Goal: Task Accomplishment & Management: Manage account settings

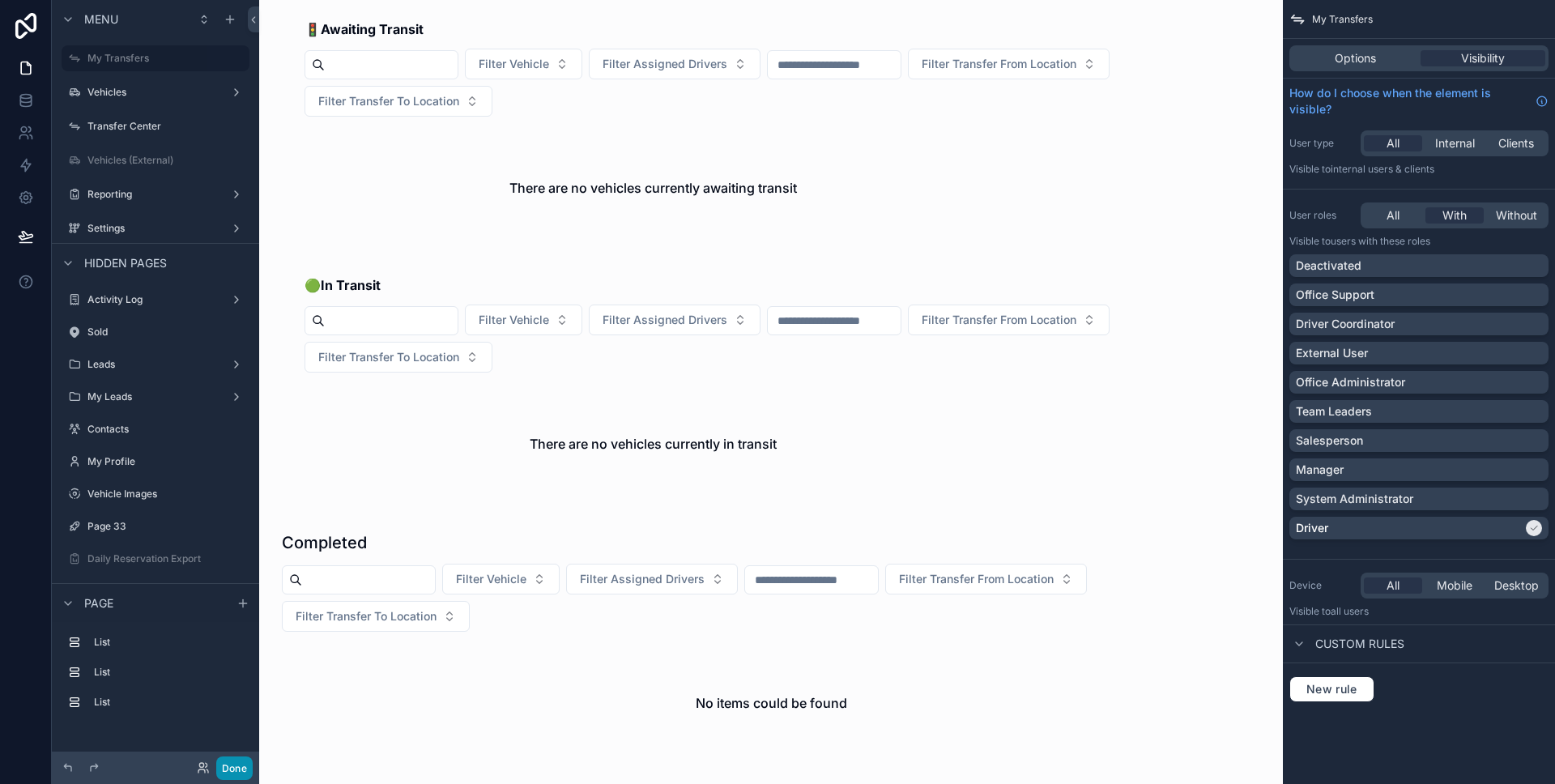
click at [244, 769] on button "Done" at bounding box center [235, 768] width 36 height 23
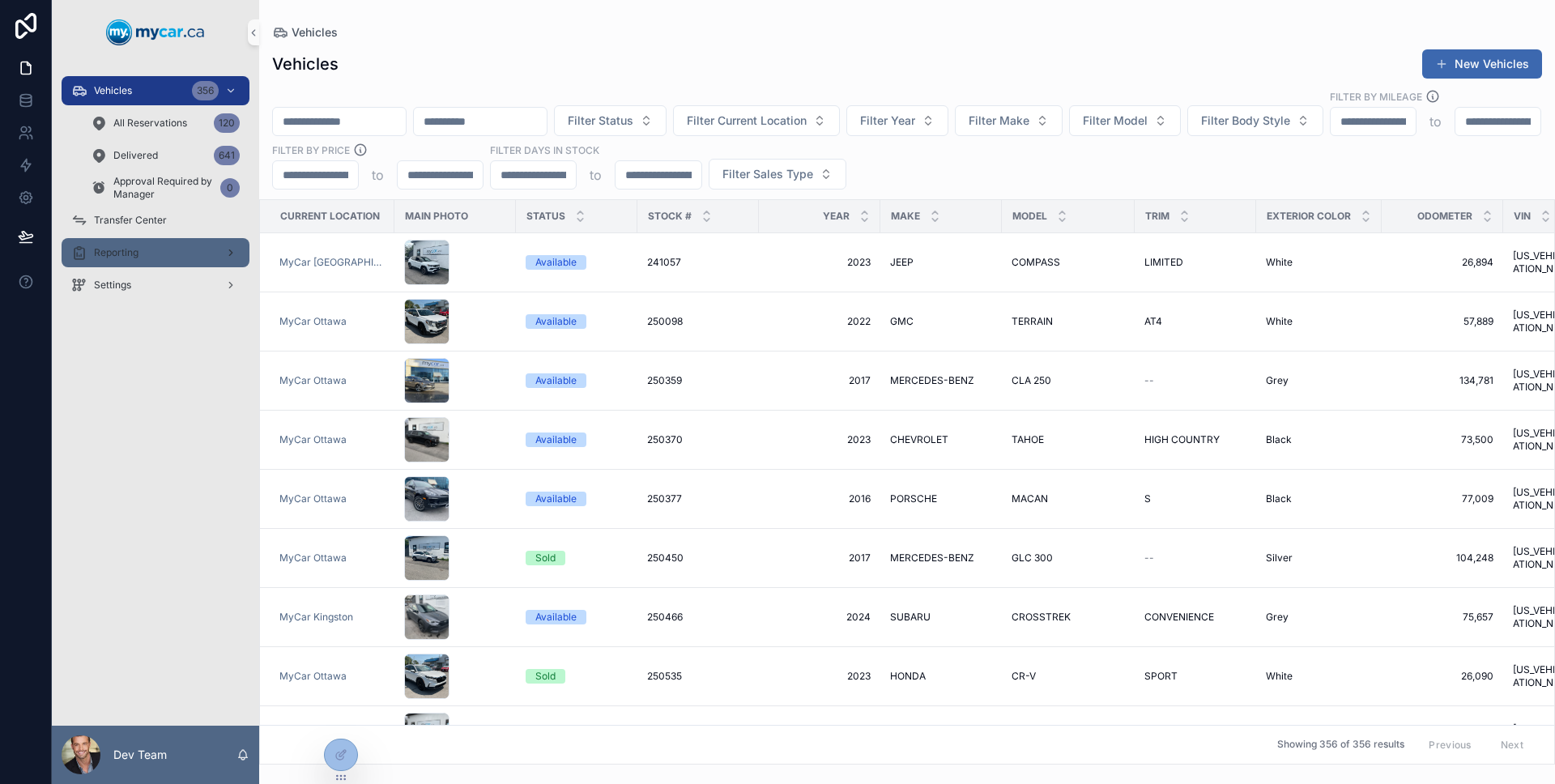
click at [179, 265] on link "Reporting" at bounding box center [155, 253] width 188 height 29
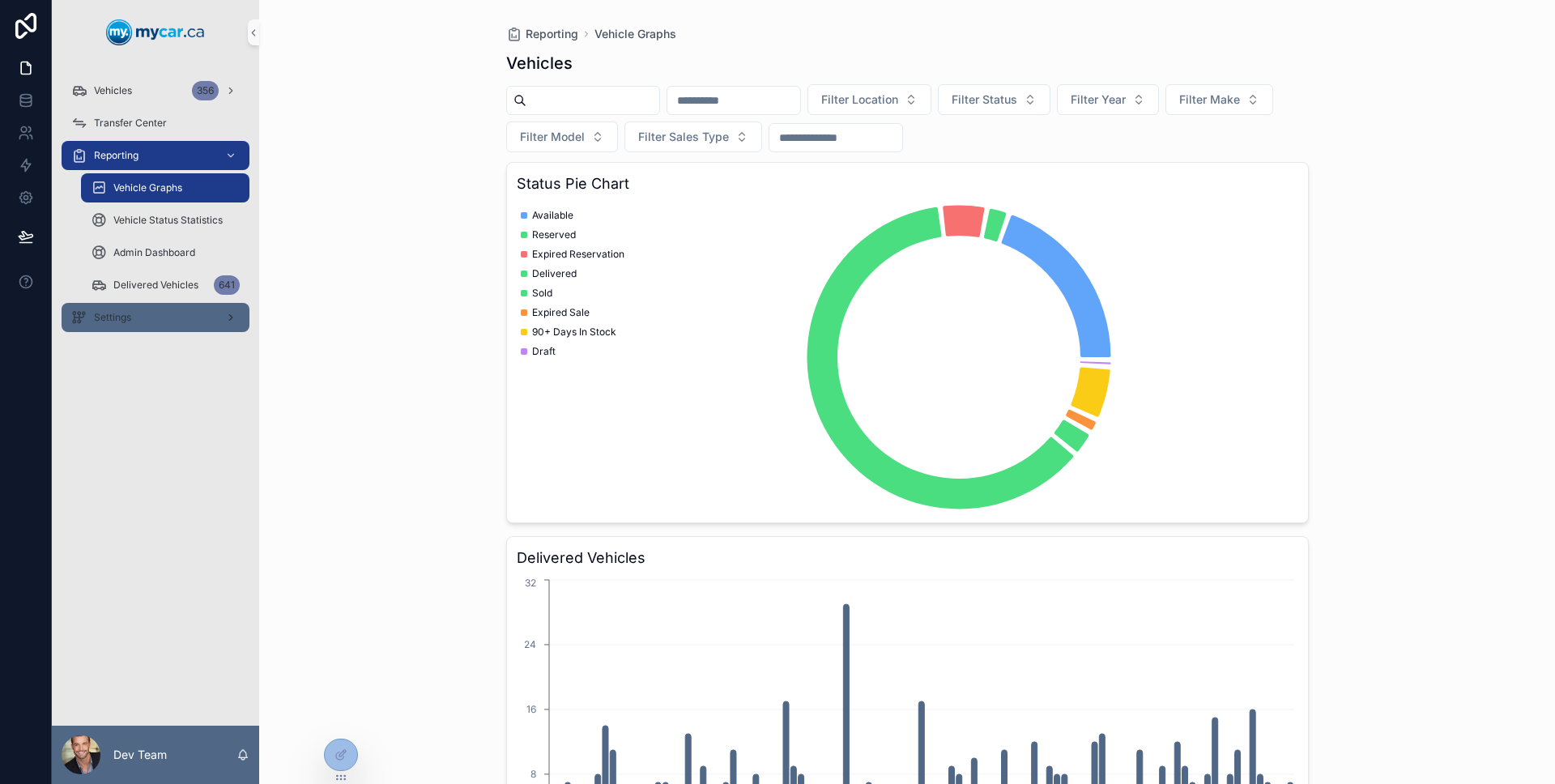
click at [171, 320] on div "Settings" at bounding box center [155, 317] width 169 height 26
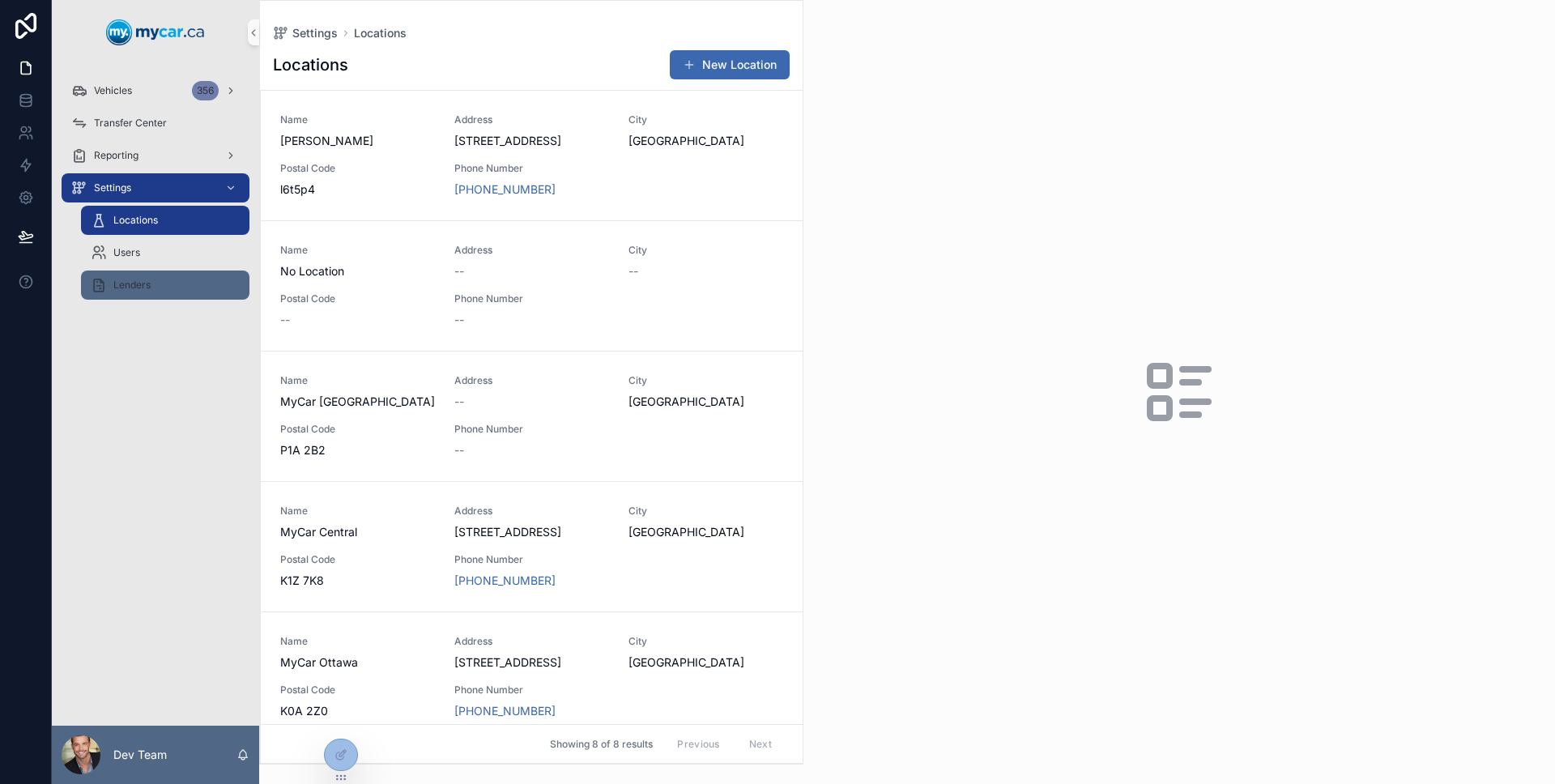
click at [162, 297] on div "Lenders" at bounding box center [164, 284] width 149 height 26
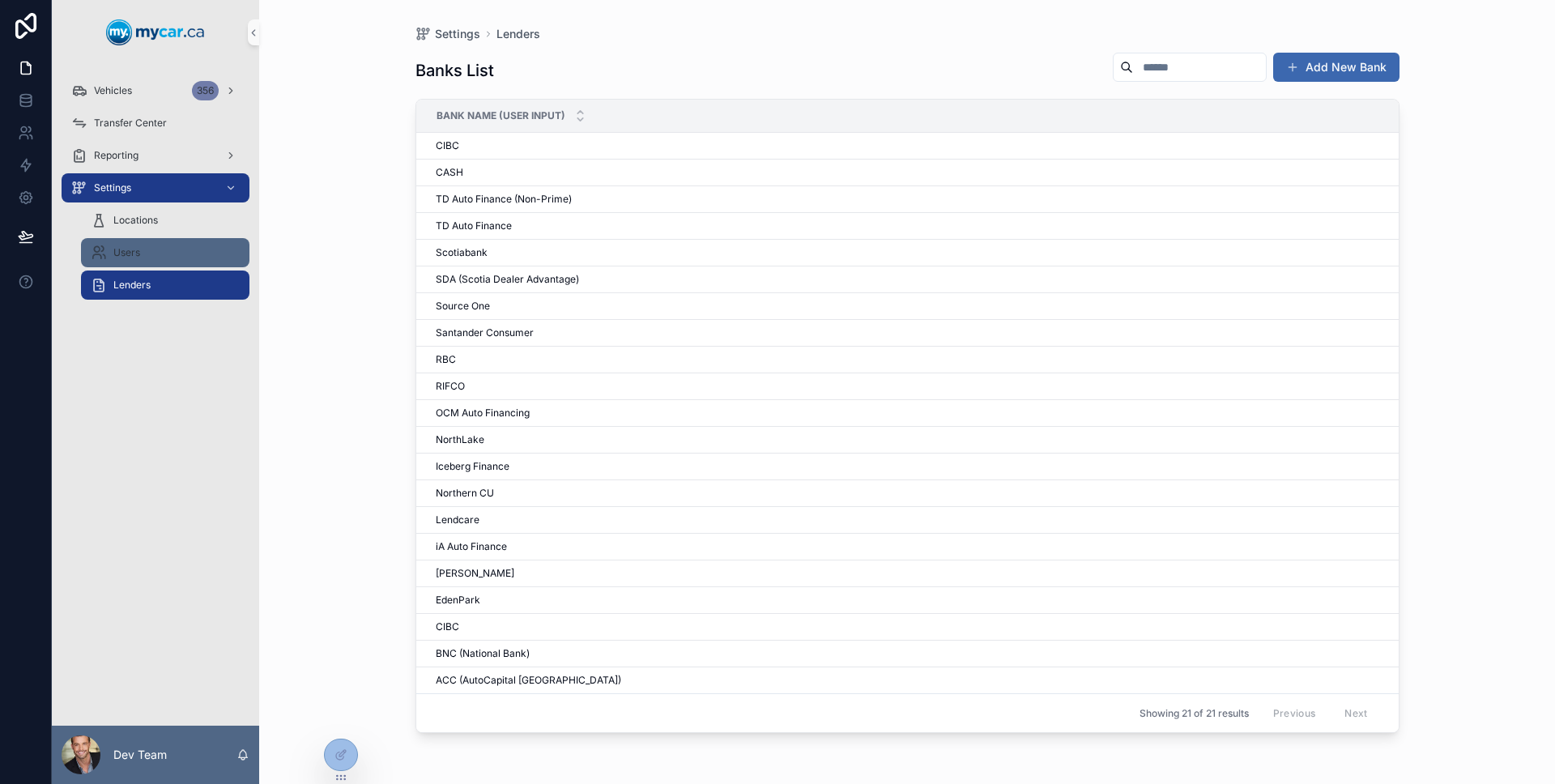
click at [153, 263] on div "Users" at bounding box center [164, 253] width 149 height 26
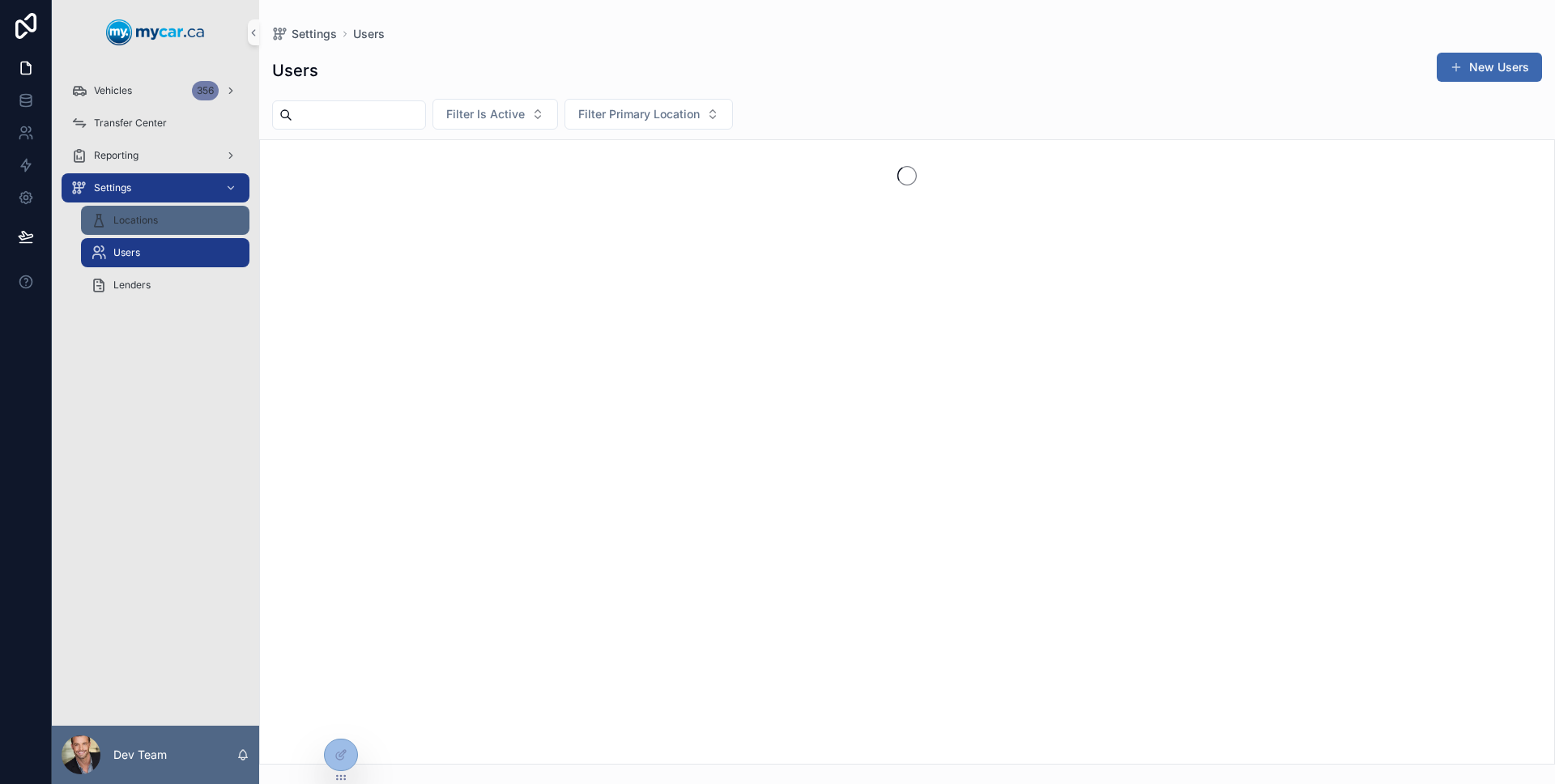
click at [145, 229] on div "Locations" at bounding box center [164, 220] width 149 height 26
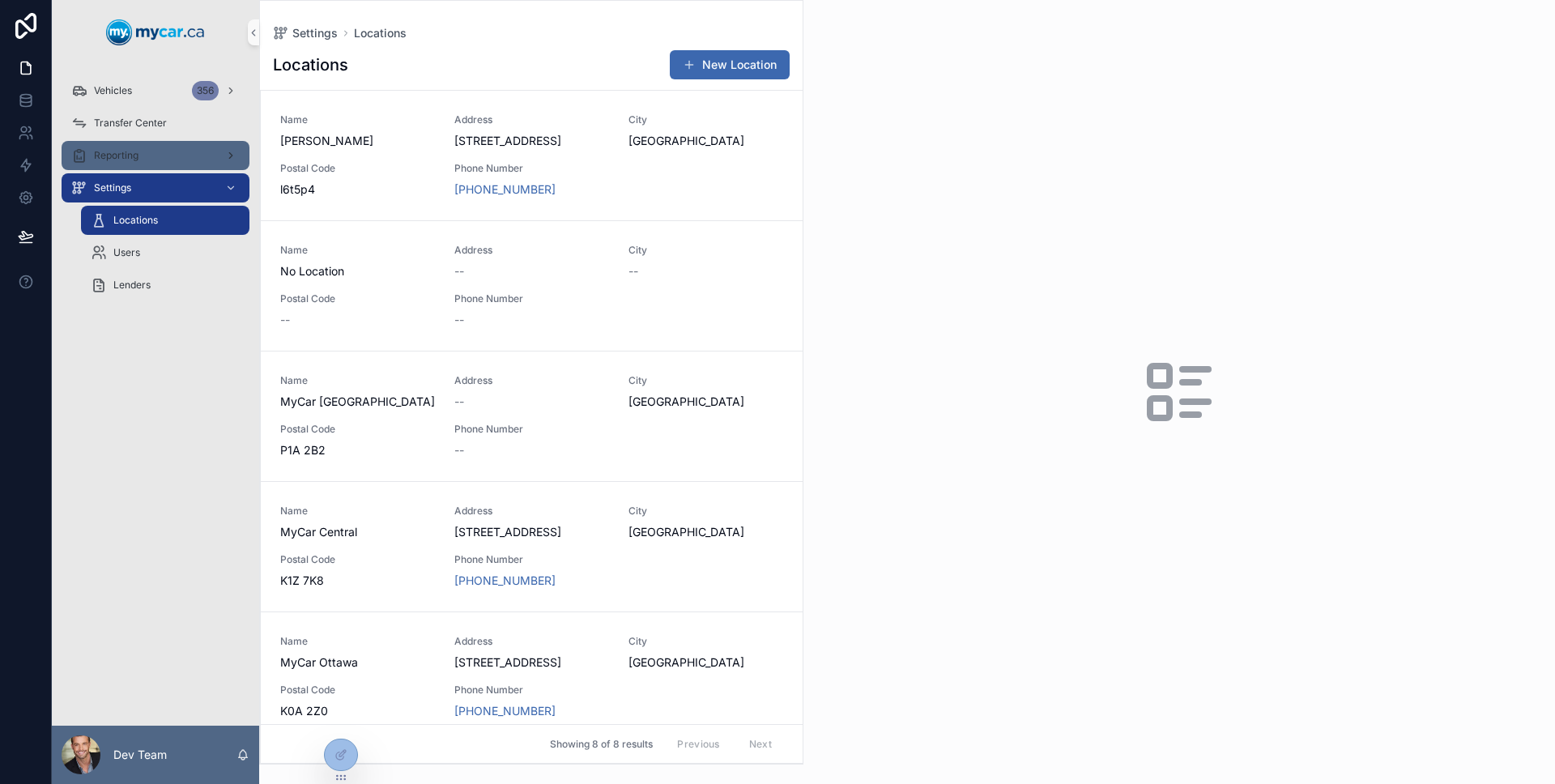
click at [136, 167] on div "Reporting" at bounding box center [155, 155] width 169 height 26
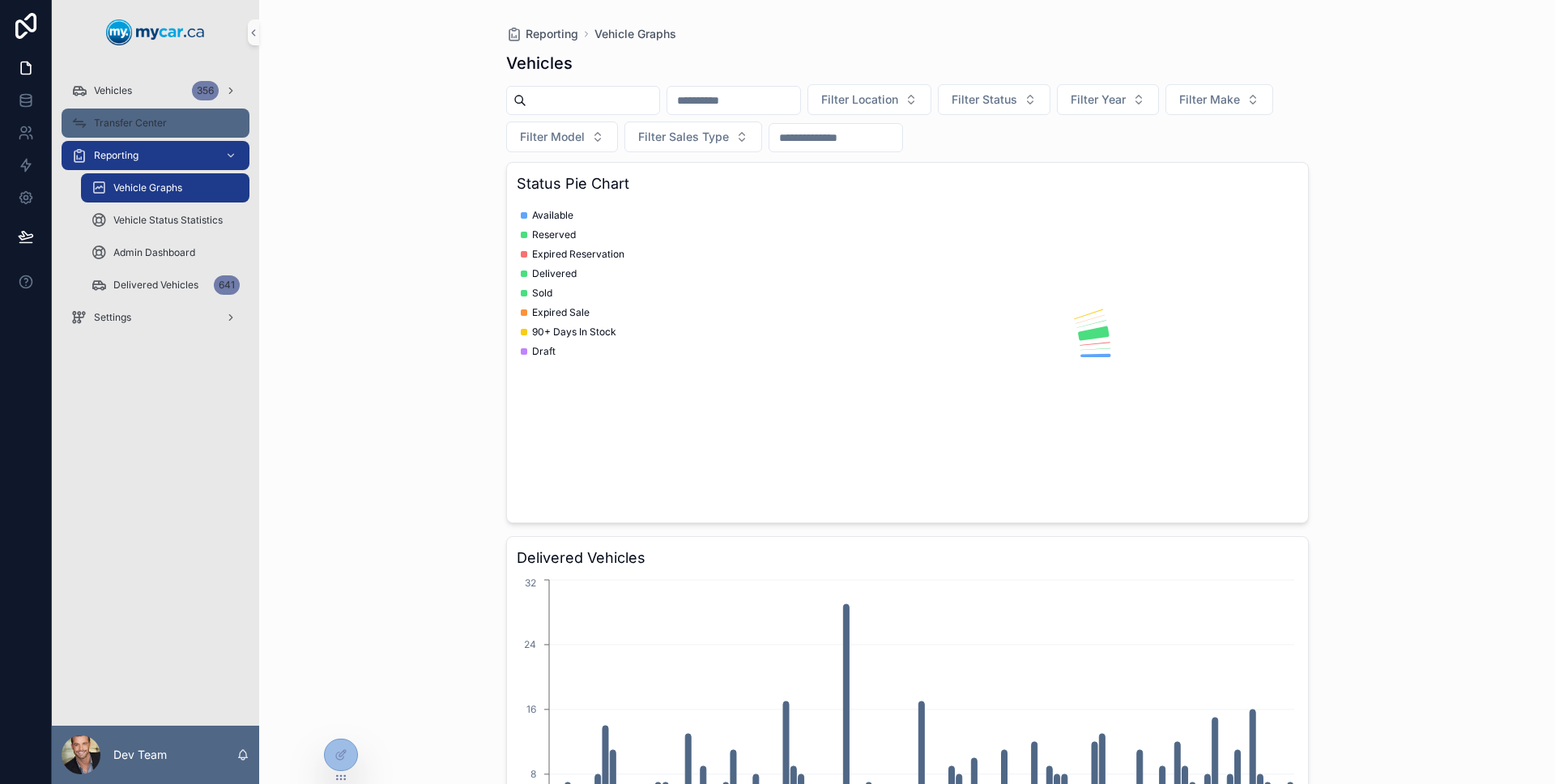
click at [135, 126] on span "Transfer Center" at bounding box center [130, 123] width 73 height 13
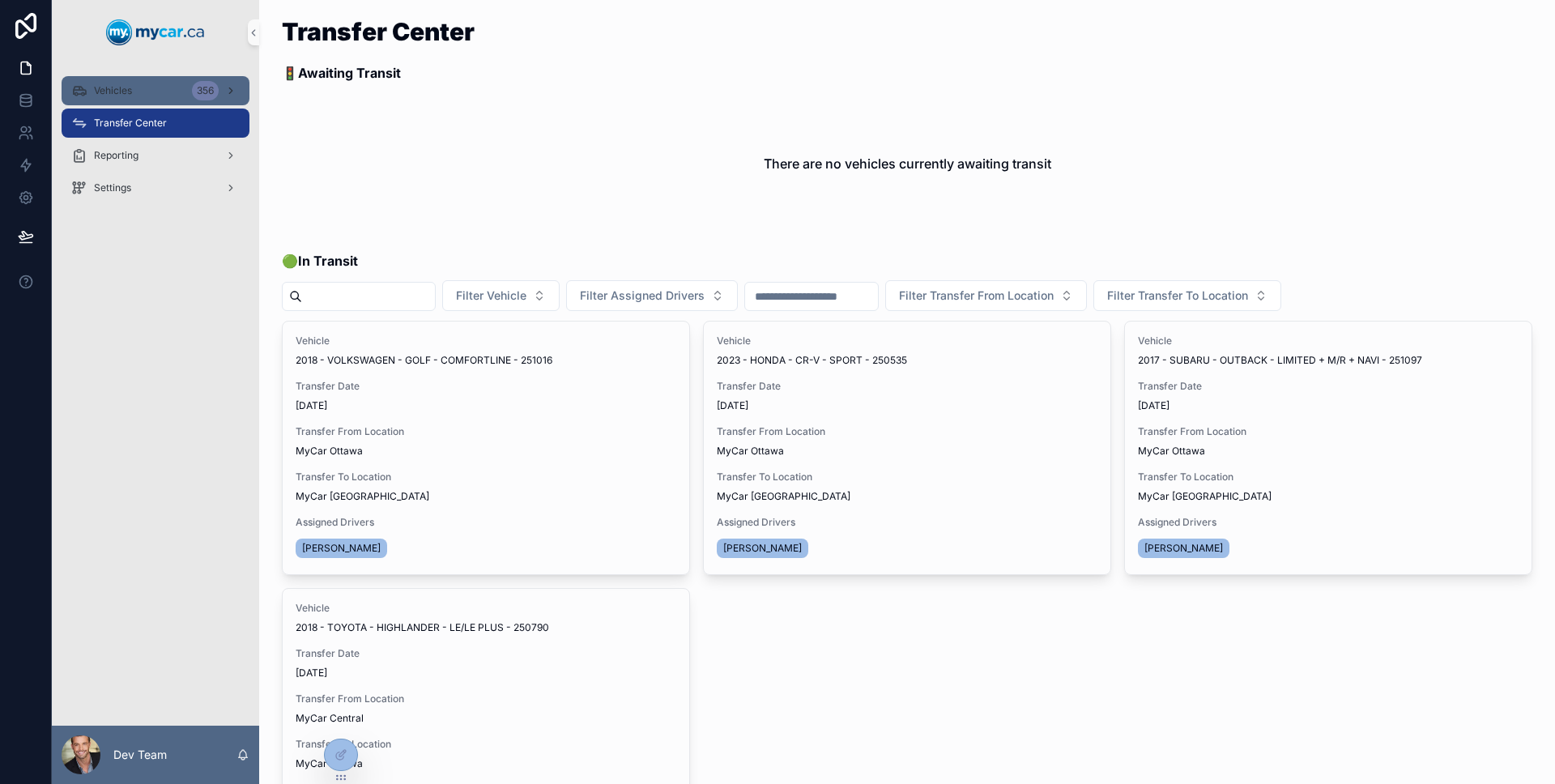
click at [141, 93] on div "Vehicles 356" at bounding box center [155, 90] width 169 height 26
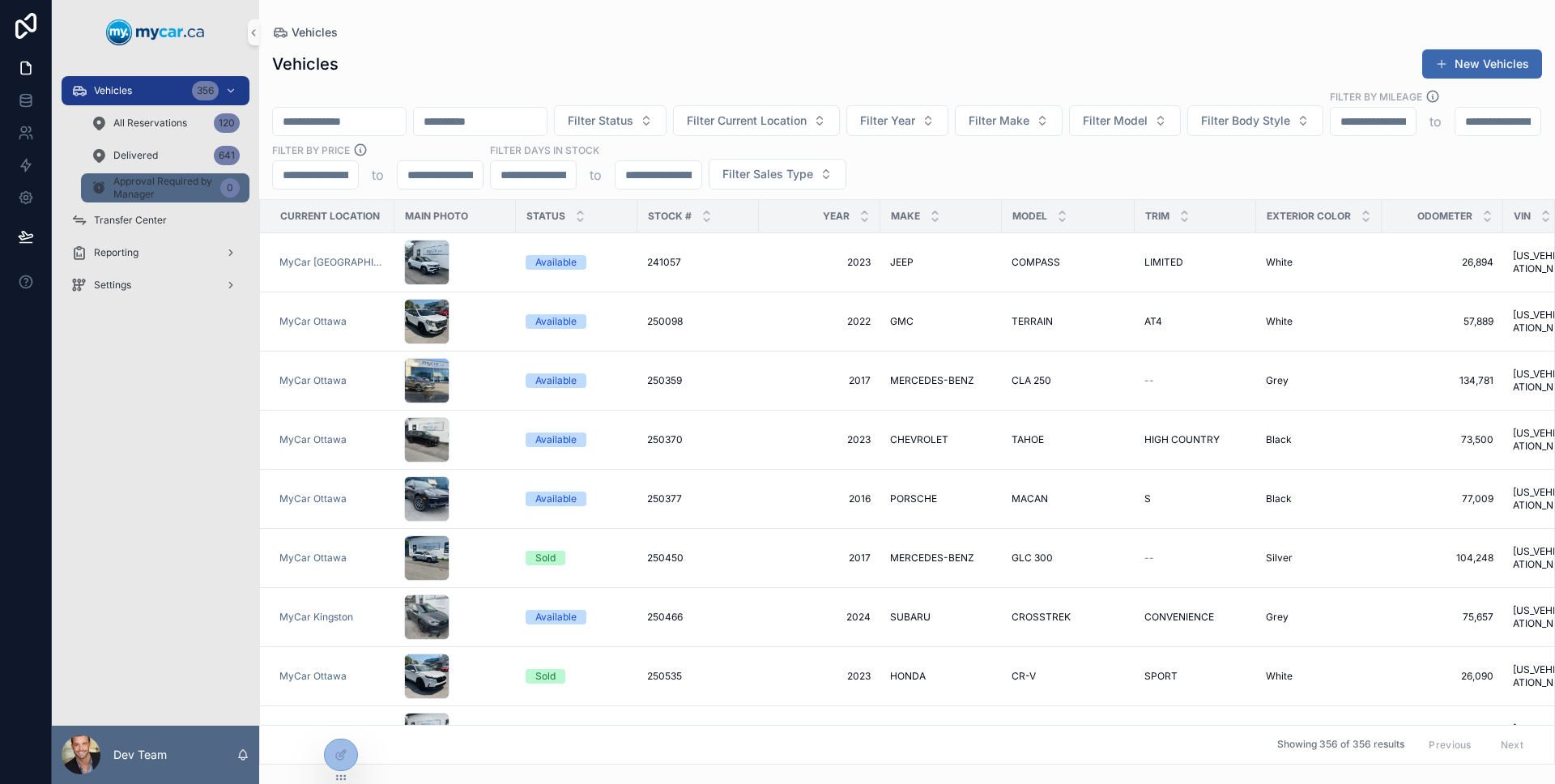
click at [189, 186] on span "Approval Required by Manager" at bounding box center [163, 188] width 100 height 26
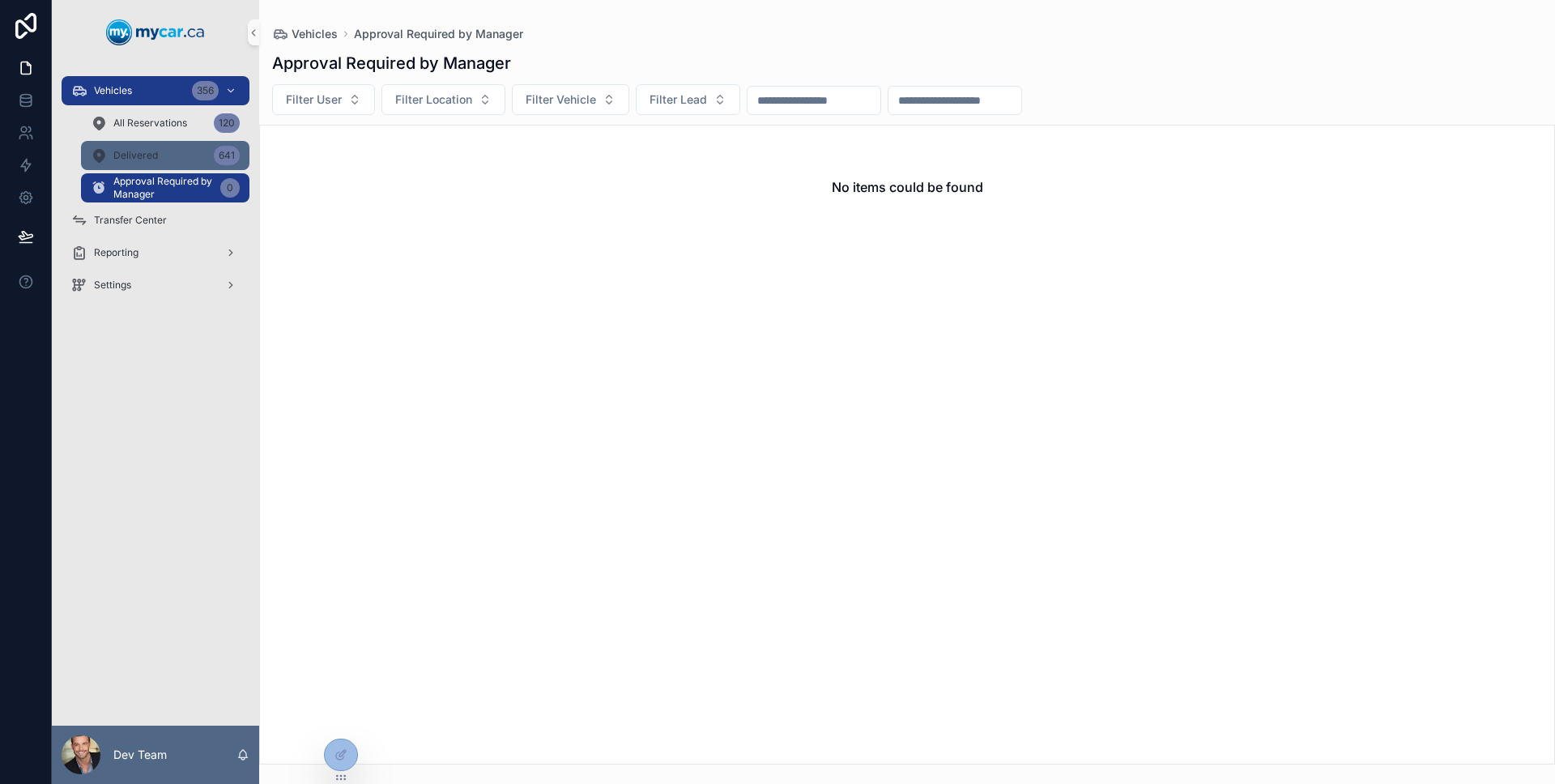
click at [186, 161] on div "Delivered 641" at bounding box center [164, 155] width 149 height 26
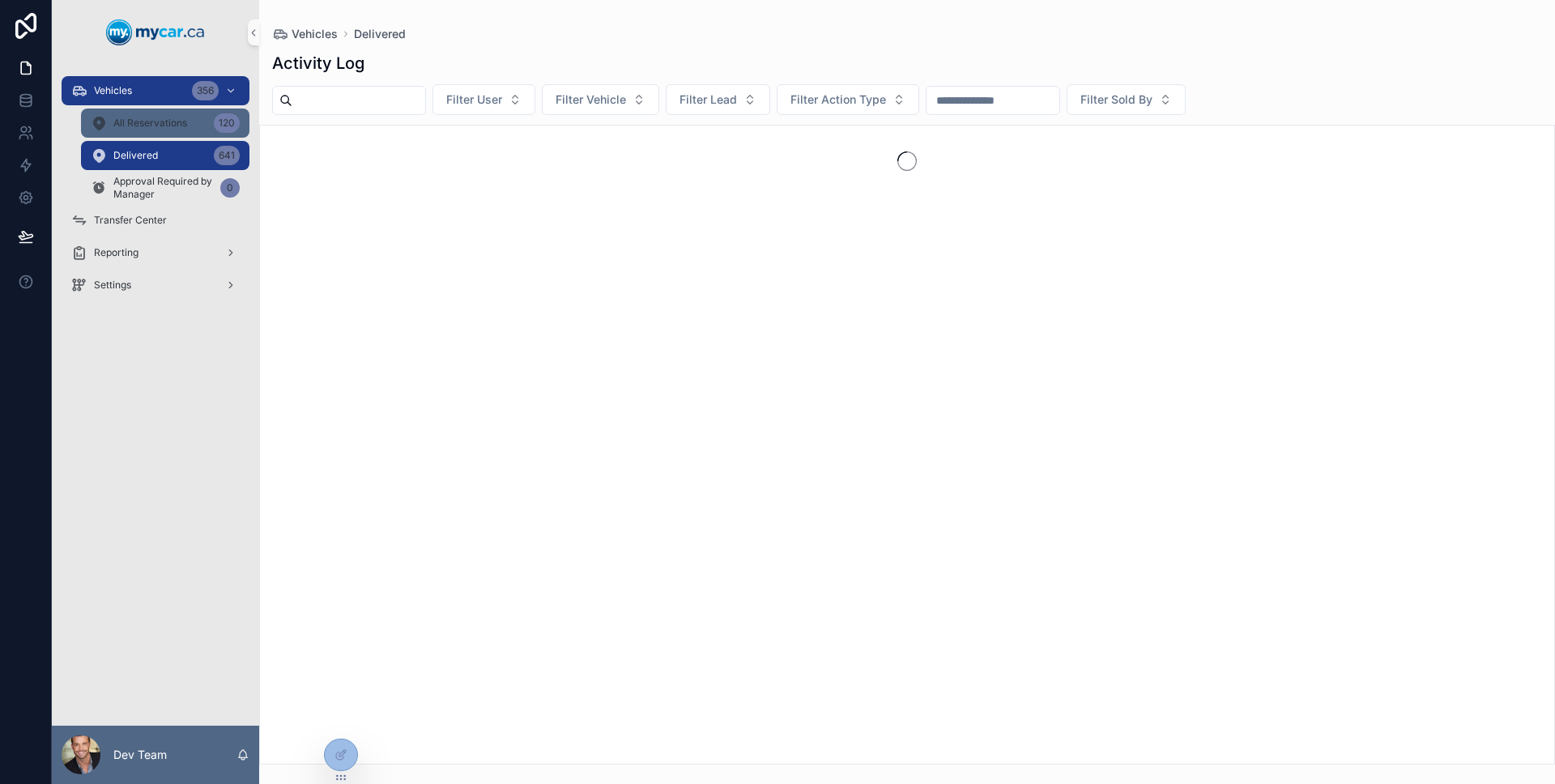
click at [184, 126] on span "All Reservations" at bounding box center [151, 123] width 74 height 13
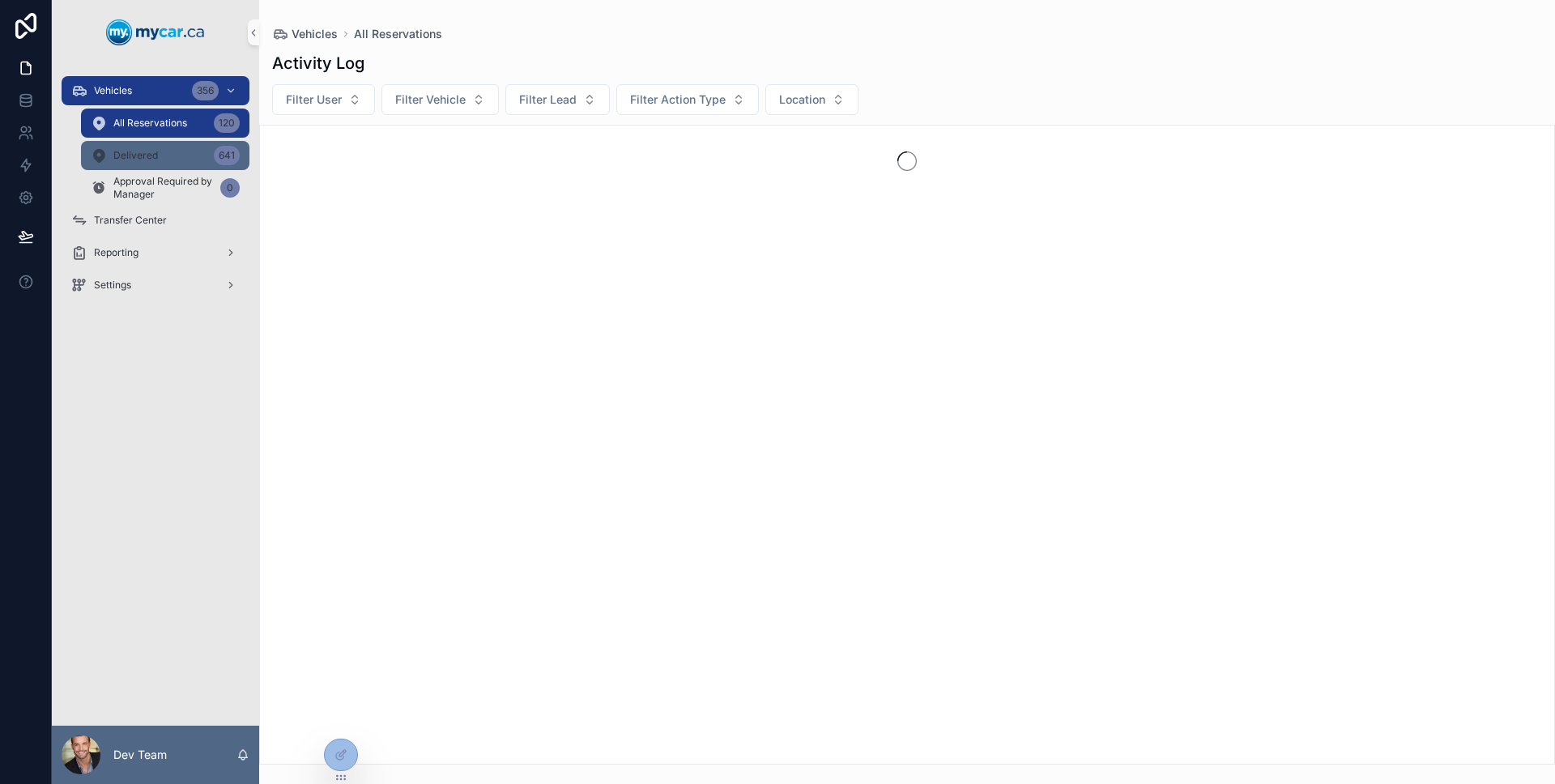
click at [178, 146] on div "Delivered 641" at bounding box center [164, 155] width 149 height 26
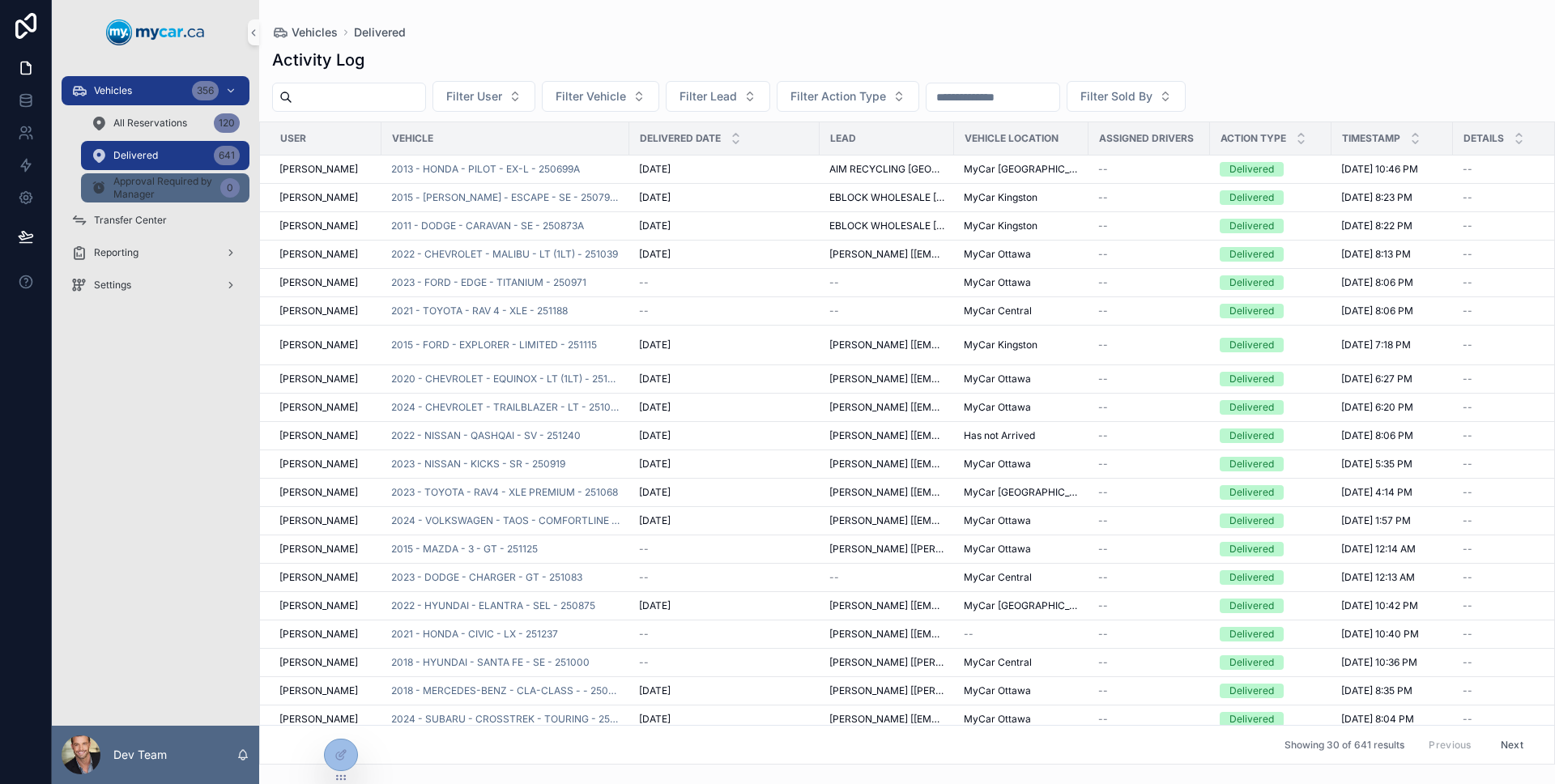
click at [182, 179] on span "Approval Required by Manager" at bounding box center [163, 188] width 100 height 26
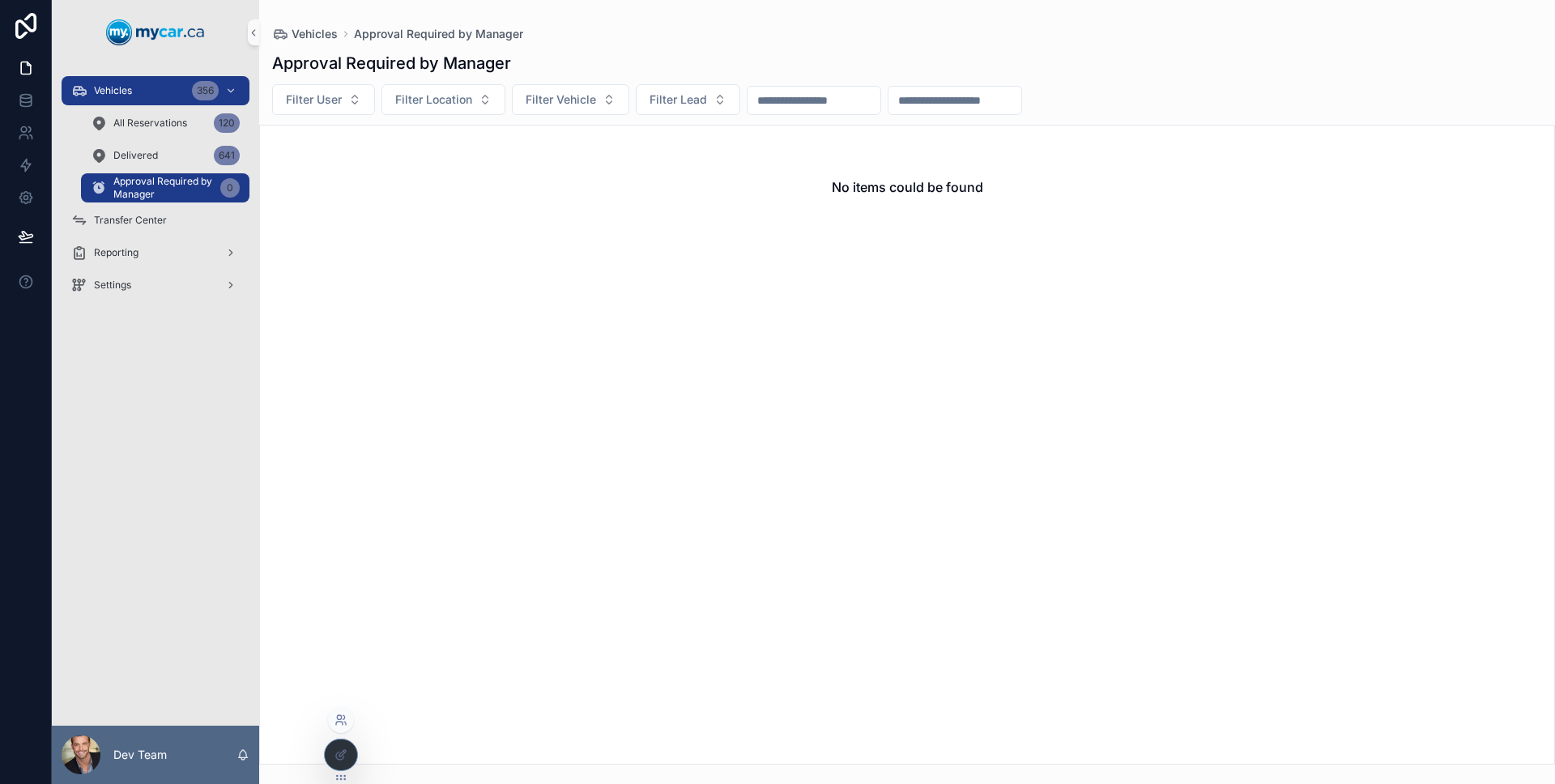
click at [345, 725] on icon at bounding box center [341, 719] width 13 height 13
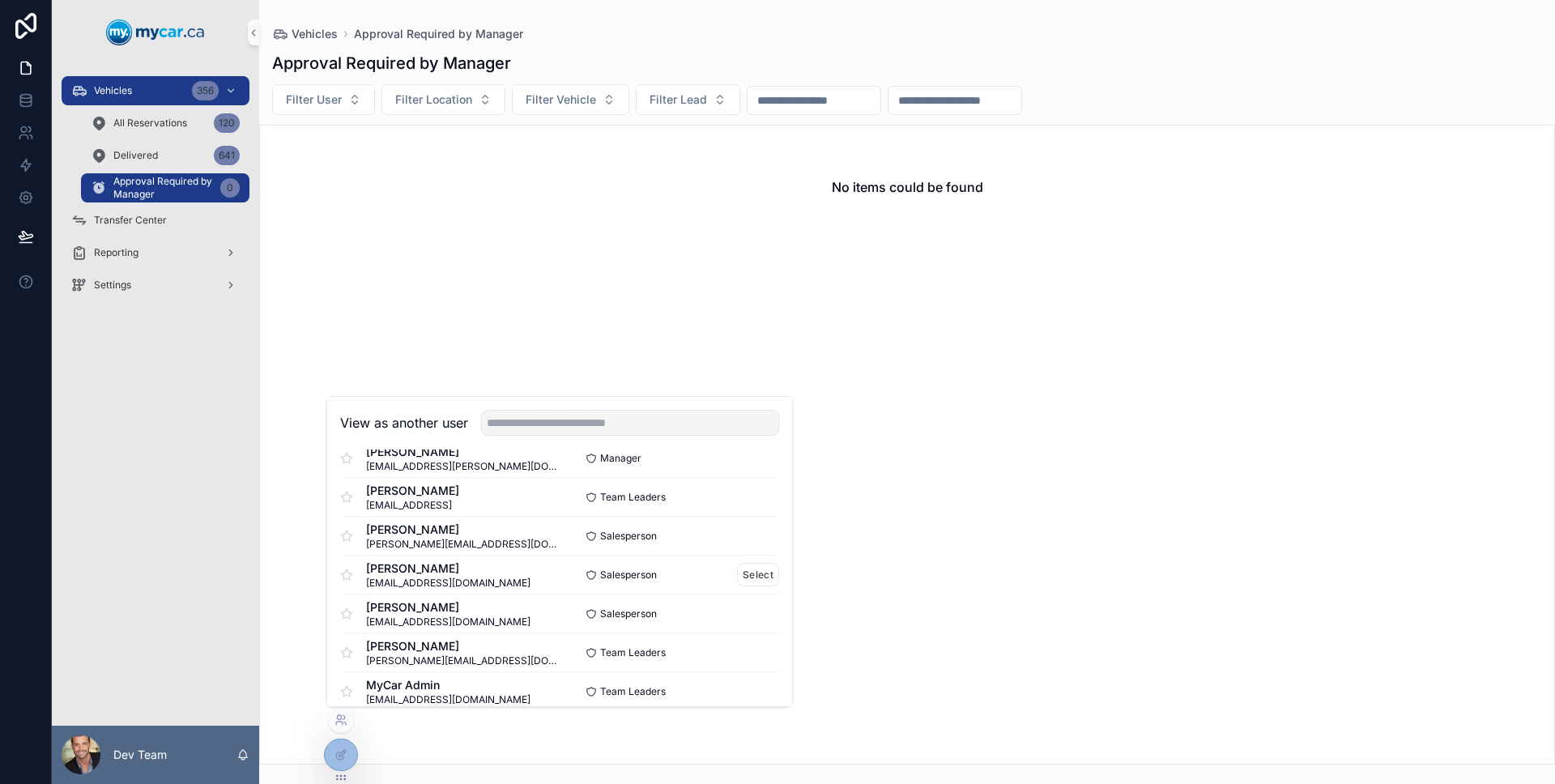
scroll to position [1210, 0]
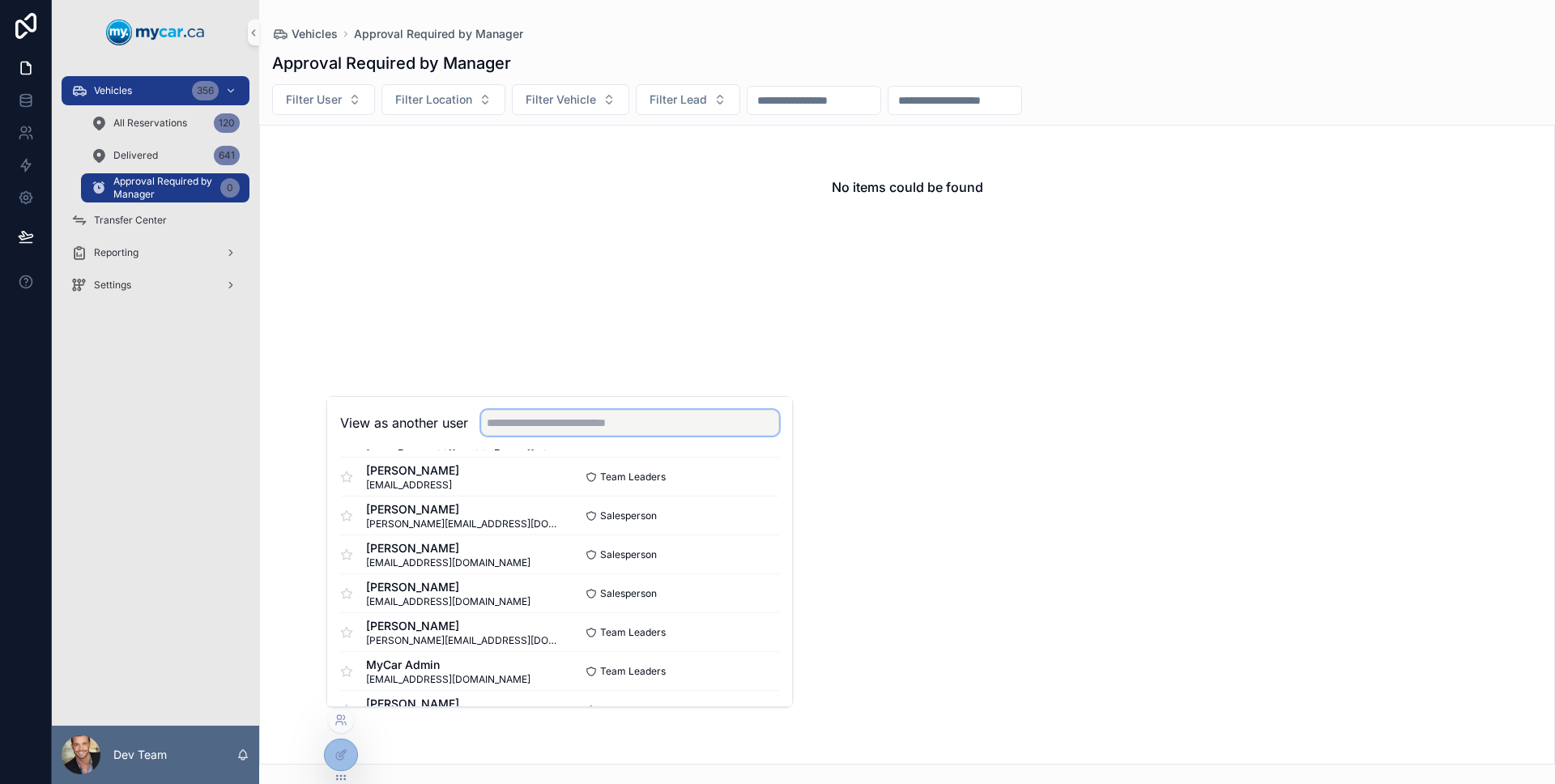
click at [656, 414] on input "text" at bounding box center [630, 422] width 298 height 26
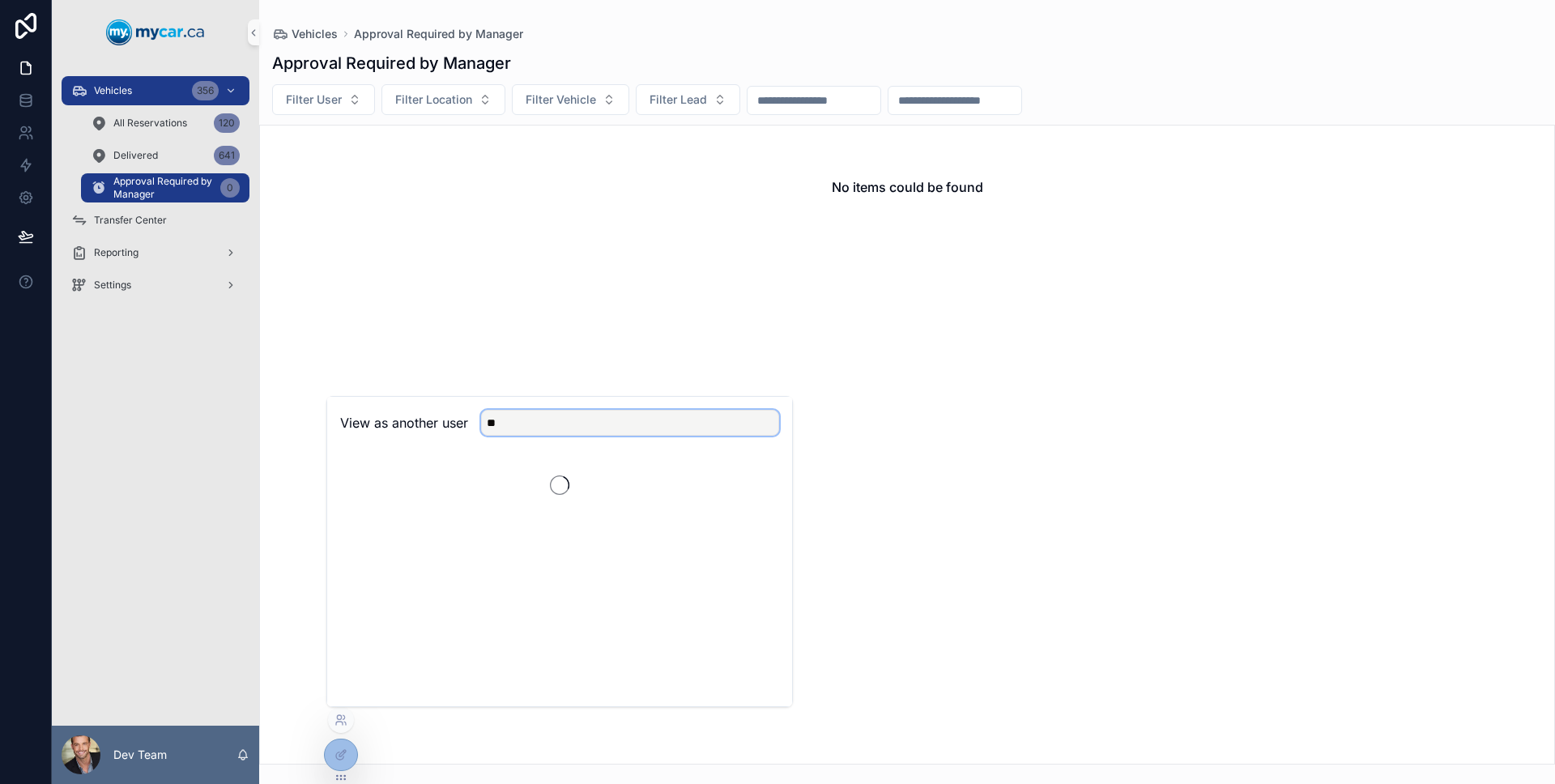
scroll to position [0, 0]
type input "**"
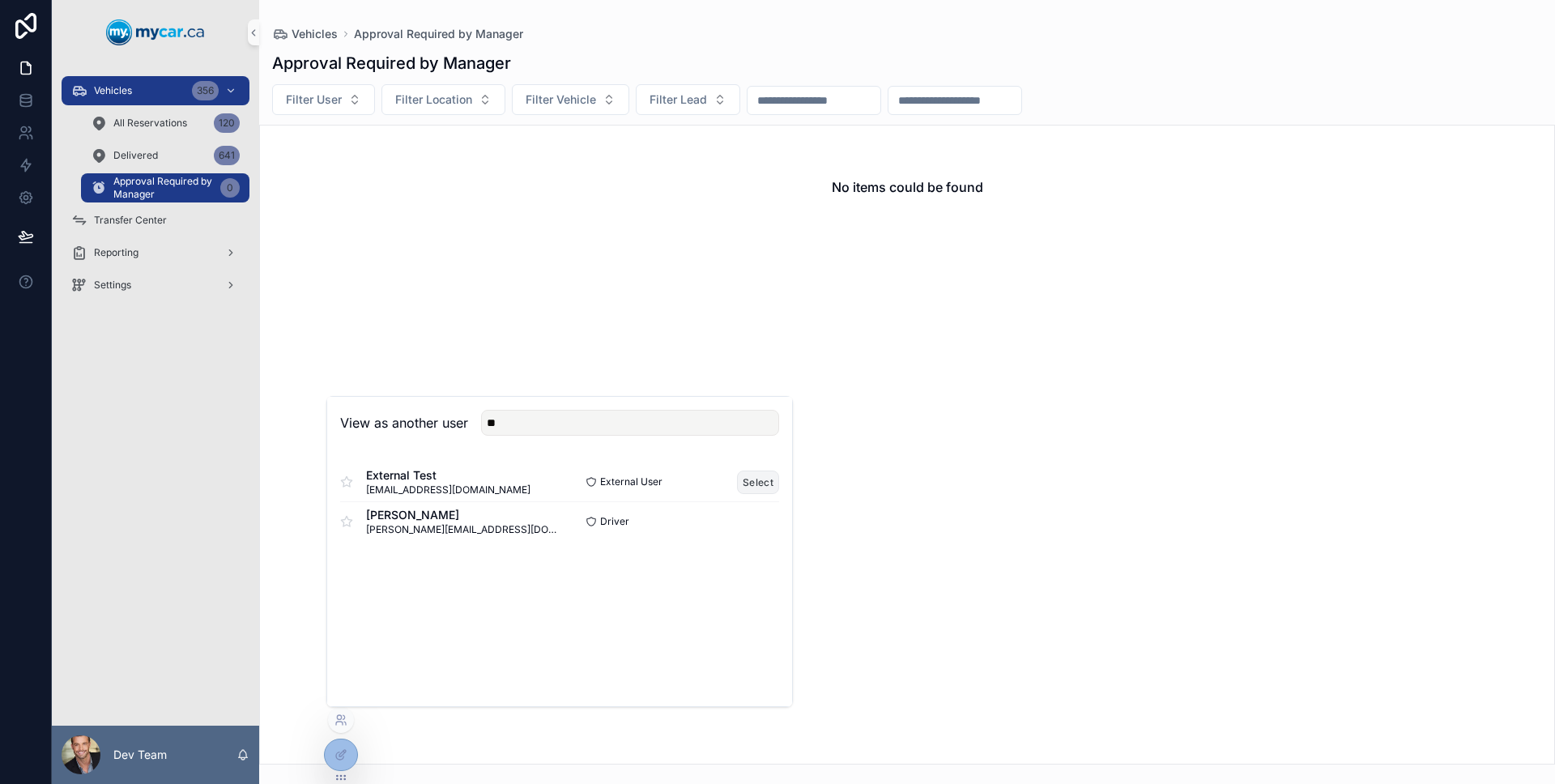
click at [745, 484] on button "Select" at bounding box center [758, 482] width 42 height 23
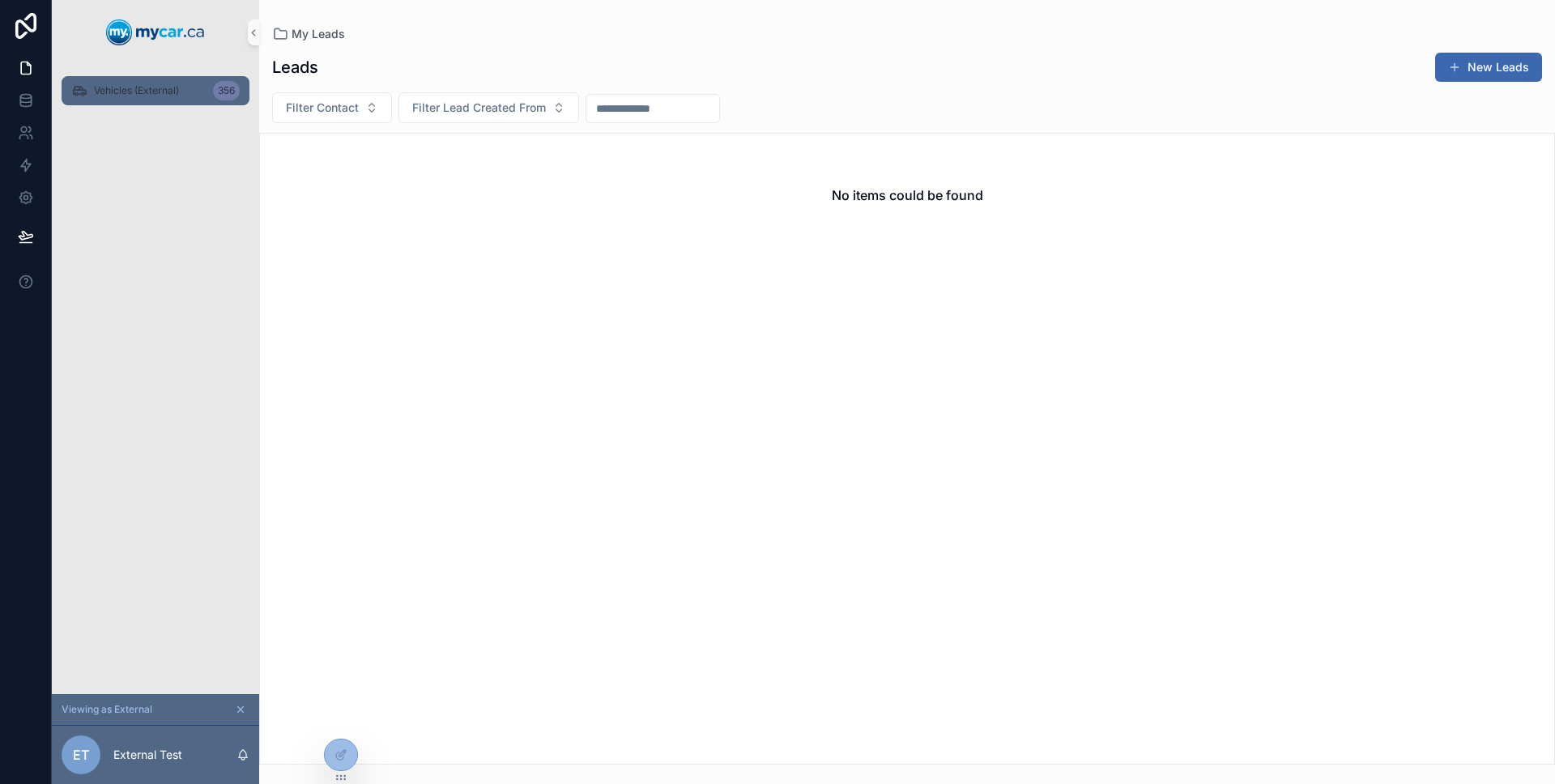
click at [198, 102] on div "Vehicles (External) 356" at bounding box center [155, 90] width 169 height 26
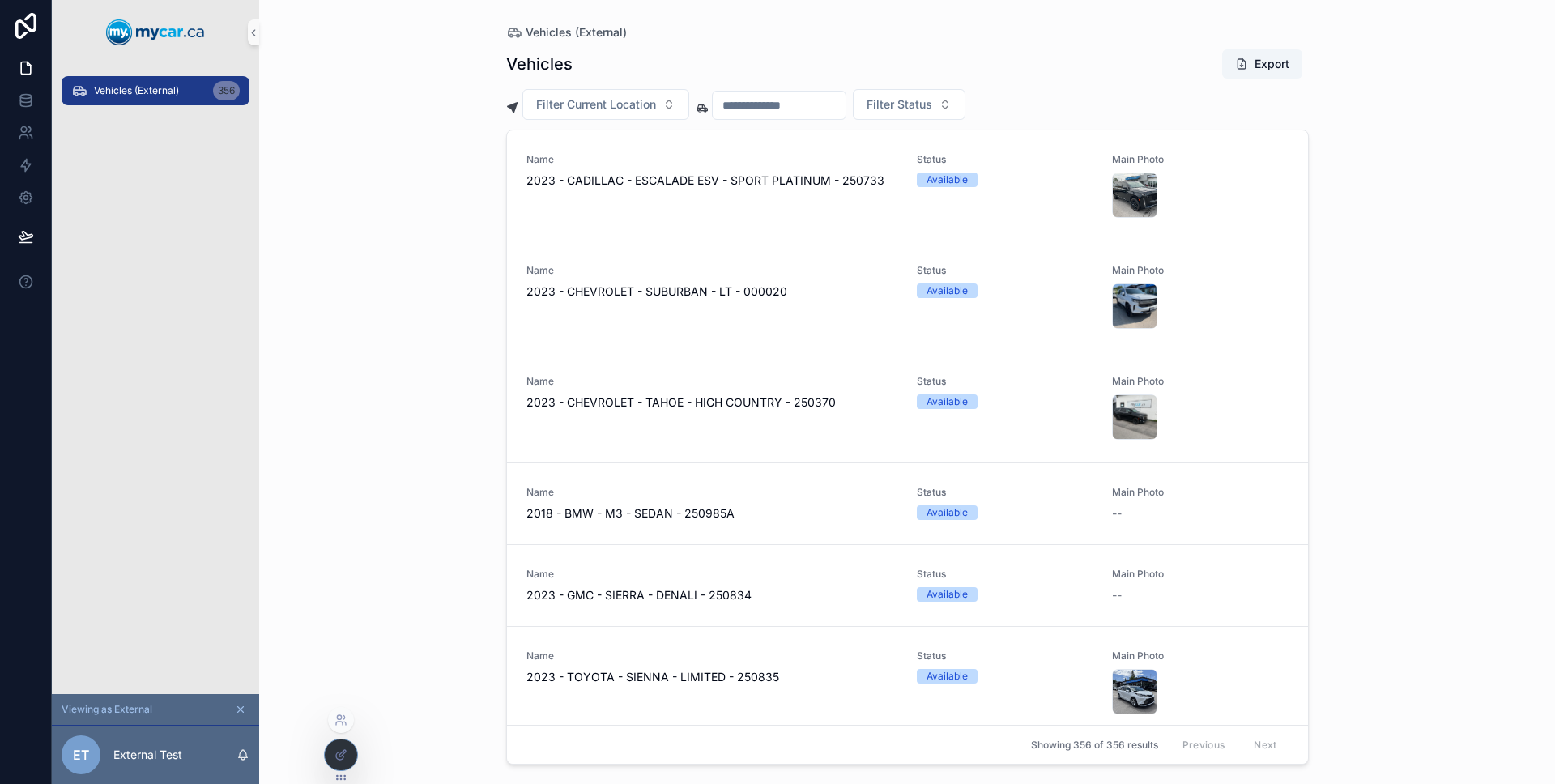
click at [347, 743] on div at bounding box center [341, 754] width 32 height 31
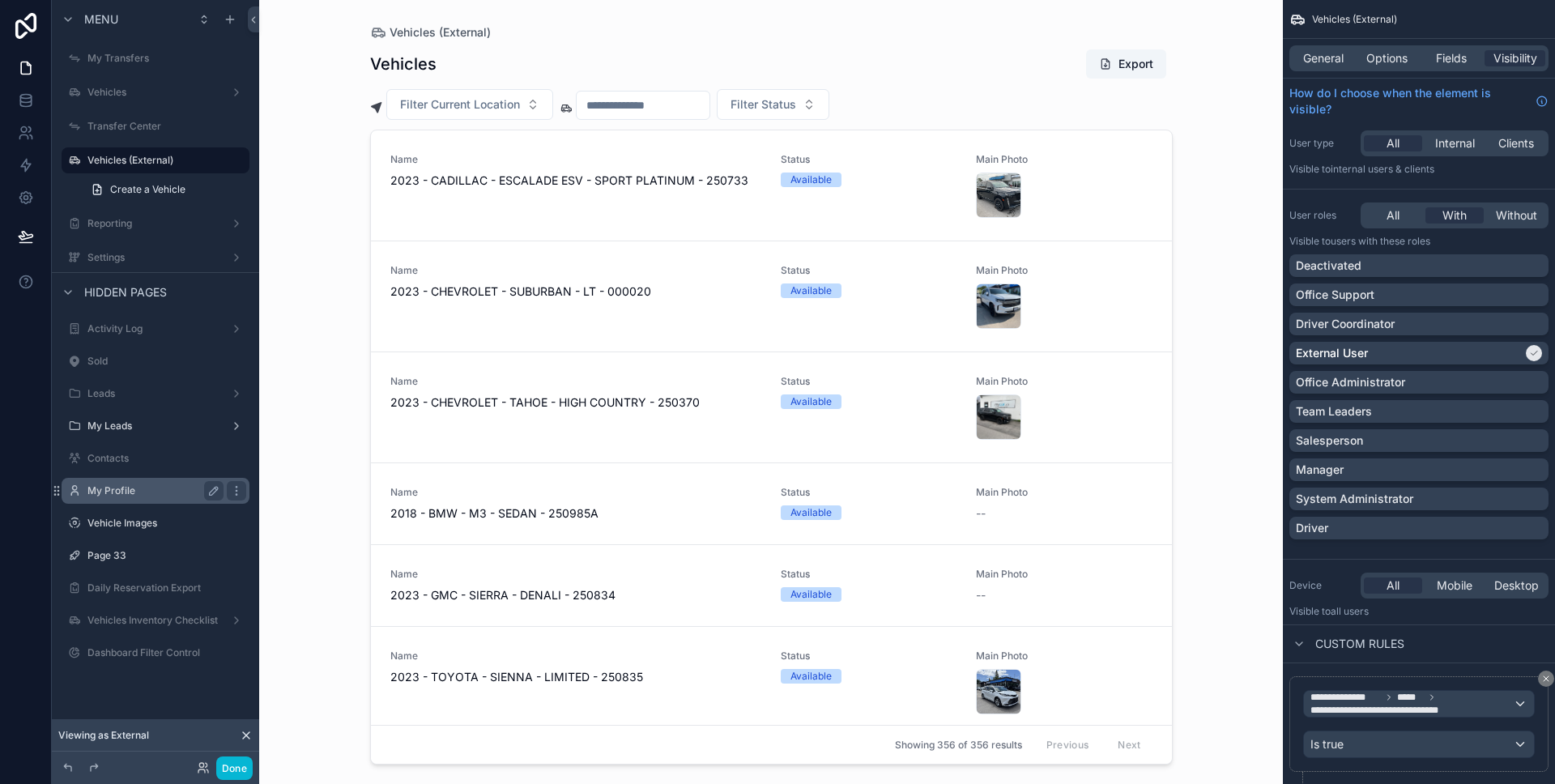
click at [142, 493] on label "My Profile" at bounding box center [153, 491] width 130 height 13
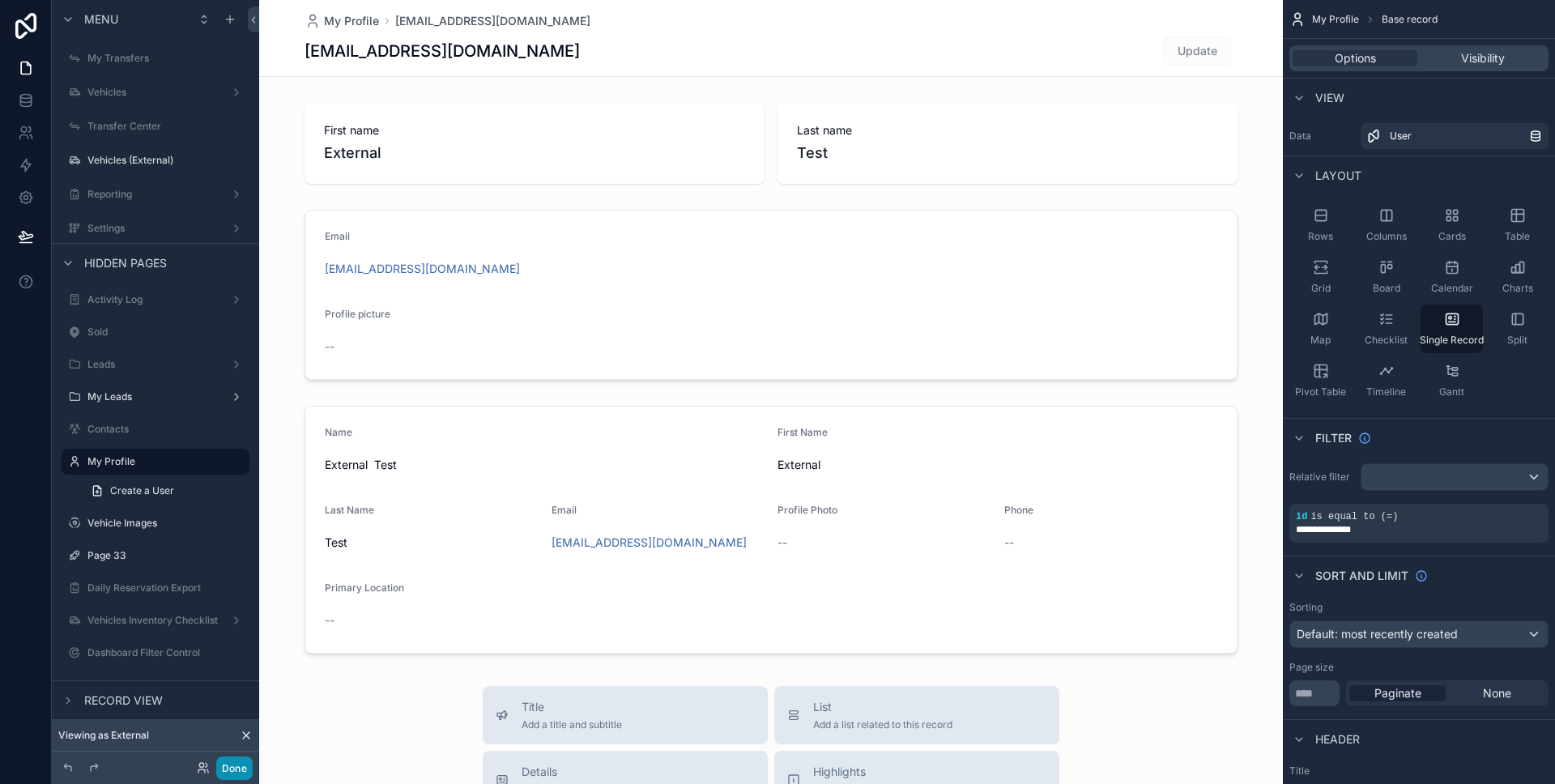
click at [241, 765] on button "Done" at bounding box center [235, 768] width 36 height 23
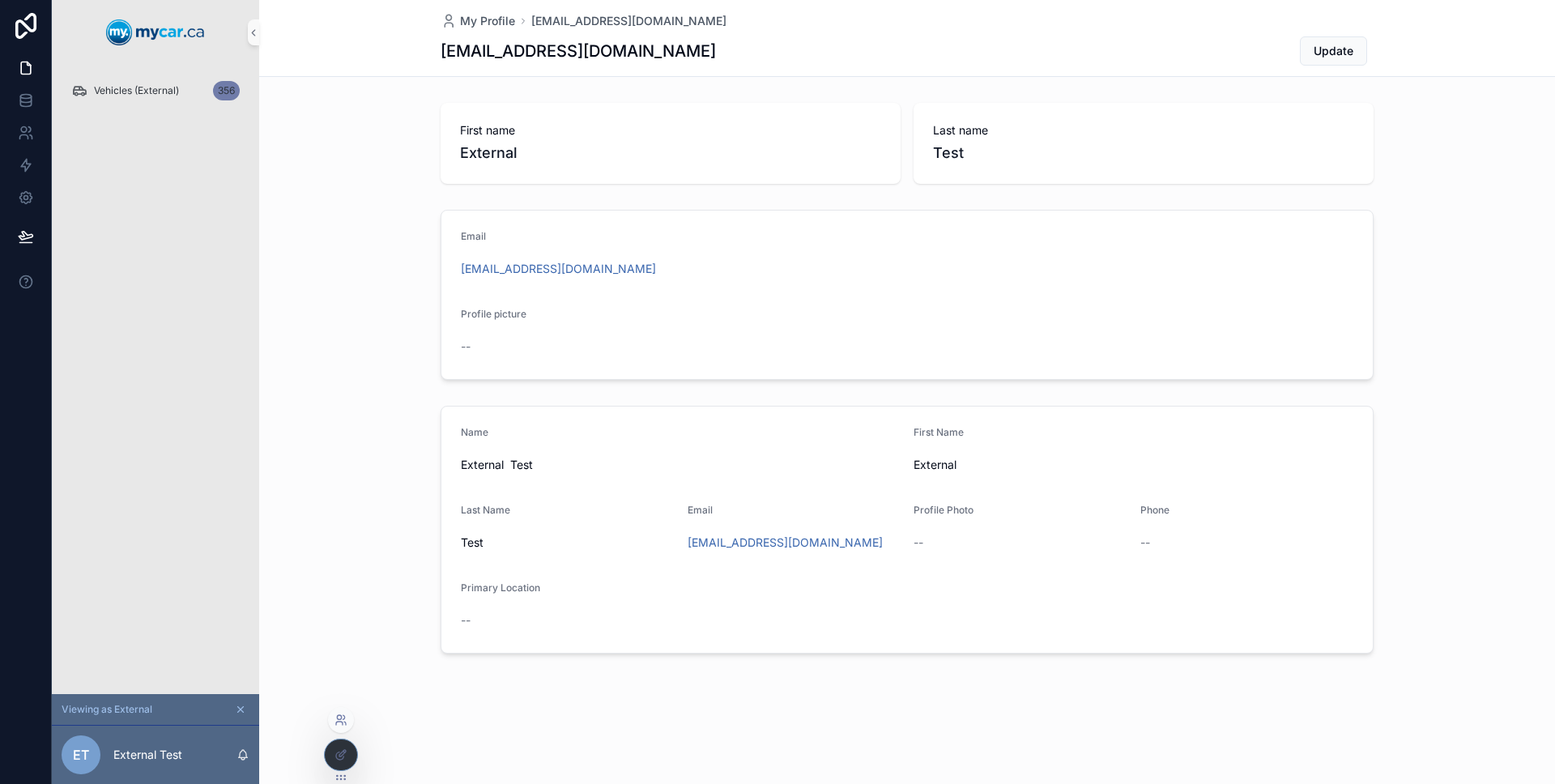
click at [338, 720] on icon at bounding box center [341, 719] width 13 height 13
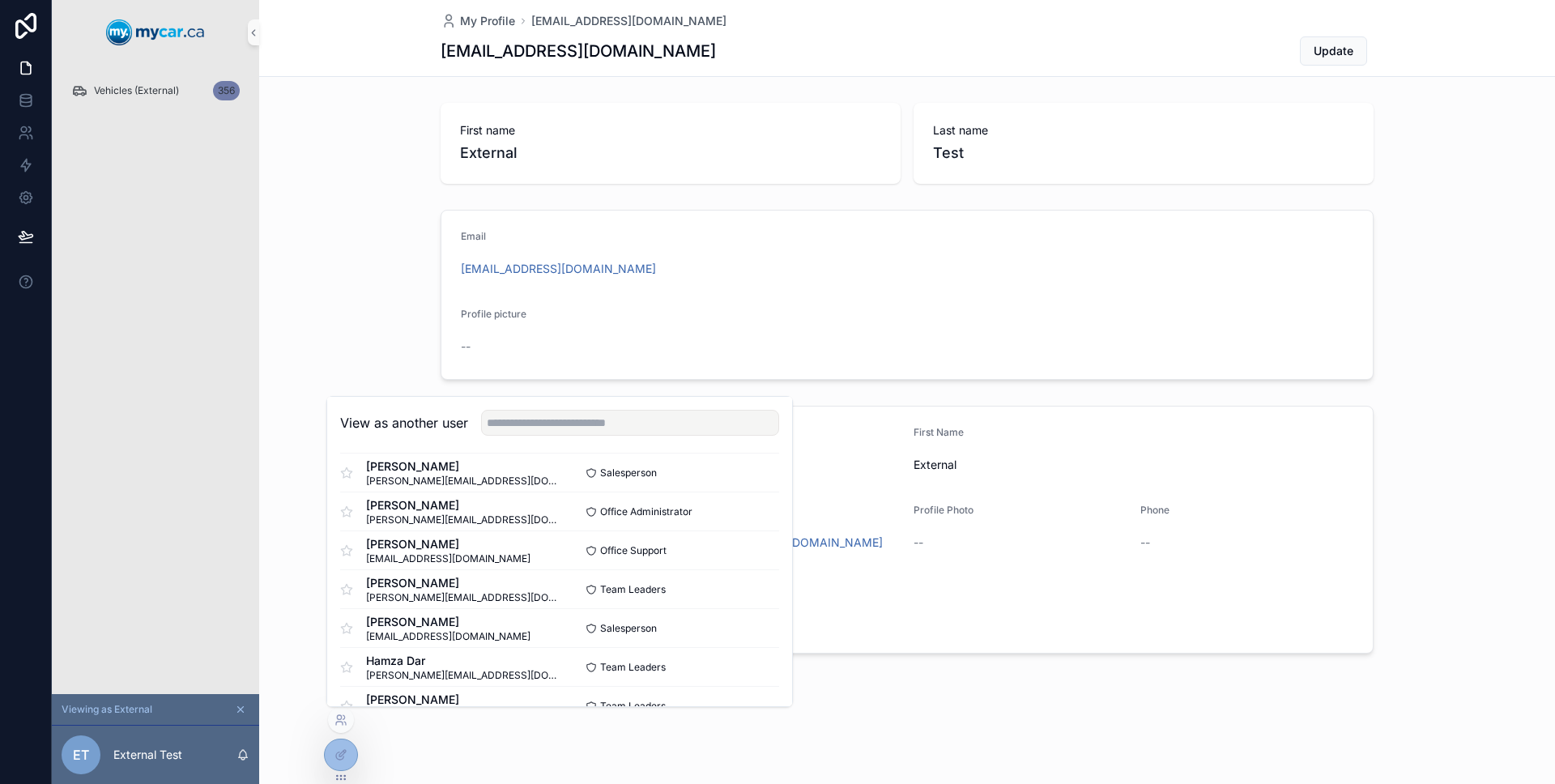
scroll to position [2567, 0]
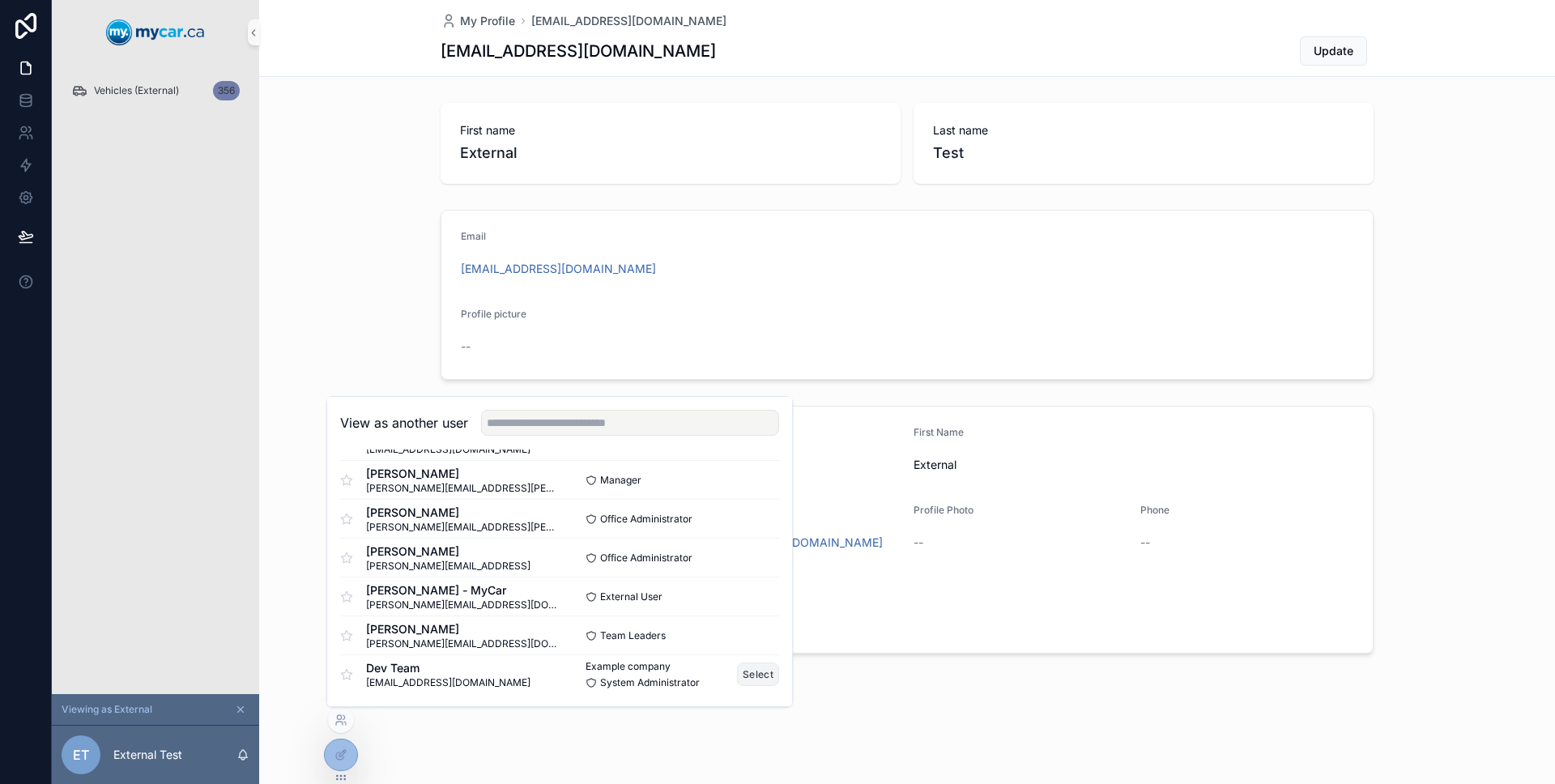
click at [755, 676] on button "Select" at bounding box center [758, 674] width 42 height 23
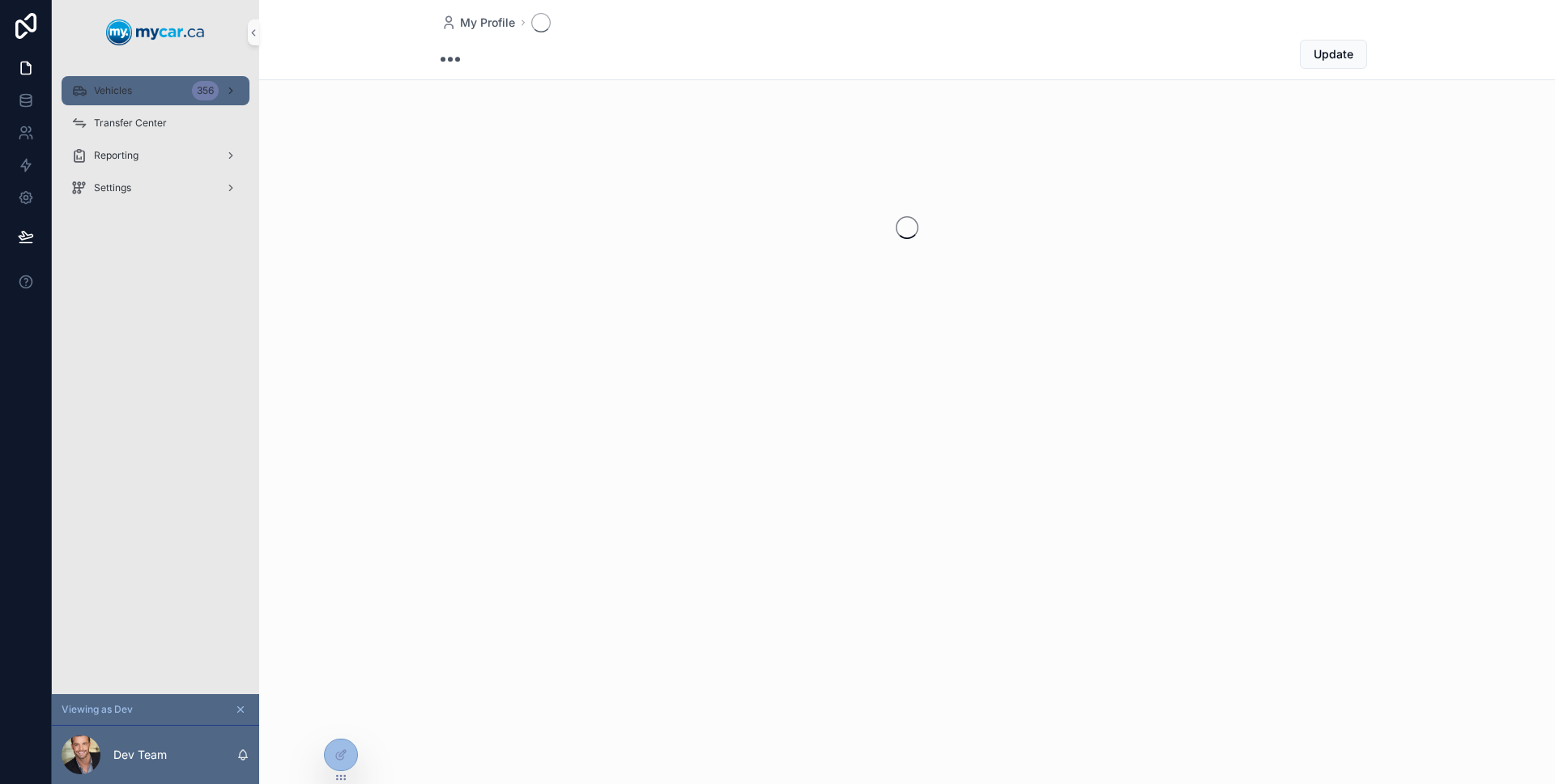
click at [155, 98] on div "Vehicles 356" at bounding box center [155, 90] width 169 height 26
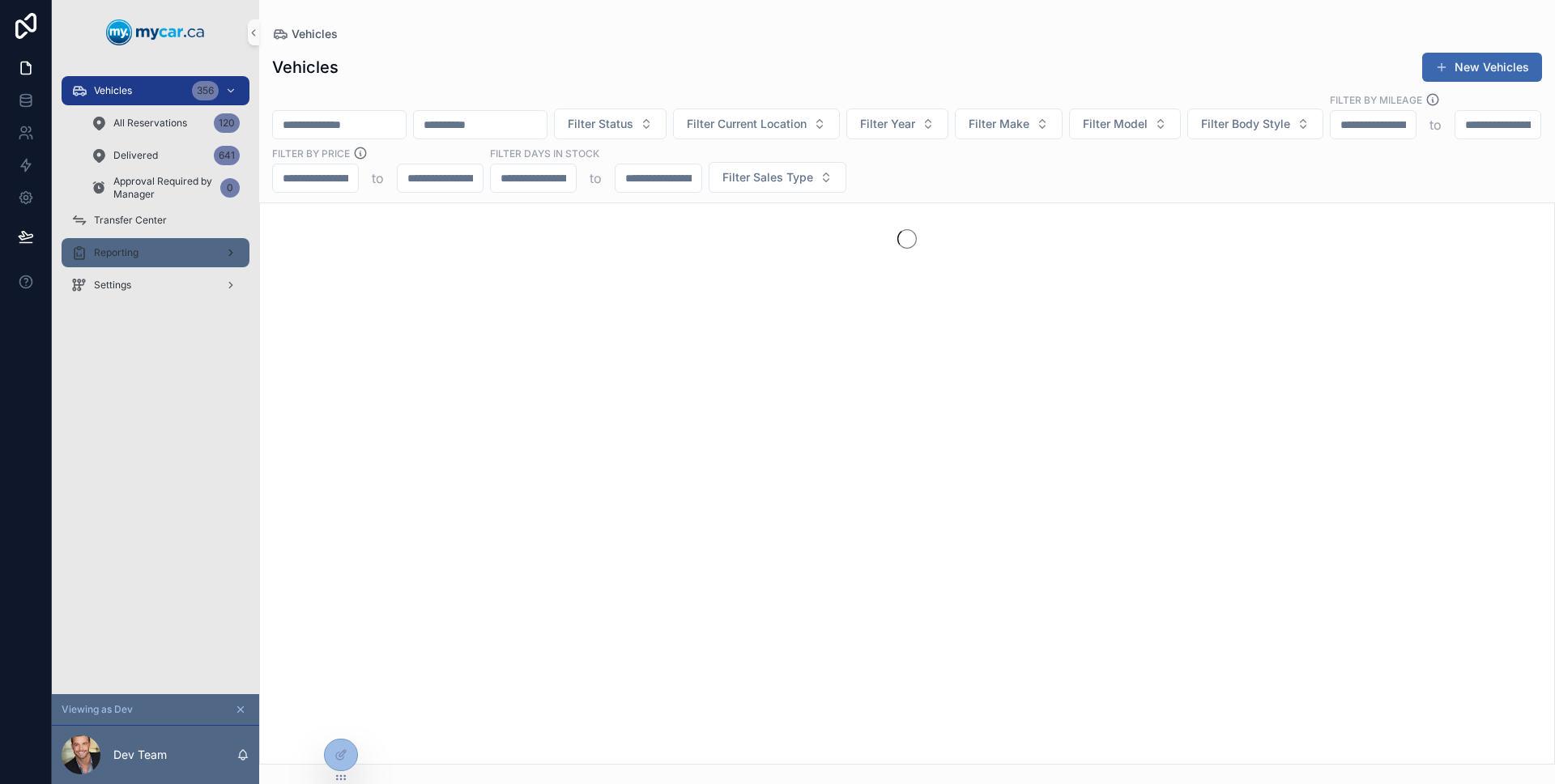
click at [147, 245] on div "Reporting" at bounding box center [155, 253] width 169 height 26
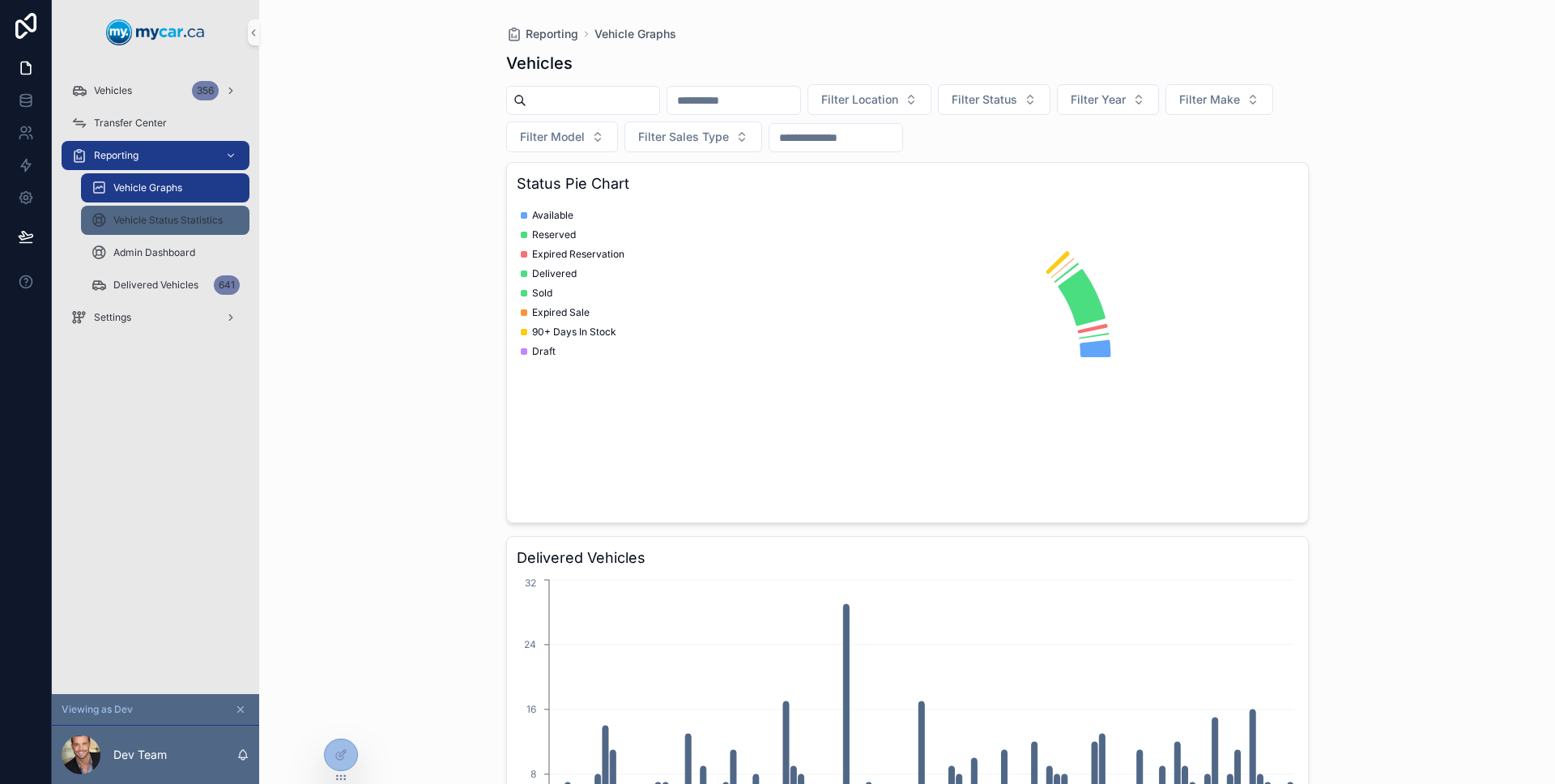
click at [174, 225] on span "Vehicle Status Statistics" at bounding box center [168, 220] width 109 height 13
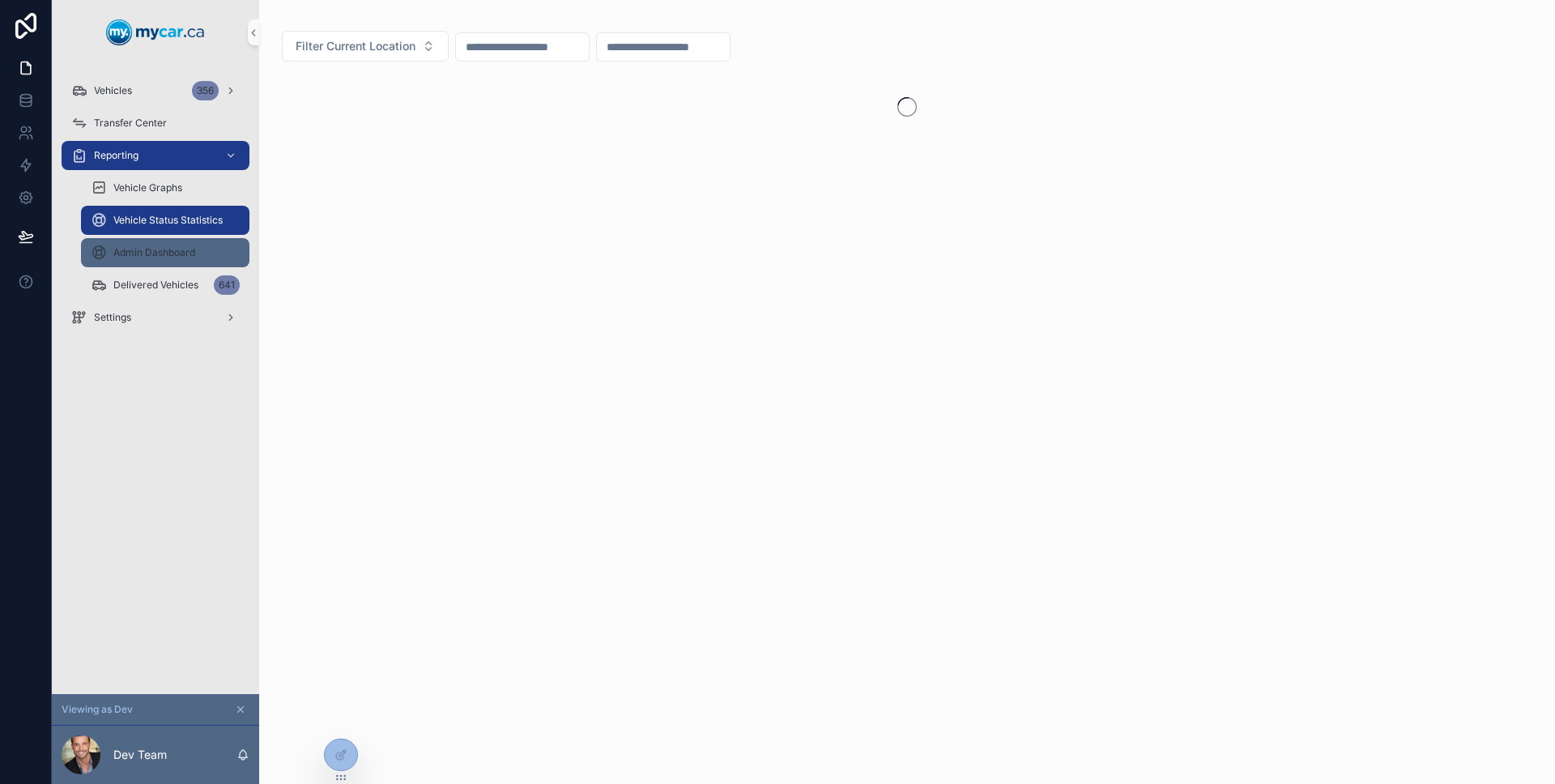
click at [162, 248] on span "Admin Dashboard" at bounding box center [154, 253] width 82 height 13
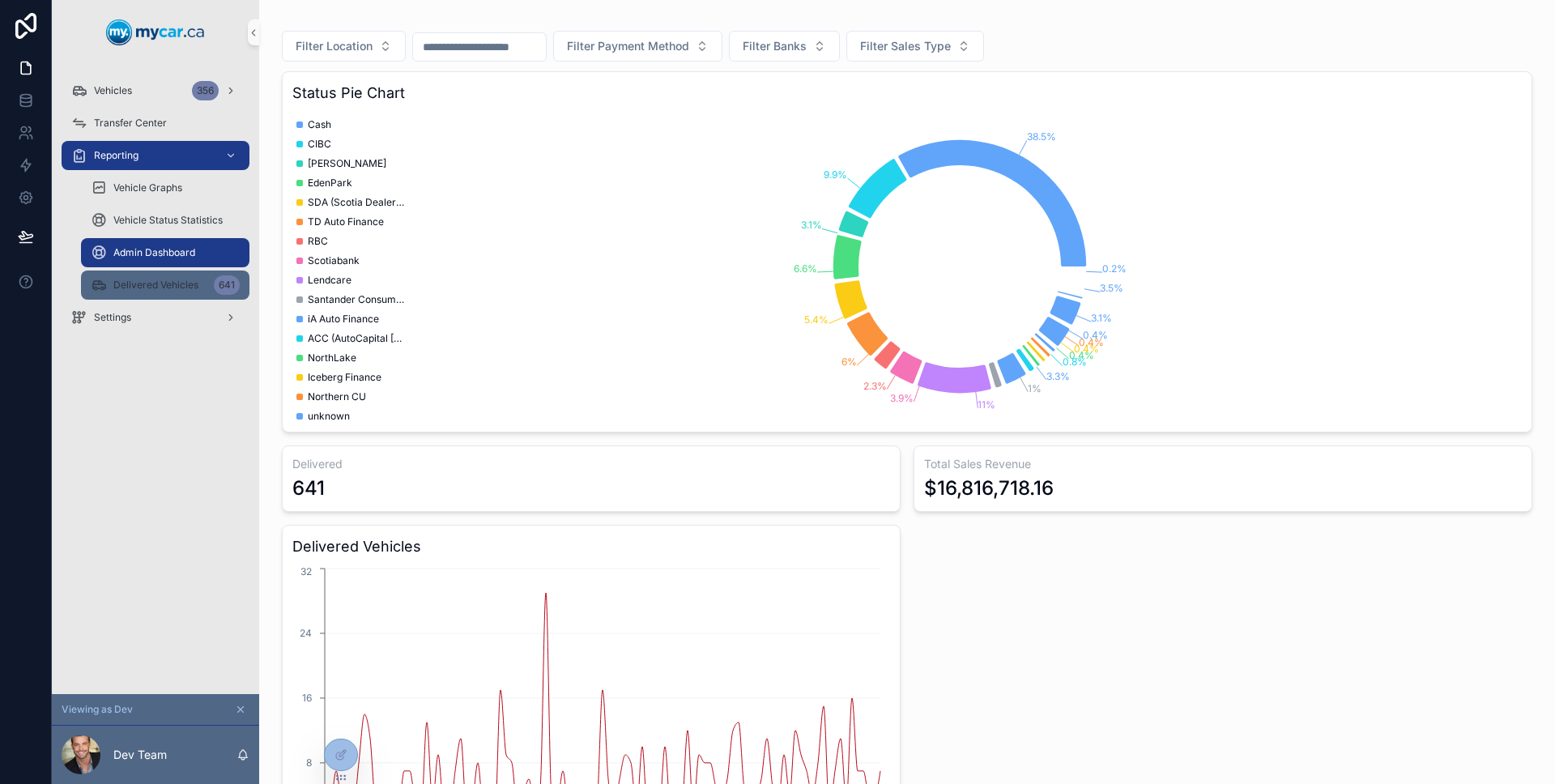
click at [153, 272] on div "Delivered Vehicles 641" at bounding box center [164, 284] width 149 height 26
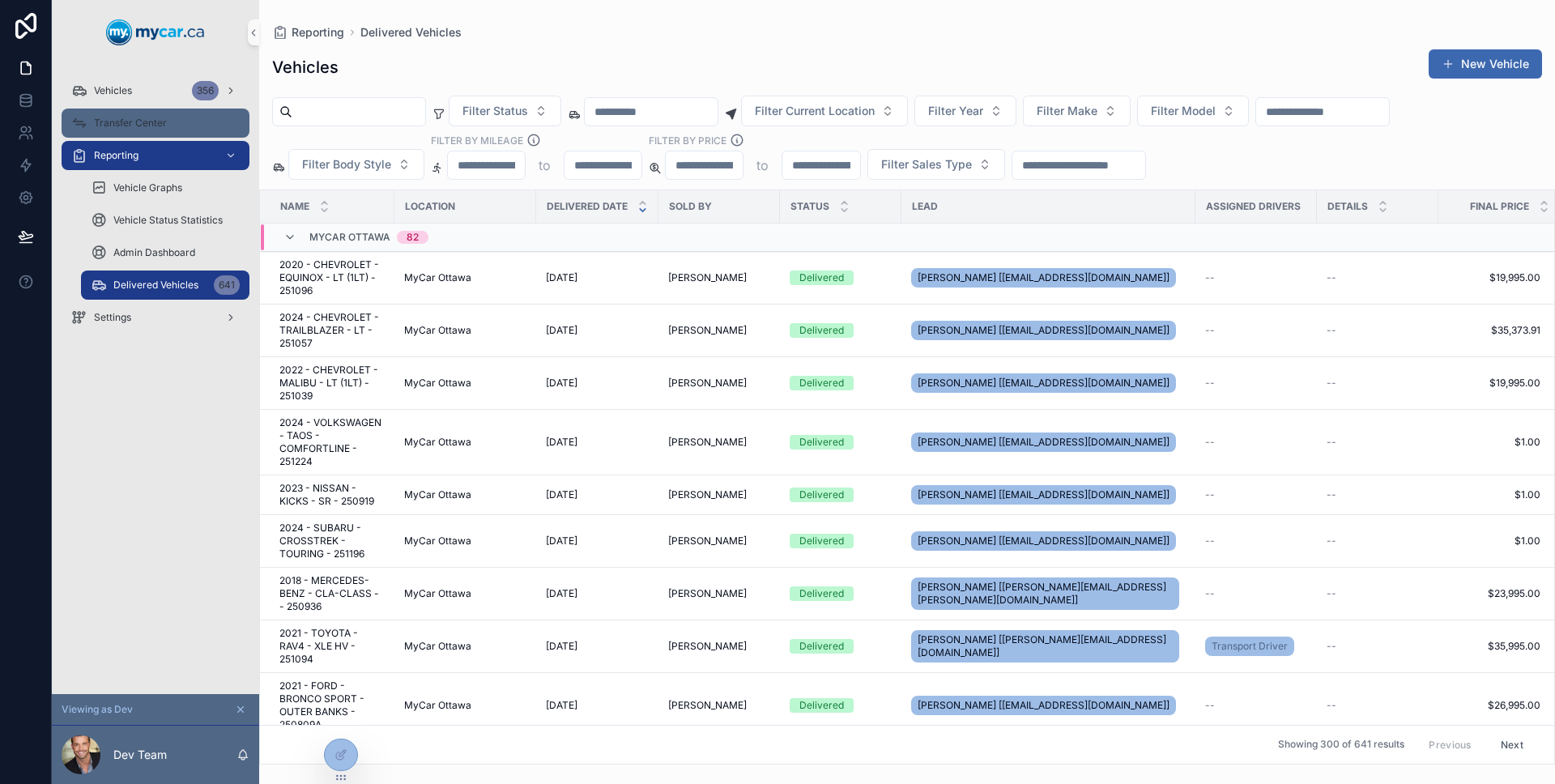
click at [143, 126] on span "Transfer Center" at bounding box center [130, 123] width 73 height 13
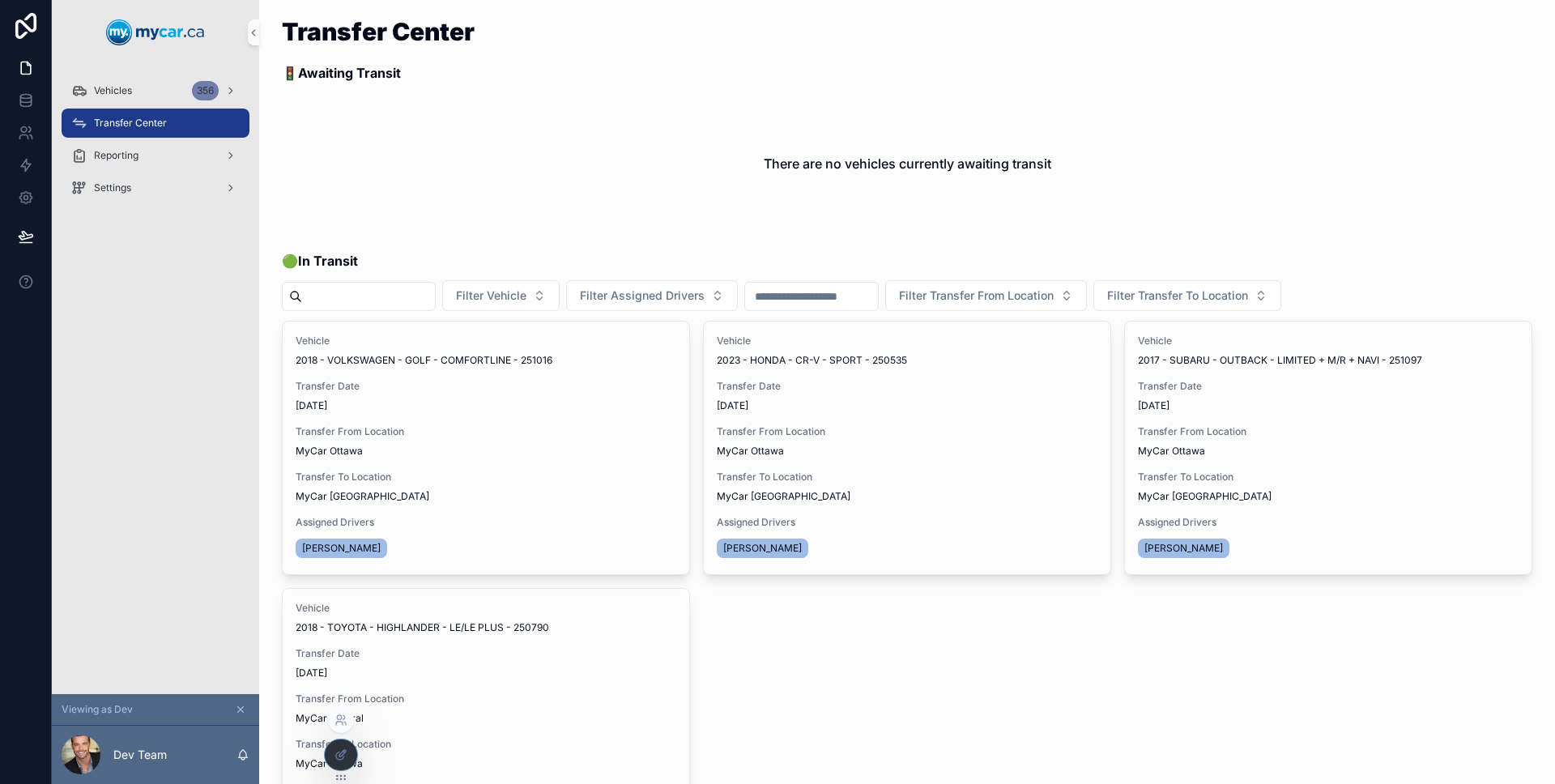
click at [347, 754] on icon at bounding box center [341, 754] width 13 height 13
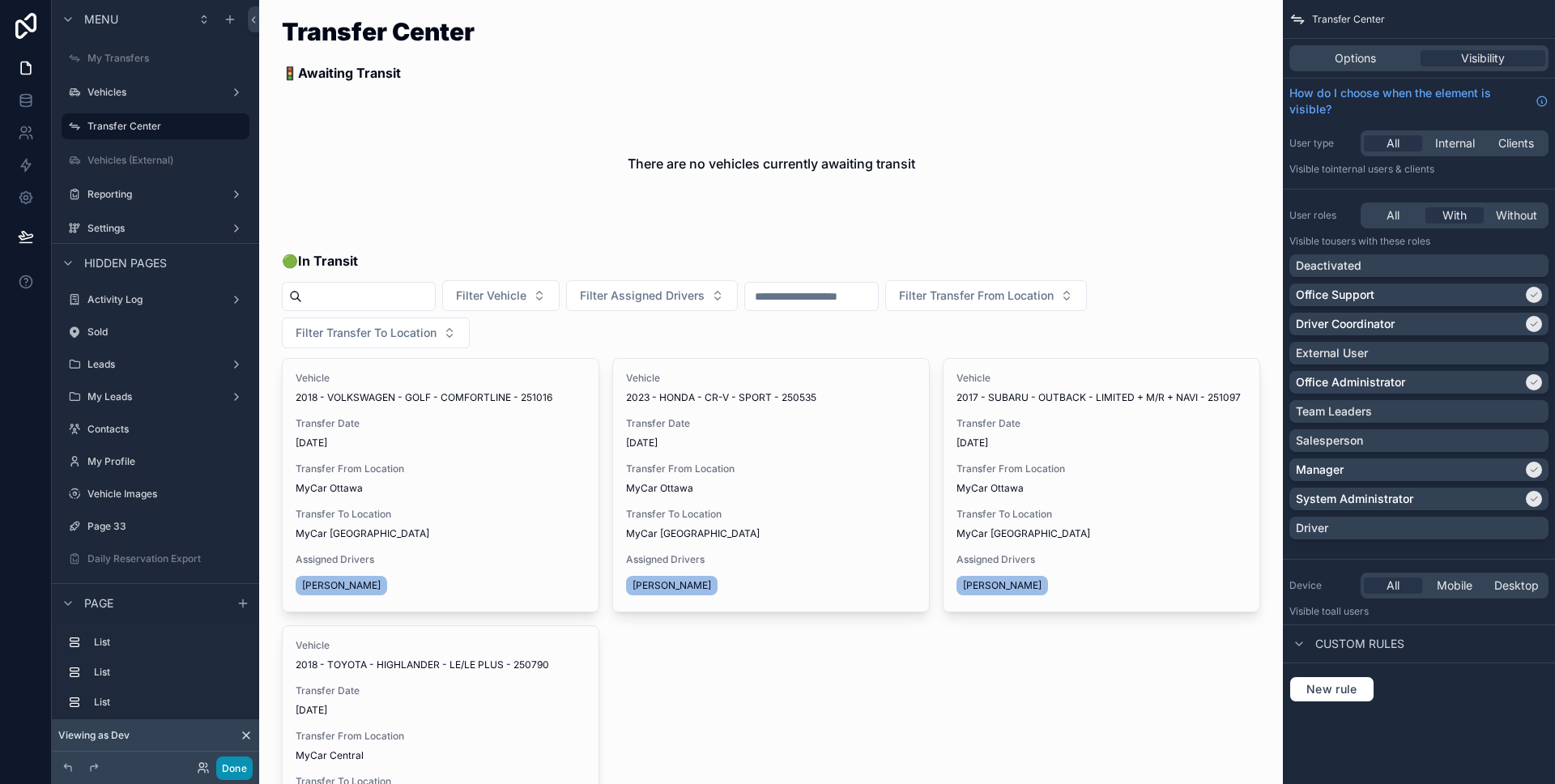
click at [240, 770] on button "Done" at bounding box center [235, 768] width 36 height 23
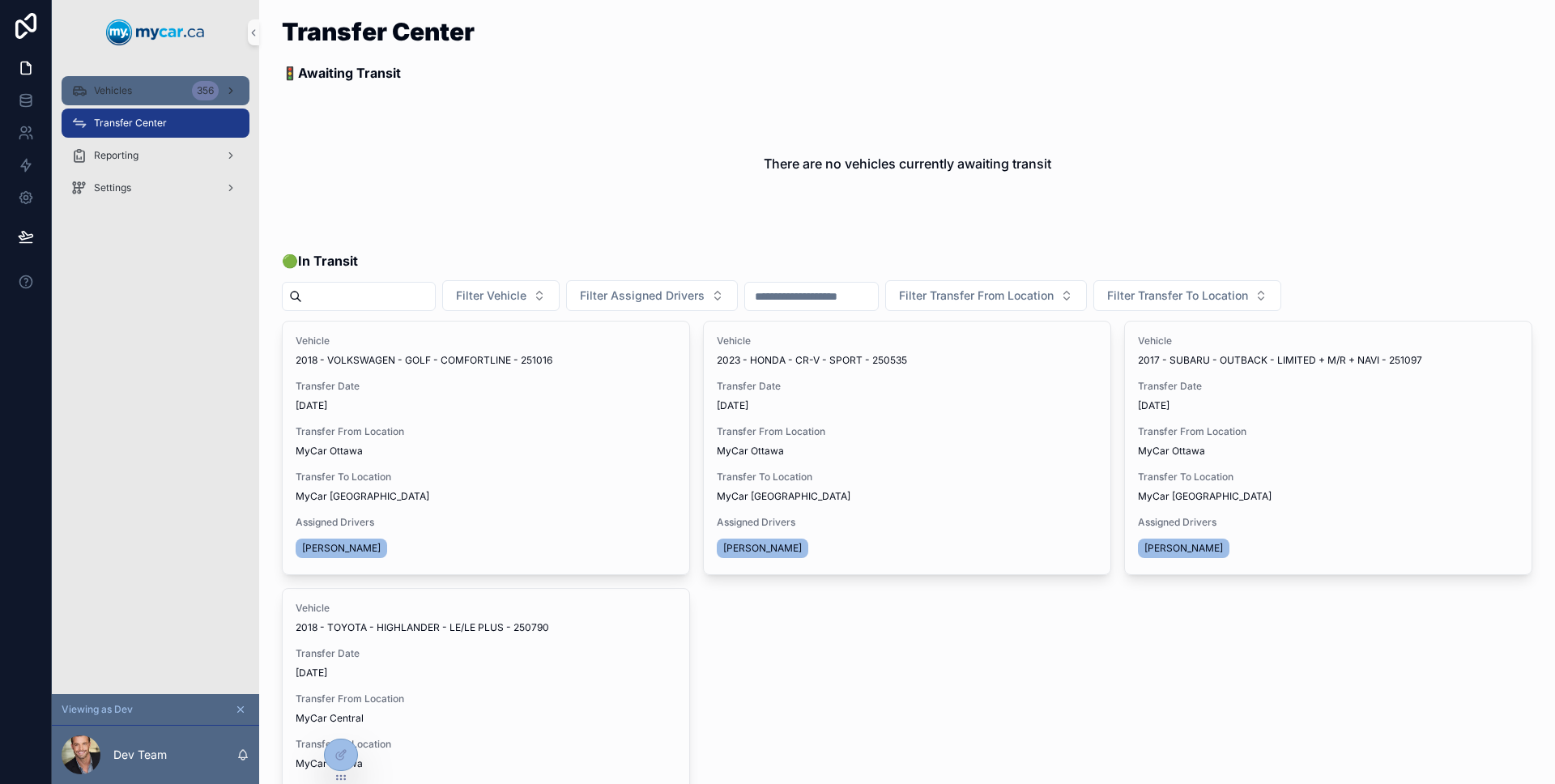
click at [170, 95] on div "Vehicles 356" at bounding box center [155, 90] width 169 height 26
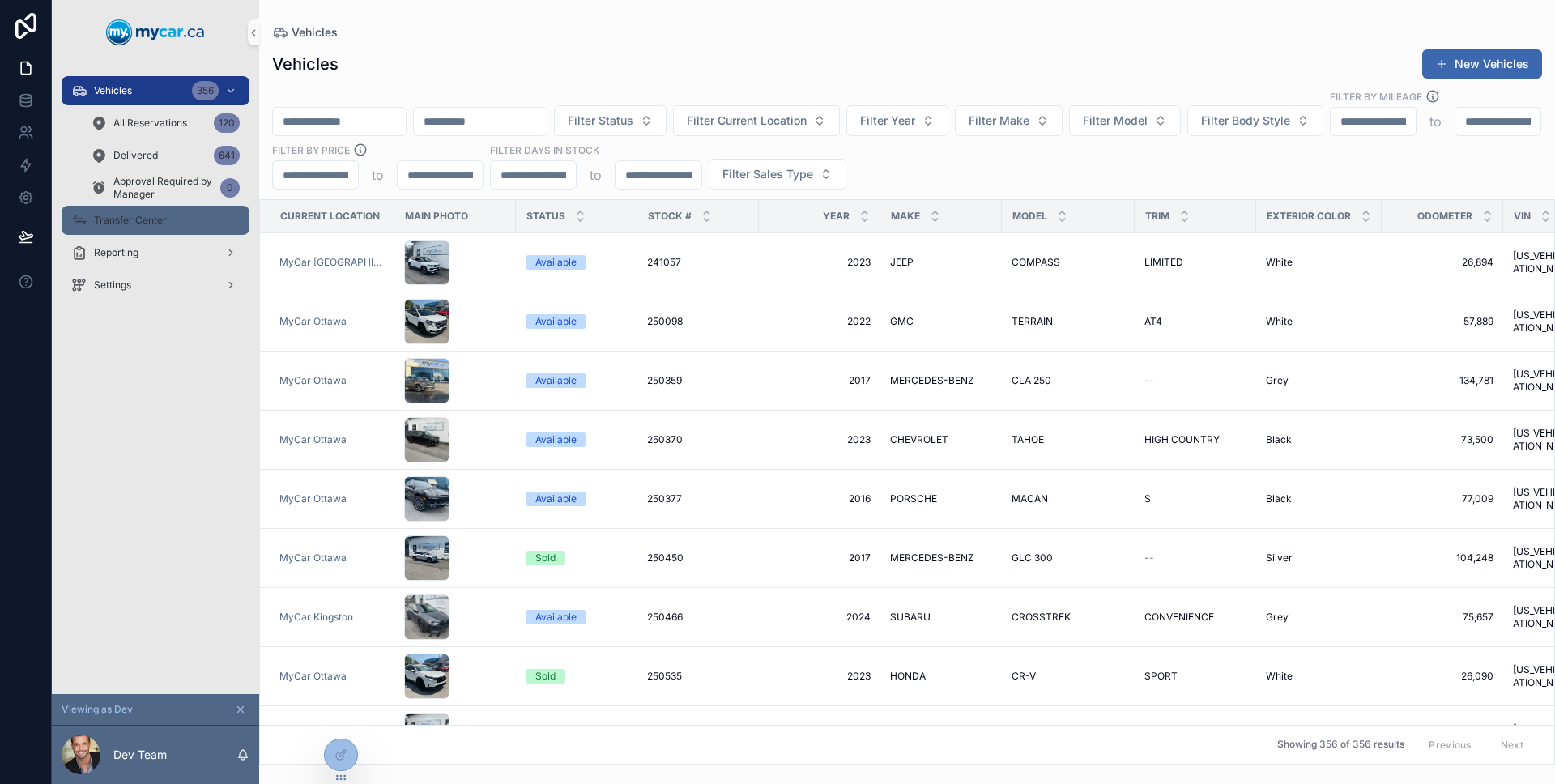
click at [174, 228] on div "Transfer Center" at bounding box center [155, 220] width 169 height 26
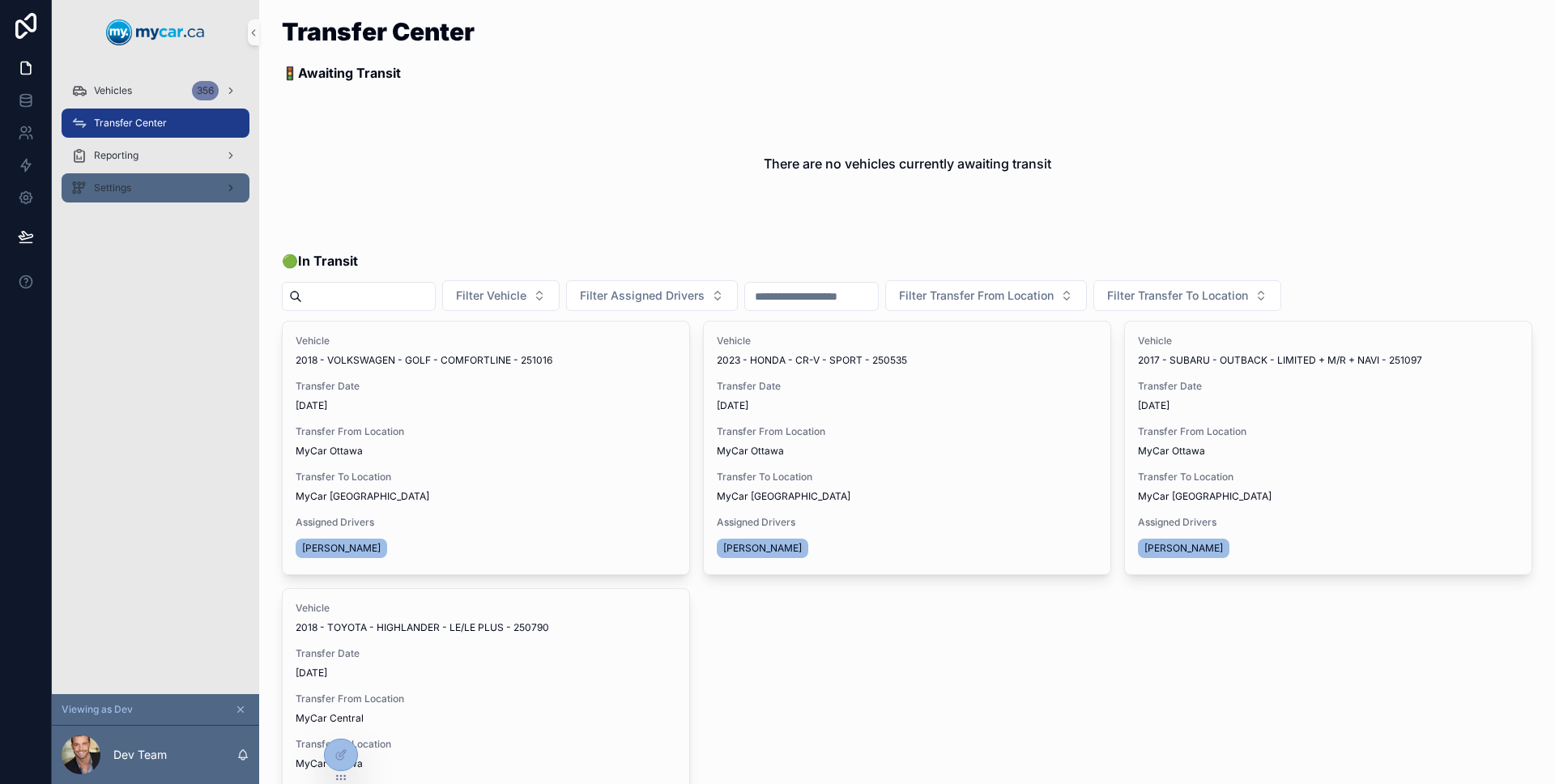
click at [157, 200] on div "Settings" at bounding box center [155, 188] width 169 height 26
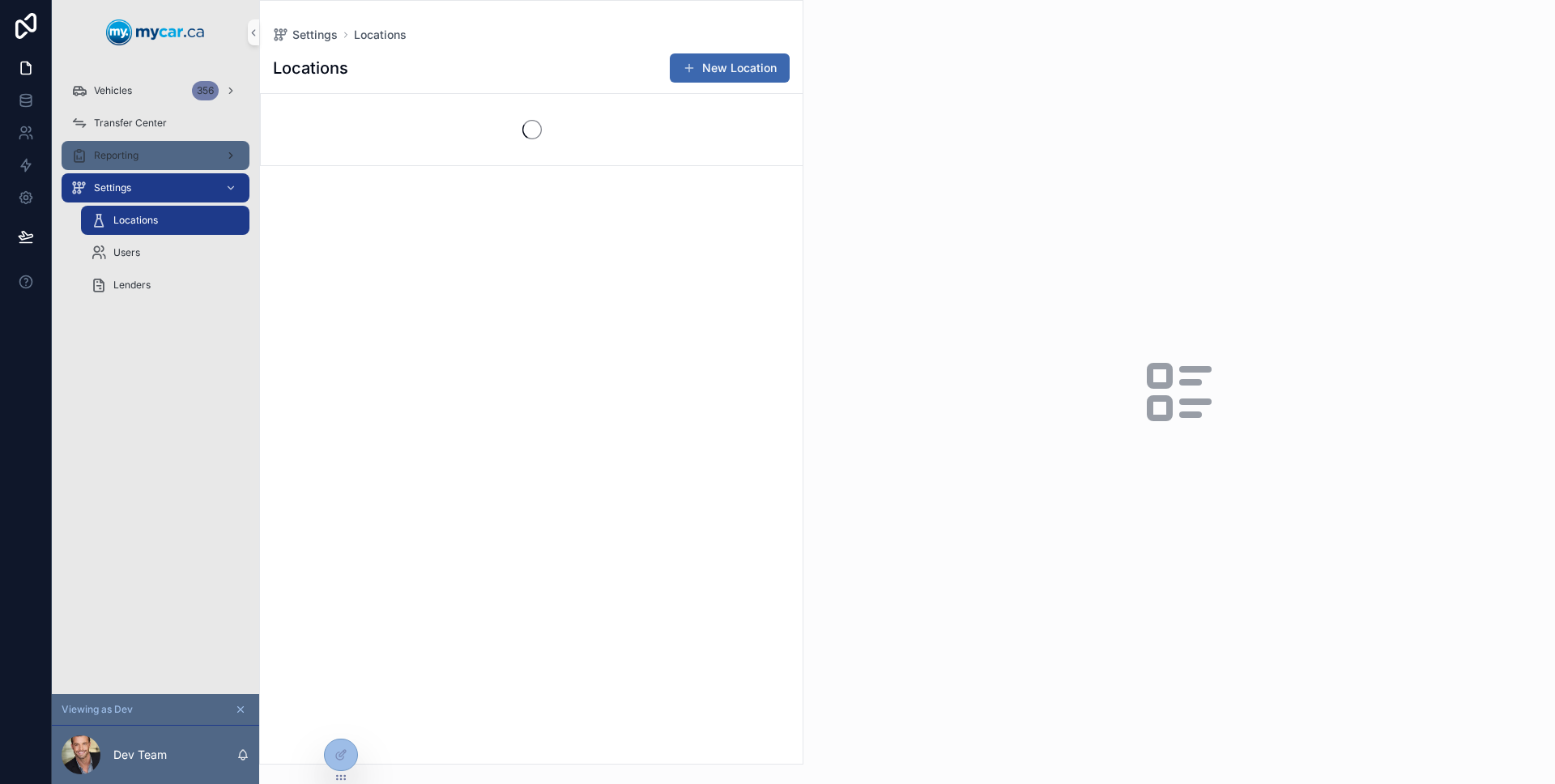
click at [161, 157] on div "Reporting" at bounding box center [155, 155] width 169 height 26
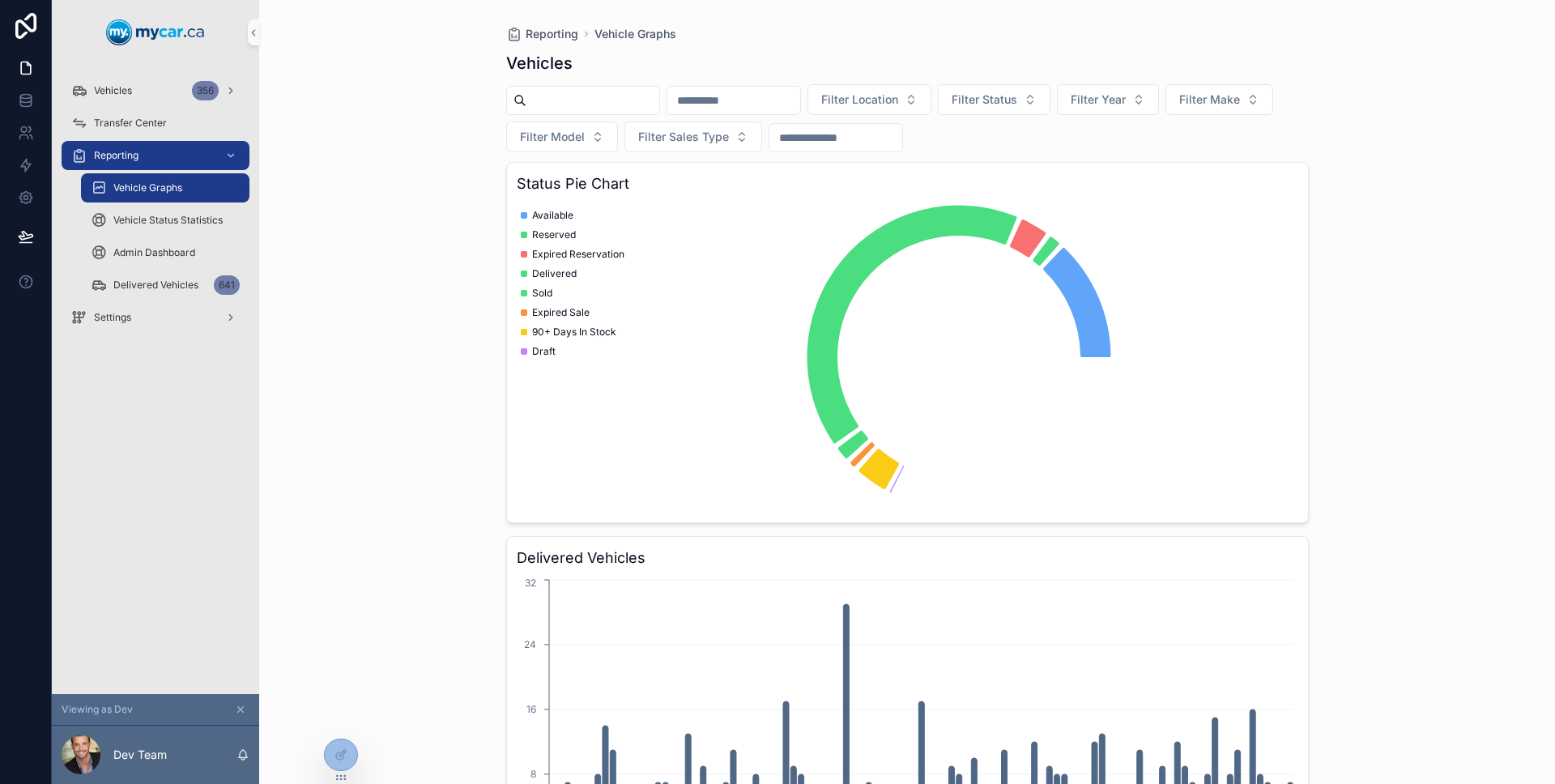
click at [168, 139] on div "Reporting Vehicle Graphs Vehicle Status Statistics Admin Dashboard Delivered Ve…" at bounding box center [155, 219] width 208 height 161
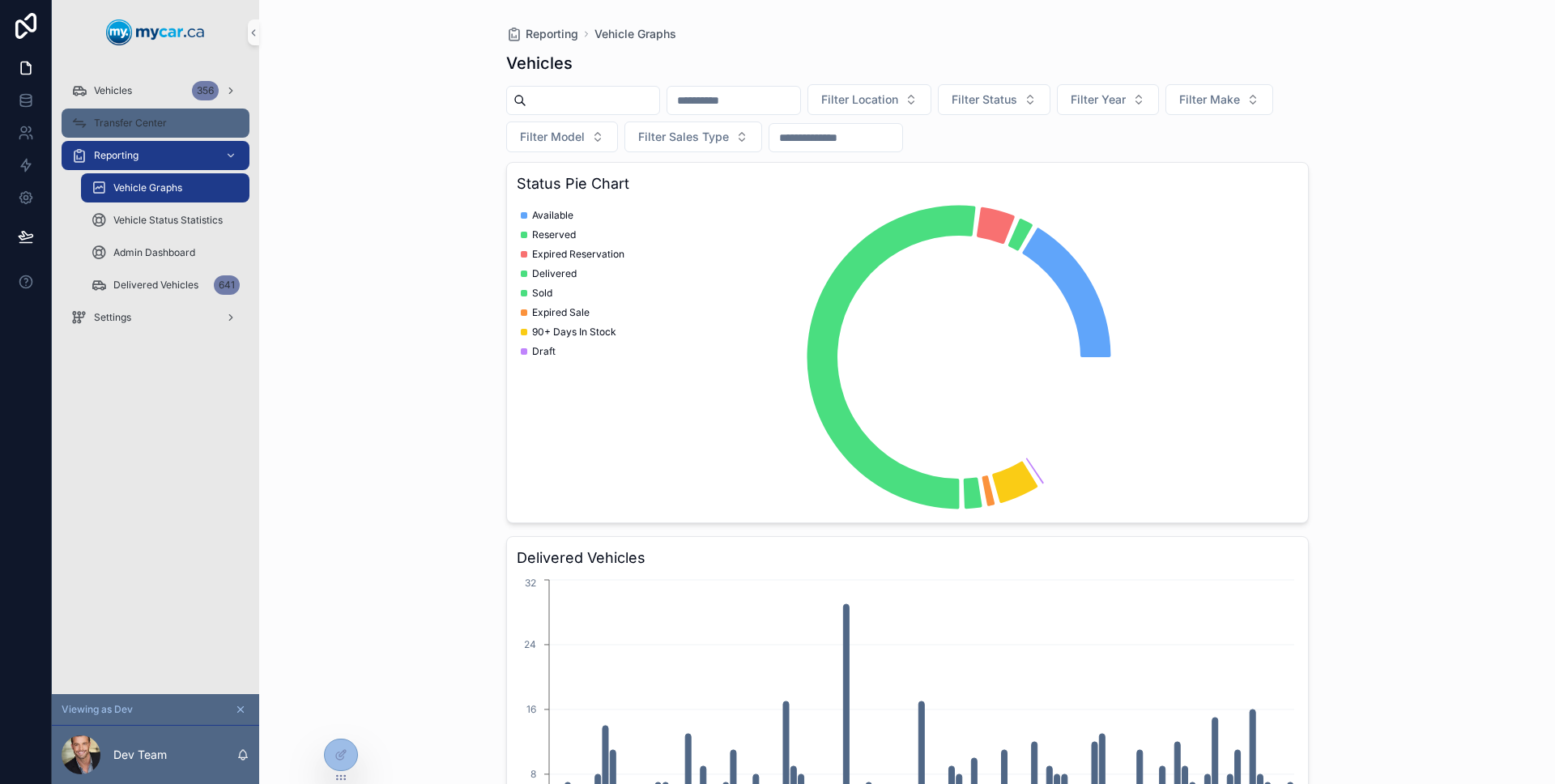
click at [168, 130] on div "Transfer Center" at bounding box center [155, 123] width 169 height 26
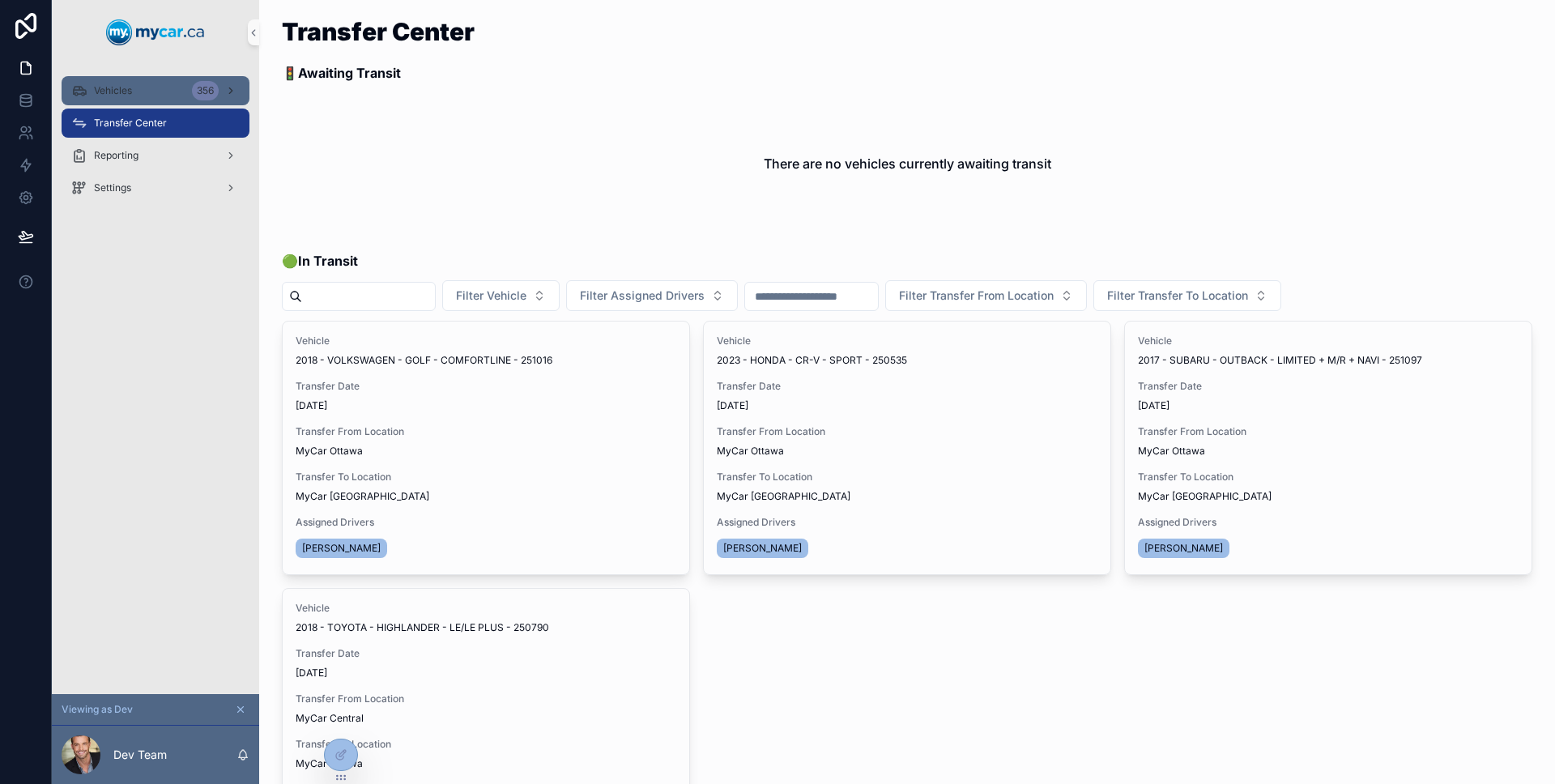
click at [162, 83] on div "Vehicles 356" at bounding box center [155, 90] width 169 height 26
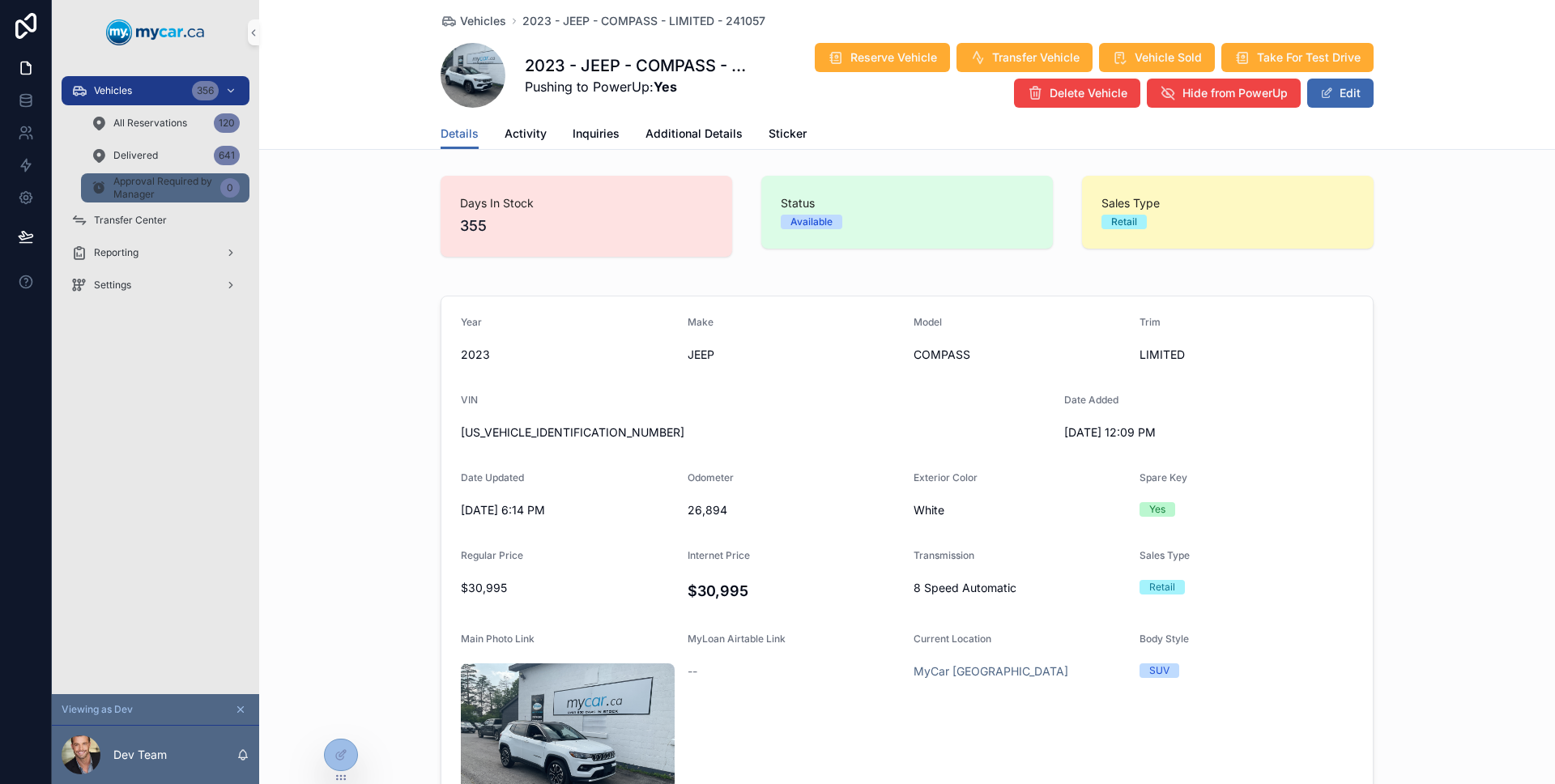
click at [187, 193] on span "Approval Required by Manager" at bounding box center [163, 188] width 100 height 26
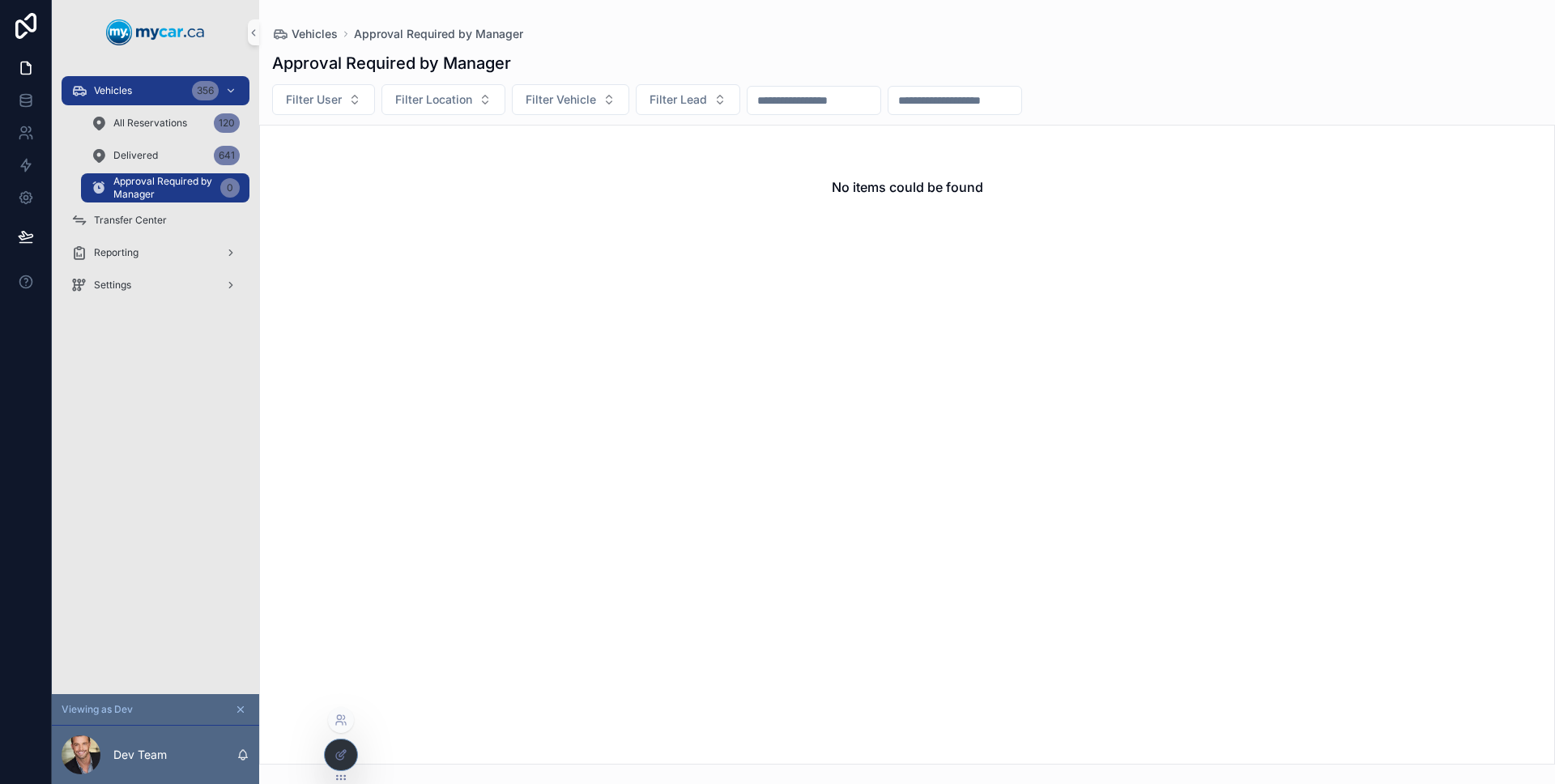
click at [340, 744] on div at bounding box center [341, 754] width 32 height 31
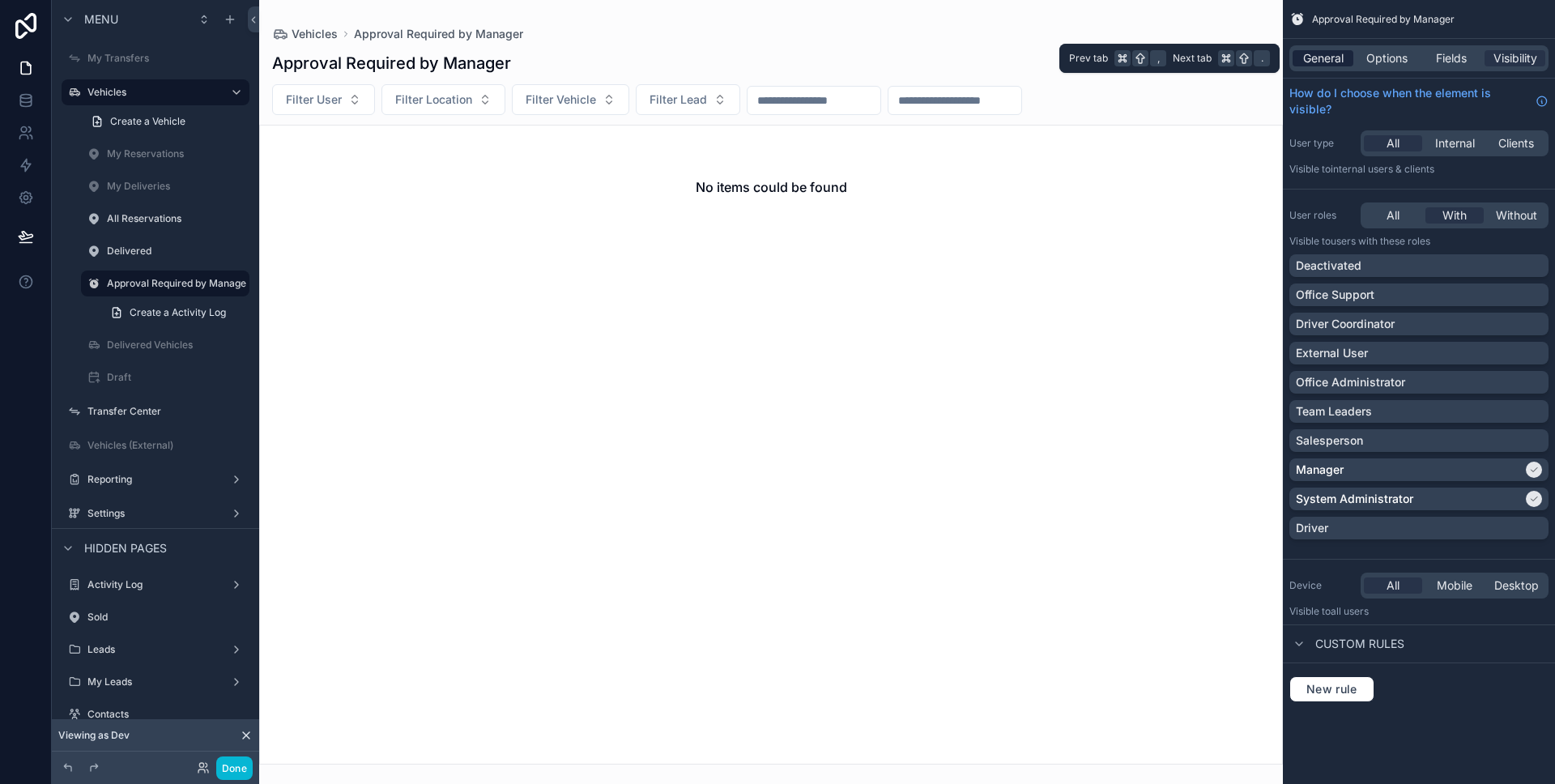
click at [1341, 66] on span "General" at bounding box center [1323, 59] width 41 height 16
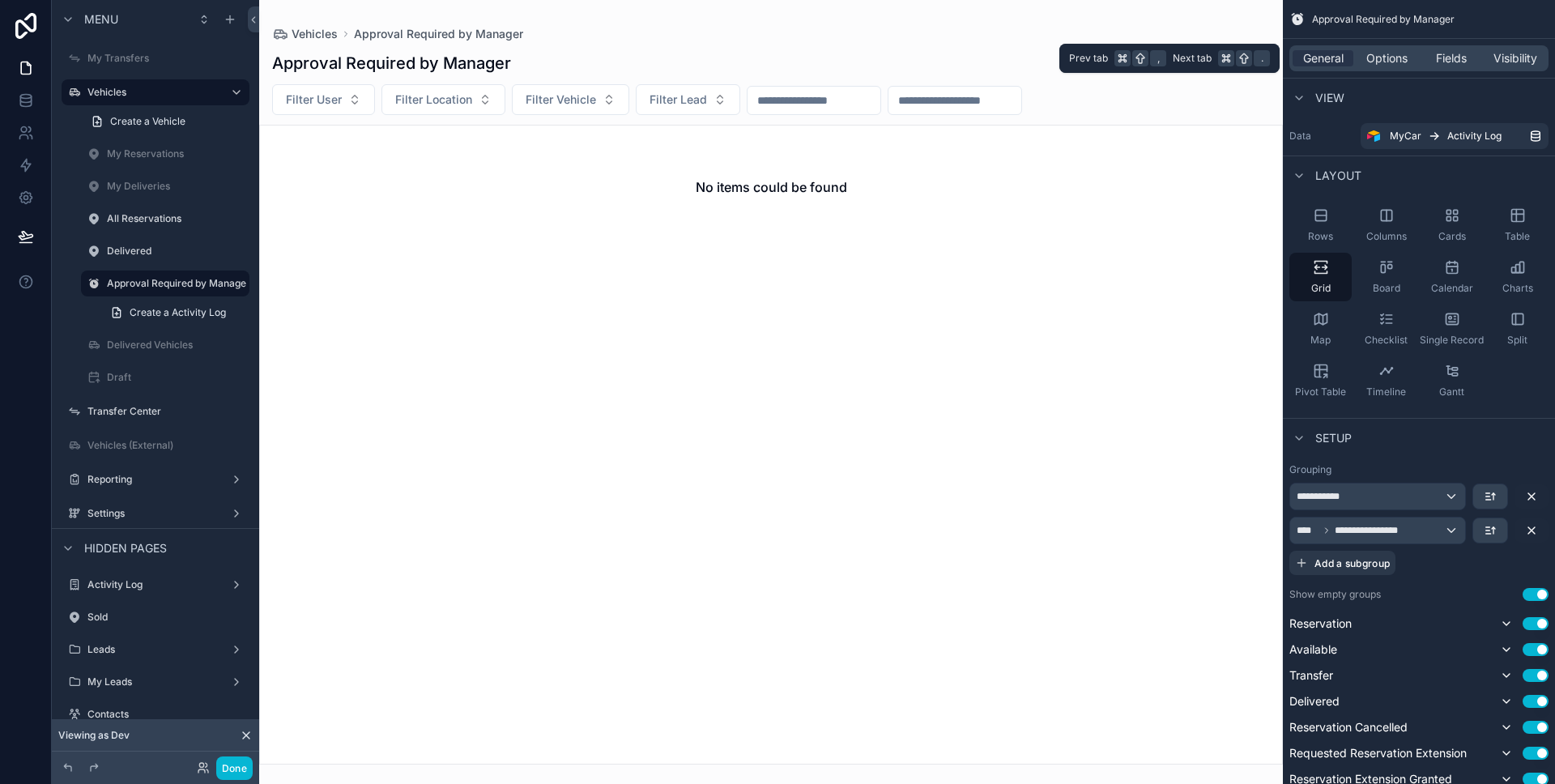
click at [1360, 67] on div "General Options Fields Visibility" at bounding box center [1418, 58] width 259 height 26
click at [1367, 64] on span "Options" at bounding box center [1387, 59] width 42 height 16
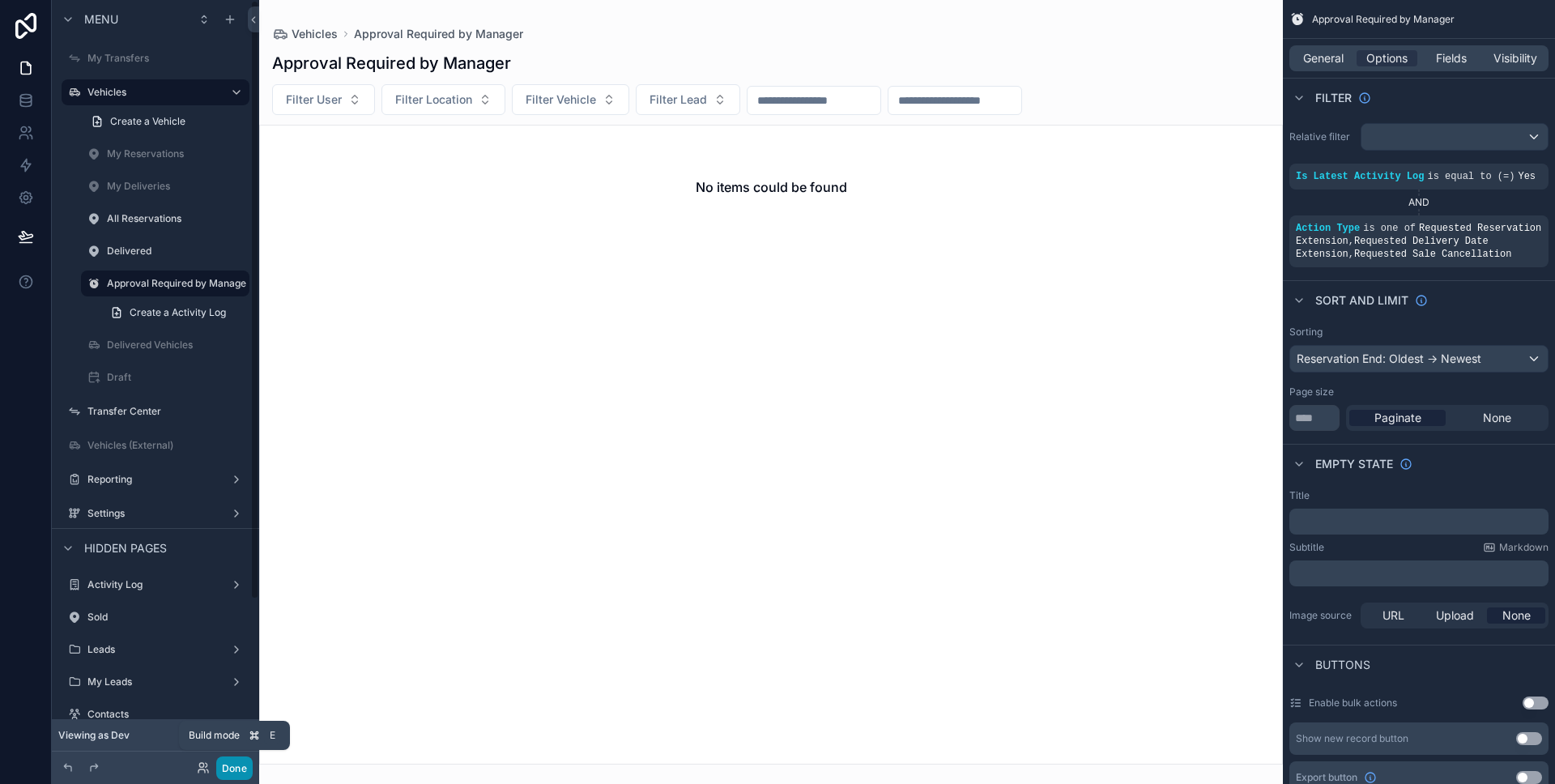
click at [240, 775] on button "Done" at bounding box center [235, 768] width 36 height 23
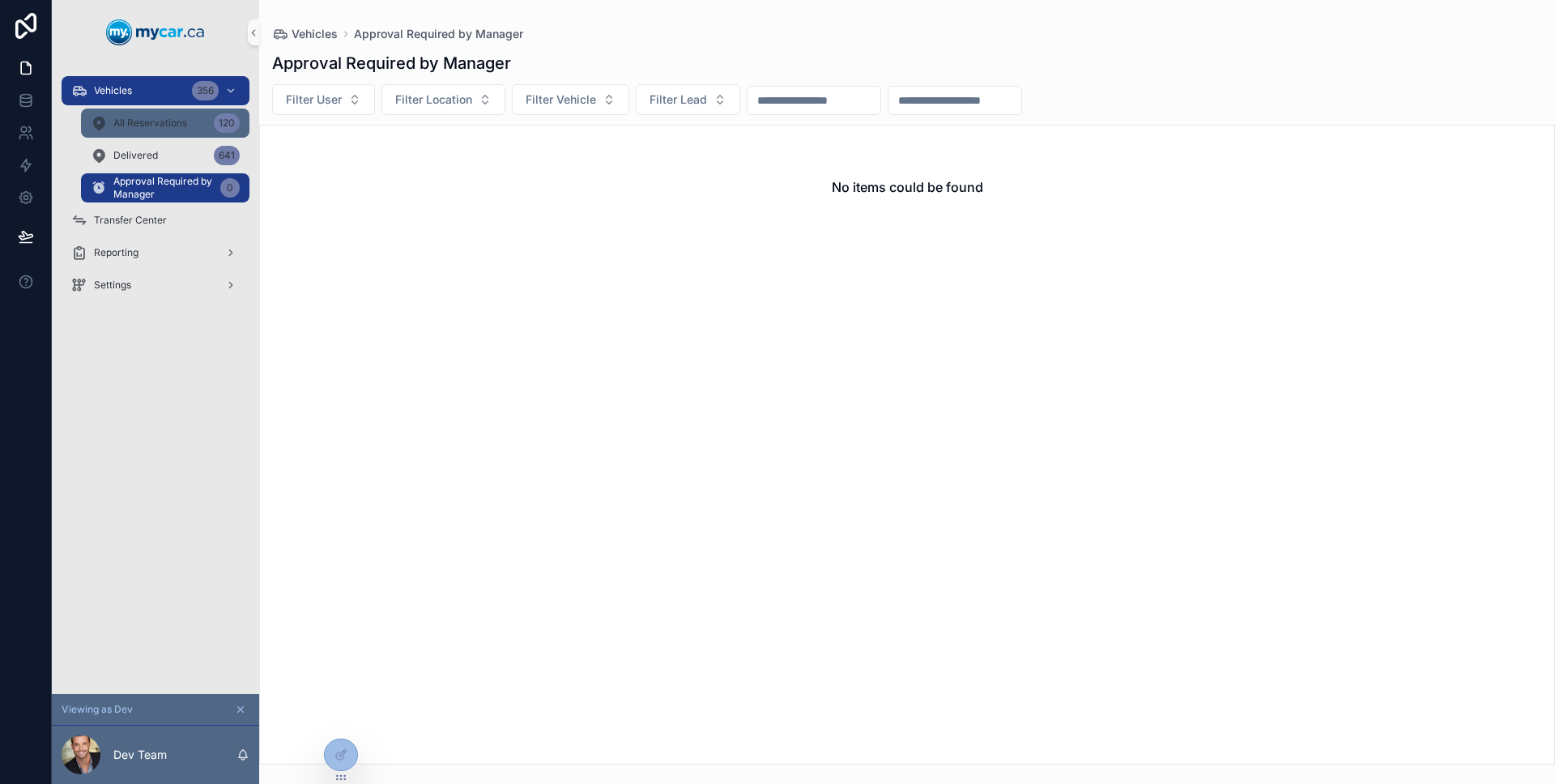
click at [169, 131] on div "All Reservations 120" at bounding box center [164, 123] width 149 height 26
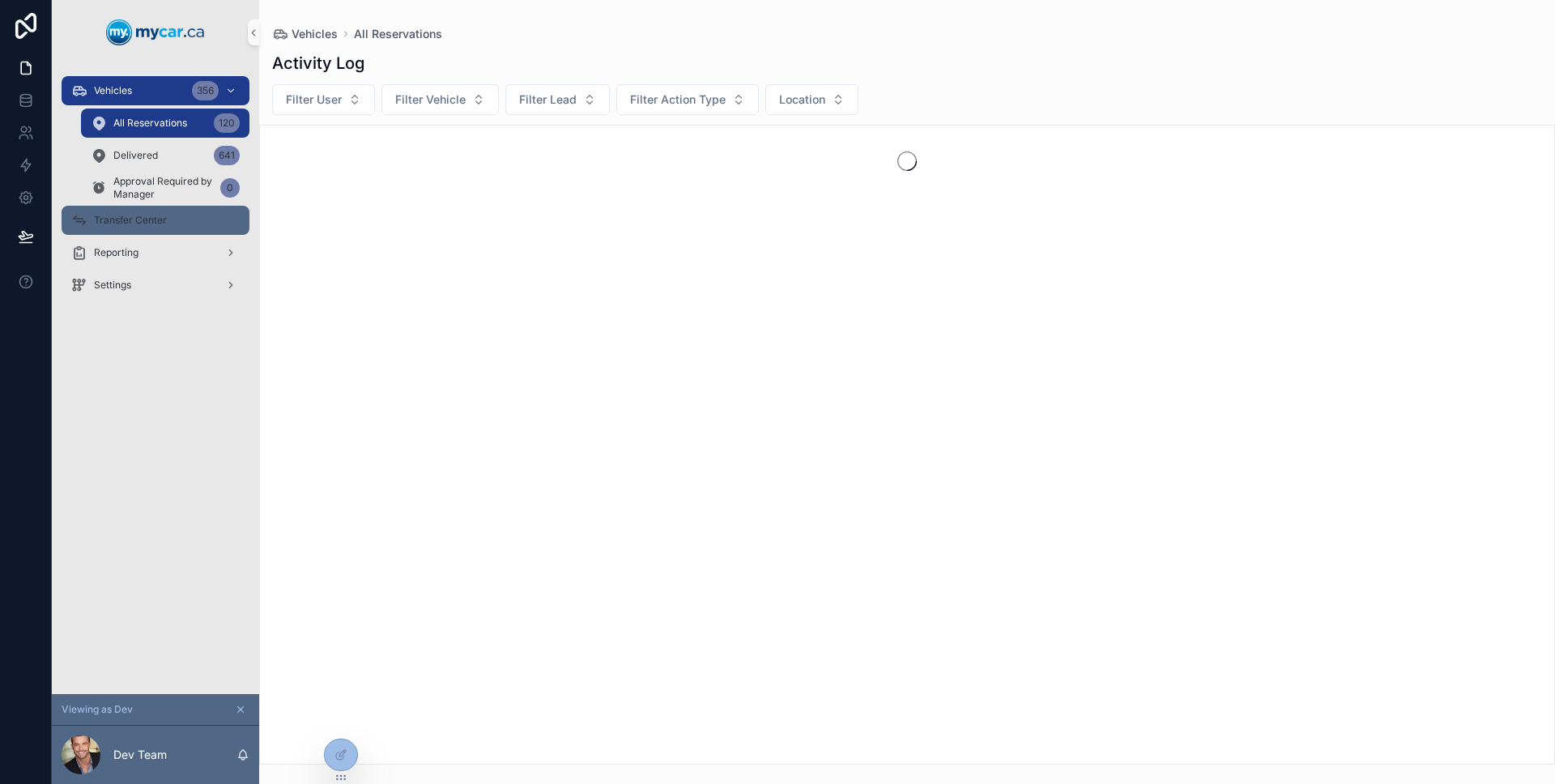
click at [171, 217] on div "Transfer Center" at bounding box center [155, 220] width 169 height 26
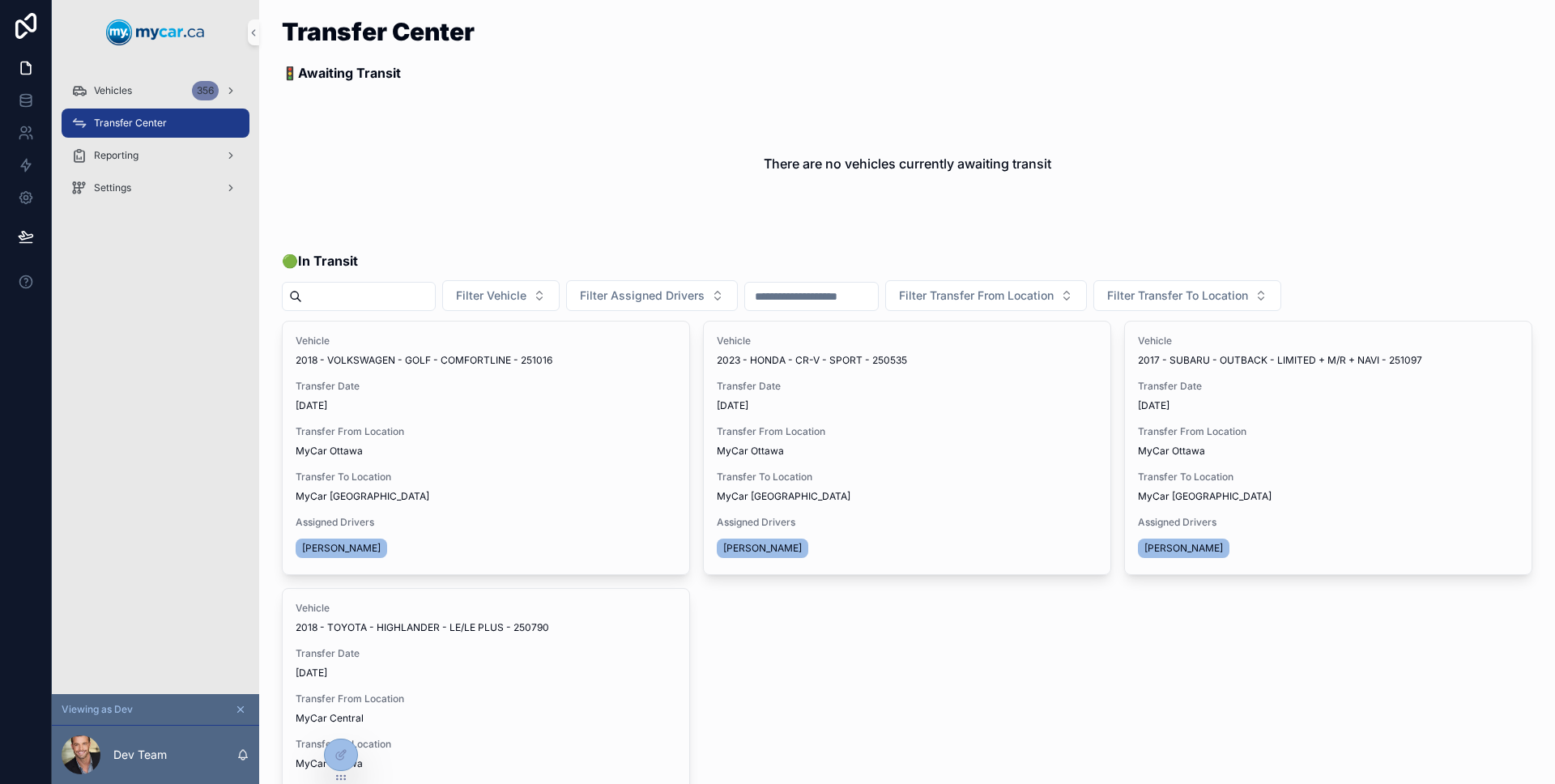
click at [154, 106] on div "Vehicles 356" at bounding box center [155, 91] width 208 height 32
click at [153, 101] on div "Vehicles 356" at bounding box center [155, 90] width 169 height 26
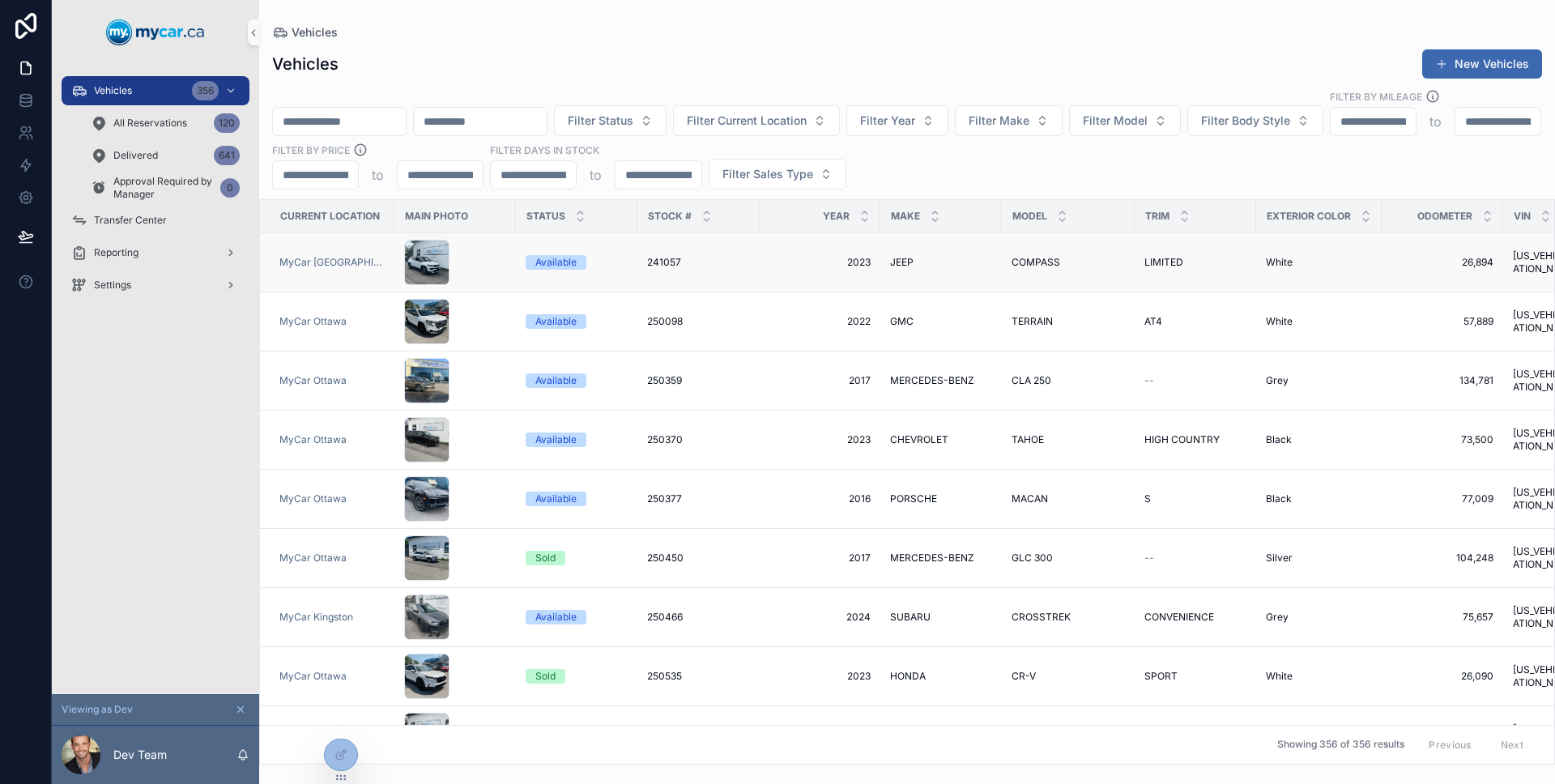
click at [338, 233] on td "MyCar [GEOGRAPHIC_DATA]" at bounding box center [327, 263] width 134 height 60
click at [353, 754] on div at bounding box center [341, 754] width 32 height 31
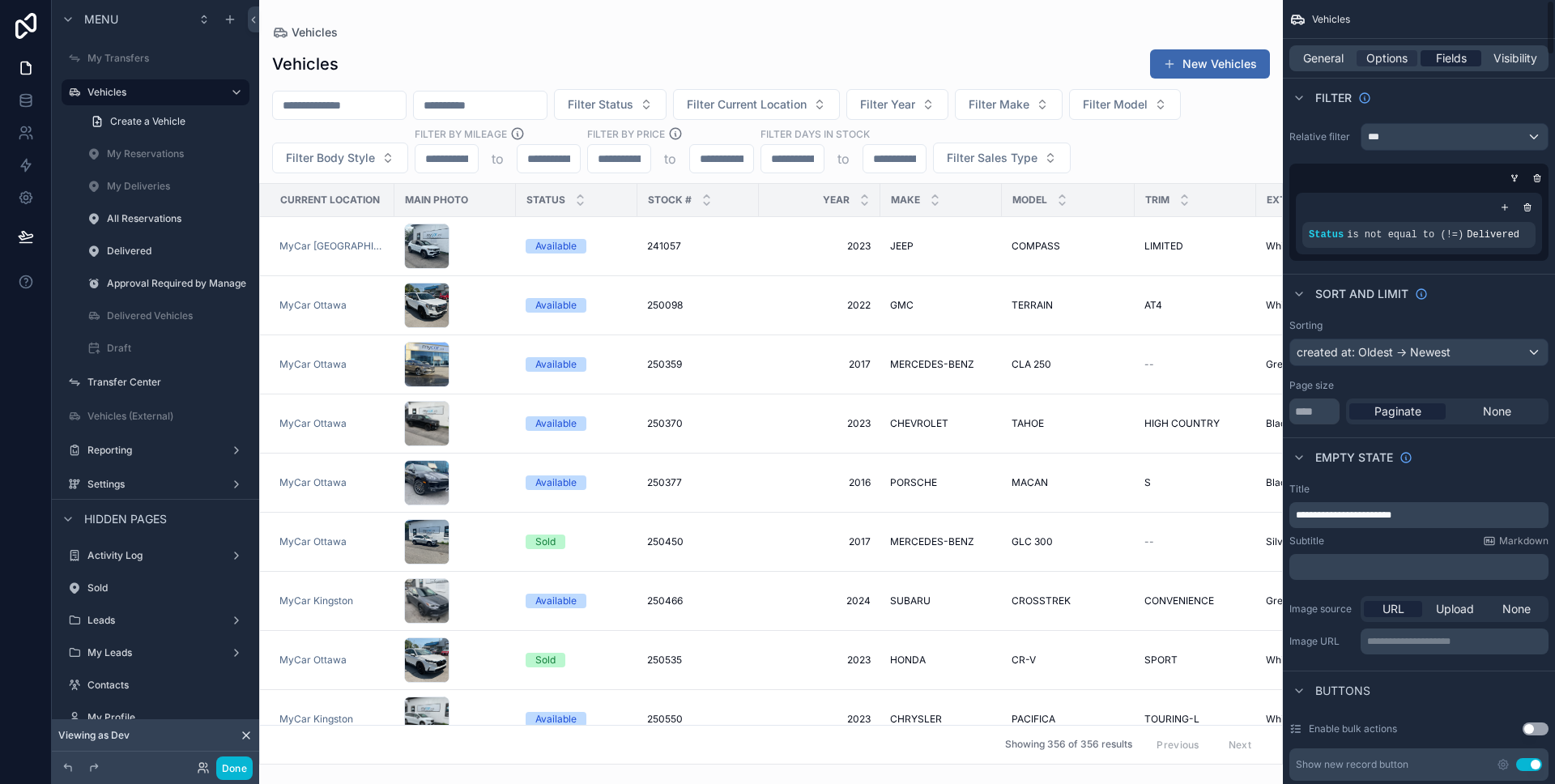
click at [1460, 56] on span "Fields" at bounding box center [1451, 59] width 31 height 16
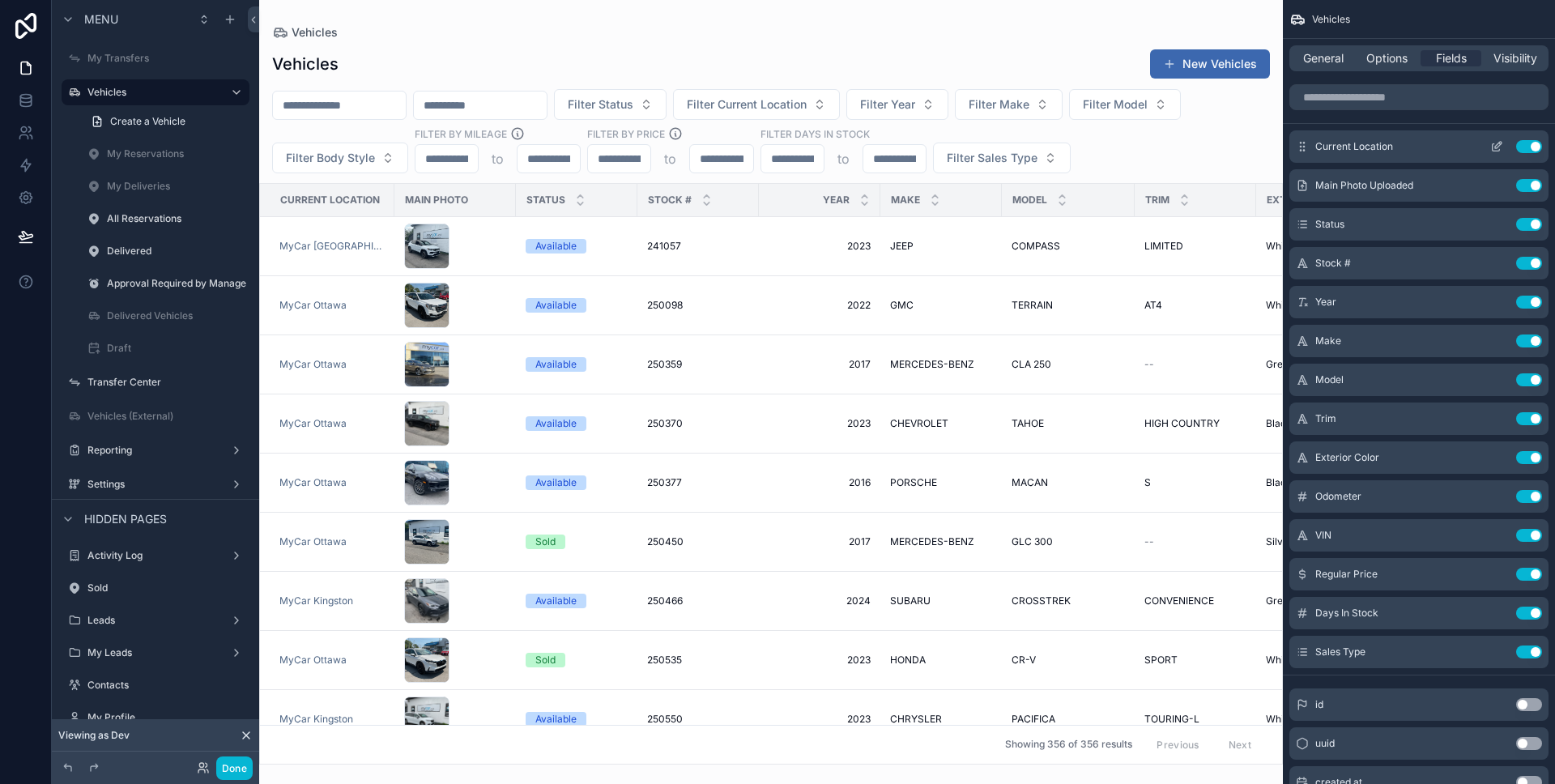
click at [1499, 142] on icon "scrollable content" at bounding box center [1497, 144] width 6 height 6
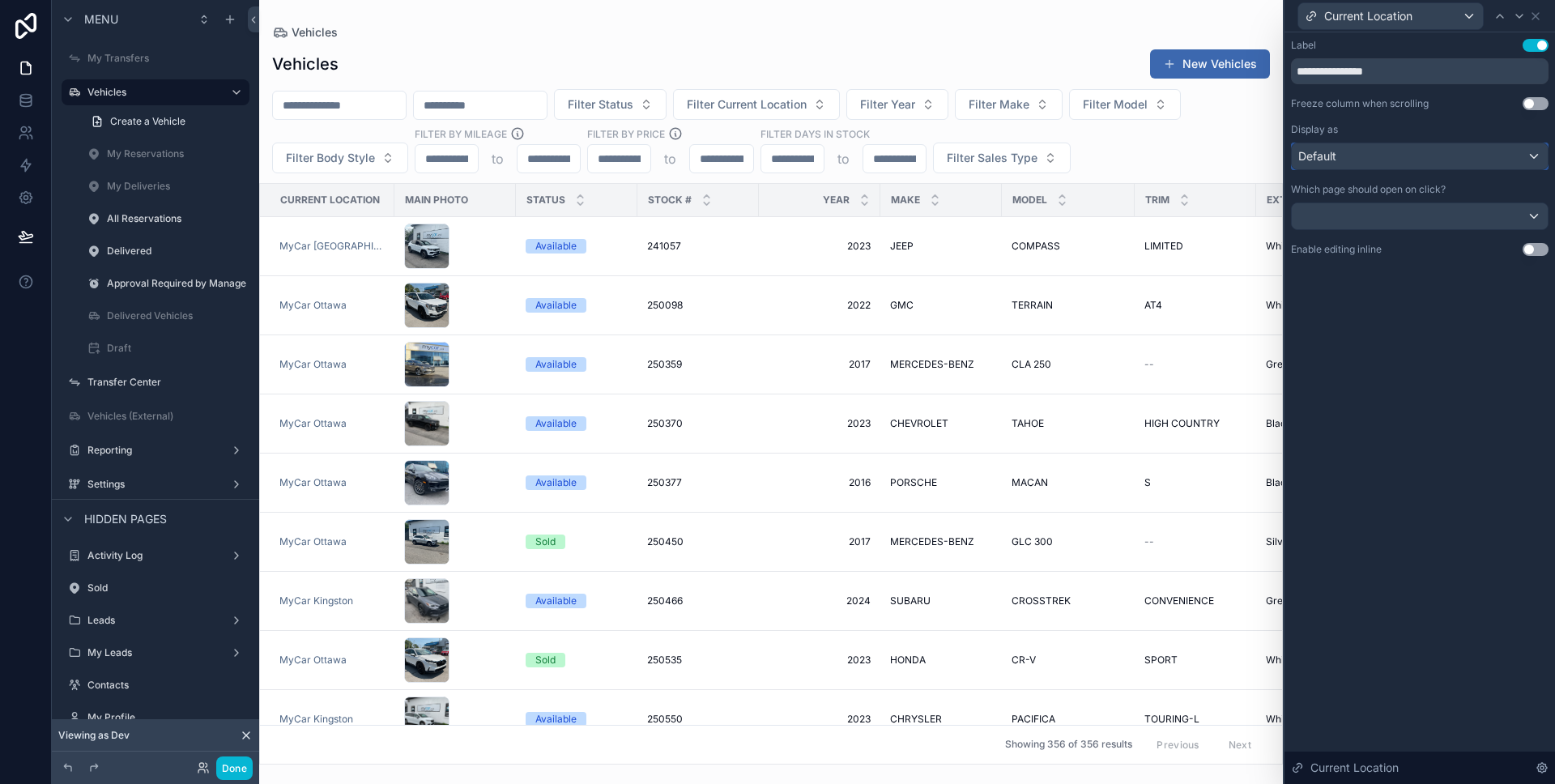
click at [1524, 156] on div "Default" at bounding box center [1420, 156] width 256 height 26
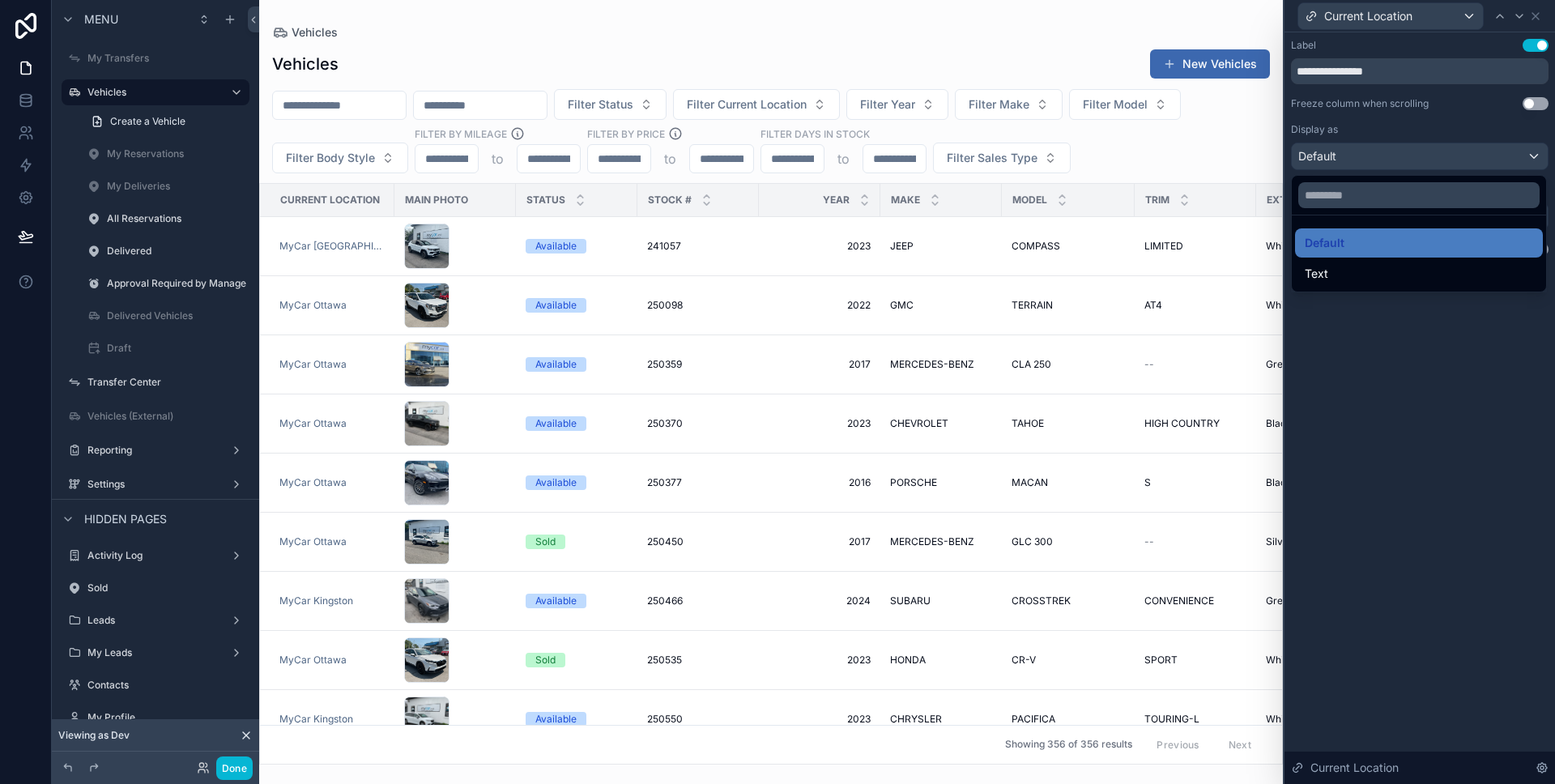
click at [1523, 157] on div at bounding box center [1420, 392] width 271 height 784
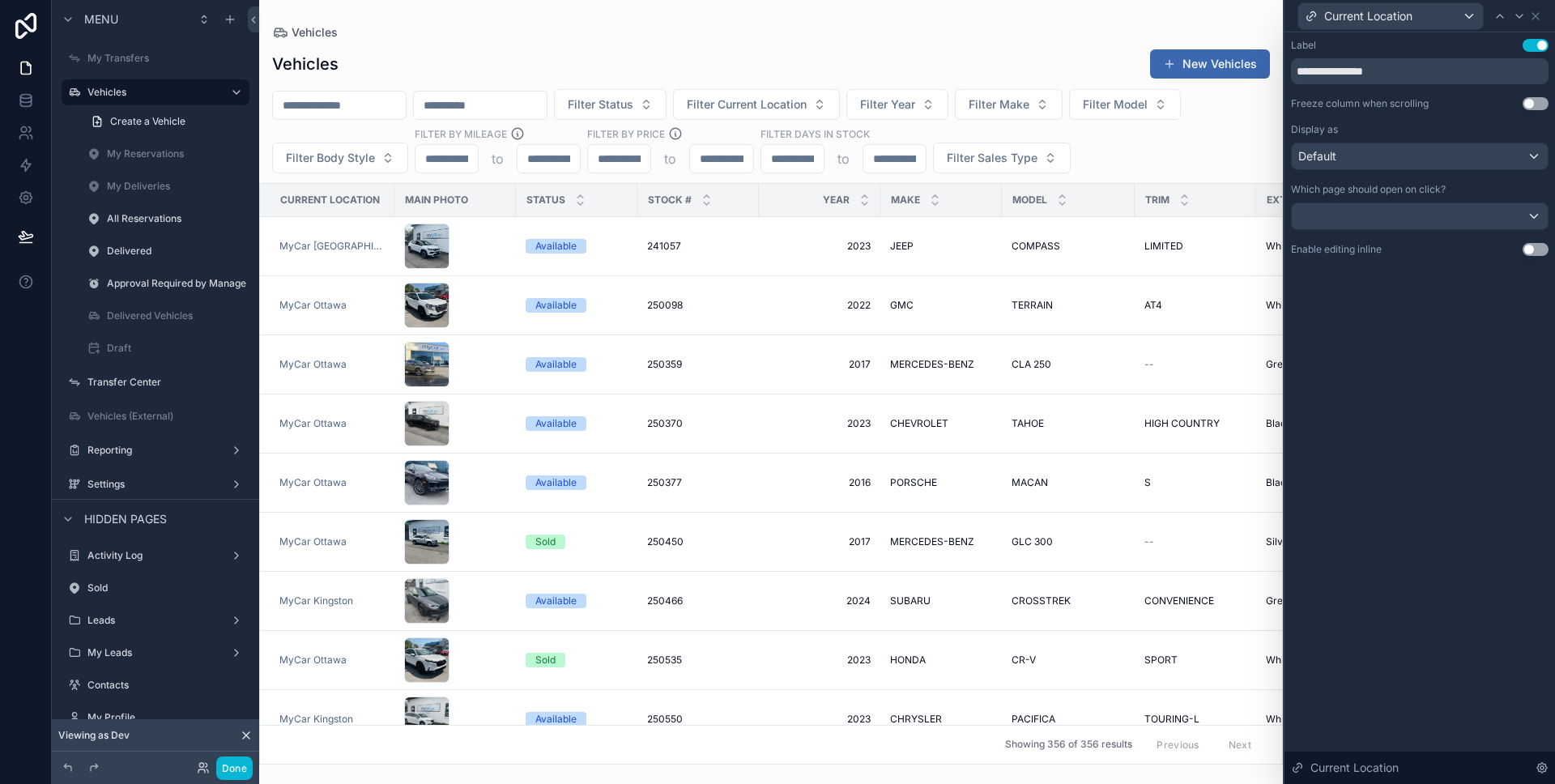
click at [254, 766] on div "Done" at bounding box center [155, 768] width 208 height 32
click at [244, 768] on button "Done" at bounding box center [235, 768] width 36 height 23
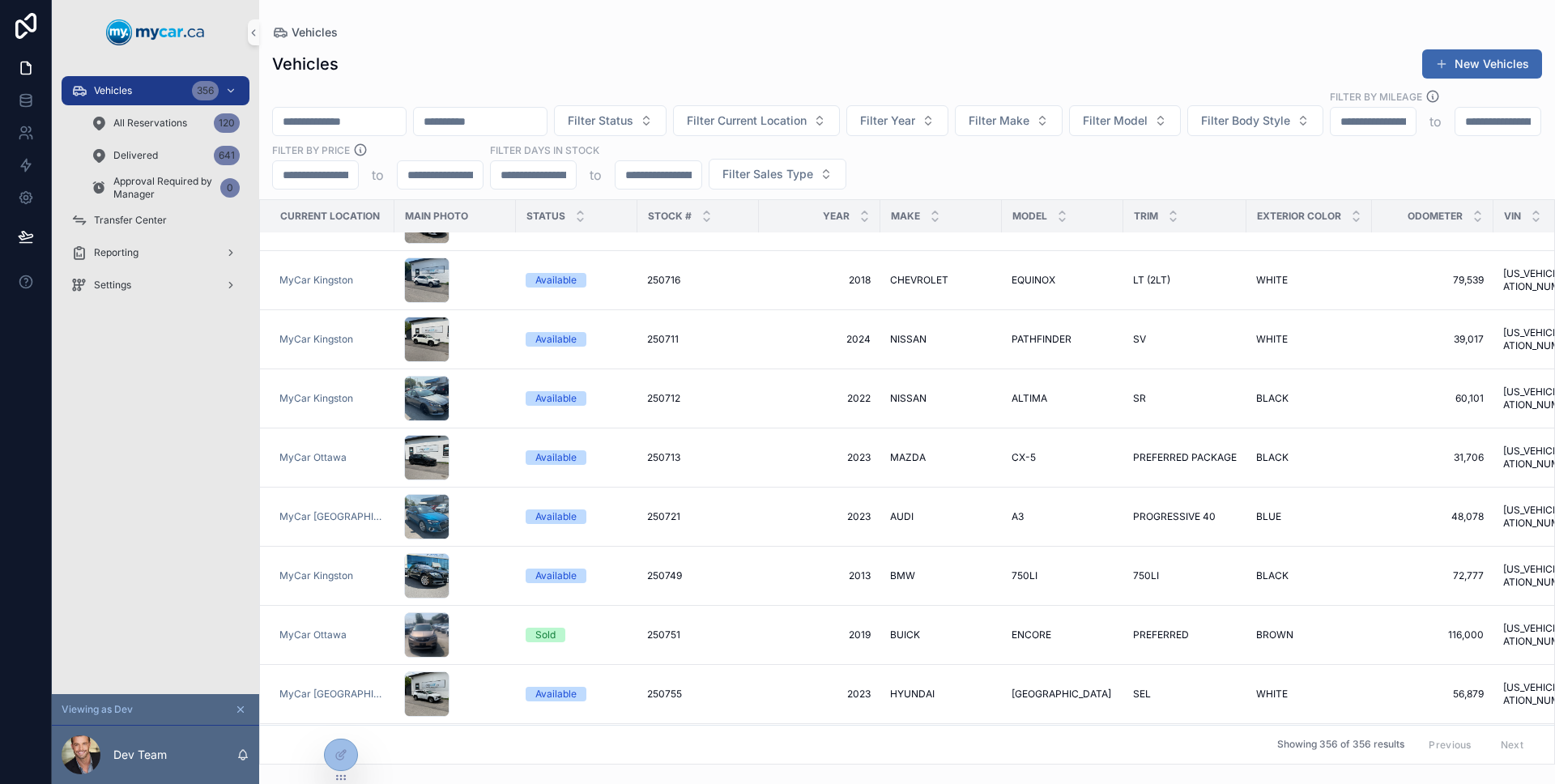
scroll to position [1613, 0]
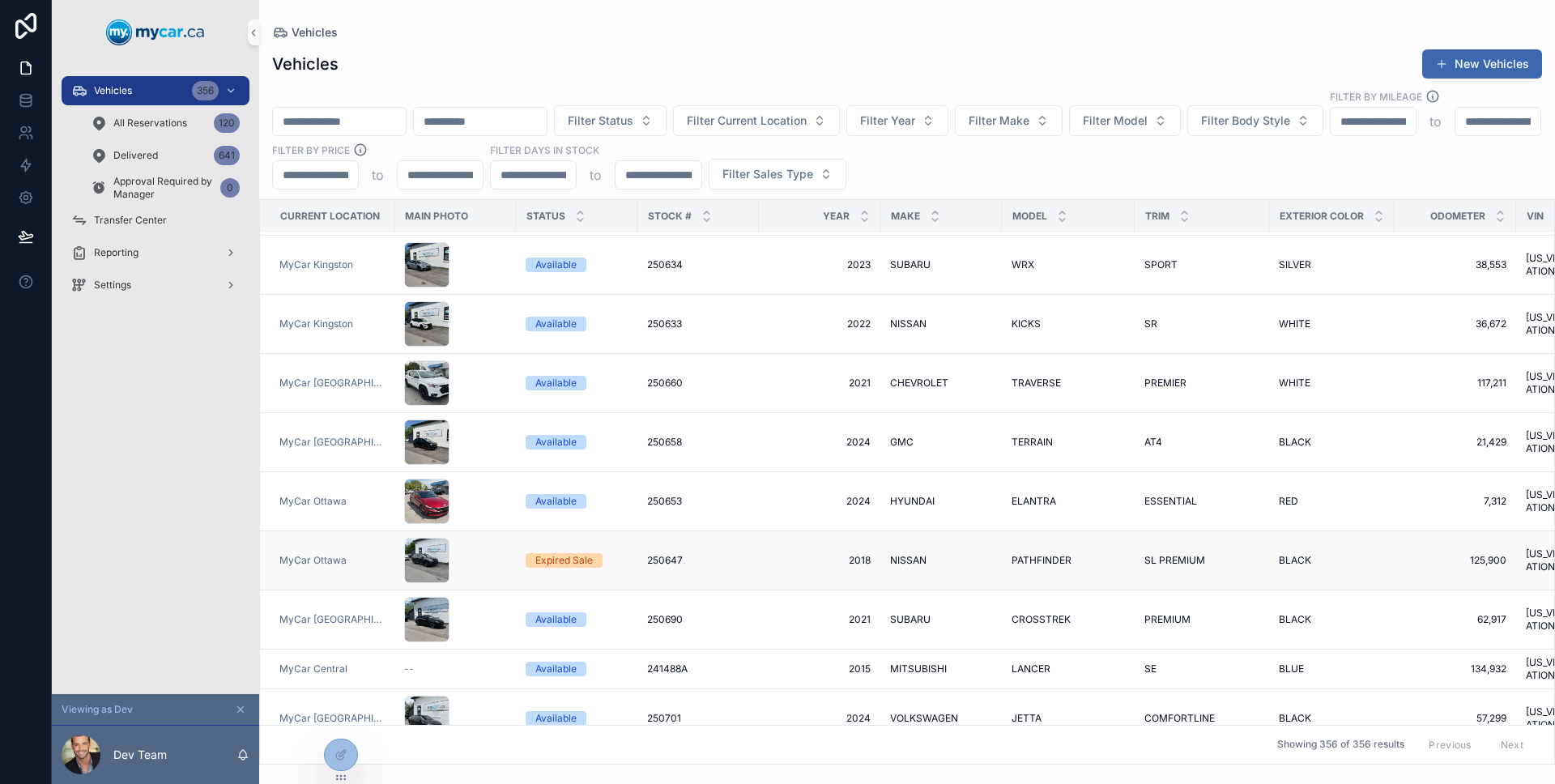
click at [605, 553] on div "Expired Sale" at bounding box center [576, 560] width 102 height 14
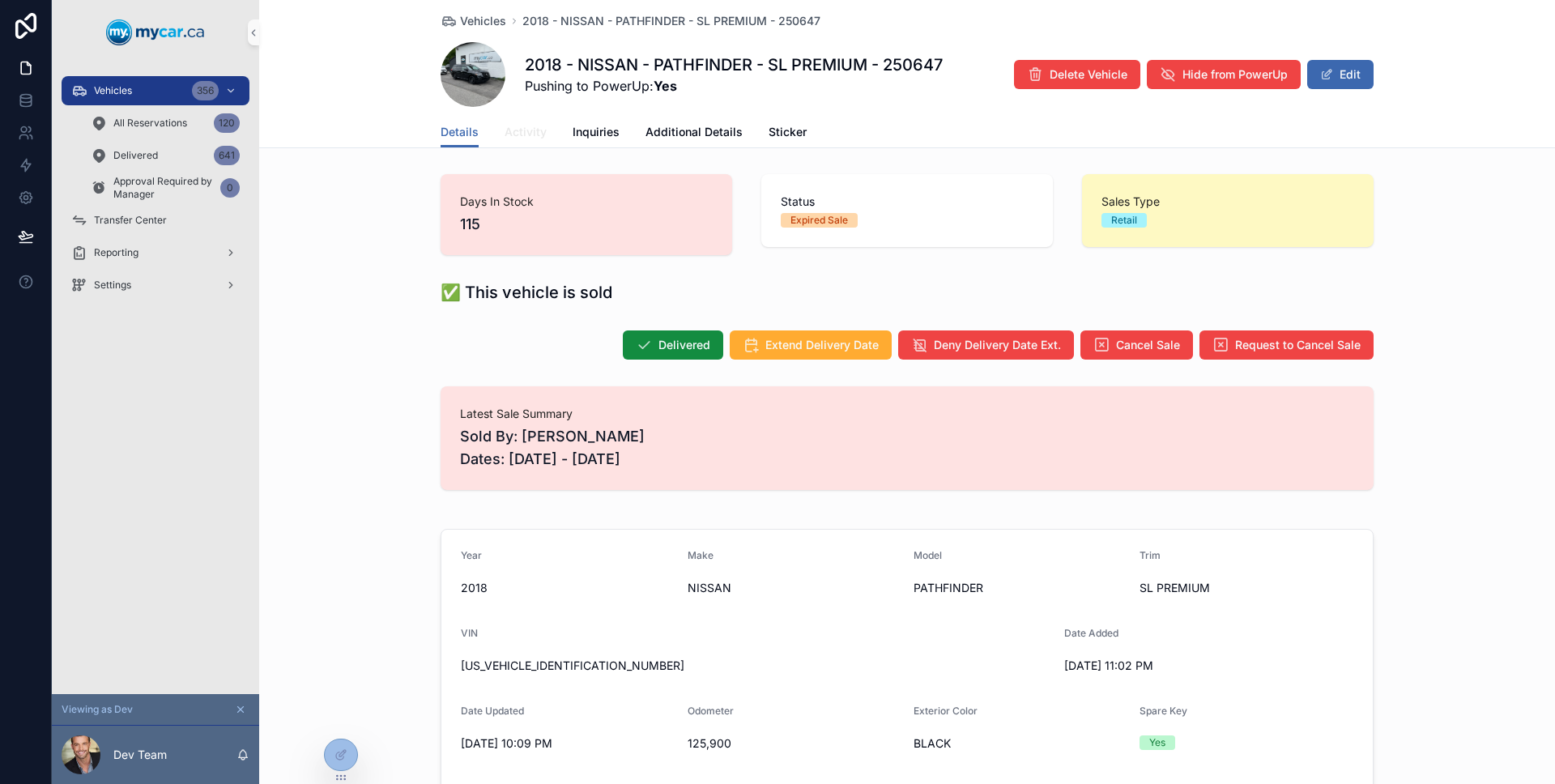
click at [528, 126] on span "Activity" at bounding box center [525, 132] width 42 height 16
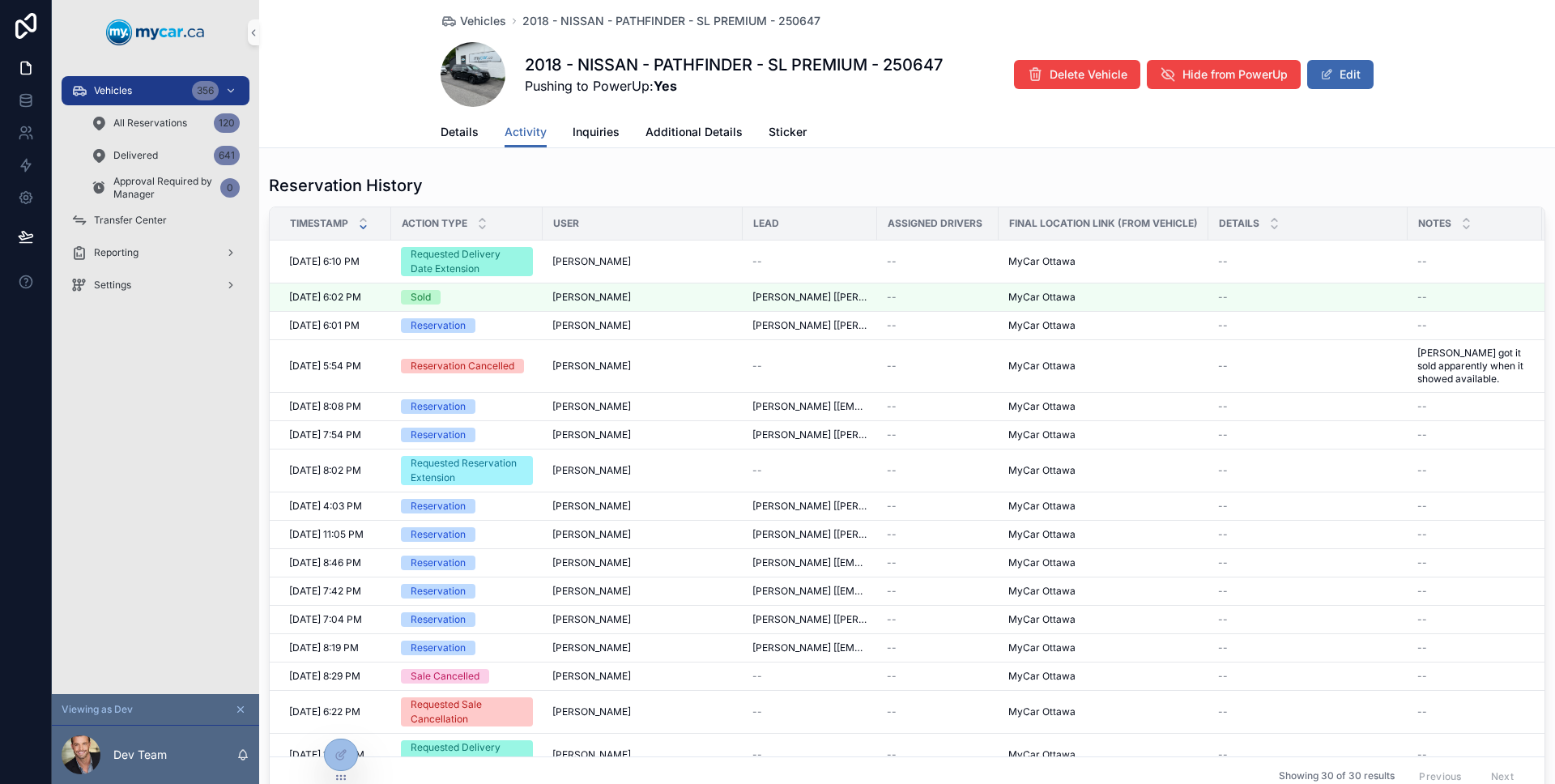
click at [471, 133] on div "Details Activity Inquiries Additional Details Sticker" at bounding box center [907, 132] width 933 height 31
click at [468, 132] on span "Details" at bounding box center [459, 132] width 38 height 16
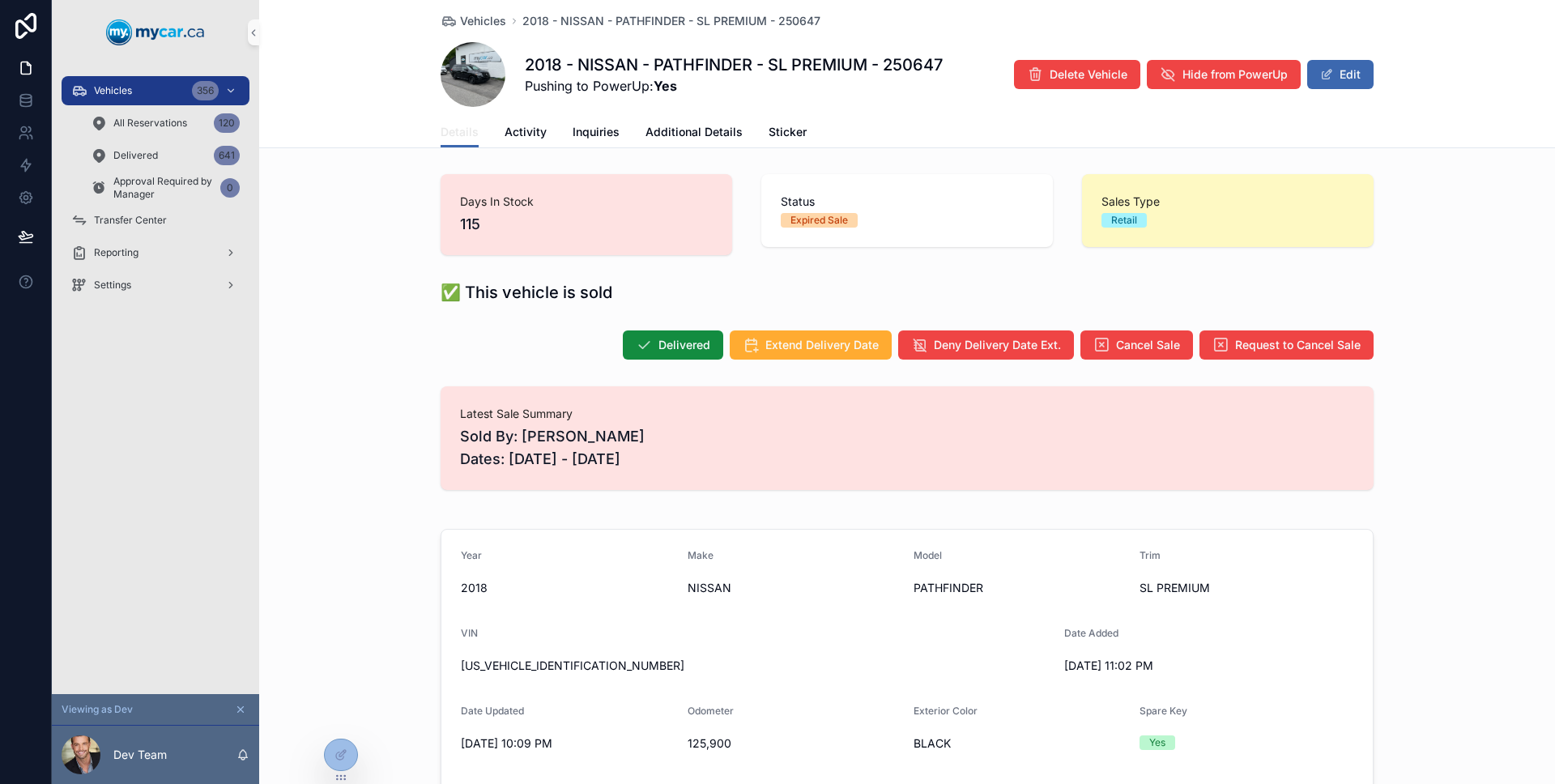
click at [462, 134] on span "Details" at bounding box center [459, 132] width 38 height 16
click at [132, 92] on div "Vehicles 356" at bounding box center [155, 90] width 169 height 26
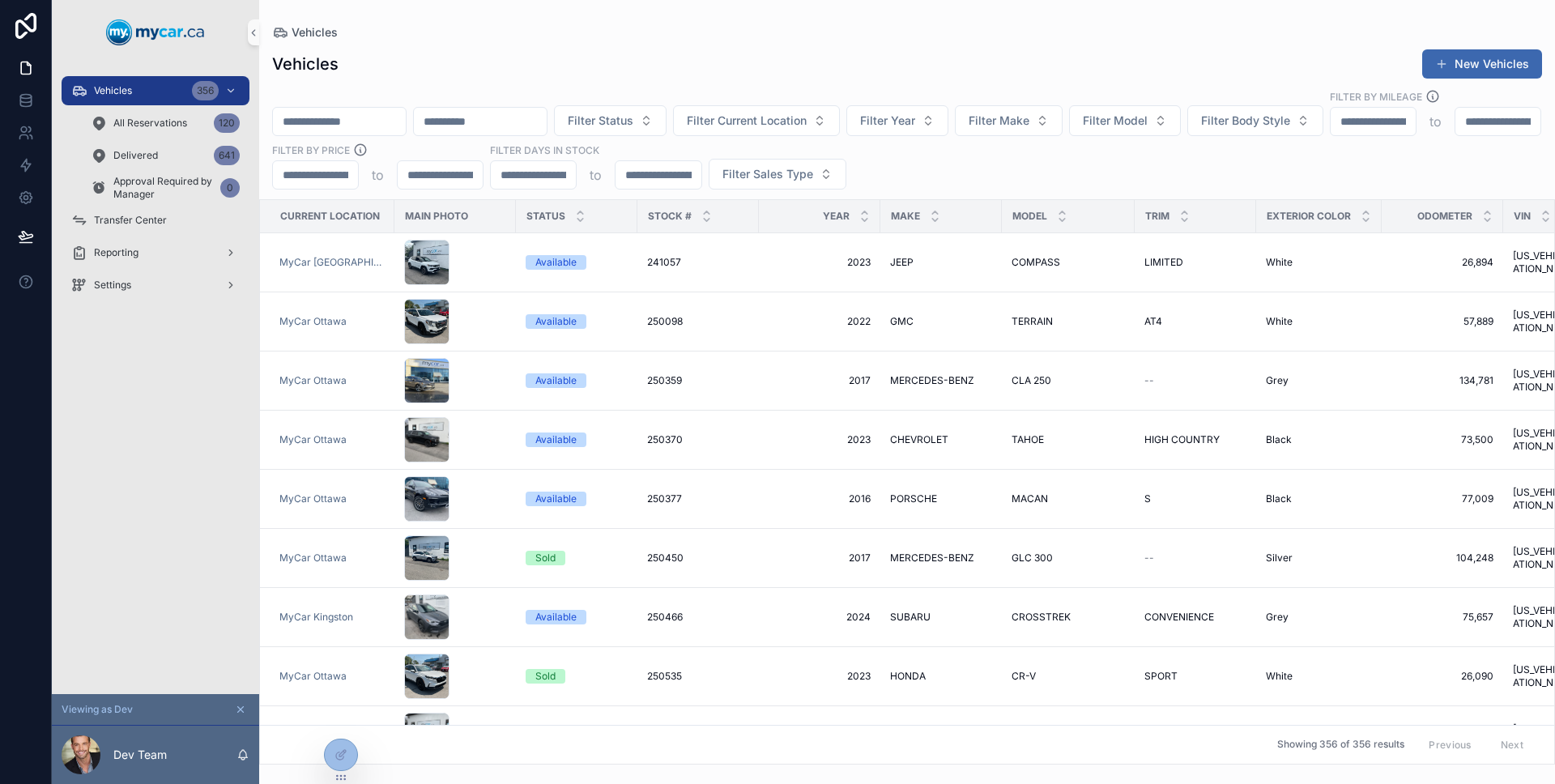
click at [411, 121] on div "Filter Status Filter Current Location Filter Year Filter Make Filter Model Filt…" at bounding box center [907, 139] width 1296 height 100
click at [405, 114] on input "scrollable content" at bounding box center [338, 121] width 133 height 23
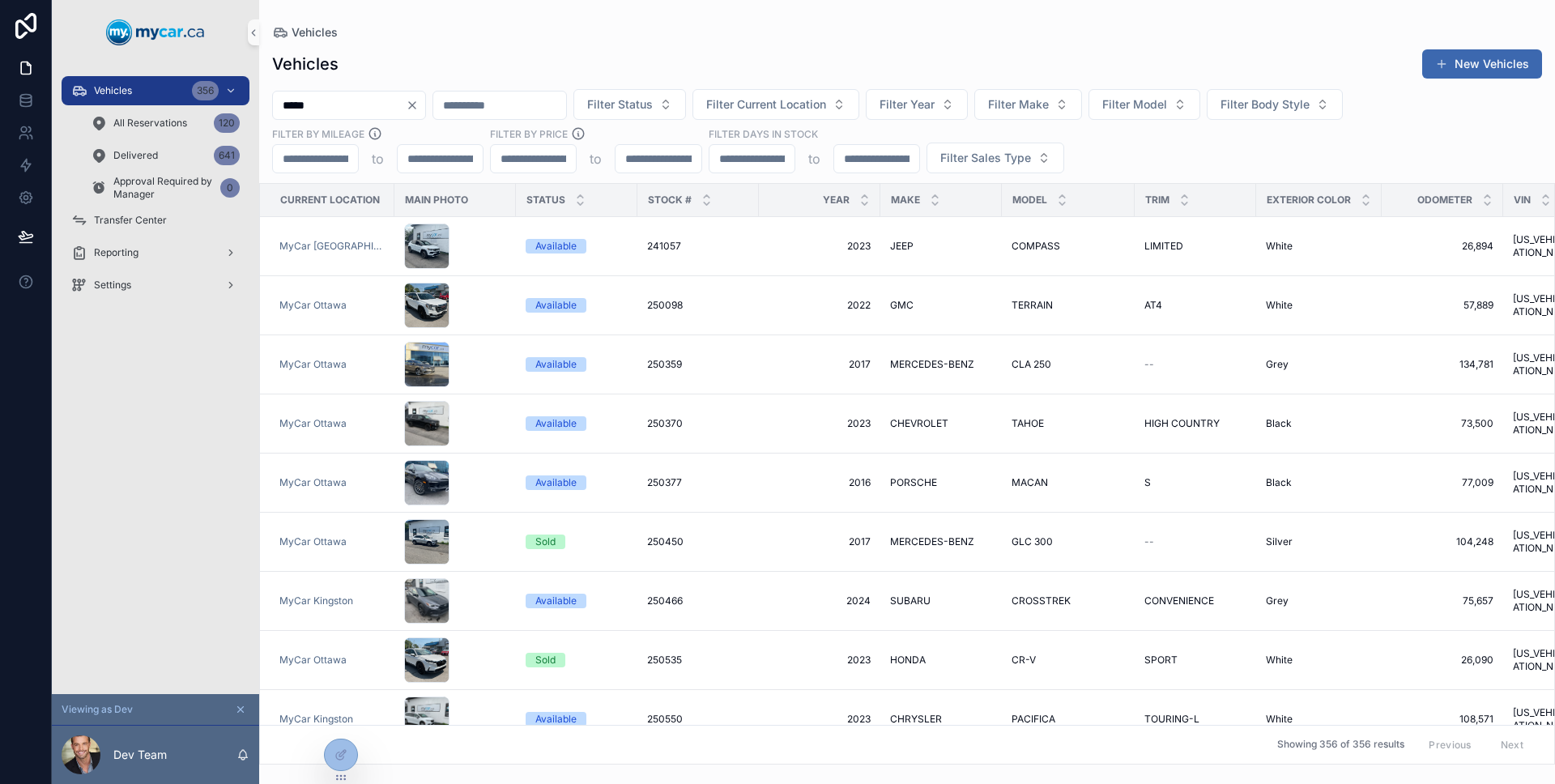
type input "*****"
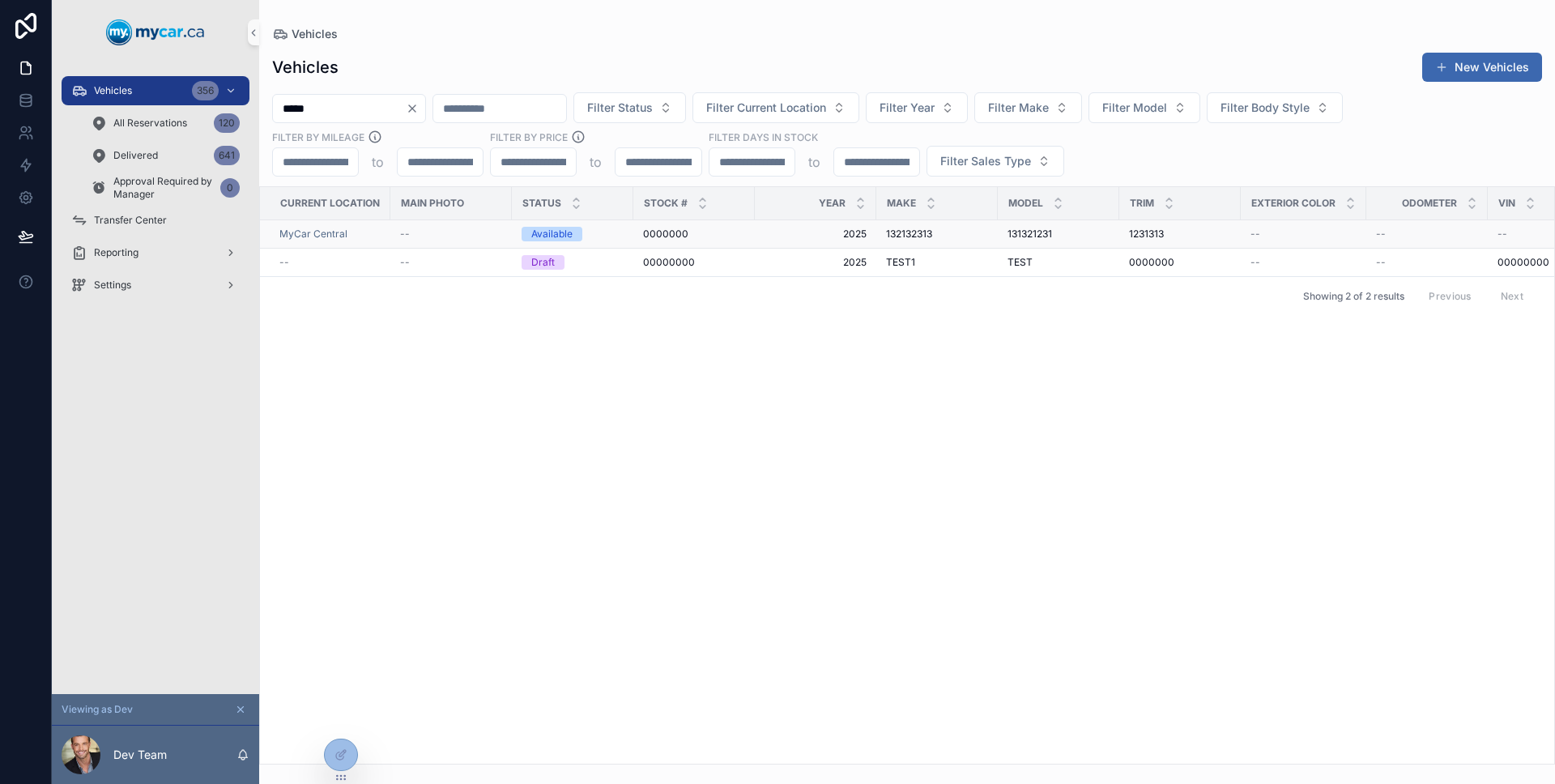
click at [772, 240] on span "2025" at bounding box center [815, 234] width 102 height 13
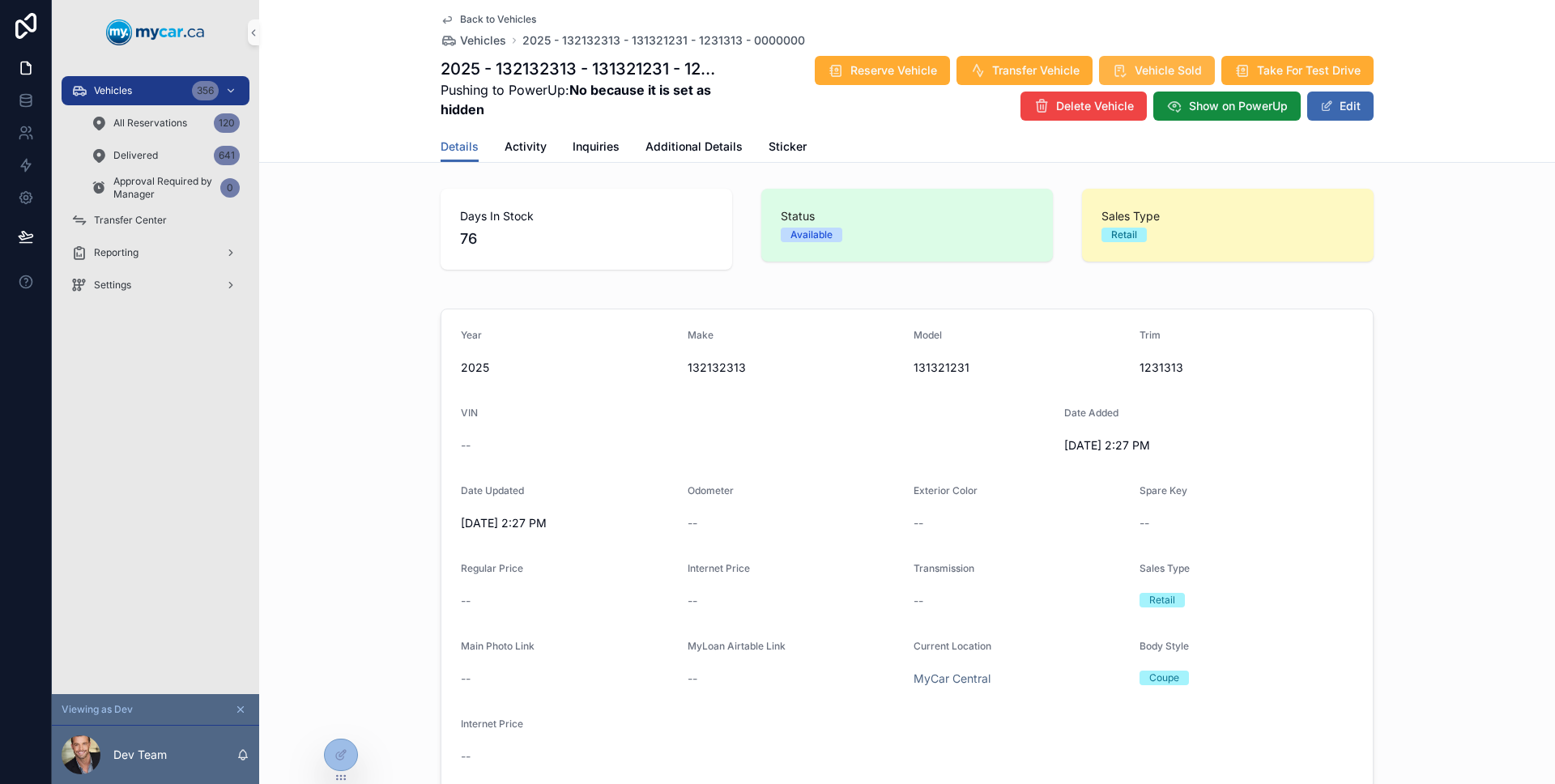
click at [1148, 75] on span "Vehicle Sold" at bounding box center [1168, 70] width 67 height 16
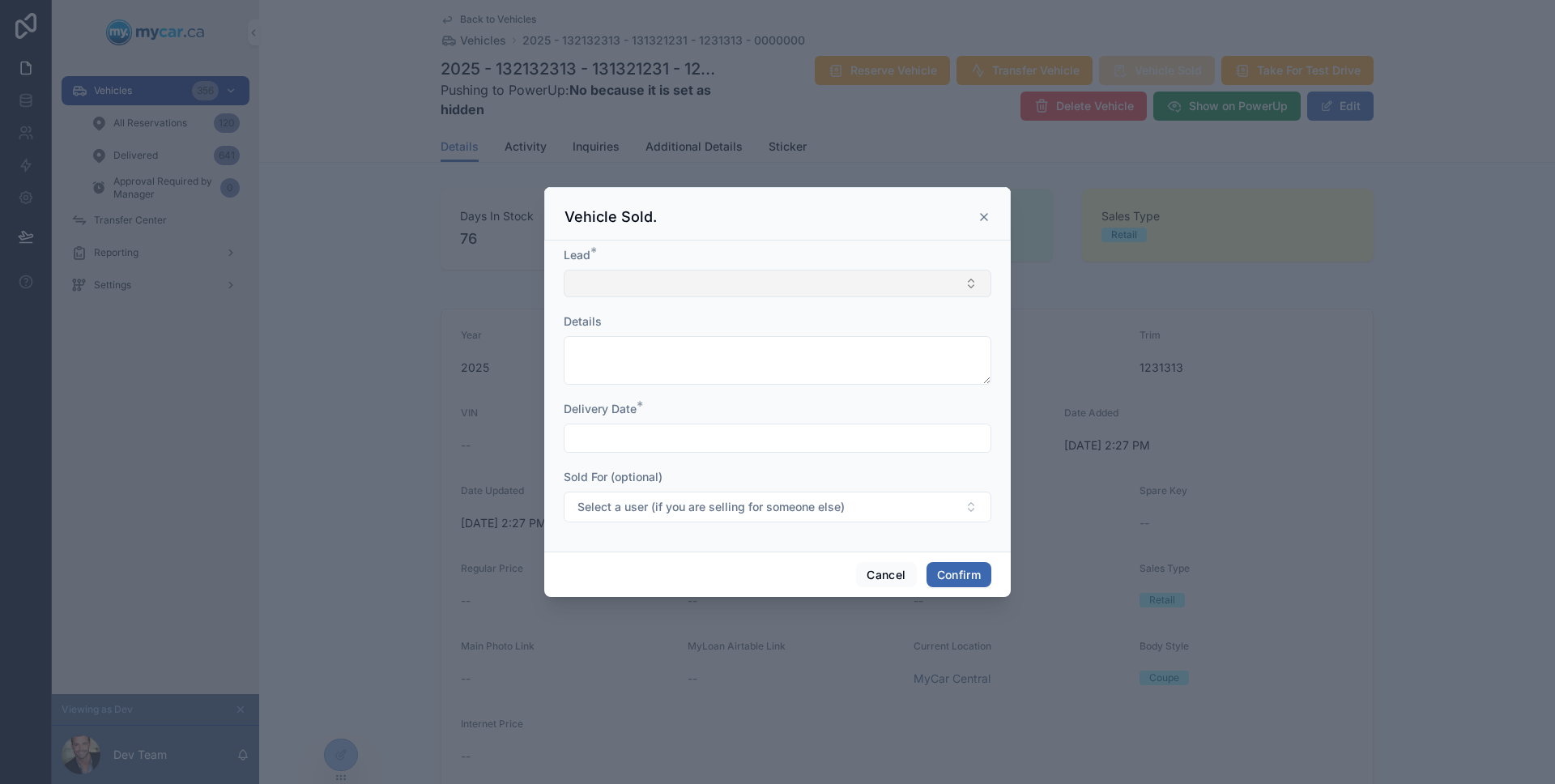
click at [779, 279] on button "Select Button" at bounding box center [777, 283] width 428 height 28
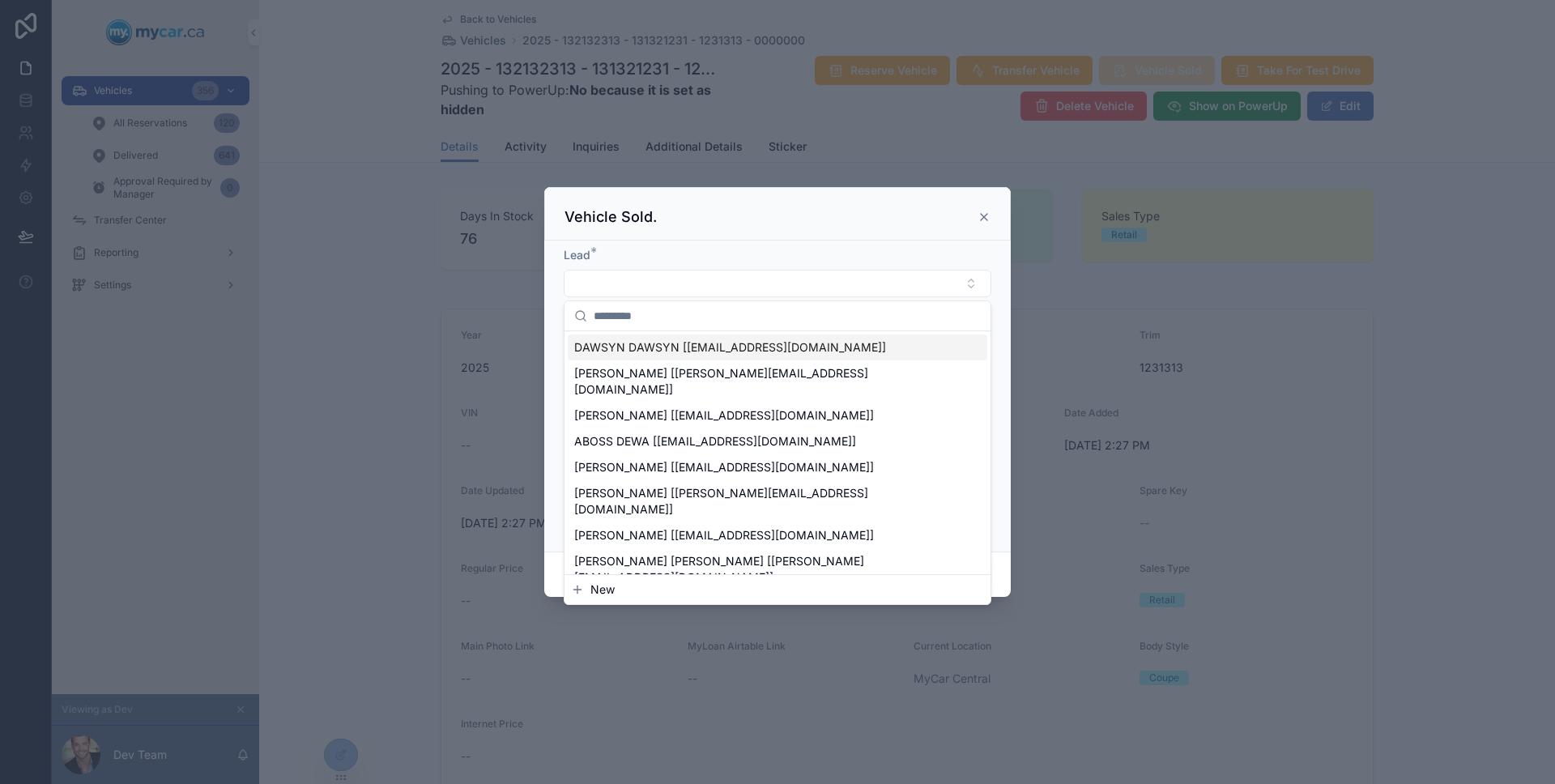
click at [750, 343] on span "DAWSYN DAWSYN [Dakea8181@icloud.com]" at bounding box center [729, 347] width 311 height 16
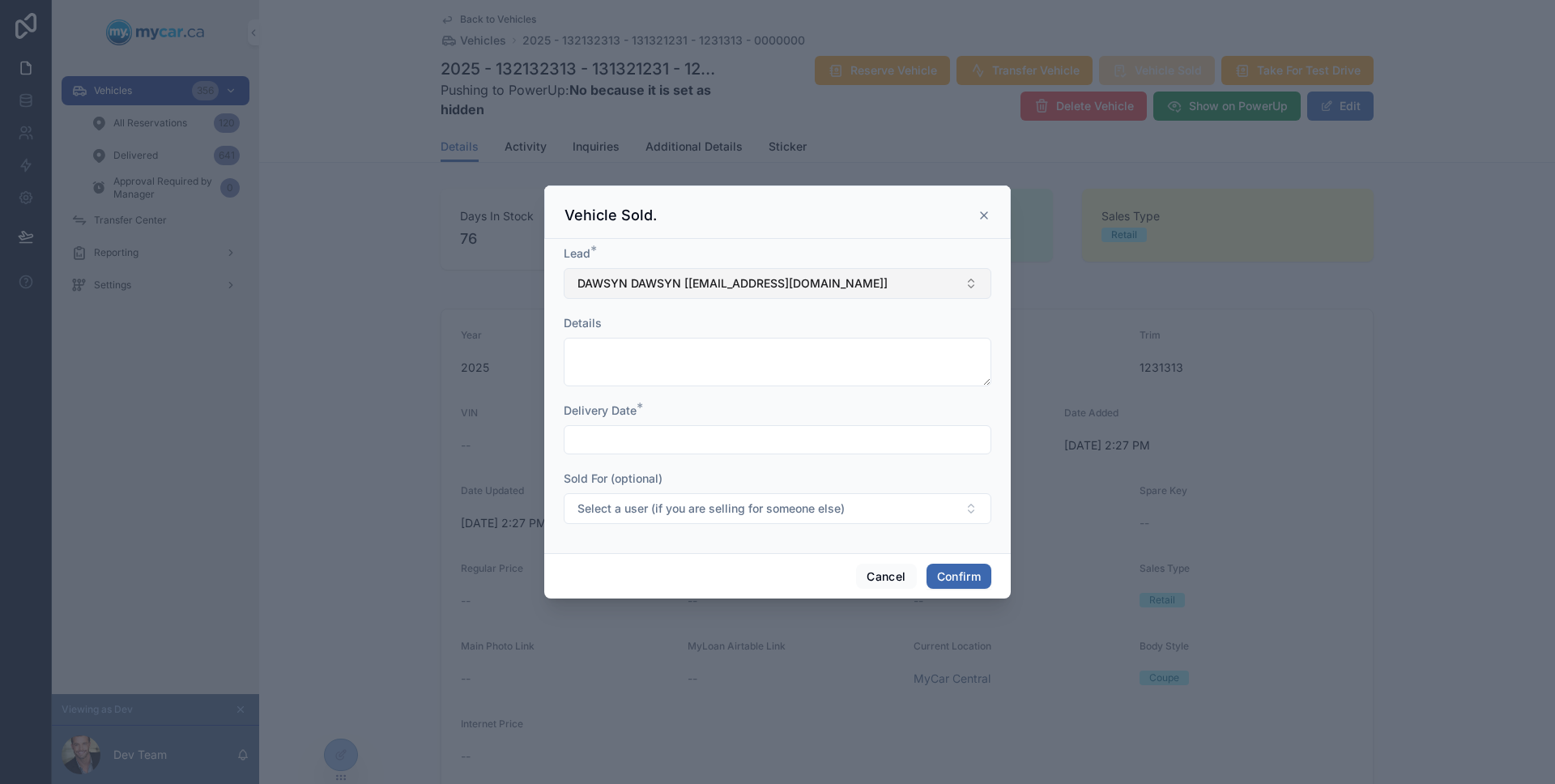
click at [830, 273] on button "DAWSYN DAWSYN [Dakea8181@icloud.com]" at bounding box center [777, 283] width 428 height 31
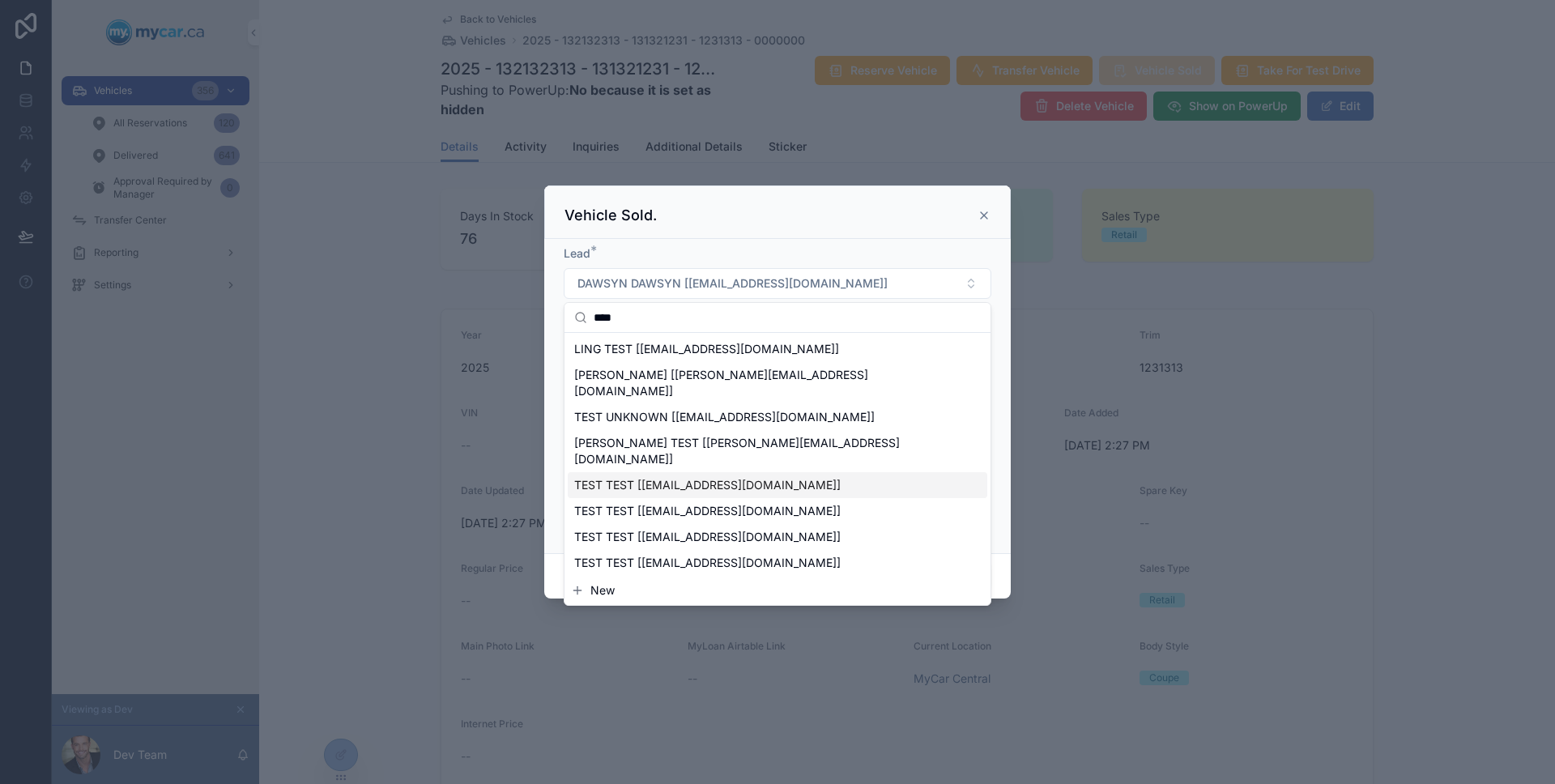
type input "****"
click at [808, 472] on div "TEST TEST [[EMAIL_ADDRESS][DOMAIN_NAME]]" at bounding box center [777, 484] width 420 height 26
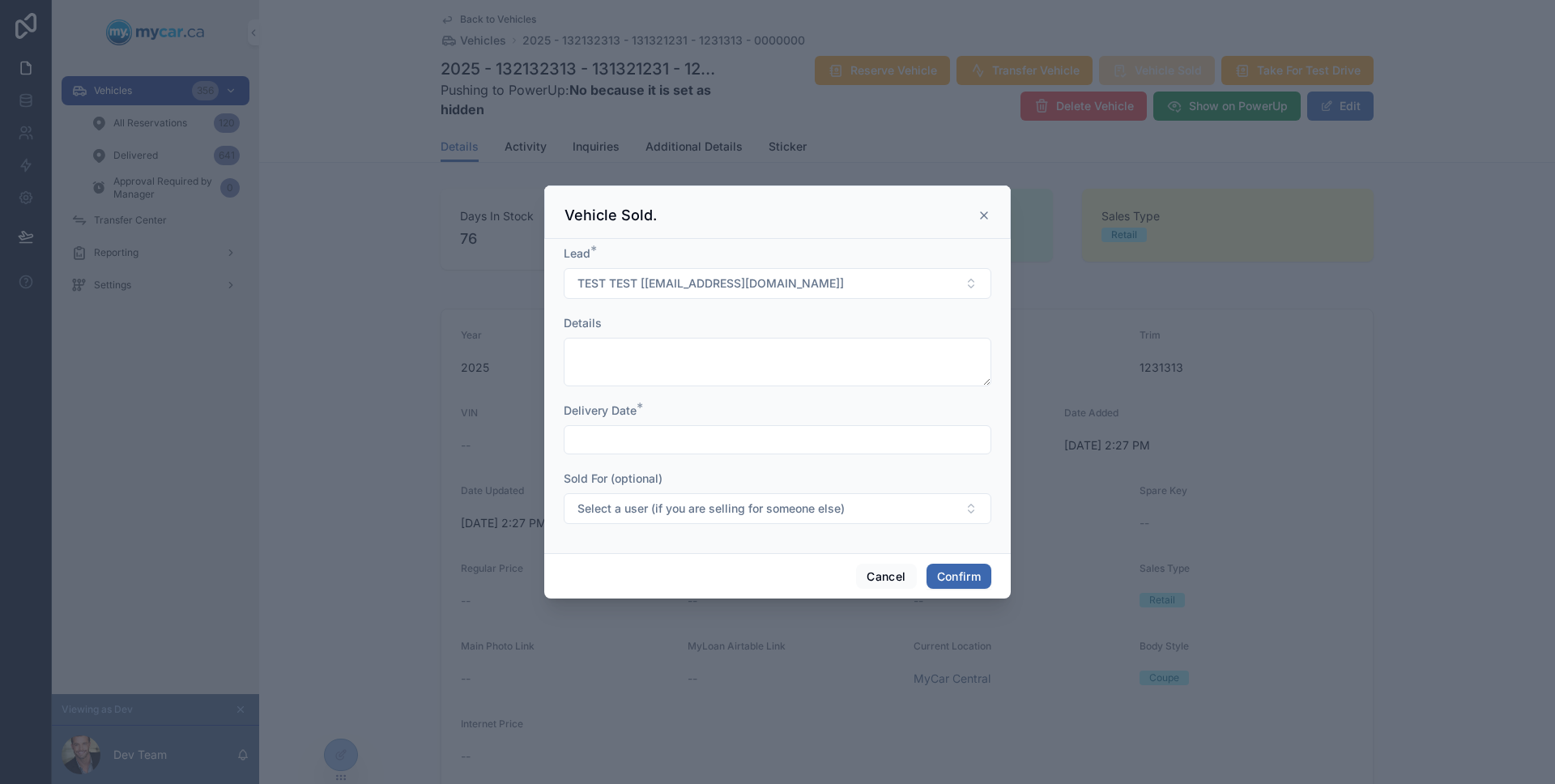
click at [772, 440] on input "text" at bounding box center [777, 439] width 426 height 23
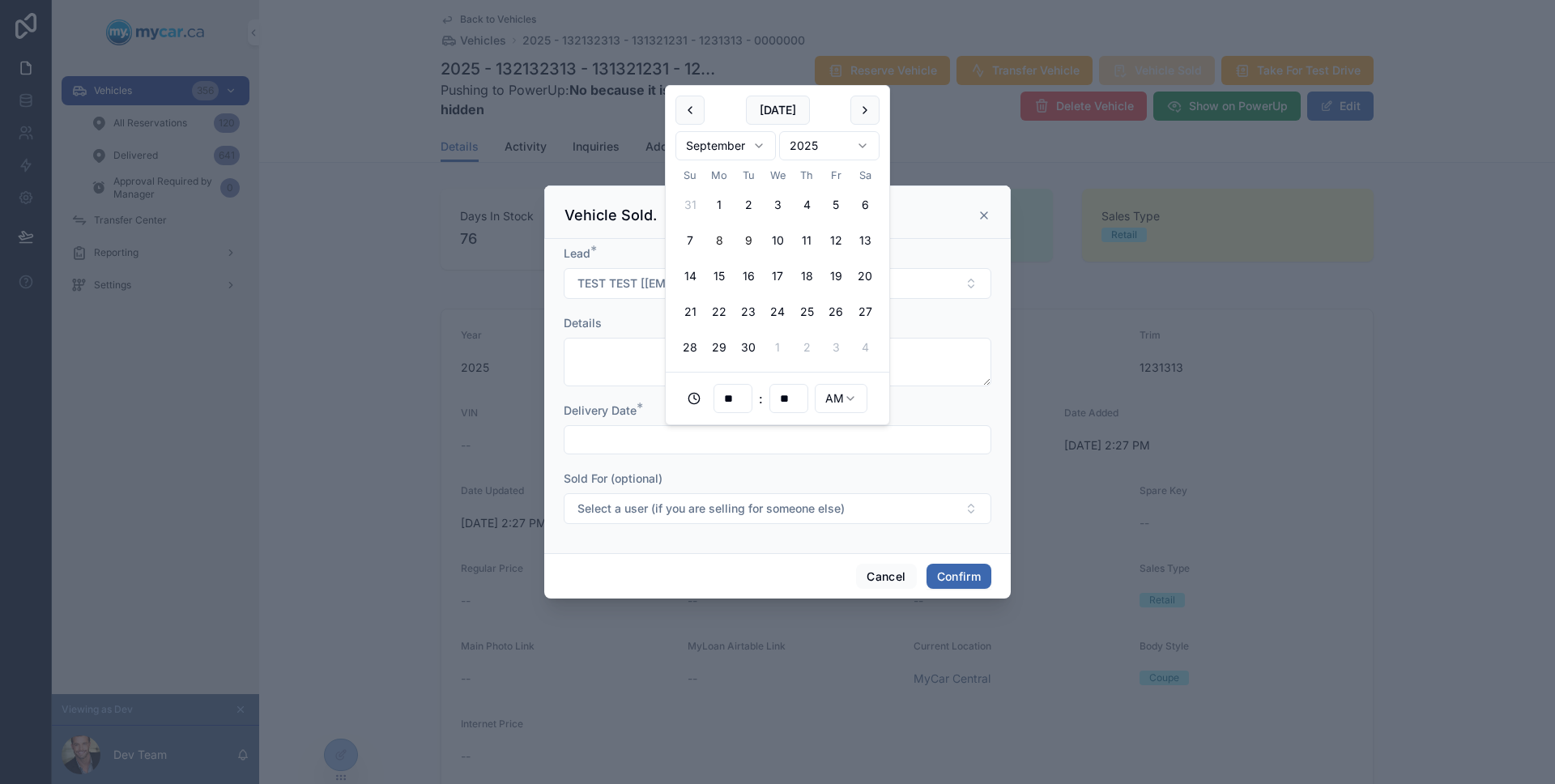
click at [718, 245] on button "8" at bounding box center [719, 240] width 29 height 29
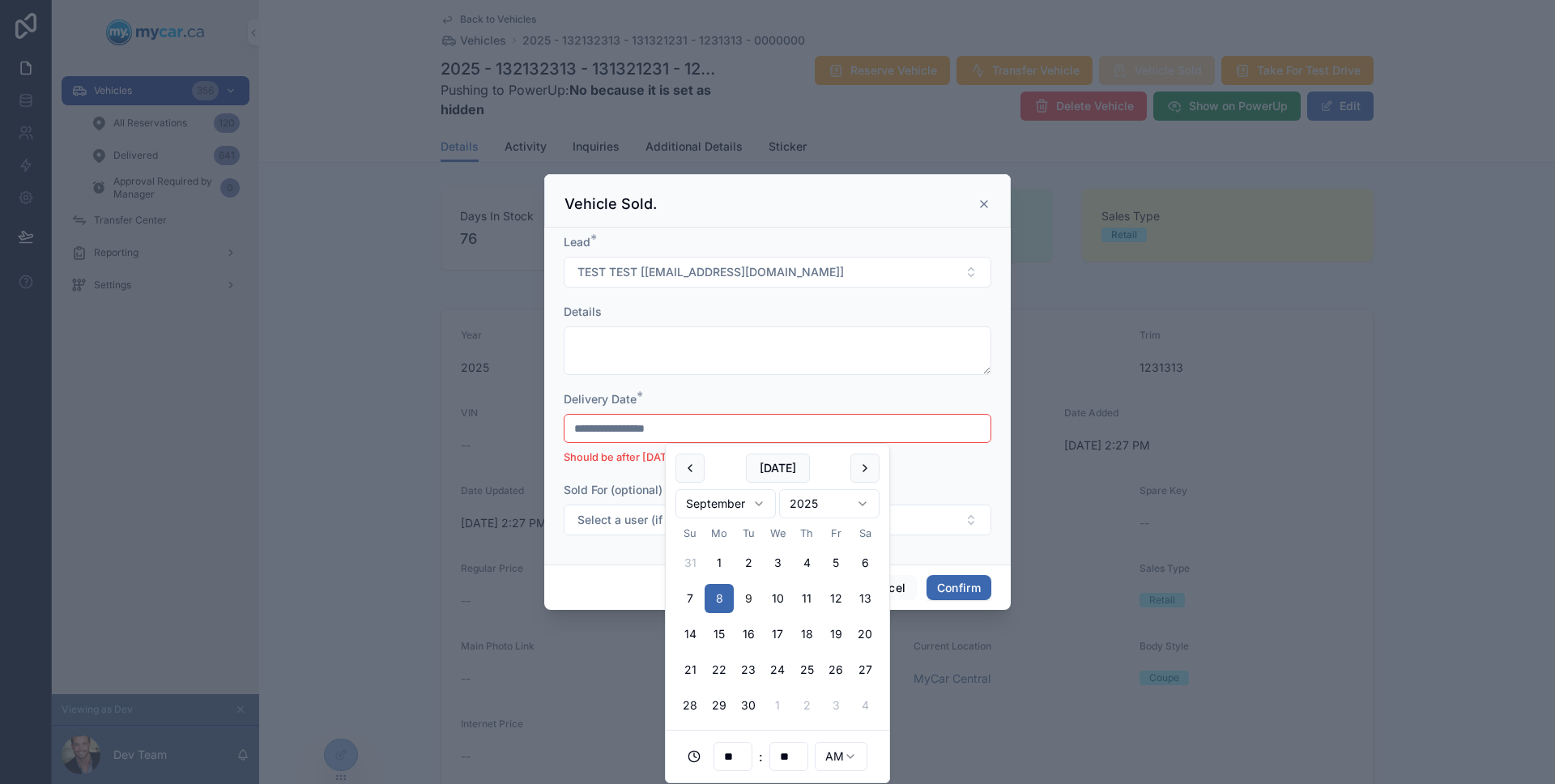
click at [748, 593] on button "9" at bounding box center [748, 598] width 29 height 29
click at [772, 595] on button "10" at bounding box center [777, 598] width 29 height 29
type input "**********"
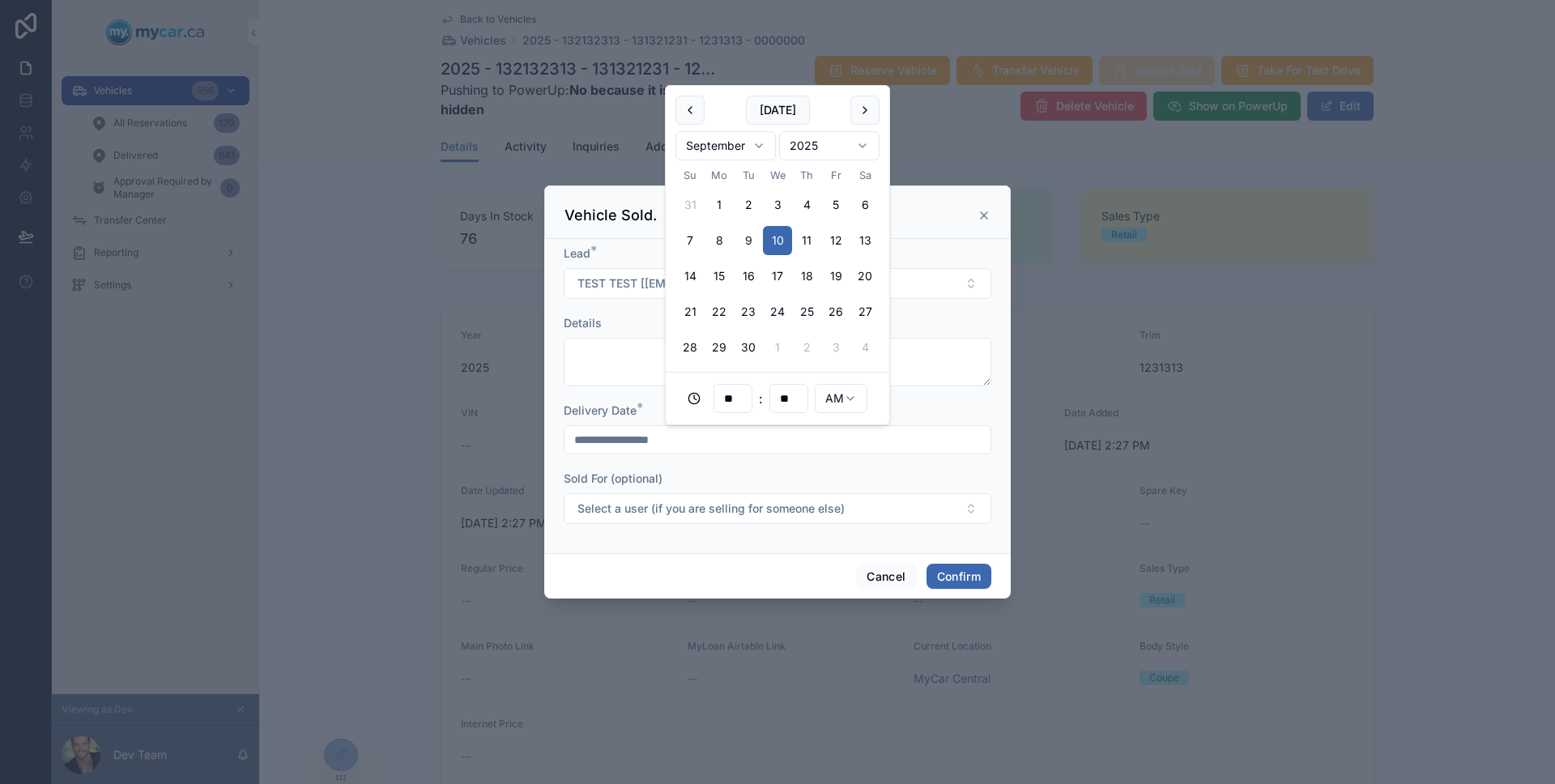
click at [755, 550] on div "**********" at bounding box center [777, 396] width 467 height 314
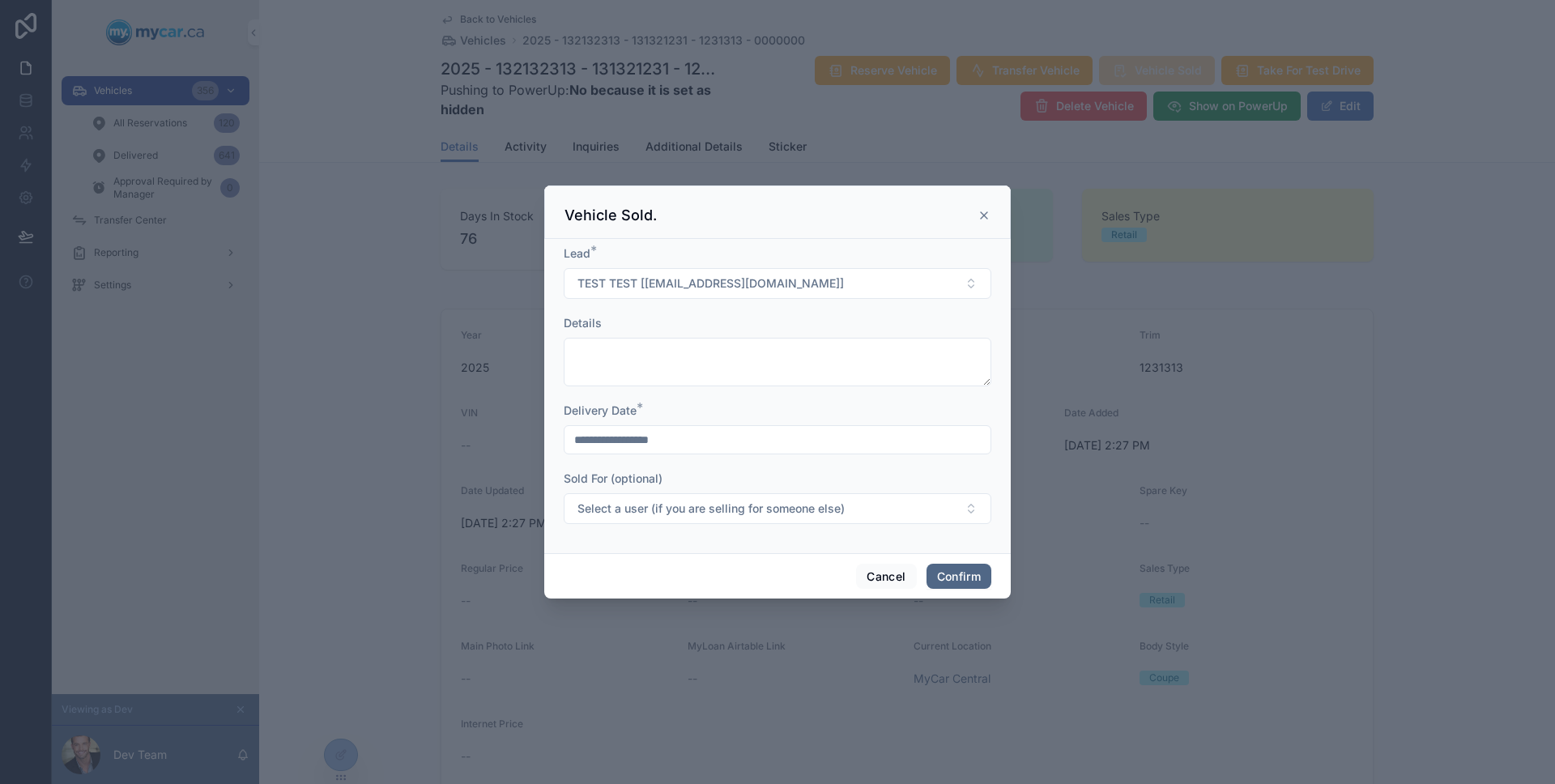
click at [939, 573] on button "Confirm" at bounding box center [958, 576] width 65 height 26
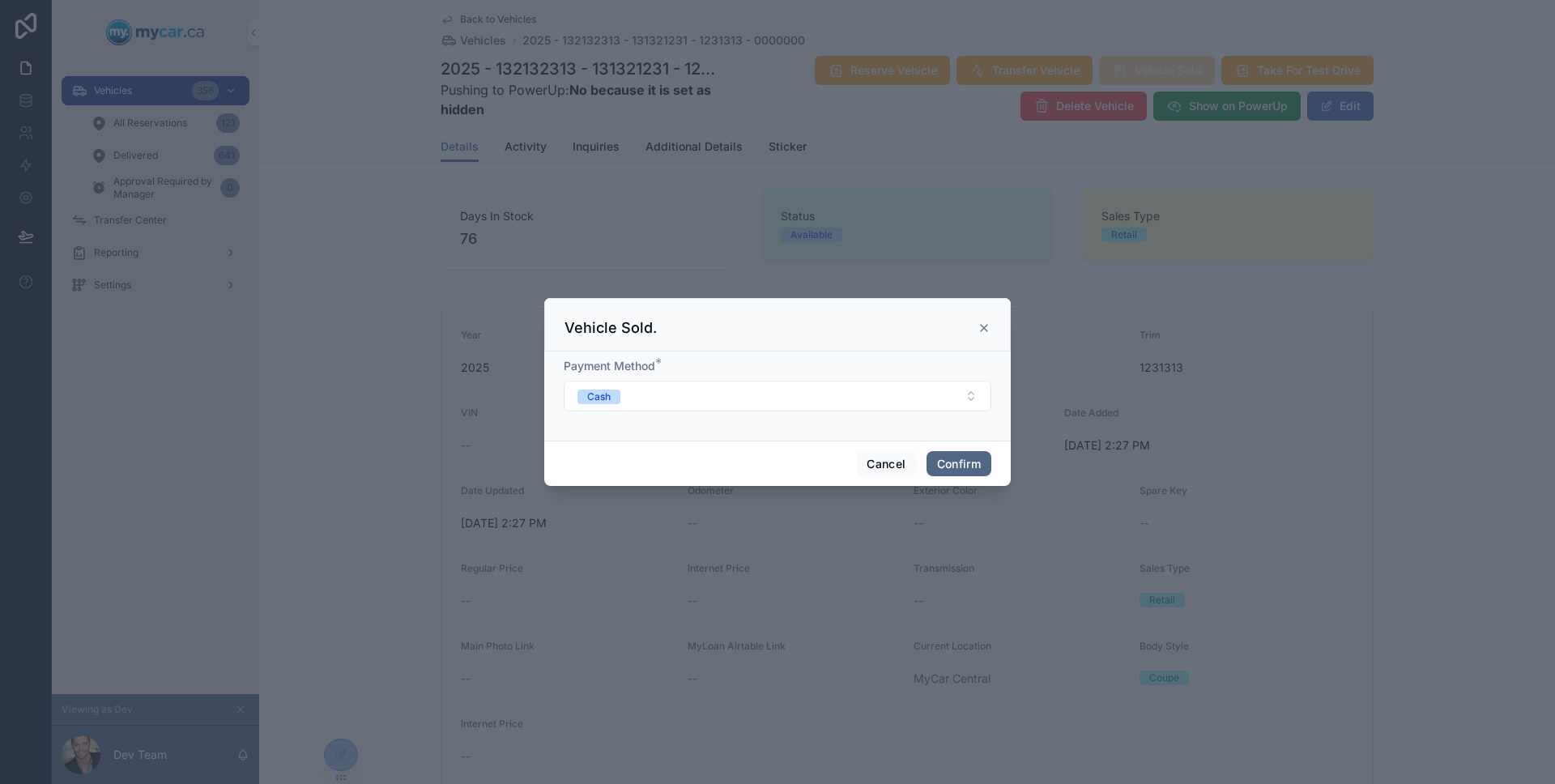
click at [934, 462] on button "Confirm" at bounding box center [958, 464] width 65 height 26
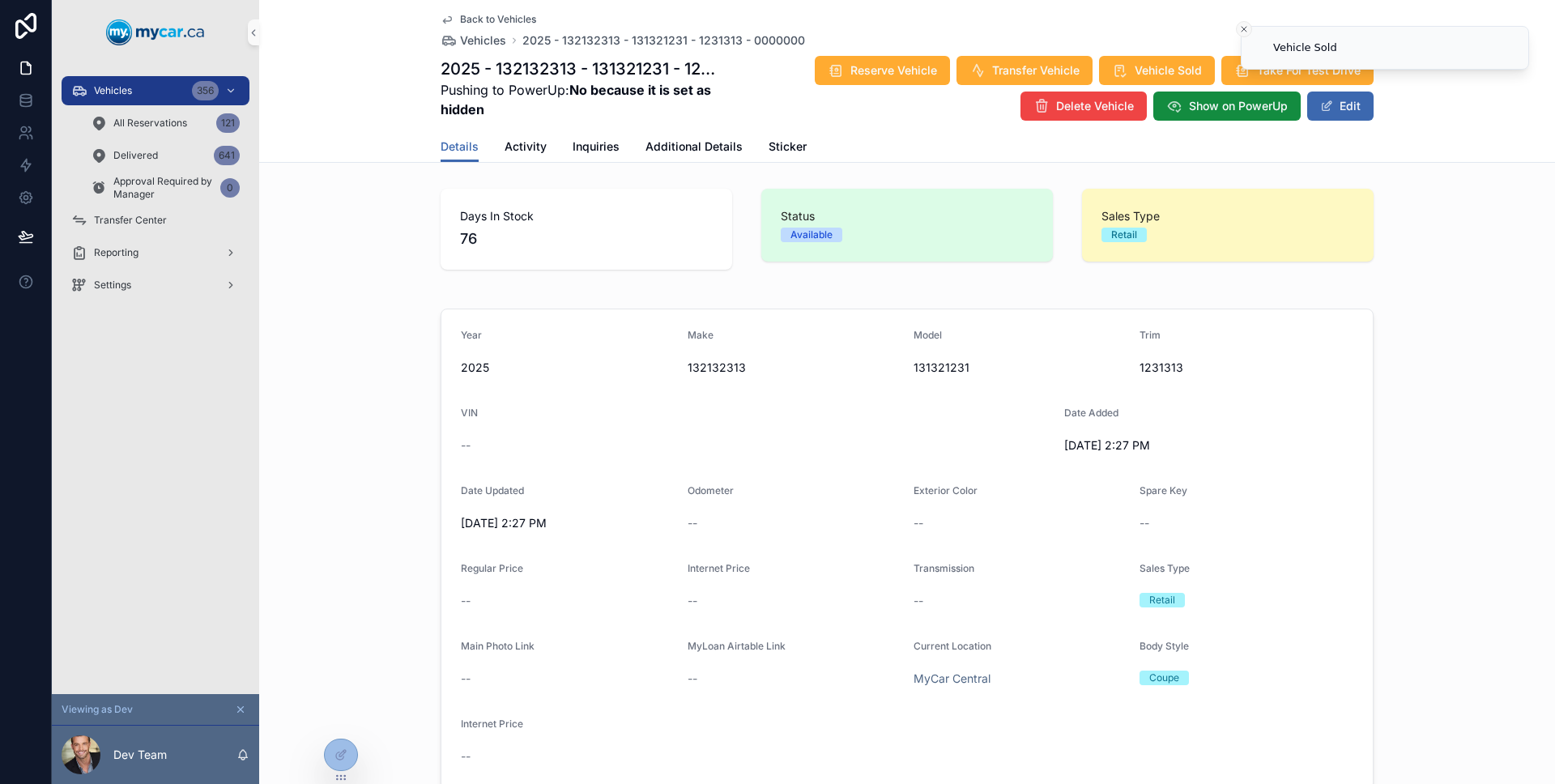
click at [1247, 25] on icon "Close toast" at bounding box center [1244, 29] width 10 height 10
click at [1175, 75] on span "Vehicle Sold" at bounding box center [1168, 70] width 67 height 16
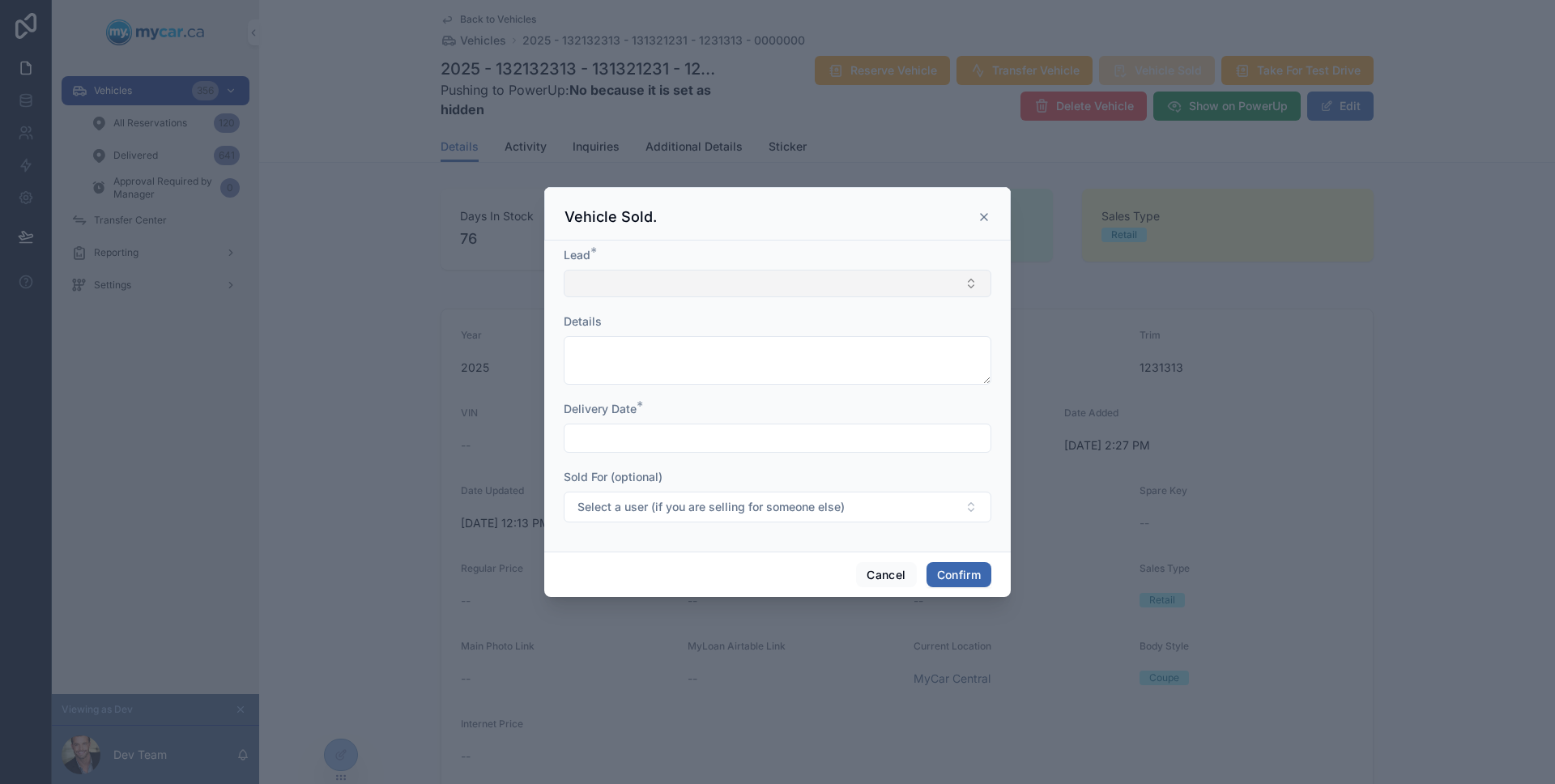
click at [820, 276] on button "Select Button" at bounding box center [777, 283] width 428 height 28
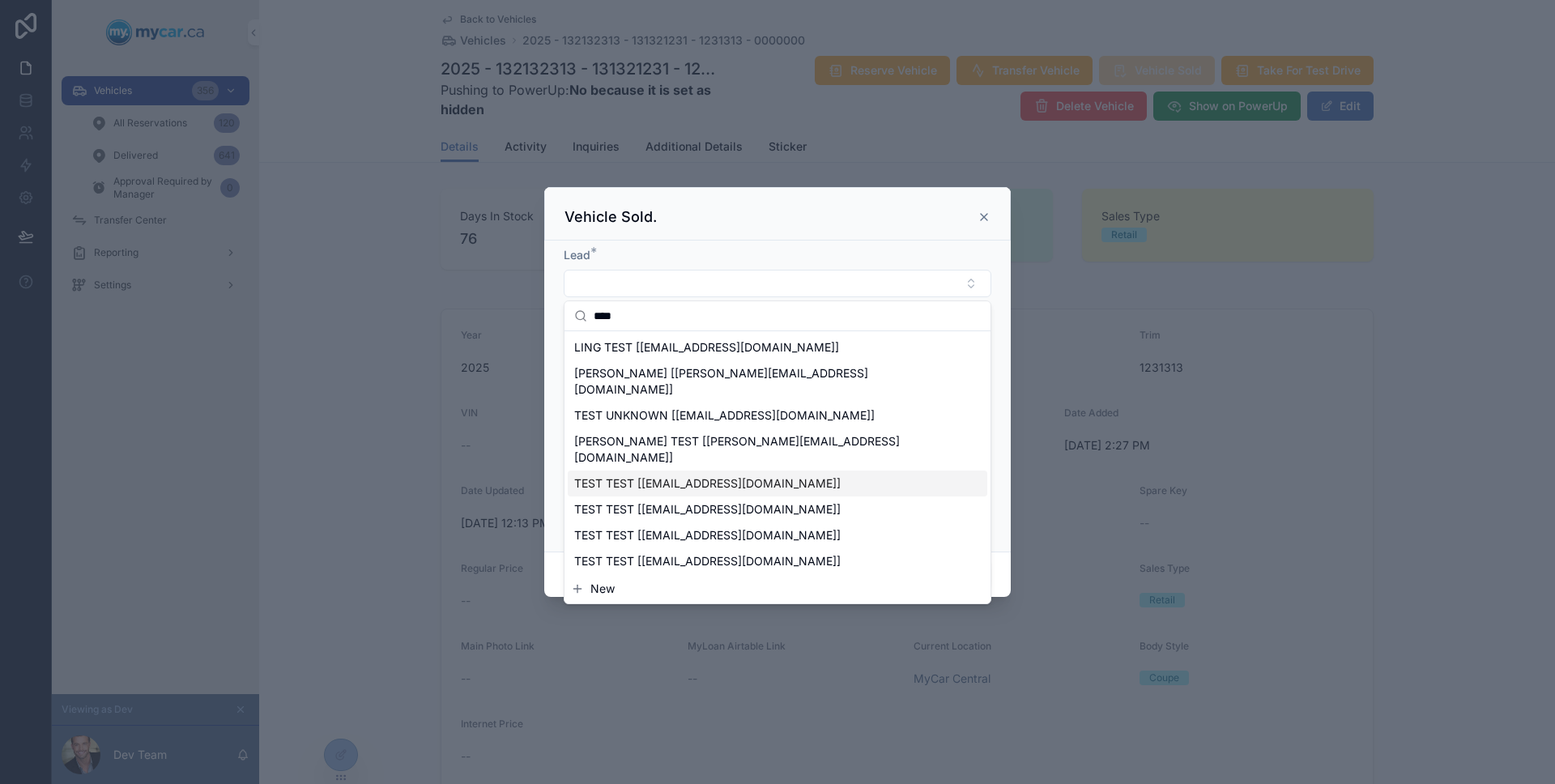
type input "****"
click at [749, 470] on div "TEST TEST [[EMAIL_ADDRESS][DOMAIN_NAME]]" at bounding box center [777, 483] width 420 height 26
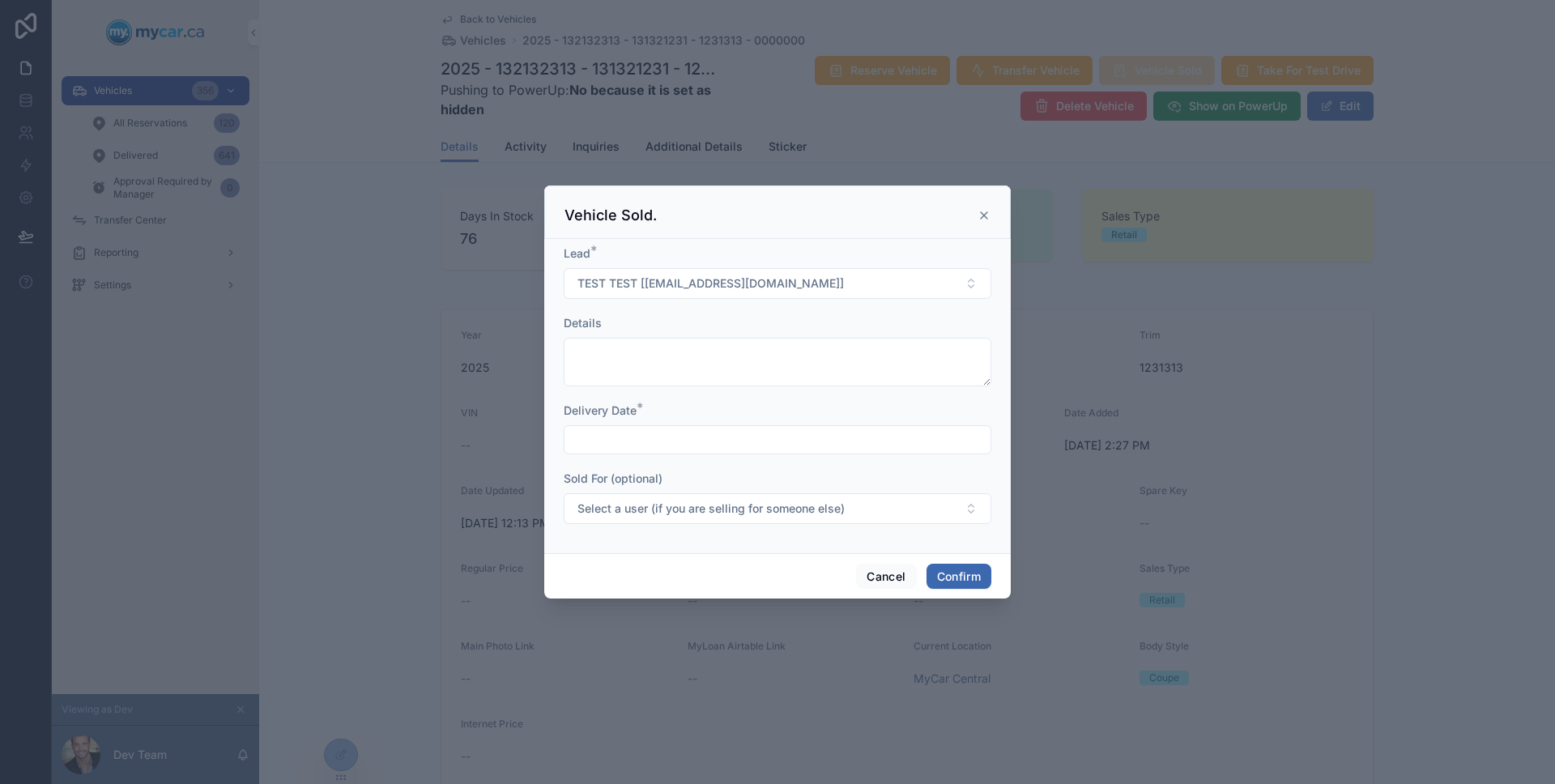
click at [848, 453] on form "Lead * TEST TEST [test@test.com] Details Delivery Date * Sold For (optional) Se…" at bounding box center [777, 392] width 428 height 295
click at [848, 447] on input "text" at bounding box center [777, 439] width 426 height 23
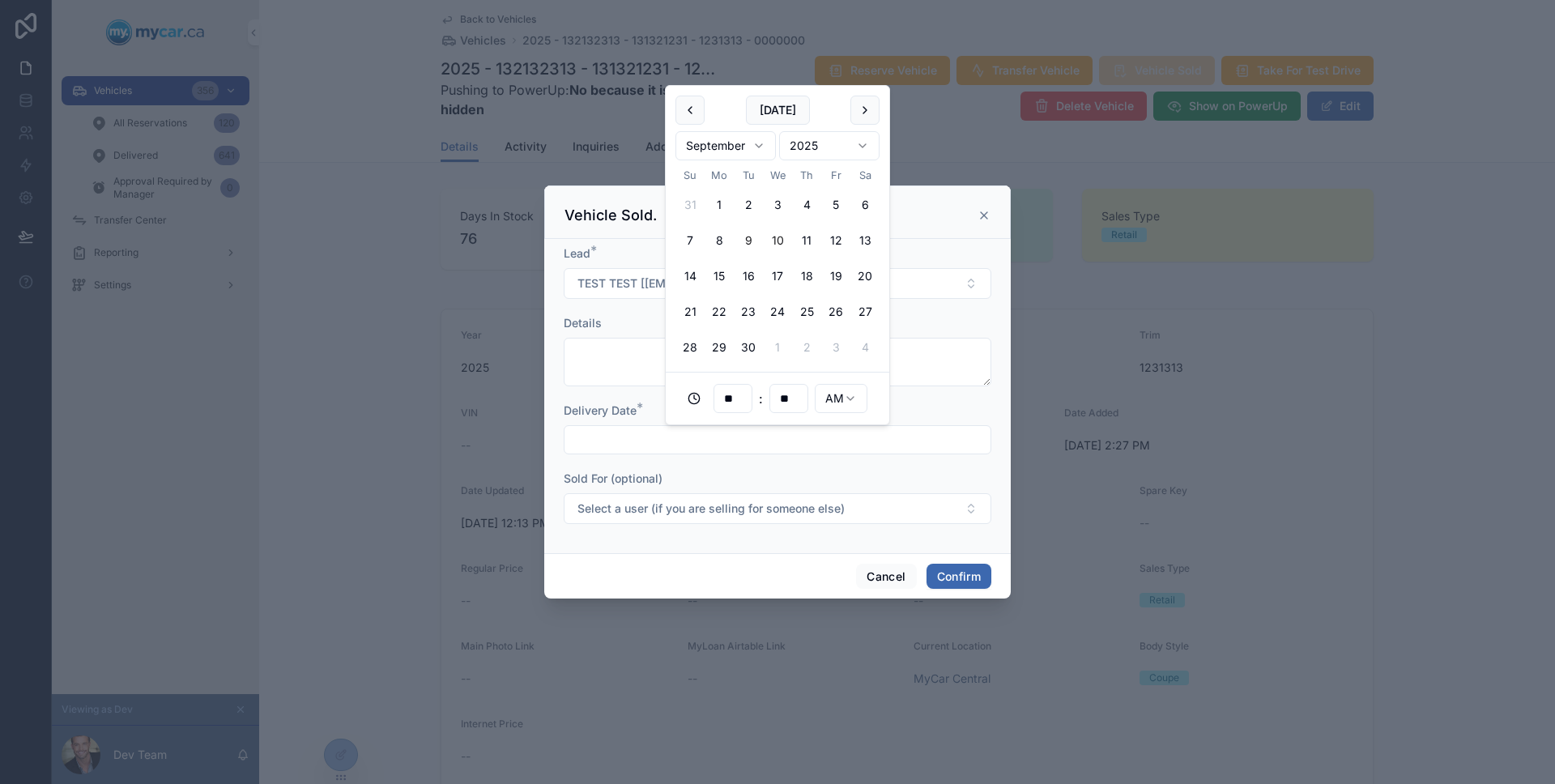
click at [770, 244] on button "10" at bounding box center [777, 240] width 29 height 29
type input "**********"
click at [948, 568] on button "Confirm" at bounding box center [958, 576] width 65 height 26
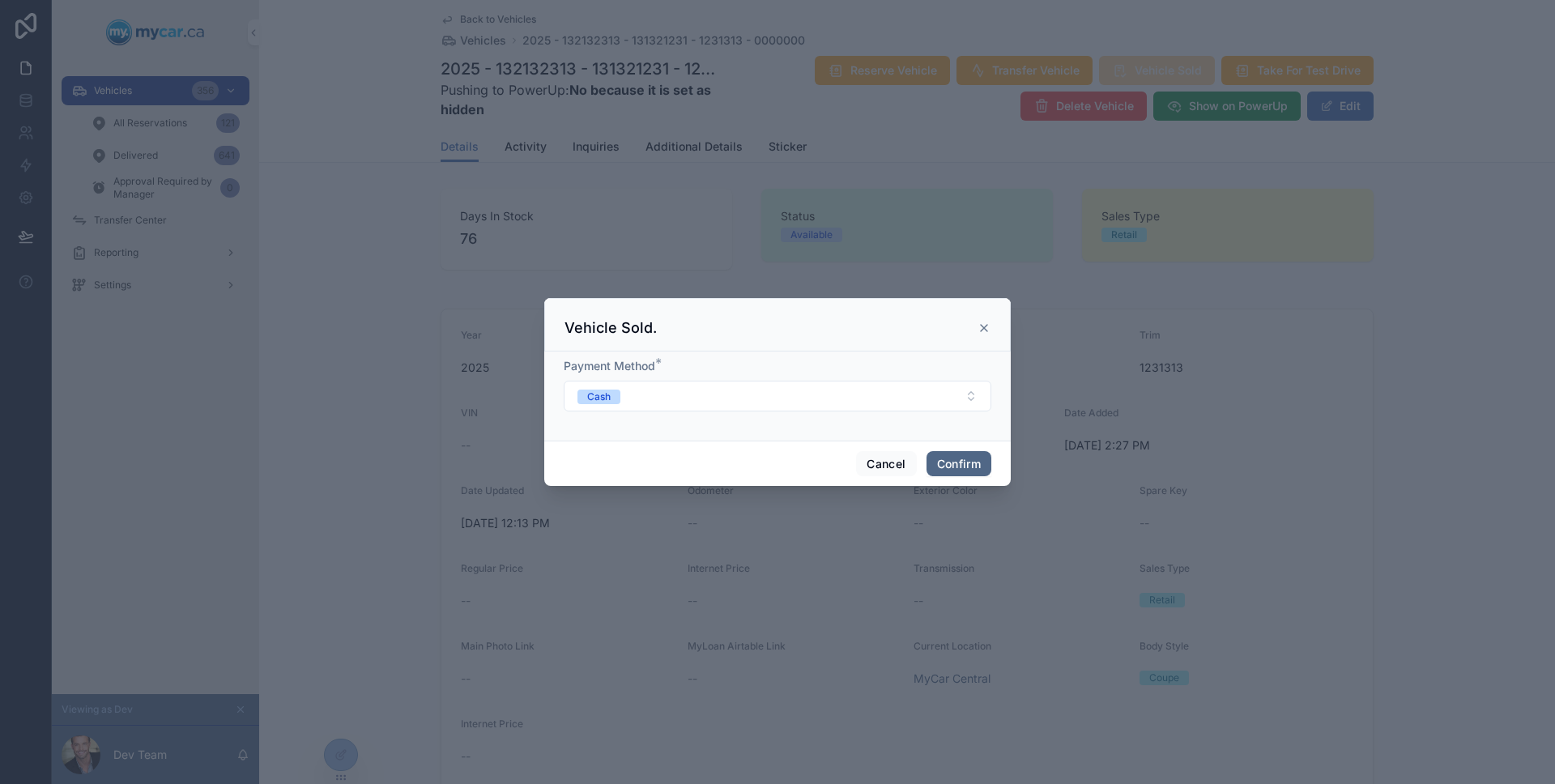
click at [958, 466] on button "Confirm" at bounding box center [958, 464] width 65 height 26
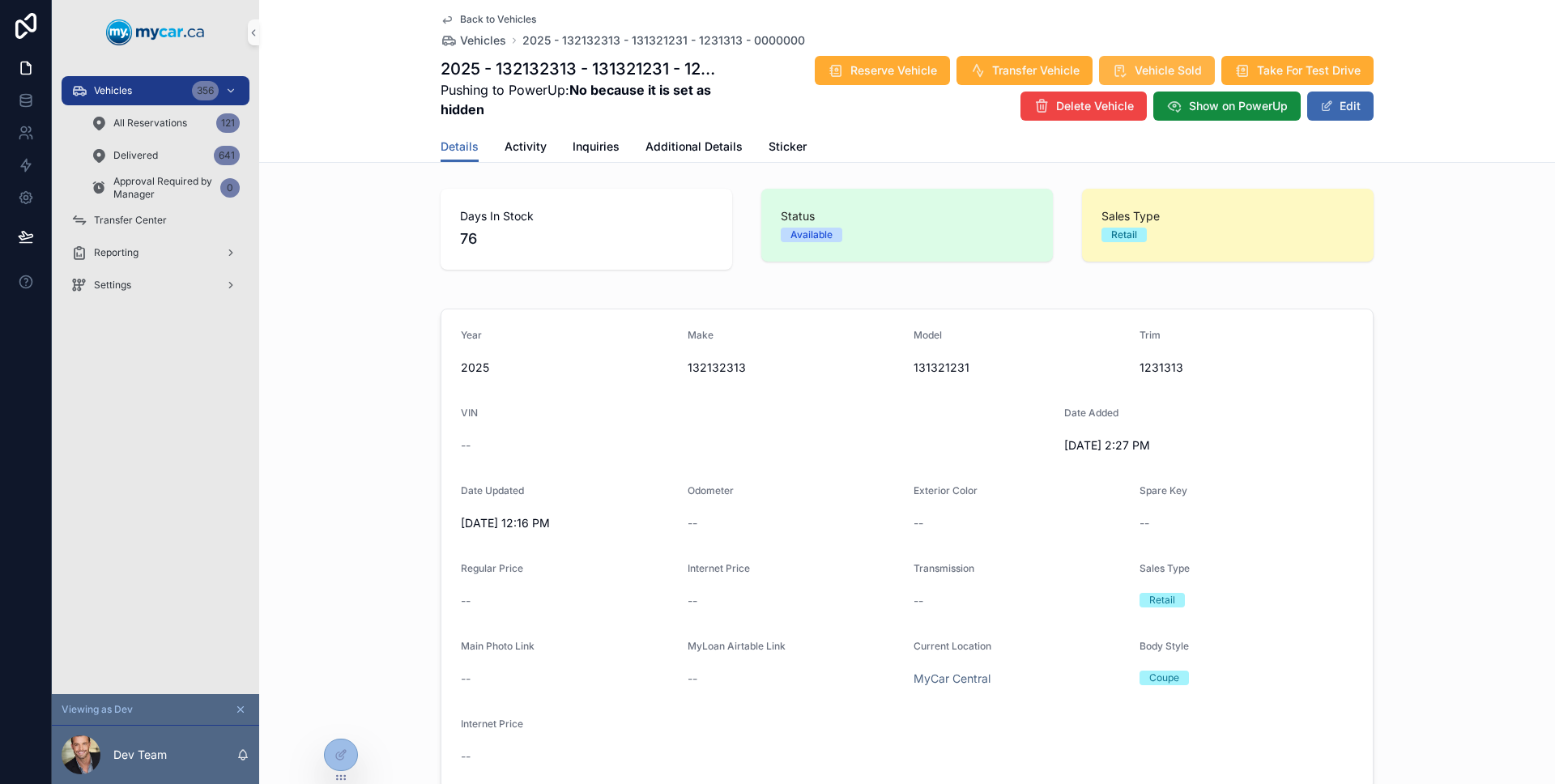
click at [1172, 63] on span "Vehicle Sold" at bounding box center [1168, 70] width 67 height 16
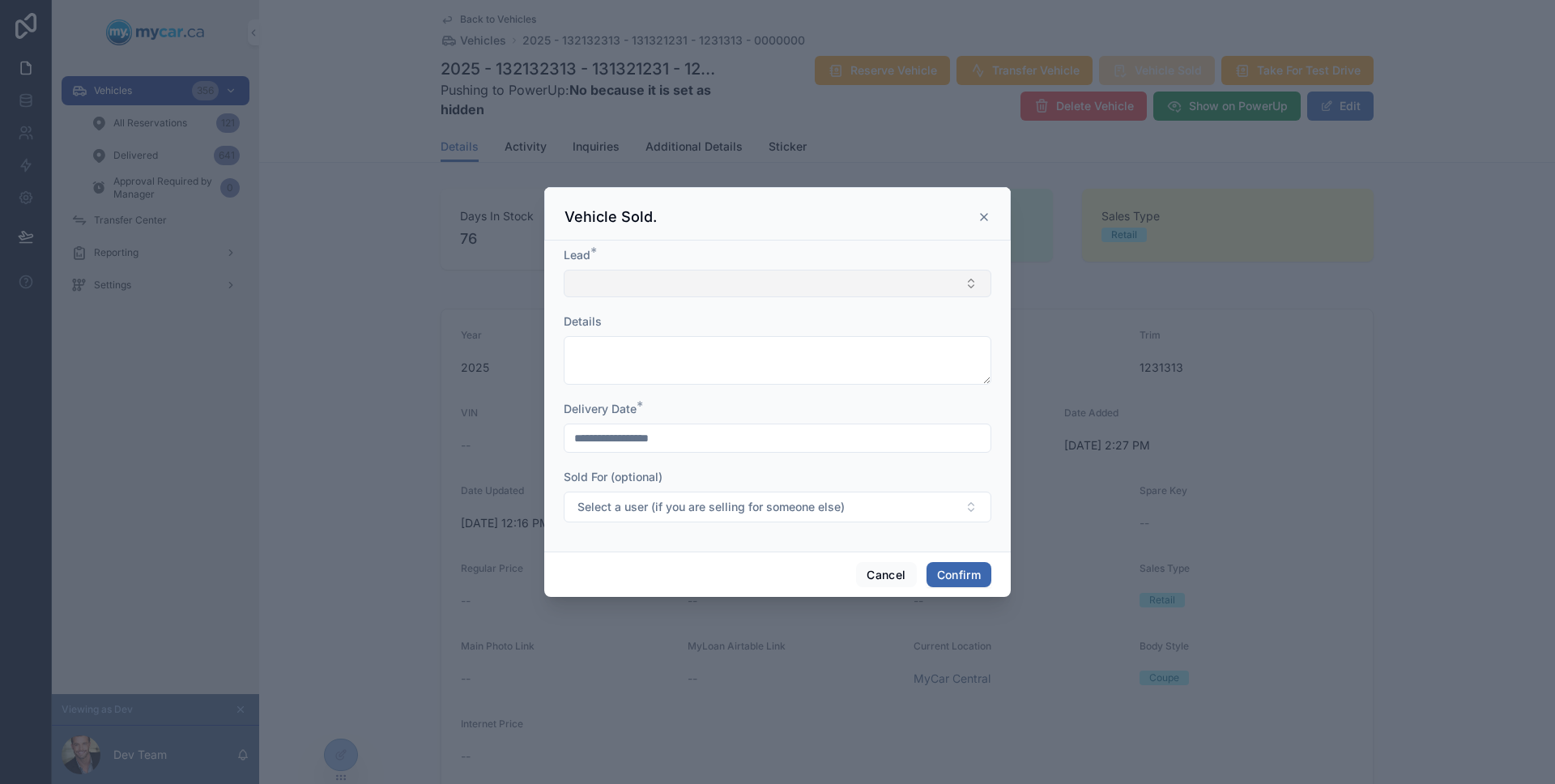
click at [850, 290] on button "Select Button" at bounding box center [777, 283] width 428 height 28
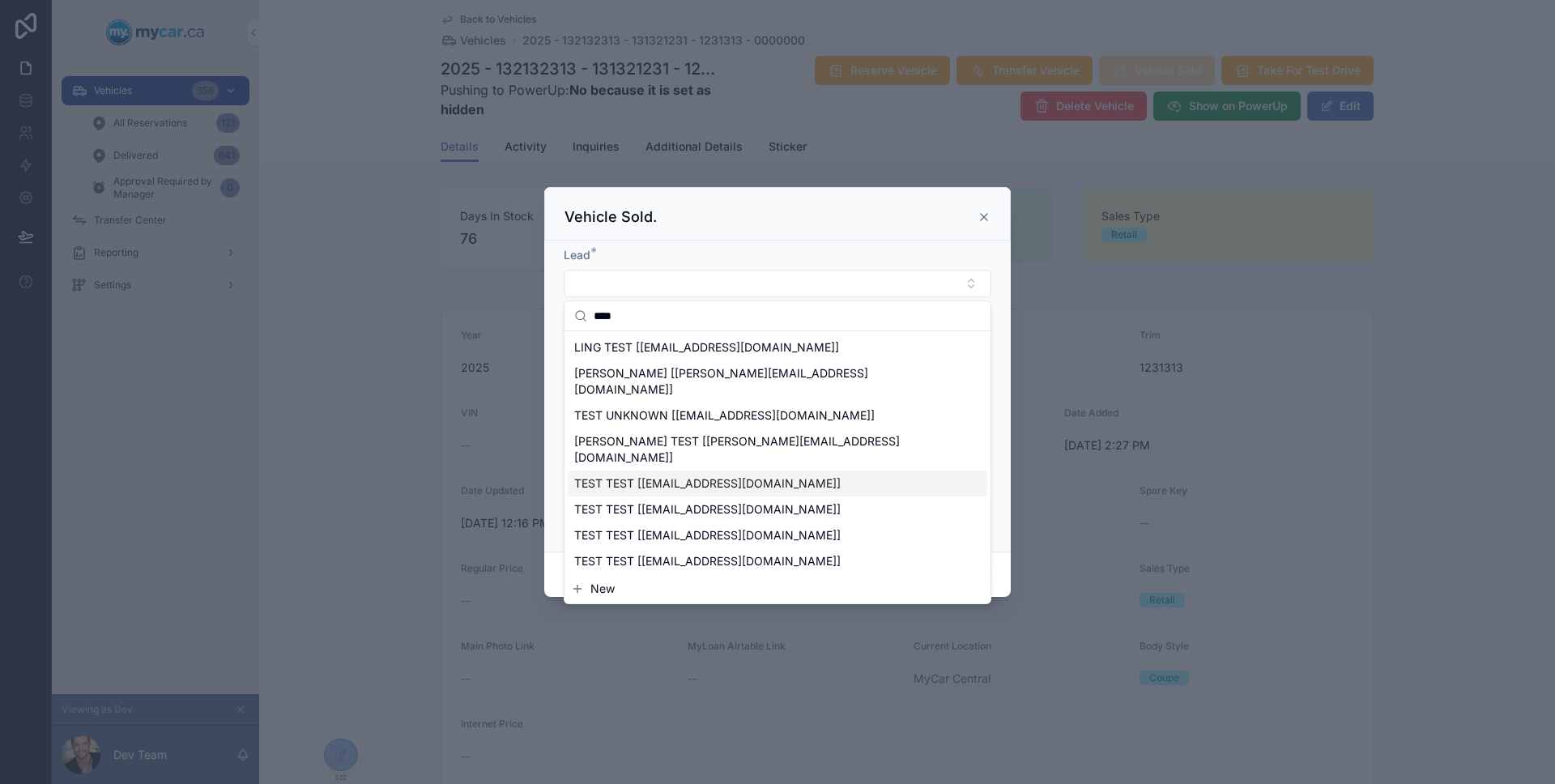
type input "****"
click at [736, 470] on div "TEST TEST [[EMAIL_ADDRESS][DOMAIN_NAME]]" at bounding box center [777, 483] width 420 height 26
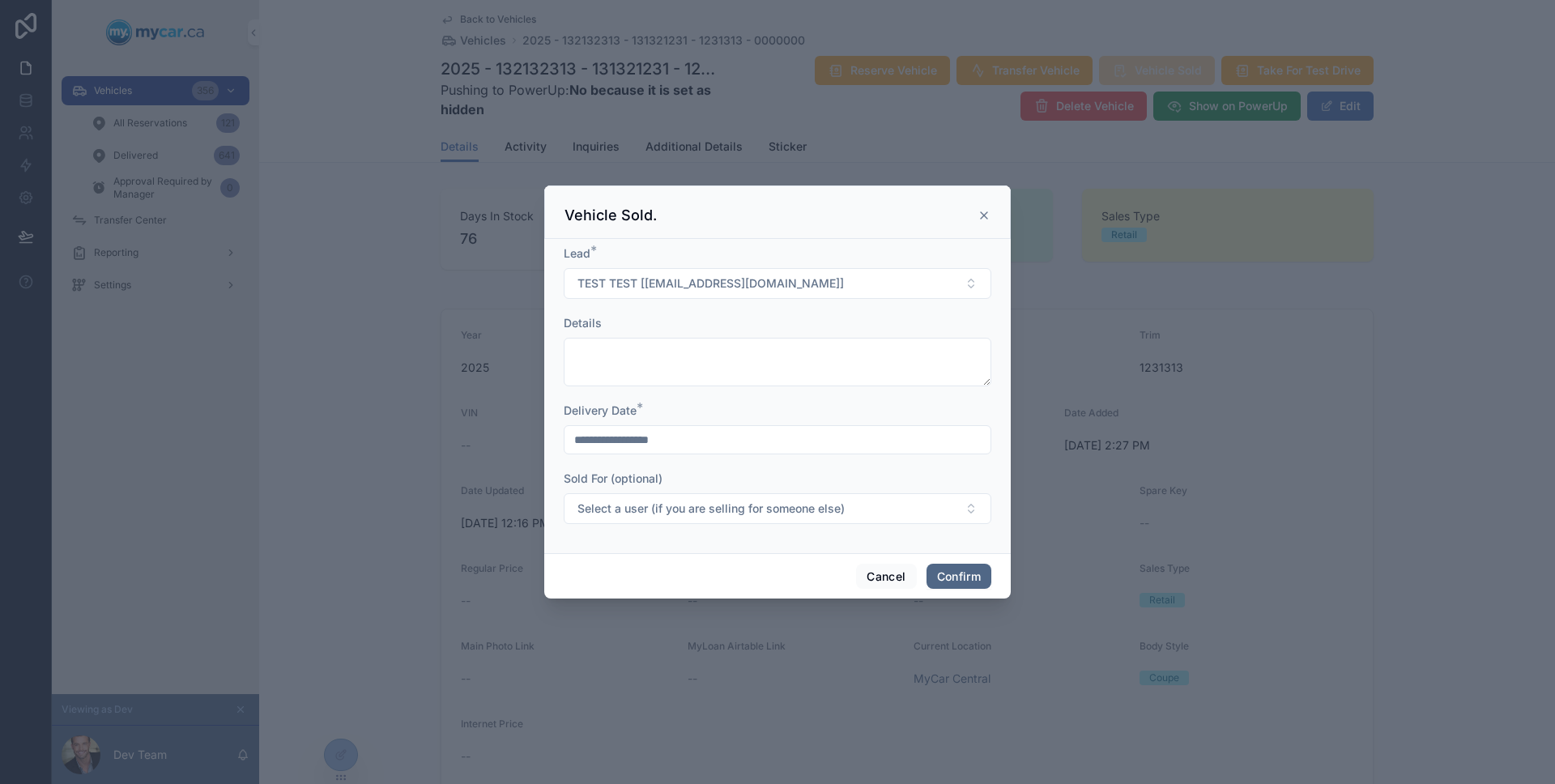
click at [953, 575] on button "Confirm" at bounding box center [958, 576] width 65 height 26
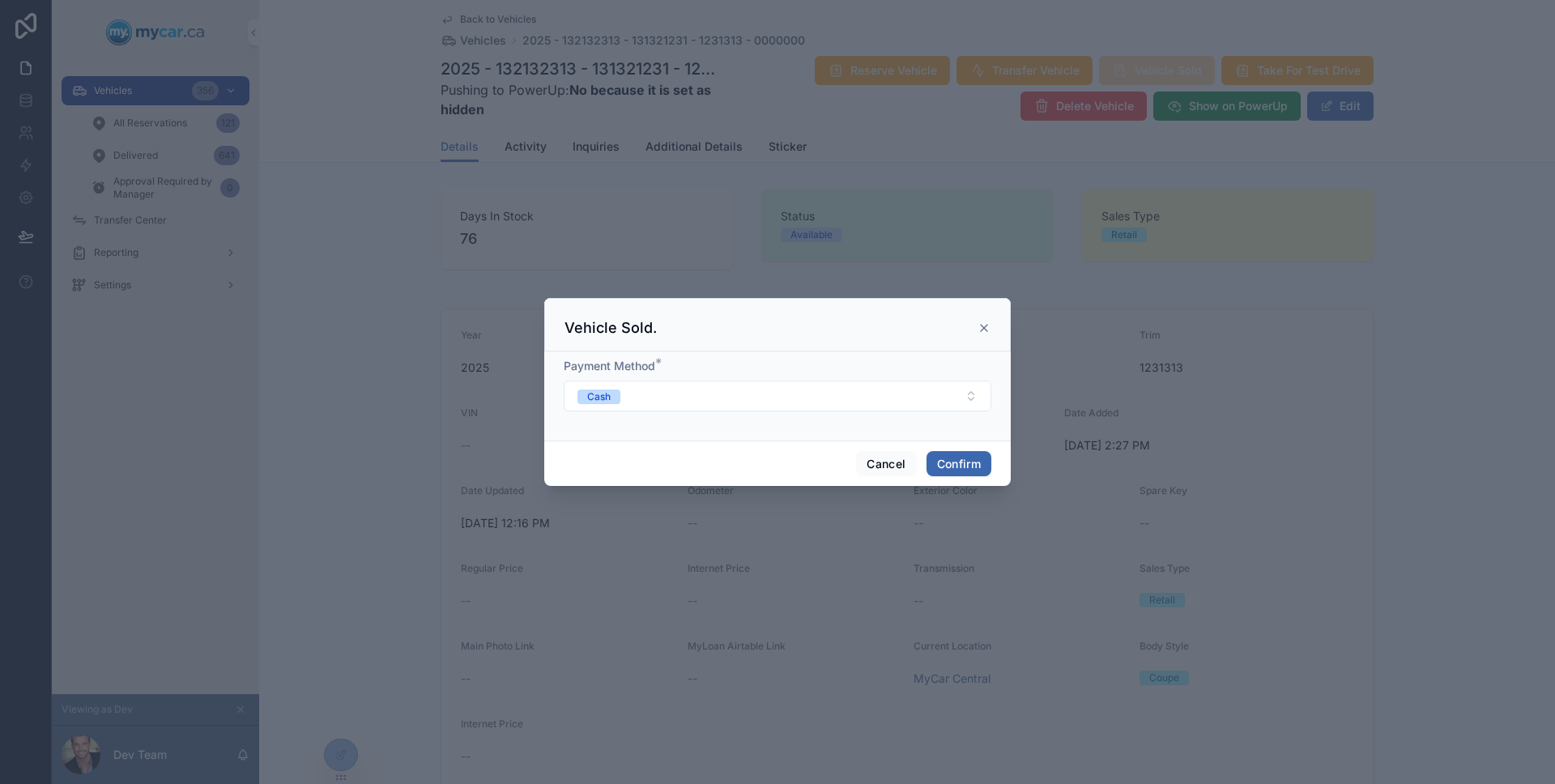
click at [950, 478] on div "Cancel Confirm" at bounding box center [777, 463] width 467 height 46
click at [949, 458] on button "Confirm" at bounding box center [958, 464] width 65 height 26
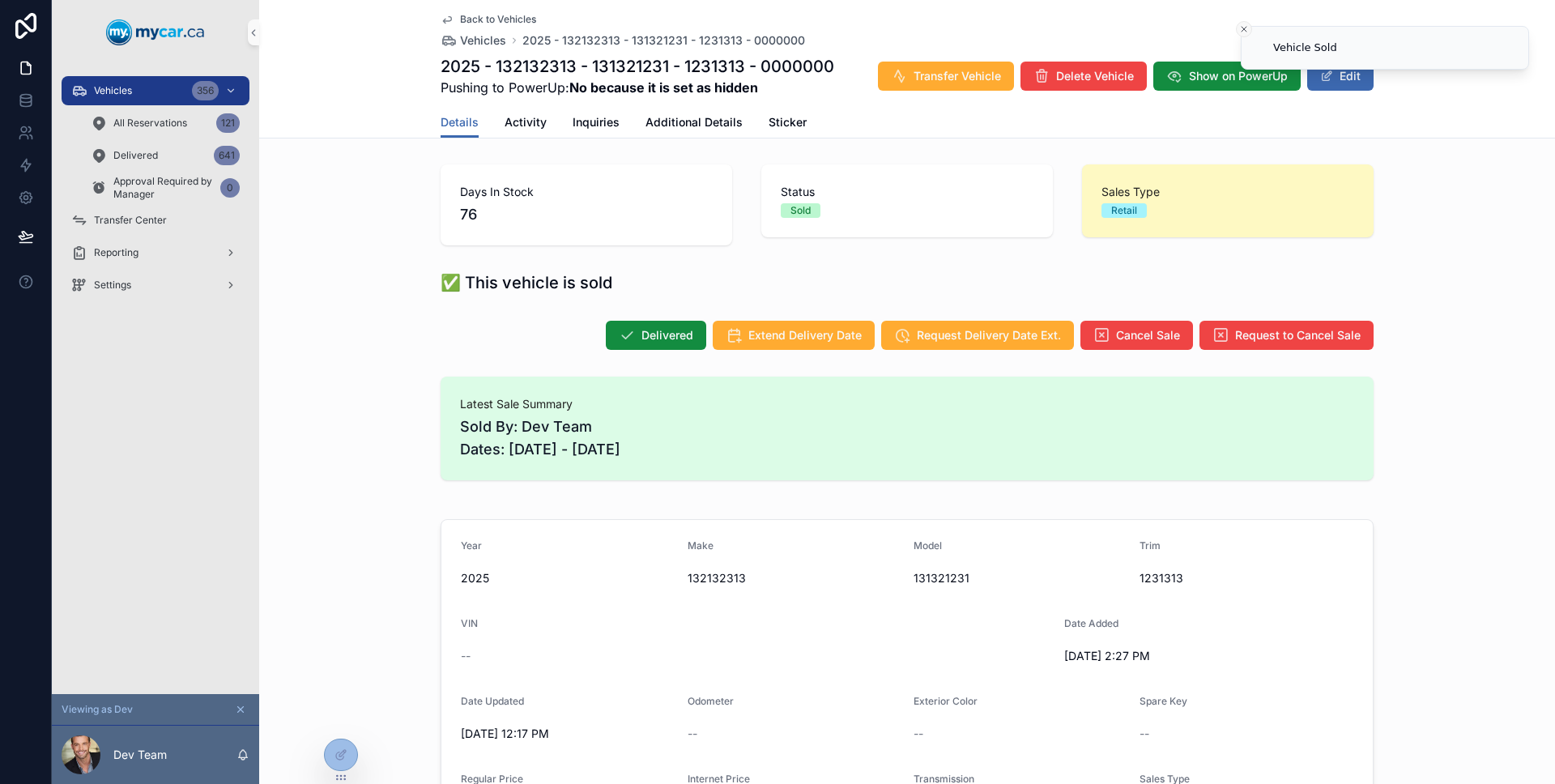
click at [1239, 28] on icon "Close toast" at bounding box center [1244, 29] width 10 height 10
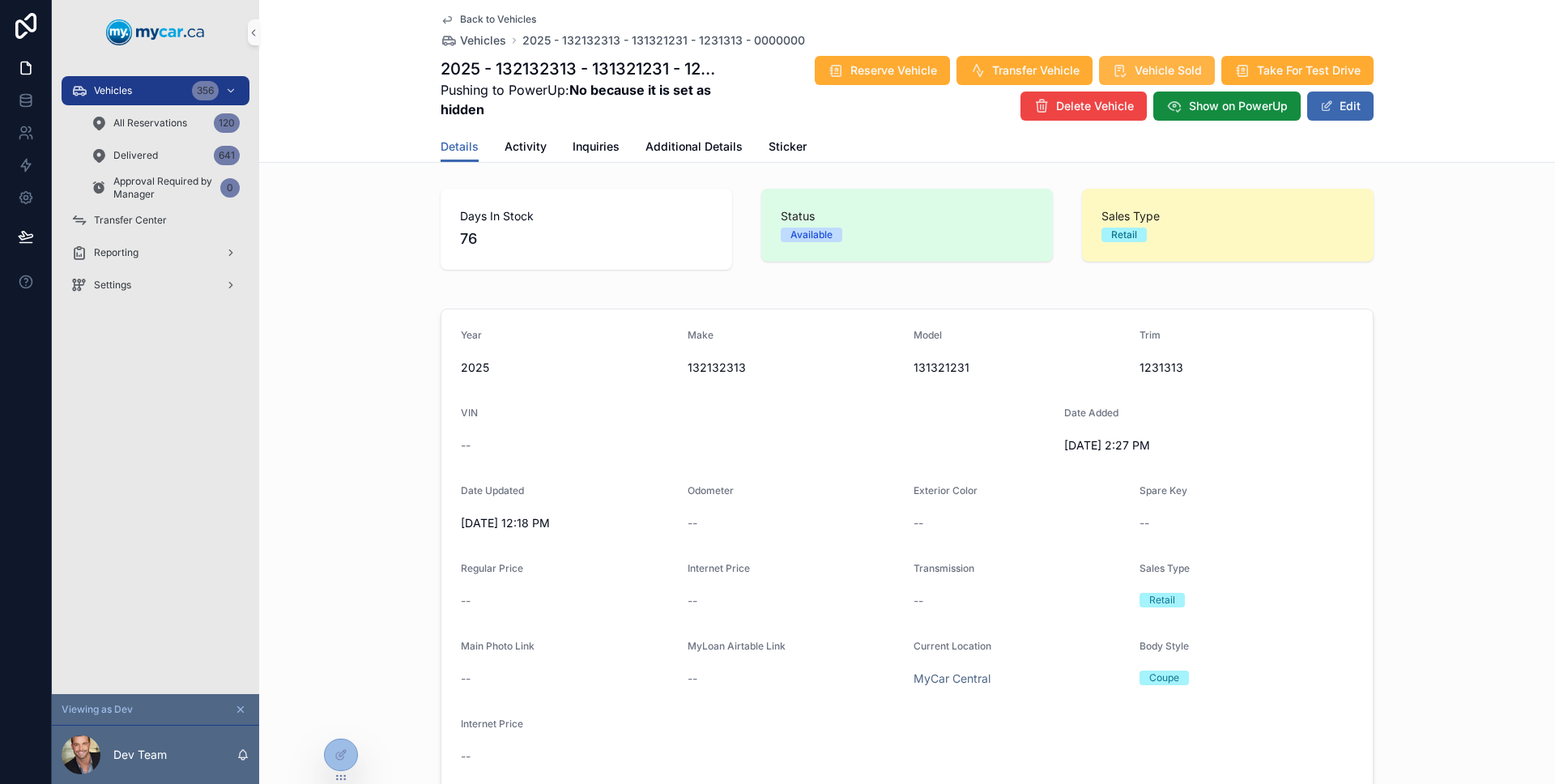
click at [1123, 66] on button "Vehicle Sold" at bounding box center [1157, 70] width 116 height 29
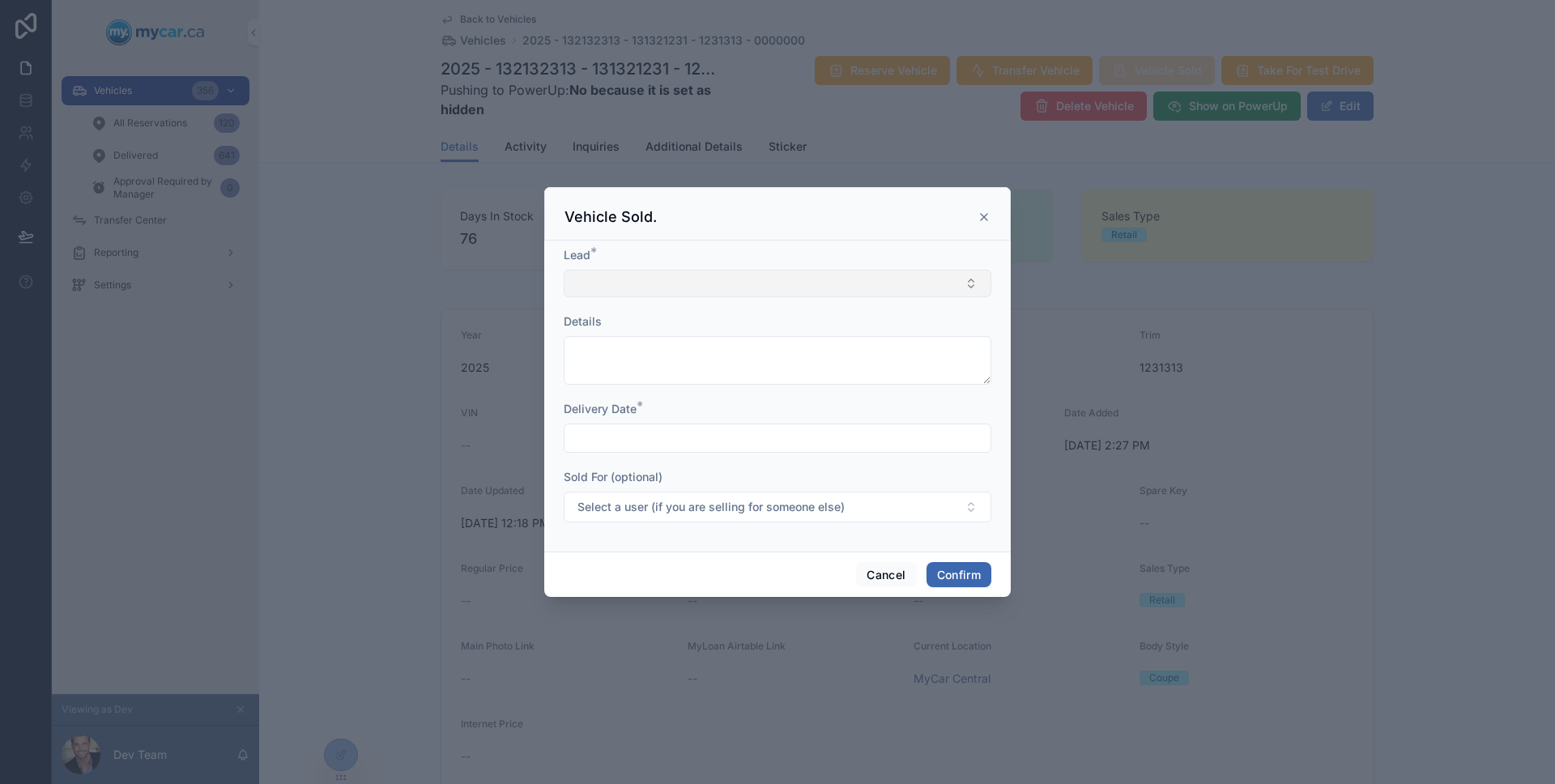
click at [814, 296] on button "Select Button" at bounding box center [777, 283] width 428 height 28
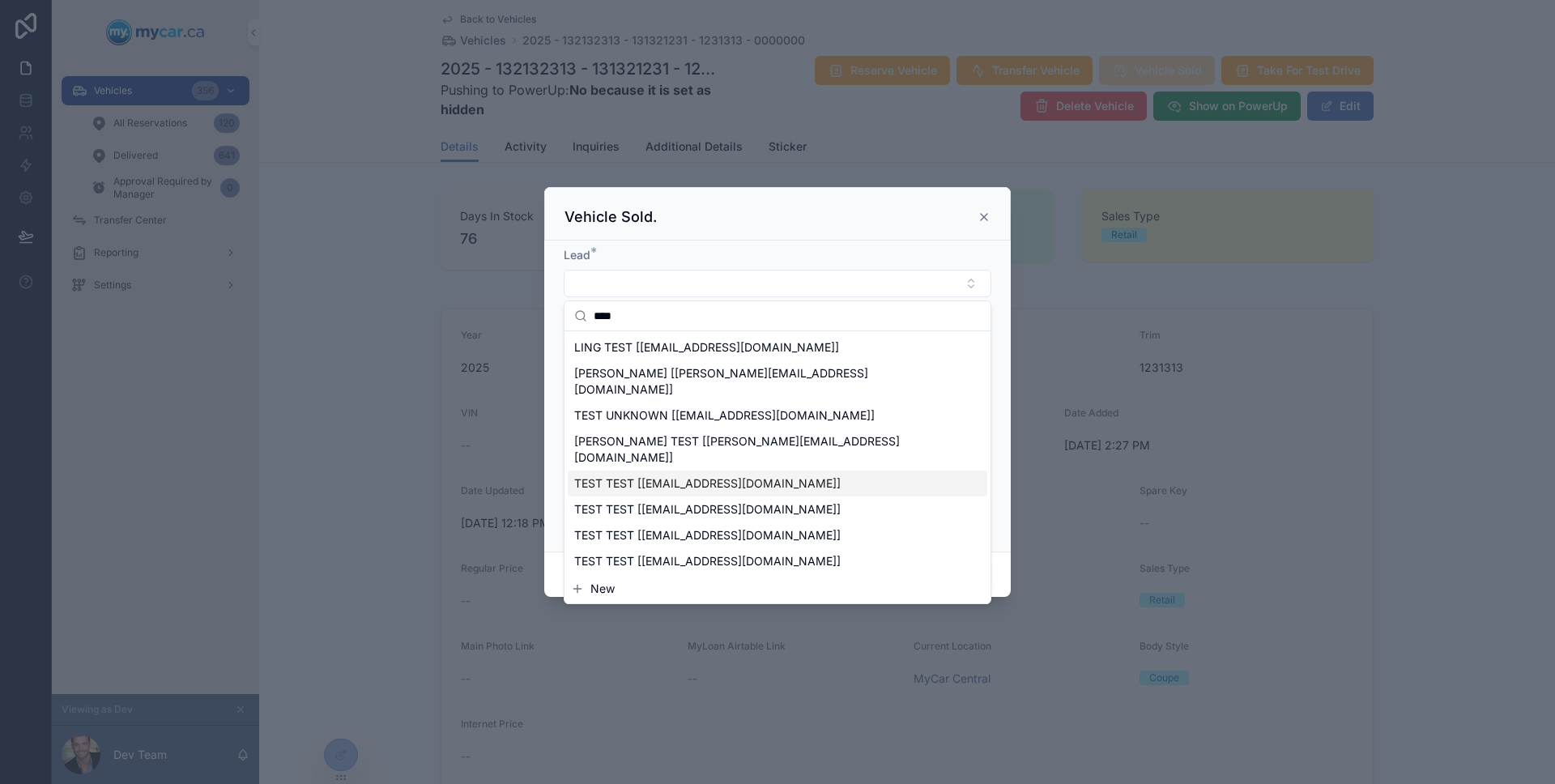
type input "****"
click at [729, 470] on div "TEST TEST [[EMAIL_ADDRESS][DOMAIN_NAME]]" at bounding box center [777, 483] width 420 height 26
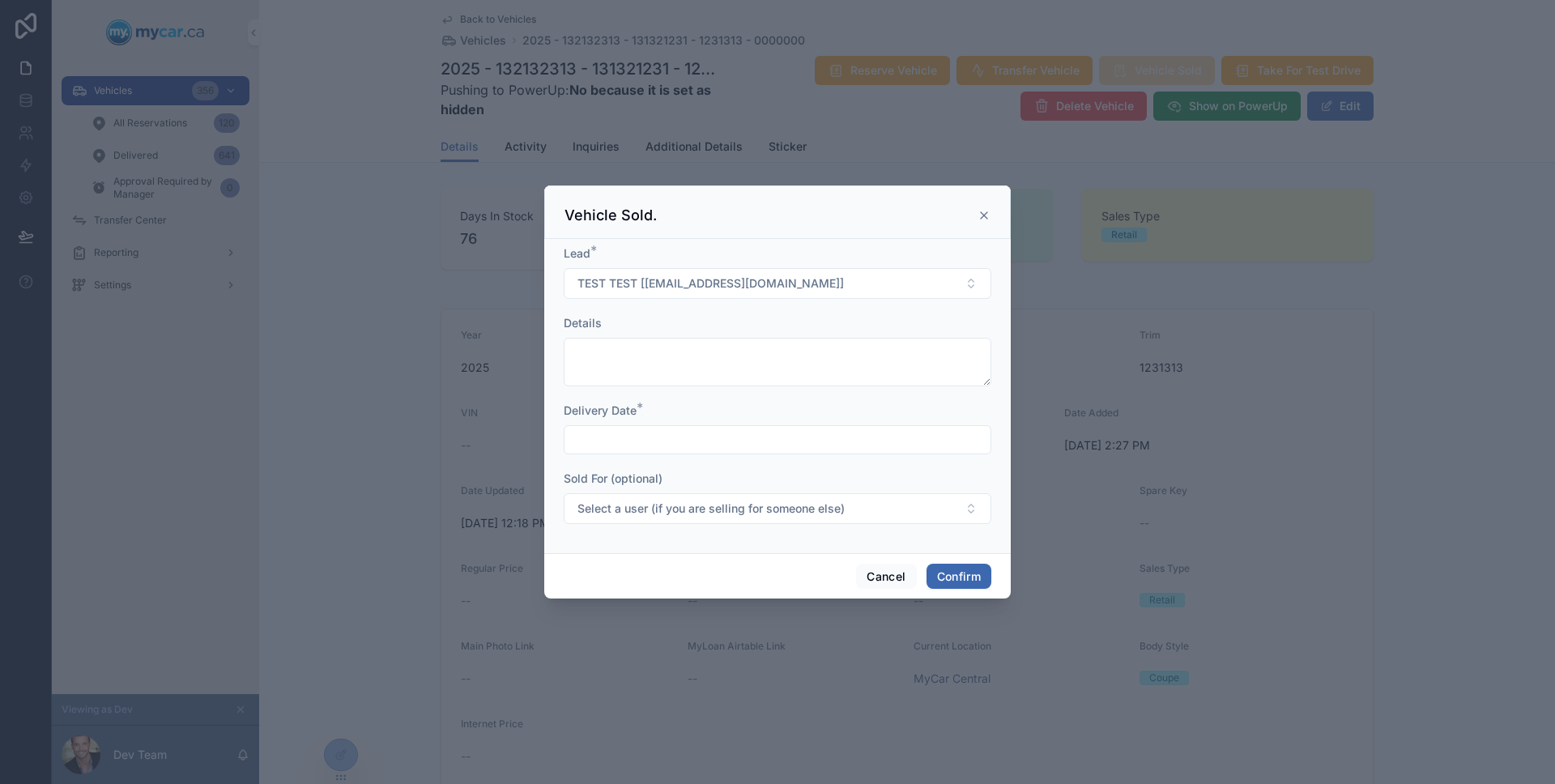
click at [717, 433] on input "text" at bounding box center [777, 439] width 426 height 23
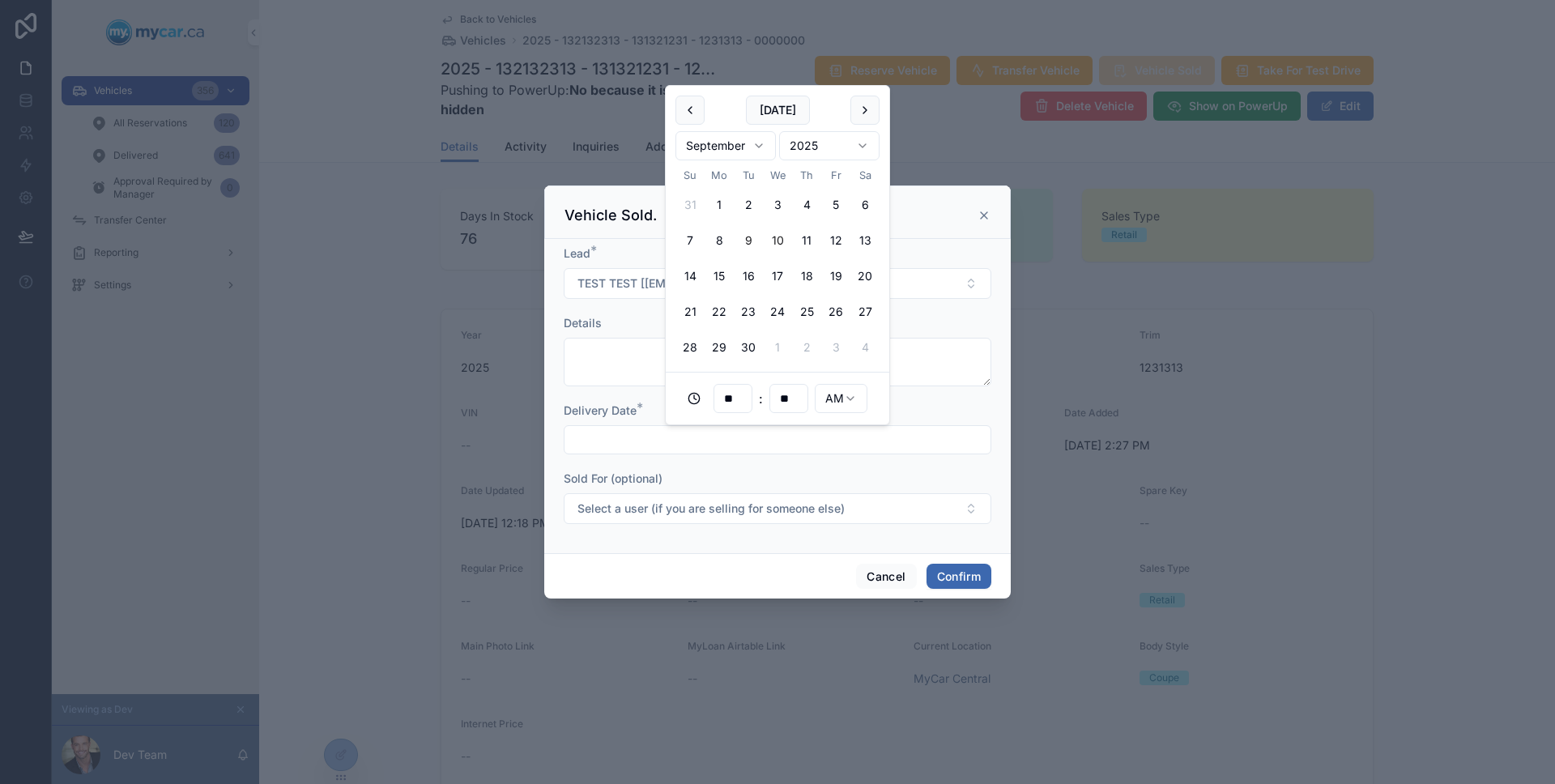
click at [773, 232] on button "10" at bounding box center [777, 240] width 29 height 29
type input "**********"
click at [950, 581] on button "Confirm" at bounding box center [958, 576] width 65 height 26
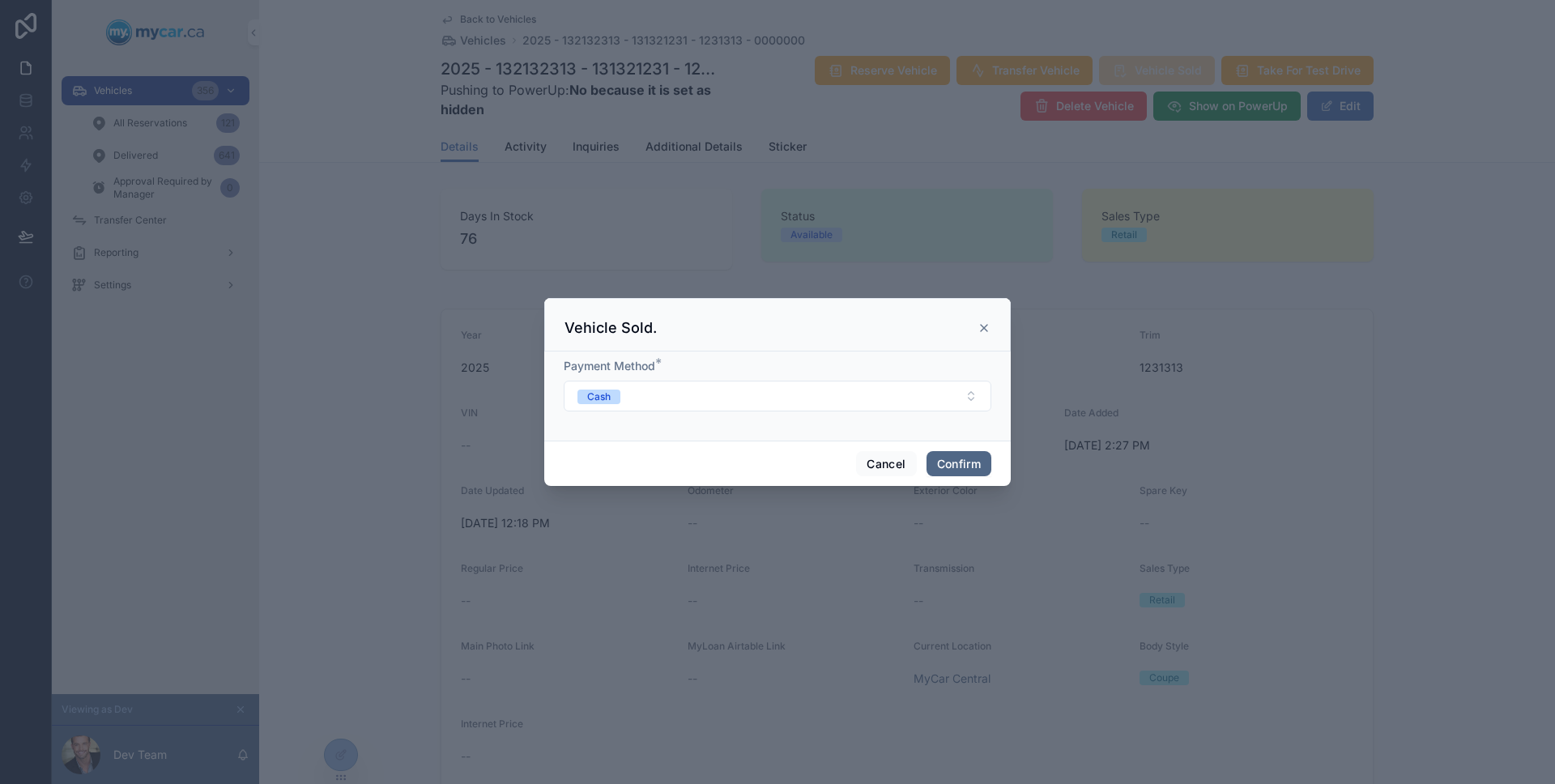
click at [958, 466] on button "Confirm" at bounding box center [958, 464] width 65 height 26
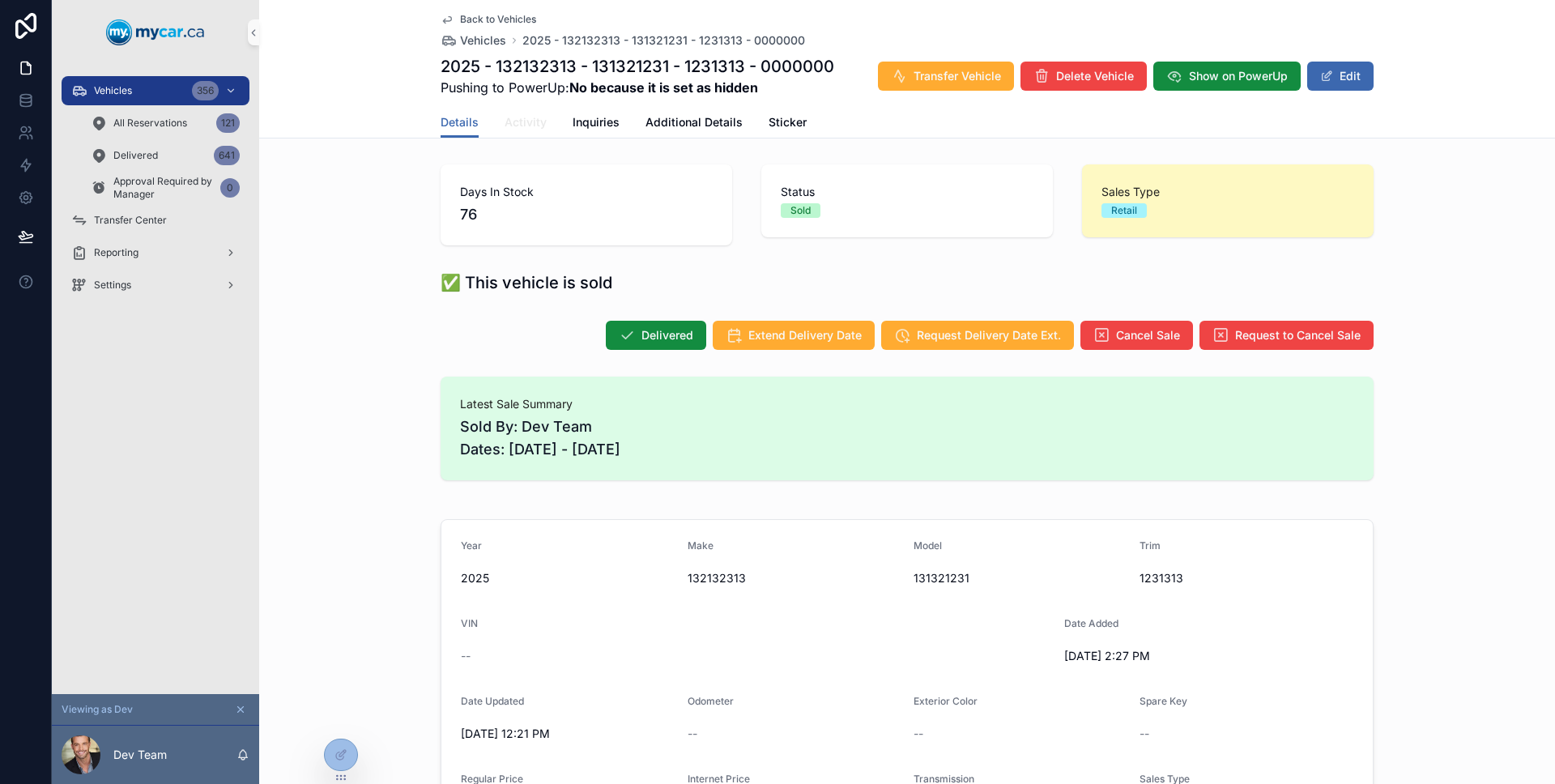
click at [535, 128] on span "Activity" at bounding box center [525, 123] width 42 height 16
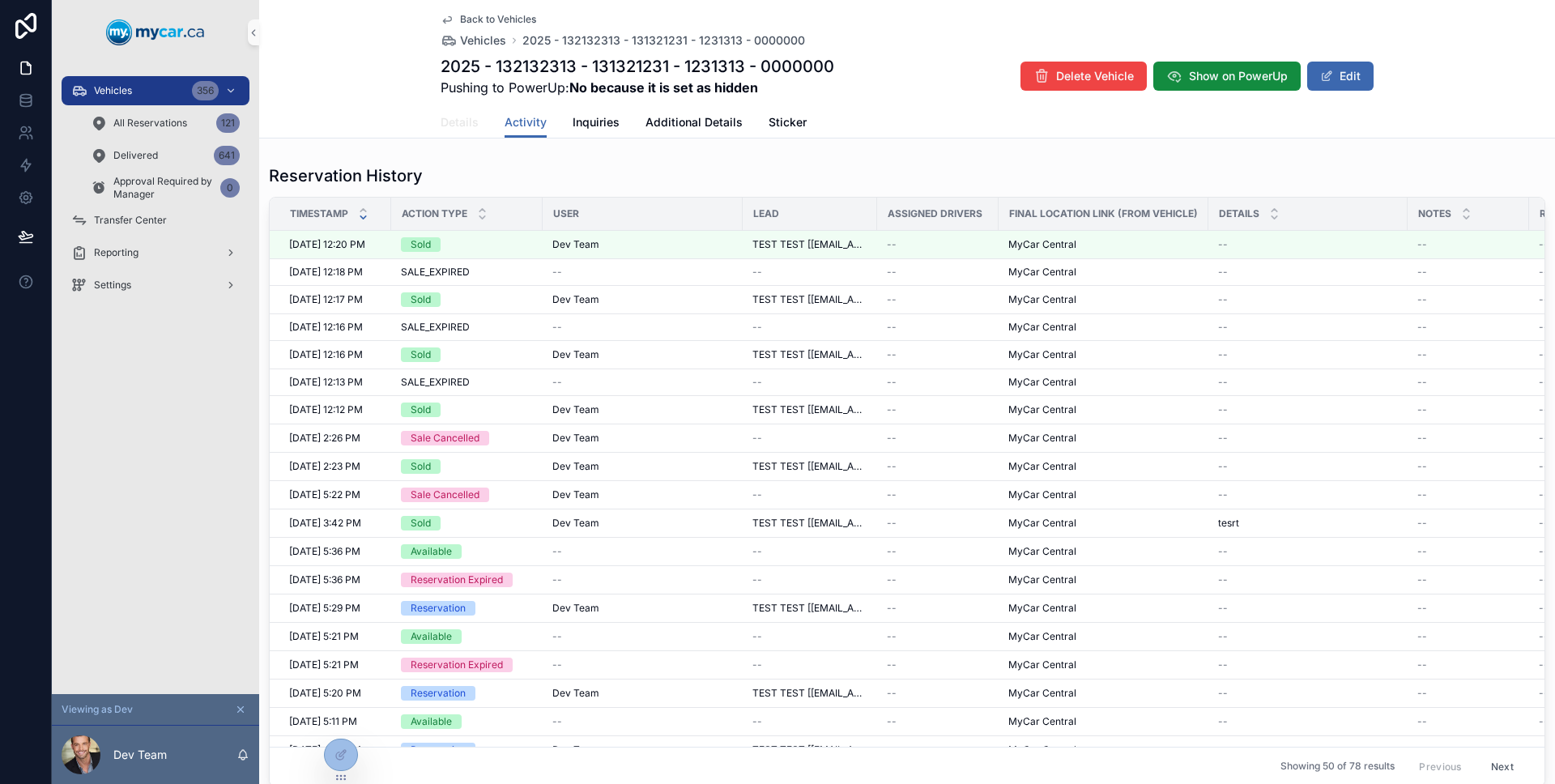
click at [449, 116] on span "Details" at bounding box center [459, 123] width 38 height 16
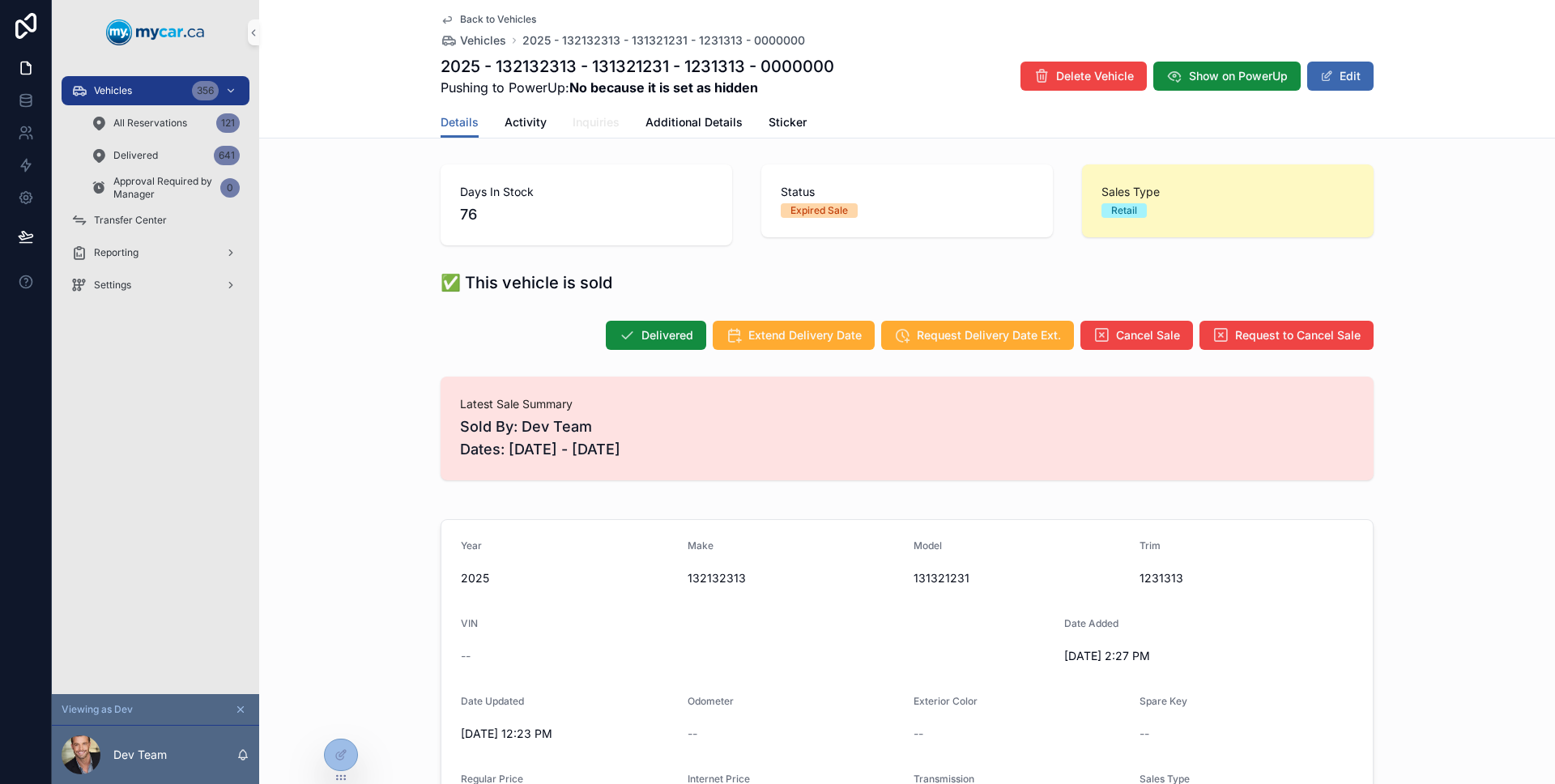
click at [572, 128] on span "Inquiries" at bounding box center [596, 123] width 47 height 16
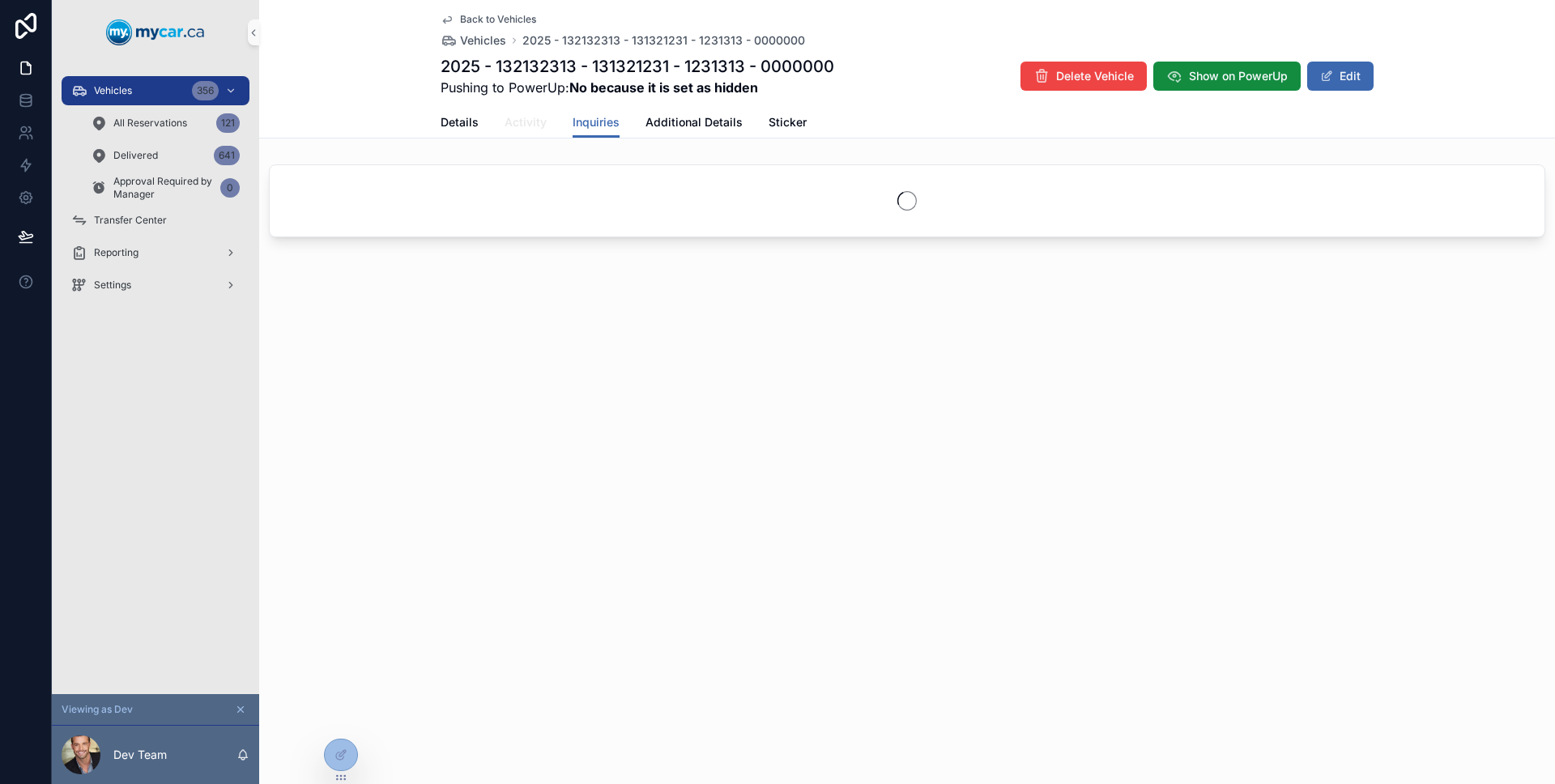
click at [519, 123] on span "Activity" at bounding box center [525, 123] width 42 height 16
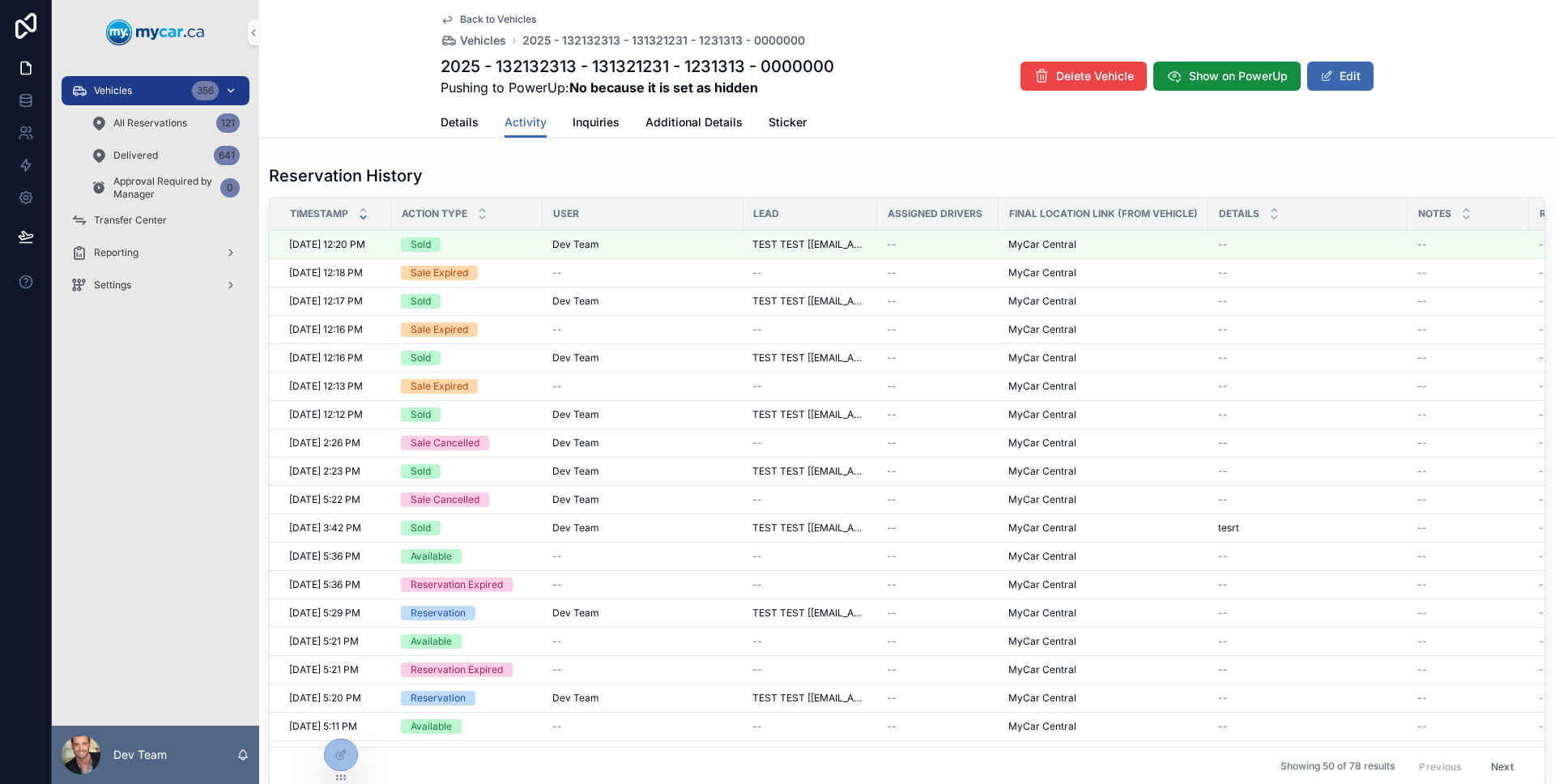
click at [145, 92] on div "Vehicles 356" at bounding box center [155, 90] width 169 height 26
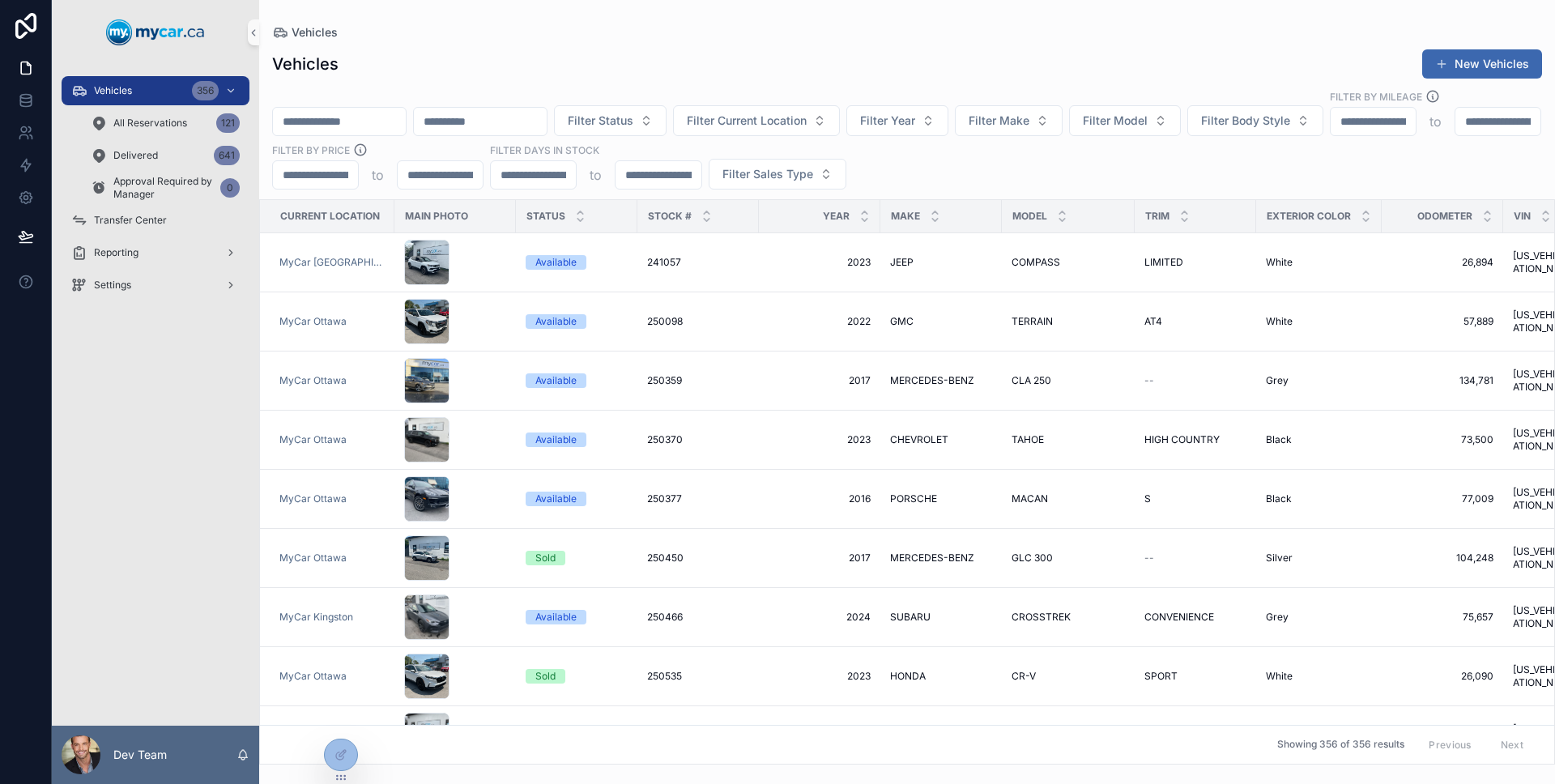
click at [406, 111] on input "scrollable content" at bounding box center [338, 121] width 133 height 23
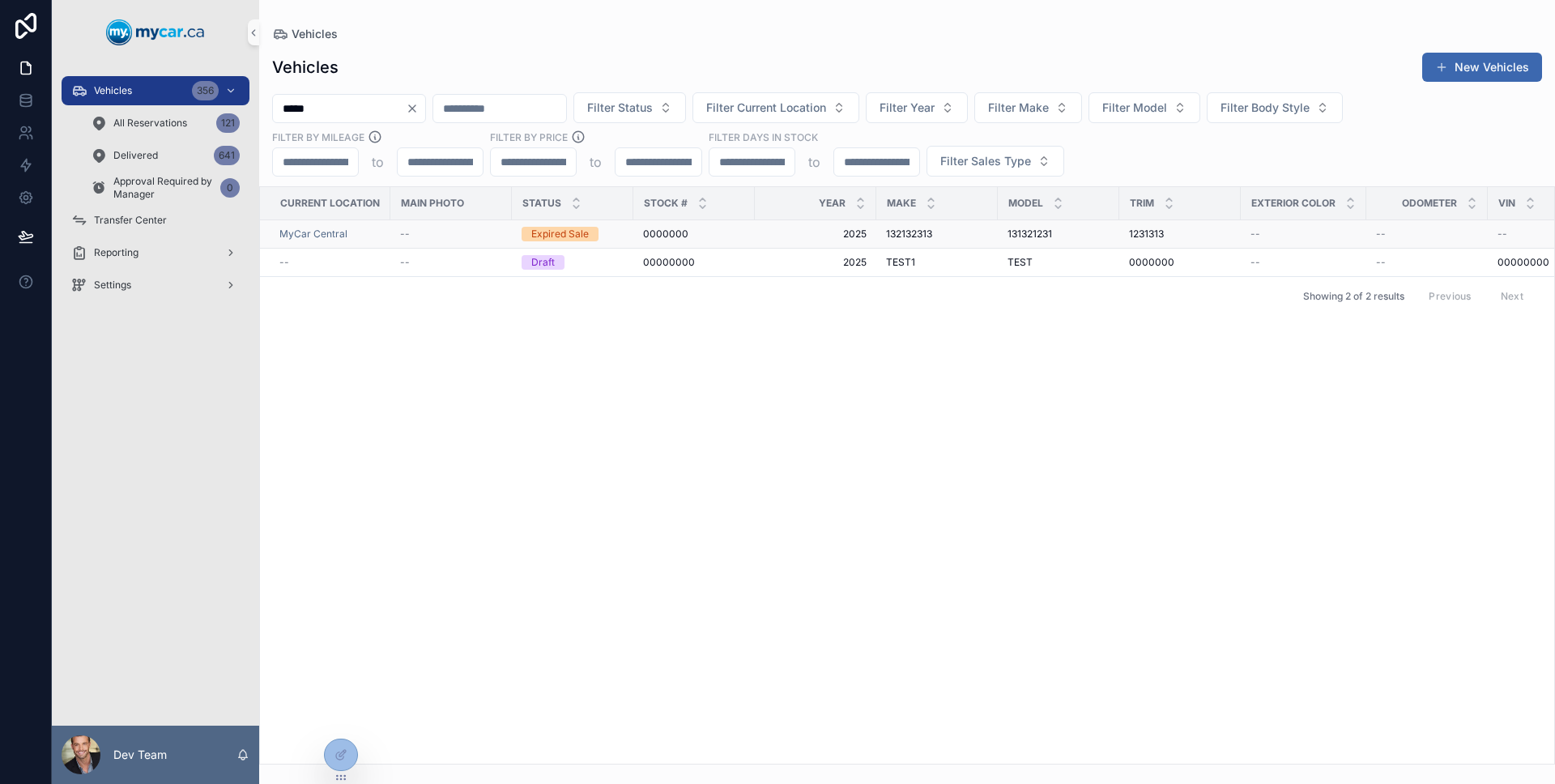
type input "*****"
click at [625, 238] on td "Expired Sale" at bounding box center [572, 234] width 122 height 28
click at [623, 235] on div "Expired Sale" at bounding box center [572, 234] width 102 height 14
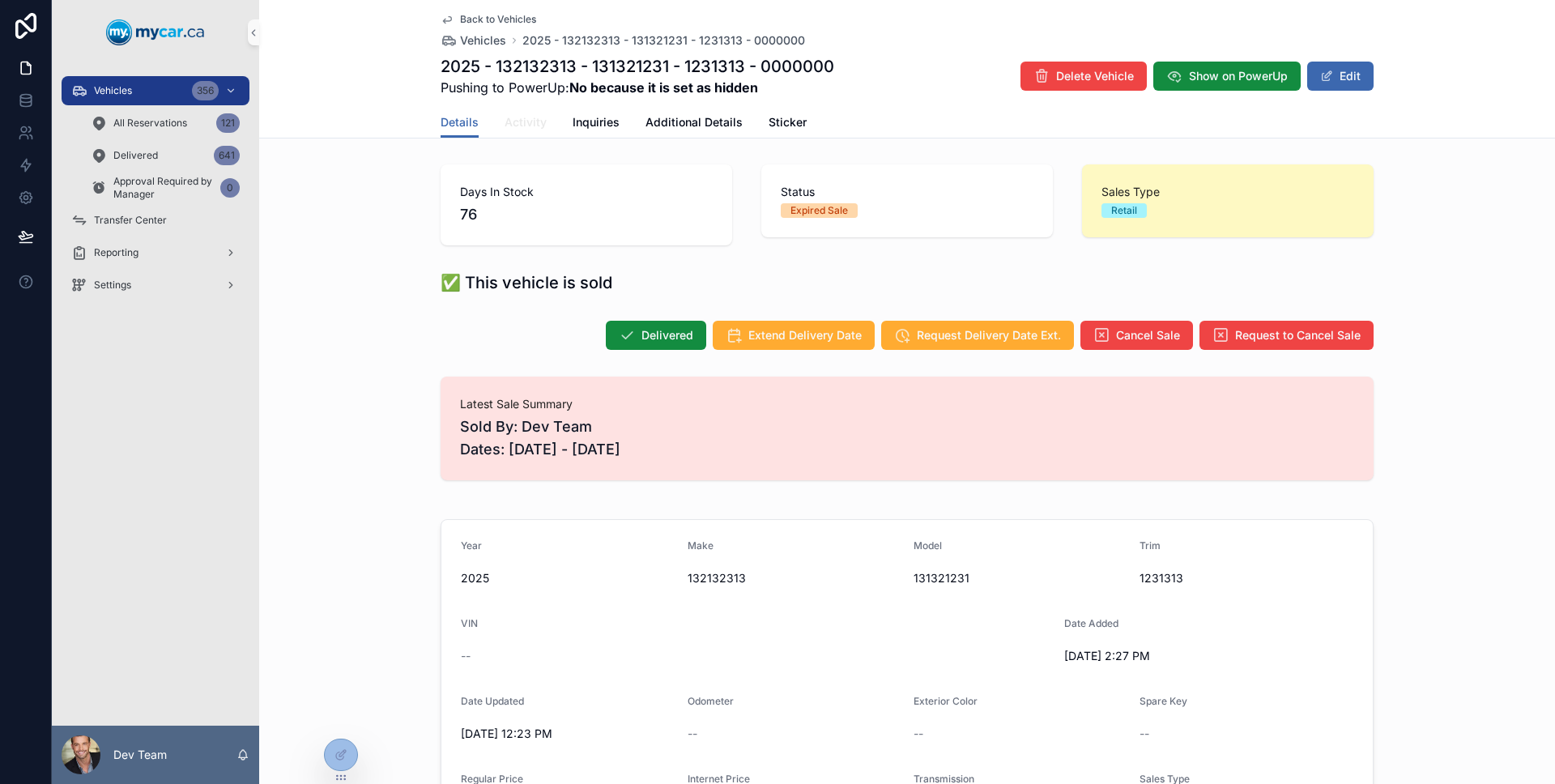
click at [529, 133] on link "Activity" at bounding box center [525, 124] width 42 height 32
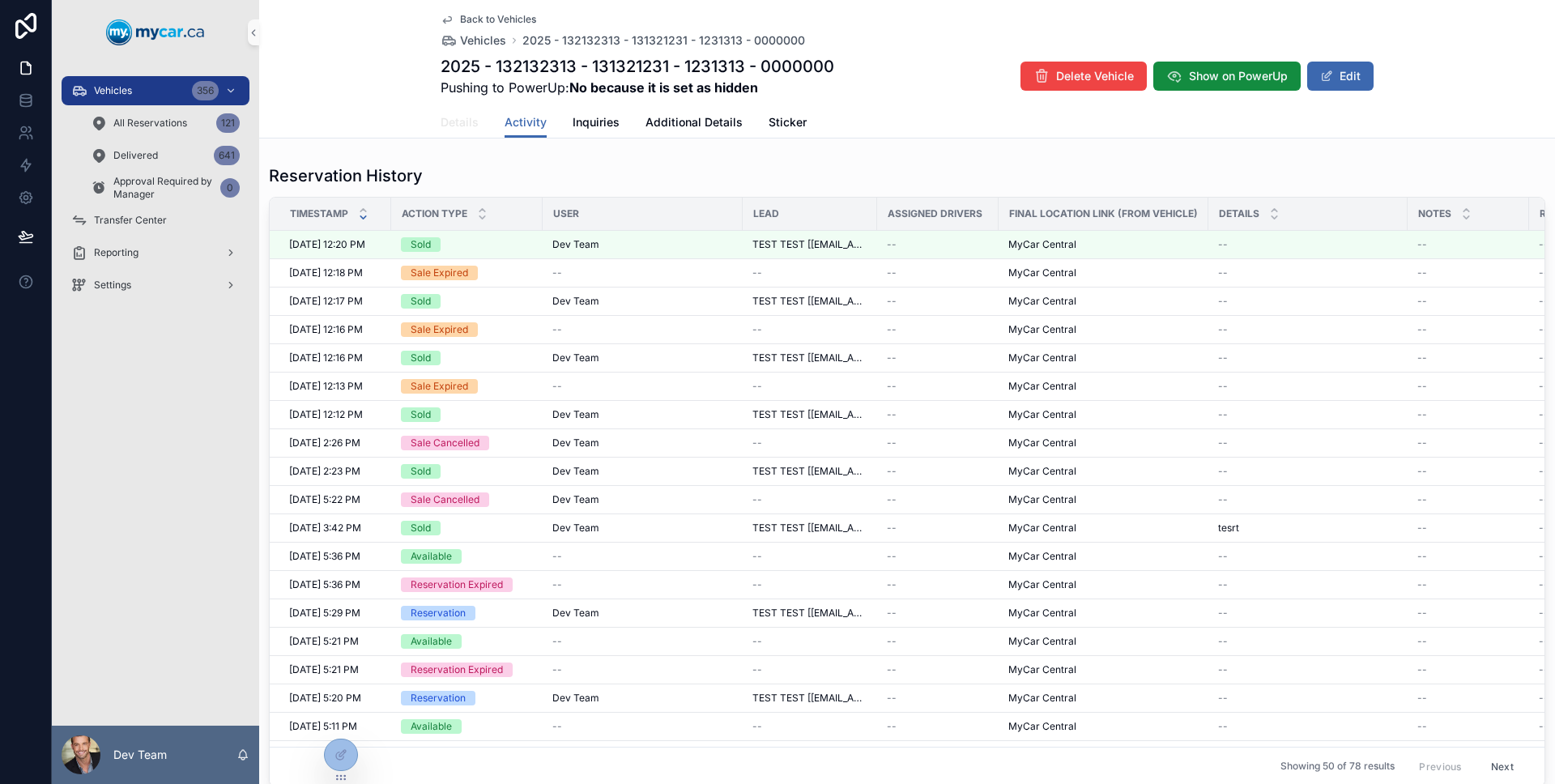
click at [462, 121] on span "Details" at bounding box center [459, 123] width 38 height 16
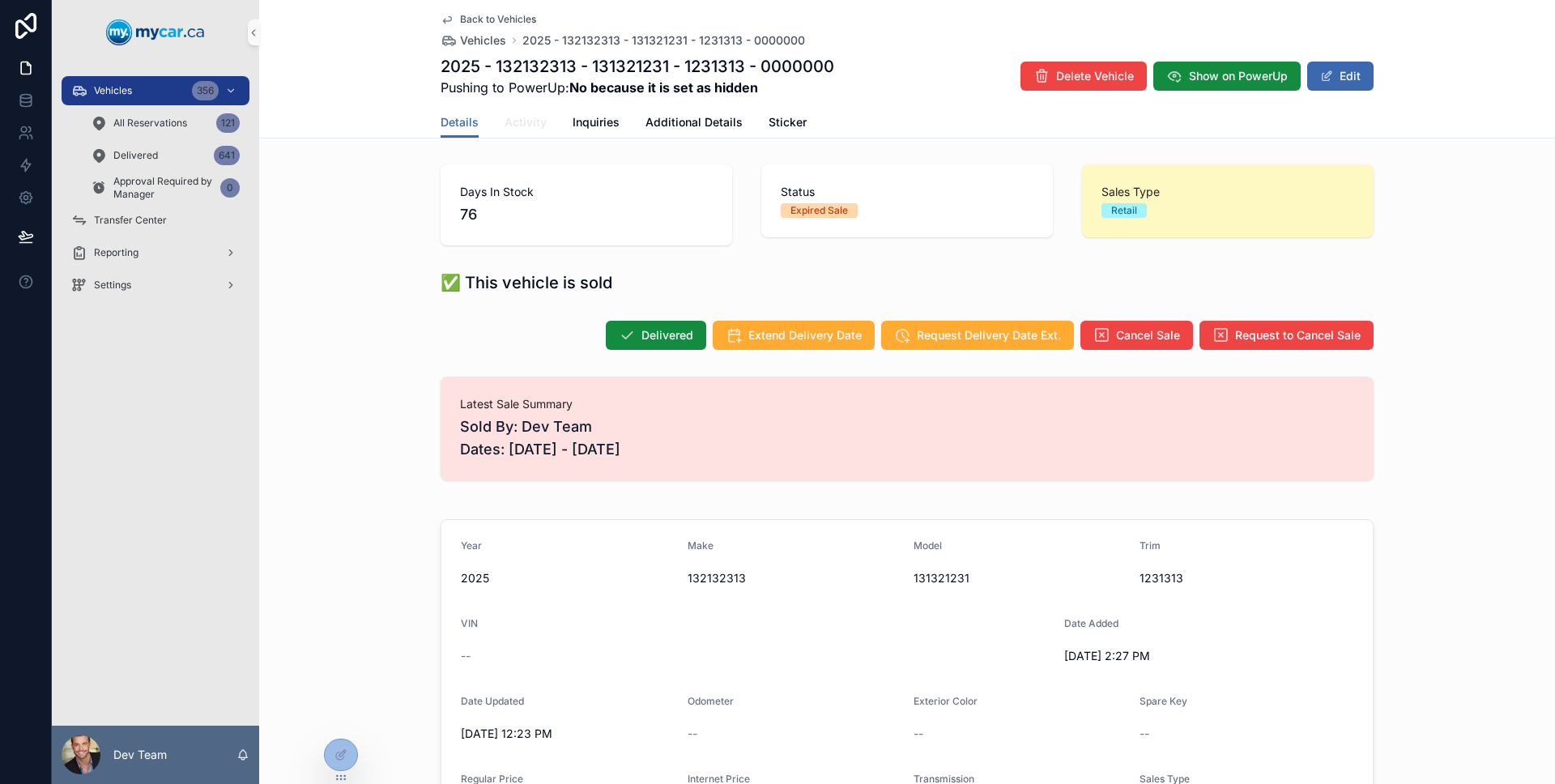
click at [520, 133] on link "Activity" at bounding box center [525, 124] width 42 height 32
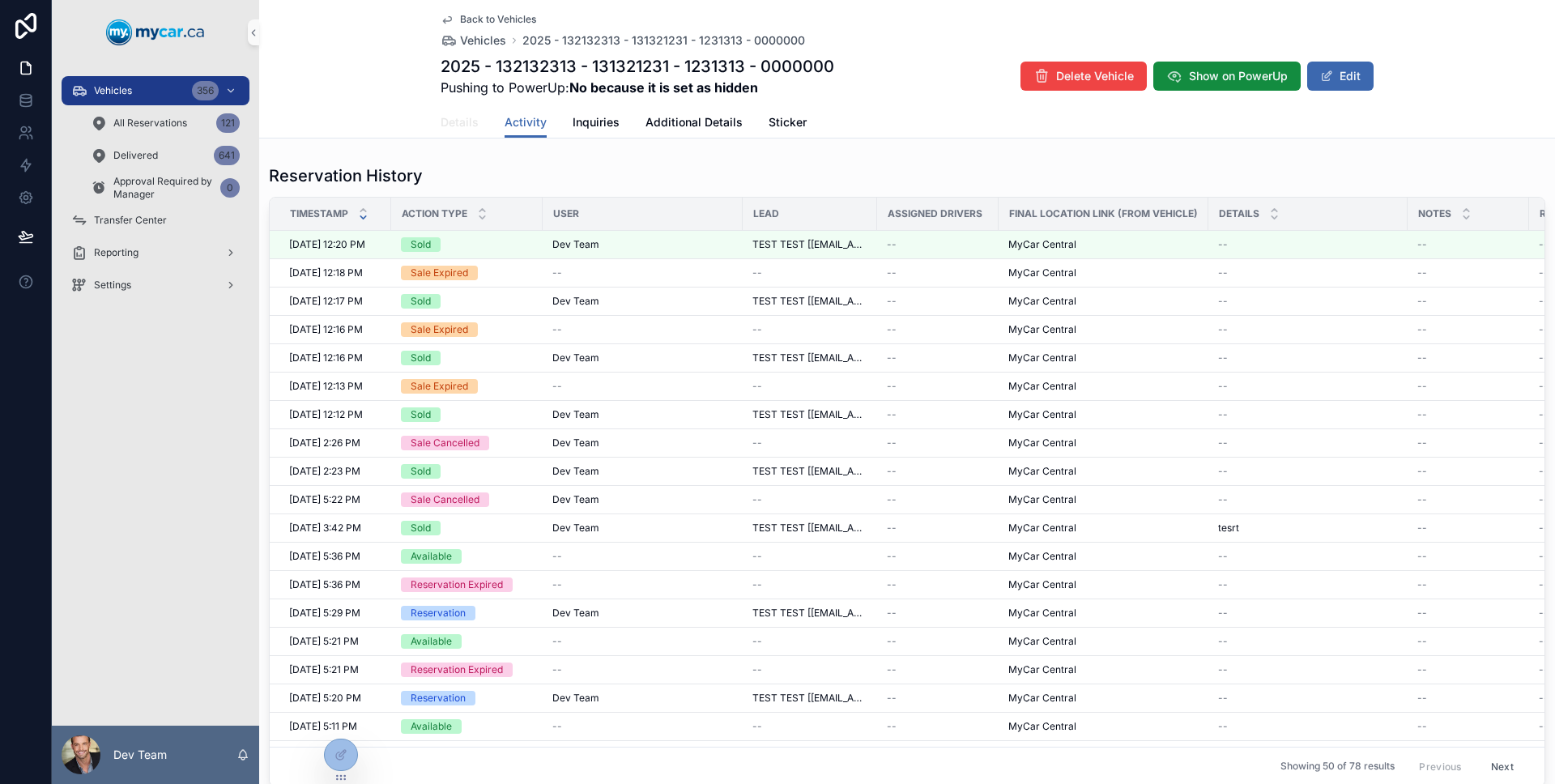
click at [464, 123] on span "Details" at bounding box center [459, 123] width 38 height 16
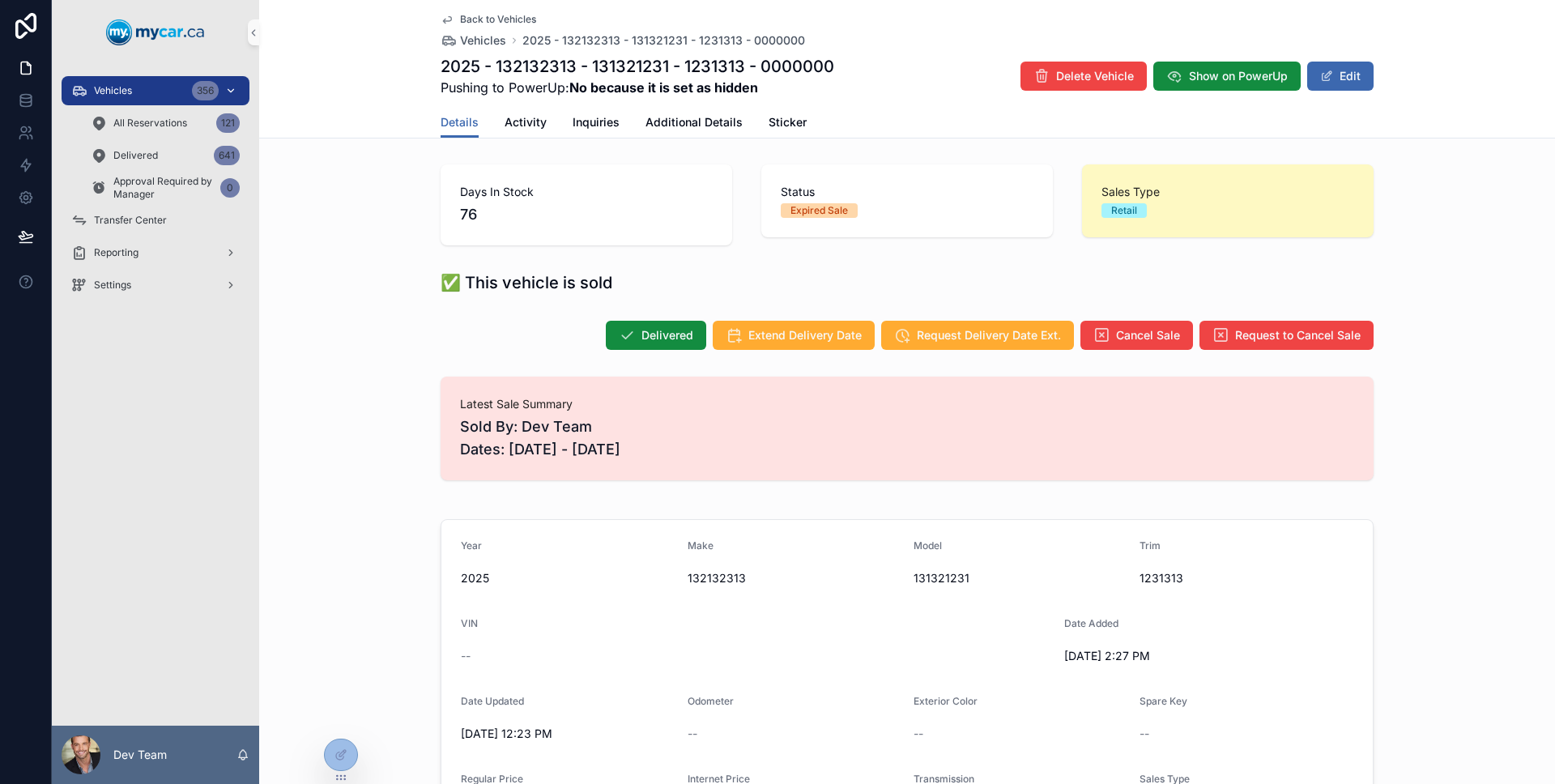
click at [170, 88] on div "Vehicles 356" at bounding box center [155, 90] width 169 height 26
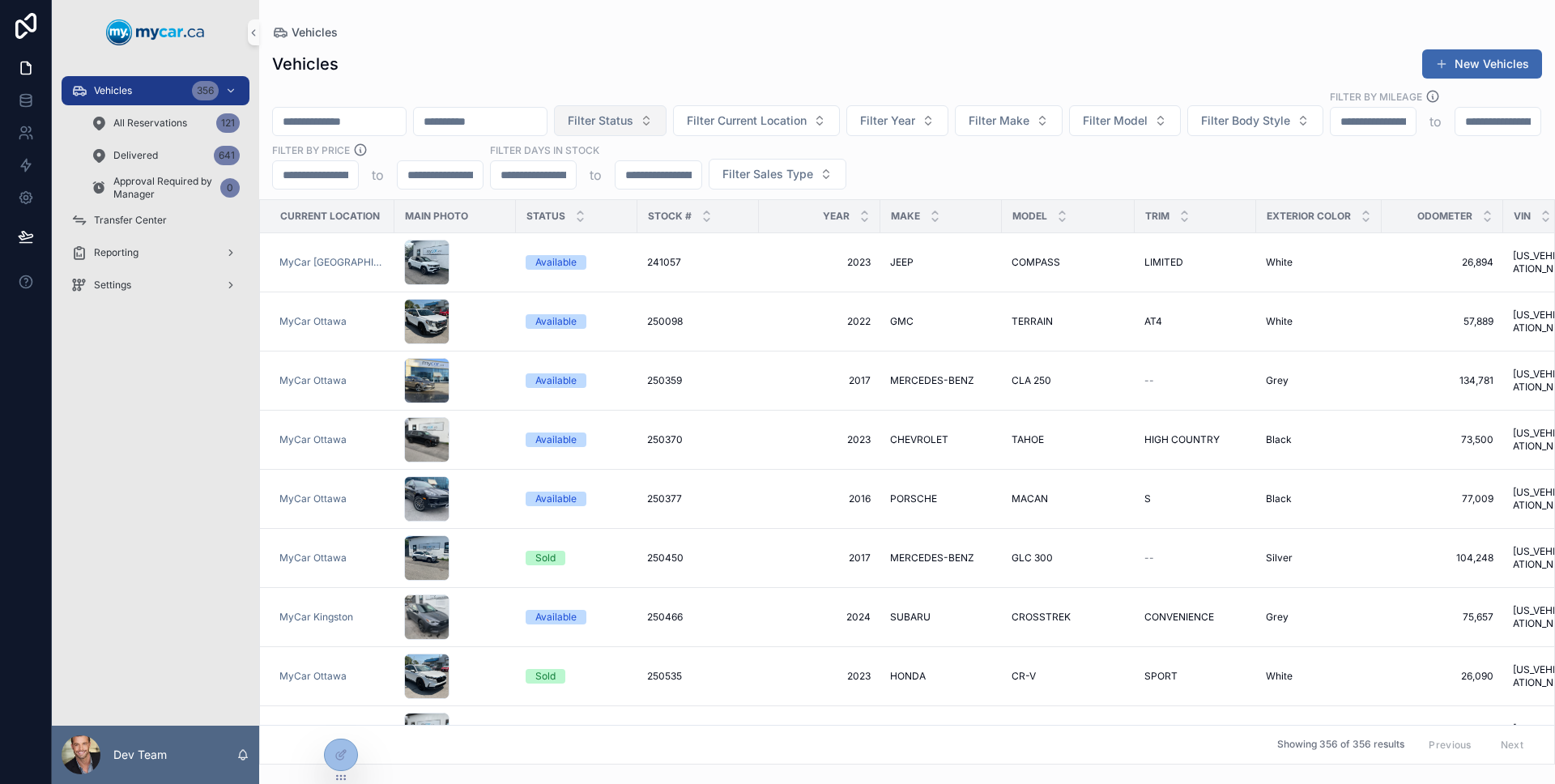
click at [666, 110] on button "Filter Status" at bounding box center [610, 121] width 113 height 31
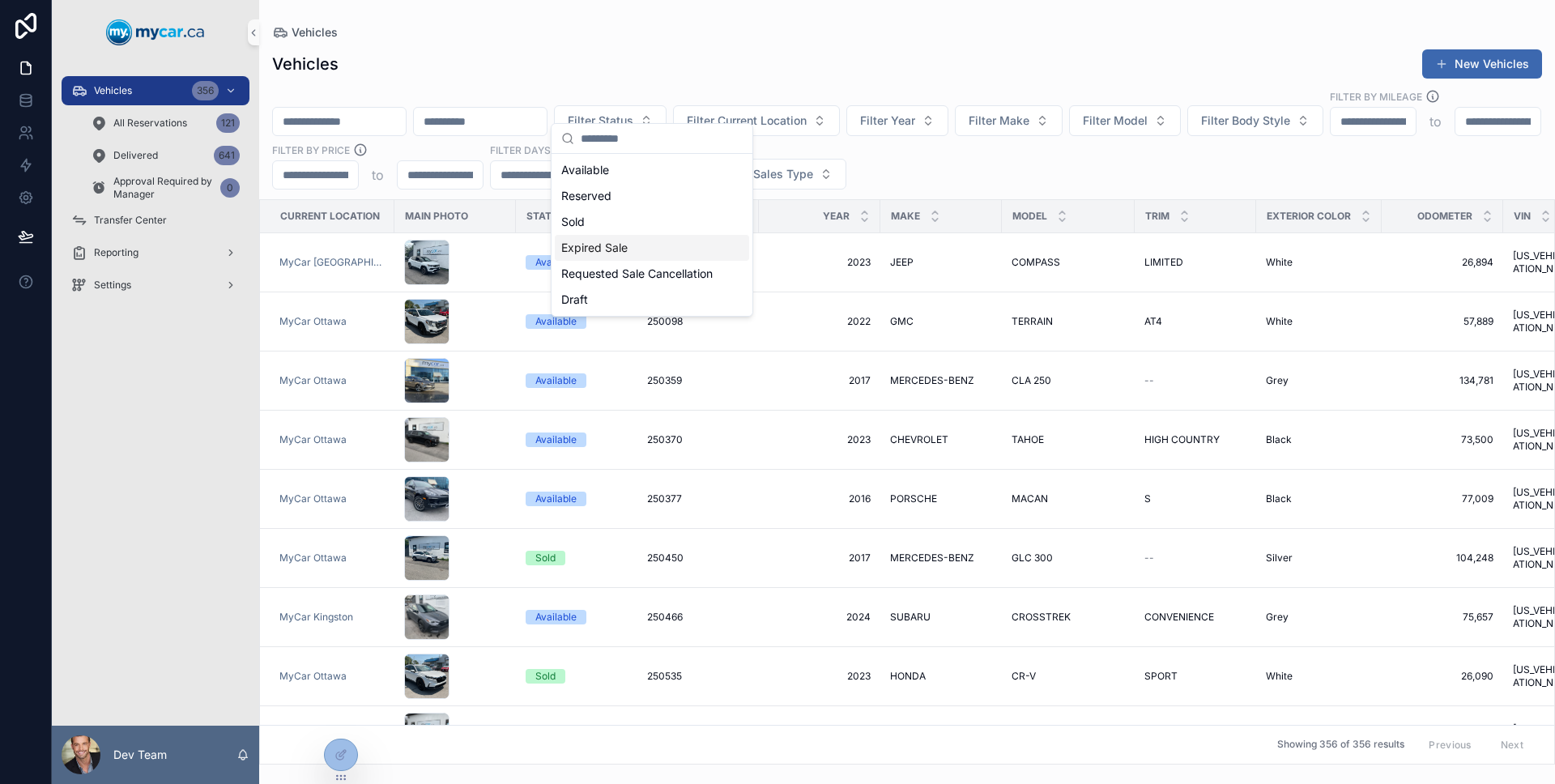
click at [683, 247] on div "Expired Sale" at bounding box center [652, 247] width 194 height 26
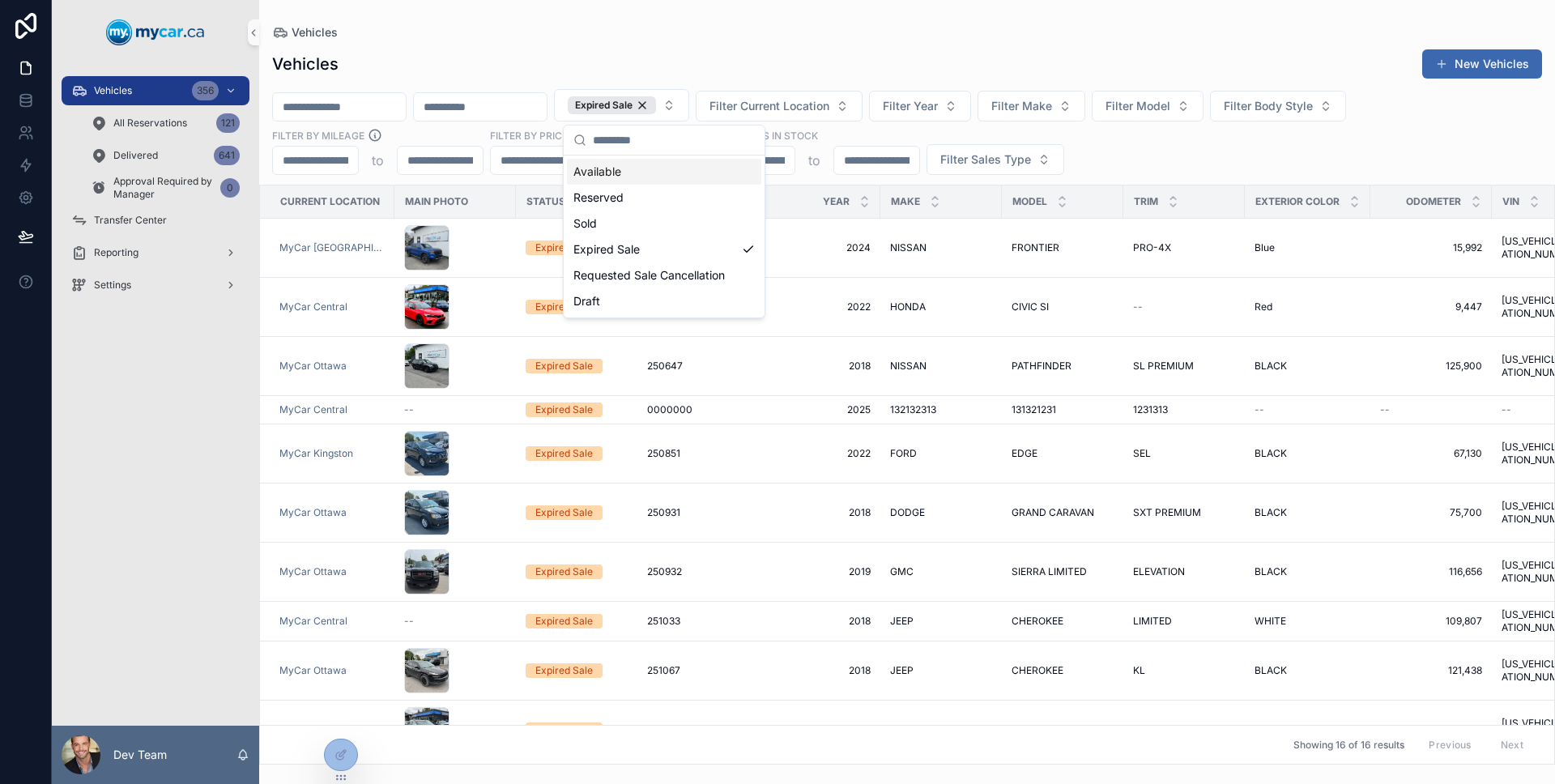
click at [562, 72] on div "Vehicles New Vehicles" at bounding box center [906, 64] width 1270 height 31
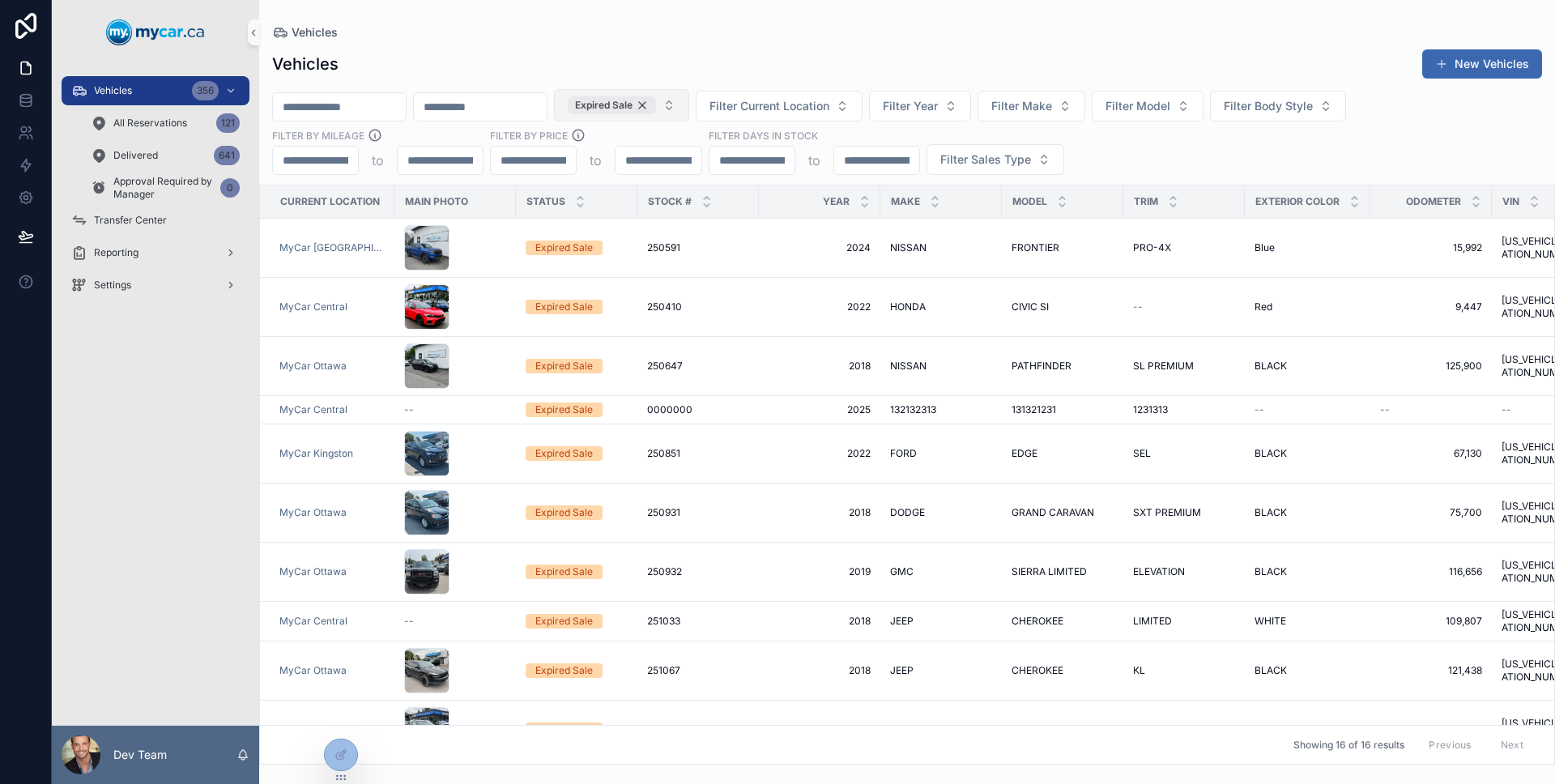
click at [656, 110] on div "Expired Sale" at bounding box center [612, 106] width 88 height 18
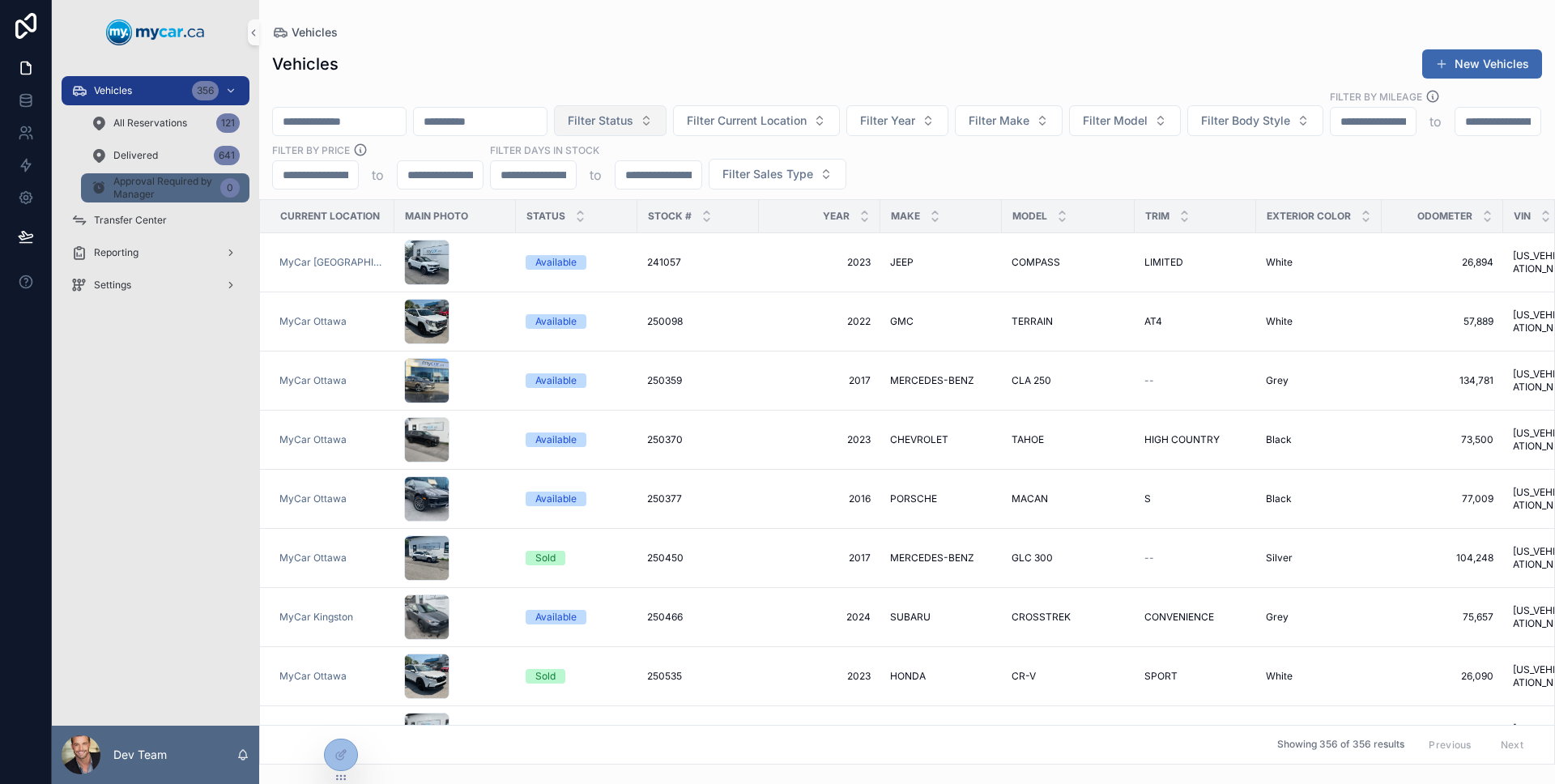
click at [179, 196] on span "Approval Required by Manager" at bounding box center [163, 188] width 100 height 26
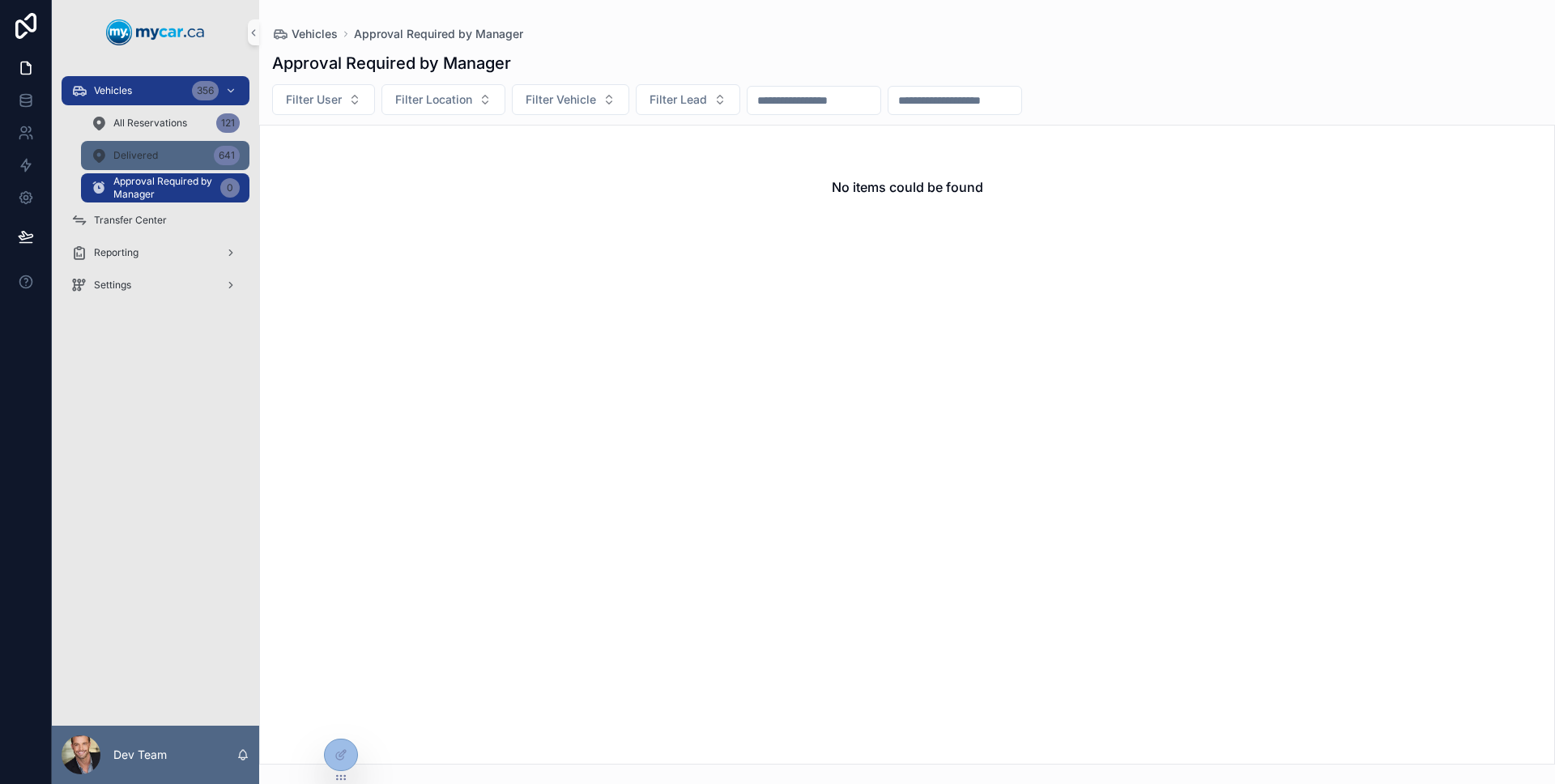
click at [193, 159] on div "Delivered 641" at bounding box center [164, 155] width 149 height 26
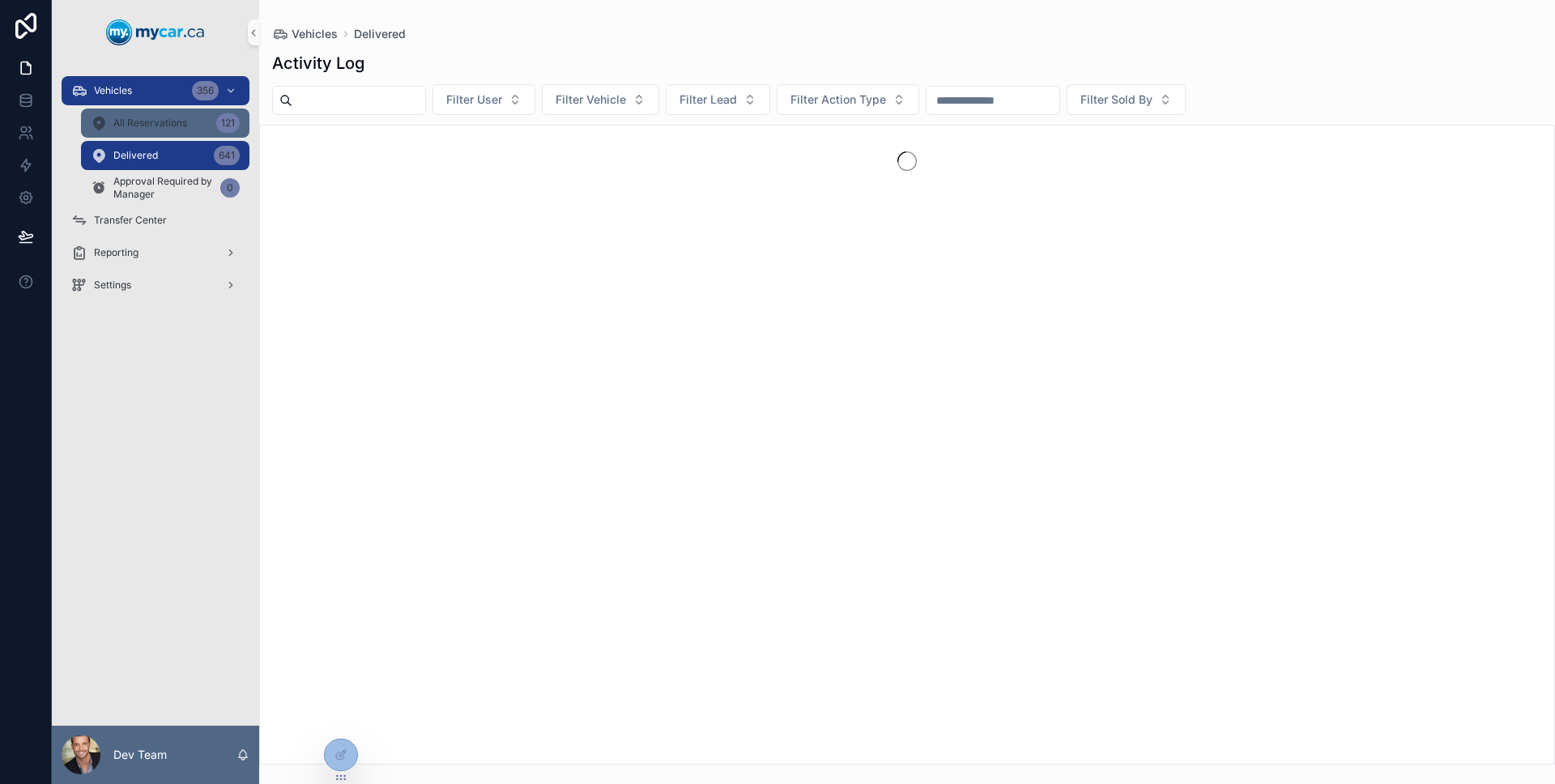
click at [190, 130] on div "All Reservations 121" at bounding box center [164, 123] width 149 height 26
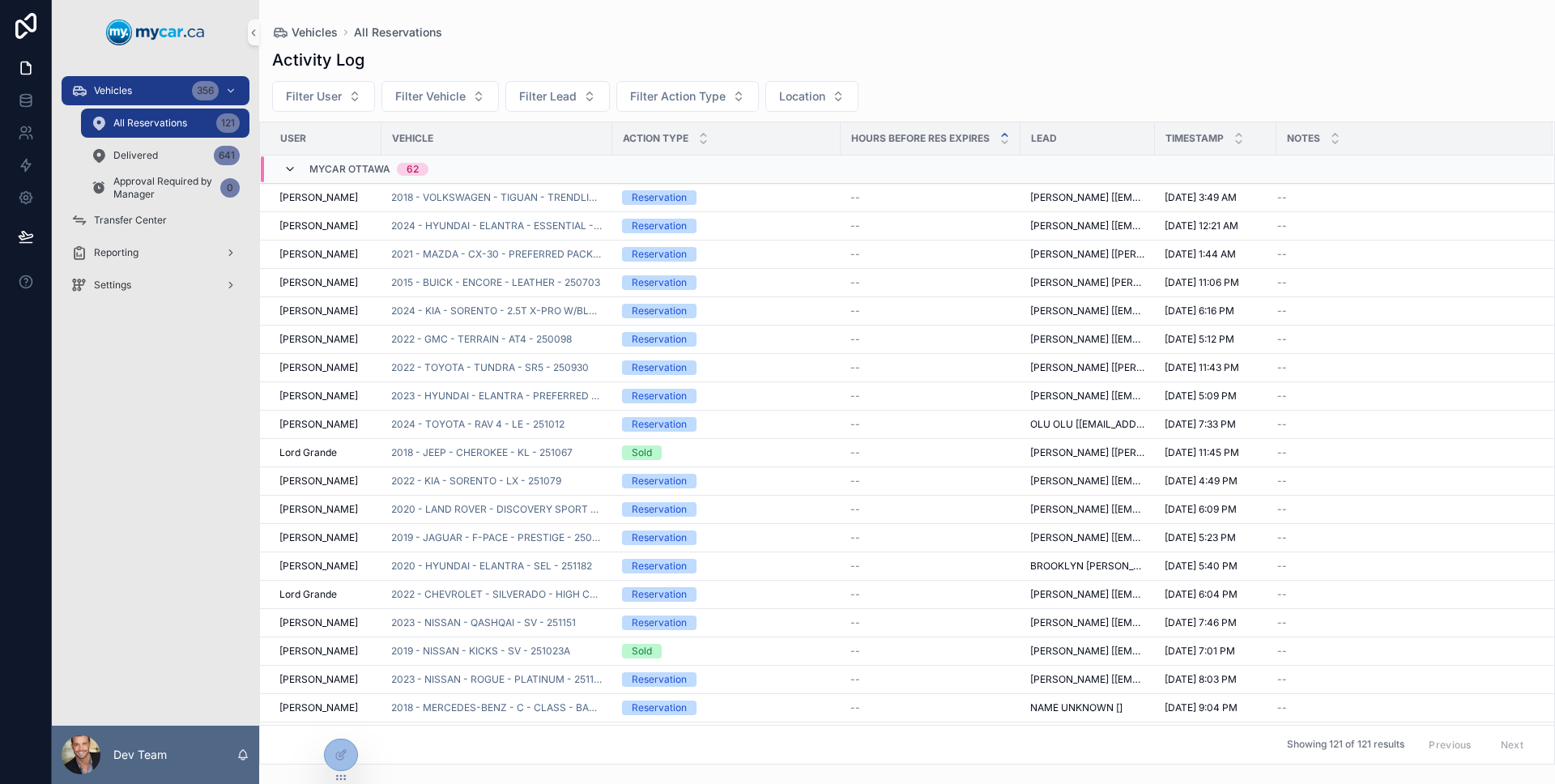
click at [283, 174] on icon "scrollable content" at bounding box center [290, 169] width 13 height 13
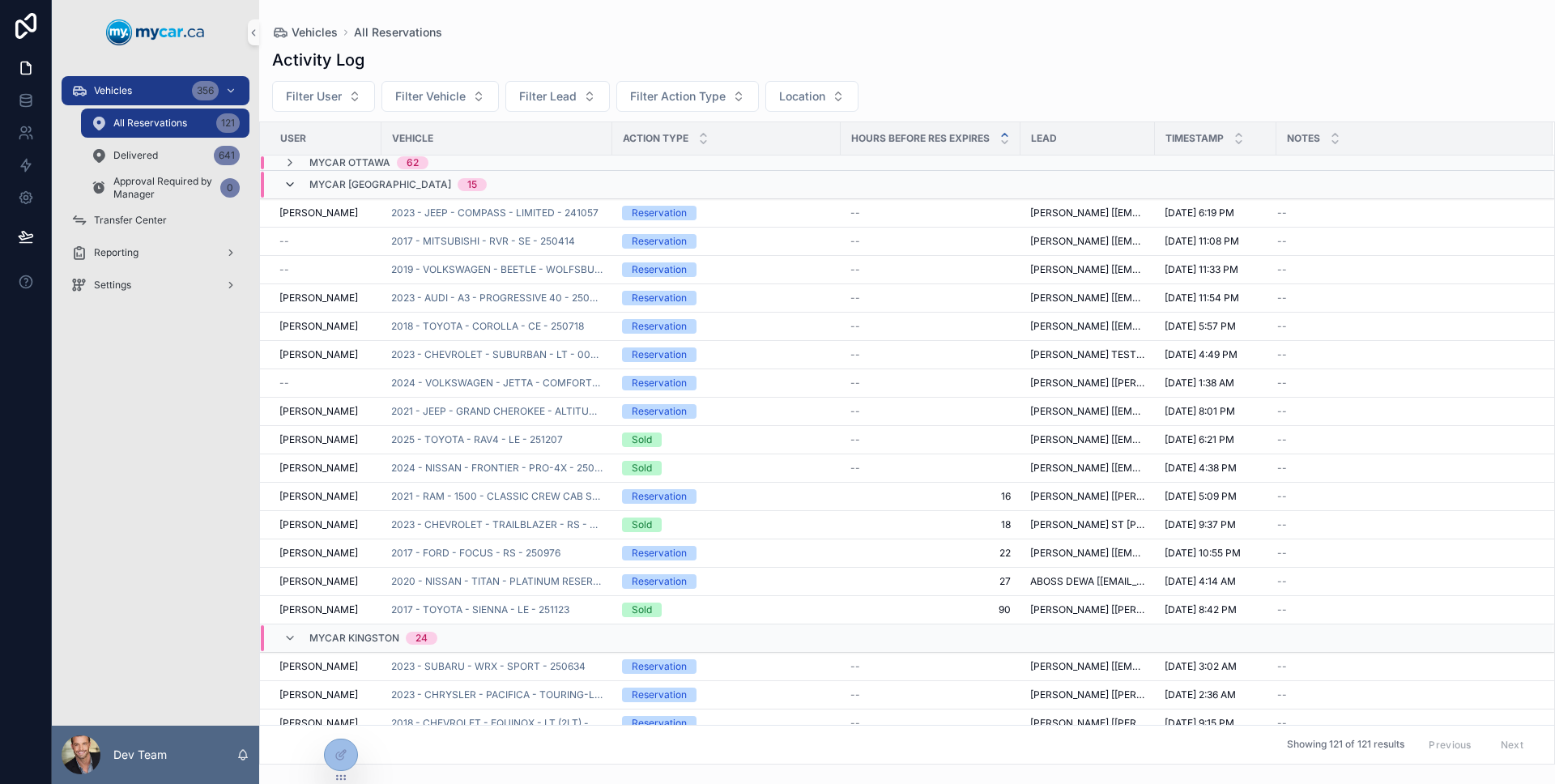
click at [288, 189] on icon "scrollable content" at bounding box center [290, 184] width 13 height 13
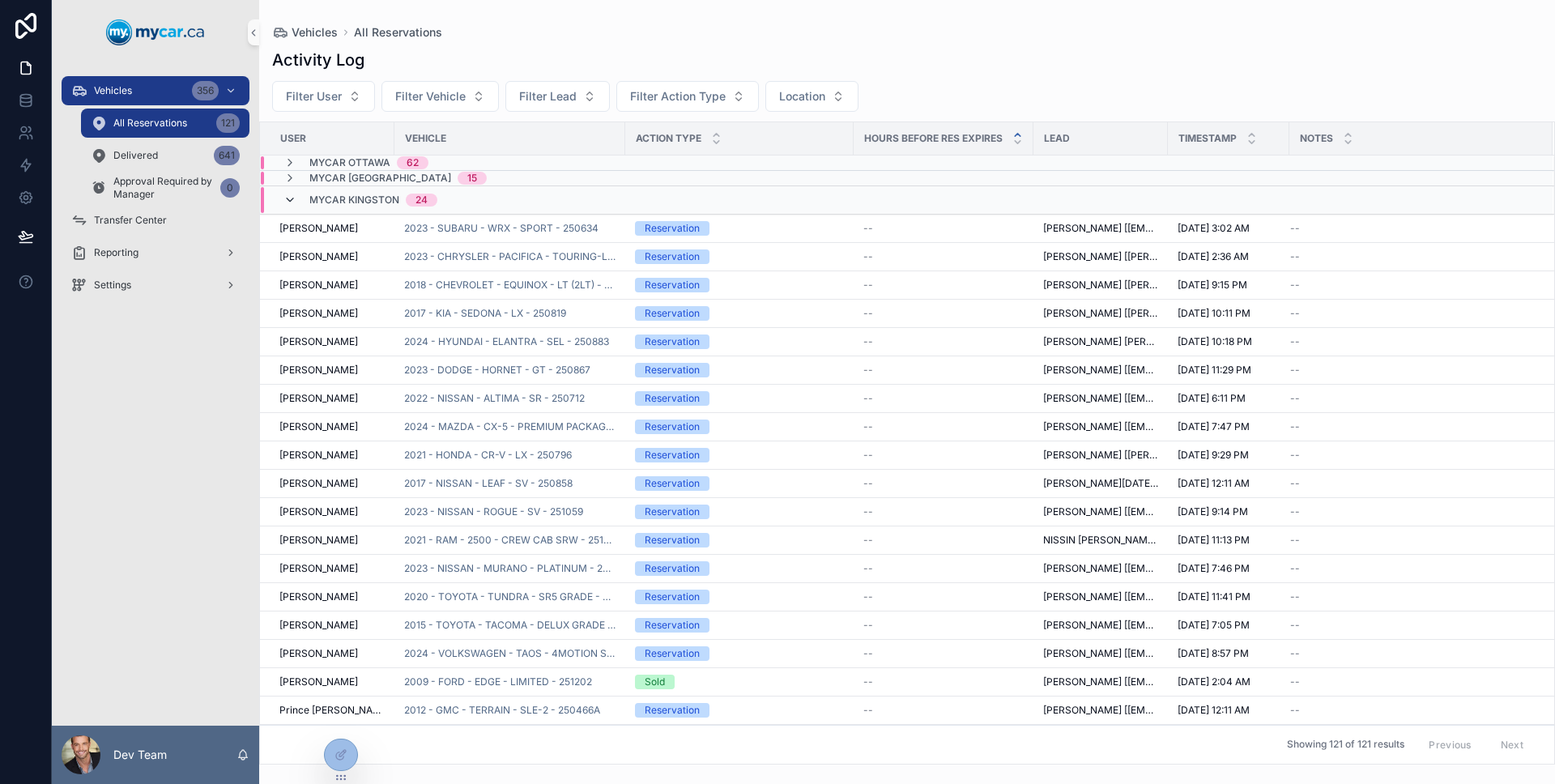
click at [288, 198] on icon "scrollable content" at bounding box center [290, 199] width 13 height 13
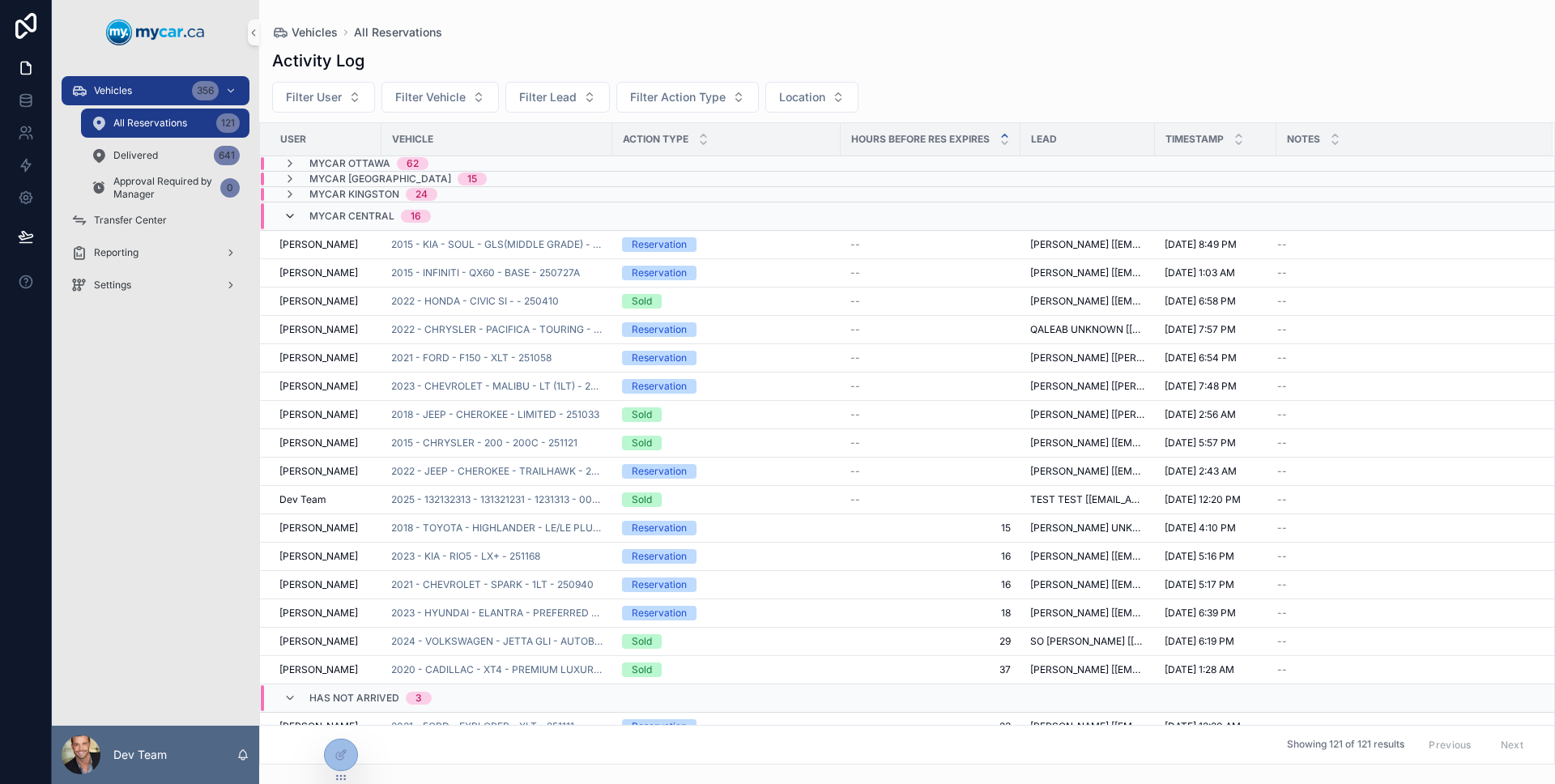
click at [287, 209] on icon "scrollable content" at bounding box center [290, 216] width 13 height 13
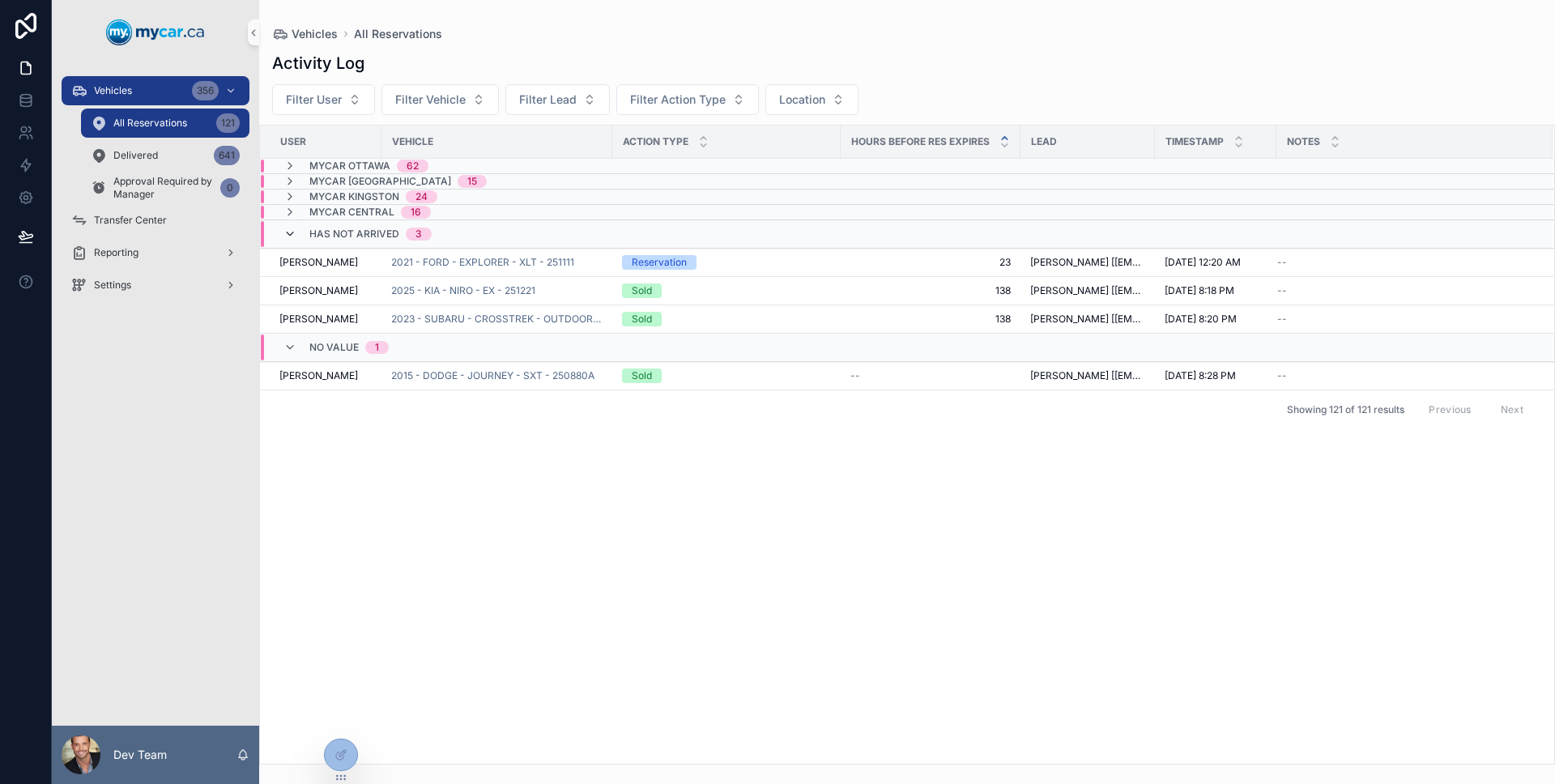
click at [291, 230] on icon "scrollable content" at bounding box center [290, 234] width 13 height 13
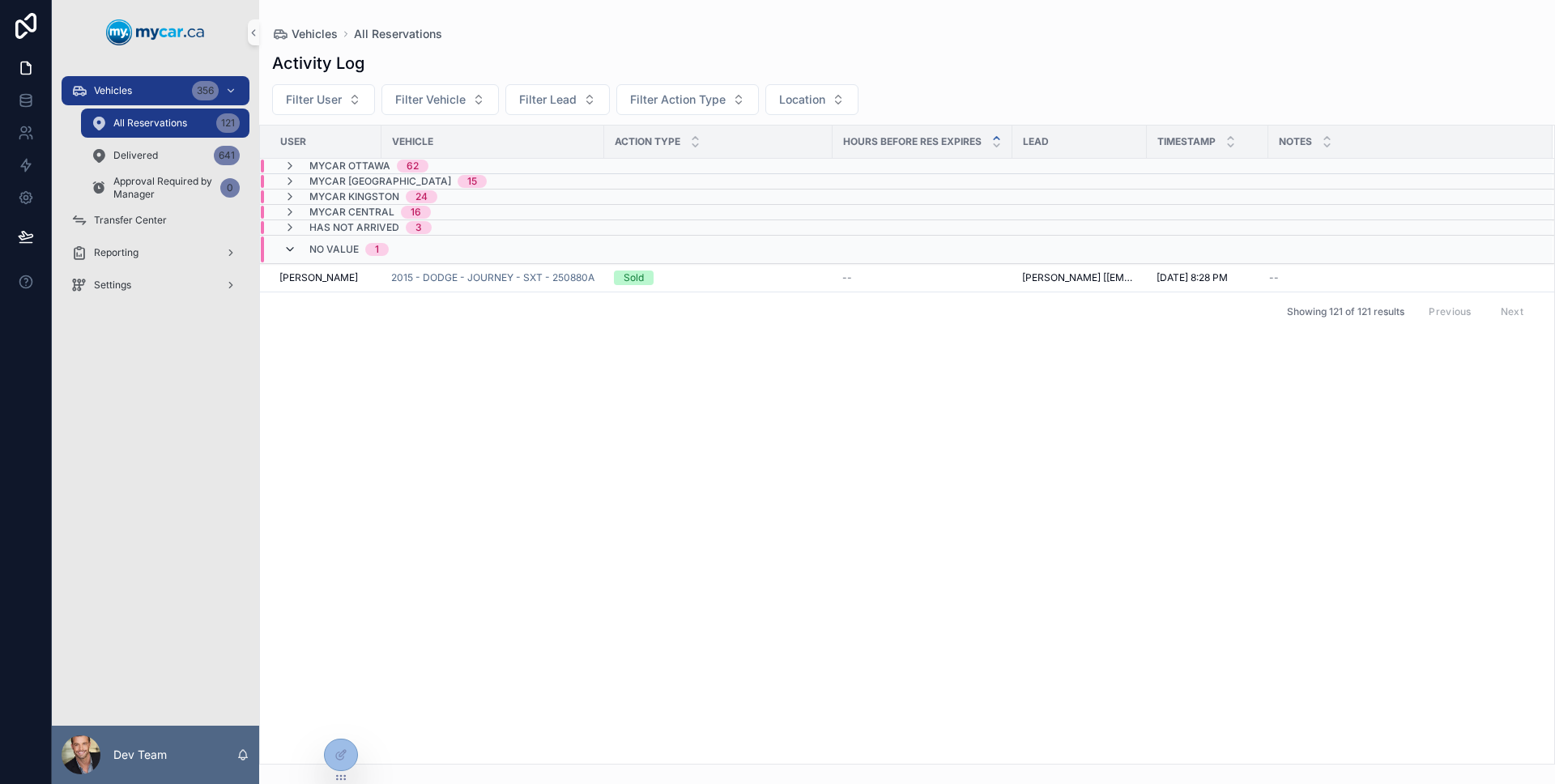
click at [291, 247] on icon "scrollable content" at bounding box center [290, 249] width 13 height 13
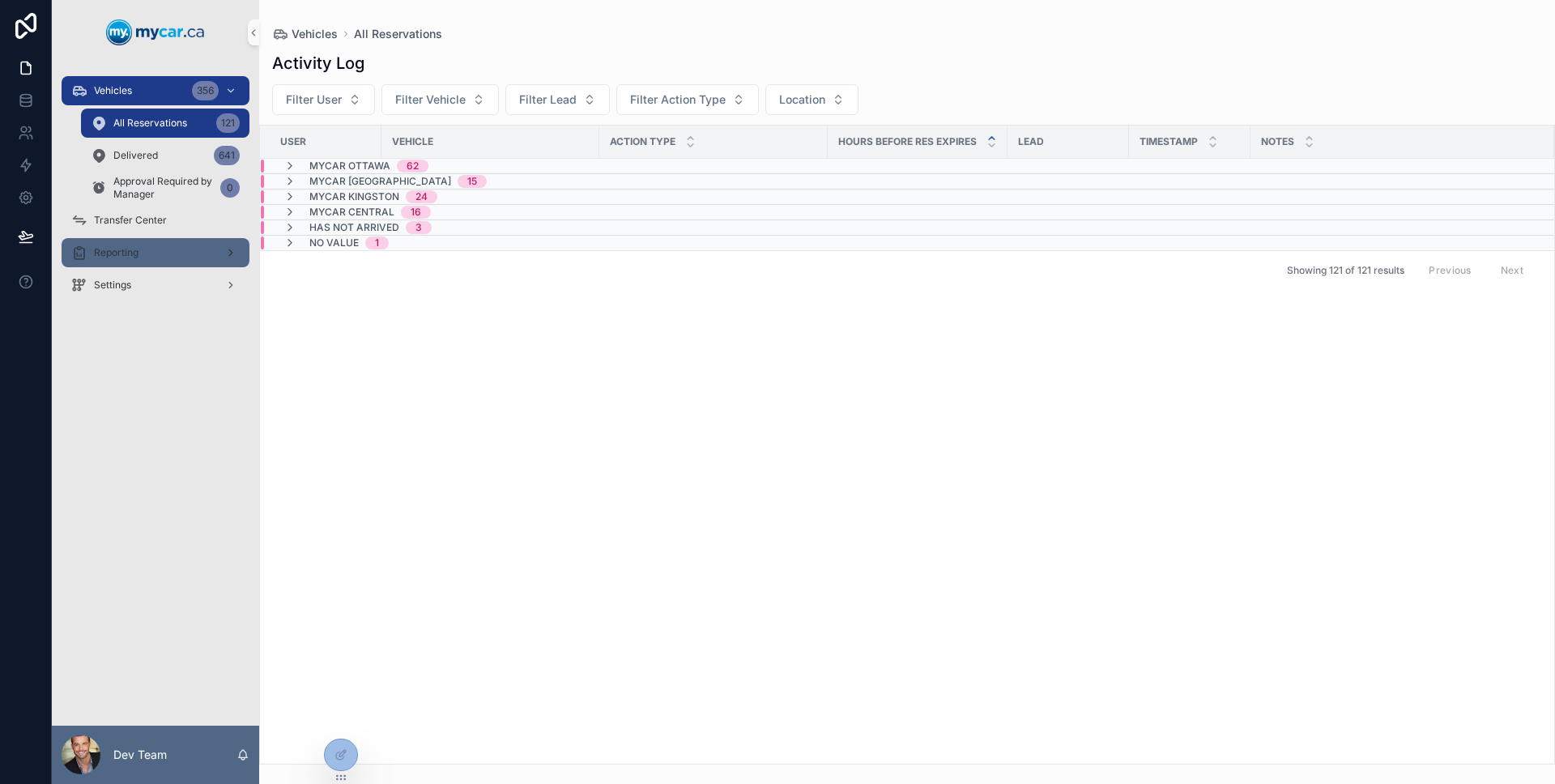
click at [138, 264] on div "Reporting" at bounding box center [155, 253] width 169 height 26
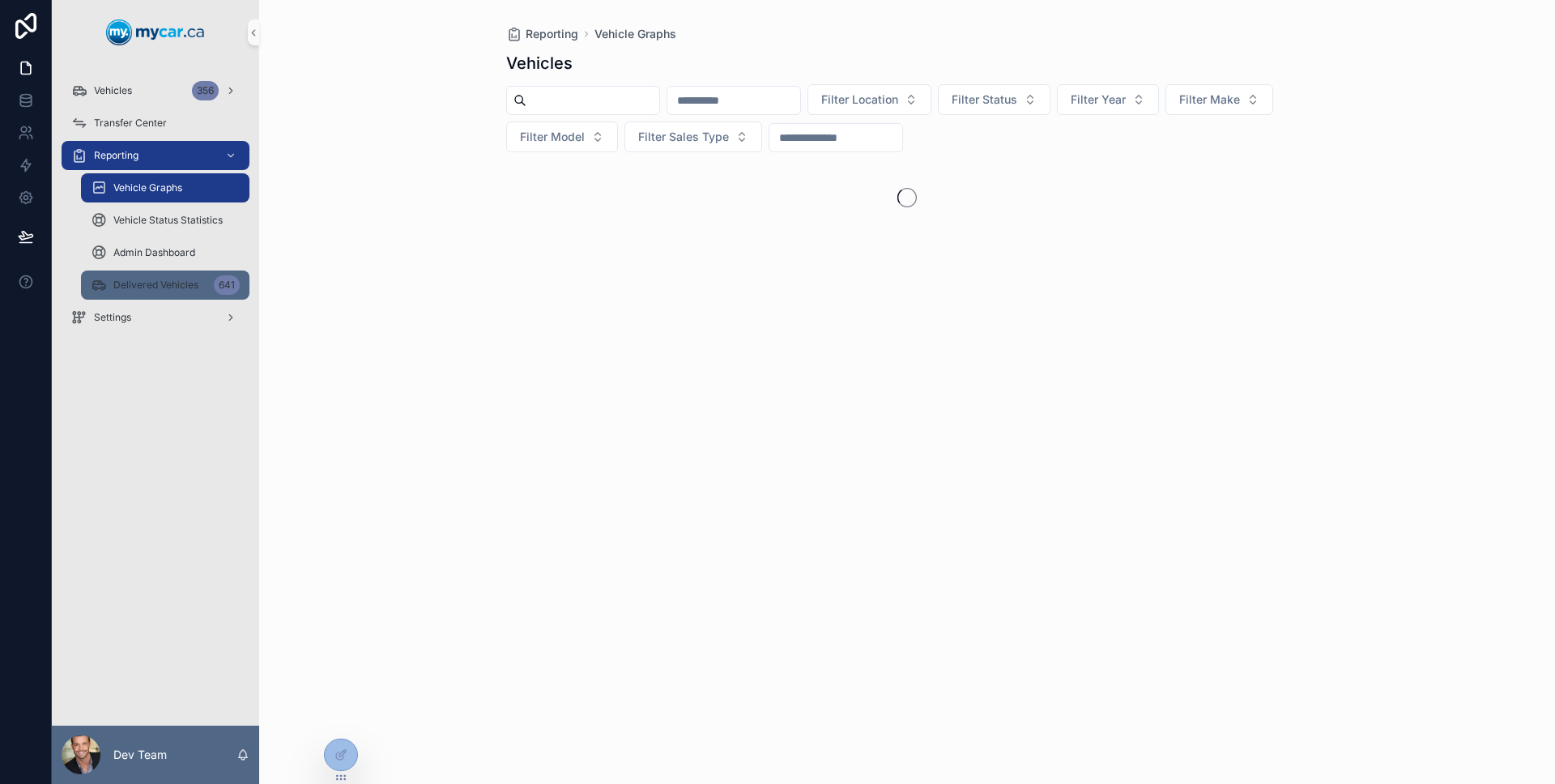
click at [185, 290] on span "Delivered Vehicles" at bounding box center [156, 285] width 85 height 13
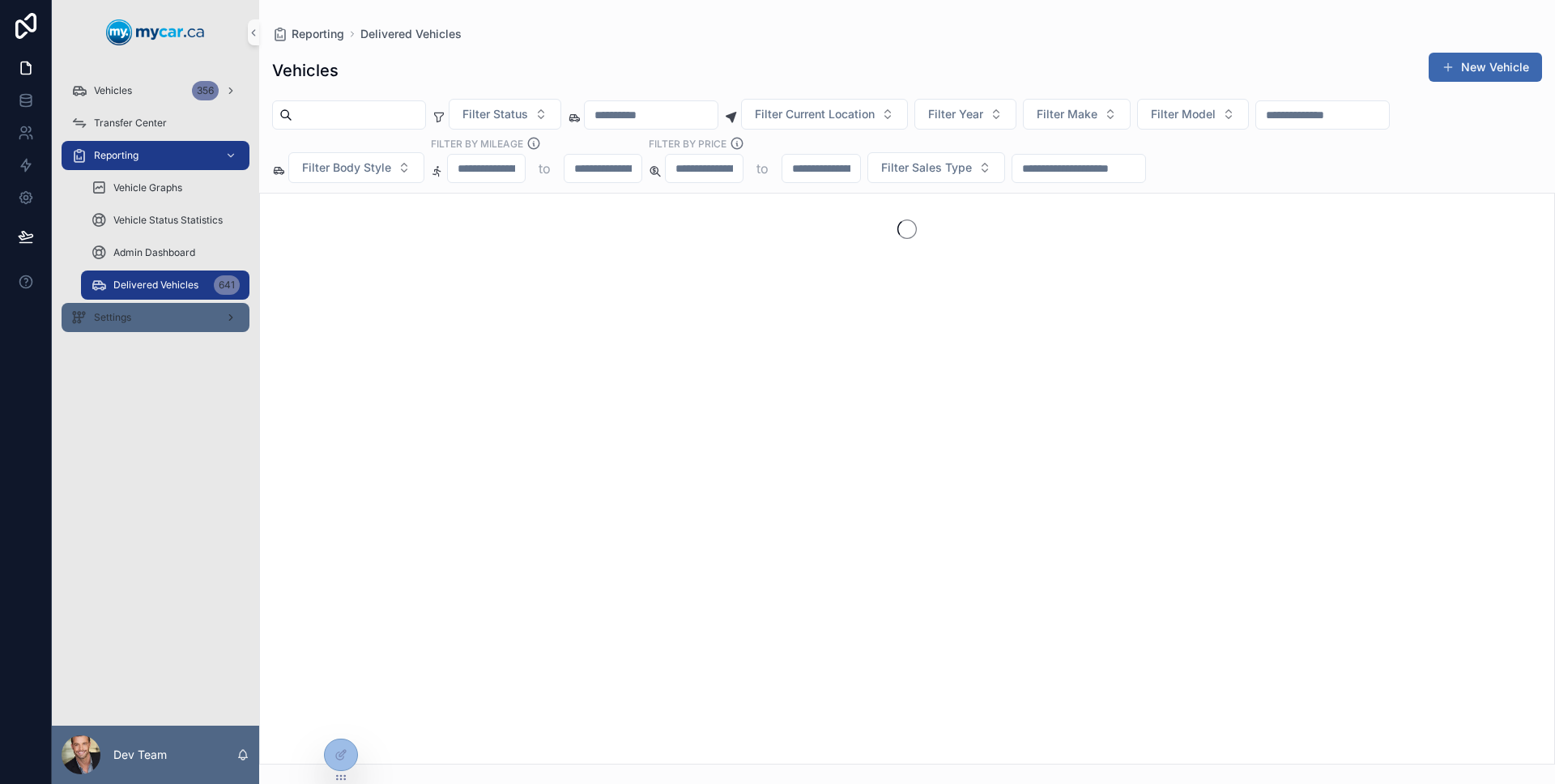
click at [171, 318] on div "Settings" at bounding box center [155, 317] width 169 height 26
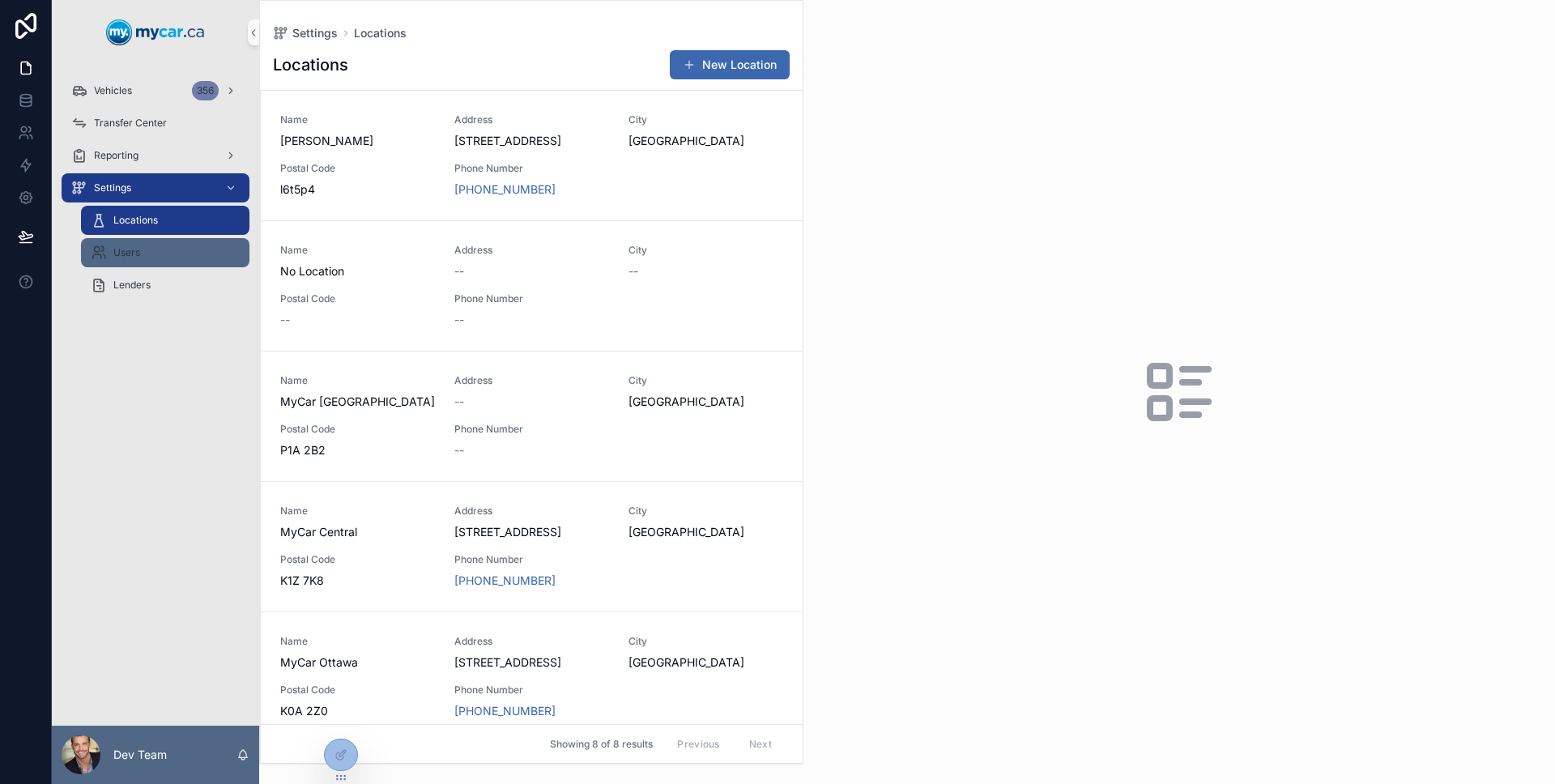
click at [160, 262] on div "Users" at bounding box center [164, 253] width 149 height 26
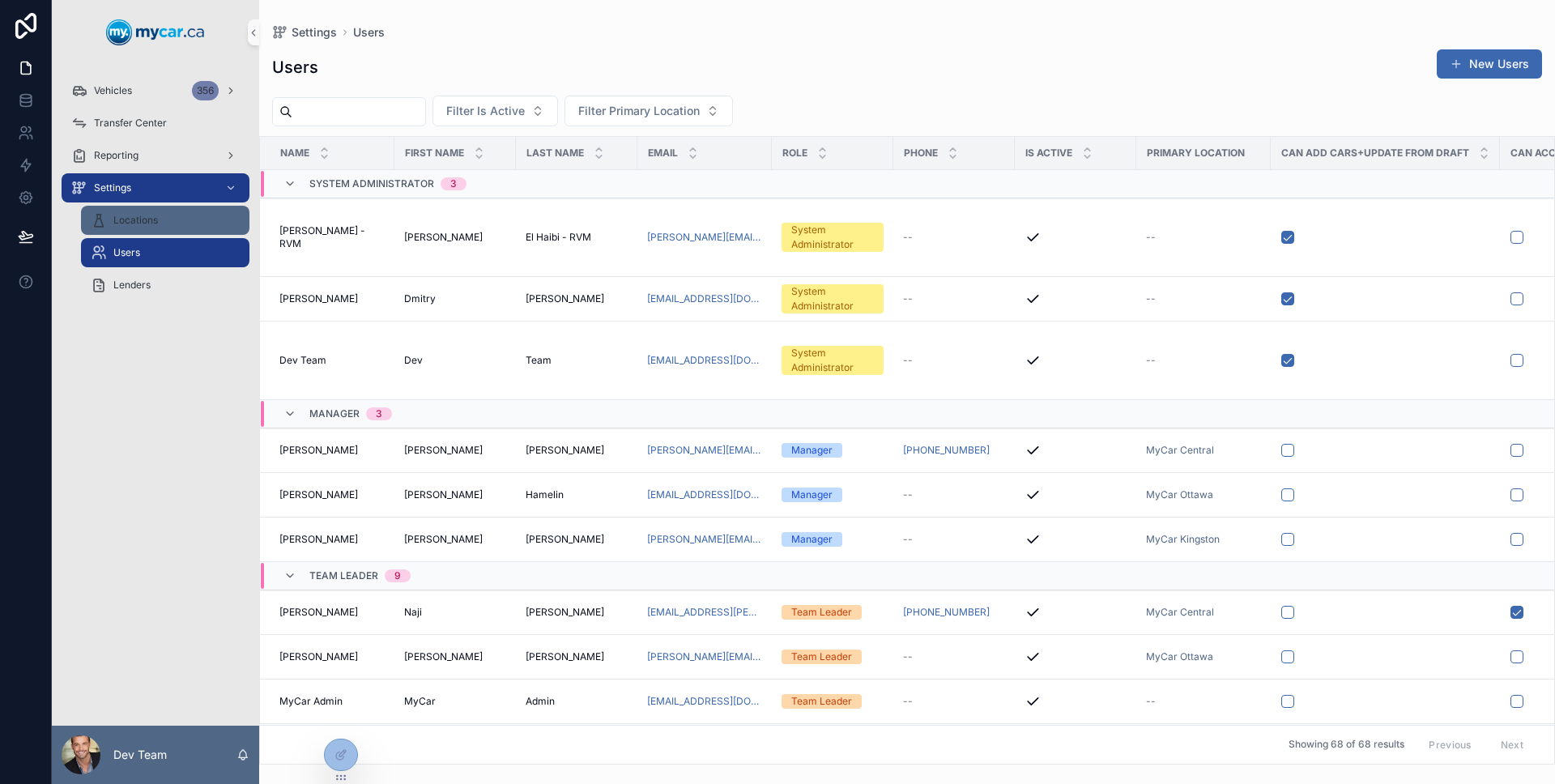
click at [156, 227] on div "Locations" at bounding box center [164, 220] width 149 height 26
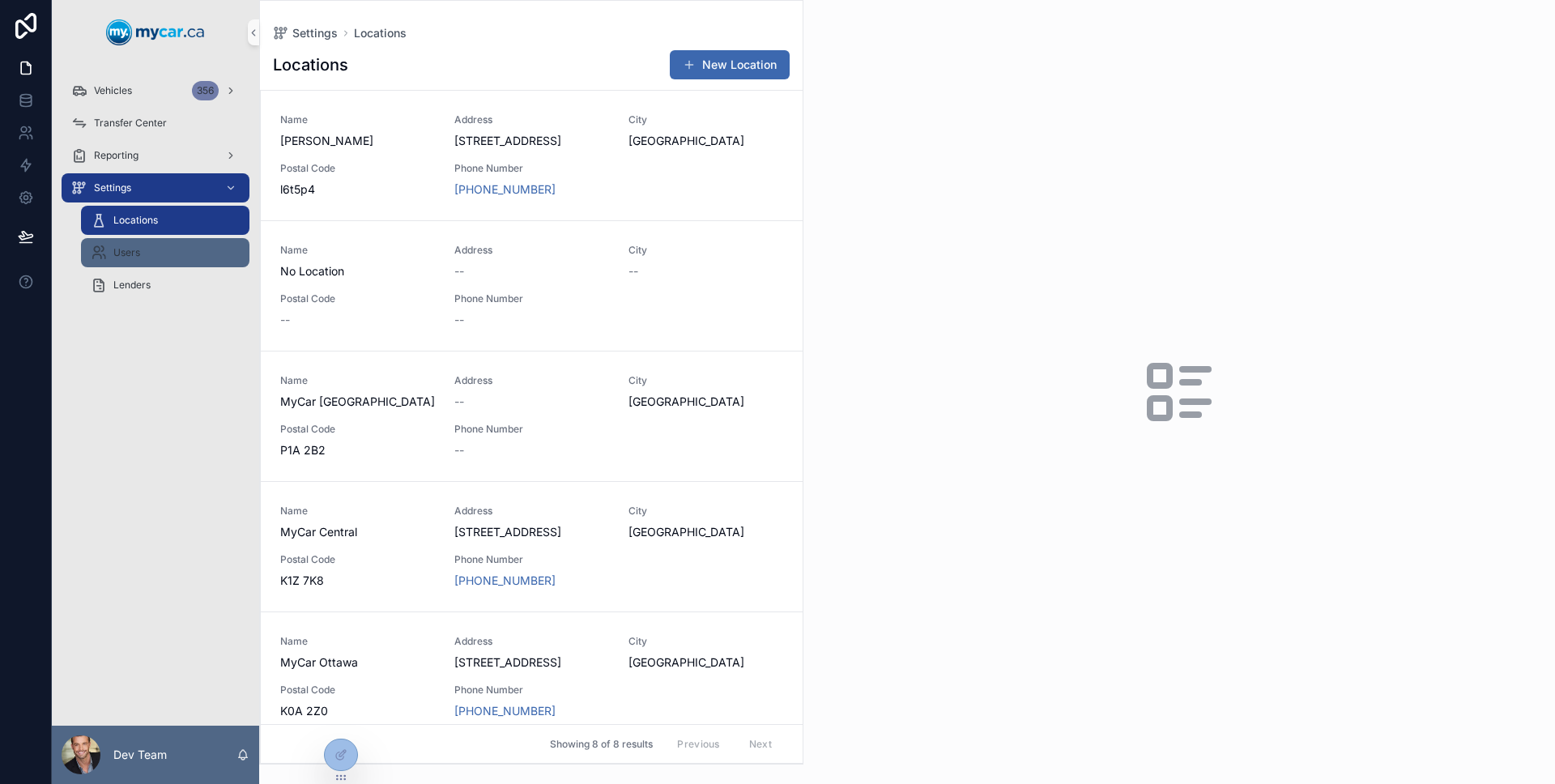
click at [162, 259] on div "Users" at bounding box center [164, 253] width 149 height 26
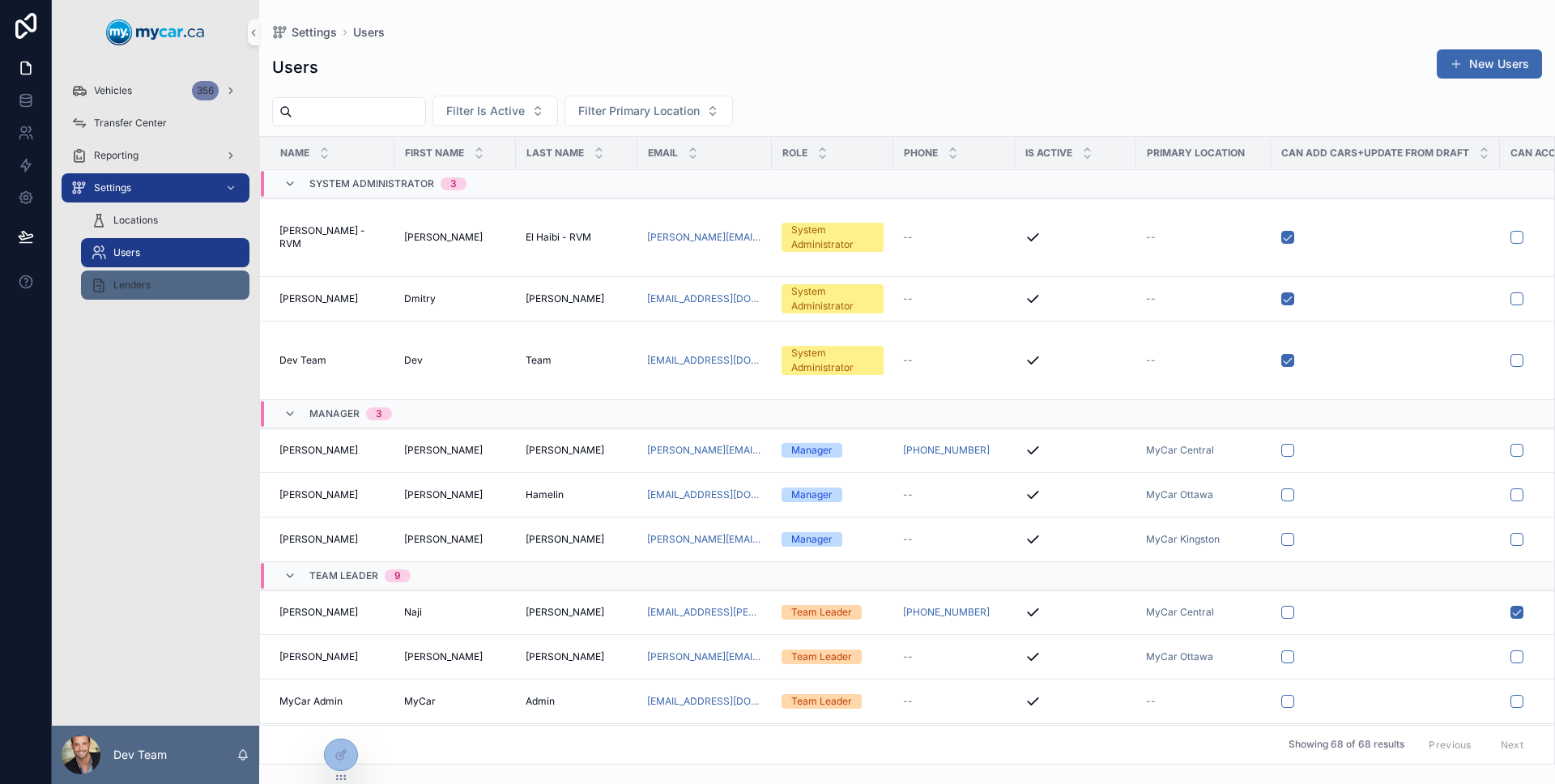
click at [159, 280] on div "Lenders" at bounding box center [164, 284] width 149 height 26
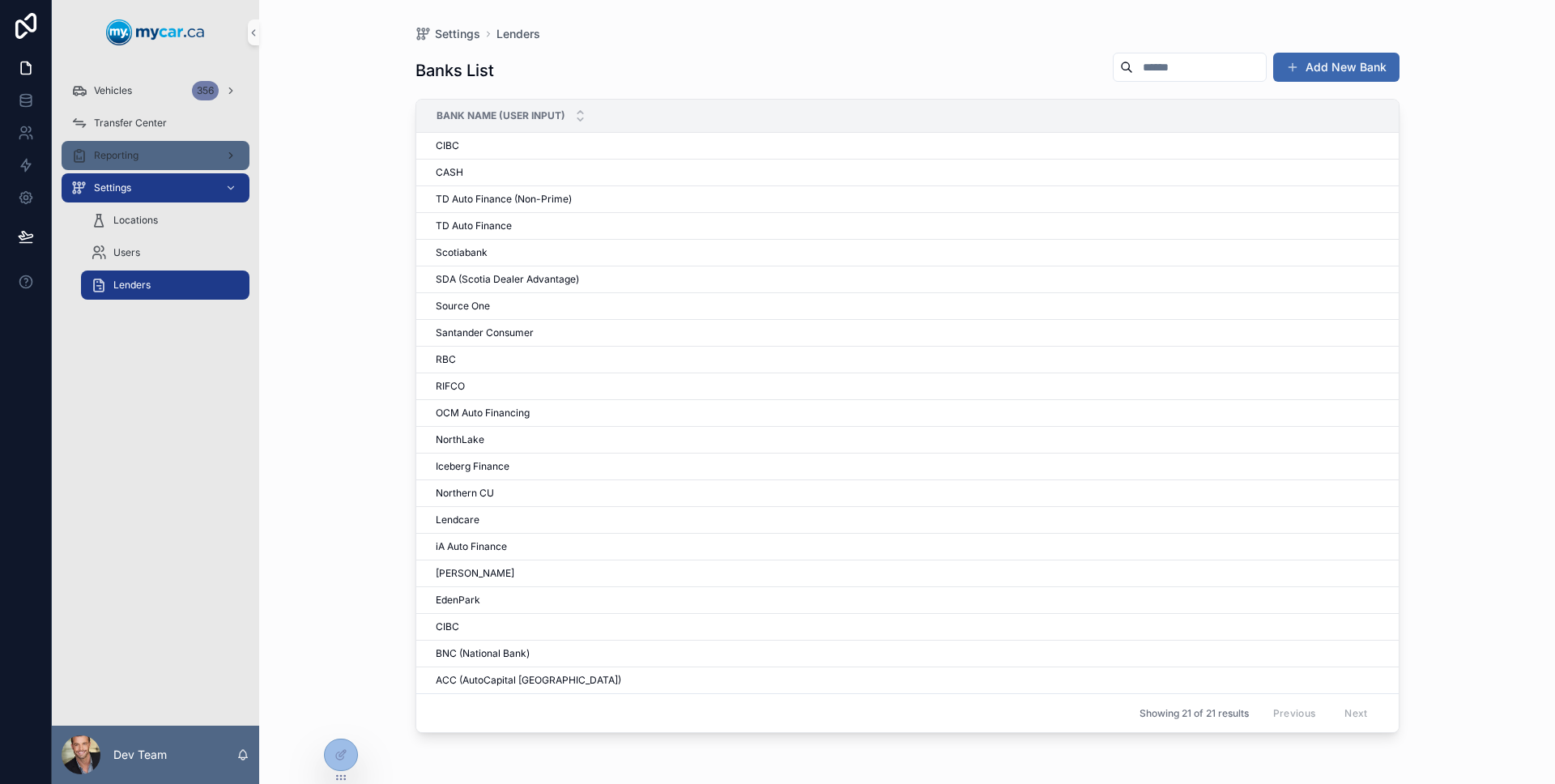
click at [140, 157] on div "Reporting" at bounding box center [155, 155] width 169 height 26
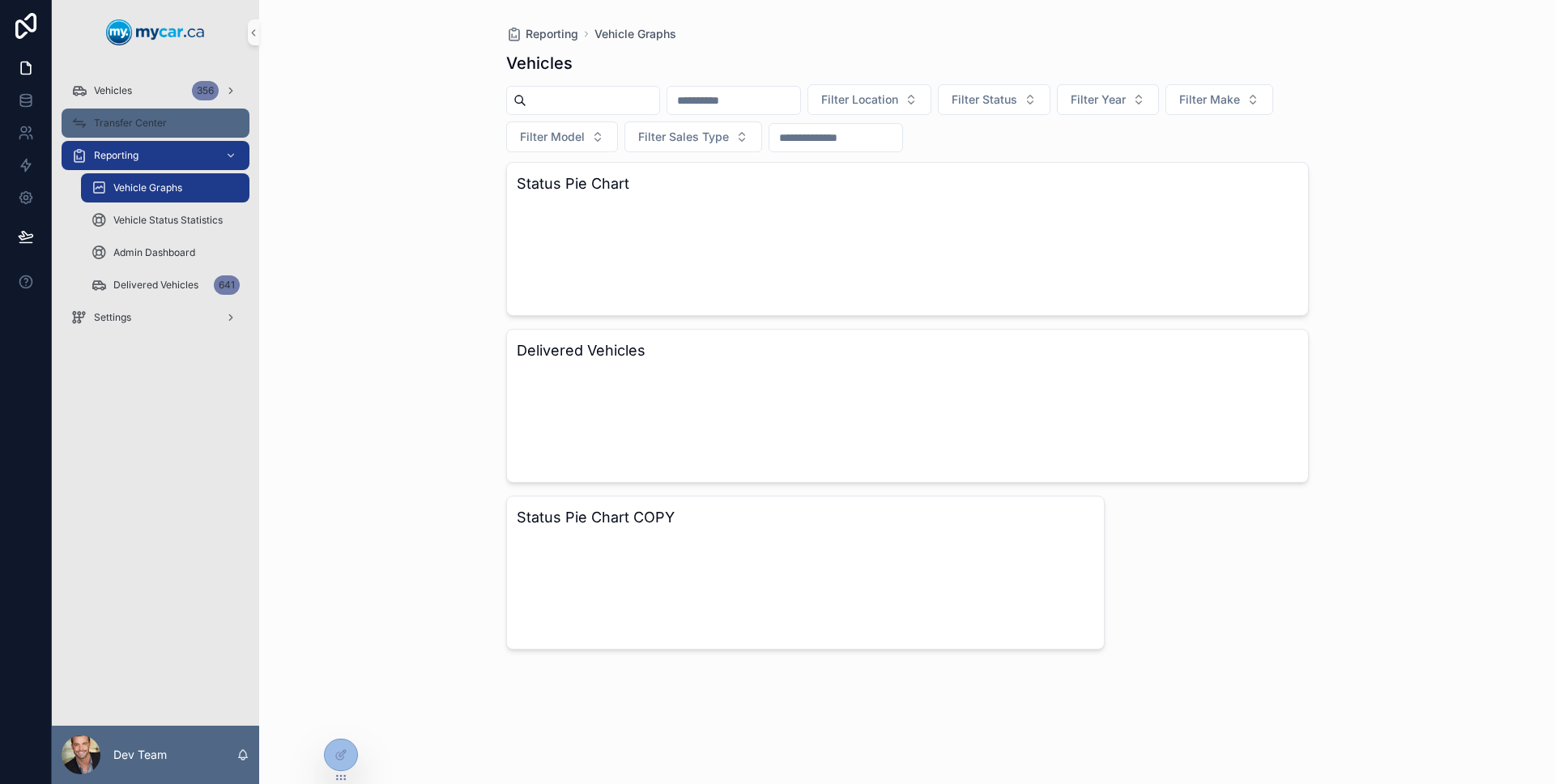
click at [135, 134] on div "Transfer Center" at bounding box center [155, 123] width 169 height 26
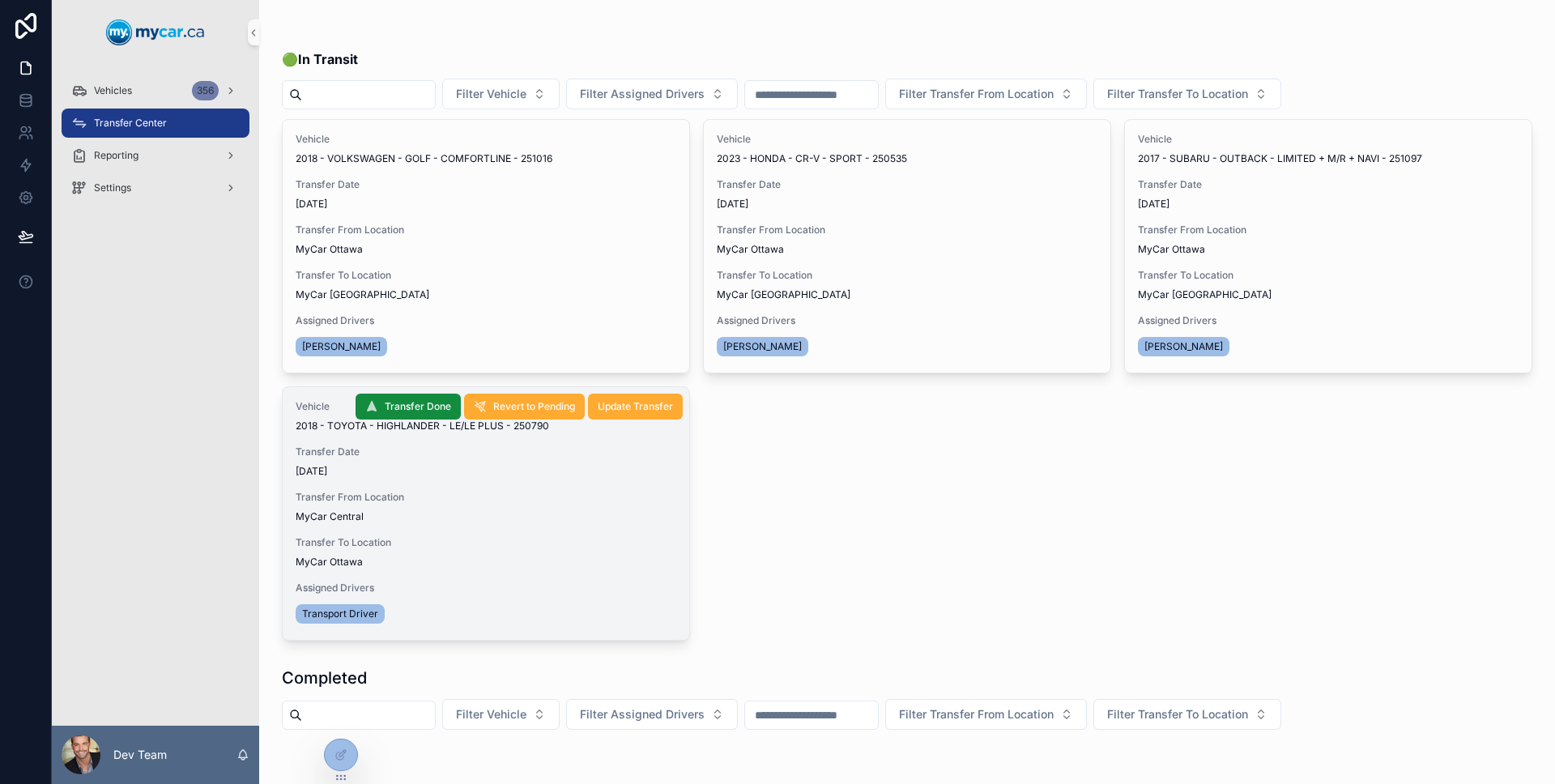
scroll to position [416, 0]
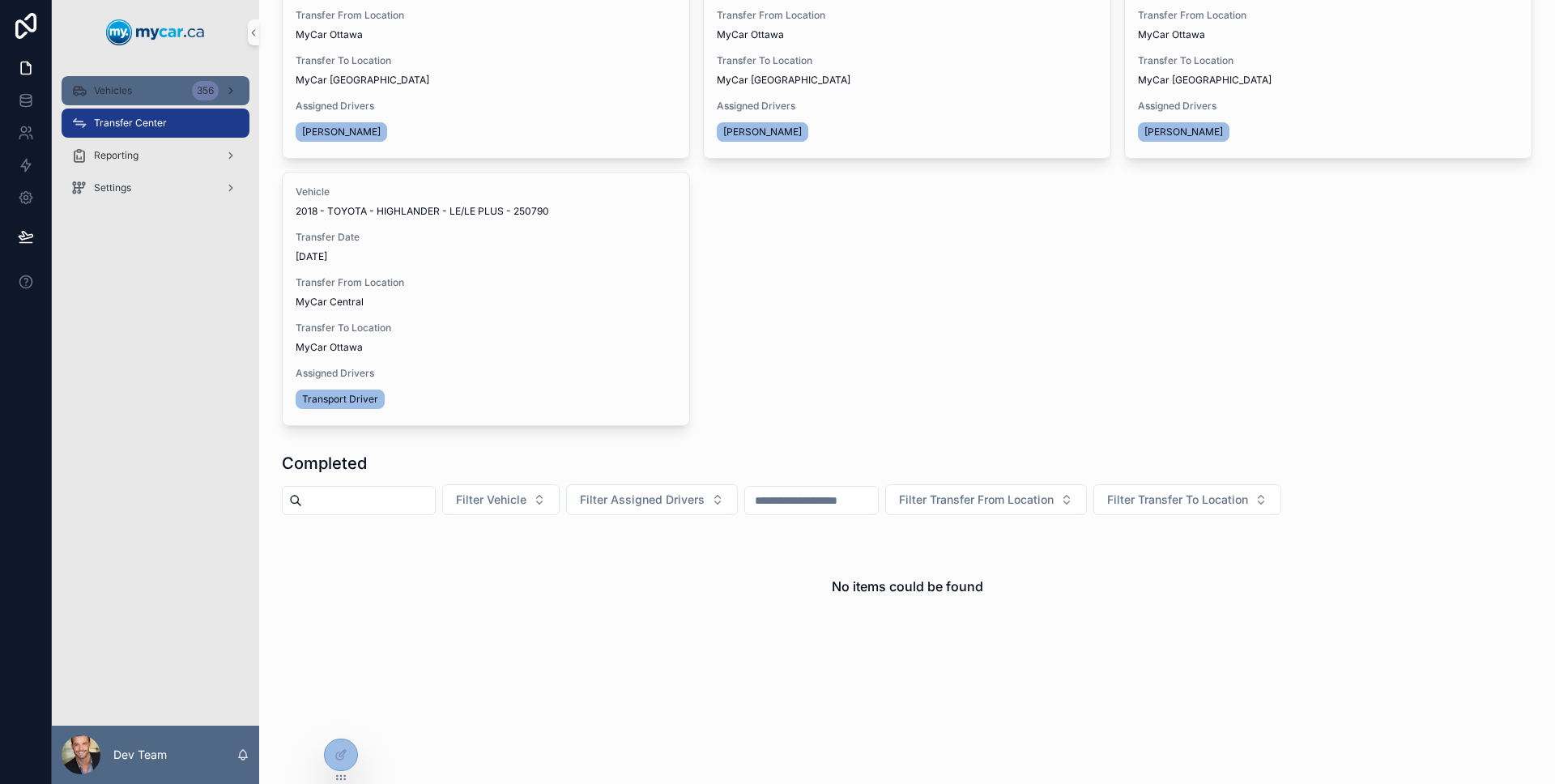
click at [123, 76] on link "Vehicles 356" at bounding box center [155, 90] width 188 height 29
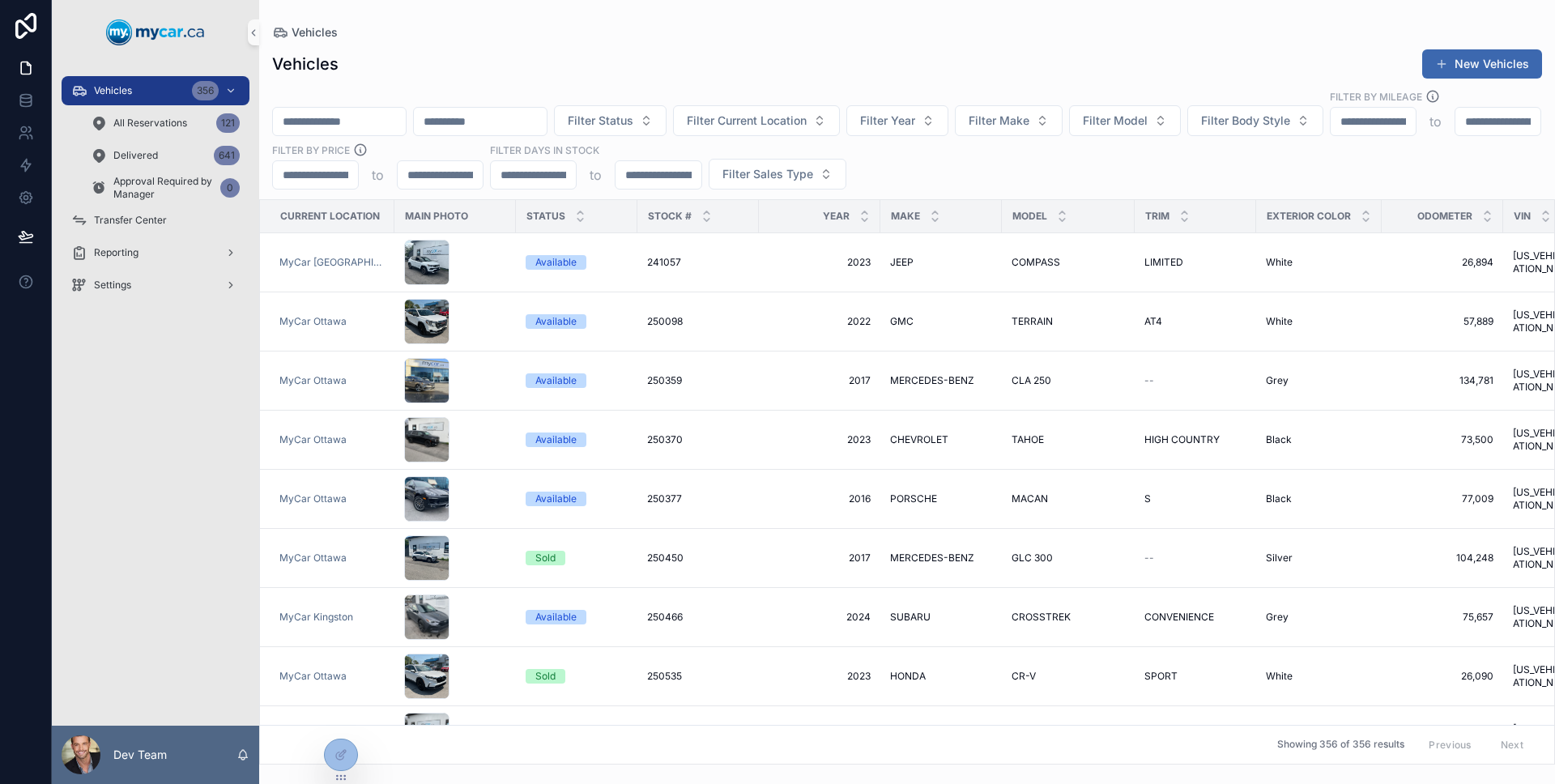
click at [365, 112] on input "scrollable content" at bounding box center [338, 121] width 133 height 23
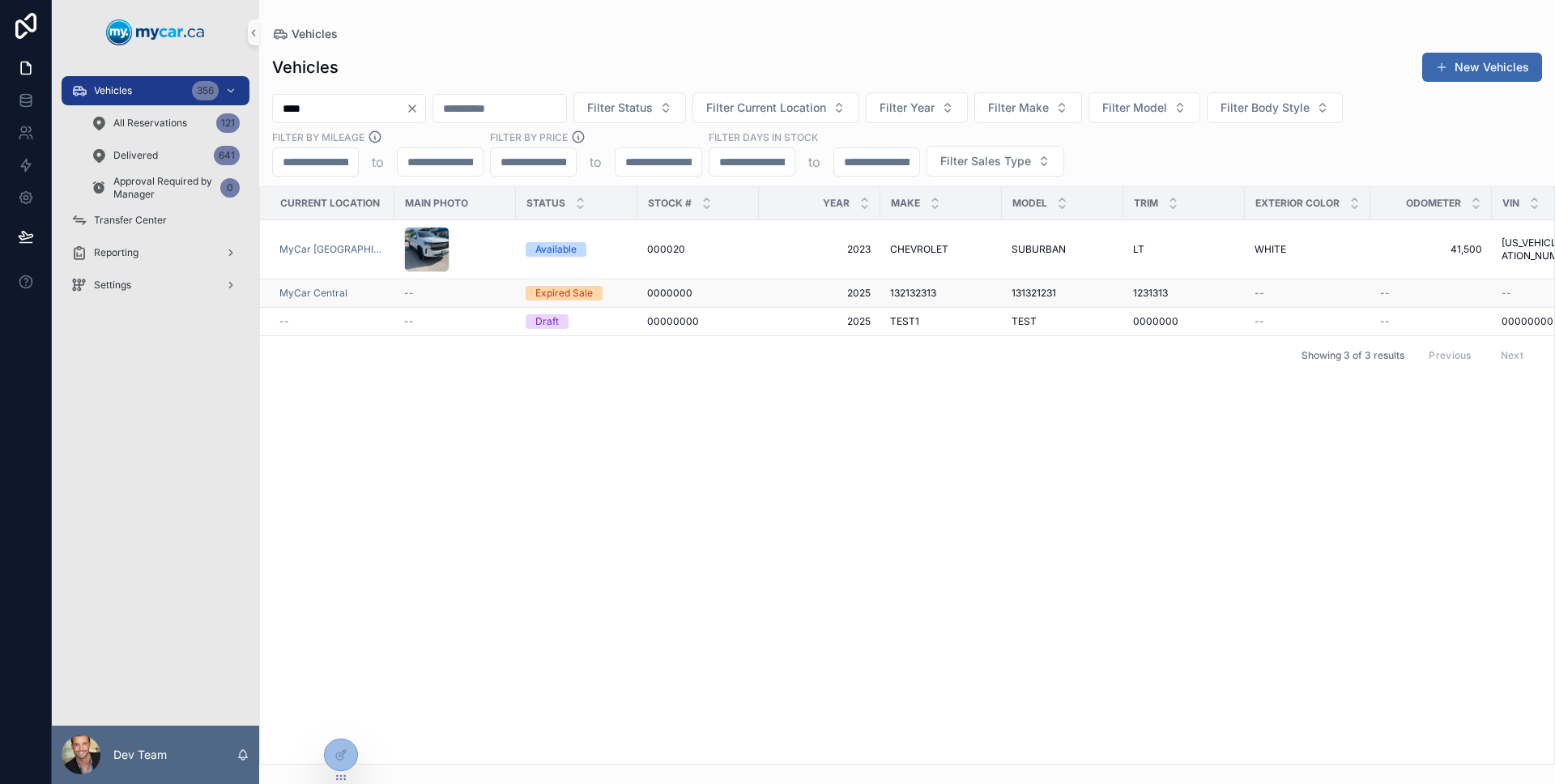
type input "****"
click at [617, 288] on div "Expired Sale" at bounding box center [576, 293] width 102 height 14
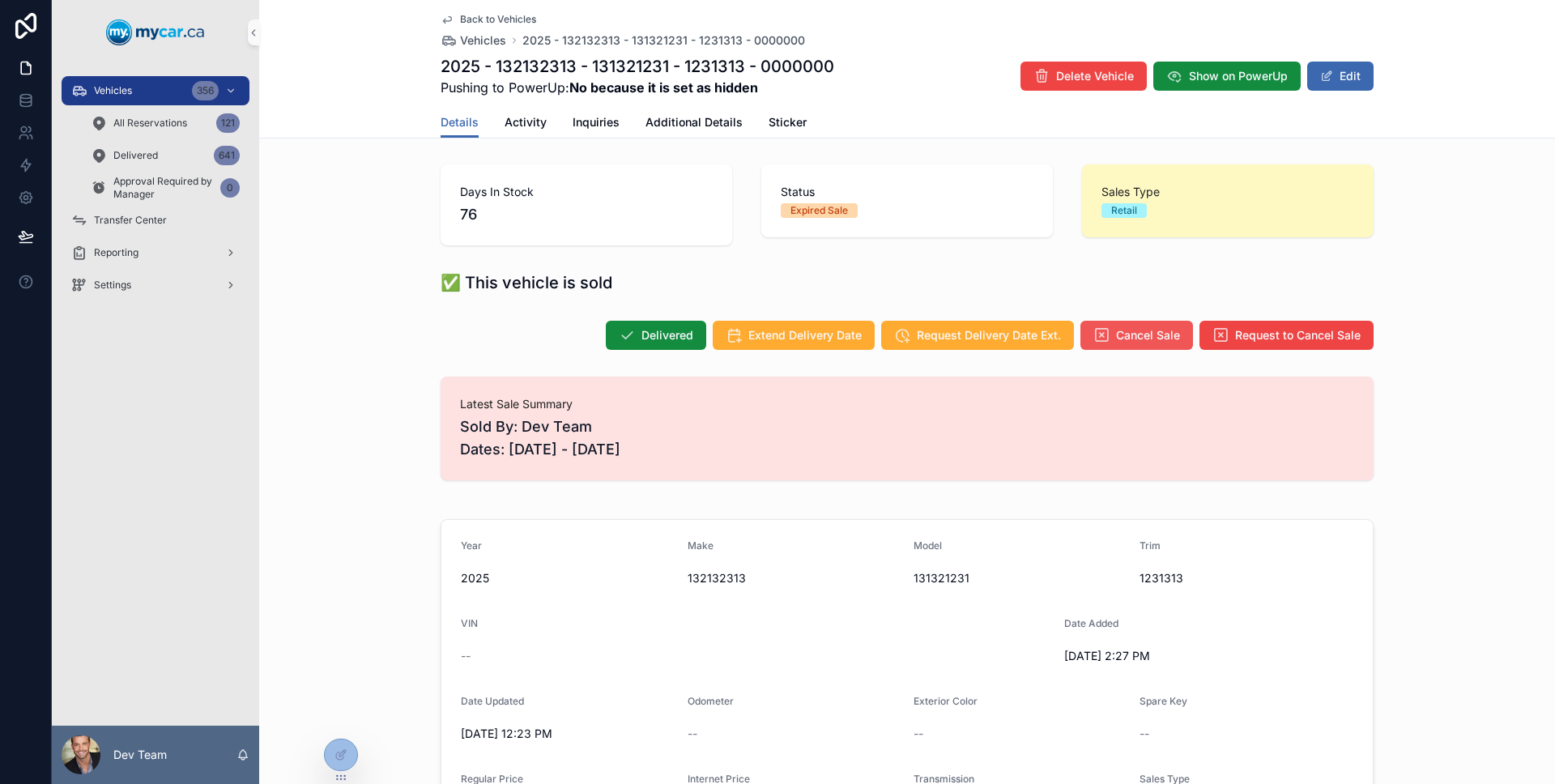
click at [1134, 327] on span "Cancel Sale" at bounding box center [1147, 335] width 64 height 16
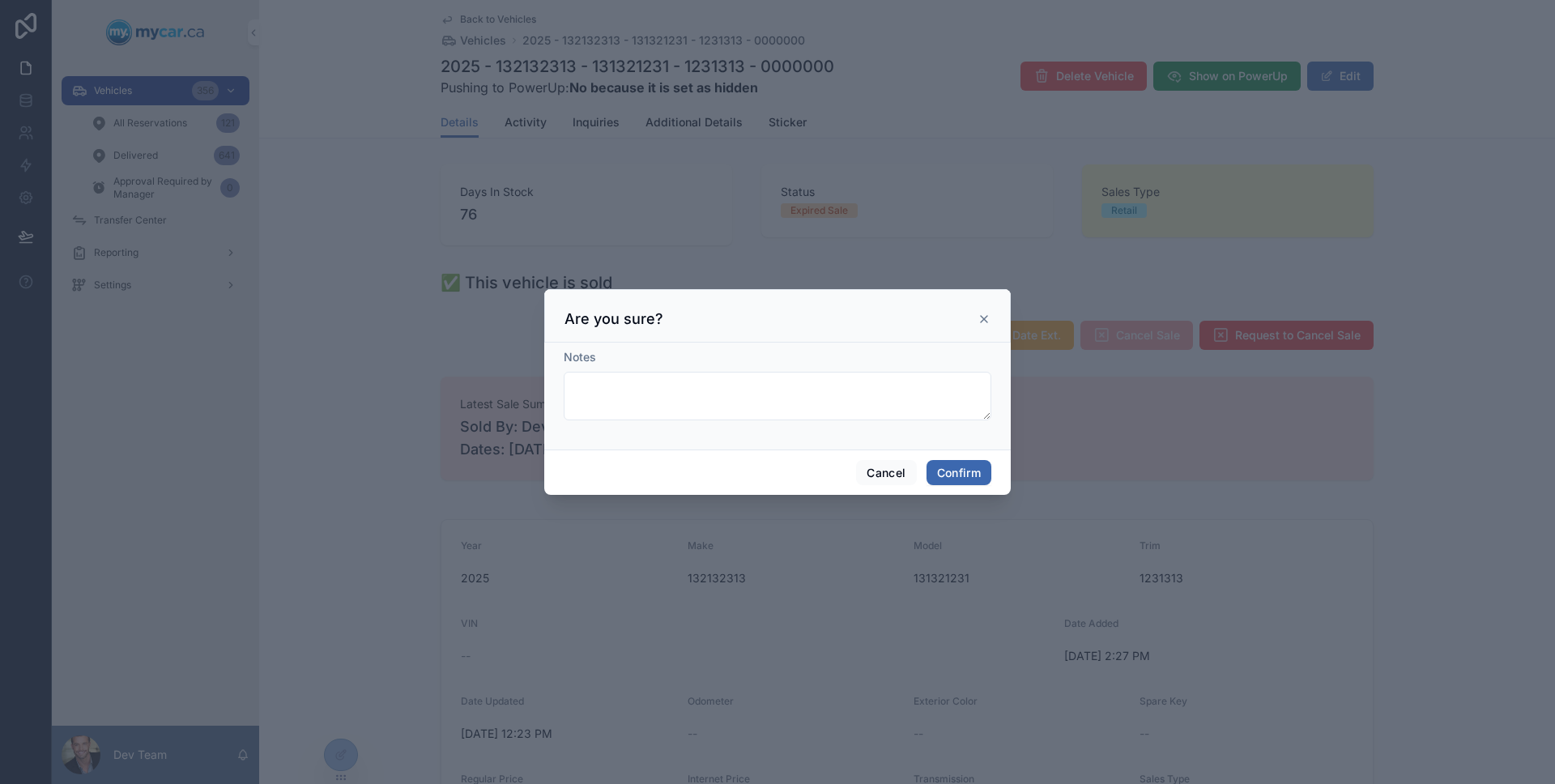
click at [974, 457] on div "Cancel Confirm" at bounding box center [777, 472] width 467 height 46
click at [974, 462] on button "Confirm" at bounding box center [958, 473] width 65 height 26
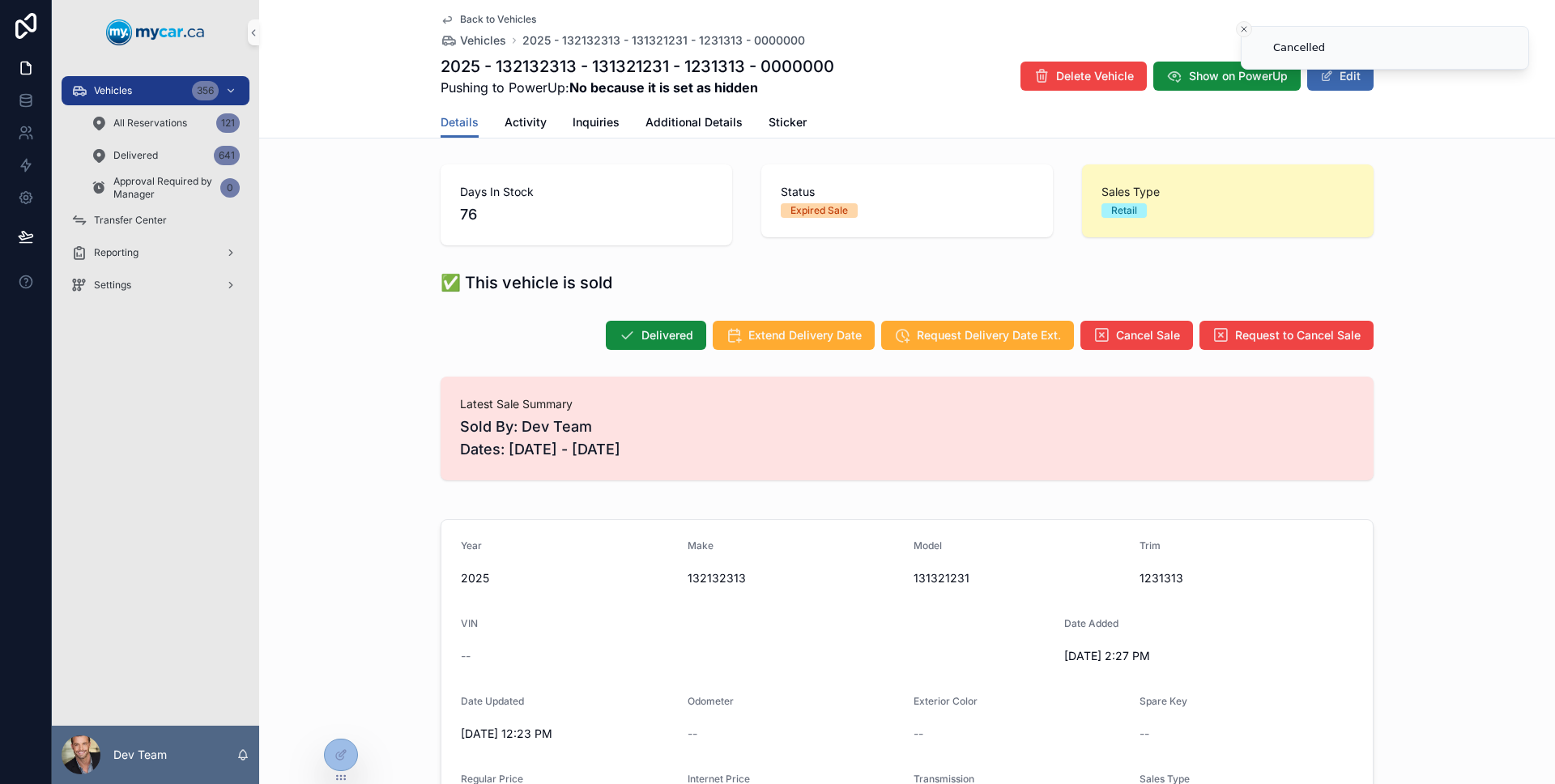
click at [1249, 28] on button "Close toast" at bounding box center [1244, 29] width 16 height 16
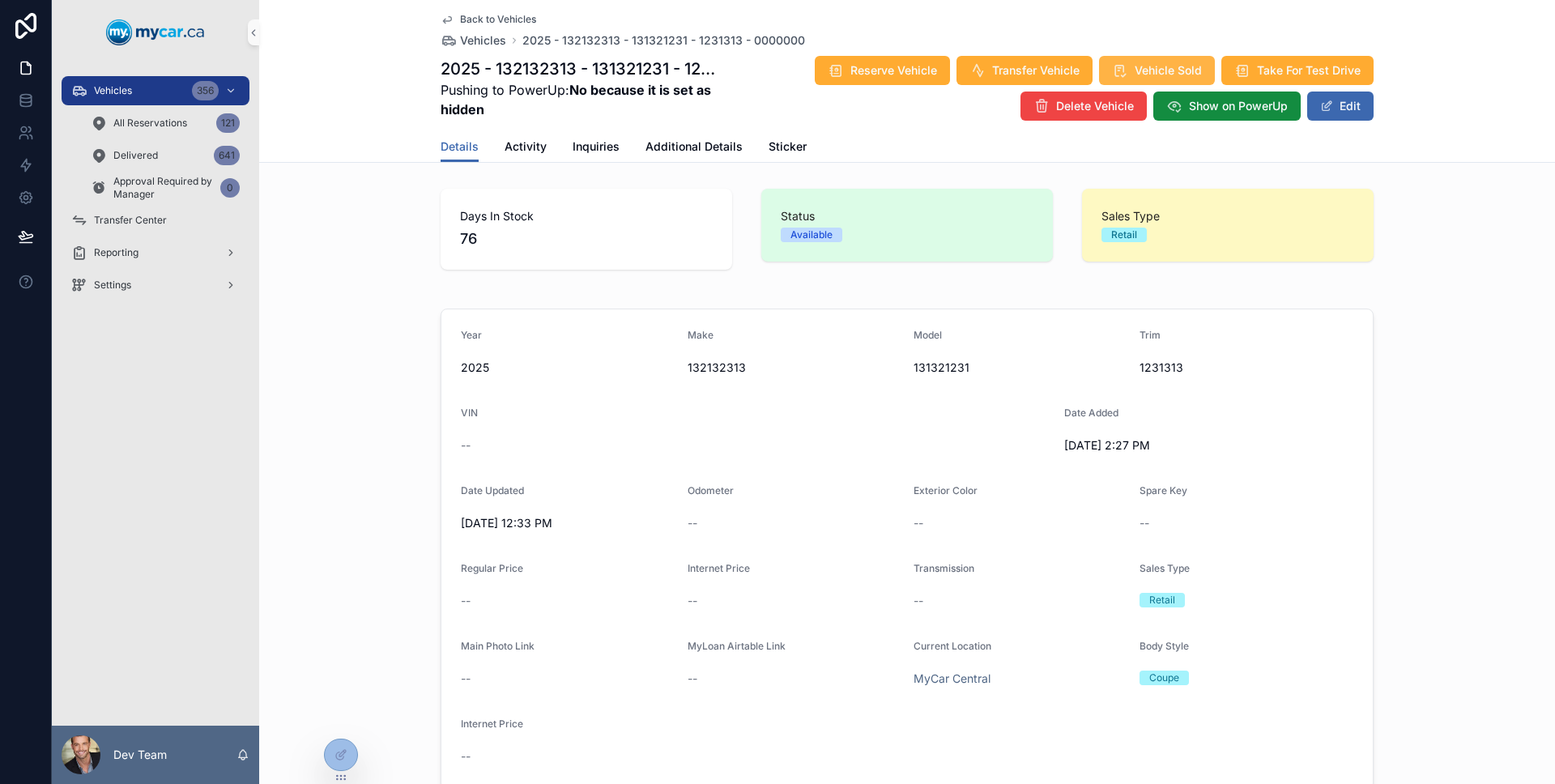
click at [1143, 72] on span "Vehicle Sold" at bounding box center [1168, 70] width 67 height 16
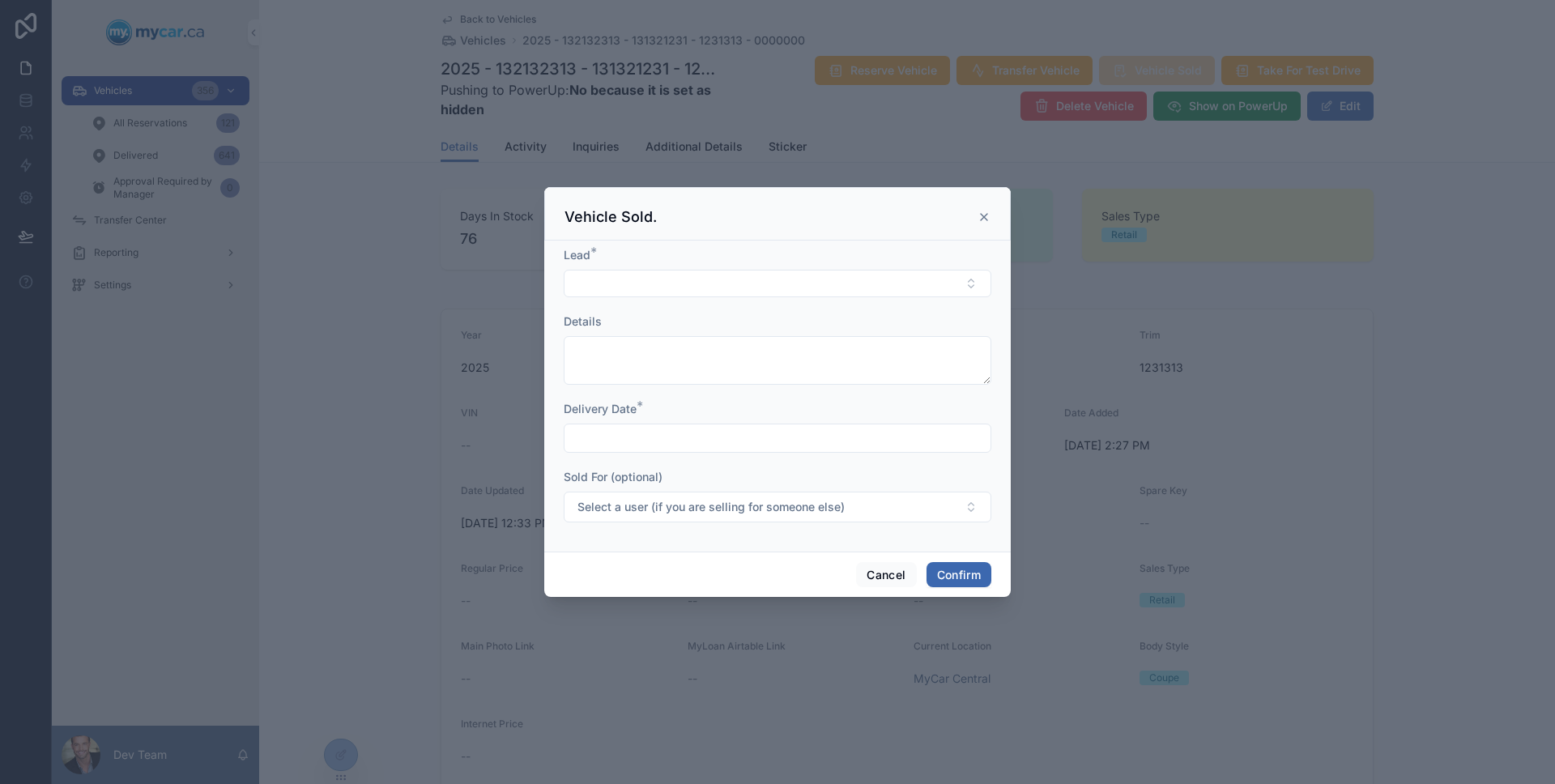
click at [809, 300] on form "Lead * Details Delivery Date * Sold For (optional) Select a user (if you are se…" at bounding box center [777, 392] width 428 height 291
click at [808, 291] on button "Select Button" at bounding box center [777, 283] width 428 height 28
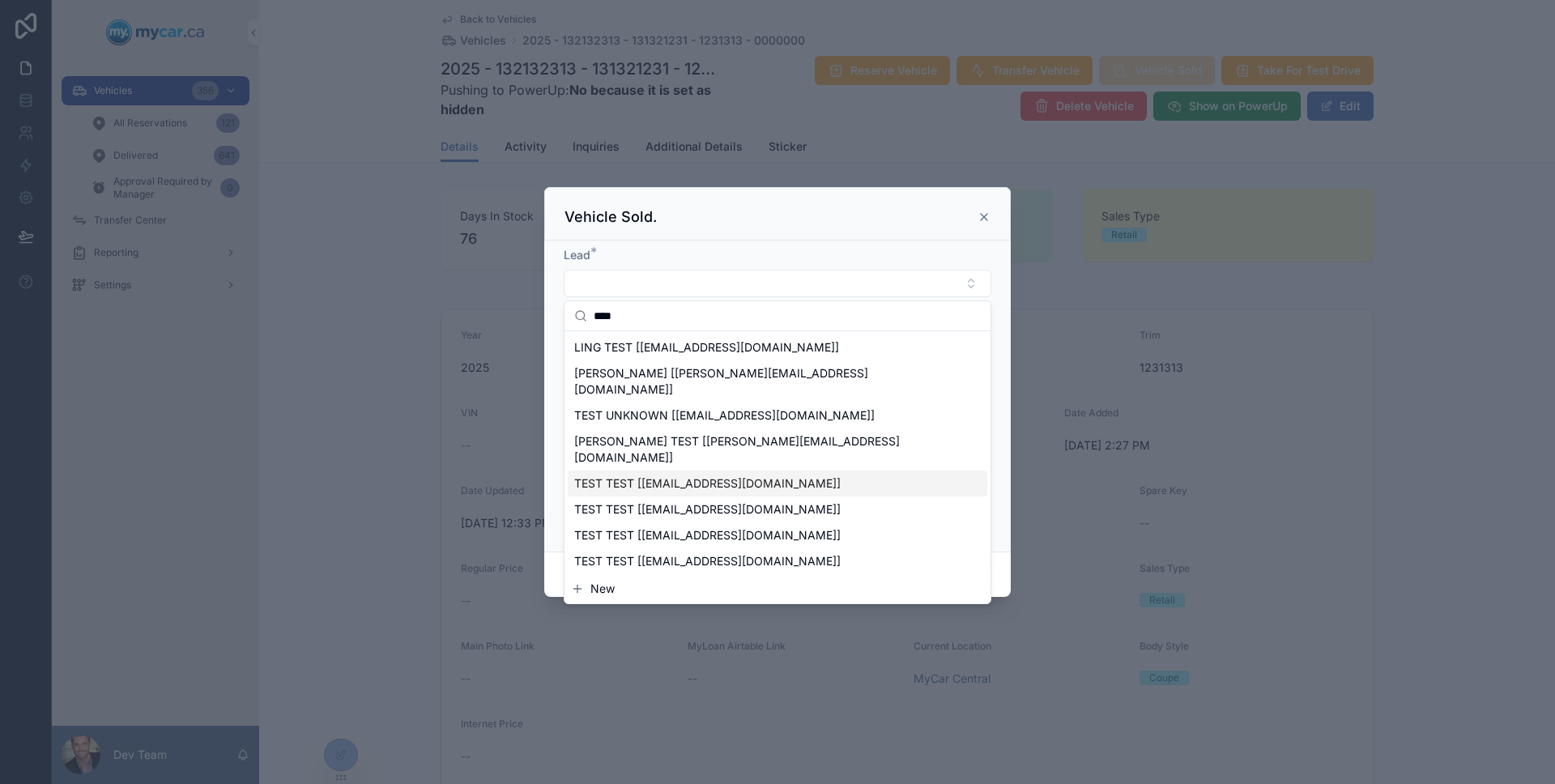
type input "****"
click at [753, 470] on div "TEST TEST [[EMAIL_ADDRESS][DOMAIN_NAME]]" at bounding box center [777, 483] width 420 height 26
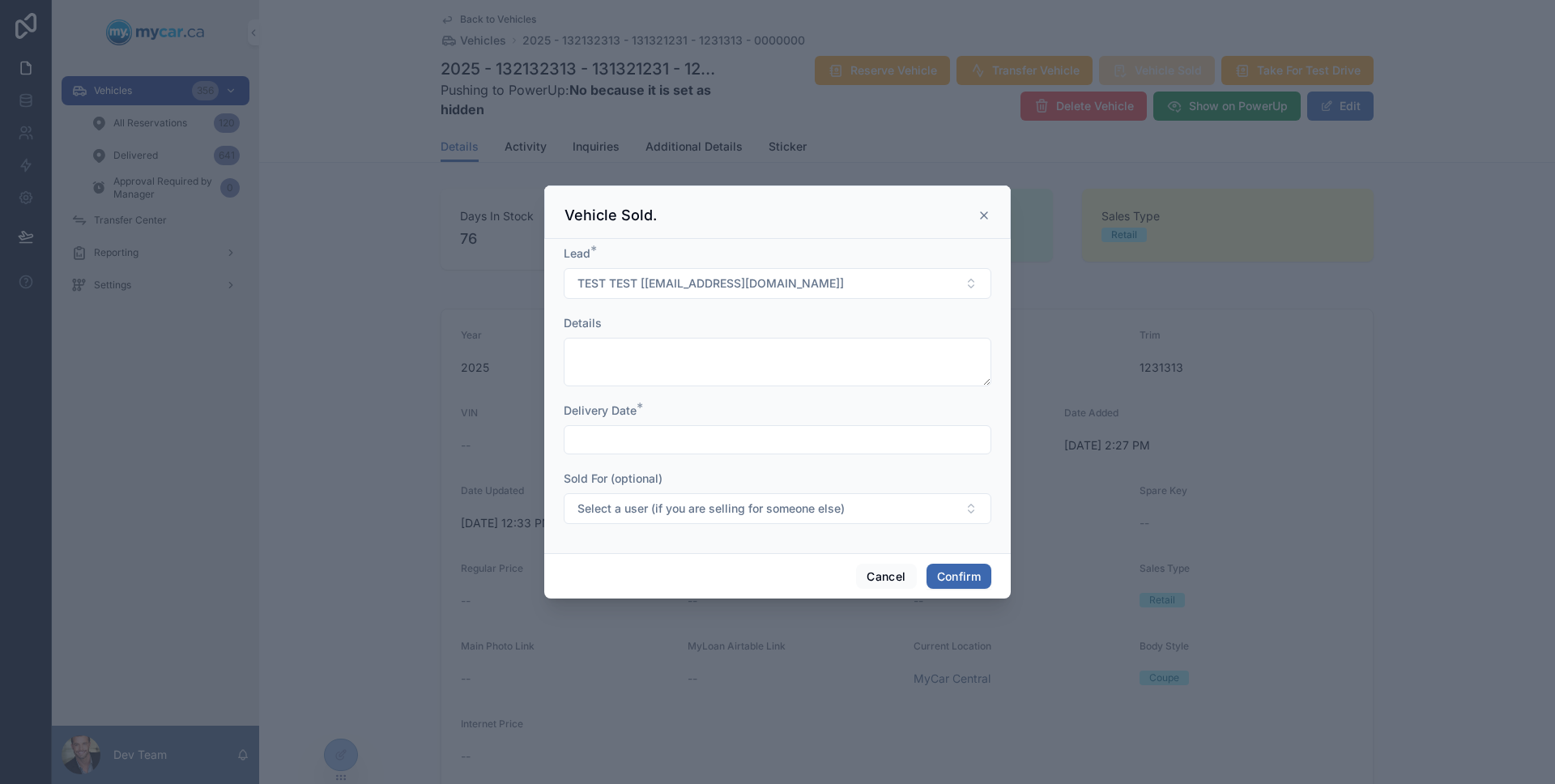
click at [842, 457] on form "[MEDICAL_DATA] TEST [[EMAIL_ADDRESS][DOMAIN_NAME]] Details Delivery Date * Sold…" at bounding box center [777, 392] width 428 height 295
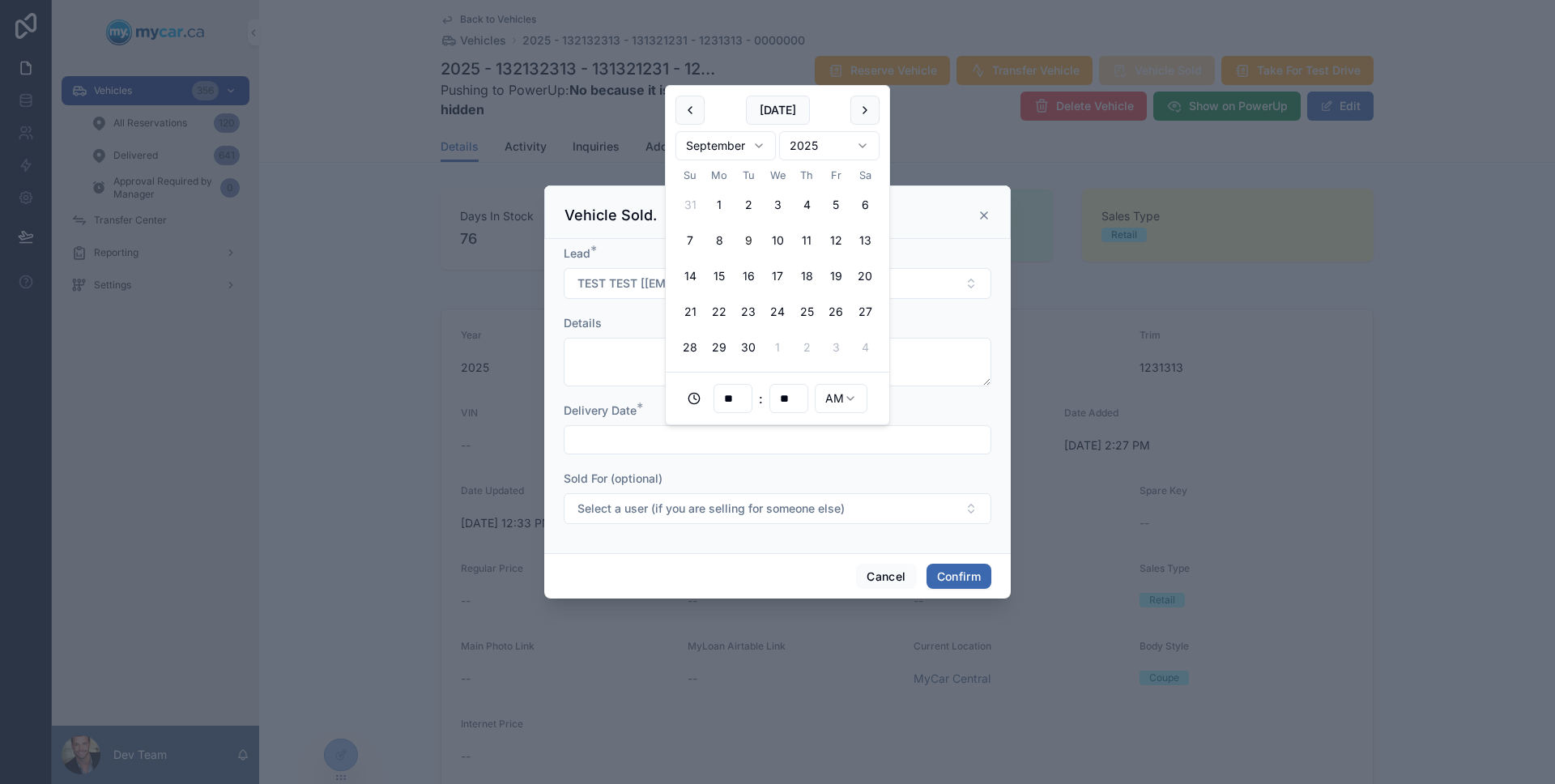
click at [831, 445] on input "text" at bounding box center [777, 439] width 426 height 23
click at [789, 252] on button "10" at bounding box center [777, 240] width 29 height 29
type input "**********"
click at [958, 595] on div "Cancel Confirm" at bounding box center [777, 576] width 467 height 46
click at [958, 574] on button "Confirm" at bounding box center [958, 576] width 65 height 26
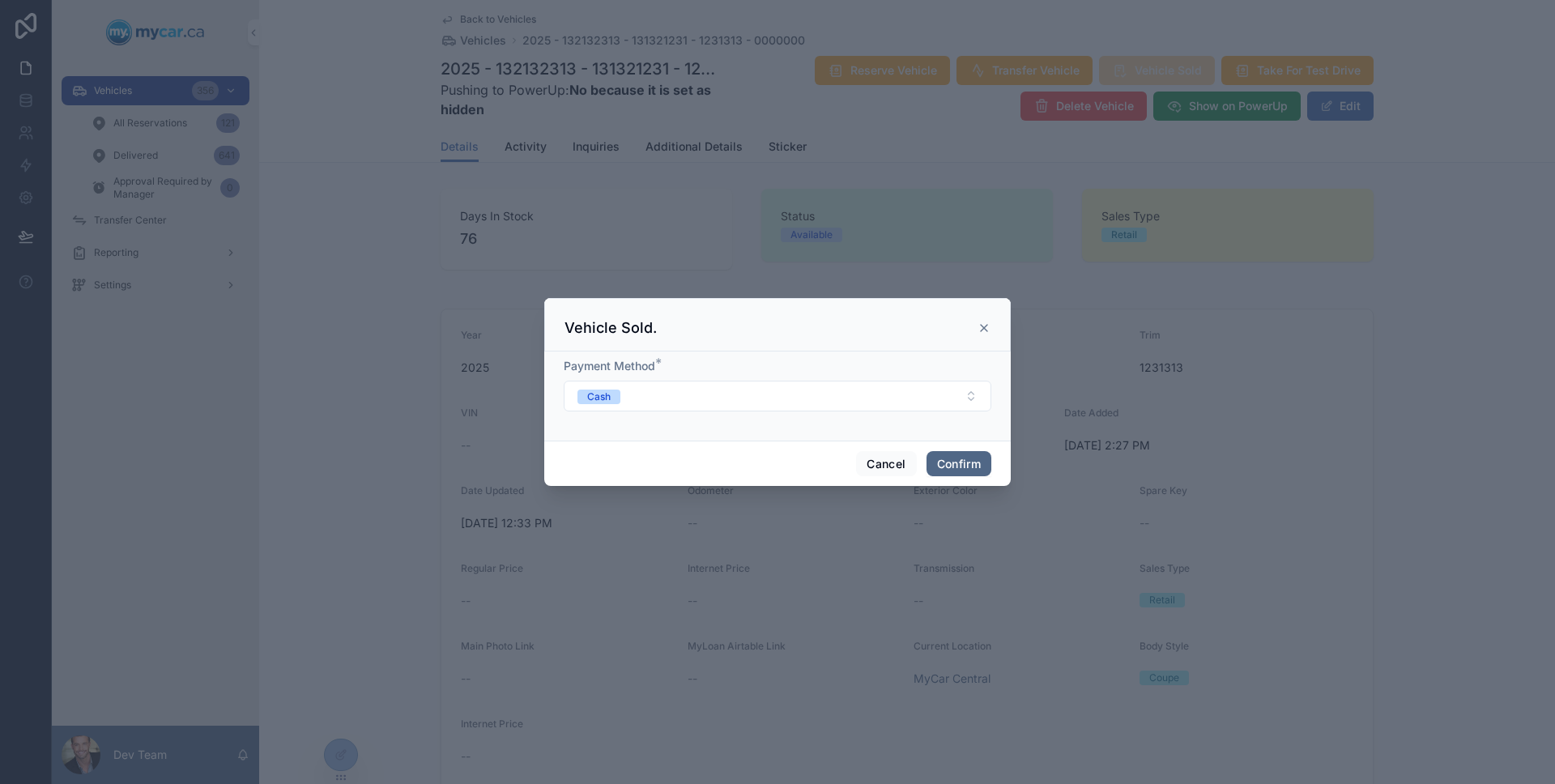
click at [944, 455] on button "Confirm" at bounding box center [958, 464] width 65 height 26
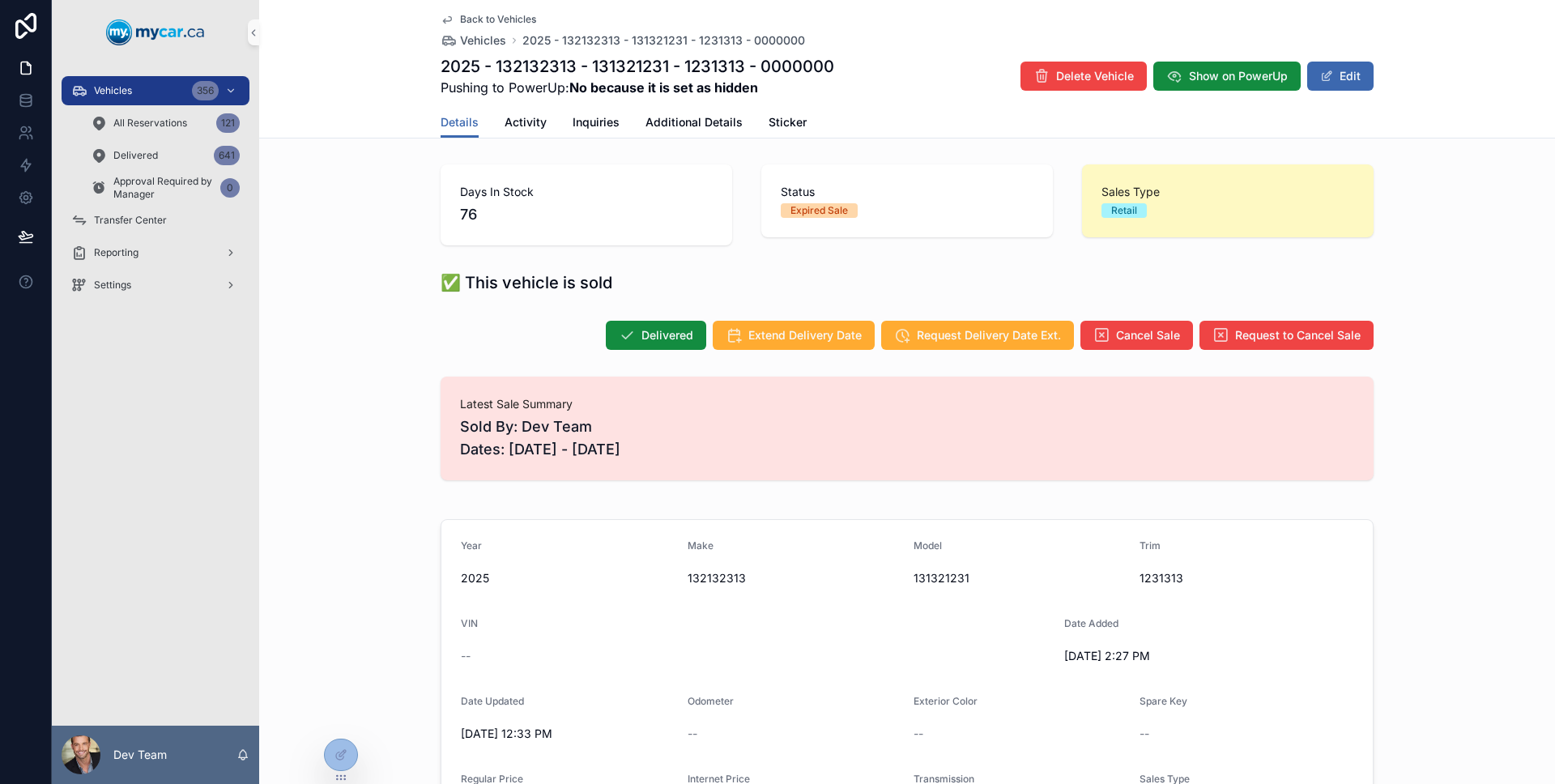
click at [542, 125] on div "Details Activity Inquiries Additional Details Sticker" at bounding box center [907, 122] width 933 height 31
click at [538, 124] on span "Activity" at bounding box center [525, 123] width 42 height 16
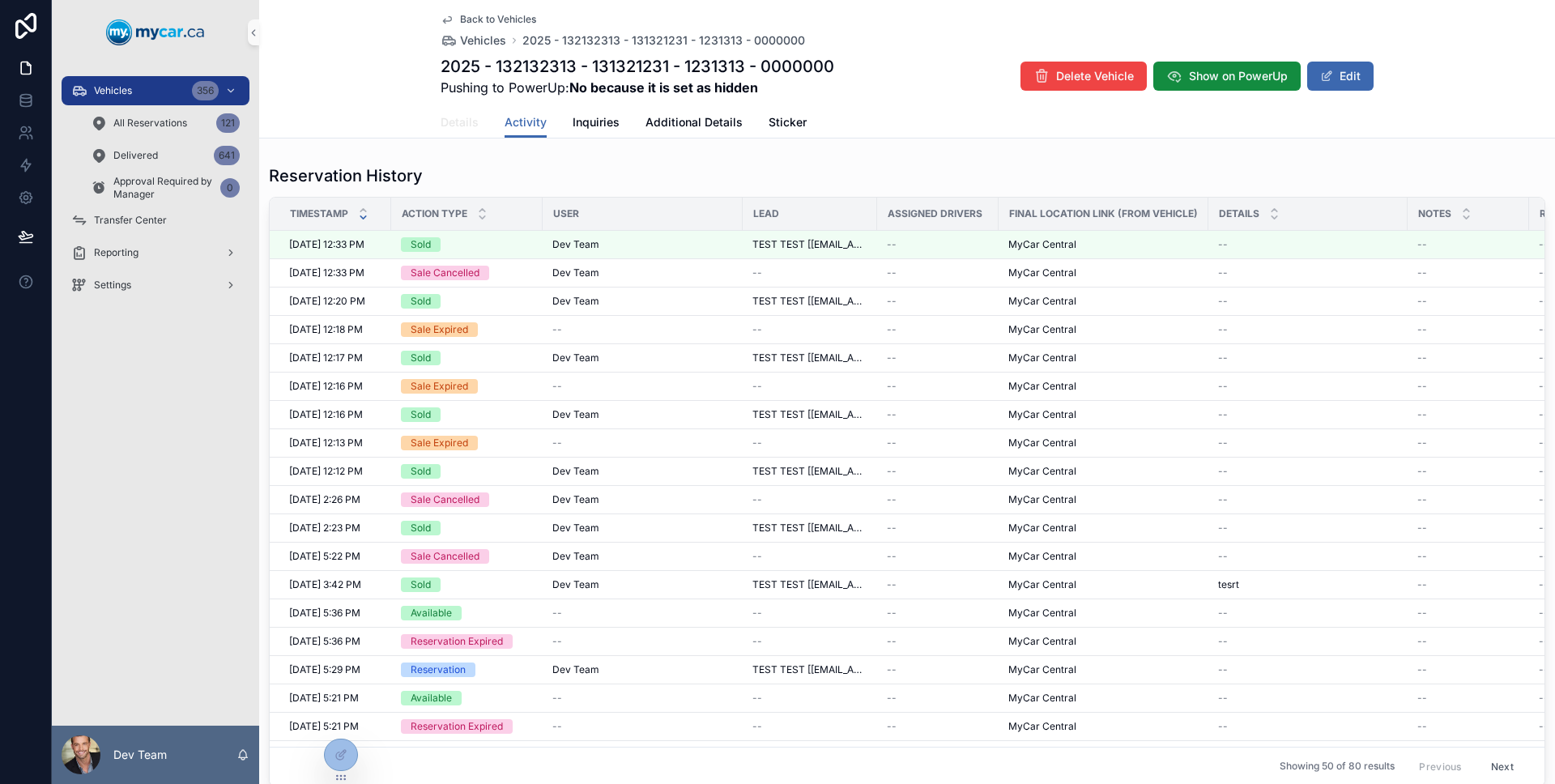
click at [465, 126] on span "Details" at bounding box center [459, 123] width 38 height 16
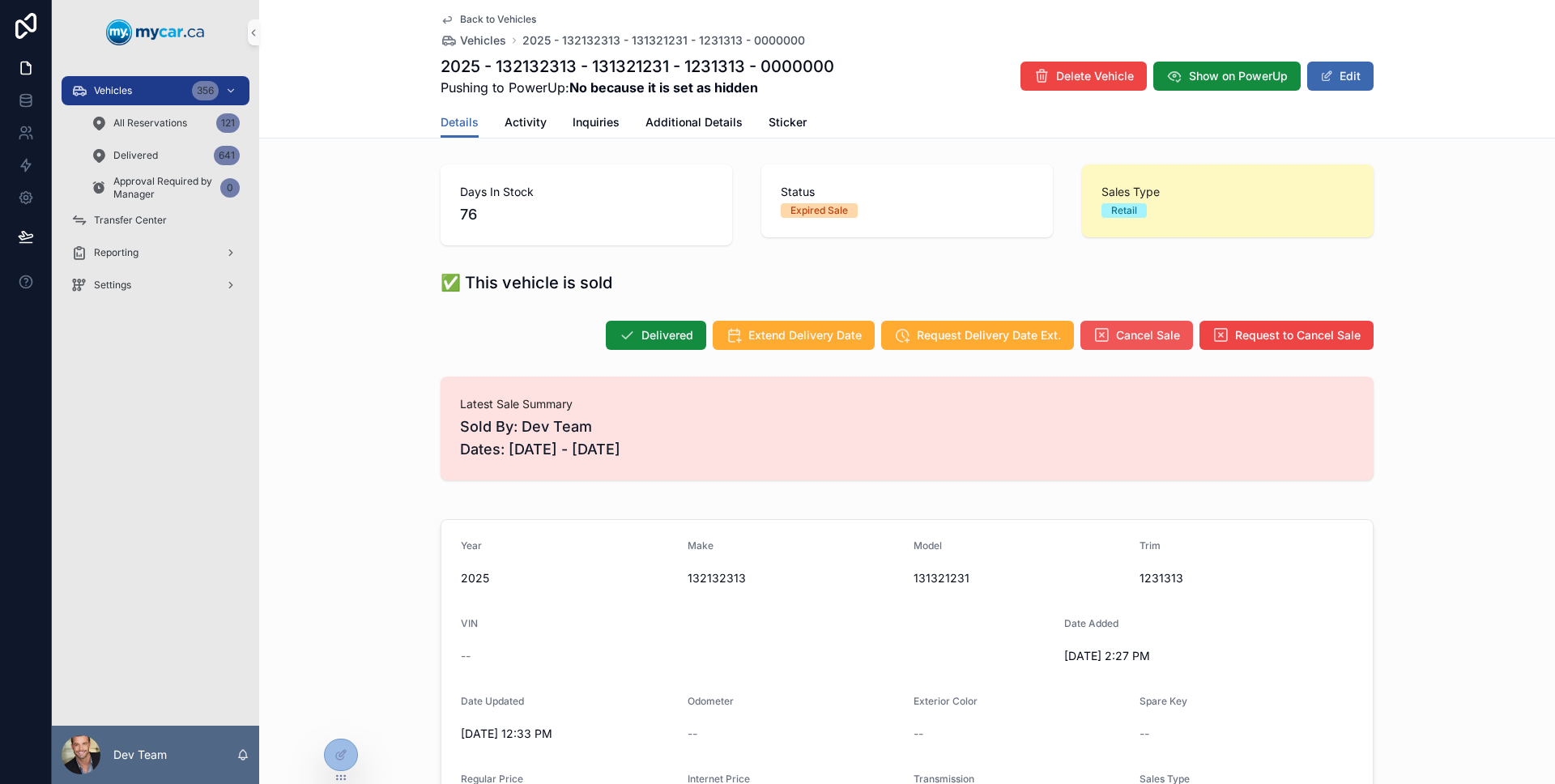
click at [1150, 335] on span "Cancel Sale" at bounding box center [1147, 335] width 64 height 16
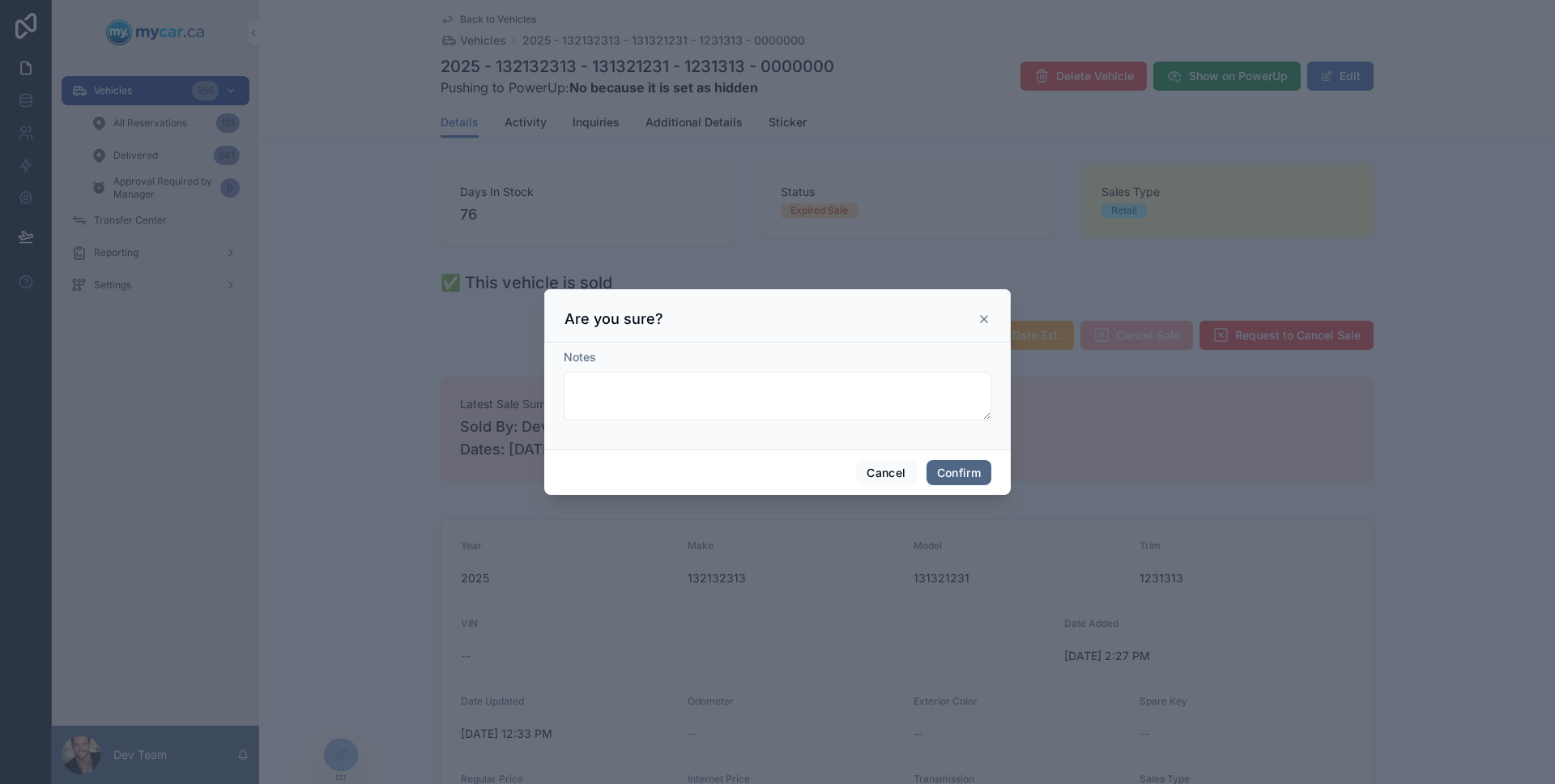
click at [981, 463] on button "Confirm" at bounding box center [958, 473] width 65 height 26
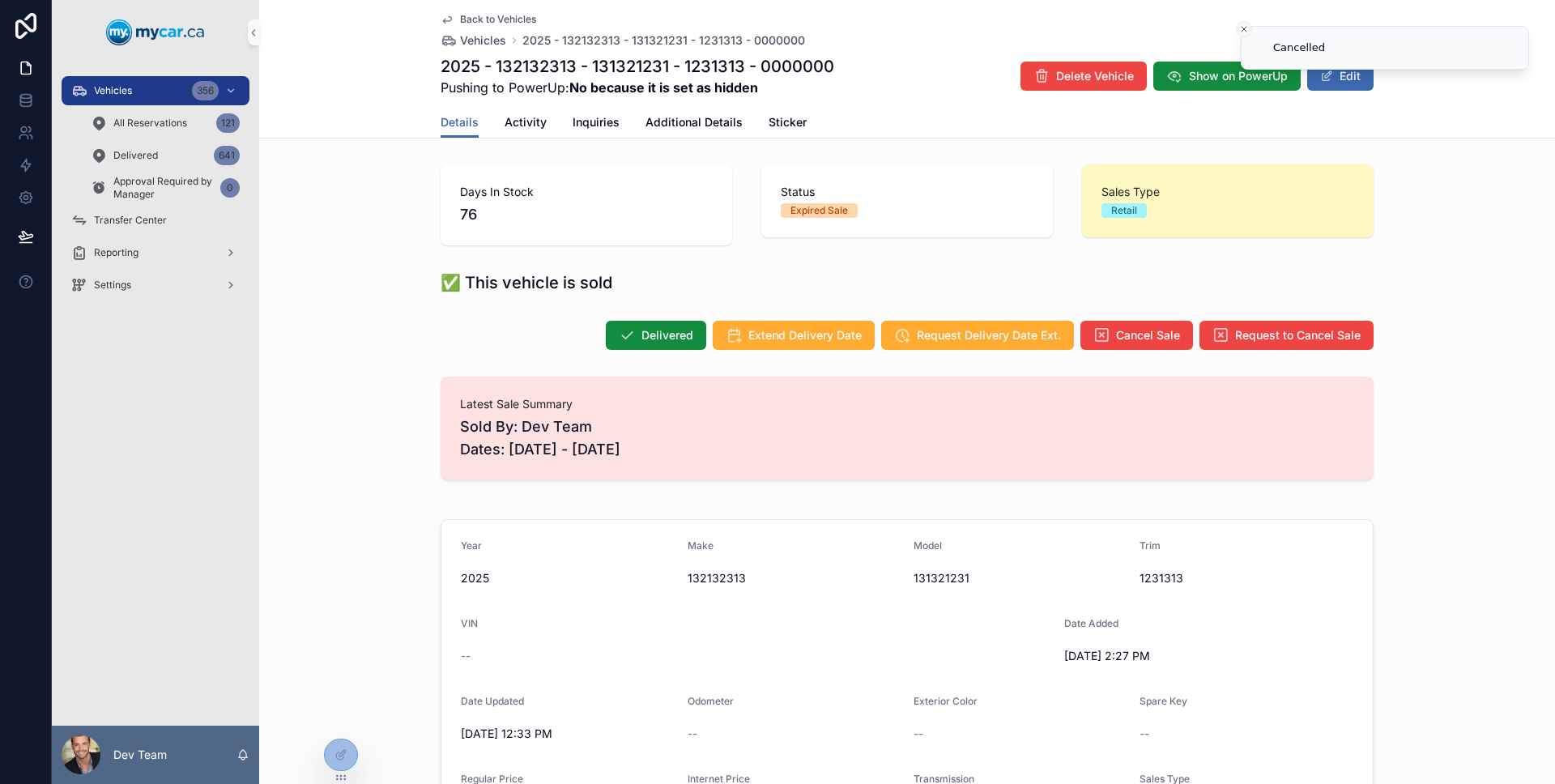
click at [1241, 28] on icon "Close toast" at bounding box center [1244, 29] width 10 height 10
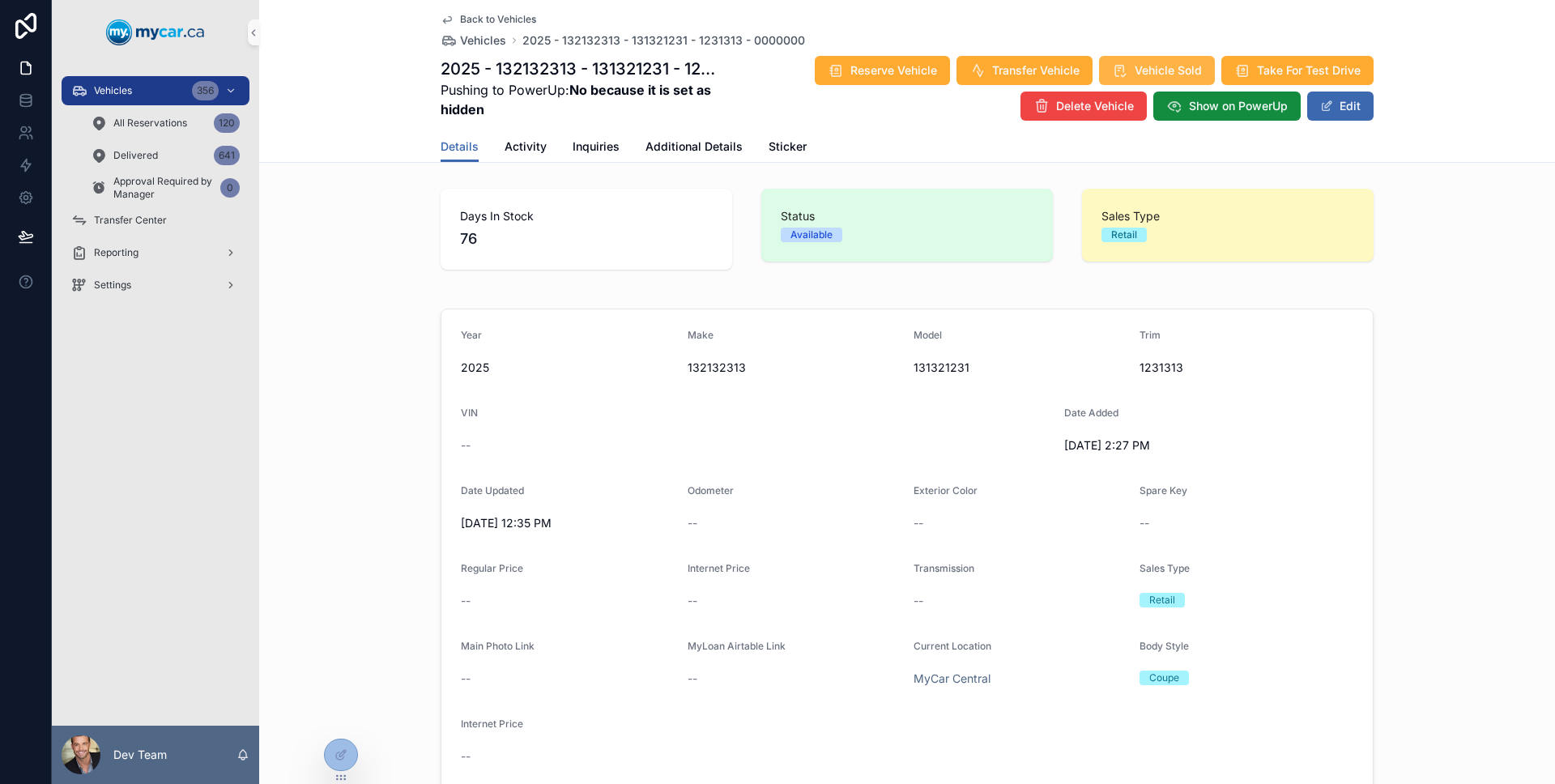
click at [1139, 80] on button "Vehicle Sold" at bounding box center [1157, 70] width 116 height 29
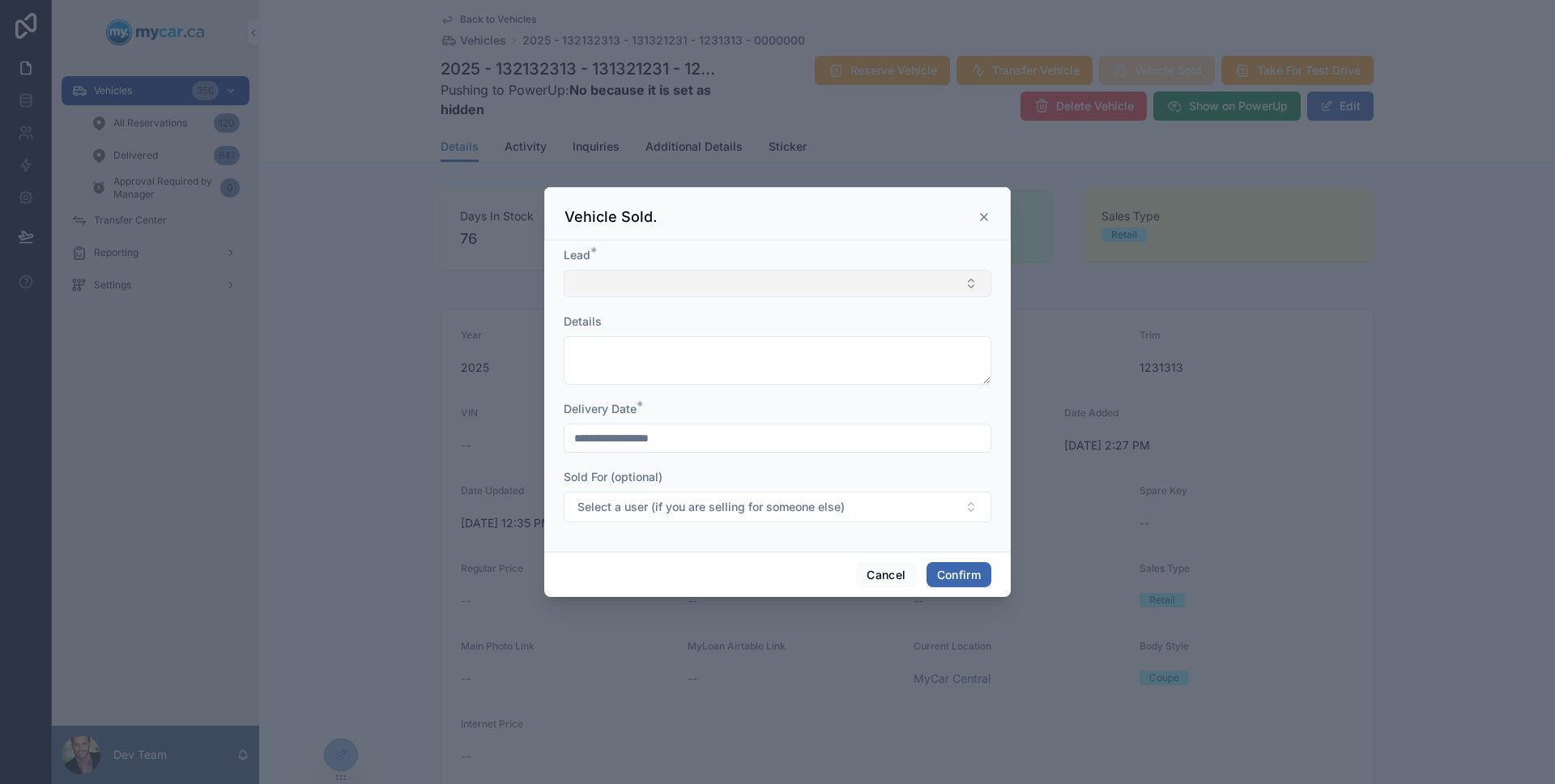
click at [817, 288] on button "Select Button" at bounding box center [777, 283] width 428 height 28
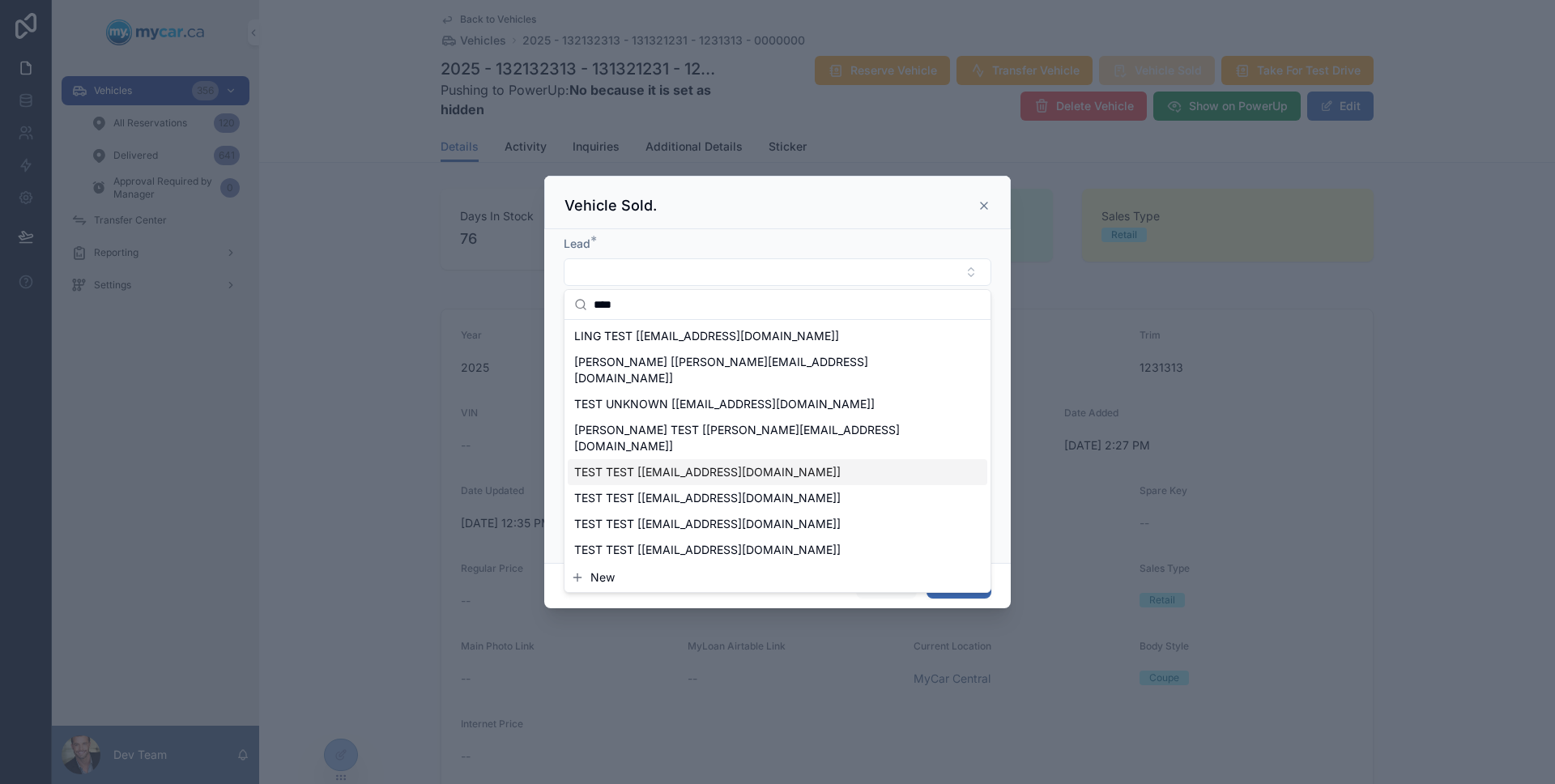
type input "****"
click at [698, 464] on span "TEST TEST [[EMAIL_ADDRESS][DOMAIN_NAME]]" at bounding box center [707, 472] width 266 height 16
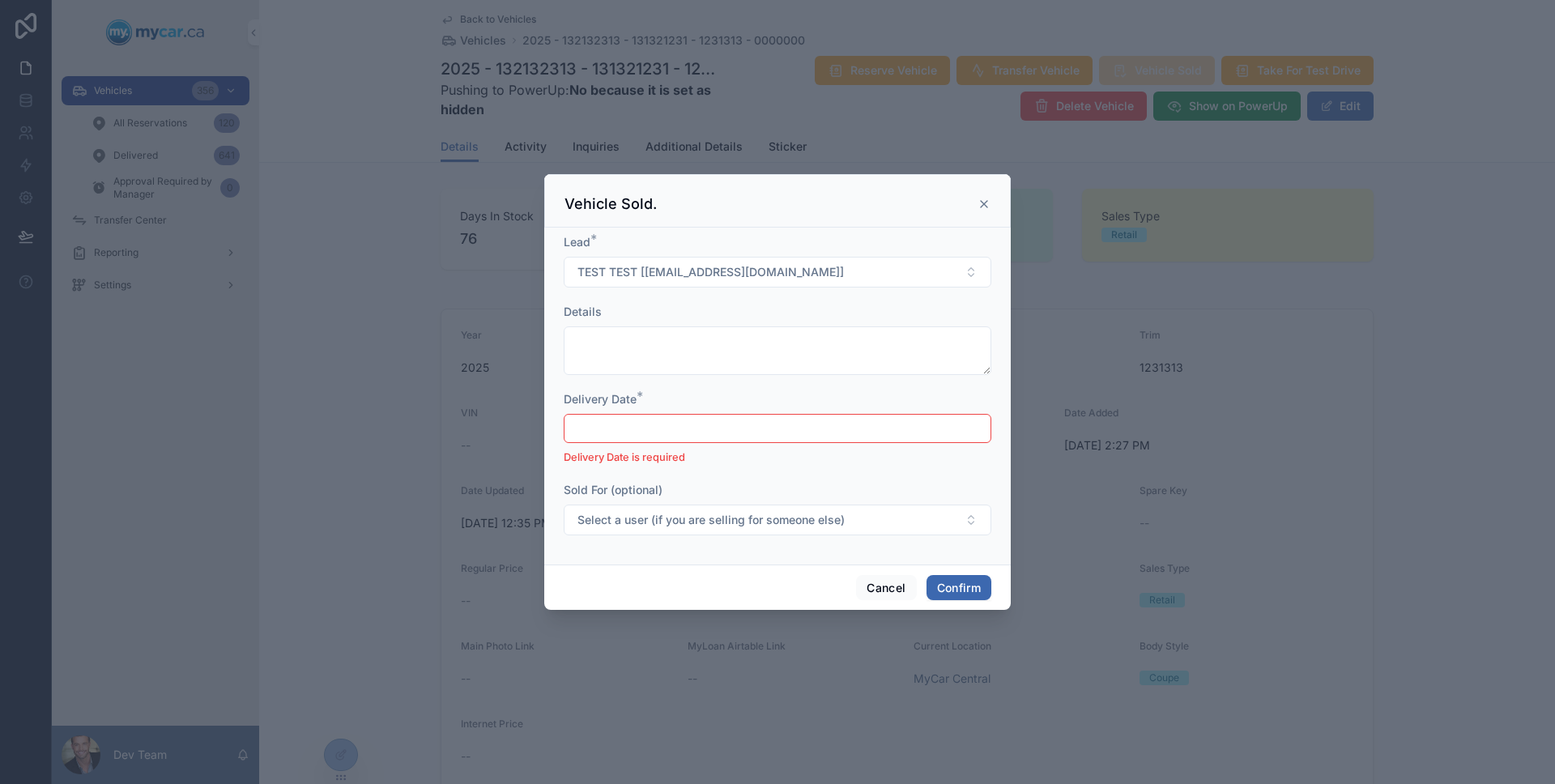
click at [679, 430] on input "text" at bounding box center [777, 428] width 426 height 23
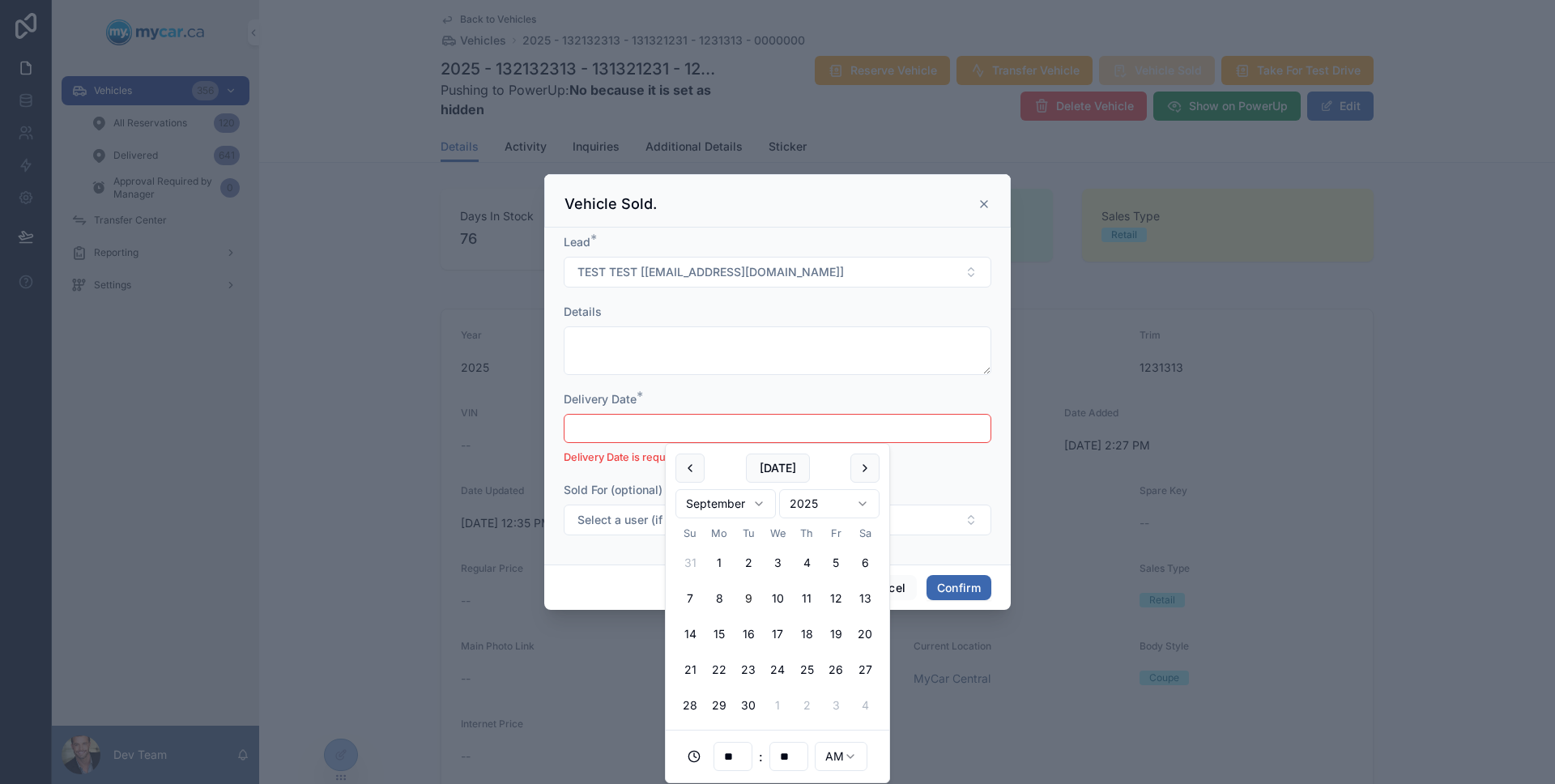
click at [782, 595] on button "10" at bounding box center [777, 598] width 29 height 29
type input "**********"
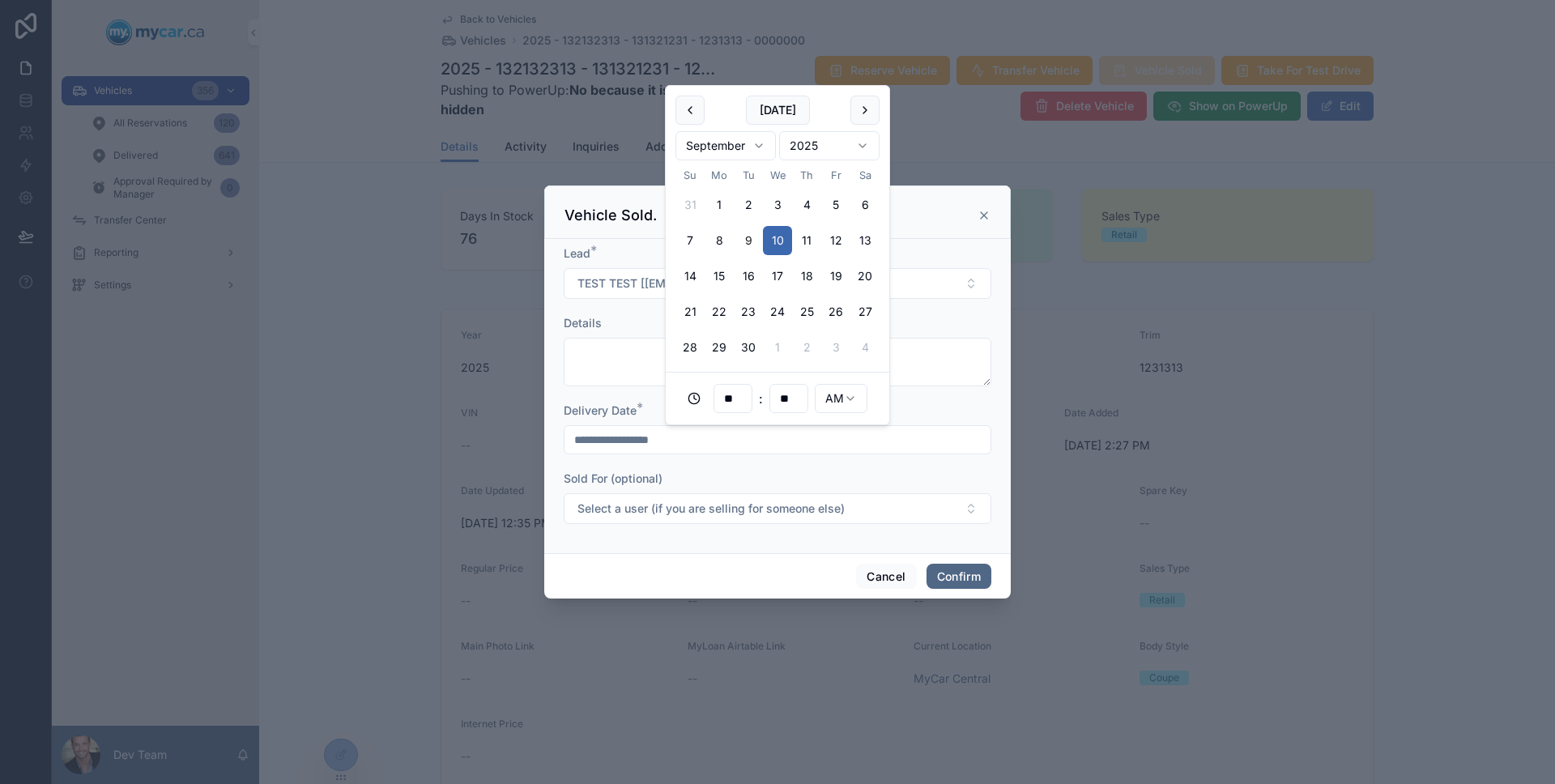
click at [970, 580] on button "Confirm" at bounding box center [958, 576] width 65 height 26
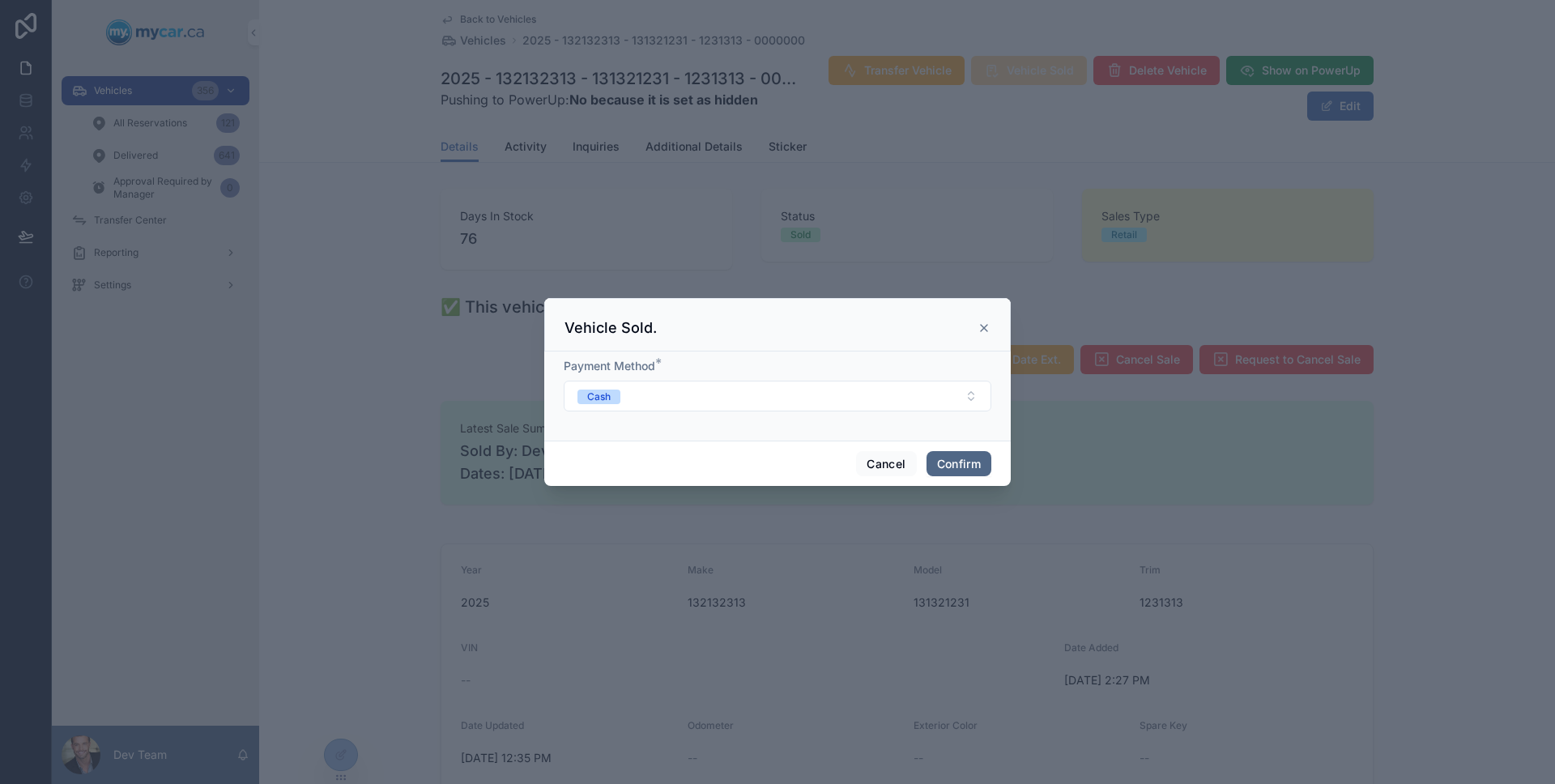
click at [977, 451] on button "Confirm" at bounding box center [958, 464] width 65 height 26
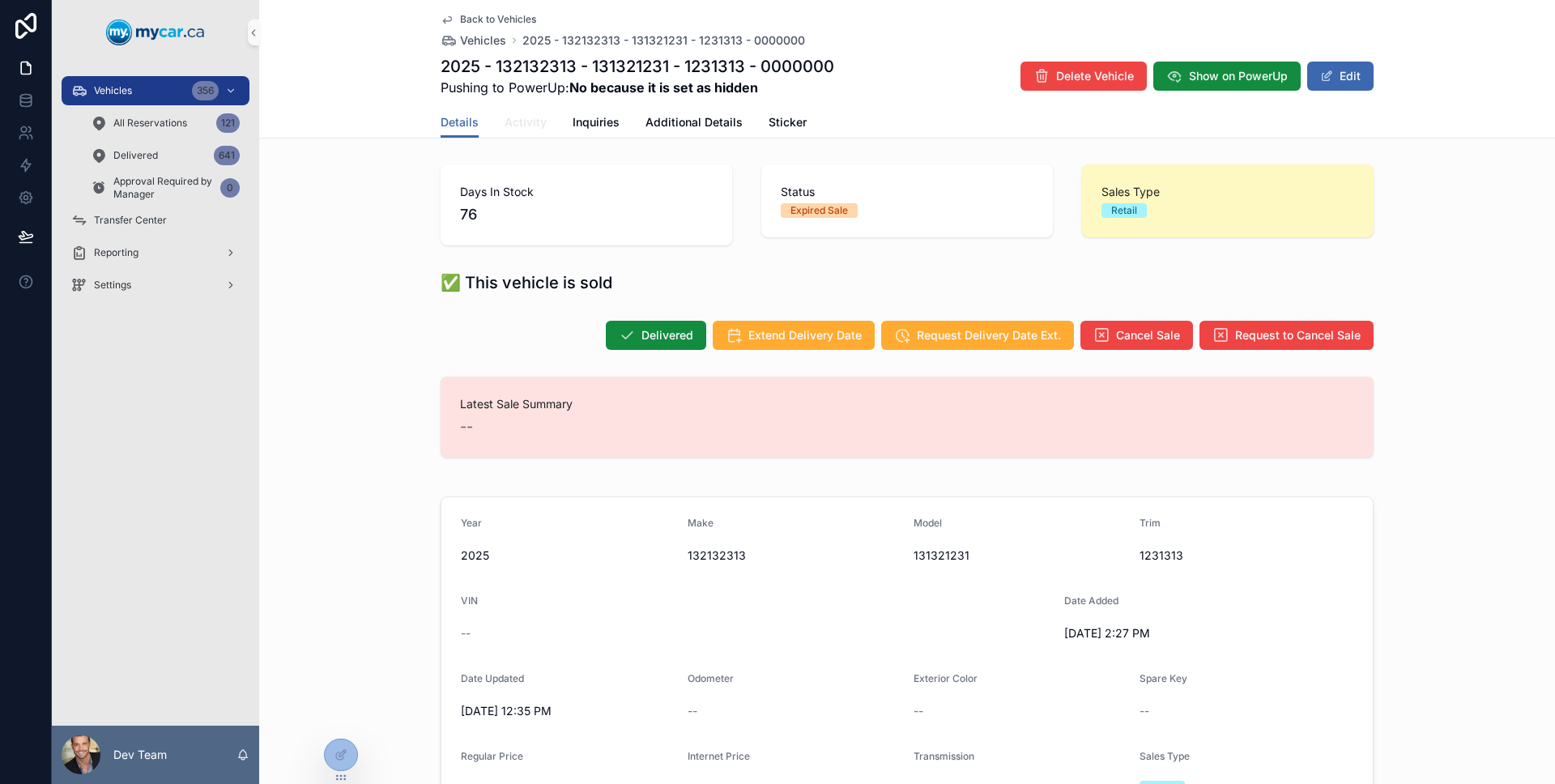
click at [533, 122] on span "Activity" at bounding box center [525, 123] width 42 height 16
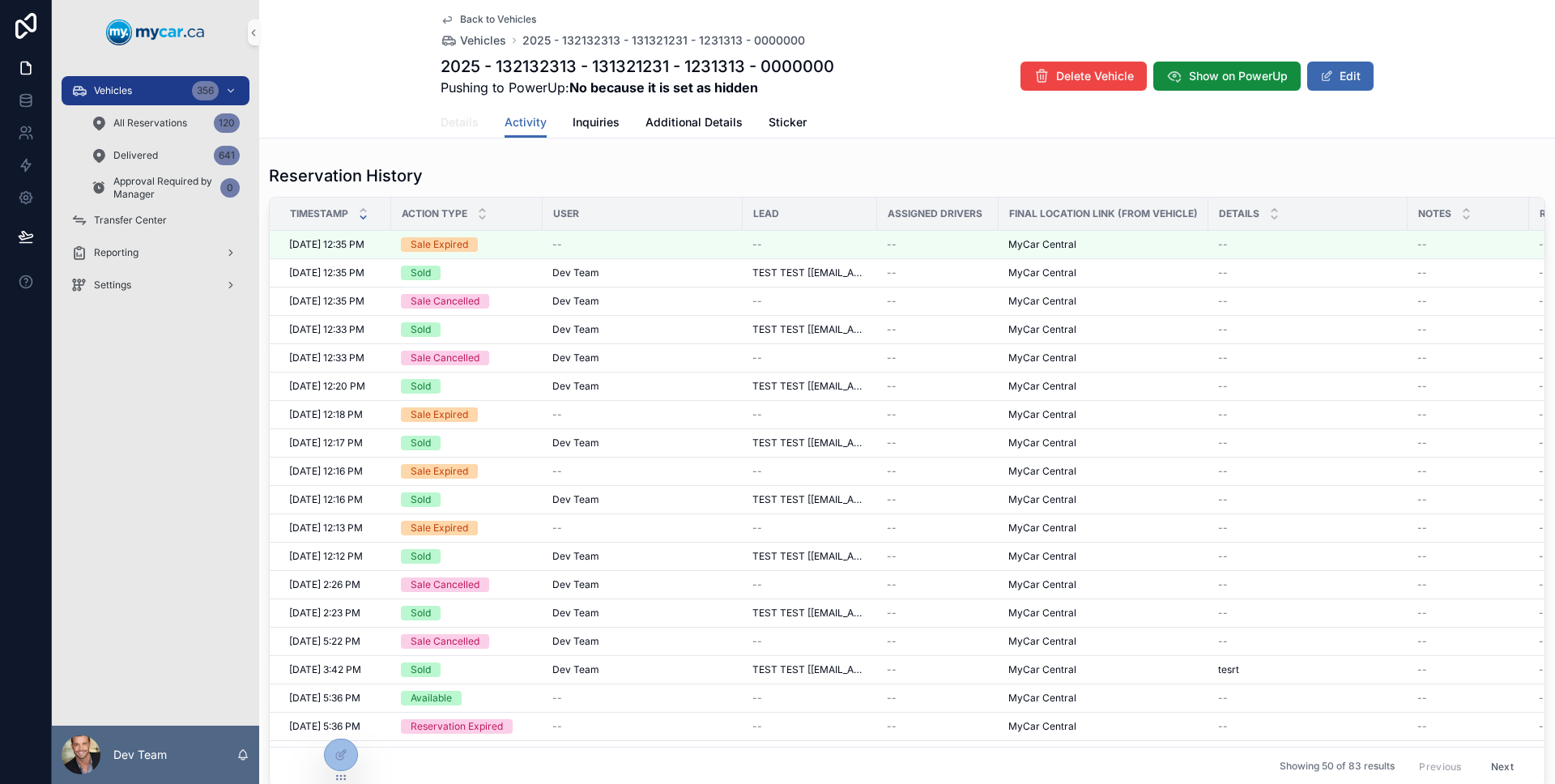
click at [470, 125] on span "Details" at bounding box center [459, 123] width 38 height 16
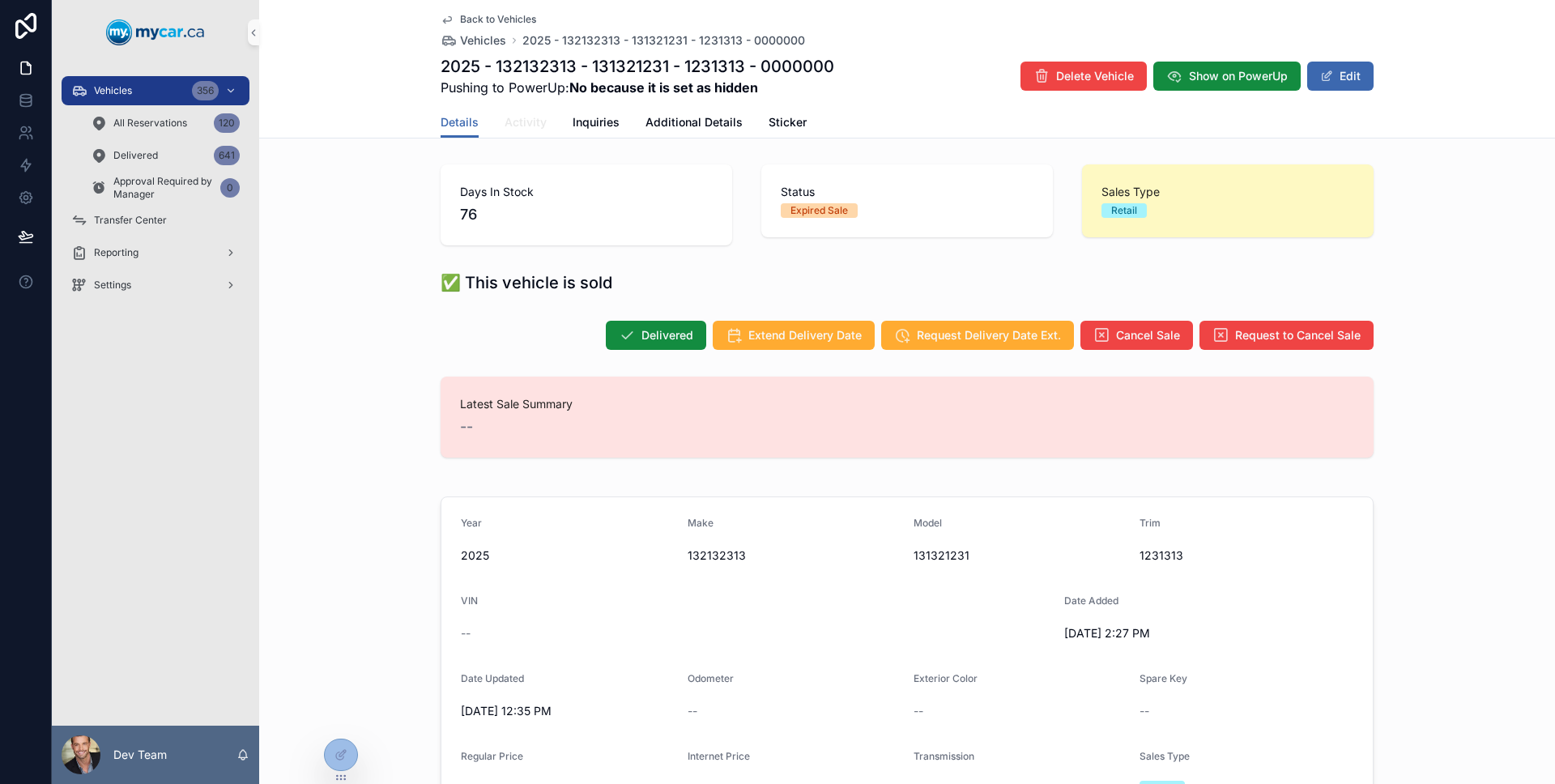
click at [529, 129] on span "Activity" at bounding box center [525, 123] width 42 height 16
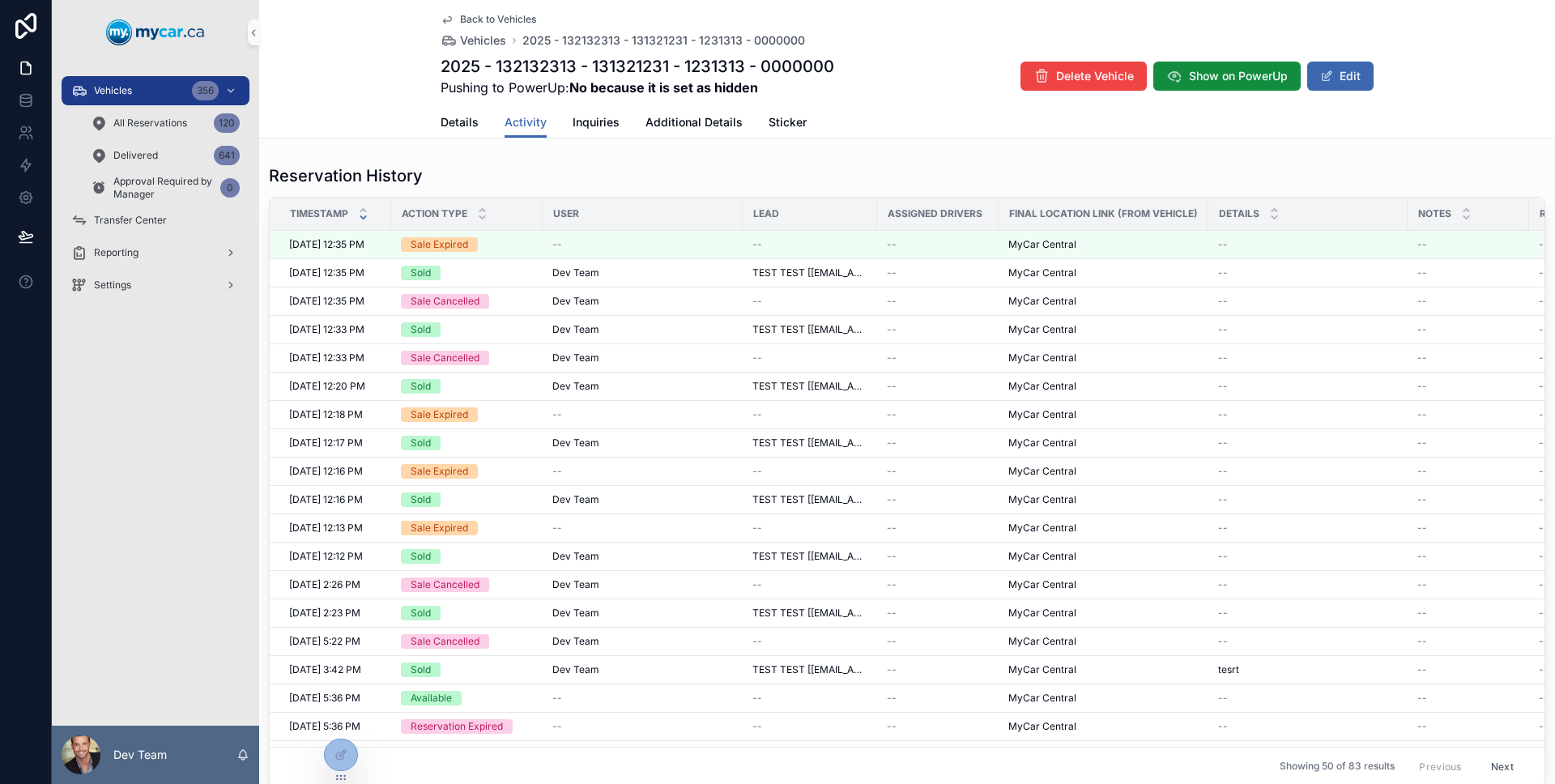
click at [475, 126] on div "Details Activity Inquiries Additional Details Sticker" at bounding box center [907, 122] width 933 height 31
click at [473, 125] on div "Details Activity Inquiries Additional Details Sticker" at bounding box center [907, 122] width 933 height 31
click at [469, 124] on span "Details" at bounding box center [459, 123] width 38 height 16
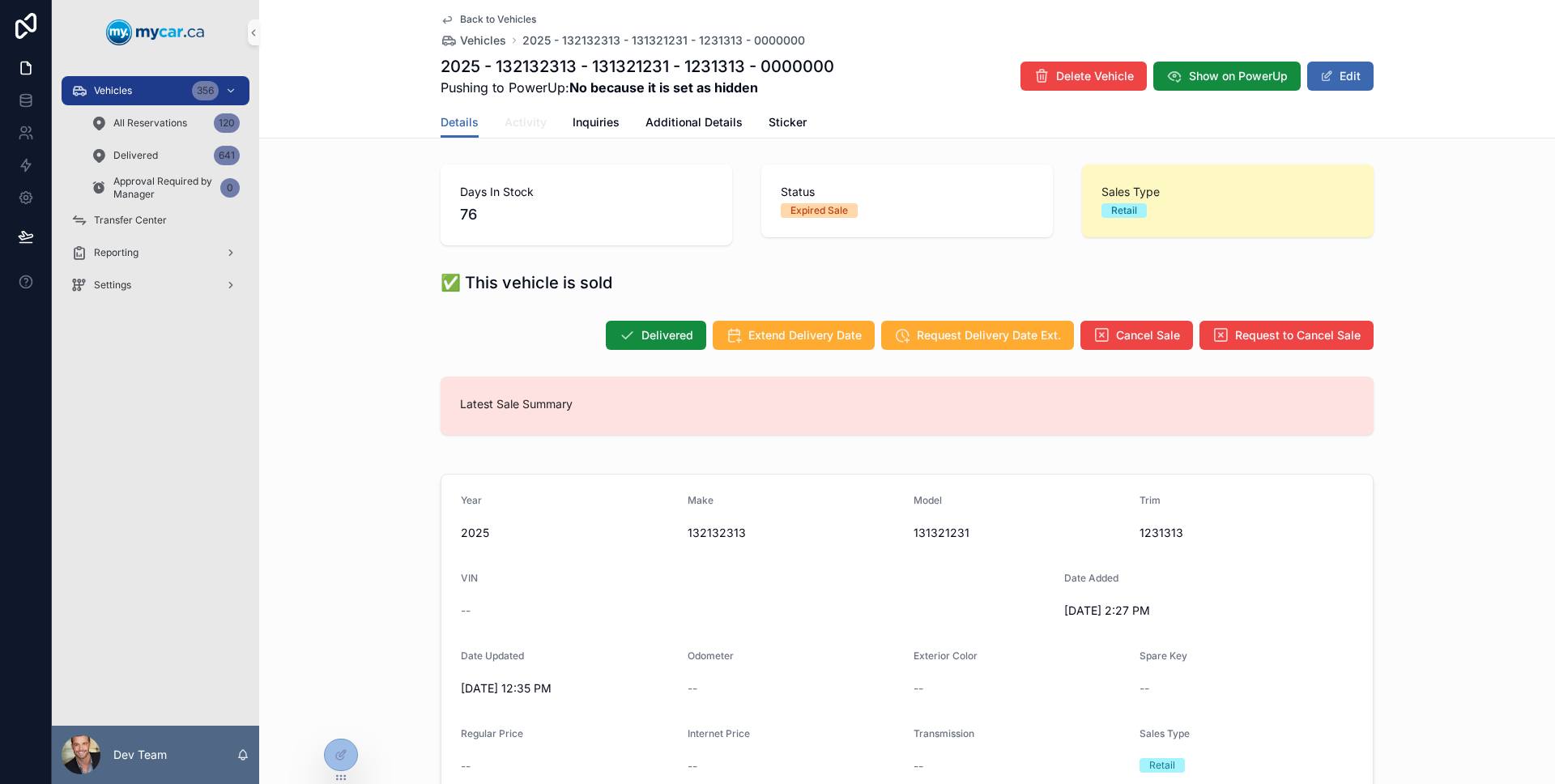
click at [517, 126] on span "Activity" at bounding box center [525, 123] width 42 height 16
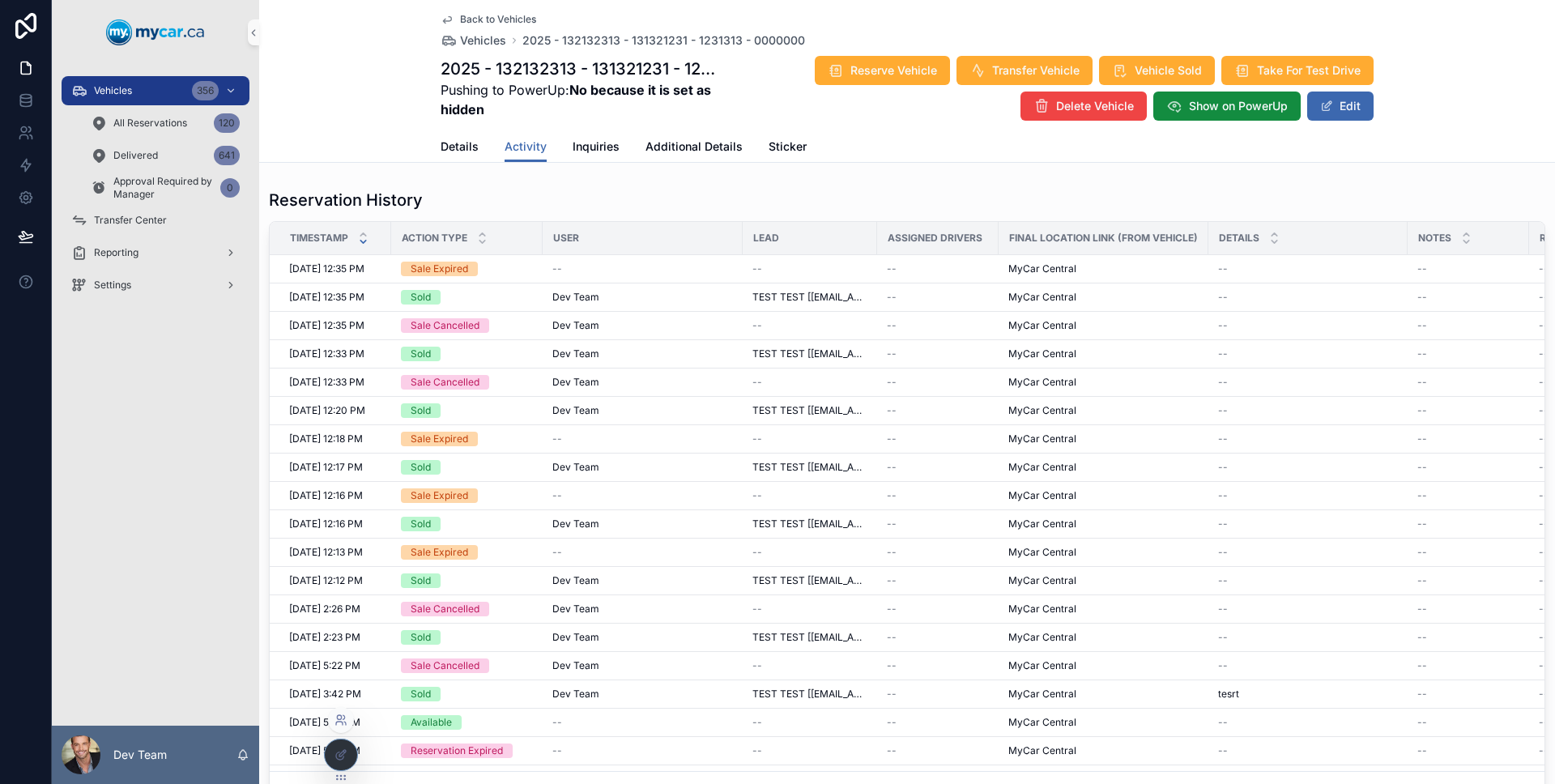
click at [342, 713] on icon at bounding box center [341, 719] width 13 height 13
click at [215, 420] on div "Vehicles 356 All Reservations 120 Delivered 641 Approval Required by Manager 0 …" at bounding box center [155, 395] width 208 height 660
click at [138, 98] on div "Vehicles 356" at bounding box center [155, 90] width 169 height 26
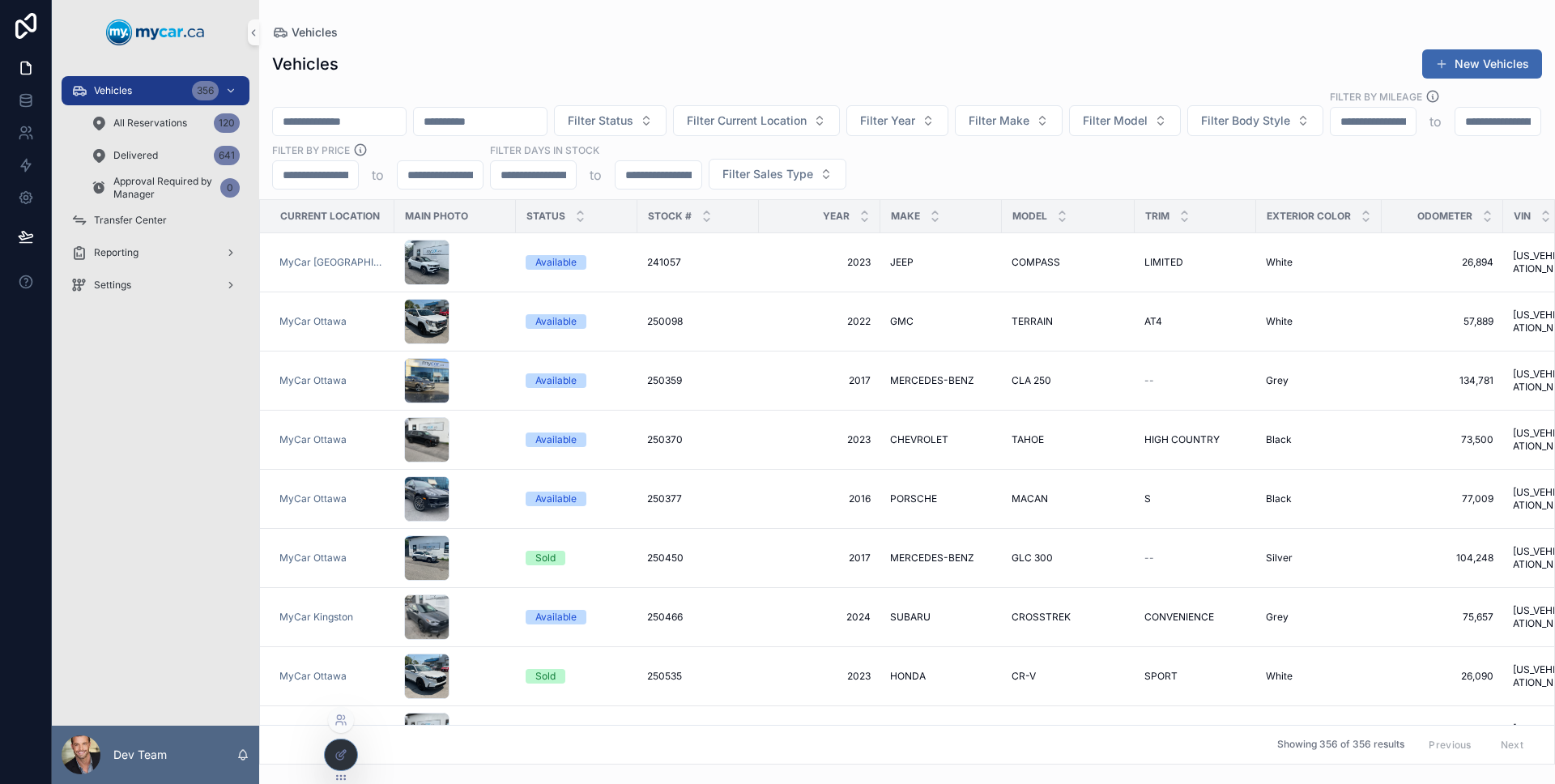
click at [351, 744] on div at bounding box center [341, 754] width 32 height 31
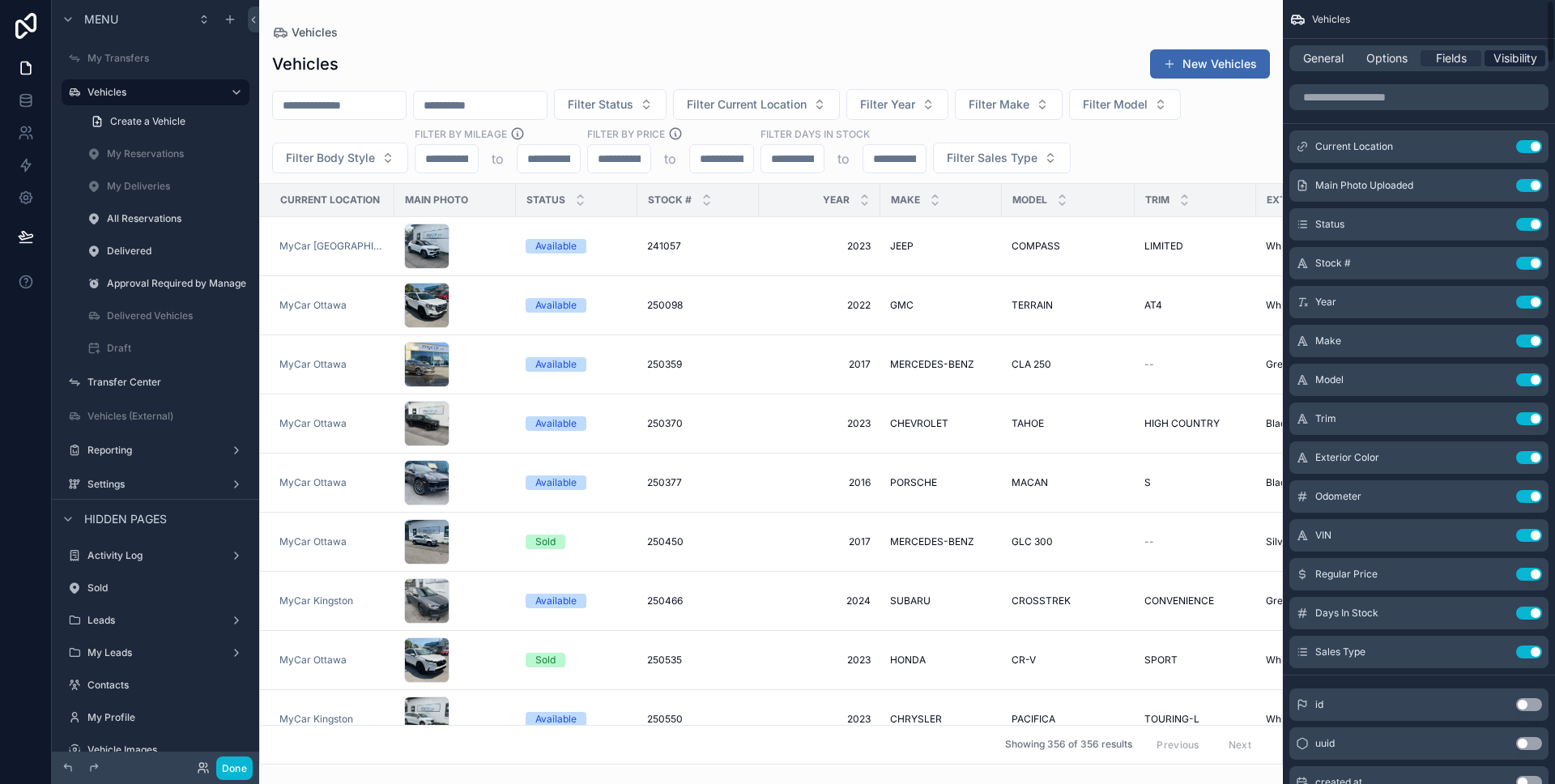
click at [1500, 51] on span "Visibility" at bounding box center [1515, 59] width 43 height 16
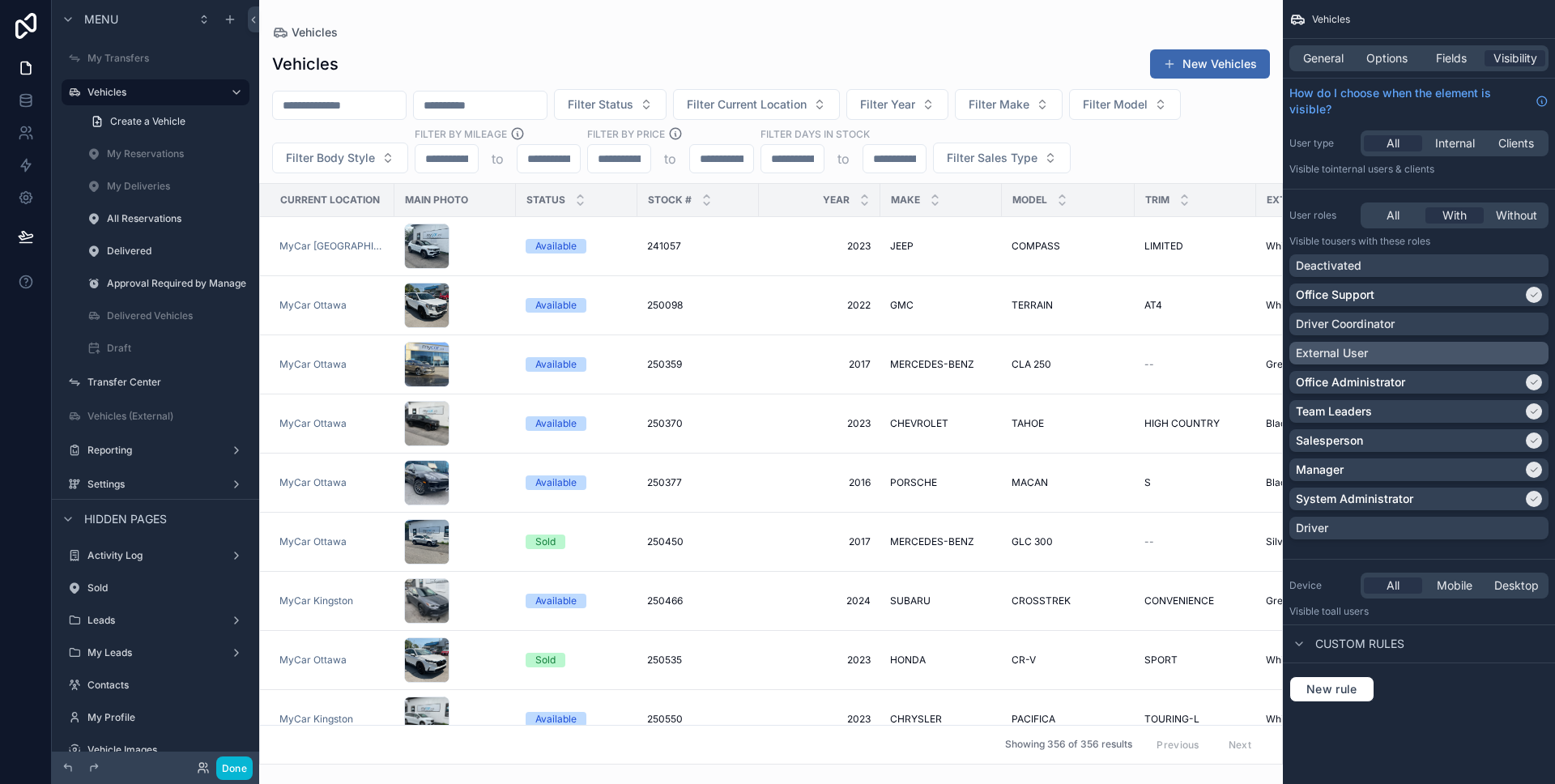
click at [1520, 350] on div "External User" at bounding box center [1419, 353] width 246 height 16
click at [244, 771] on button "Done" at bounding box center [235, 768] width 36 height 23
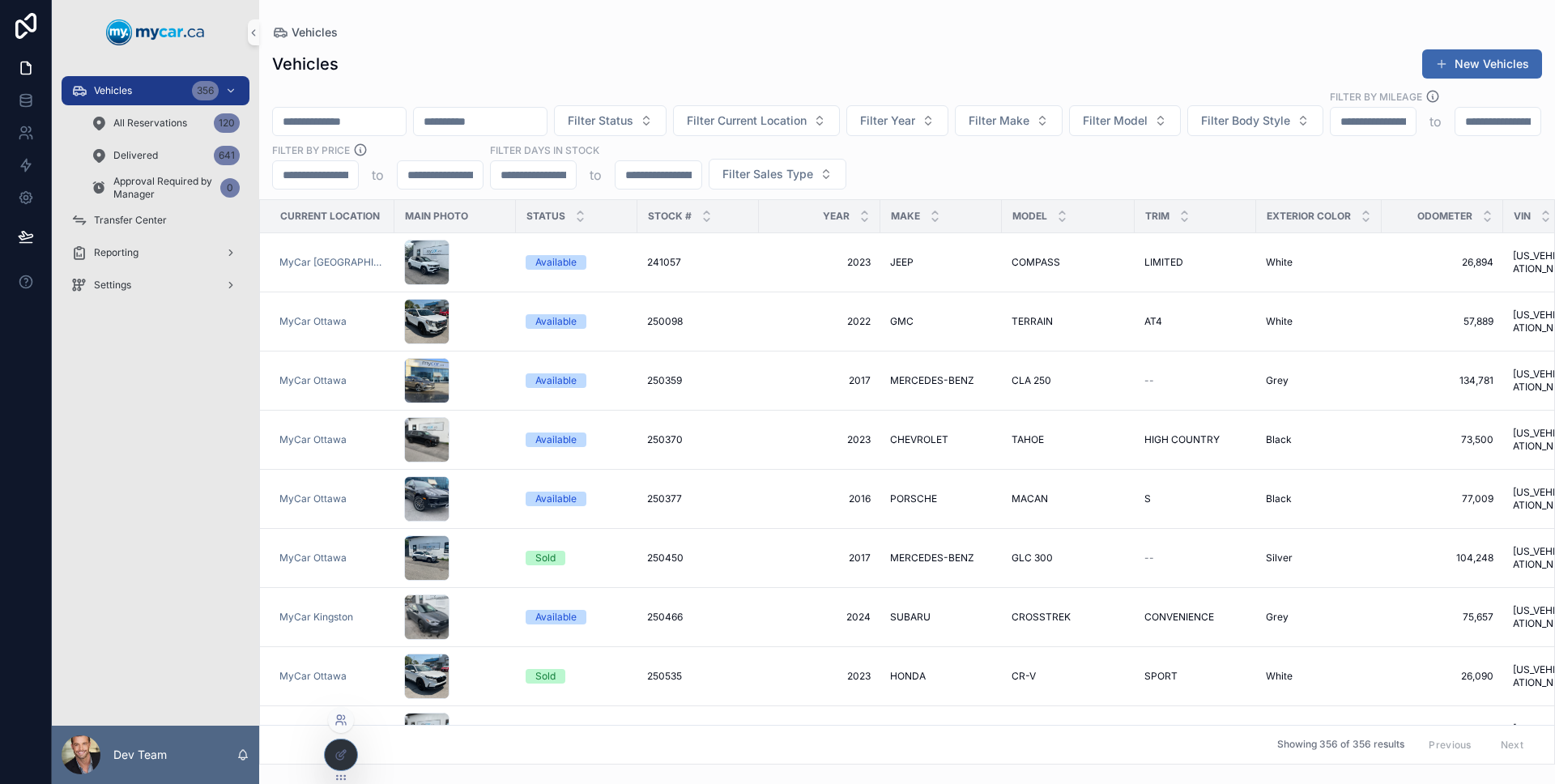
click at [336, 718] on icon at bounding box center [341, 719] width 13 height 13
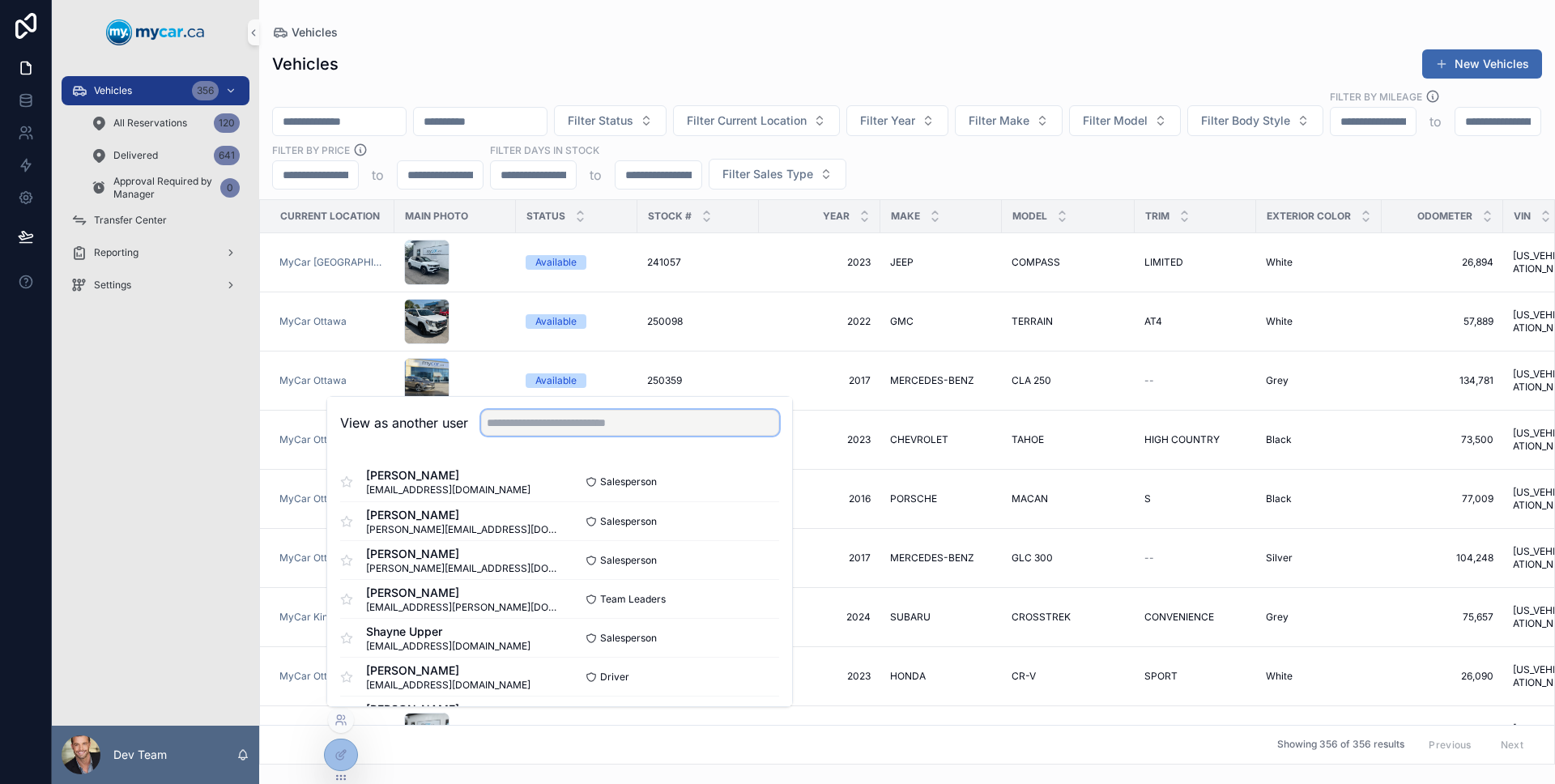
click at [504, 415] on input "text" at bounding box center [630, 422] width 298 height 26
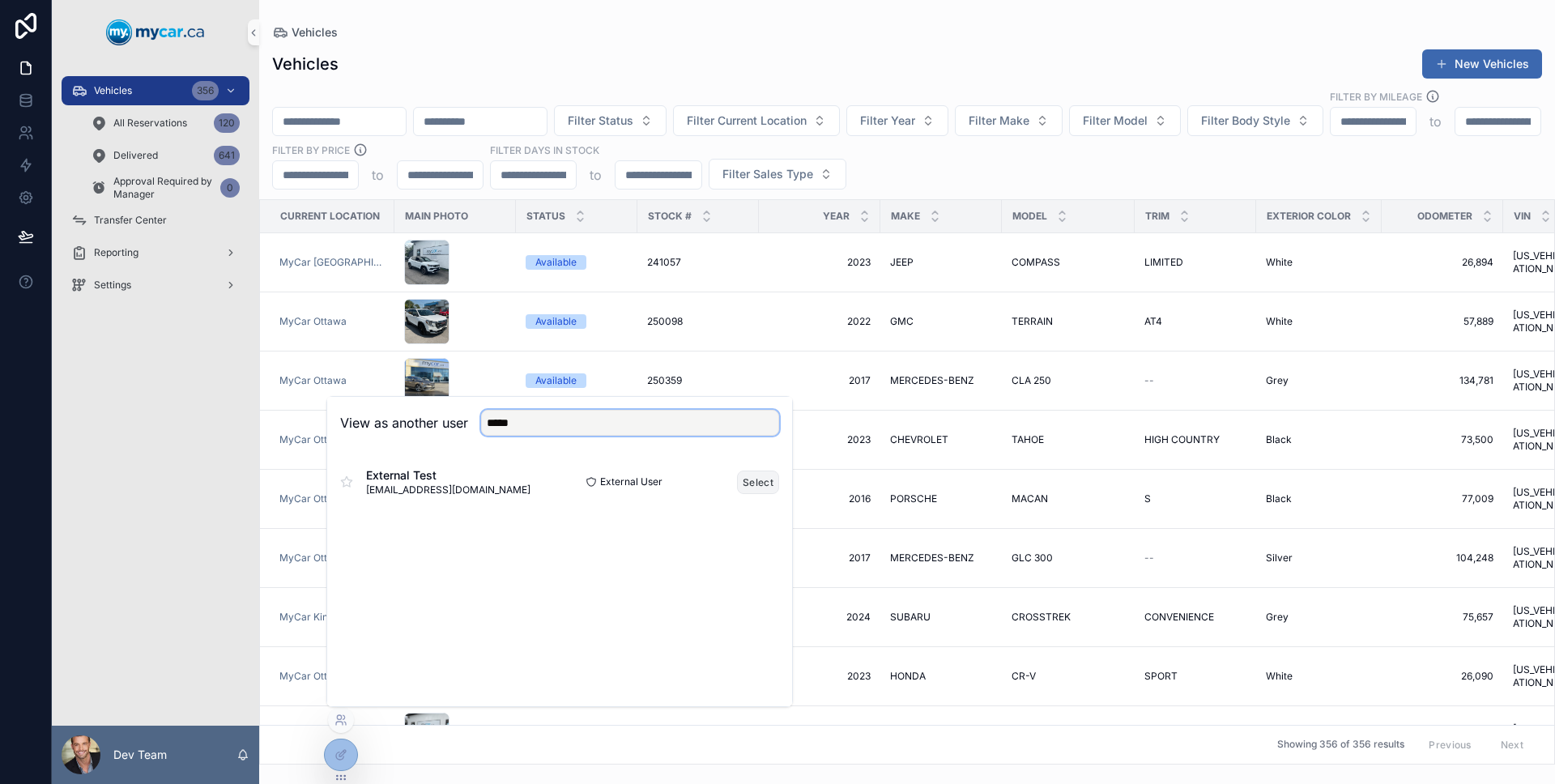
type input "*****"
click at [768, 478] on button "Select" at bounding box center [758, 482] width 42 height 23
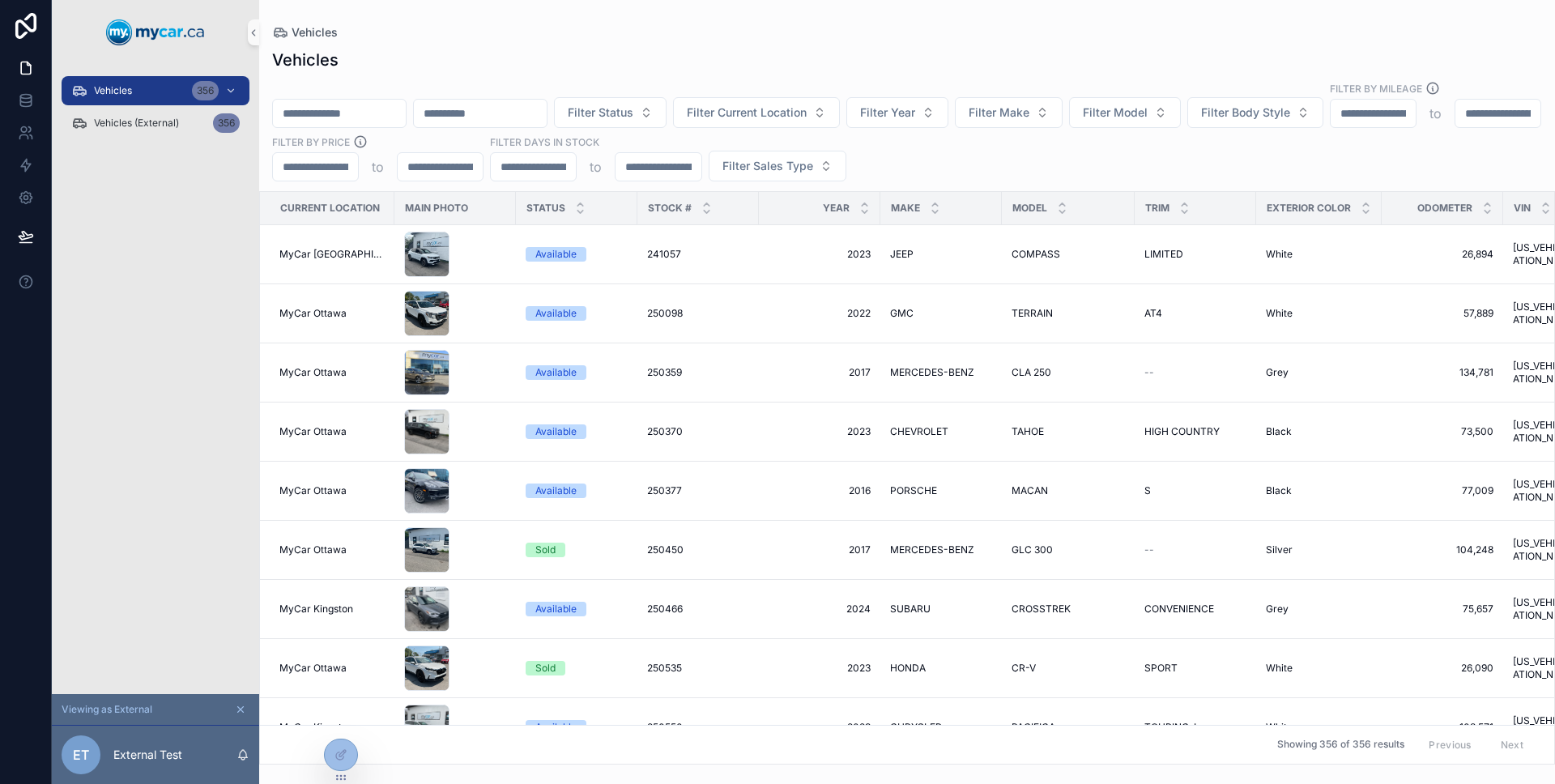
click at [191, 280] on div "Vehicles 356 Vehicles (External) 356" at bounding box center [155, 379] width 208 height 629
click at [504, 240] on td "scrollable content" at bounding box center [455, 254] width 122 height 60
click at [498, 236] on div "scrollable content" at bounding box center [455, 254] width 102 height 45
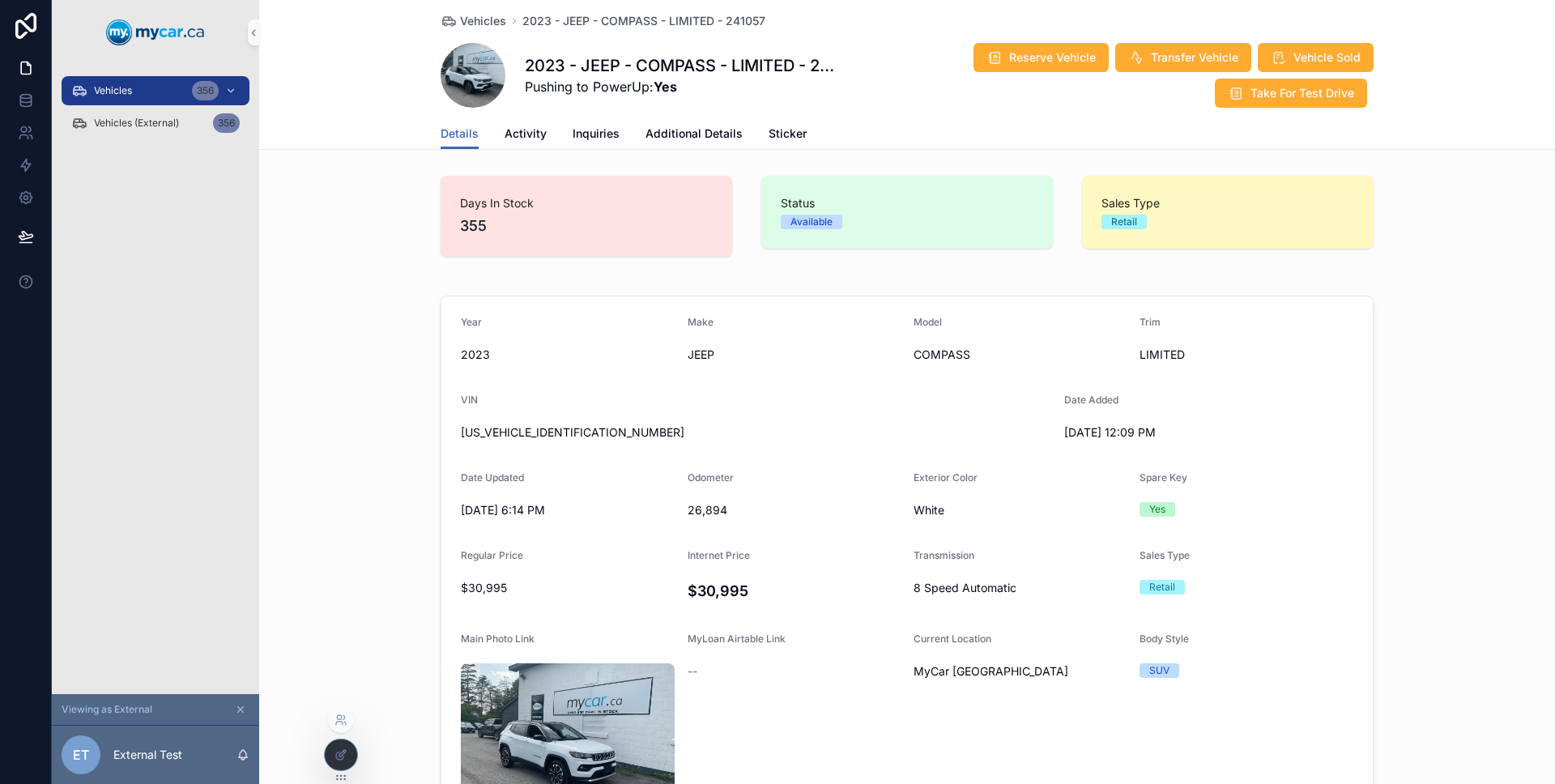
click at [342, 744] on div at bounding box center [341, 754] width 32 height 31
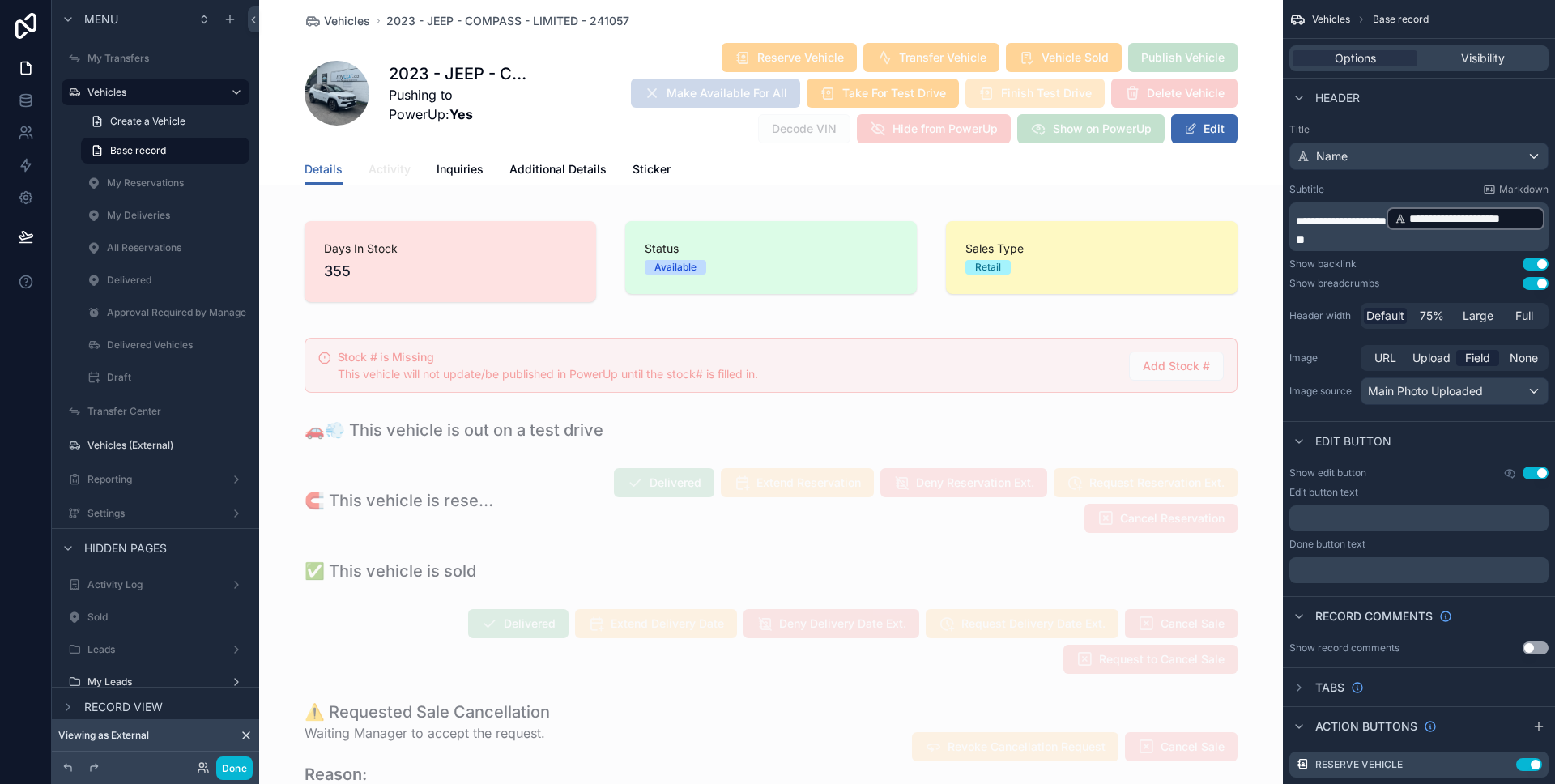
click at [392, 167] on span "Activity" at bounding box center [389, 170] width 42 height 16
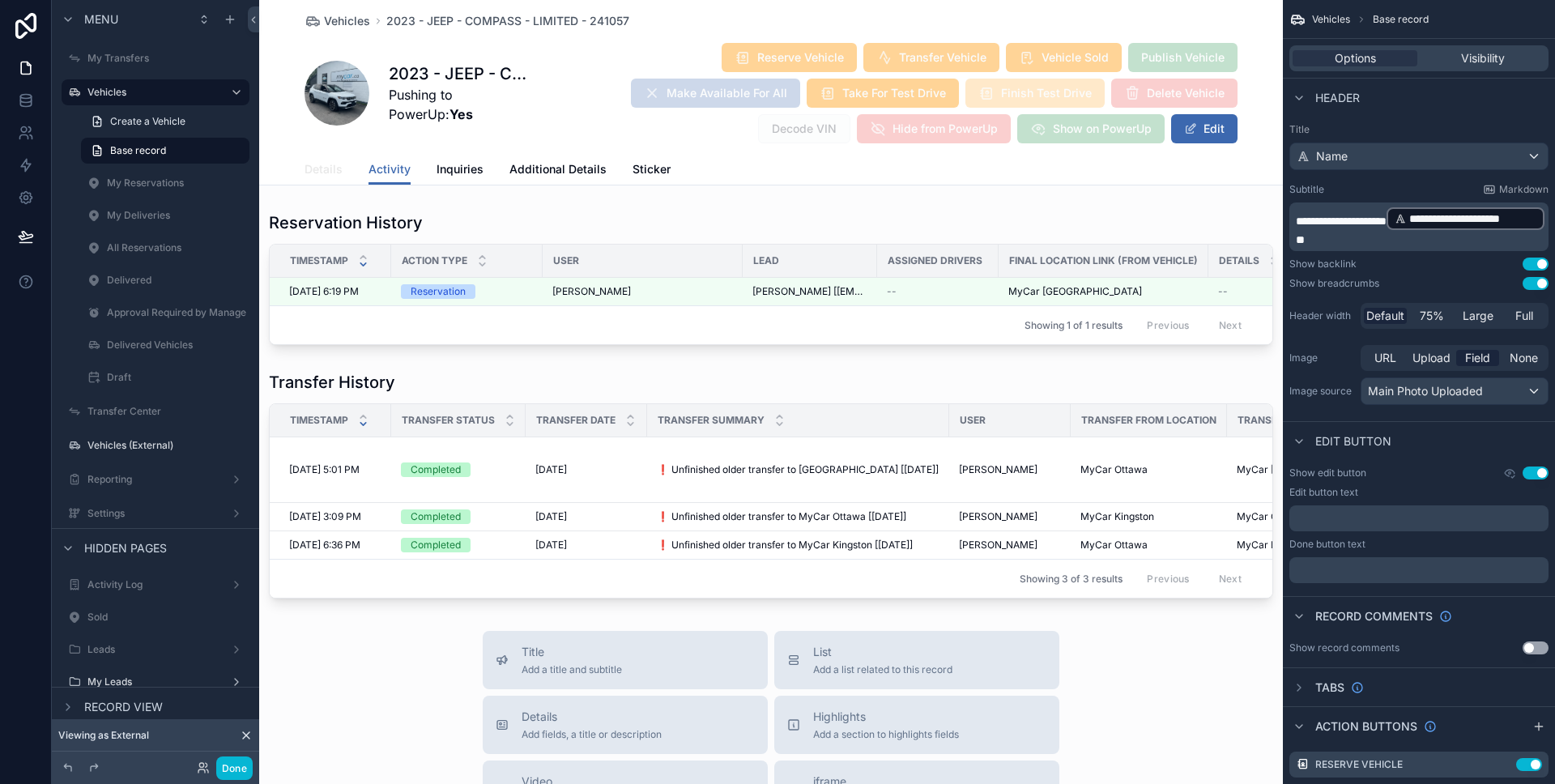
click at [331, 171] on span "Details" at bounding box center [323, 170] width 38 height 16
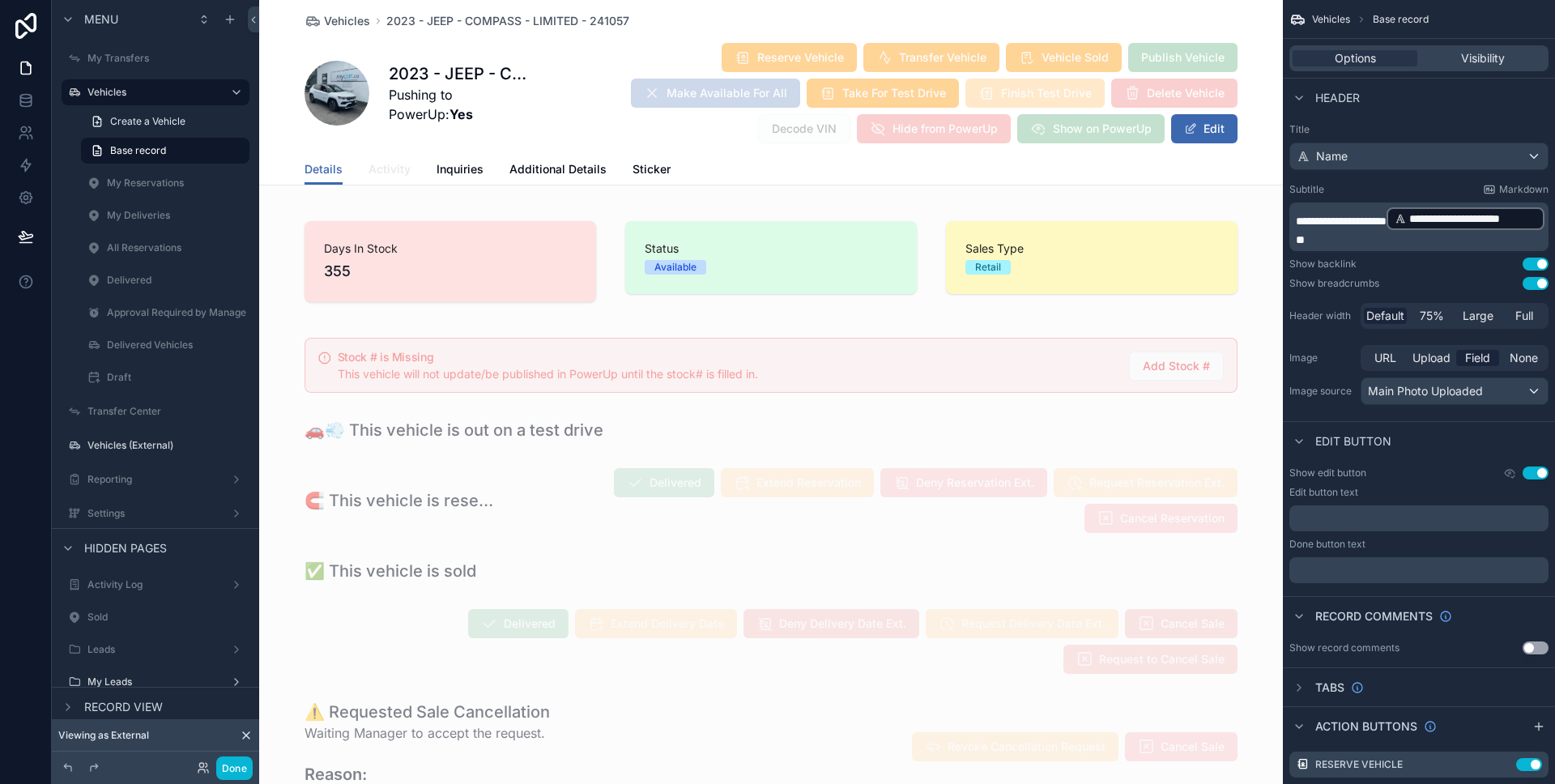
click at [380, 171] on span "Activity" at bounding box center [389, 170] width 42 height 16
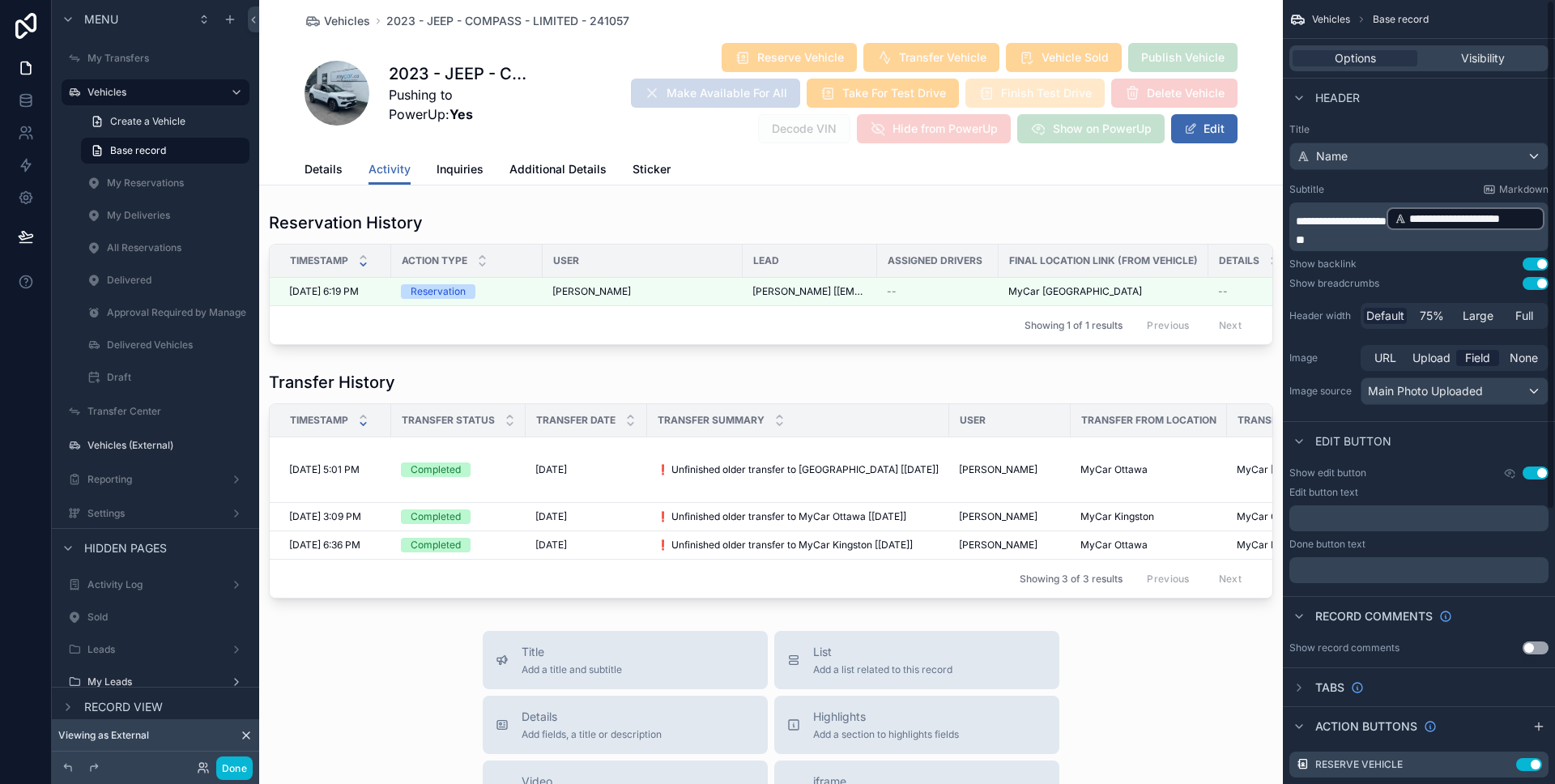
click at [1476, 47] on div "Options Visibility" at bounding box center [1418, 58] width 259 height 26
click at [1478, 53] on span "Visibility" at bounding box center [1483, 59] width 43 height 16
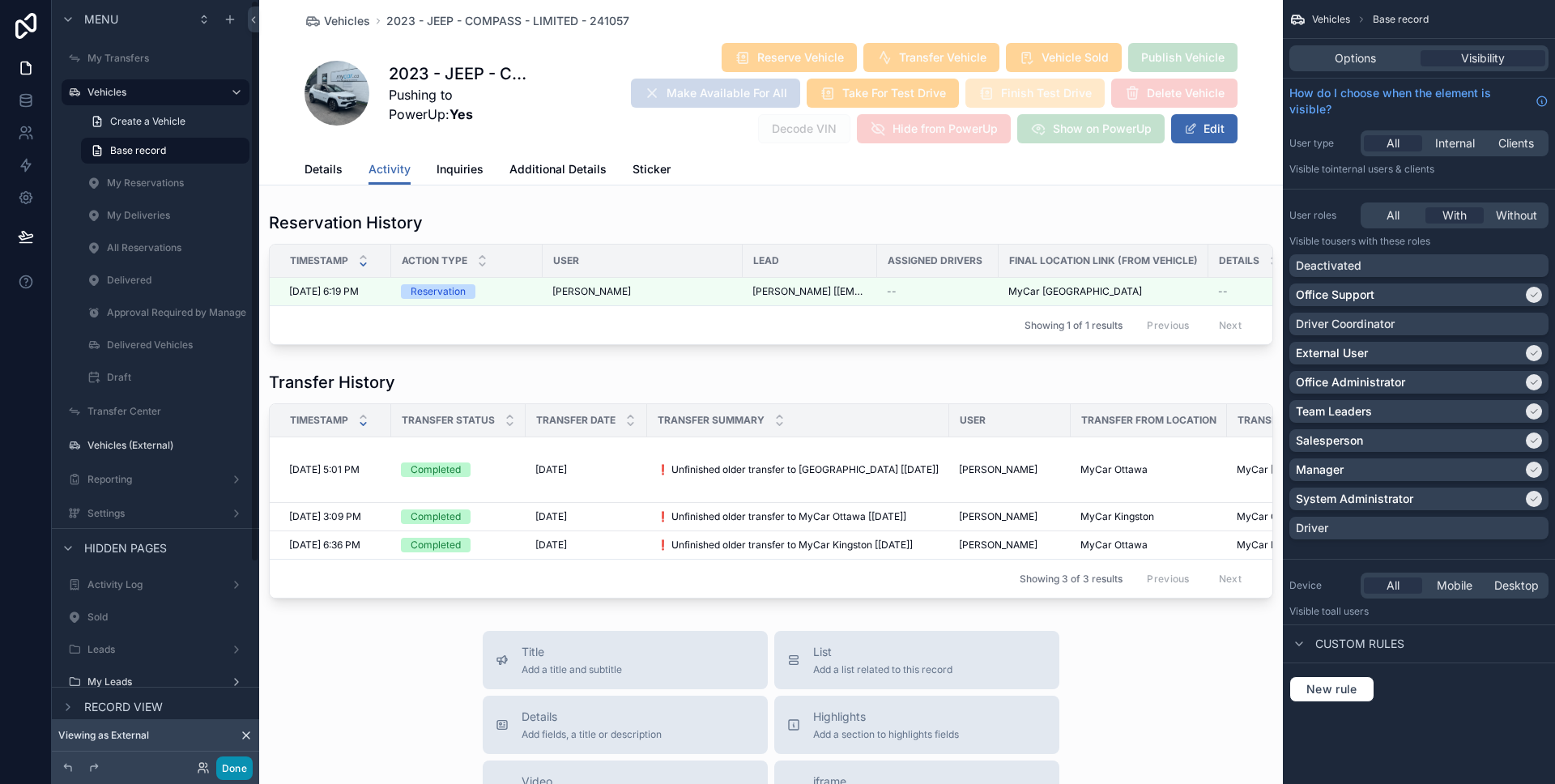
click at [241, 759] on button "Done" at bounding box center [235, 768] width 36 height 23
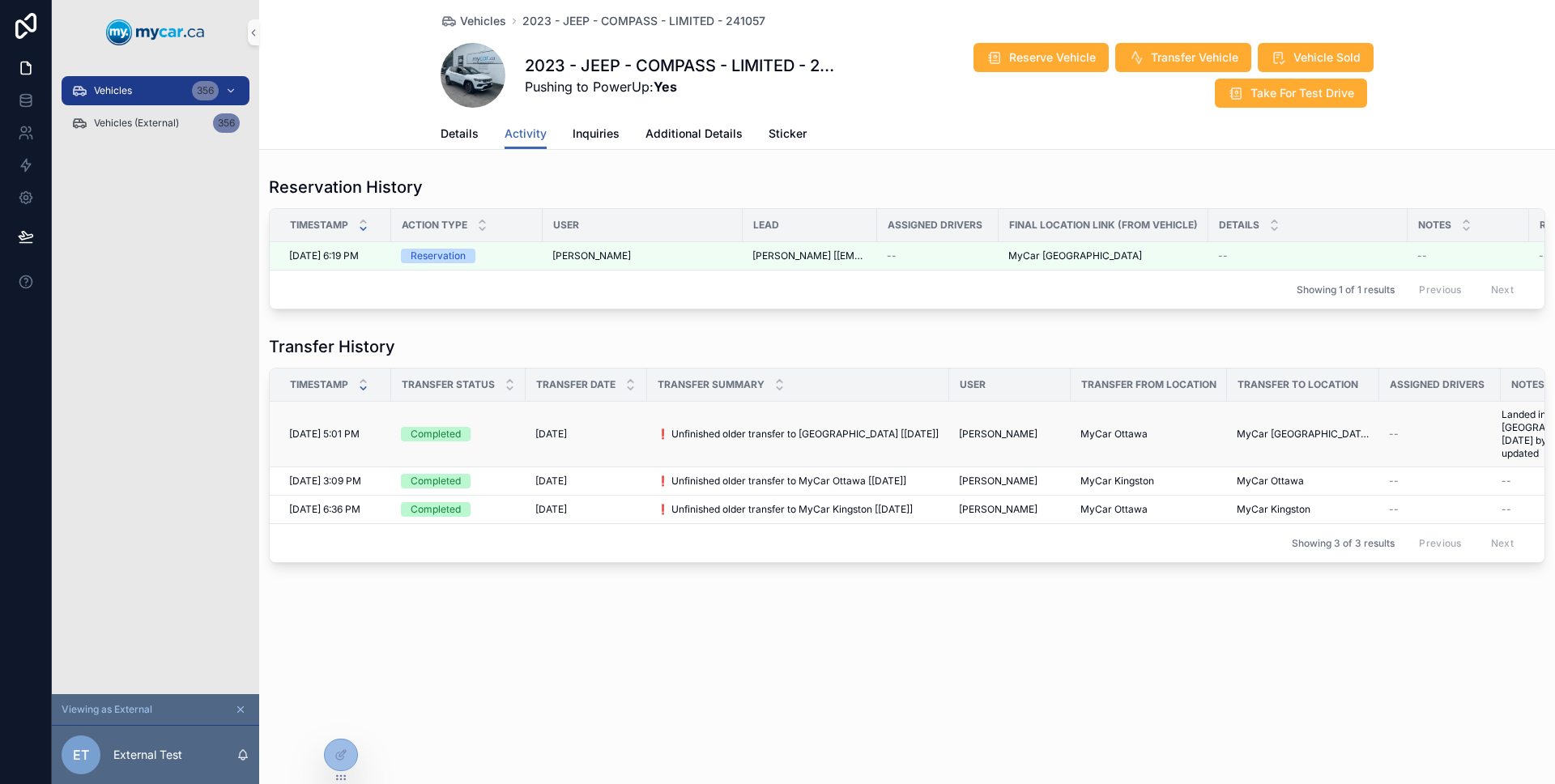
click at [644, 447] on td "7/31/2025 7/31/2025" at bounding box center [586, 434] width 122 height 66
click at [604, 135] on span "Inquiries" at bounding box center [596, 134] width 47 height 16
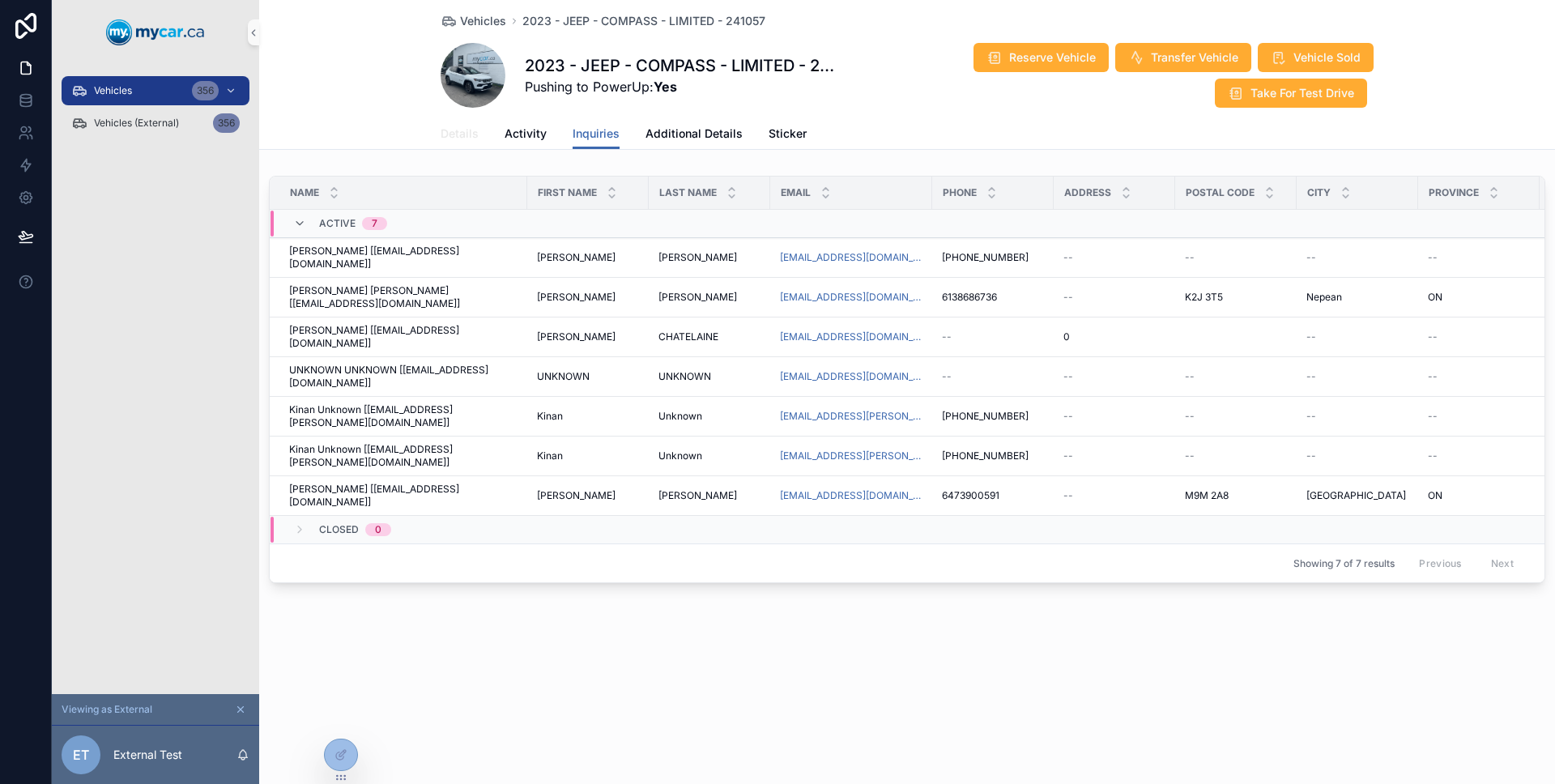
click at [474, 131] on span "Details" at bounding box center [459, 134] width 38 height 16
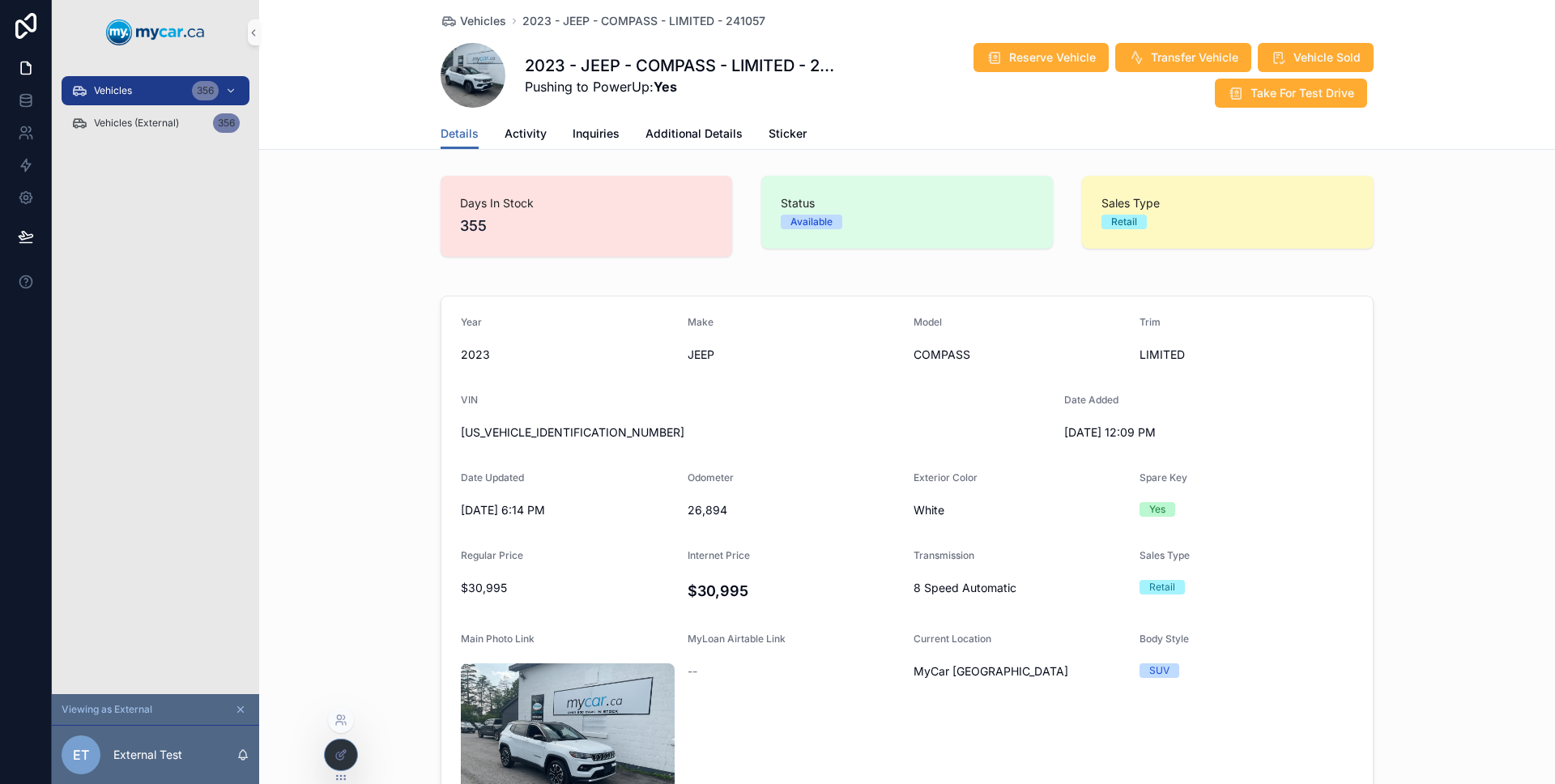
click at [341, 743] on div at bounding box center [341, 754] width 32 height 31
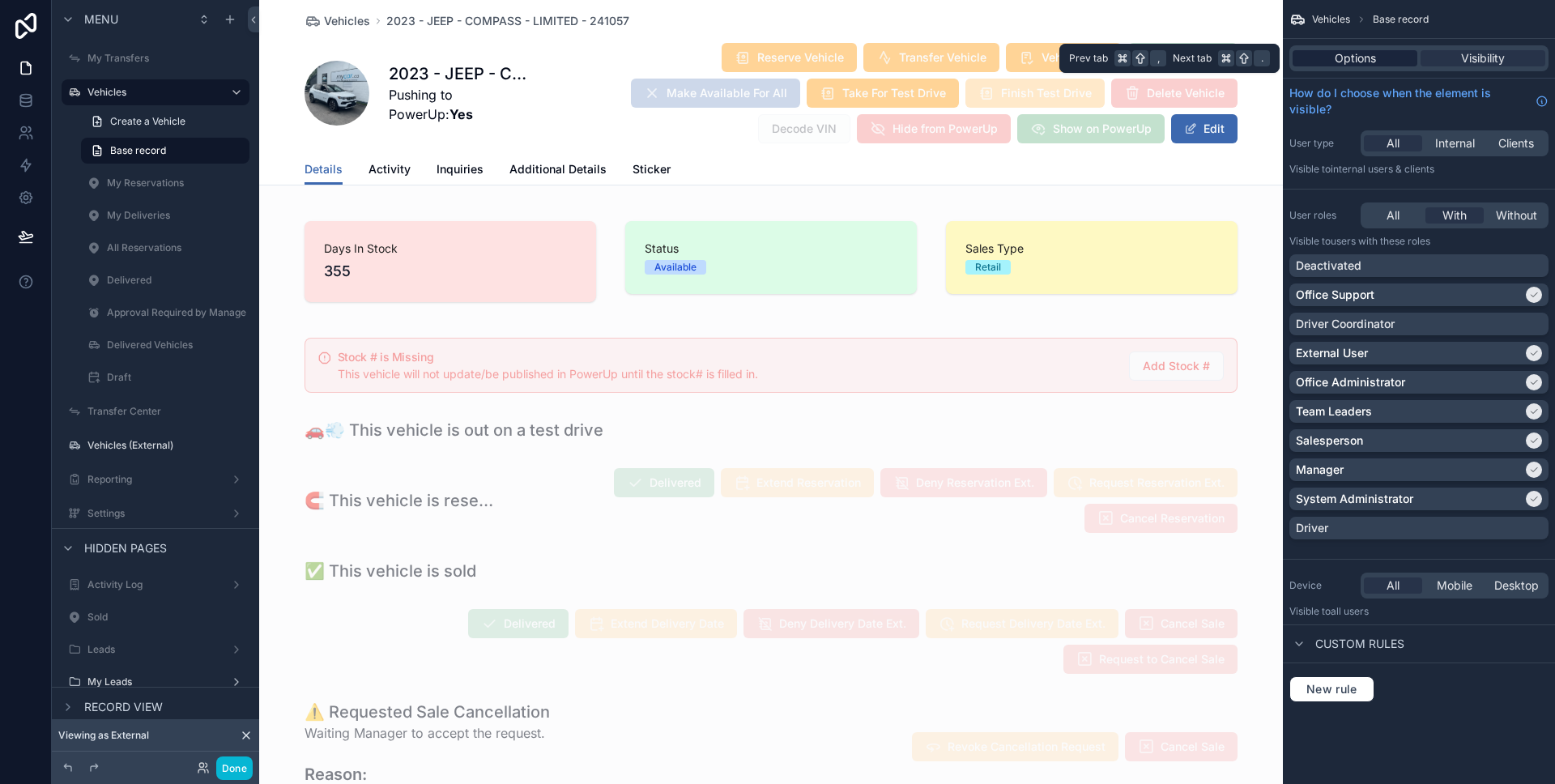
click at [1378, 62] on div "Options" at bounding box center [1355, 59] width 125 height 16
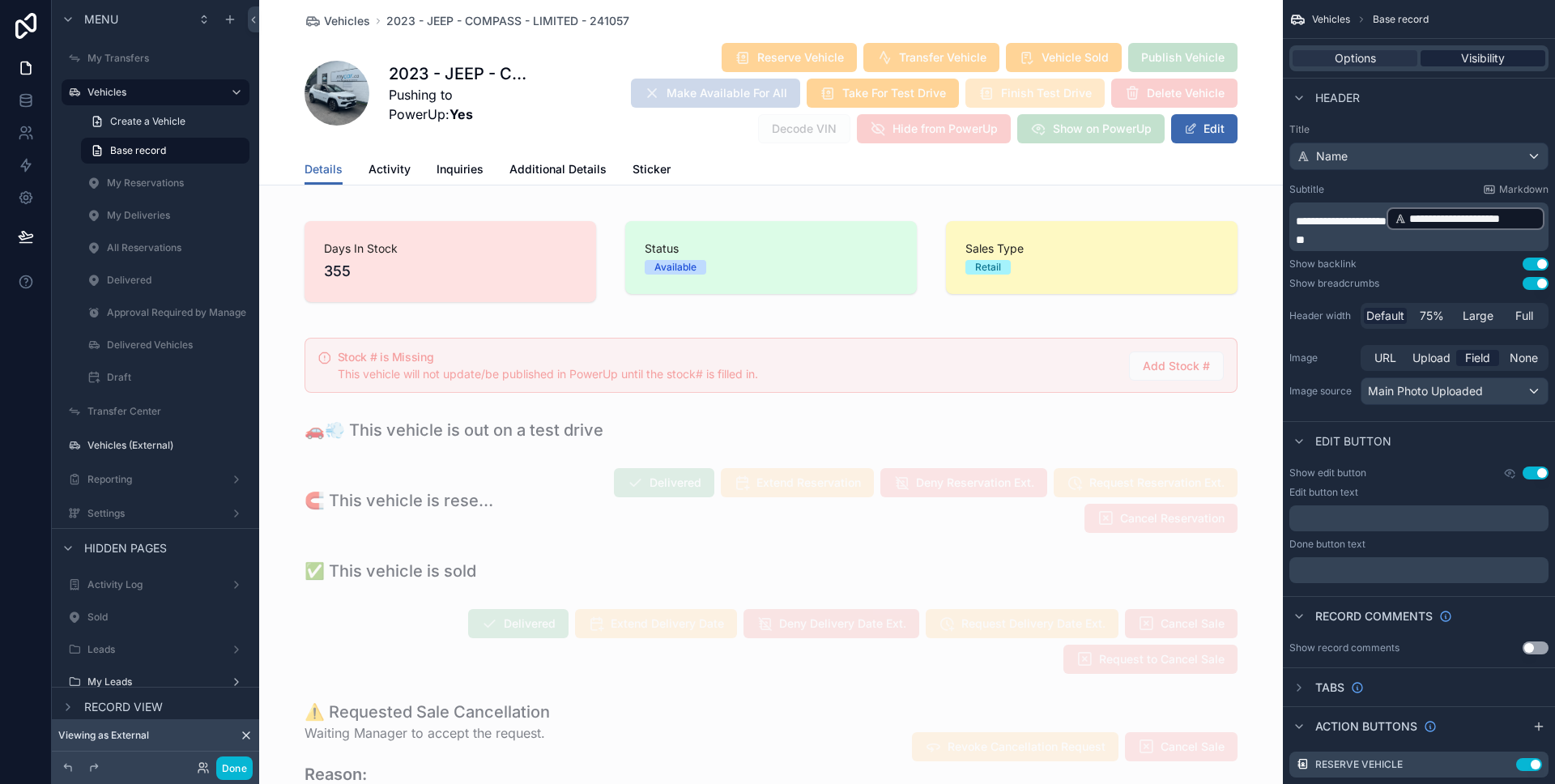
click at [1474, 60] on span "Visibility" at bounding box center [1483, 59] width 43 height 16
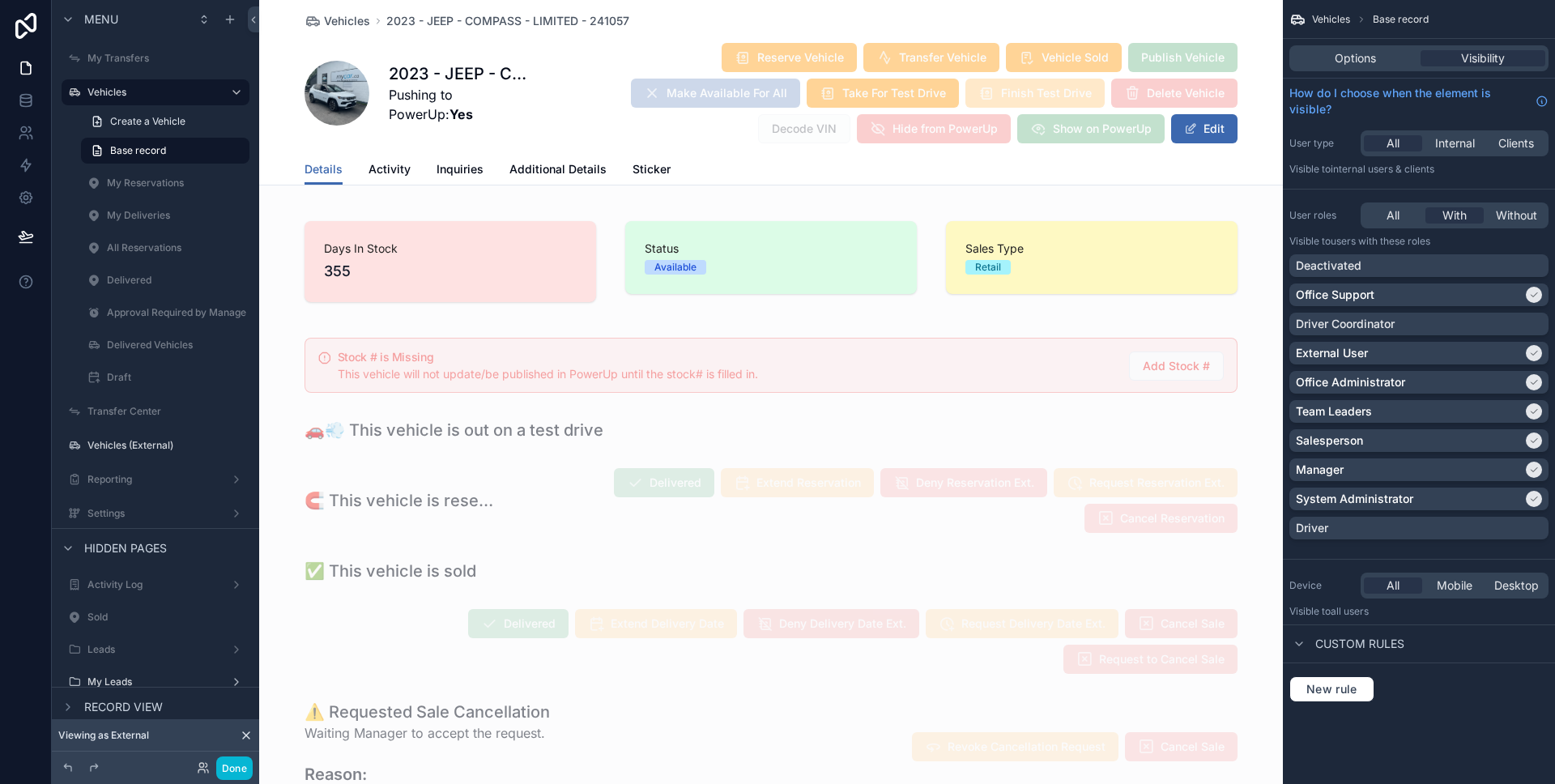
click at [624, 70] on div "Reserve Vehicle Transfer Vehicle Vehicle Sold Publish Vehicle Make Available Fo…" at bounding box center [885, 93] width 703 height 102
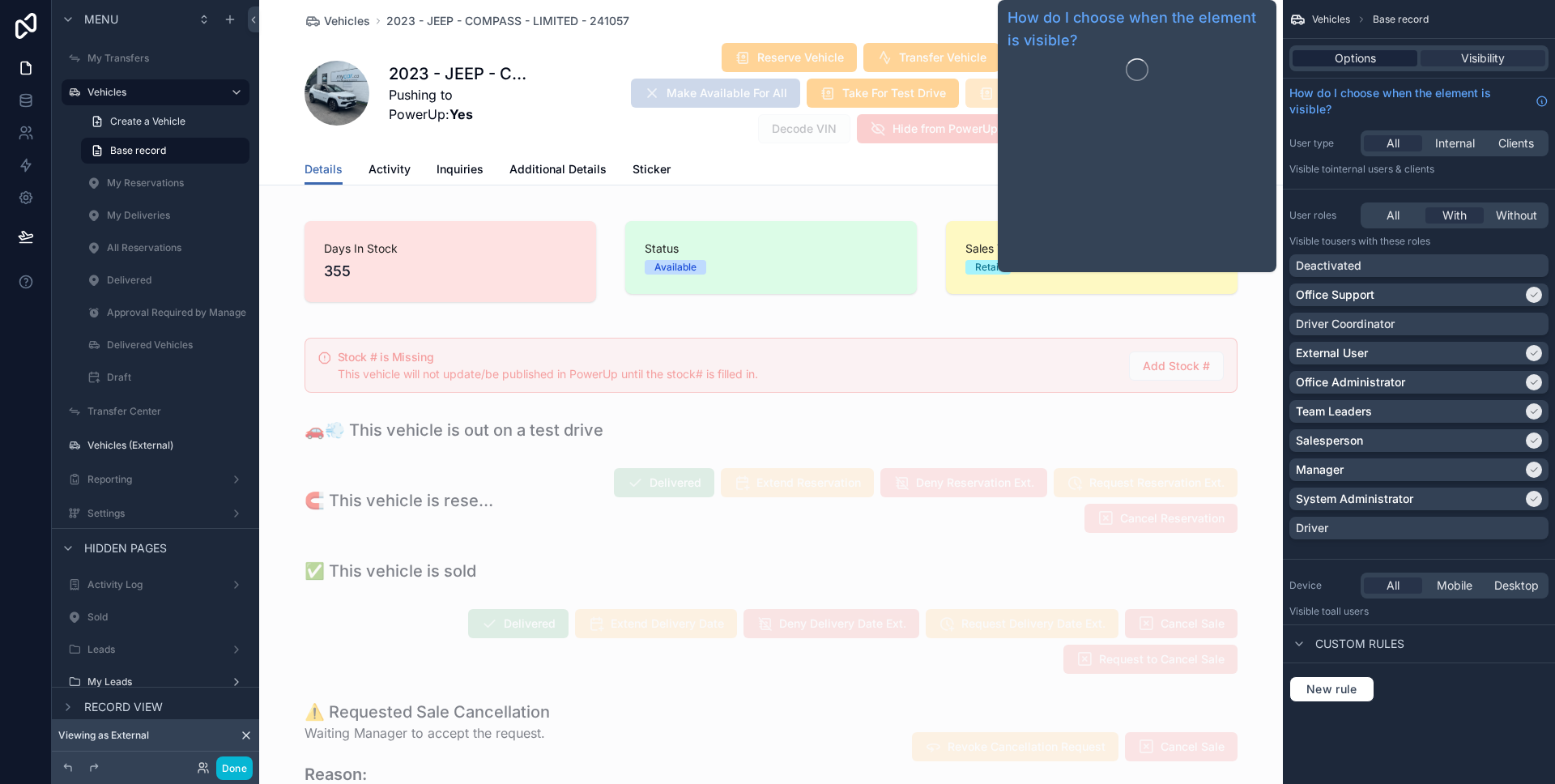
click at [1339, 63] on span "Options" at bounding box center [1356, 59] width 42 height 16
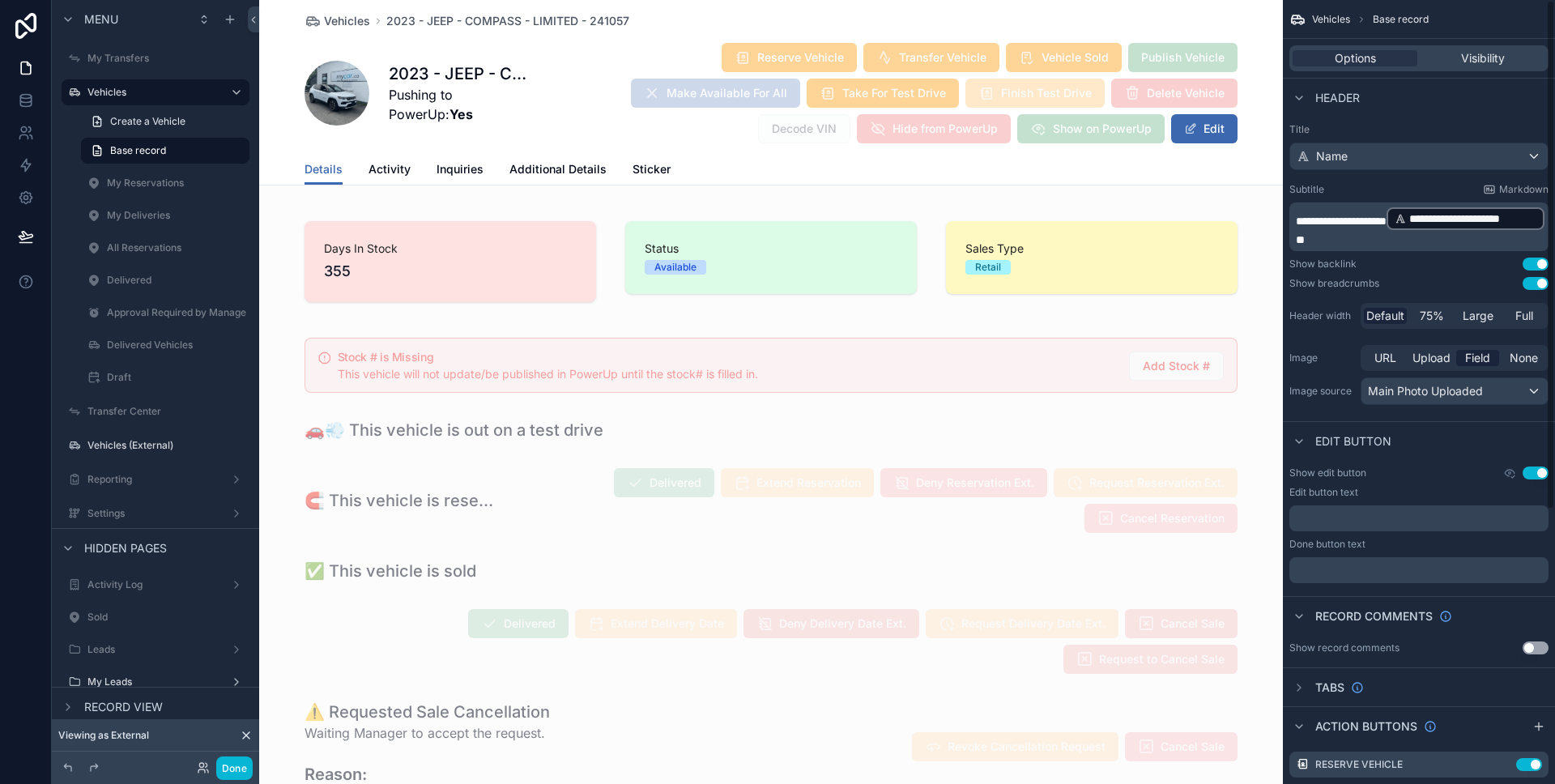
scroll to position [284, 0]
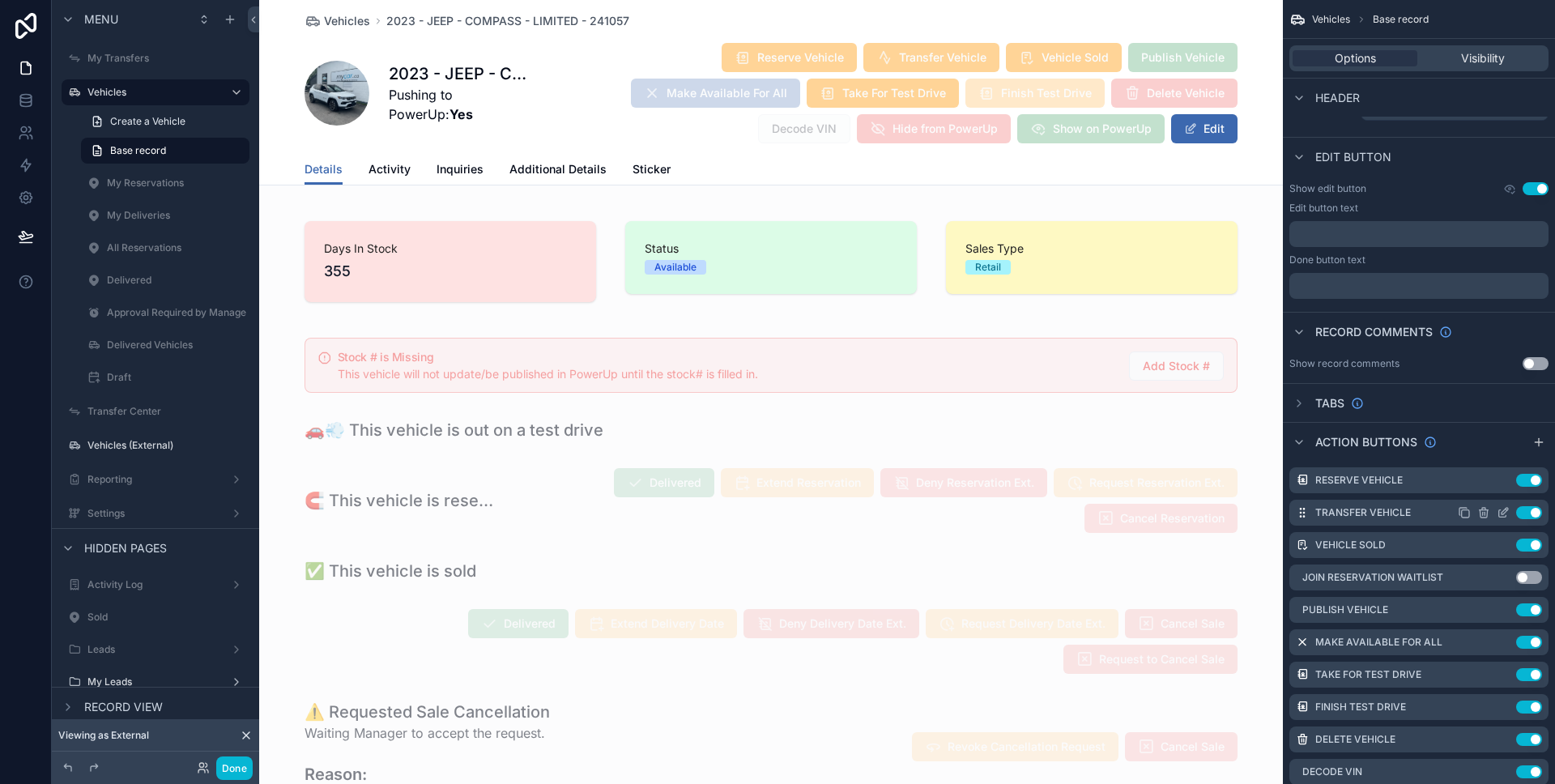
click at [1500, 510] on icon "scrollable content" at bounding box center [1503, 513] width 7 height 7
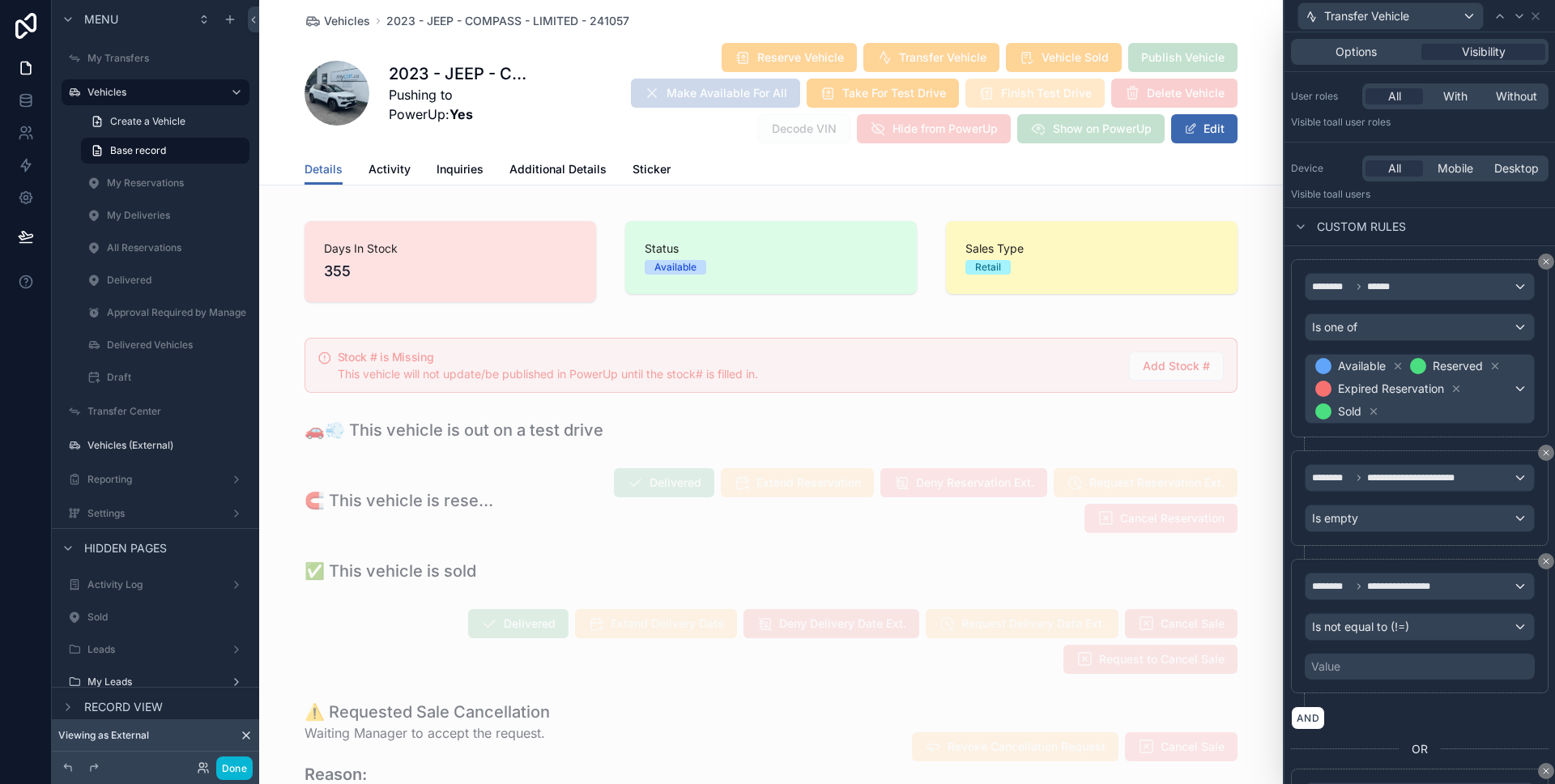
scroll to position [0, 0]
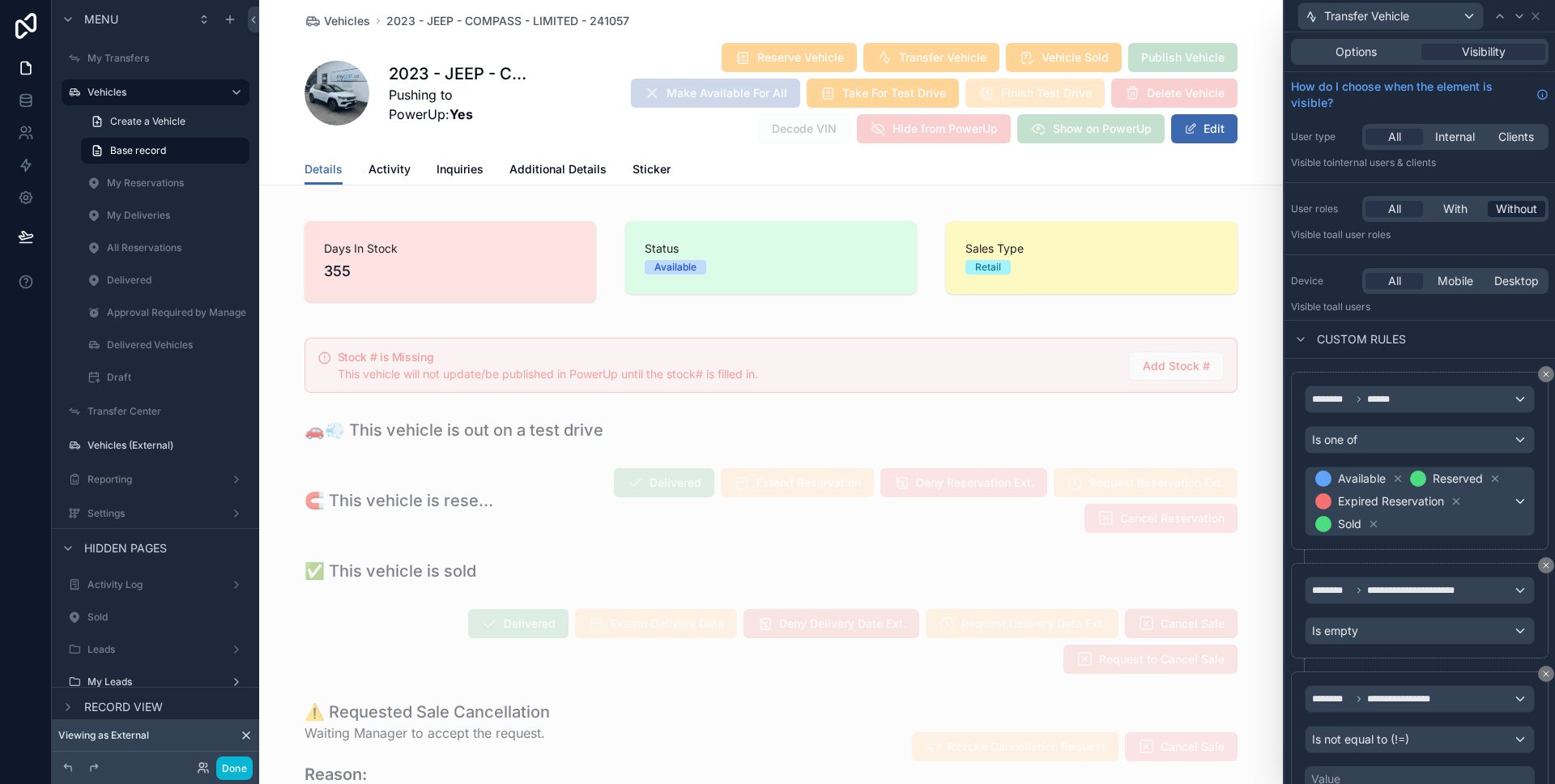
click at [1496, 207] on span "Without" at bounding box center [1516, 209] width 42 height 16
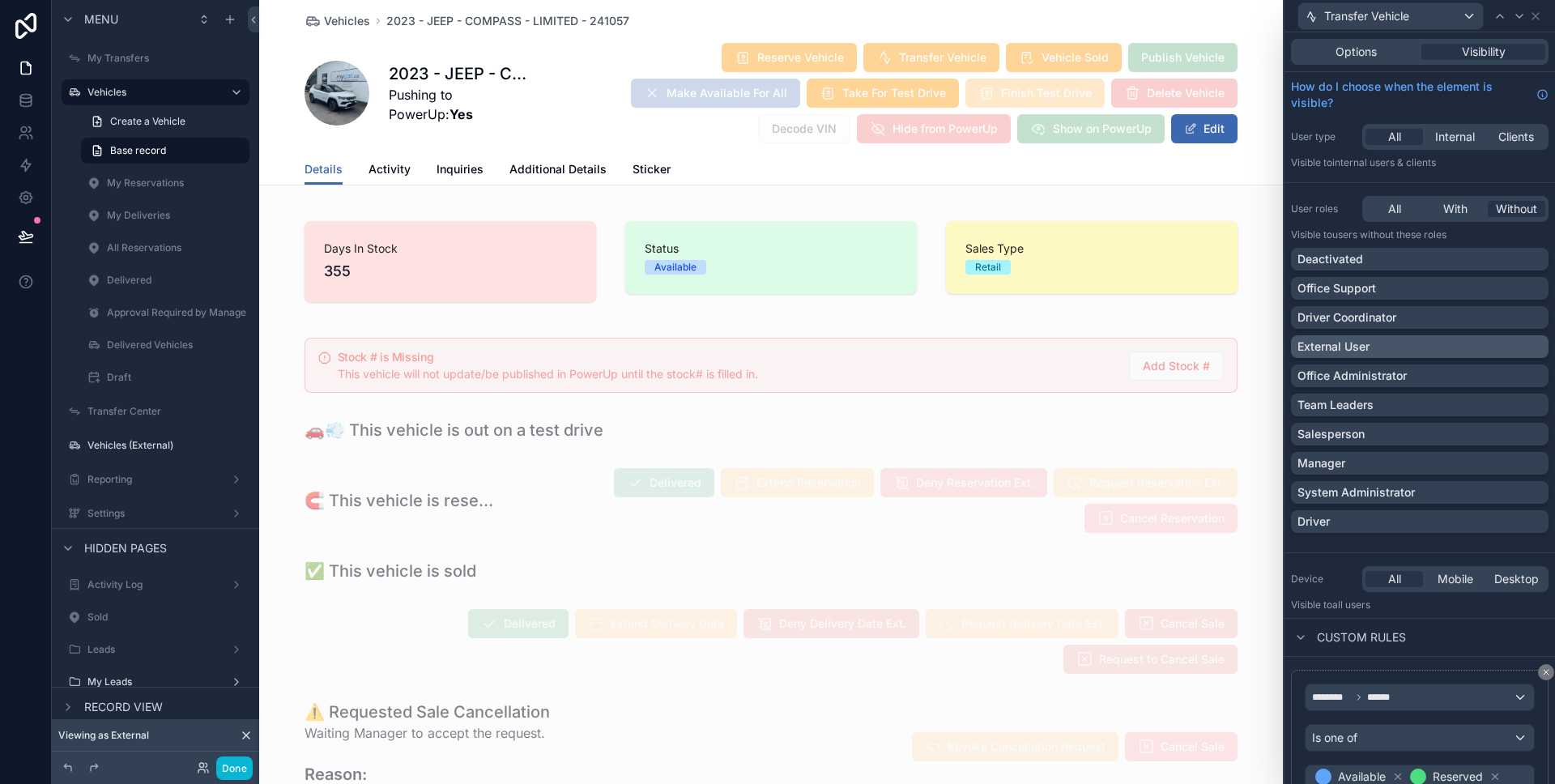
click at [1489, 340] on div "External User" at bounding box center [1419, 346] width 245 height 16
click at [1538, 13] on icon at bounding box center [1535, 15] width 6 height 6
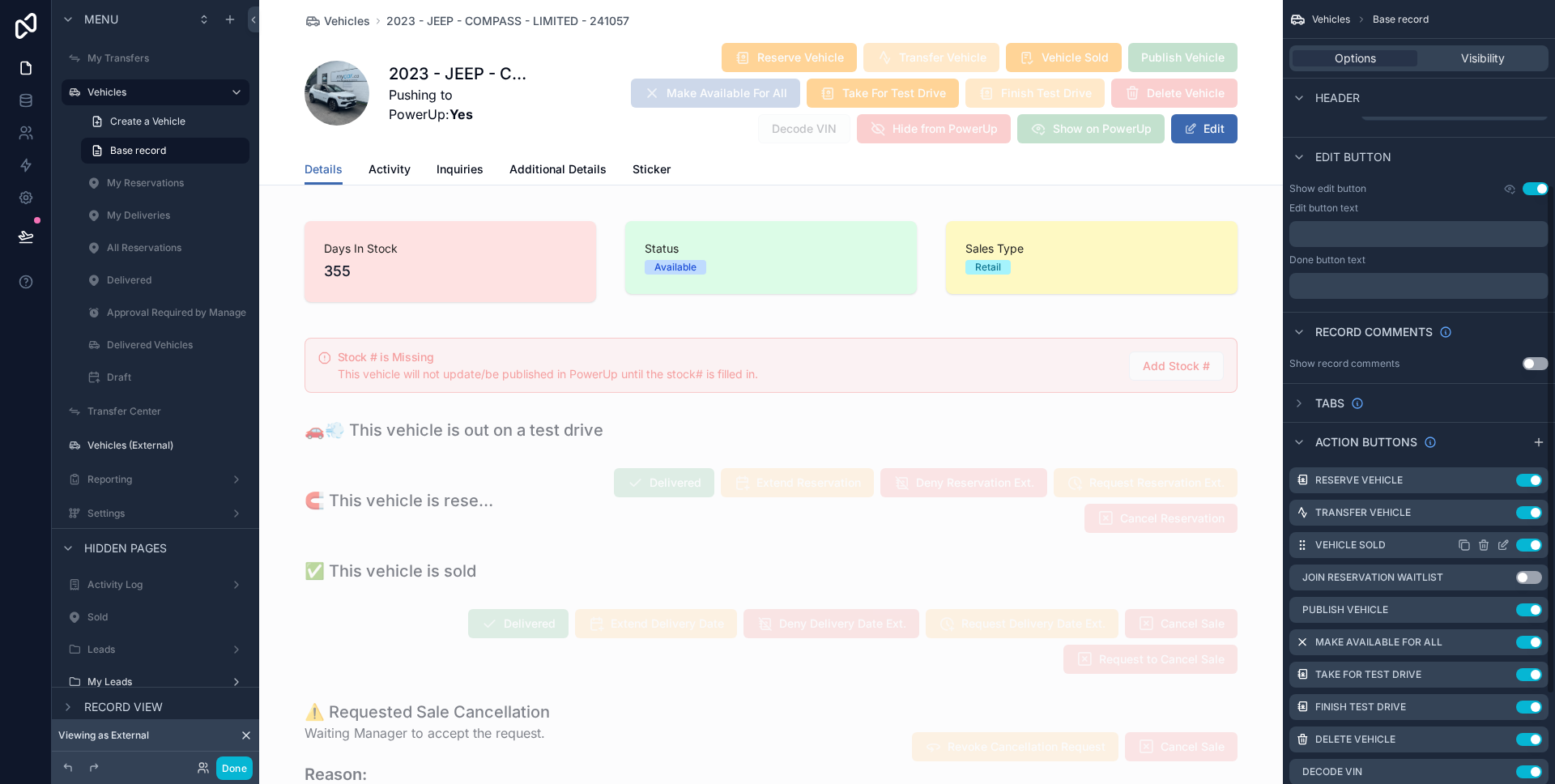
click at [1500, 540] on icon "scrollable content" at bounding box center [1503, 545] width 13 height 13
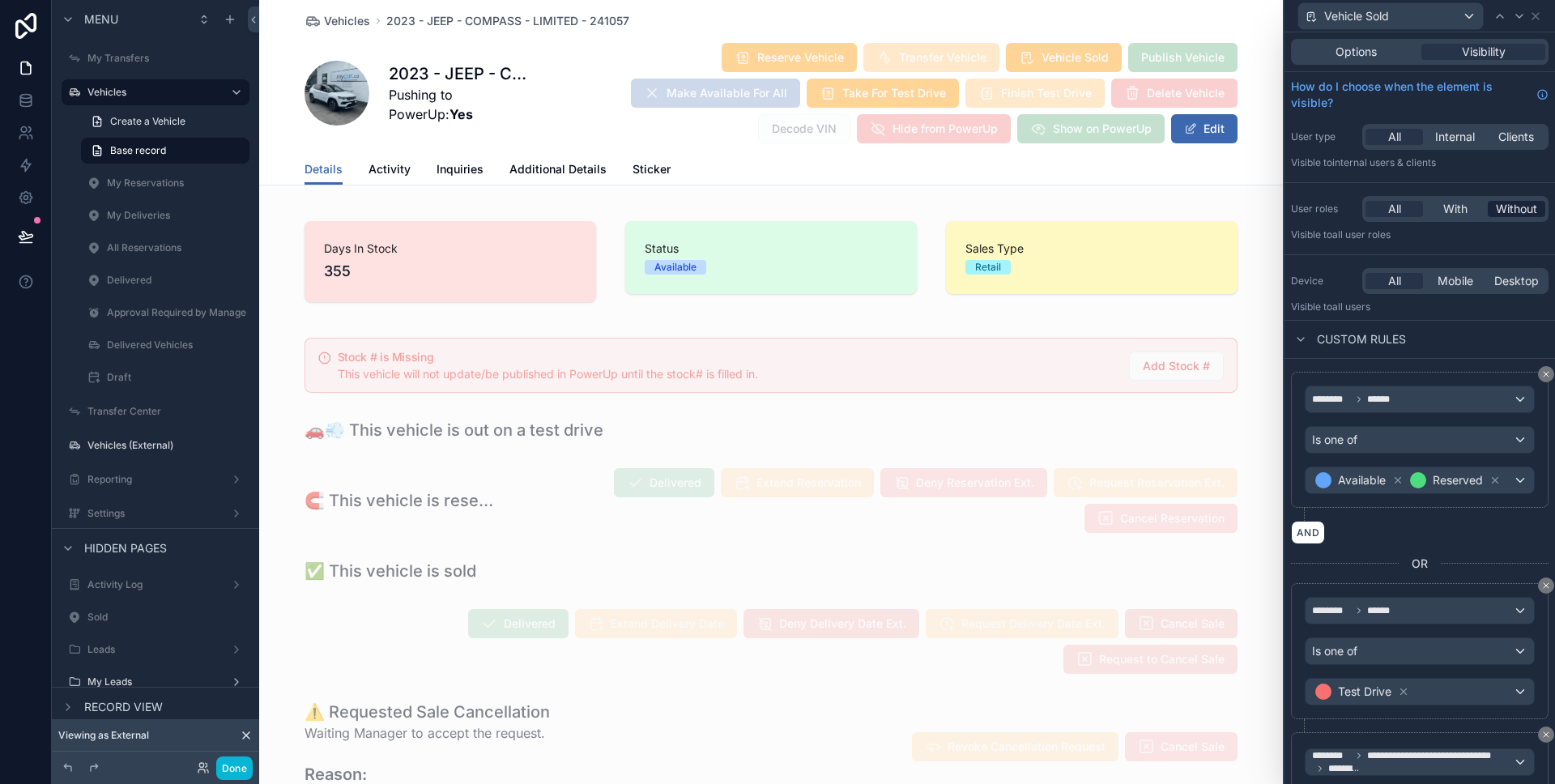
click at [1509, 205] on span "Without" at bounding box center [1516, 209] width 42 height 16
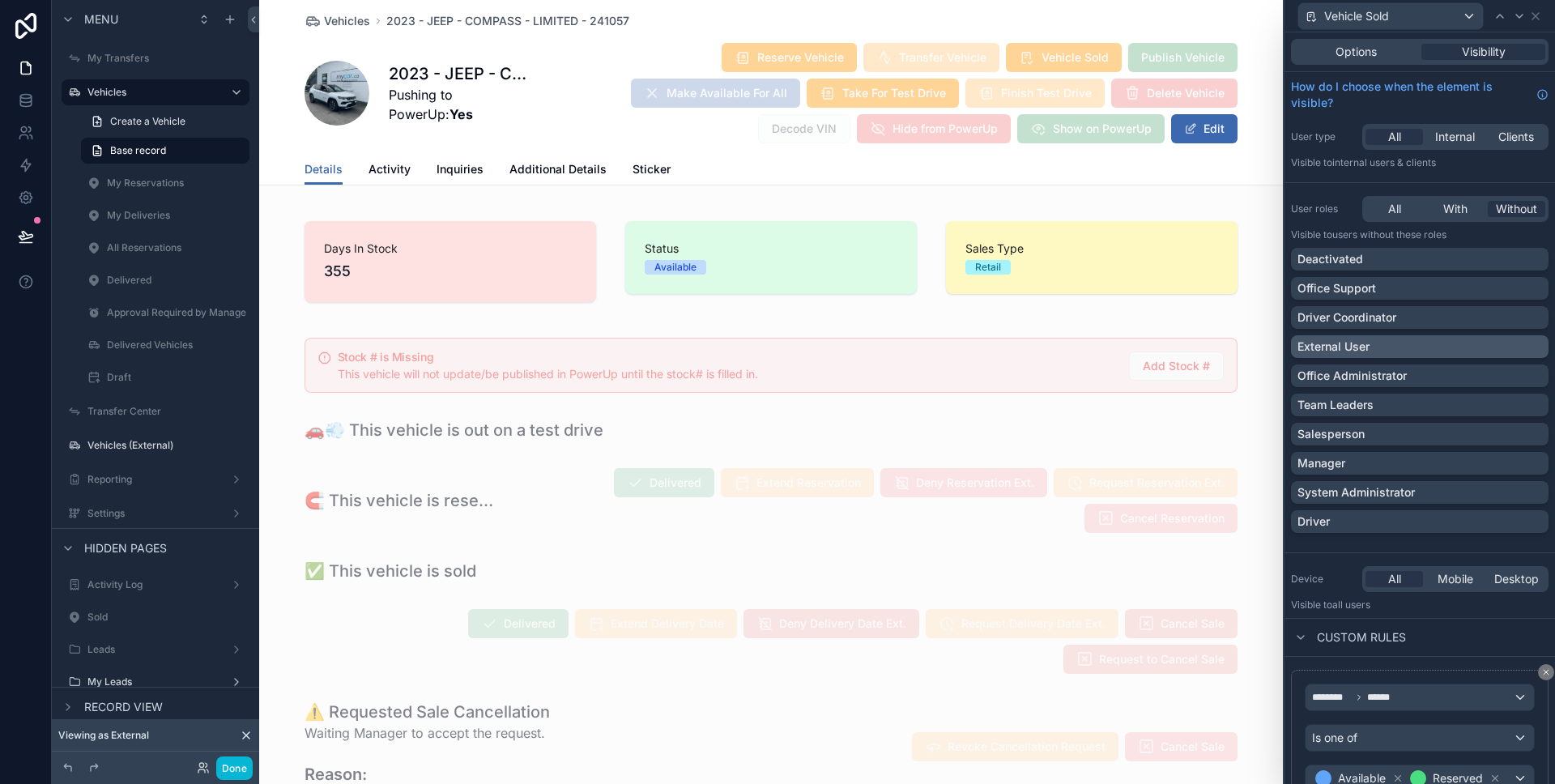
click at [1409, 339] on div "External User" at bounding box center [1419, 346] width 245 height 16
click at [234, 766] on button "Done" at bounding box center [235, 768] width 36 height 23
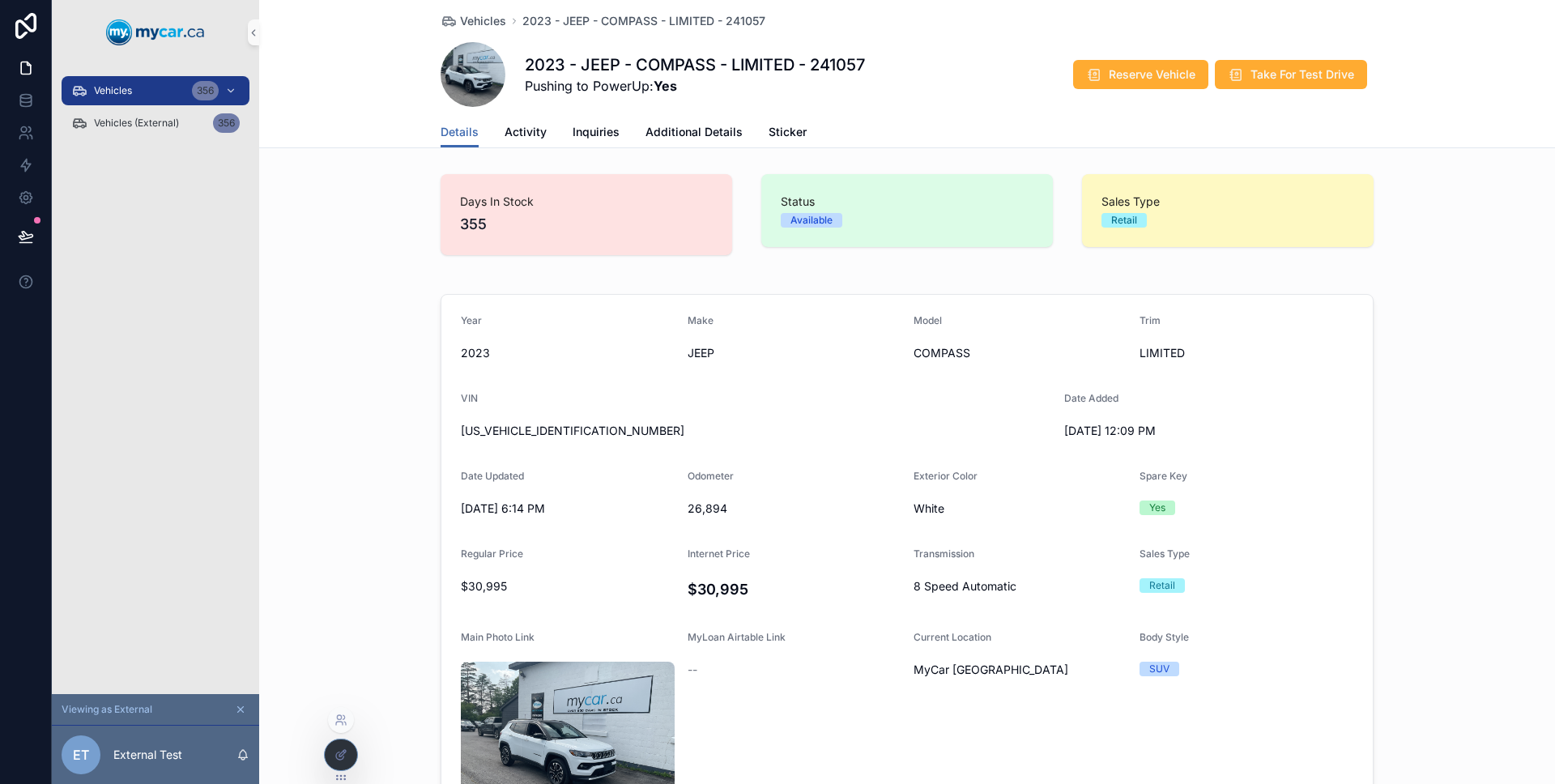
click at [351, 761] on div at bounding box center [341, 754] width 32 height 31
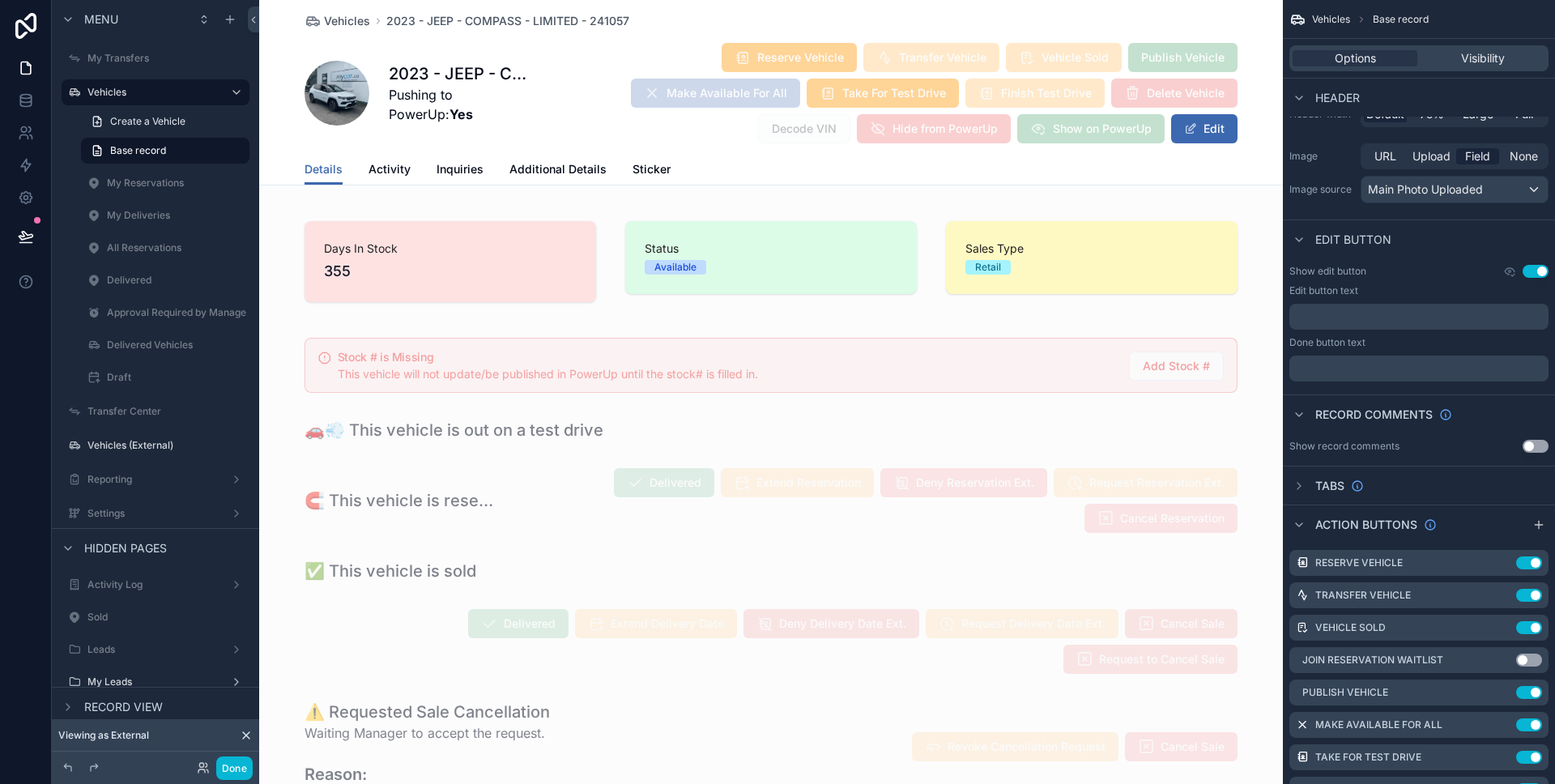
scroll to position [223, 0]
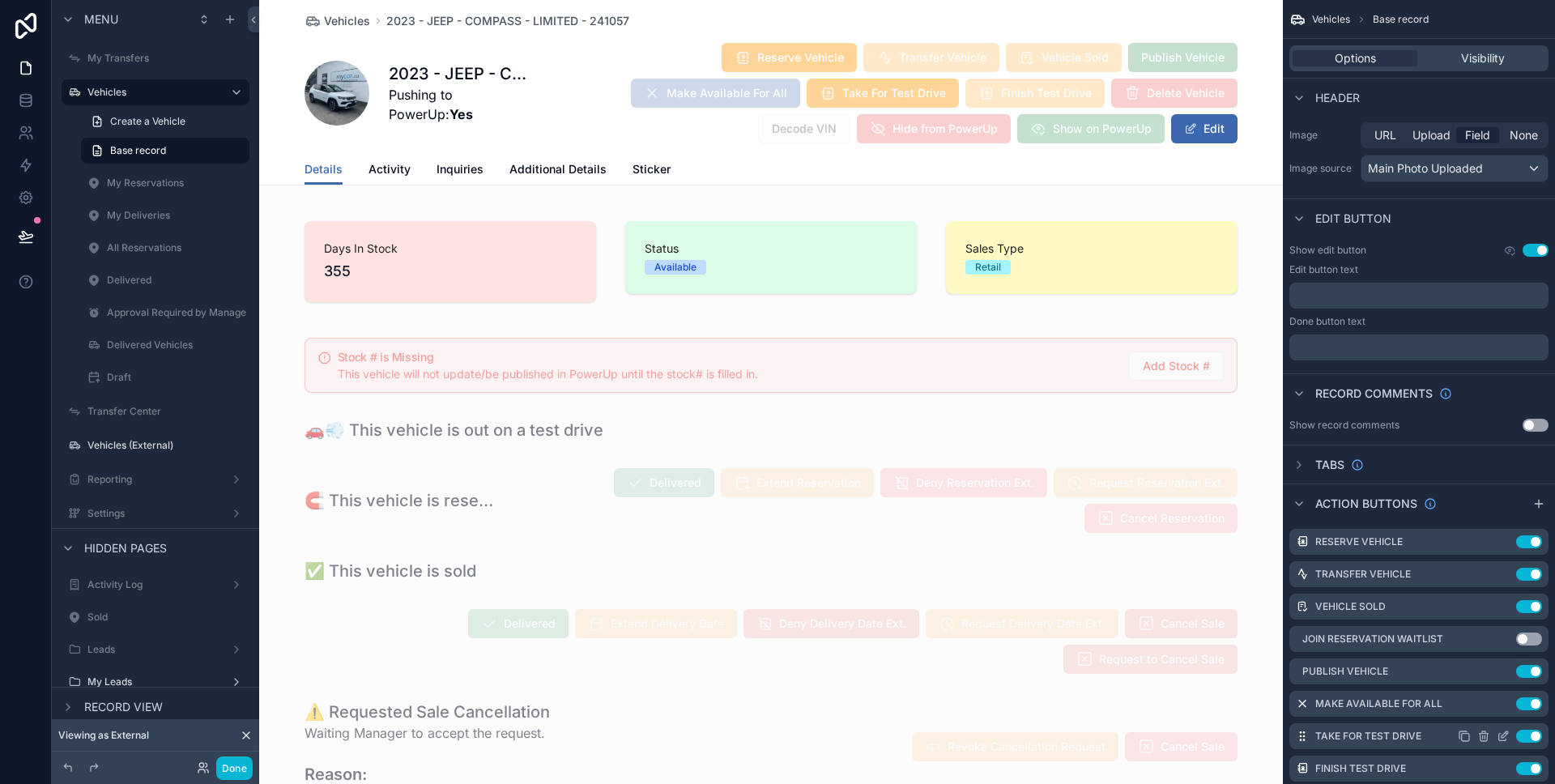
click at [1500, 731] on icon "scrollable content" at bounding box center [1503, 735] width 13 height 13
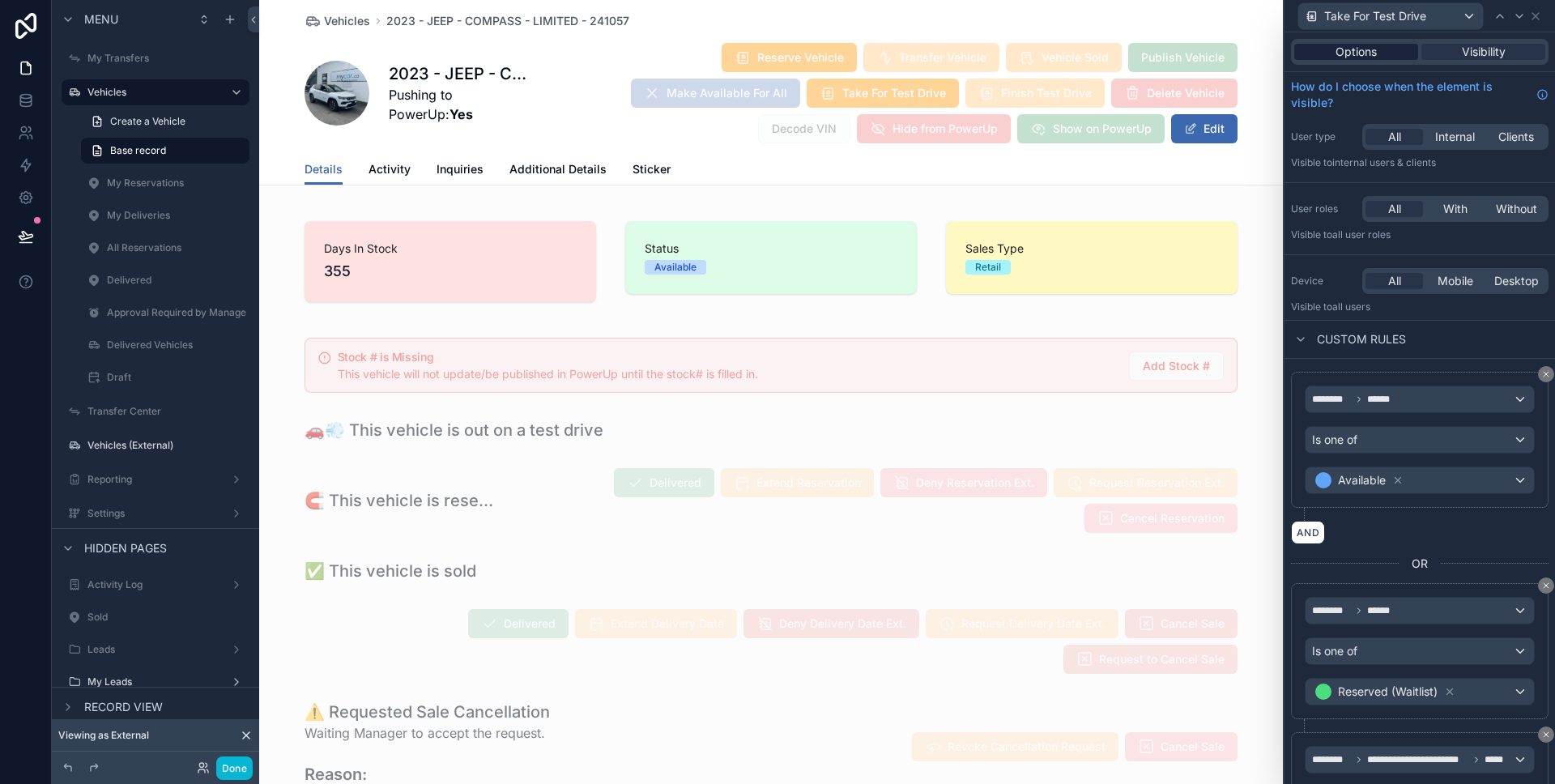
click at [1407, 56] on div "Options" at bounding box center [1356, 51] width 124 height 16
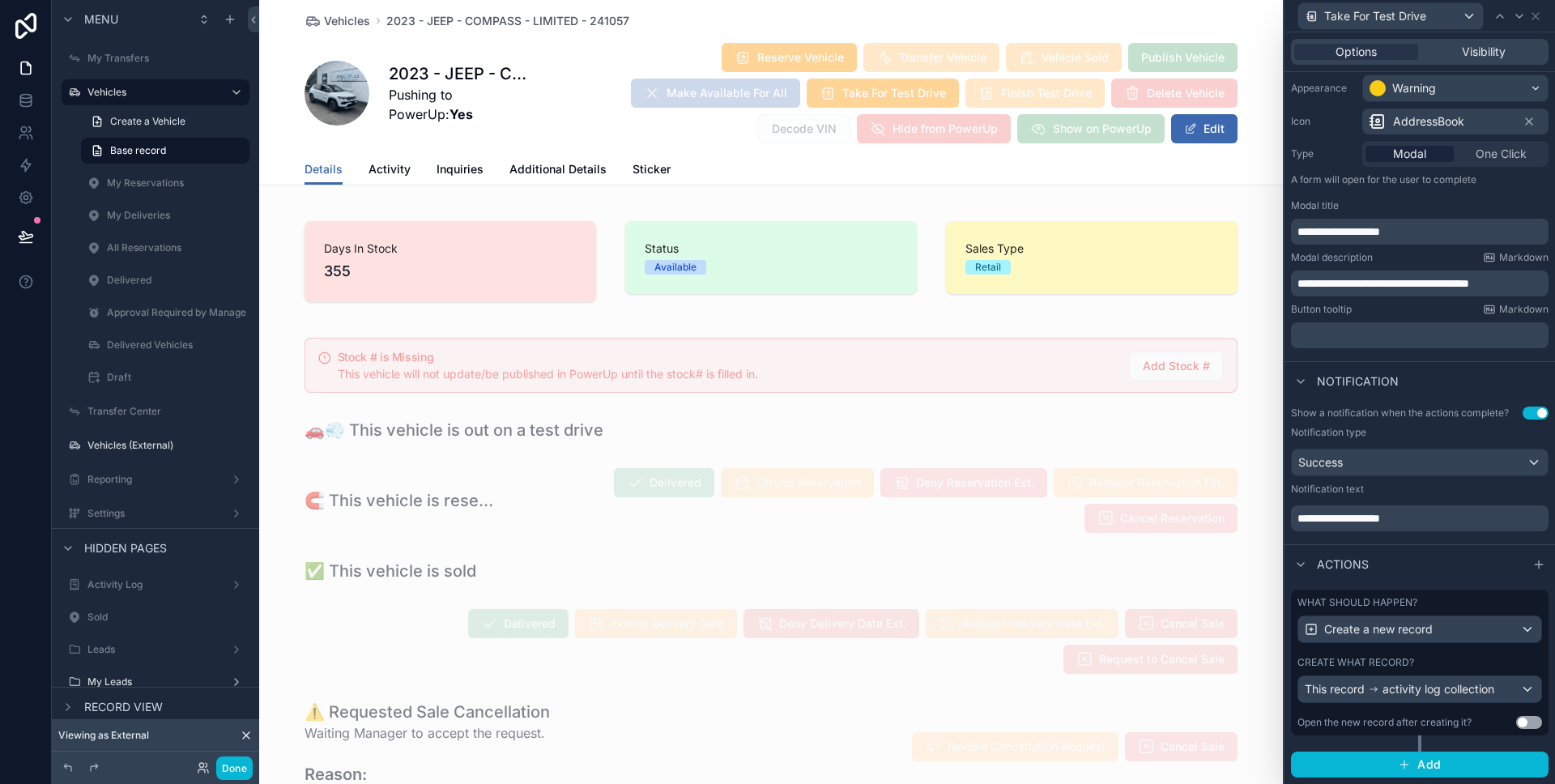
scroll to position [0, 0]
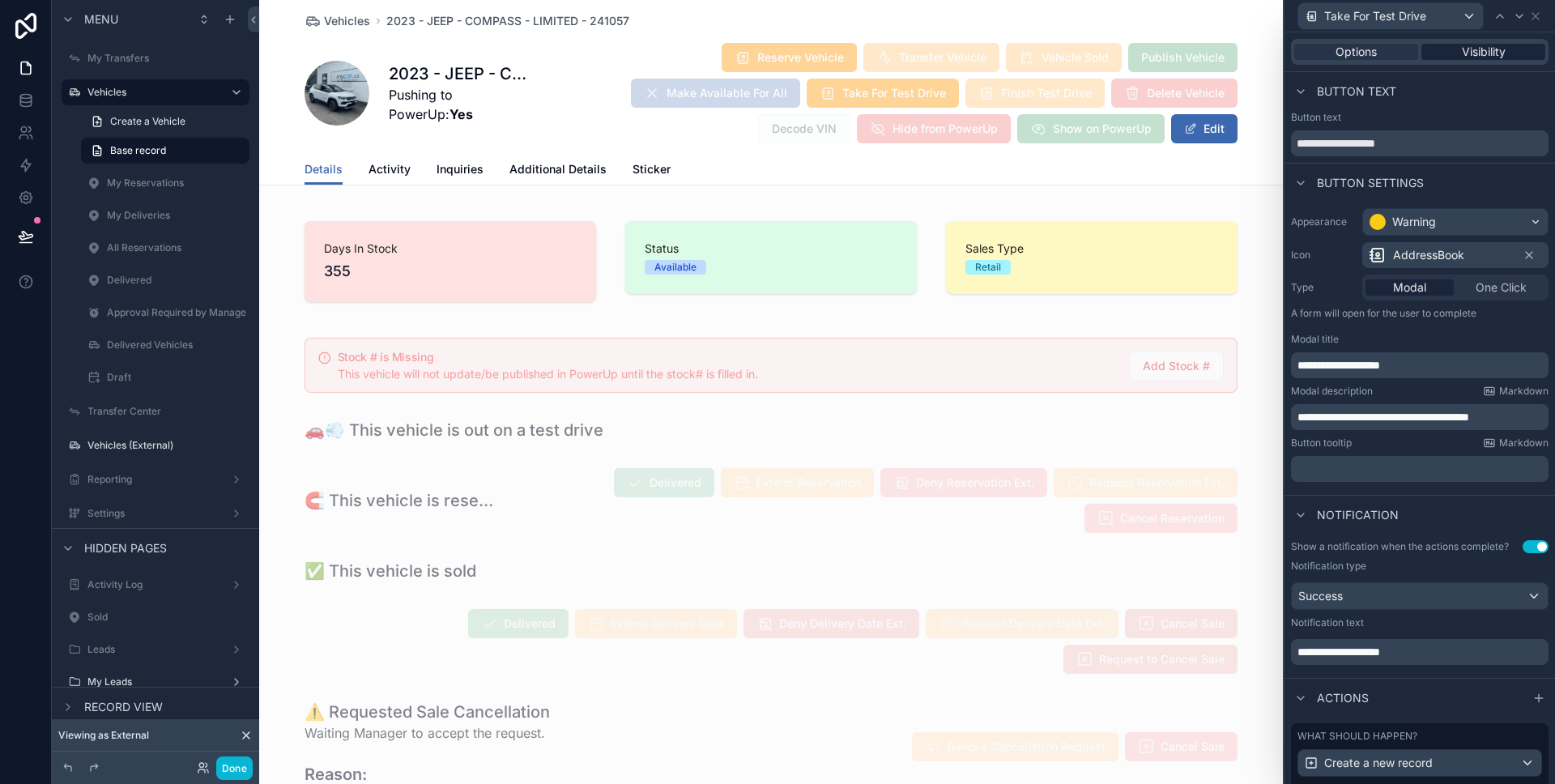
click at [1472, 54] on span "Visibility" at bounding box center [1484, 51] width 43 height 16
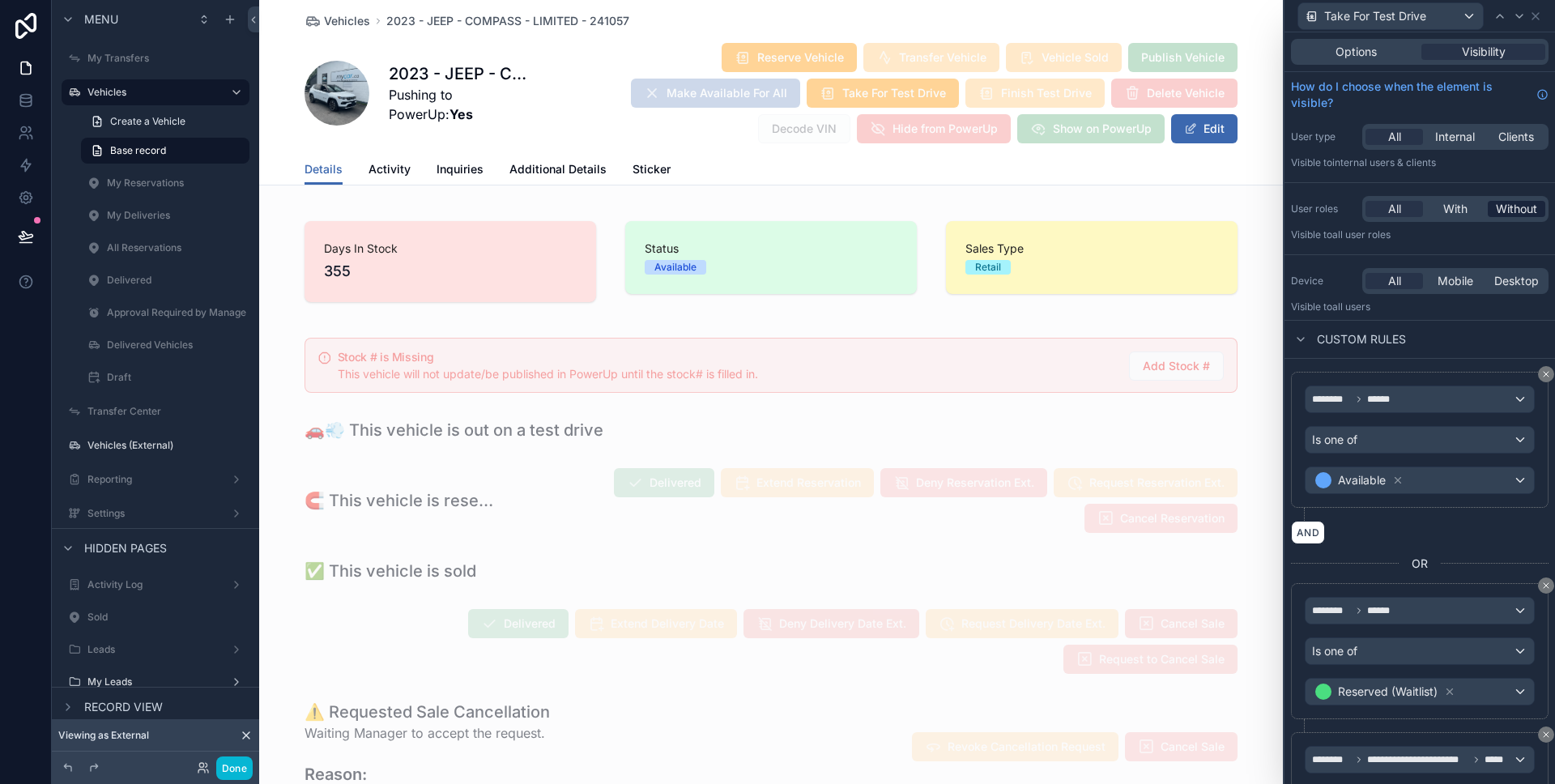
click at [1508, 201] on span "Without" at bounding box center [1516, 209] width 42 height 16
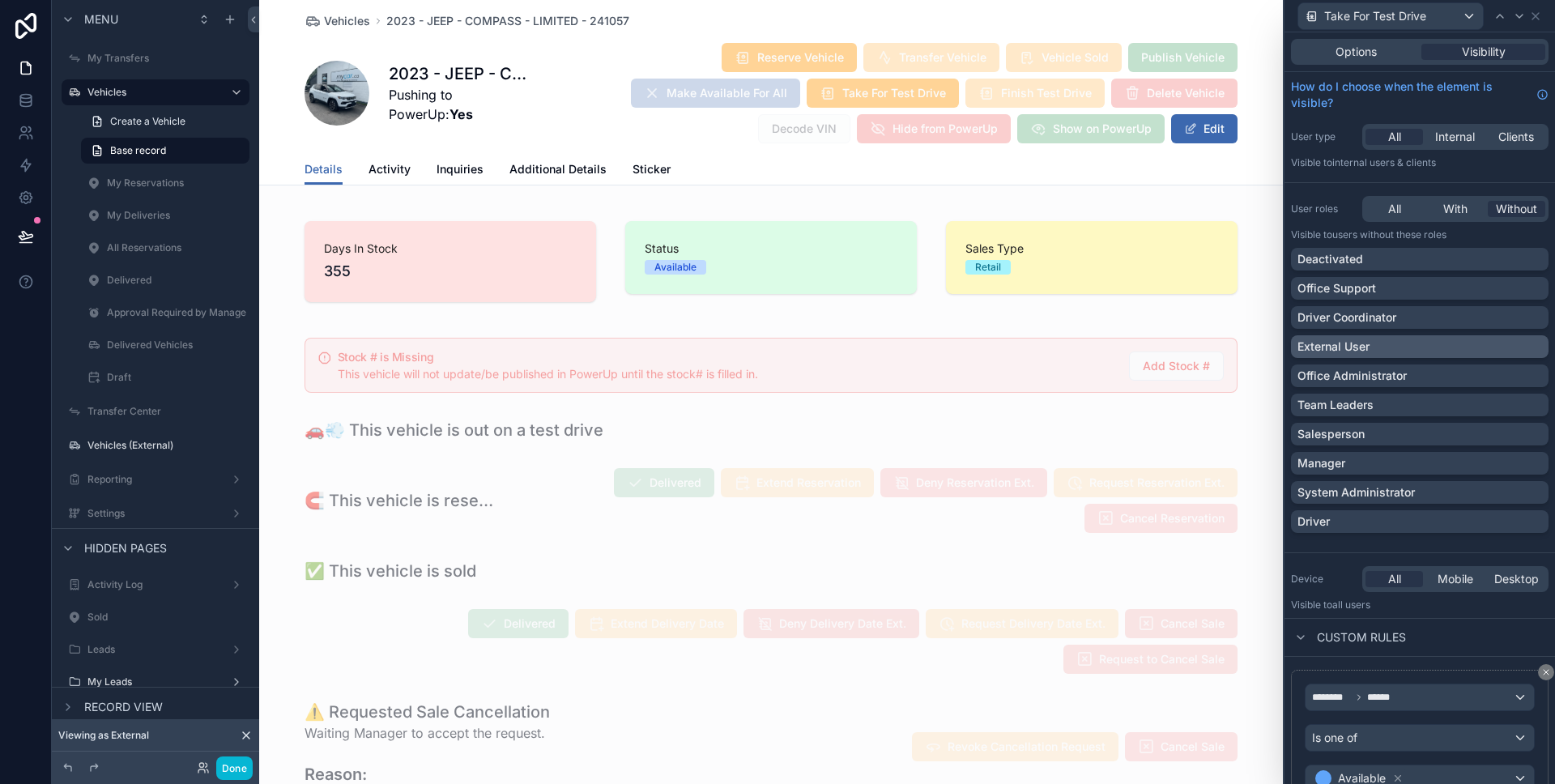
click at [1404, 335] on div "External User" at bounding box center [1419, 346] width 257 height 23
click at [232, 768] on button "Done" at bounding box center [235, 768] width 36 height 23
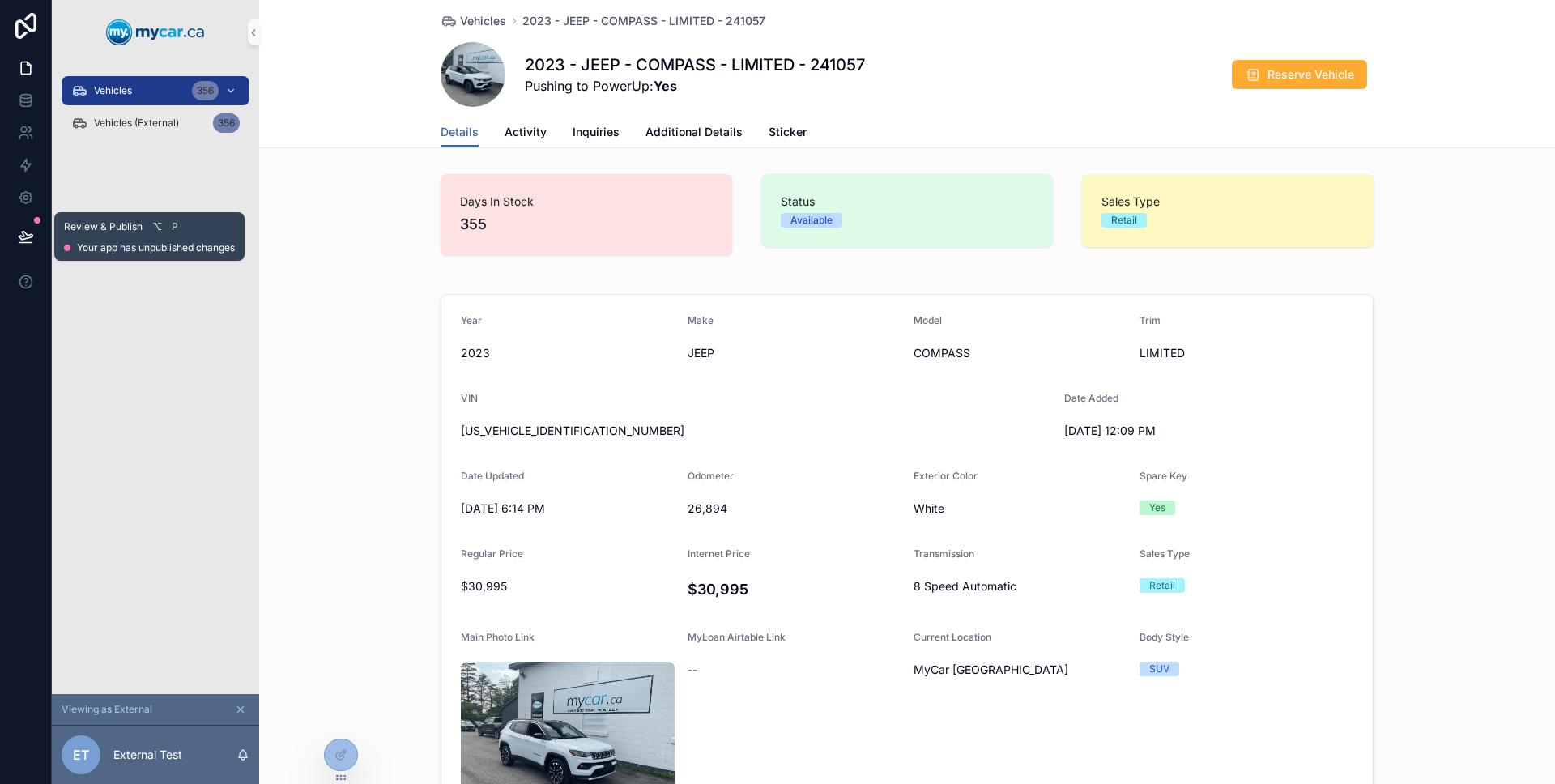
click at [30, 233] on icon at bounding box center [26, 236] width 16 height 16
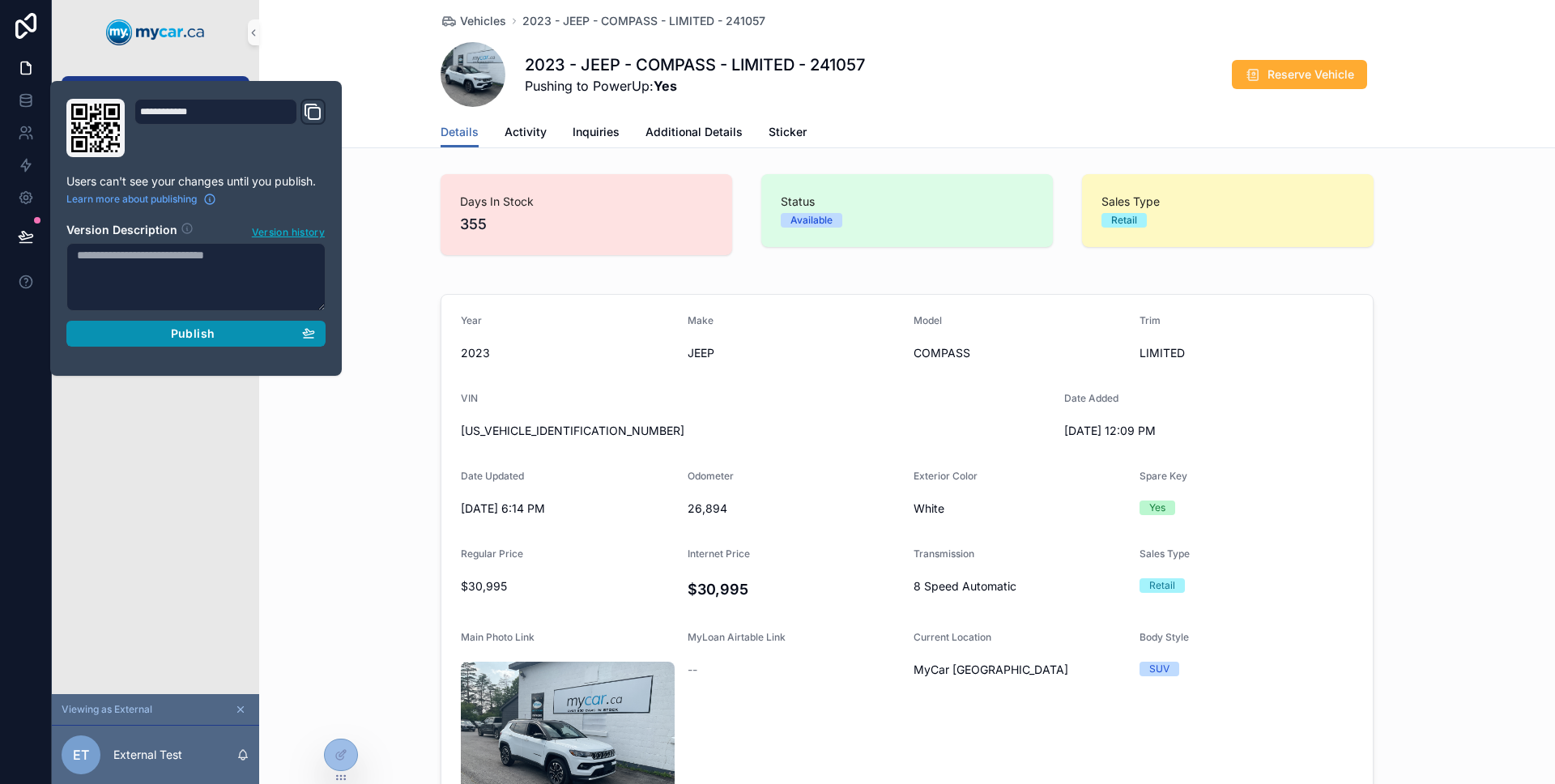
click at [145, 335] on div "Publish" at bounding box center [196, 334] width 238 height 14
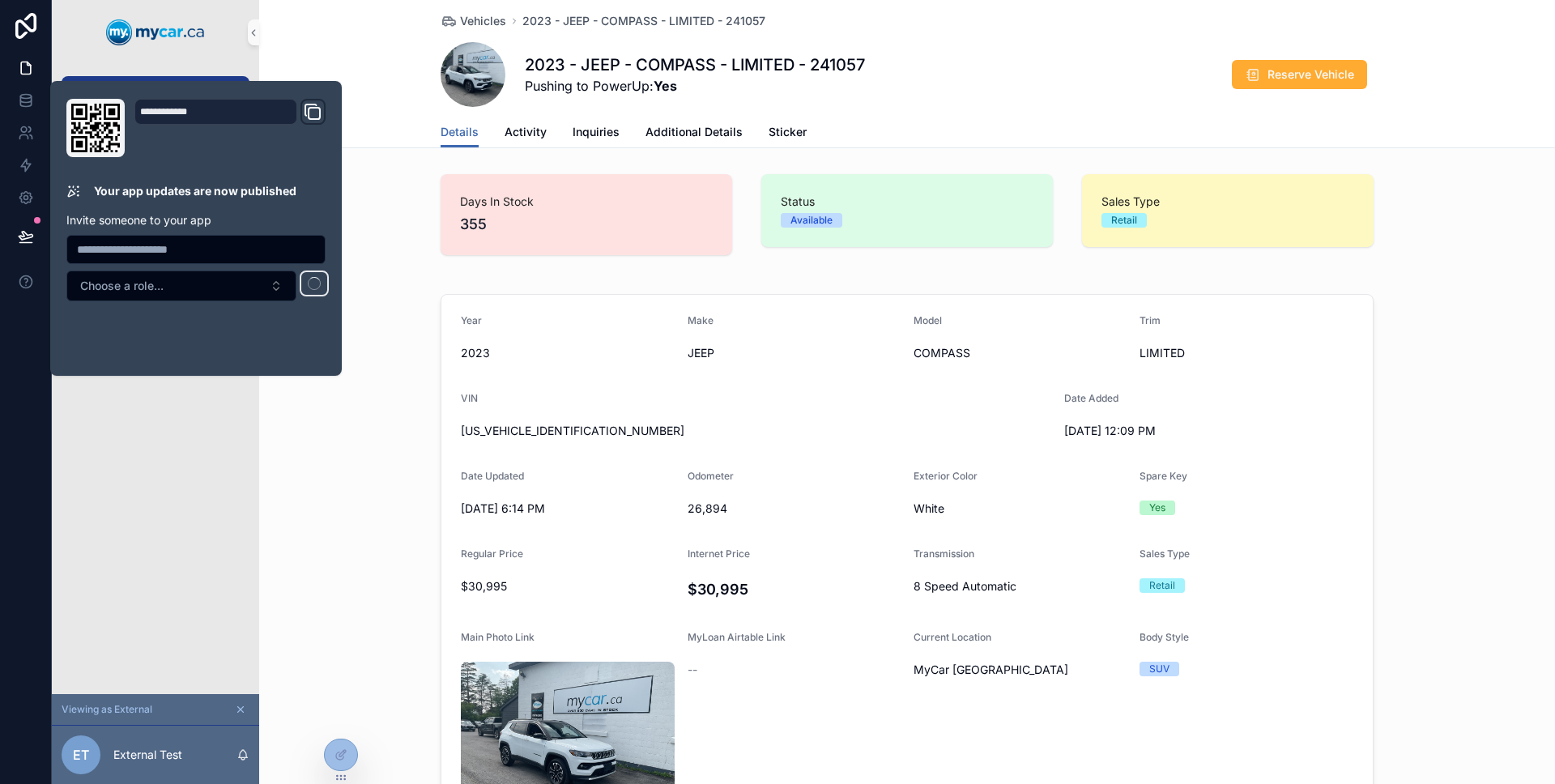
click at [129, 404] on div "Vehicles 356 Vehicles (External) 356" at bounding box center [155, 379] width 208 height 629
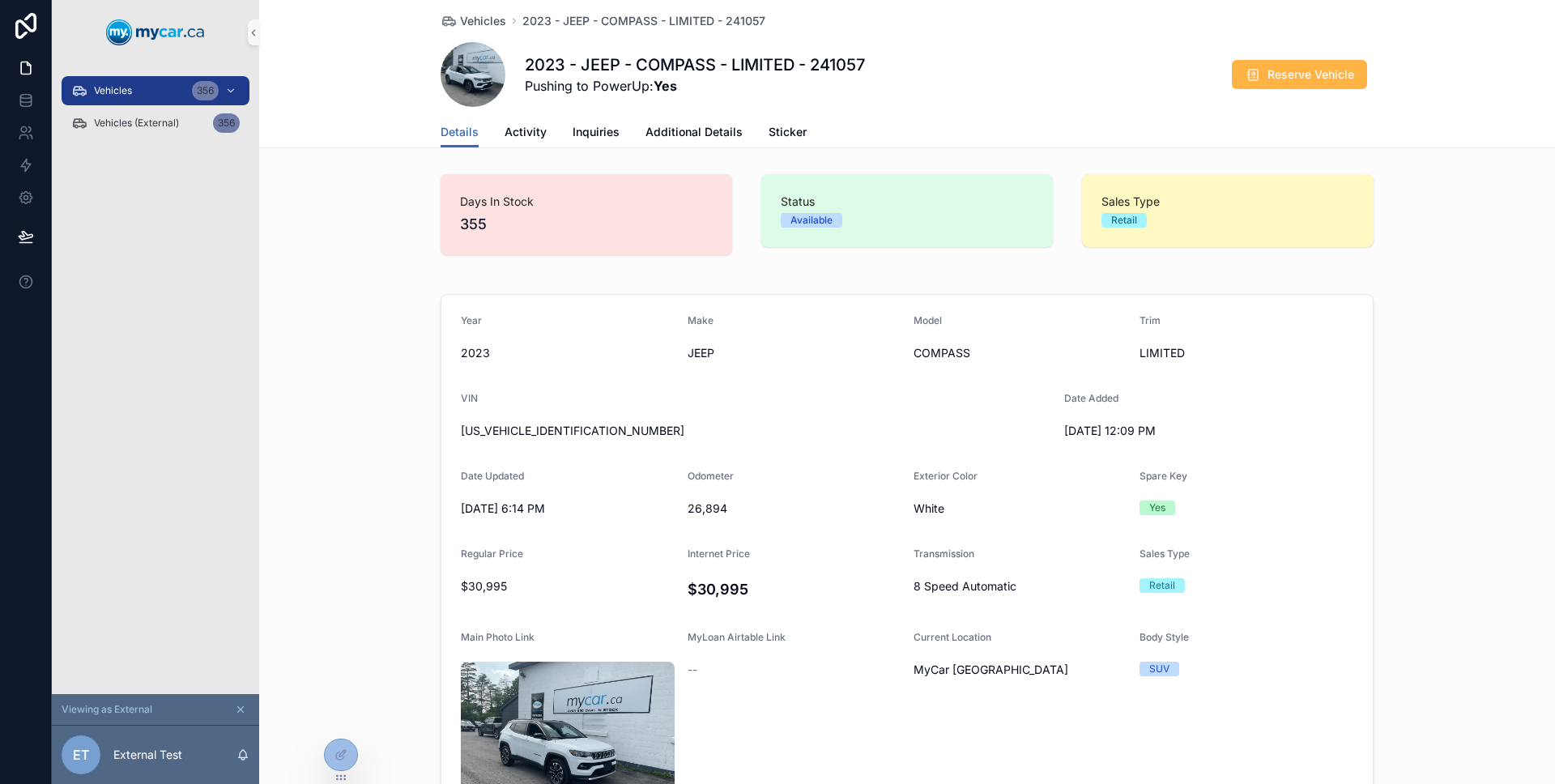
click at [1253, 78] on icon "scrollable content" at bounding box center [1253, 75] width 16 height 16
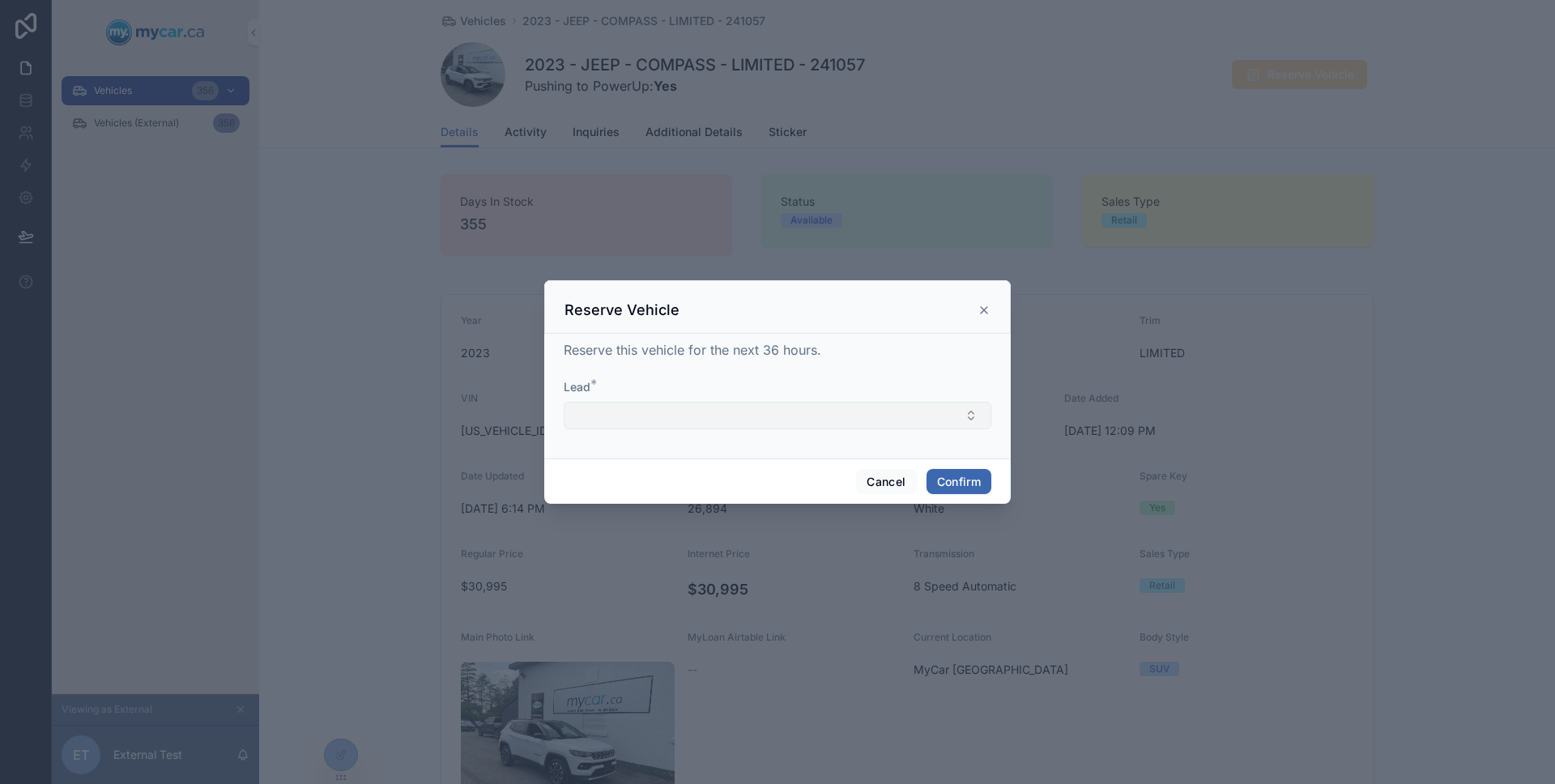
click at [706, 422] on button "Select Button" at bounding box center [777, 415] width 428 height 28
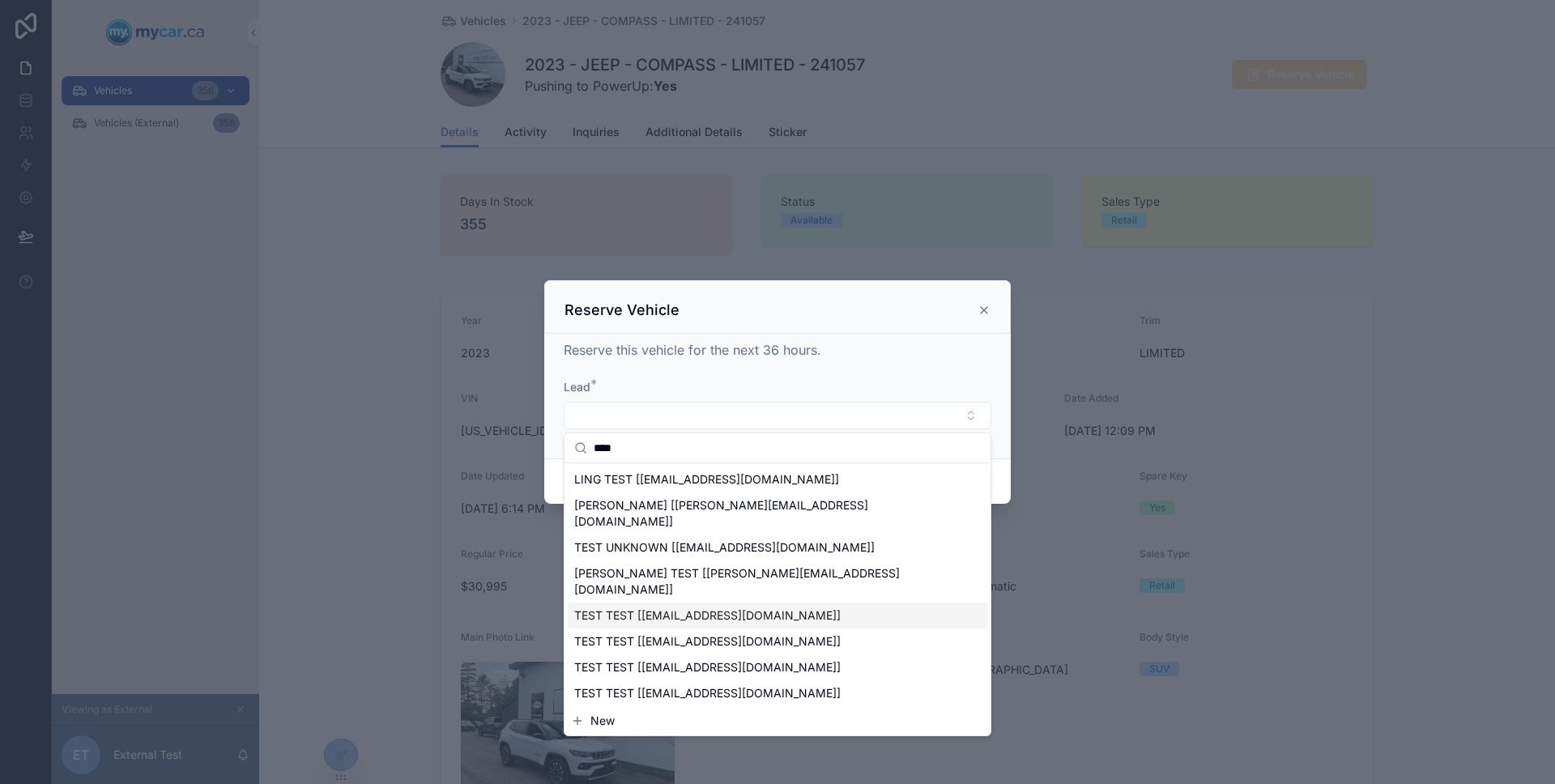
type input "****"
click at [696, 603] on div "TEST TEST [[EMAIL_ADDRESS][DOMAIN_NAME]]" at bounding box center [777, 615] width 420 height 26
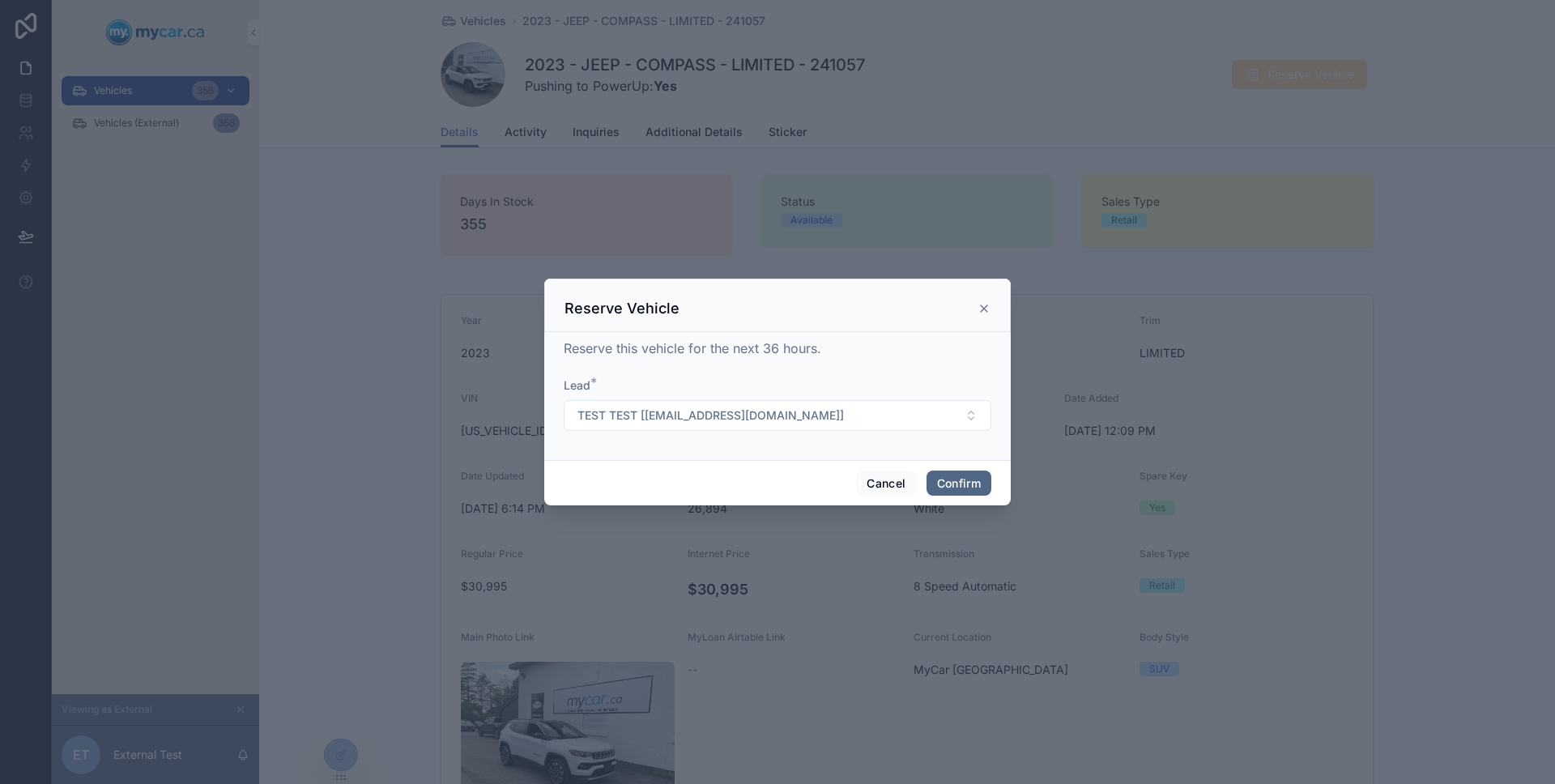
click at [941, 484] on button "Confirm" at bounding box center [958, 483] width 65 height 26
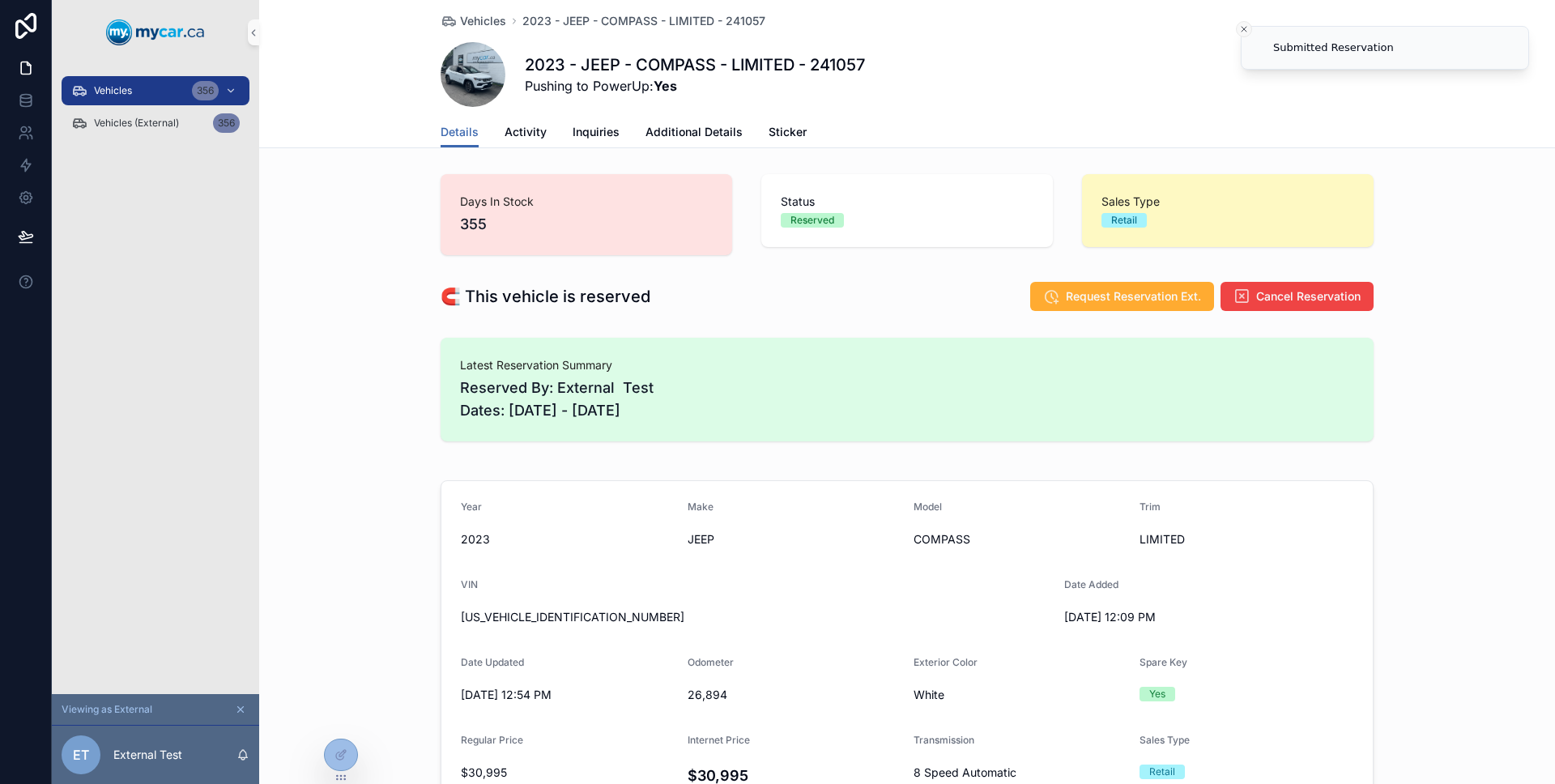
click at [1241, 28] on icon "Close toast" at bounding box center [1244, 29] width 10 height 10
click at [1243, 296] on button "Cancel Reservation" at bounding box center [1297, 296] width 153 height 29
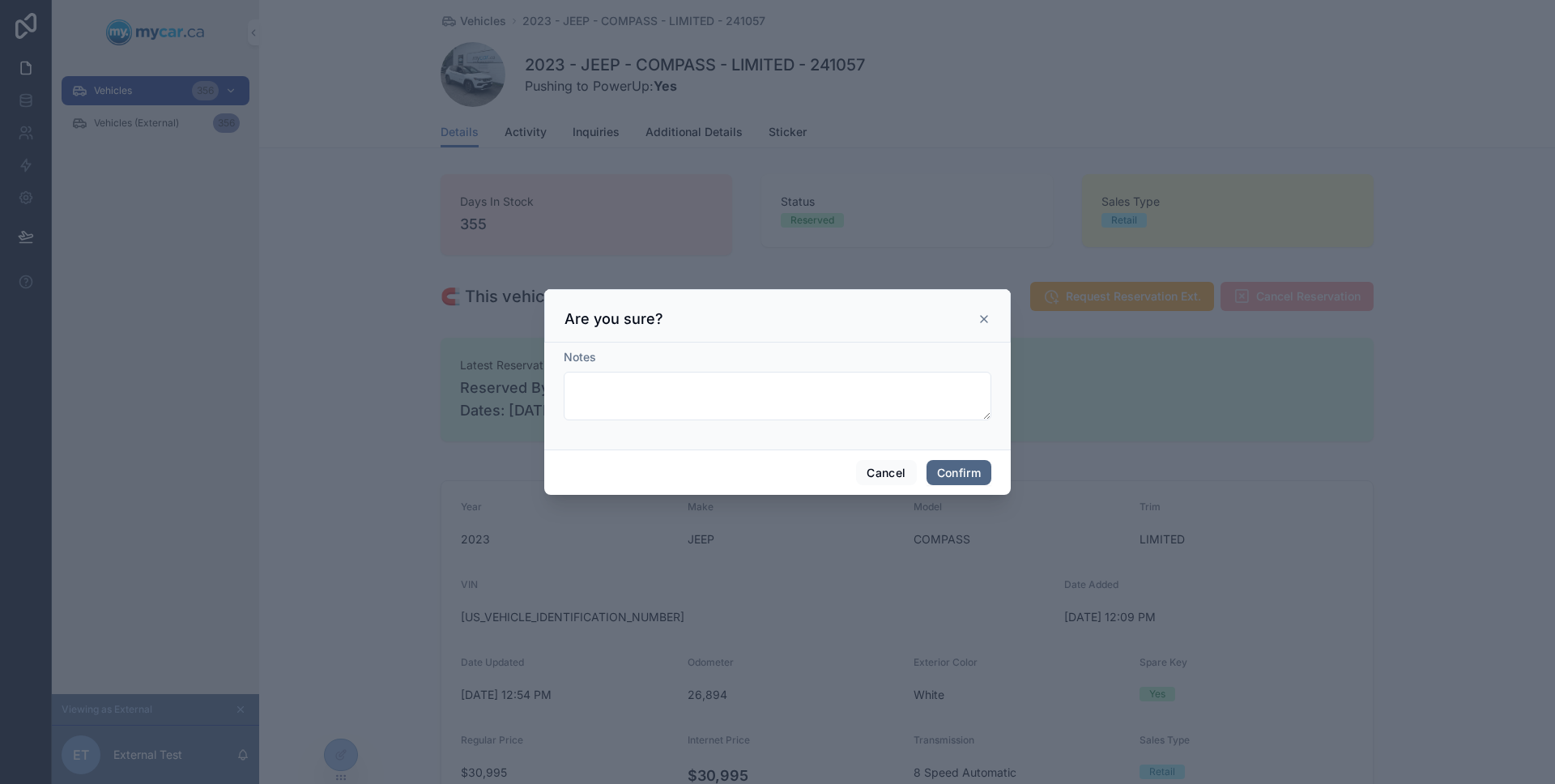
click at [974, 466] on button "Confirm" at bounding box center [958, 473] width 65 height 26
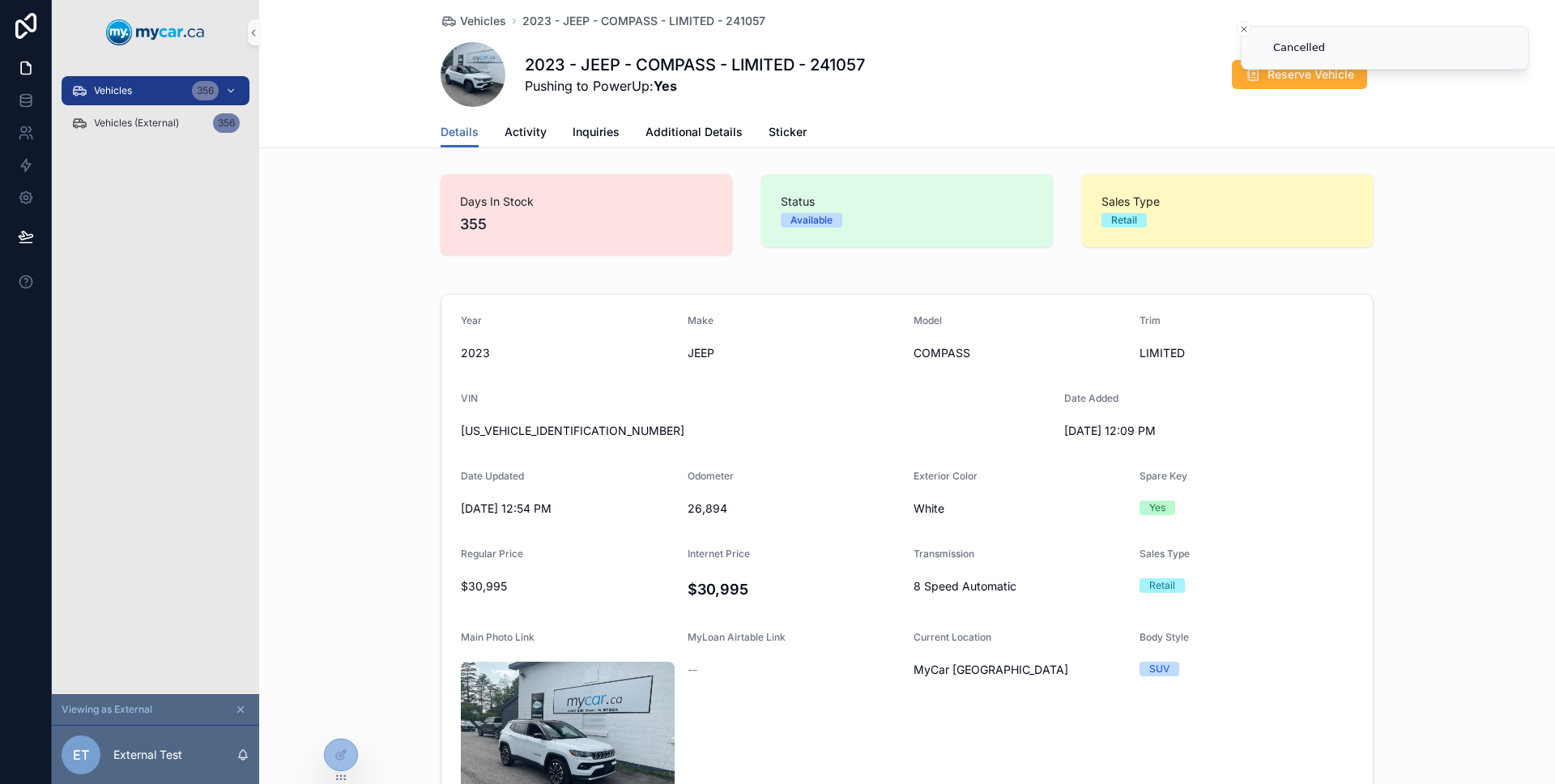
drag, startPoint x: 337, startPoint y: 278, endPoint x: 312, endPoint y: 255, distance: 34.0
click at [337, 278] on div "Days In Stock 355 Status Available Sales Type Retail Year 2023 Make JEEP Model …" at bounding box center [907, 754] width 1296 height 1174
click at [128, 98] on div "Vehicles 356" at bounding box center [155, 90] width 169 height 26
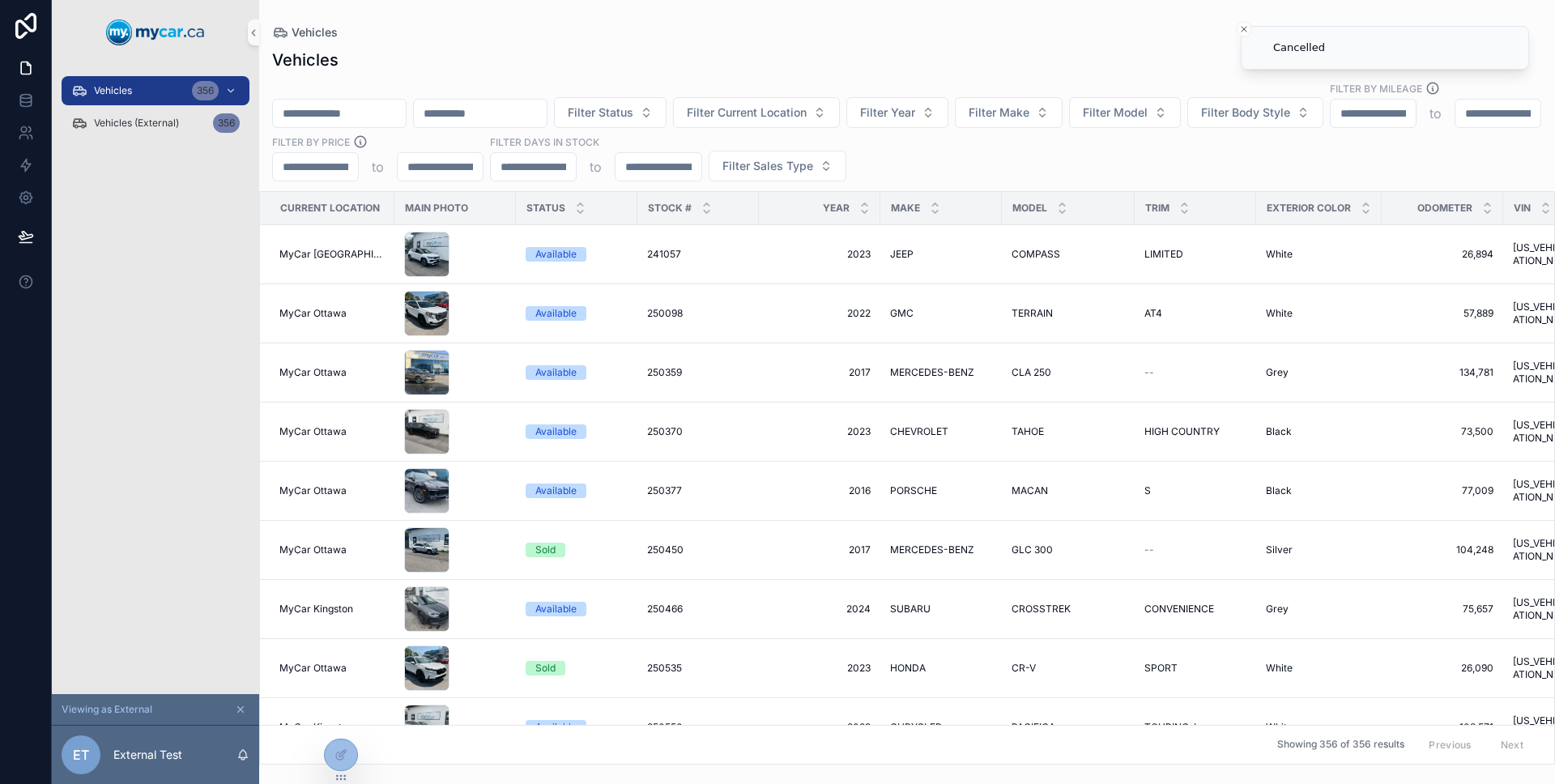
click at [349, 102] on input "scrollable content" at bounding box center [338, 113] width 133 height 23
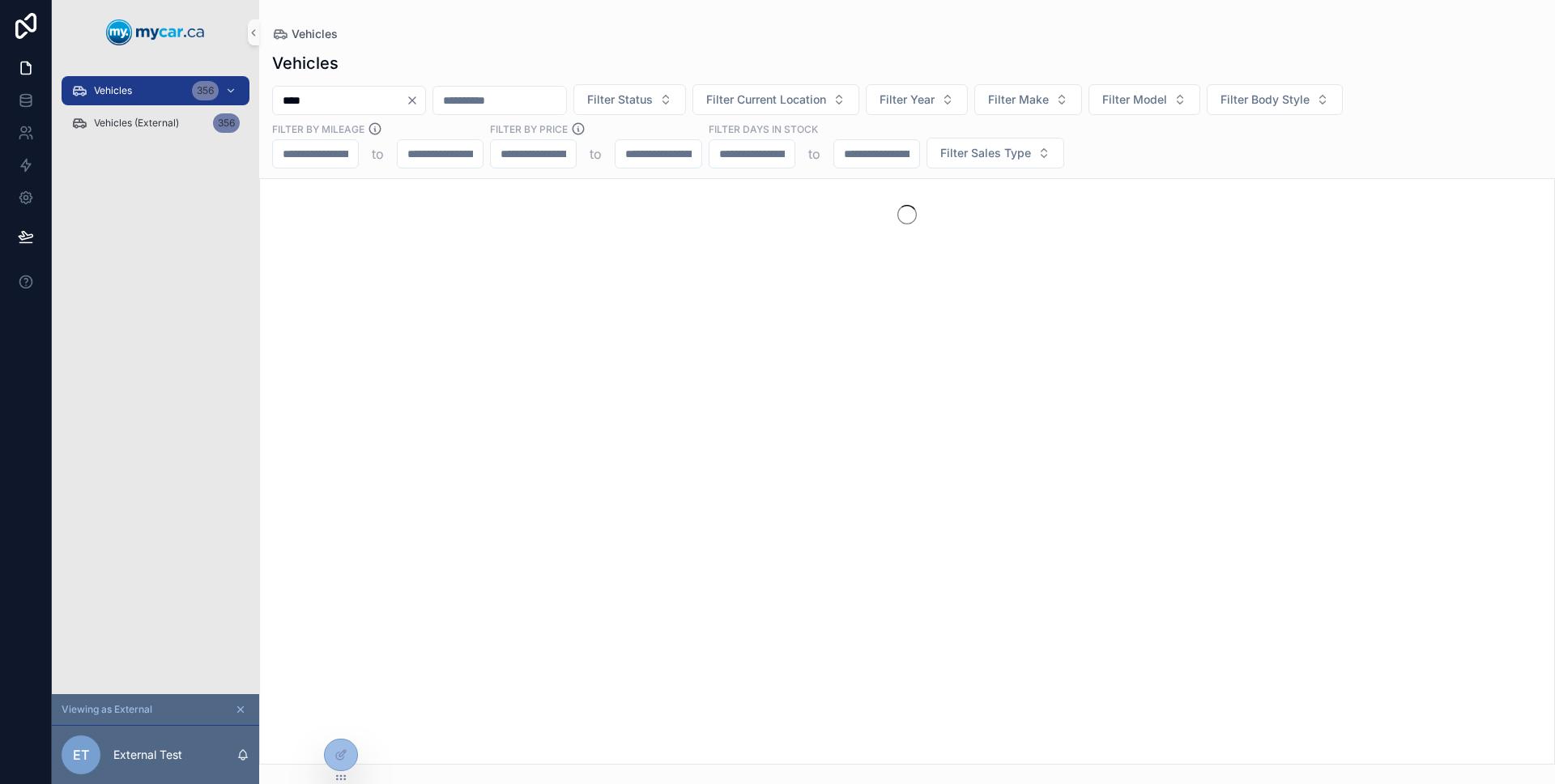
type input "****"
click at [174, 244] on div "Vehicles 356 Vehicles (External) 356" at bounding box center [155, 379] width 208 height 629
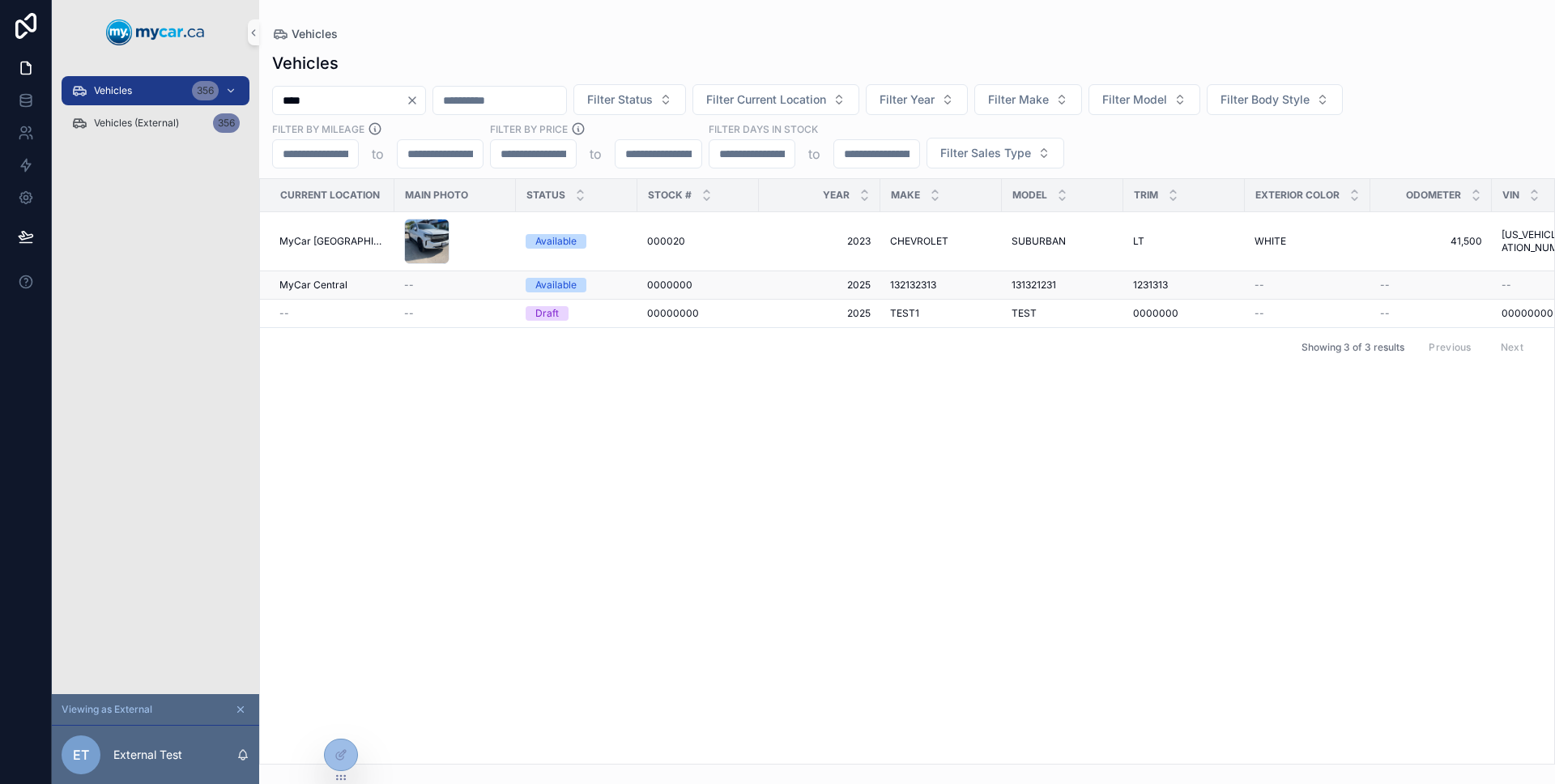
click at [704, 288] on div "0000000 0000000" at bounding box center [698, 285] width 102 height 13
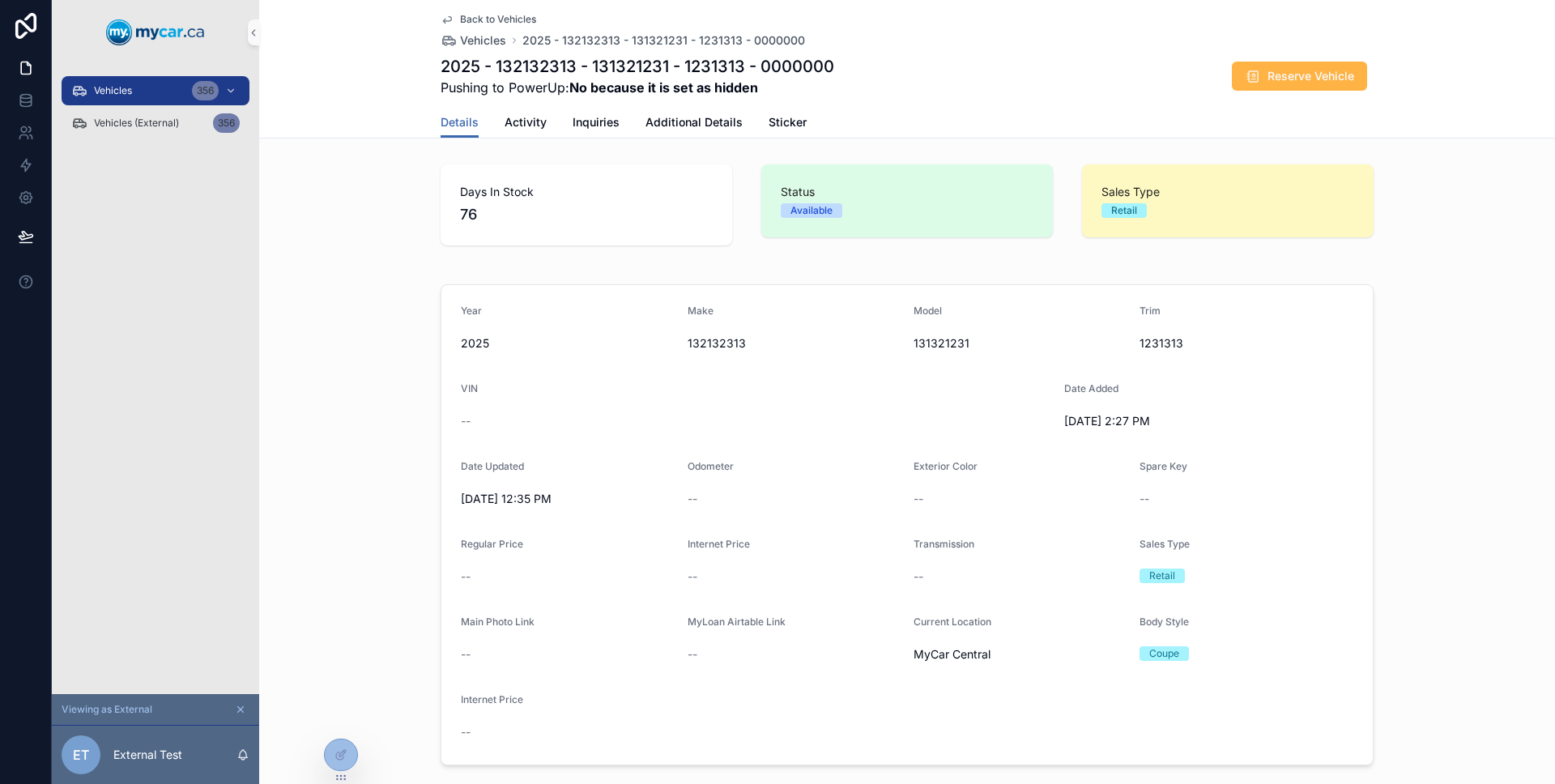
click at [1332, 81] on span "Reserve Vehicle" at bounding box center [1310, 76] width 87 height 16
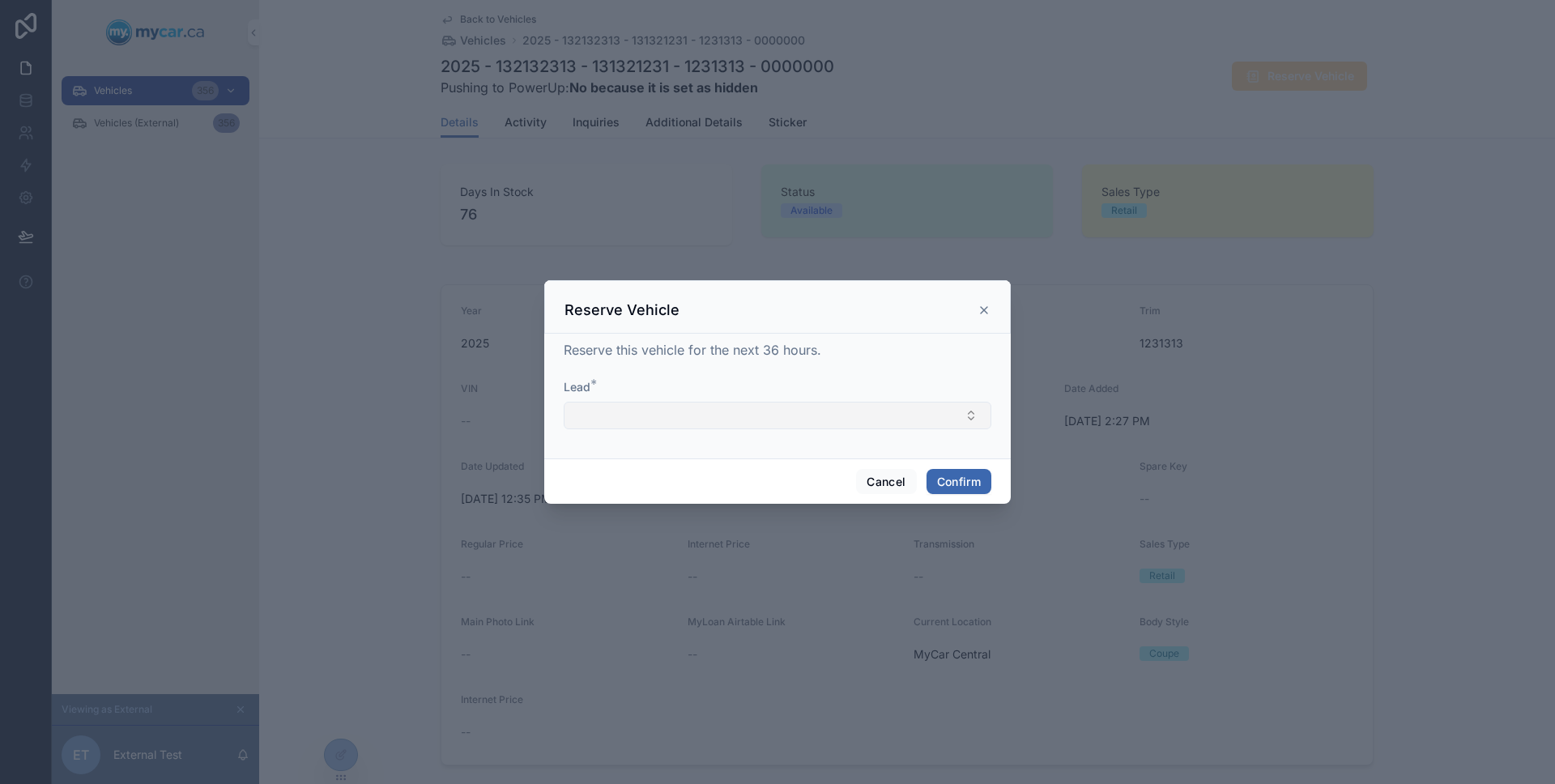
click at [935, 416] on button "Select Button" at bounding box center [777, 415] width 428 height 28
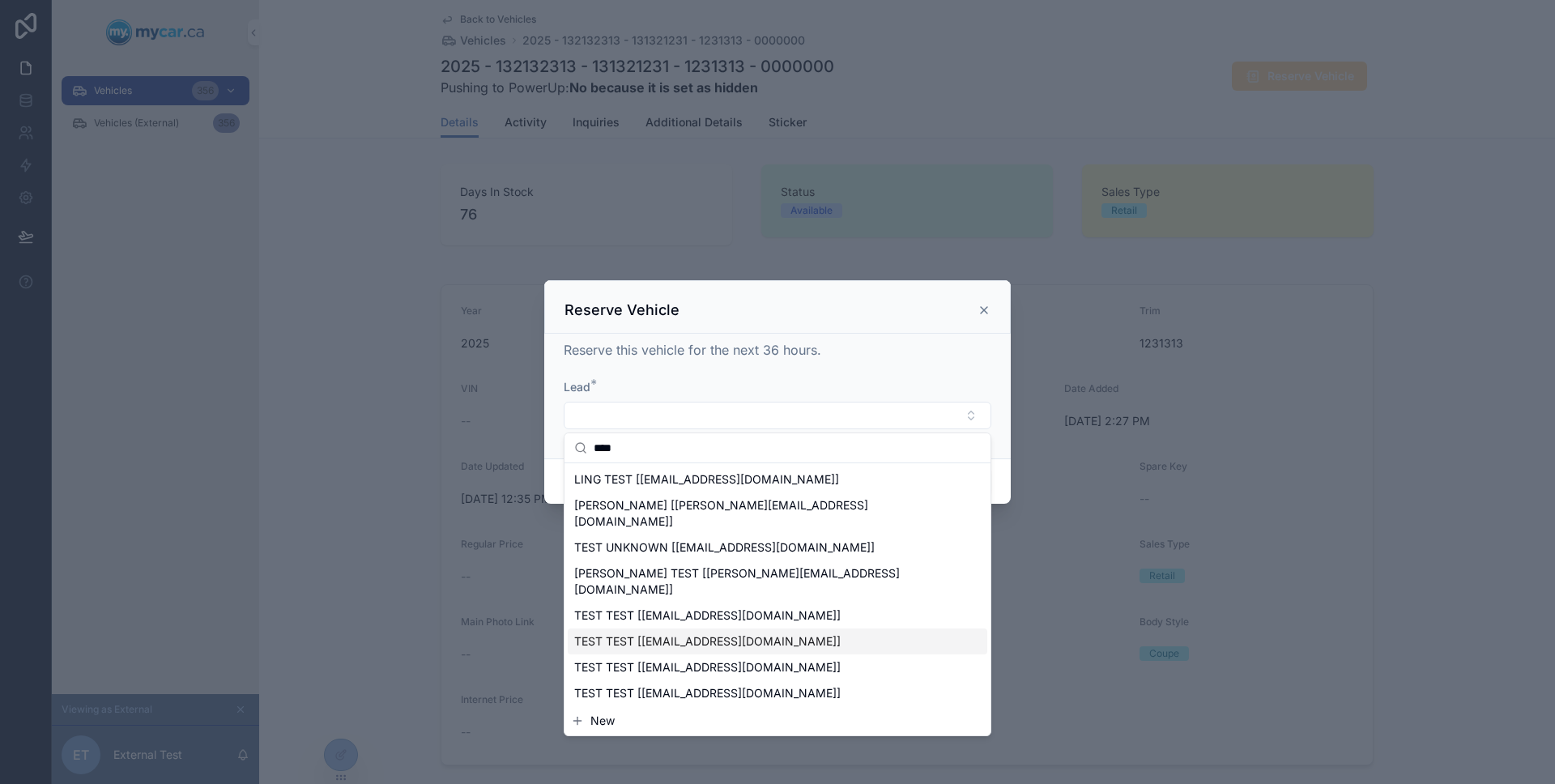
type input "****"
drag, startPoint x: 736, startPoint y: 598, endPoint x: 781, endPoint y: 586, distance: 46.6
click at [736, 628] on div "TEST TEST [[EMAIL_ADDRESS][DOMAIN_NAME]]" at bounding box center [777, 641] width 420 height 26
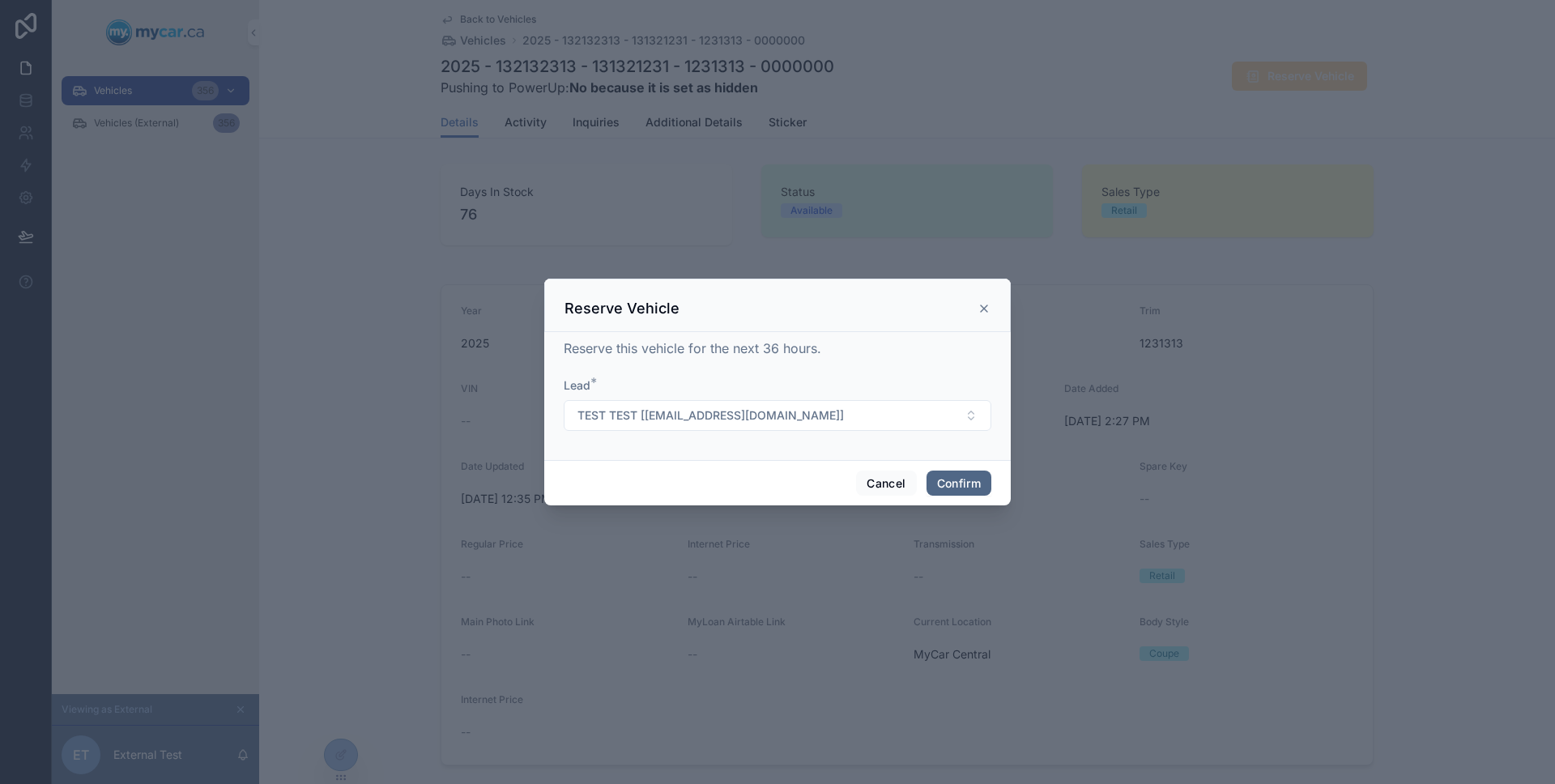
click at [956, 491] on button "Confirm" at bounding box center [958, 483] width 65 height 26
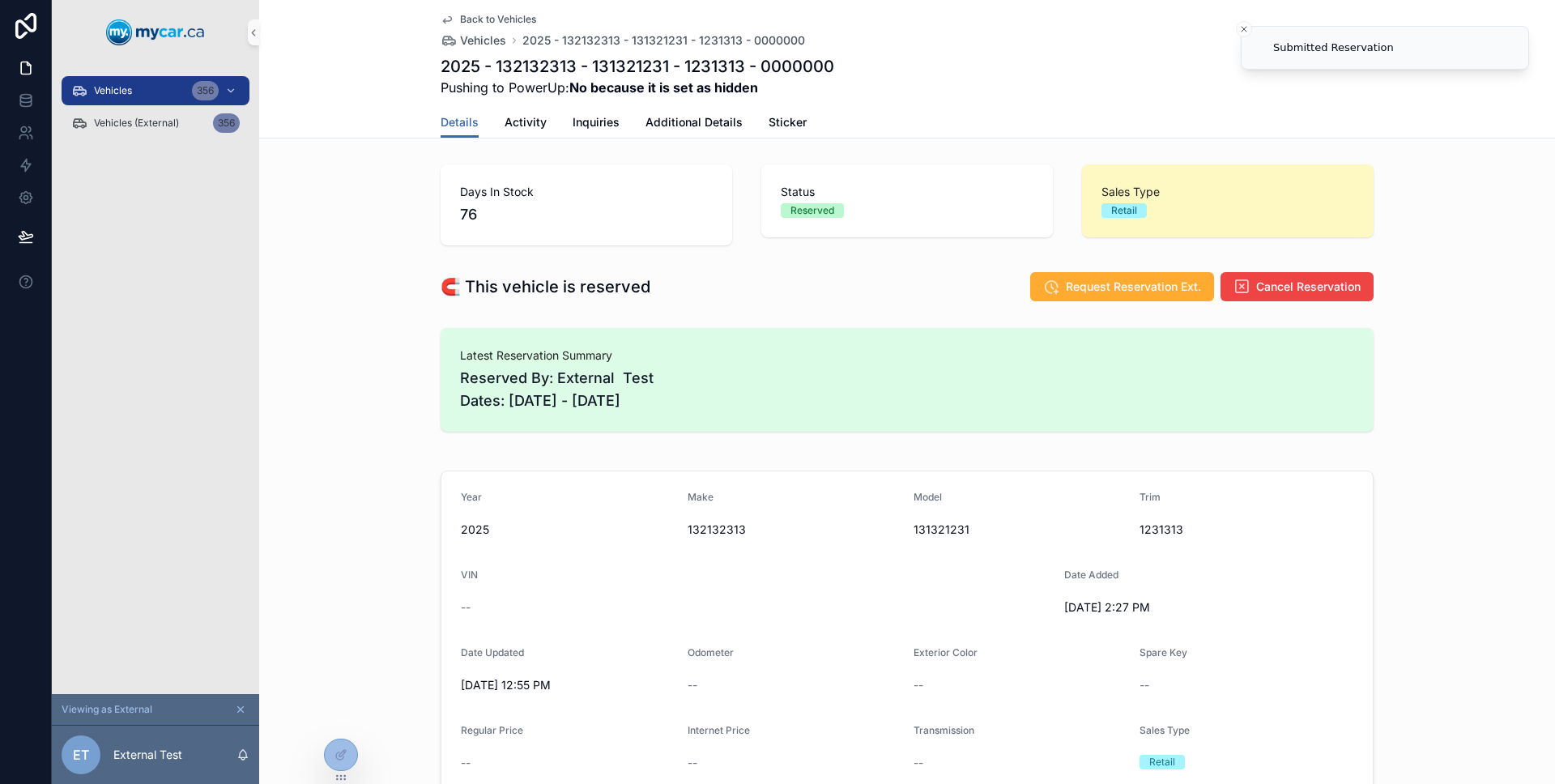
click at [516, 138] on div "Back to Vehicles Vehicles 2025 - 132132313 - 131321231 - 1231313 - 0000000 2025…" at bounding box center [907, 69] width 1296 height 138
click at [518, 130] on link "Activity" at bounding box center [525, 124] width 42 height 32
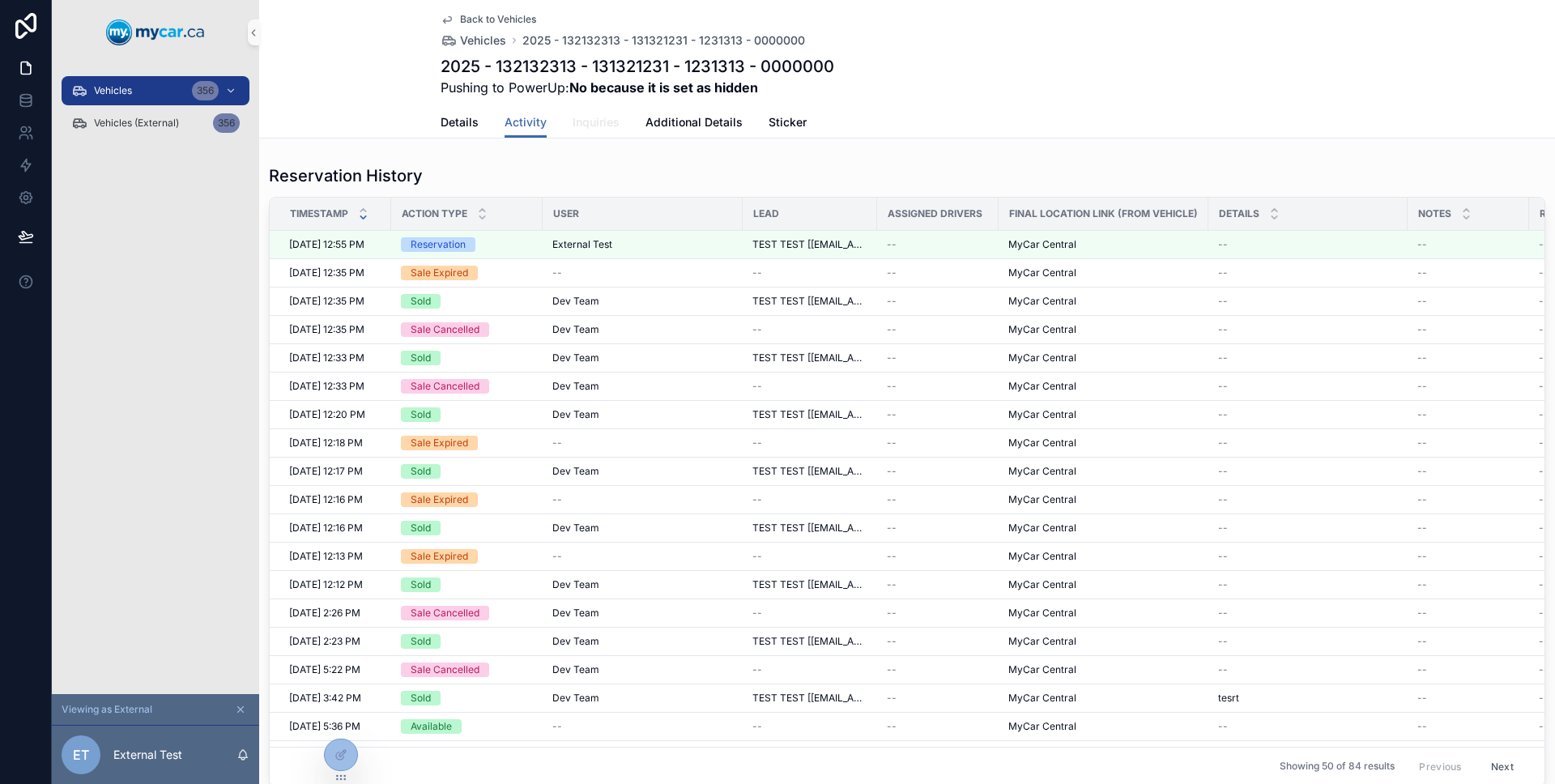
click at [588, 126] on span "Inquiries" at bounding box center [596, 123] width 47 height 16
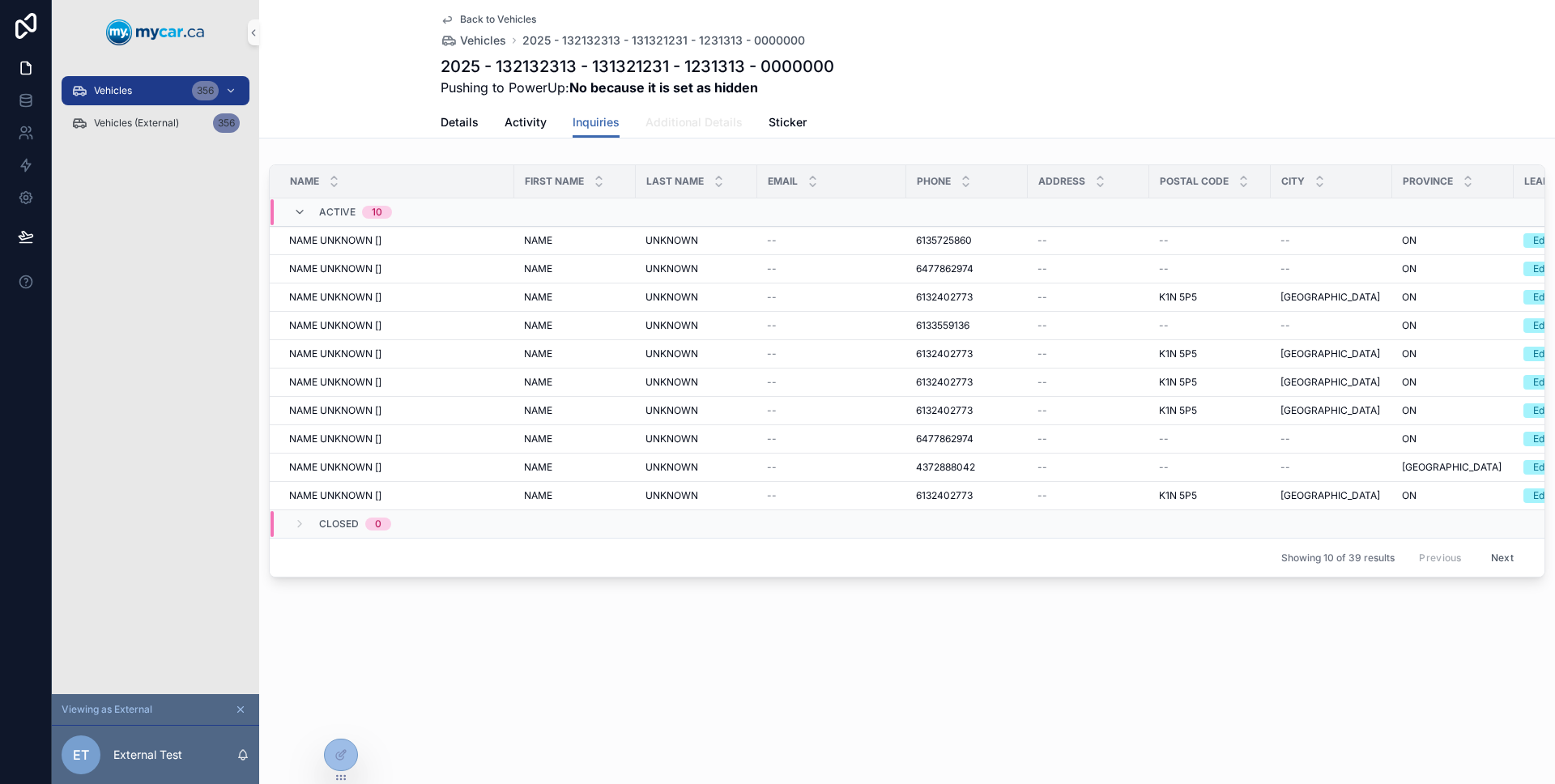
click at [648, 120] on span "Additional Details" at bounding box center [694, 123] width 97 height 16
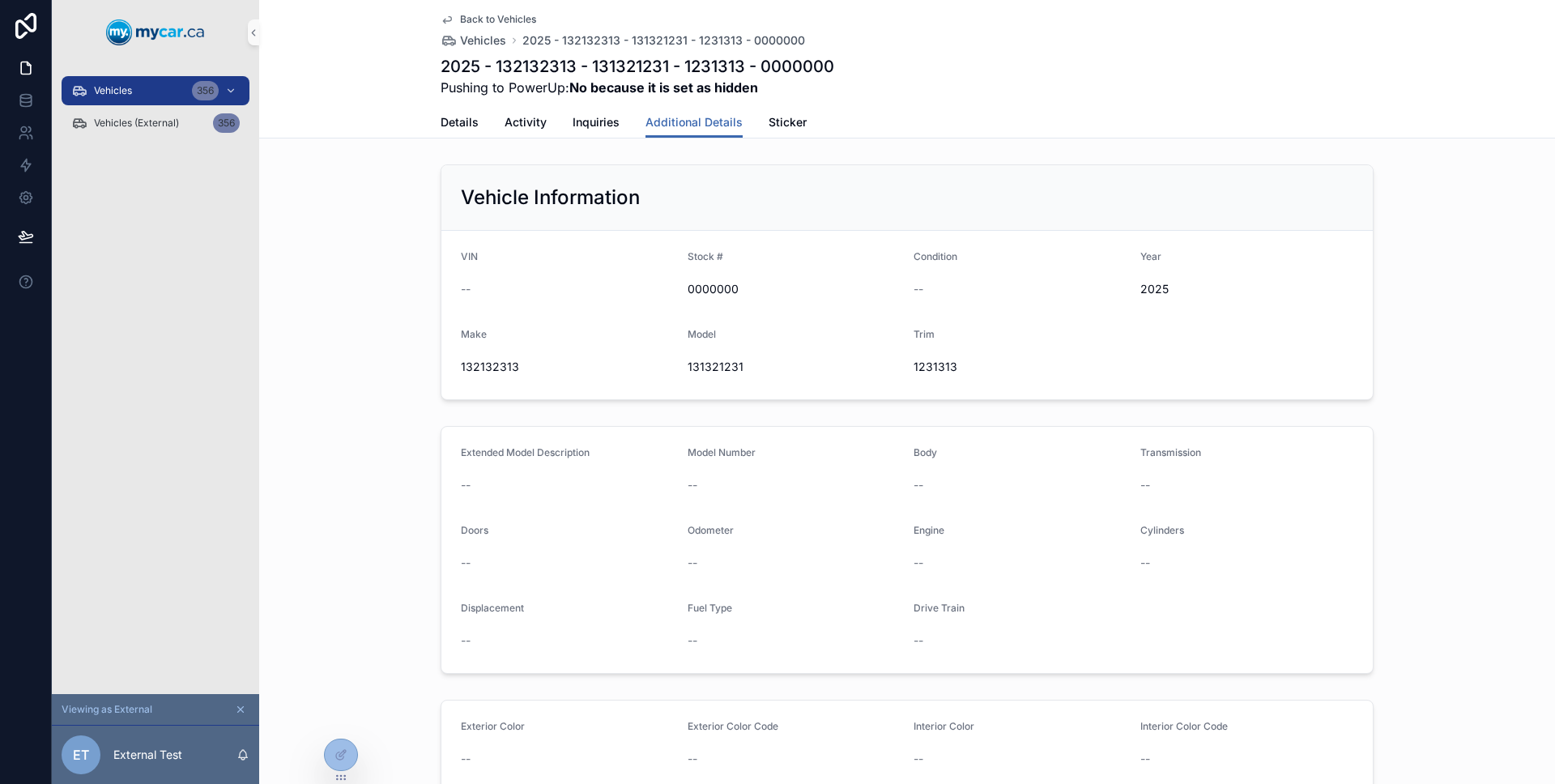
click at [754, 119] on div "Details Activity Inquiries Additional Details Sticker" at bounding box center [907, 122] width 933 height 31
click at [769, 122] on span "Sticker" at bounding box center [788, 123] width 38 height 16
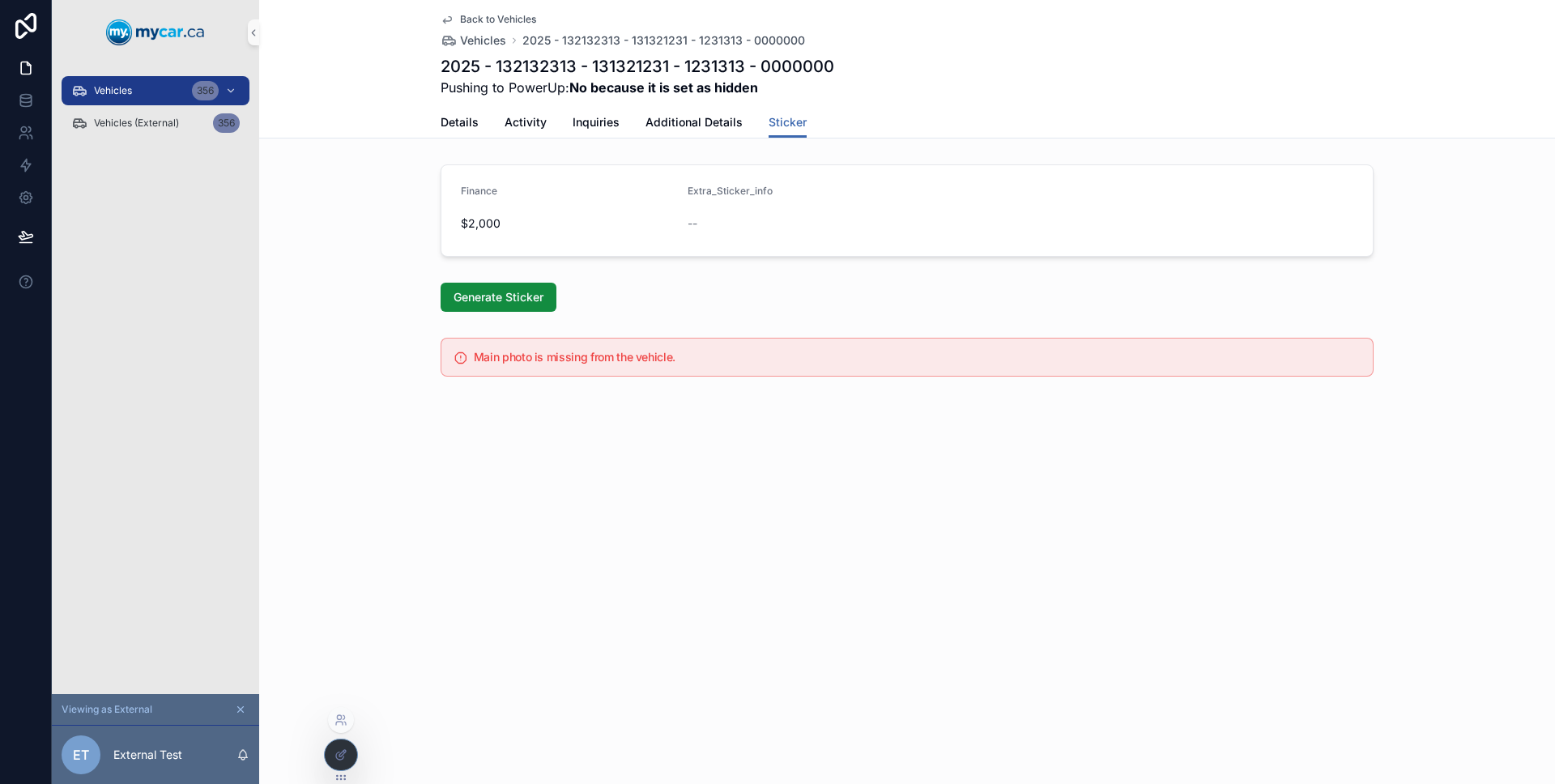
click at [345, 744] on div at bounding box center [341, 754] width 32 height 31
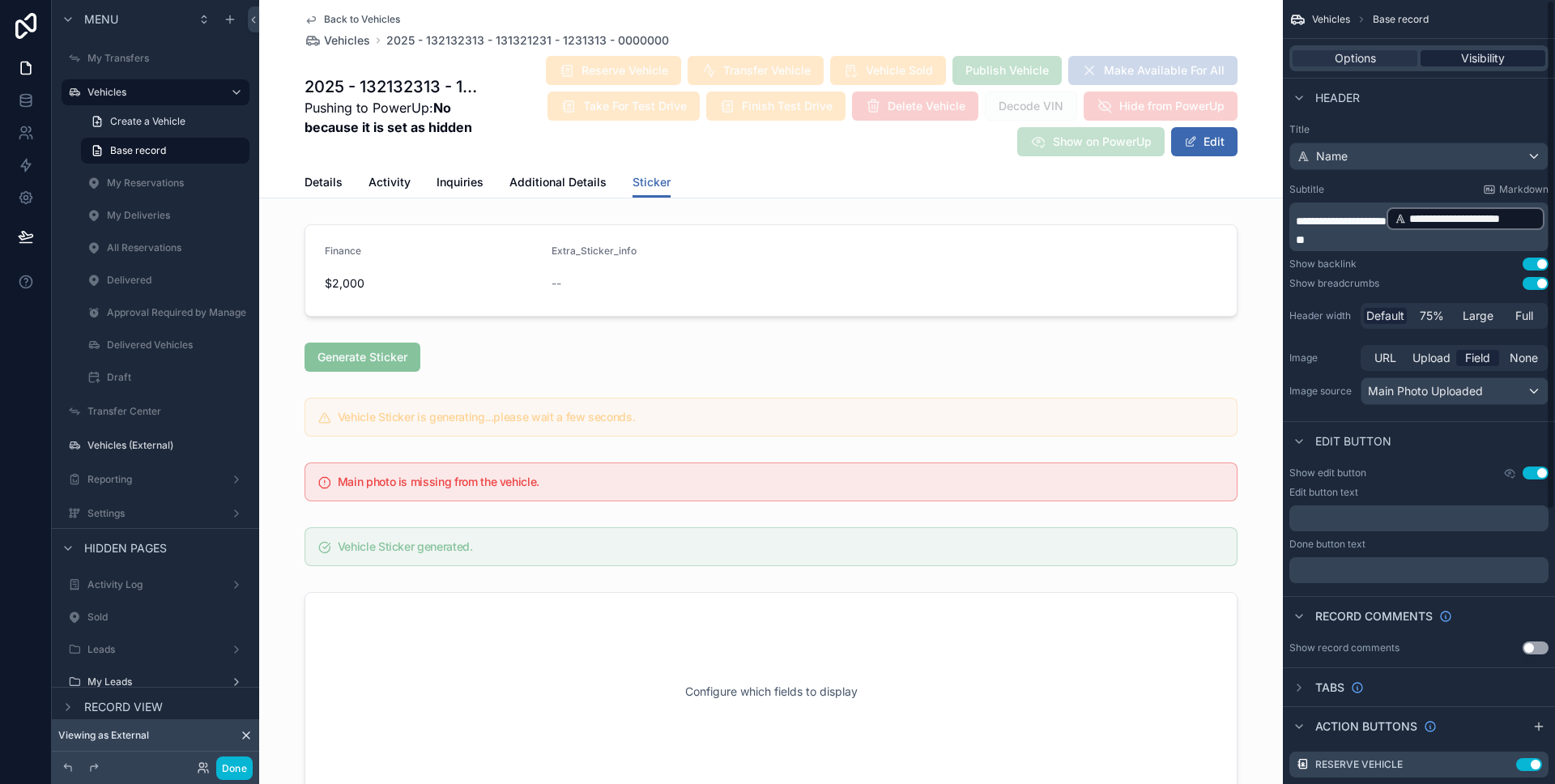
click at [1489, 64] on span "Visibility" at bounding box center [1483, 59] width 43 height 16
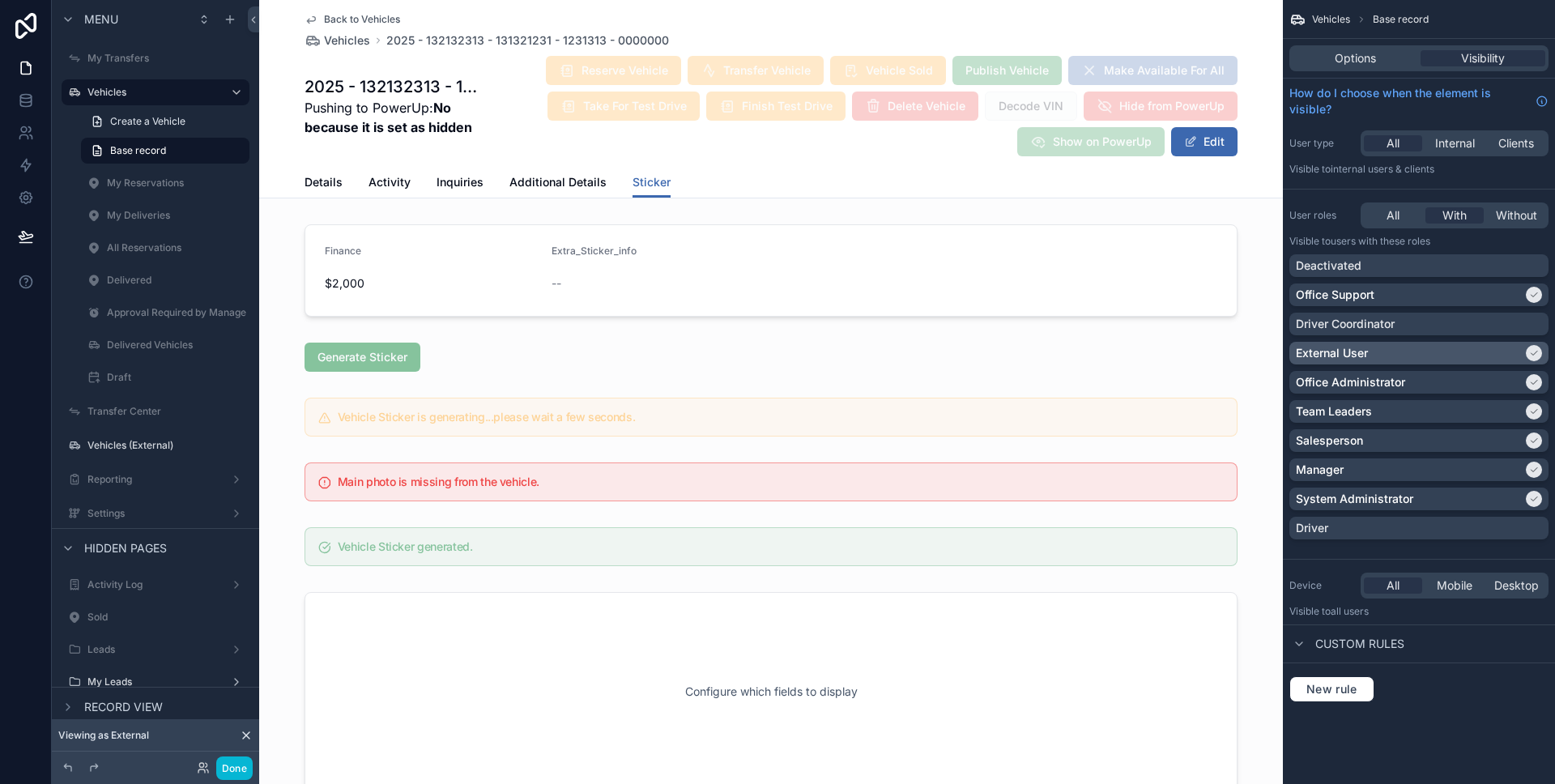
click at [1454, 346] on div "External User" at bounding box center [1409, 353] width 227 height 16
click at [240, 761] on button "Done" at bounding box center [235, 768] width 36 height 23
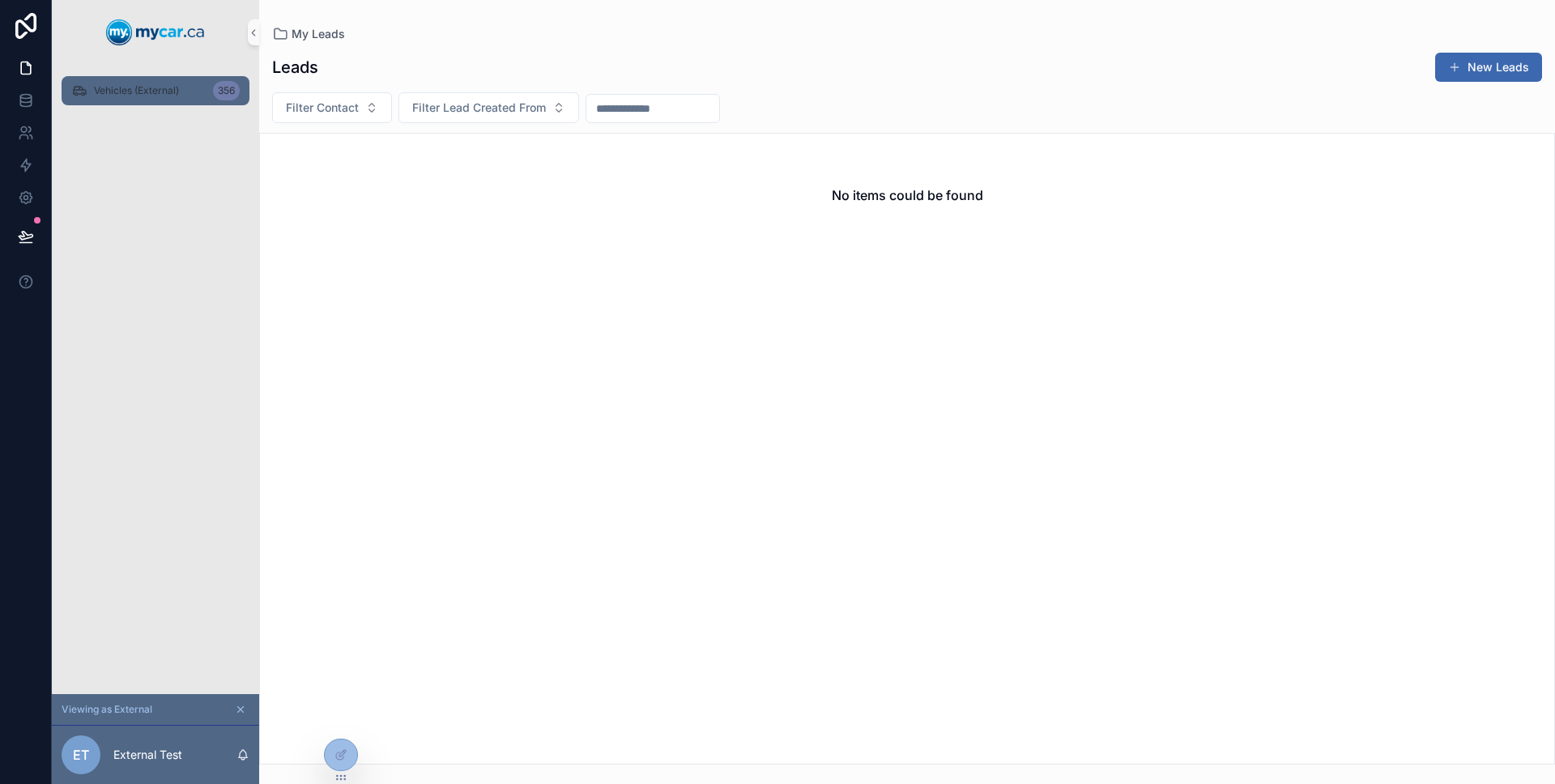
click at [166, 97] on div "Vehicles (External) 356" at bounding box center [155, 90] width 169 height 26
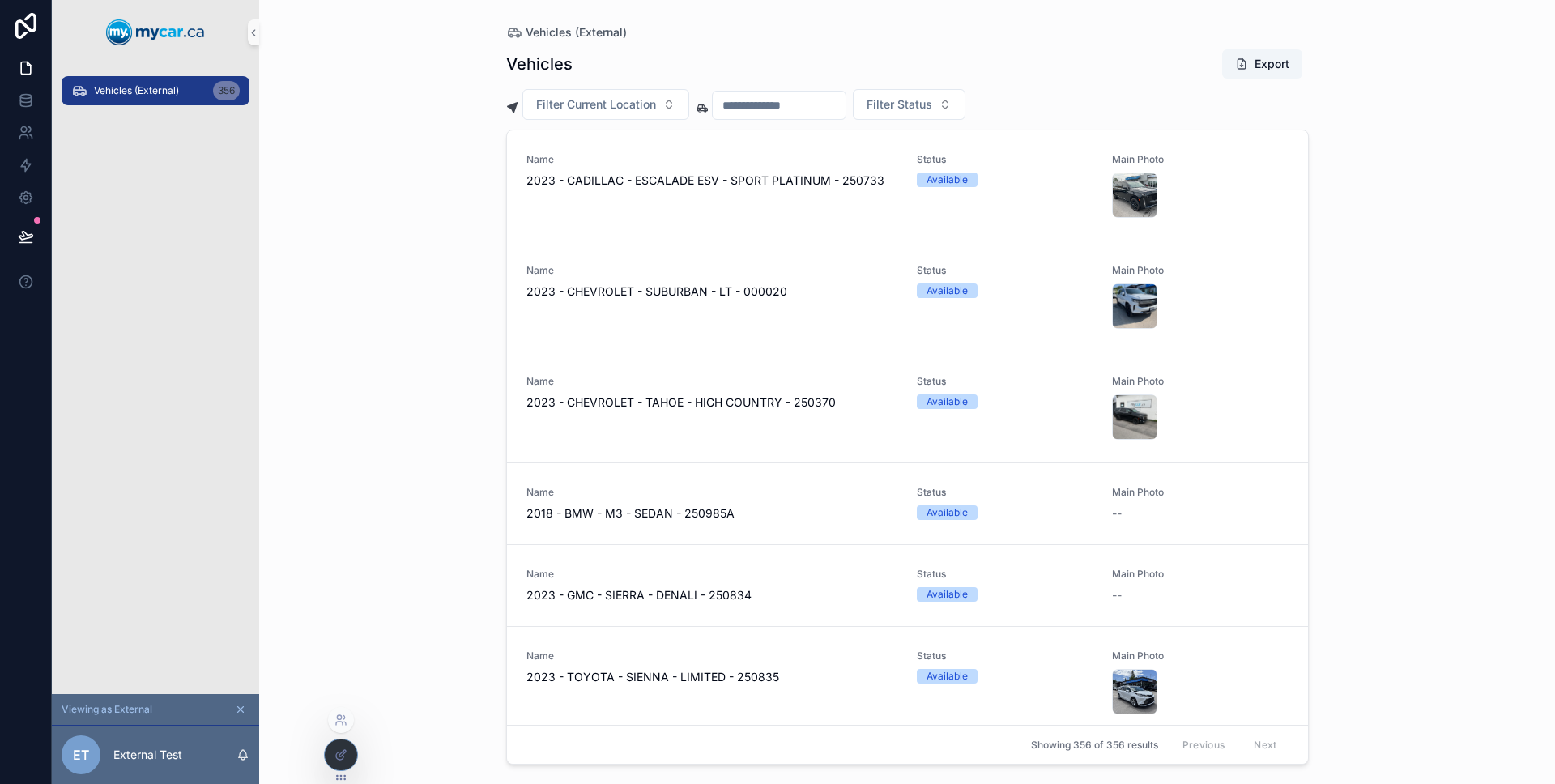
click at [337, 750] on icon at bounding box center [341, 754] width 13 height 13
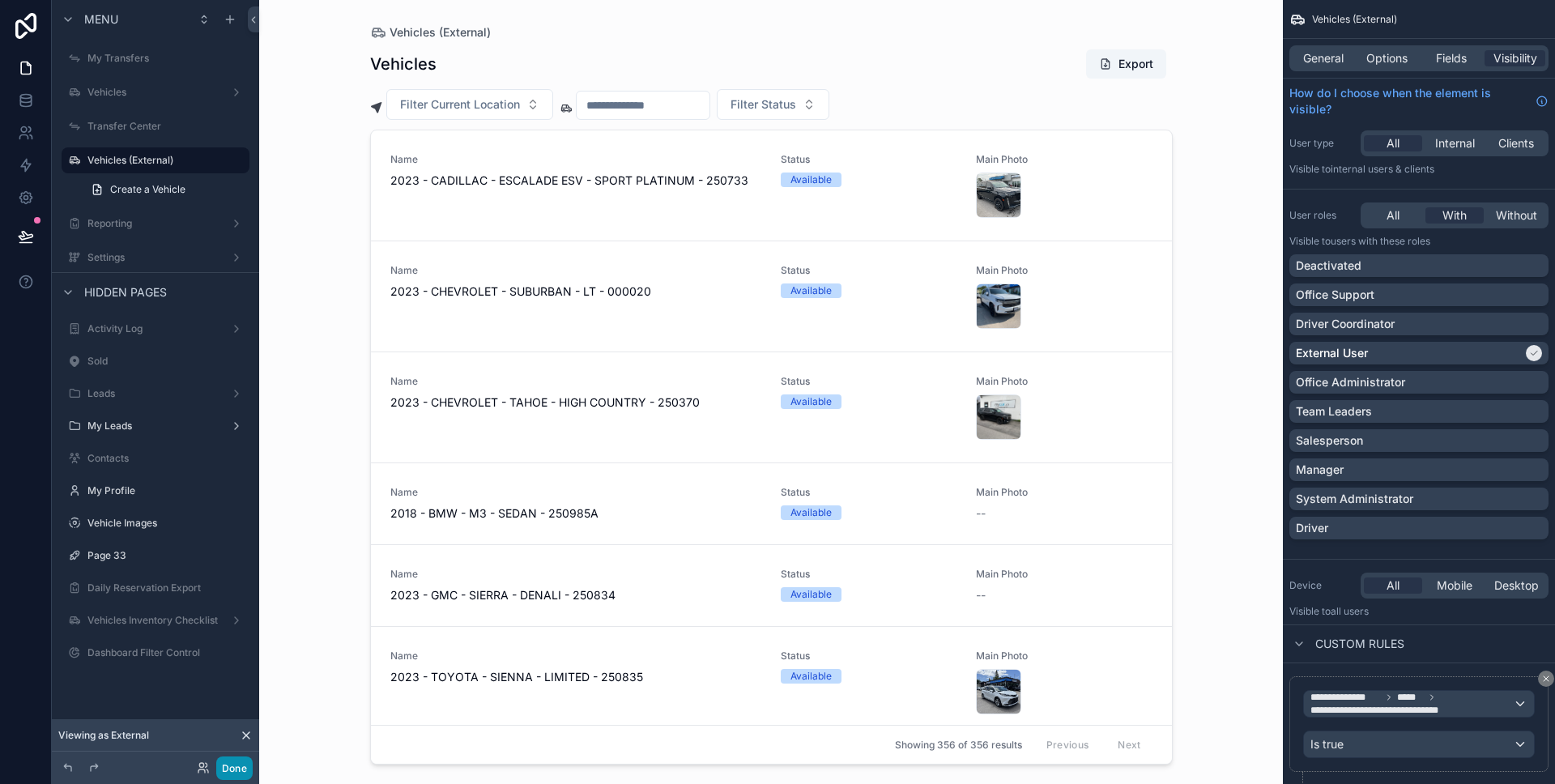
click at [243, 769] on button "Done" at bounding box center [235, 768] width 36 height 23
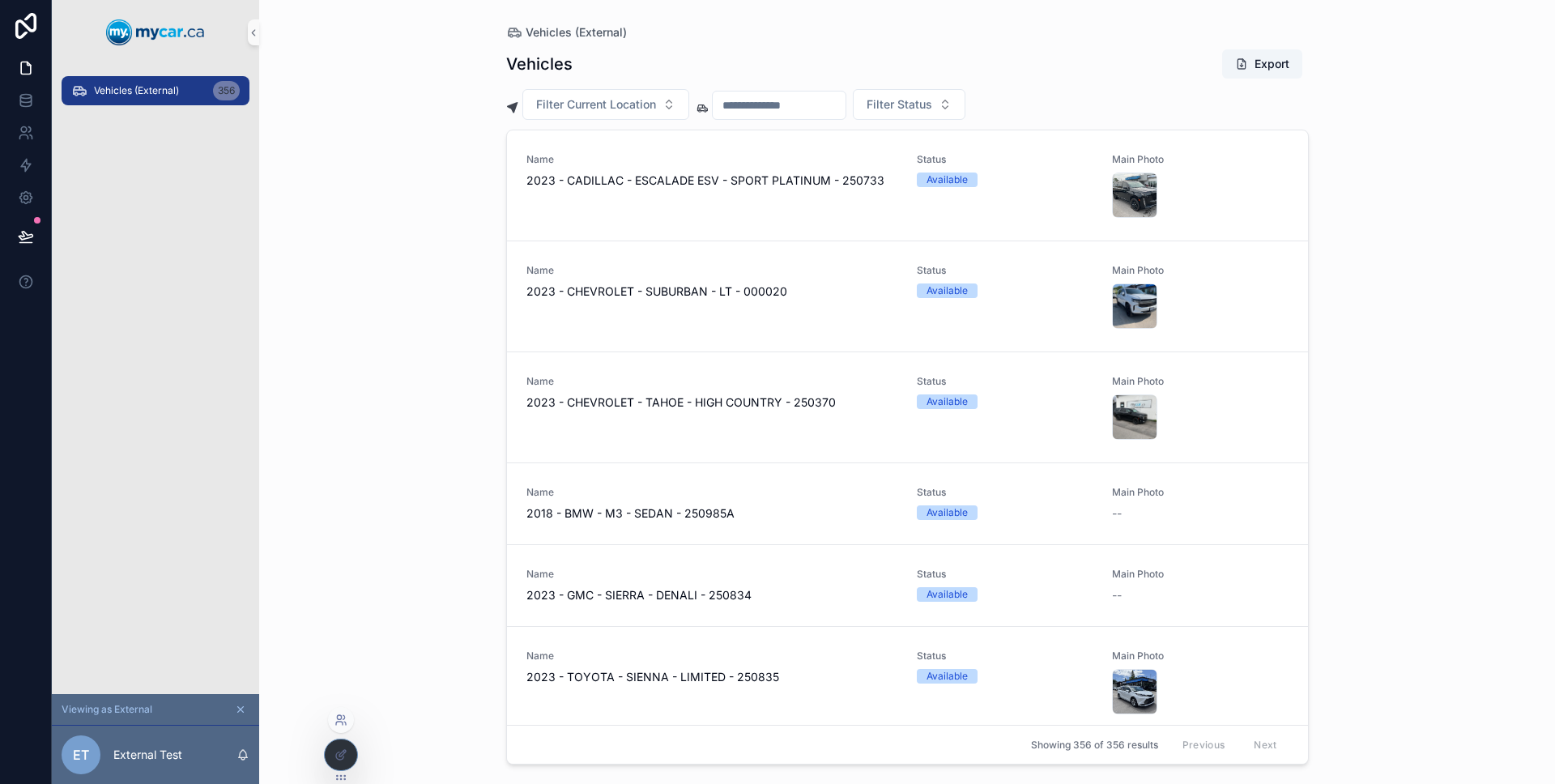
click at [342, 722] on icon at bounding box center [338, 723] width 6 height 4
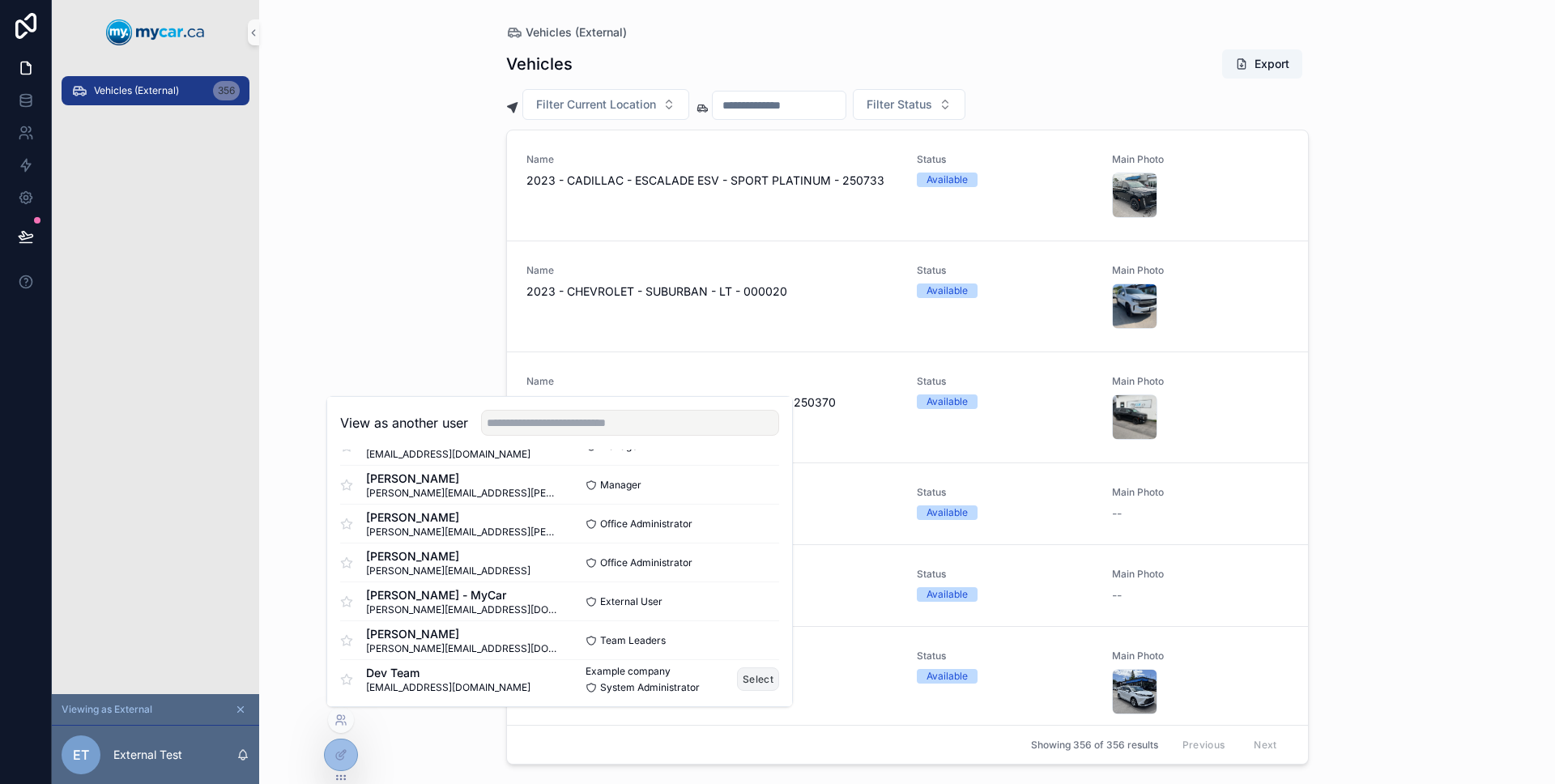
scroll to position [2567, 0]
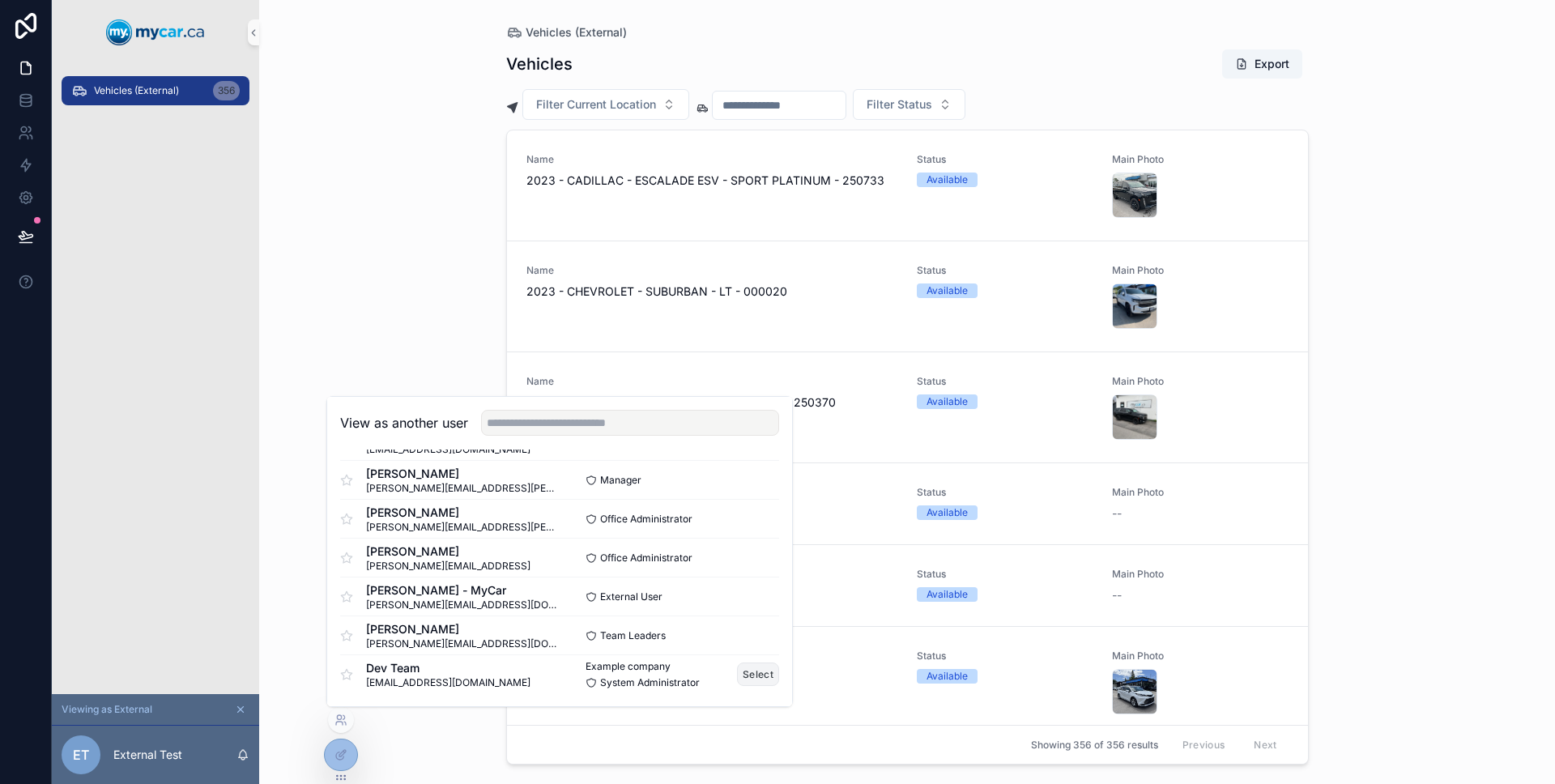
click at [762, 677] on button "Select" at bounding box center [758, 674] width 42 height 23
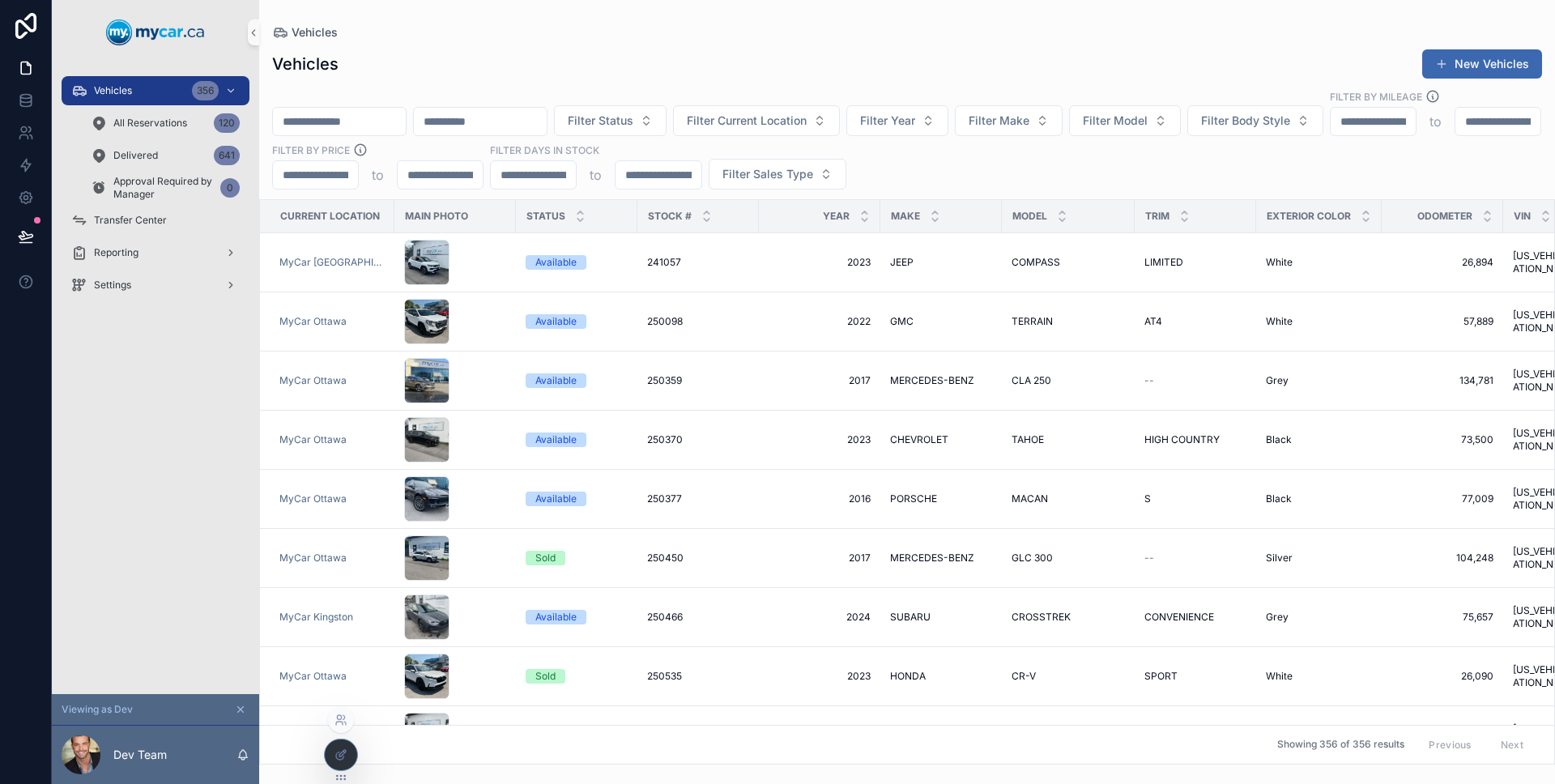
click at [332, 751] on div at bounding box center [341, 754] width 32 height 31
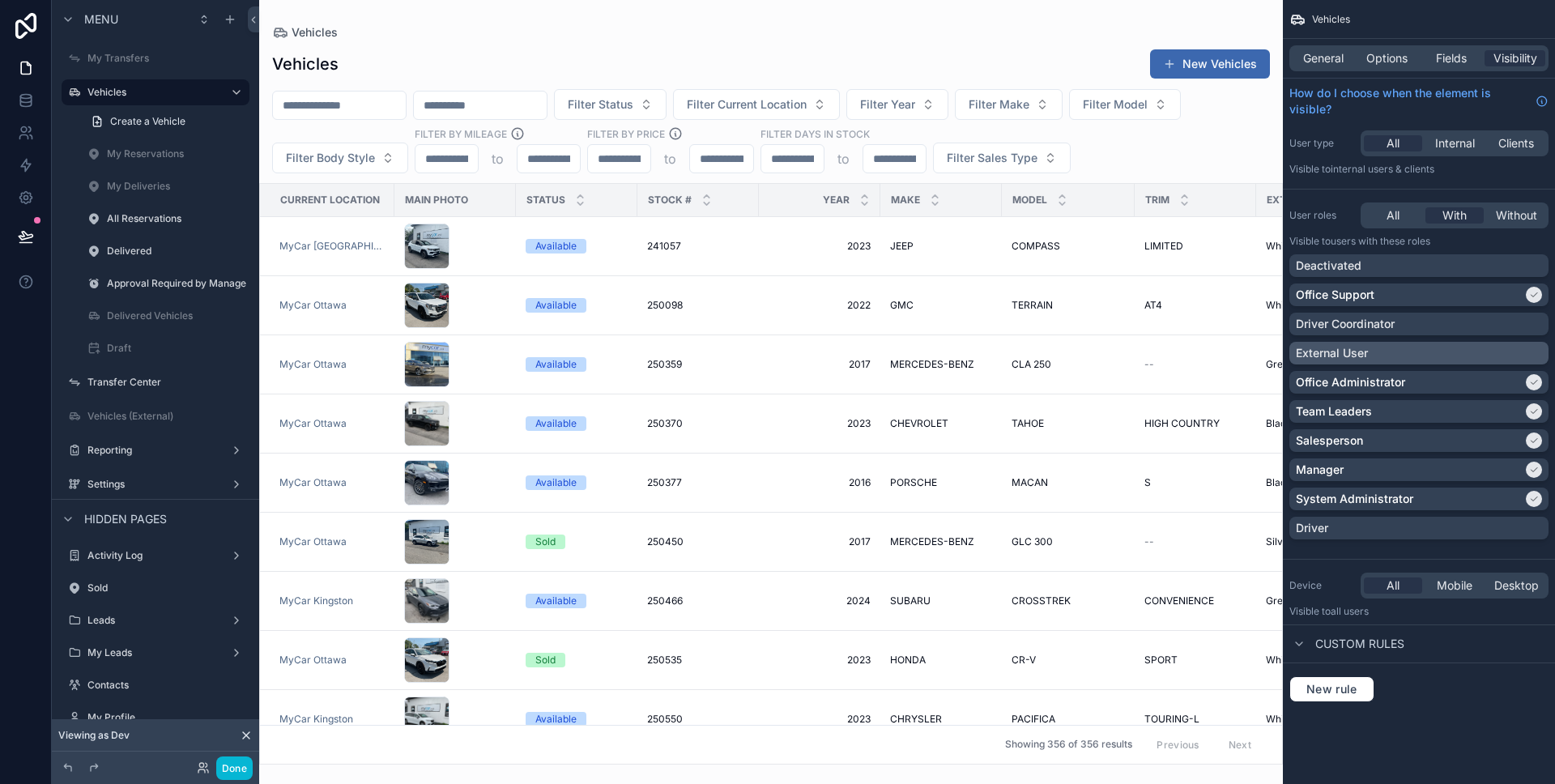
click at [1409, 346] on div "External User" at bounding box center [1419, 353] width 246 height 16
click at [235, 765] on button "Done" at bounding box center [235, 768] width 36 height 23
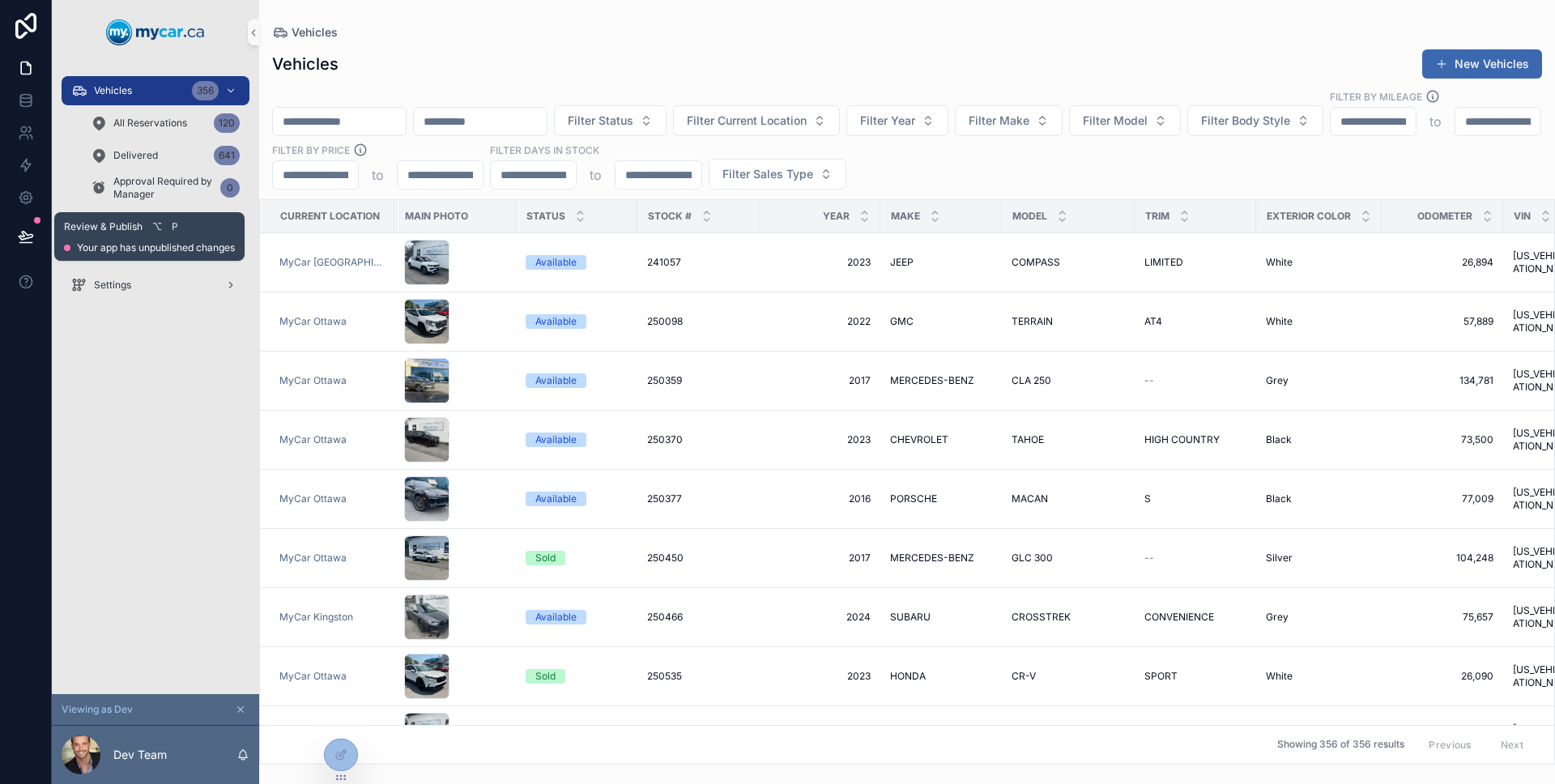
click at [39, 235] on button at bounding box center [25, 236] width 35 height 45
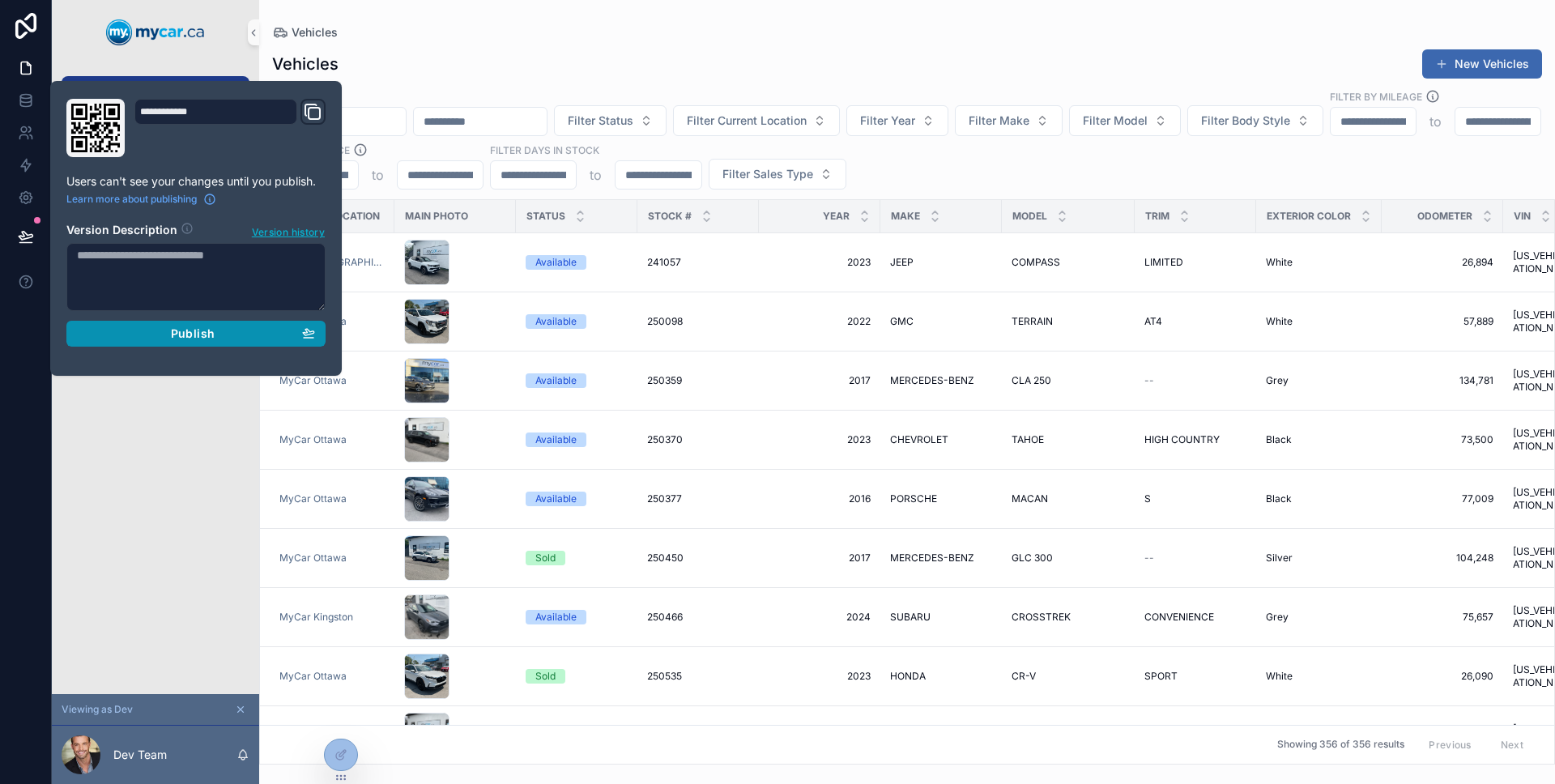
click at [148, 327] on div "Publish" at bounding box center [196, 334] width 238 height 14
click at [133, 428] on div "Vehicles 356 All Reservations 120 Delivered 641 Approval Required by Manager 0 …" at bounding box center [155, 379] width 208 height 629
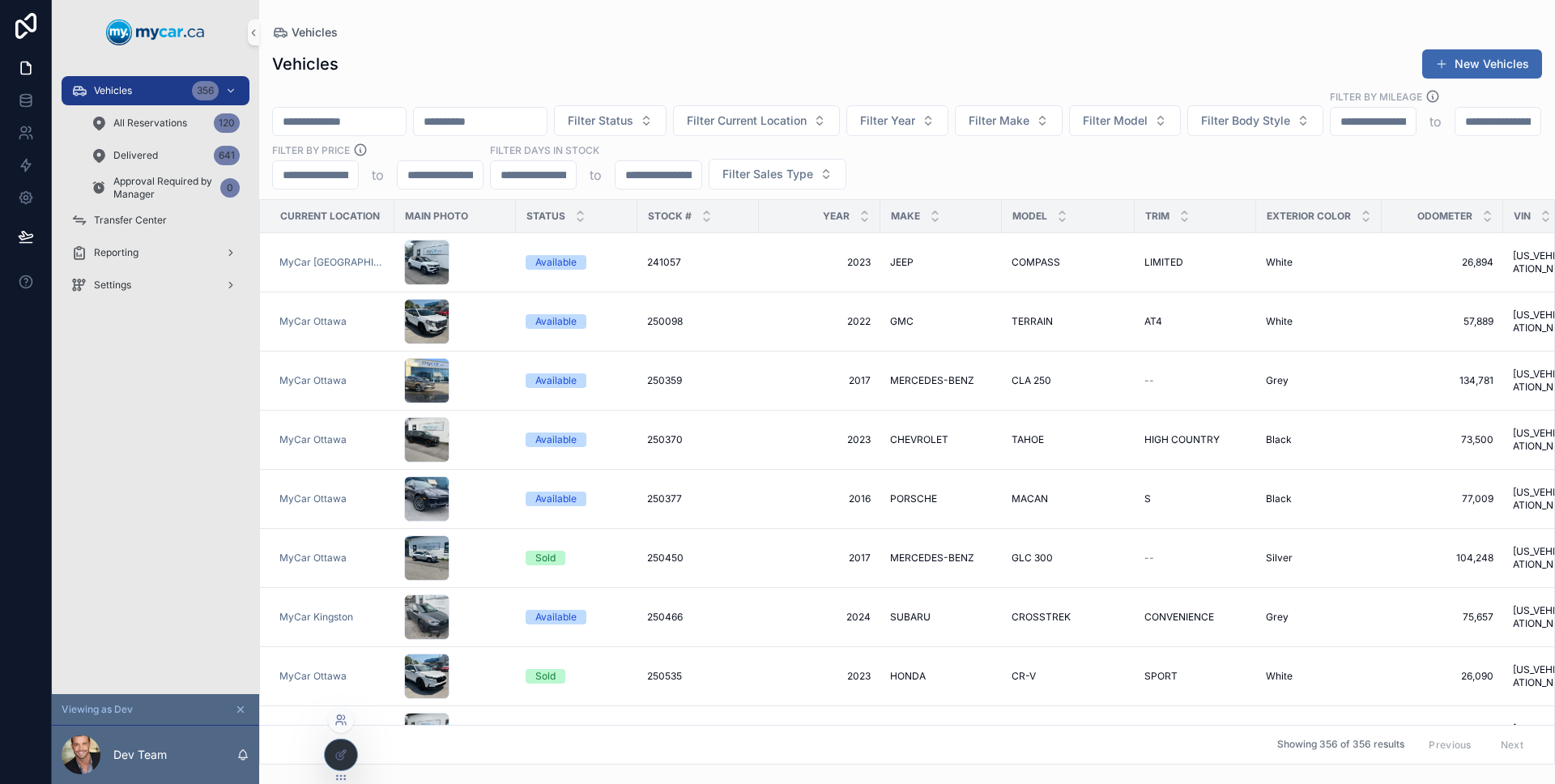
click at [345, 723] on icon at bounding box center [341, 719] width 13 height 13
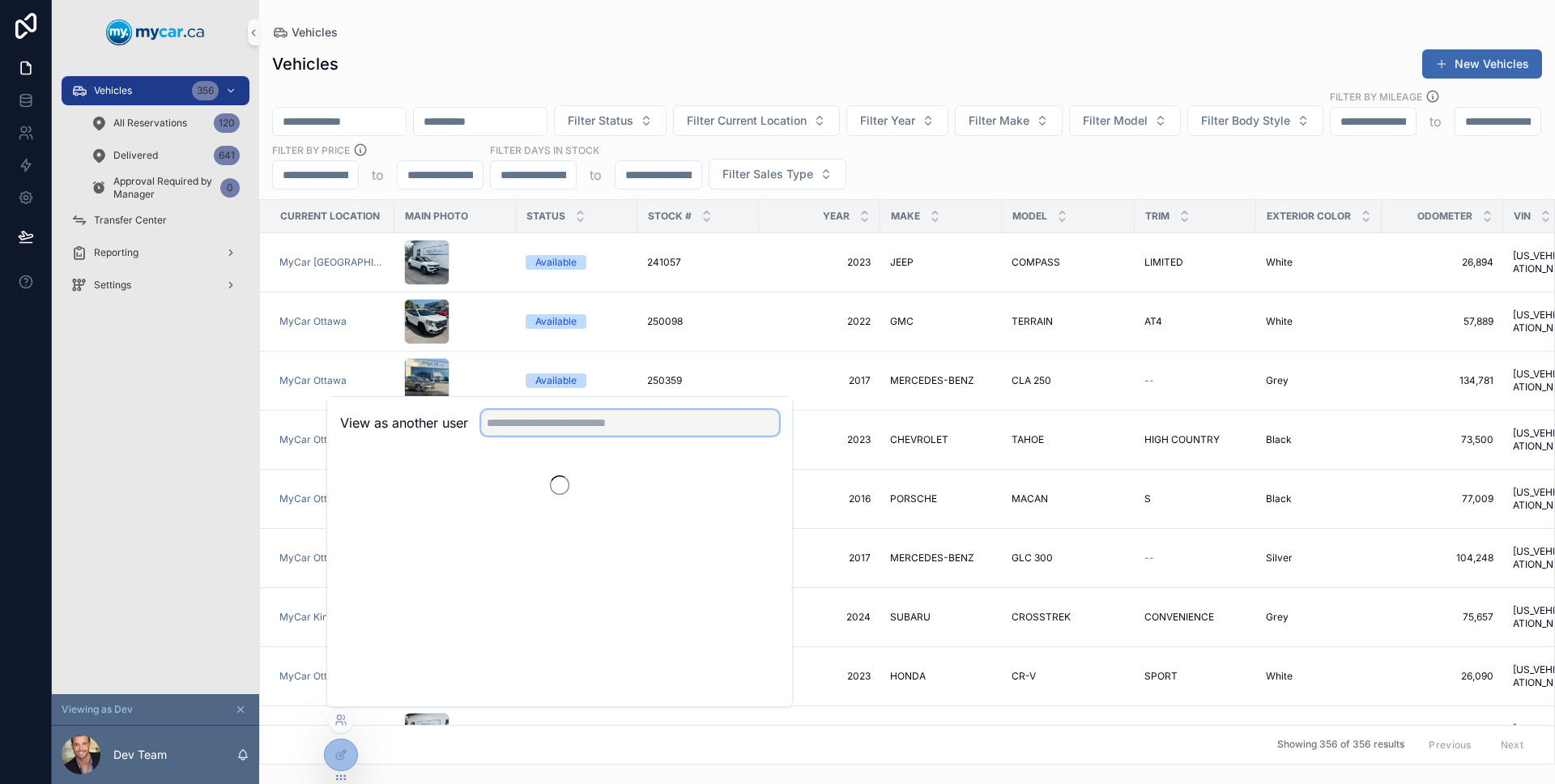
click at [653, 426] on input "text" at bounding box center [630, 422] width 298 height 26
type input "*****"
click at [774, 489] on button "Select" at bounding box center [758, 482] width 42 height 23
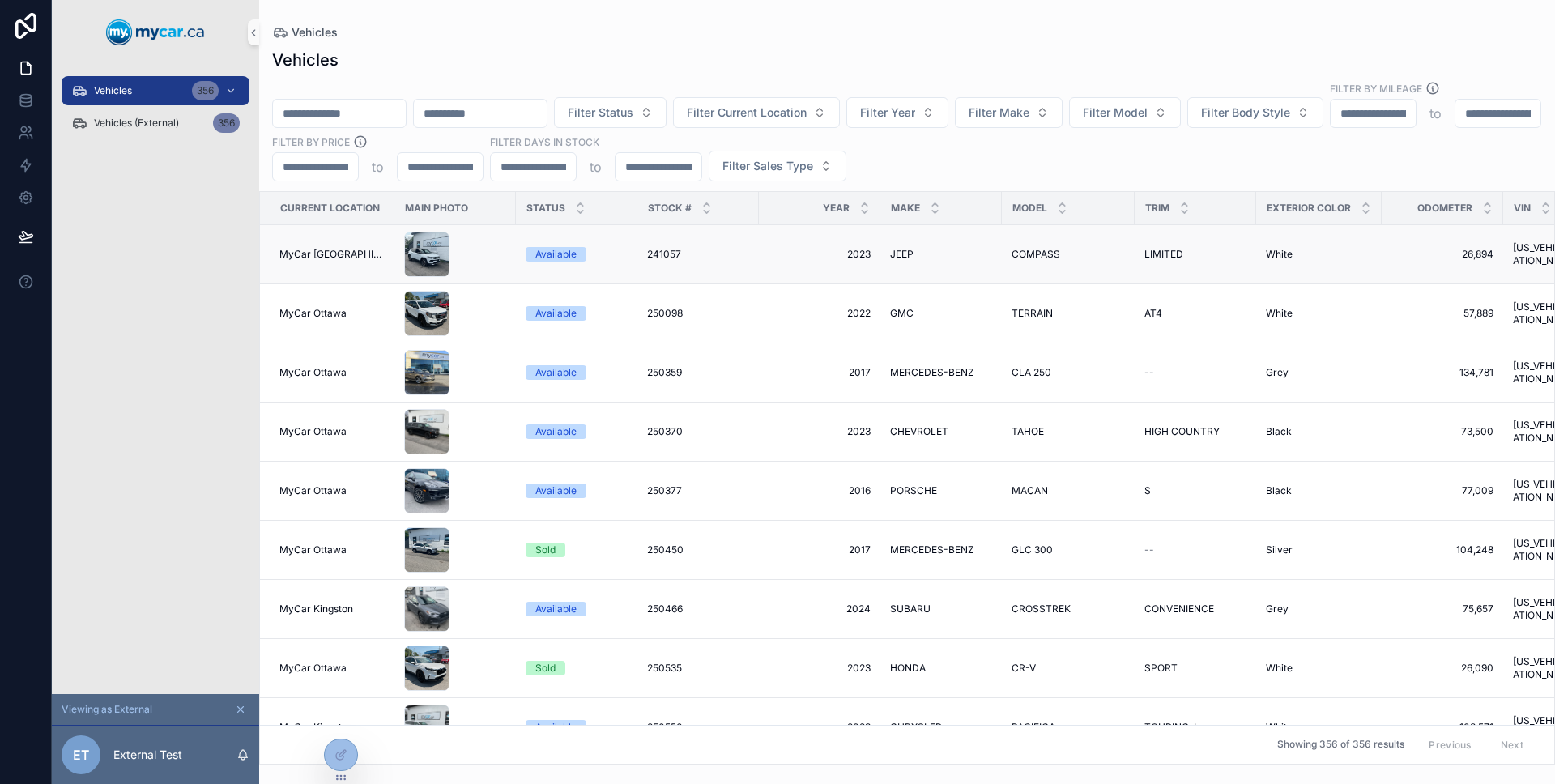
click at [738, 230] on td "241057 241057" at bounding box center [698, 254] width 122 height 60
click at [726, 248] on div "241057 241057" at bounding box center [698, 254] width 102 height 13
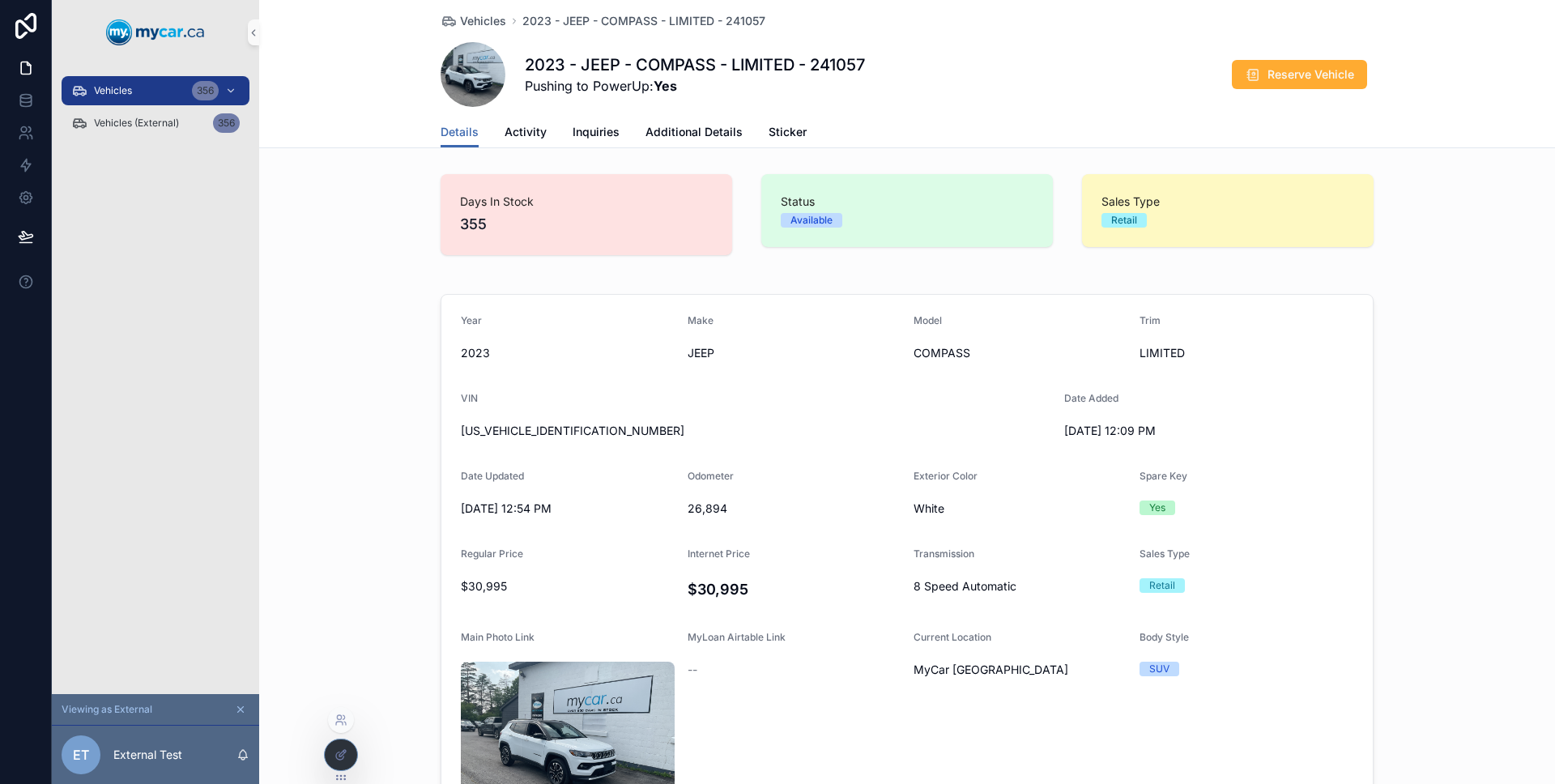
click at [351, 756] on div at bounding box center [341, 754] width 32 height 31
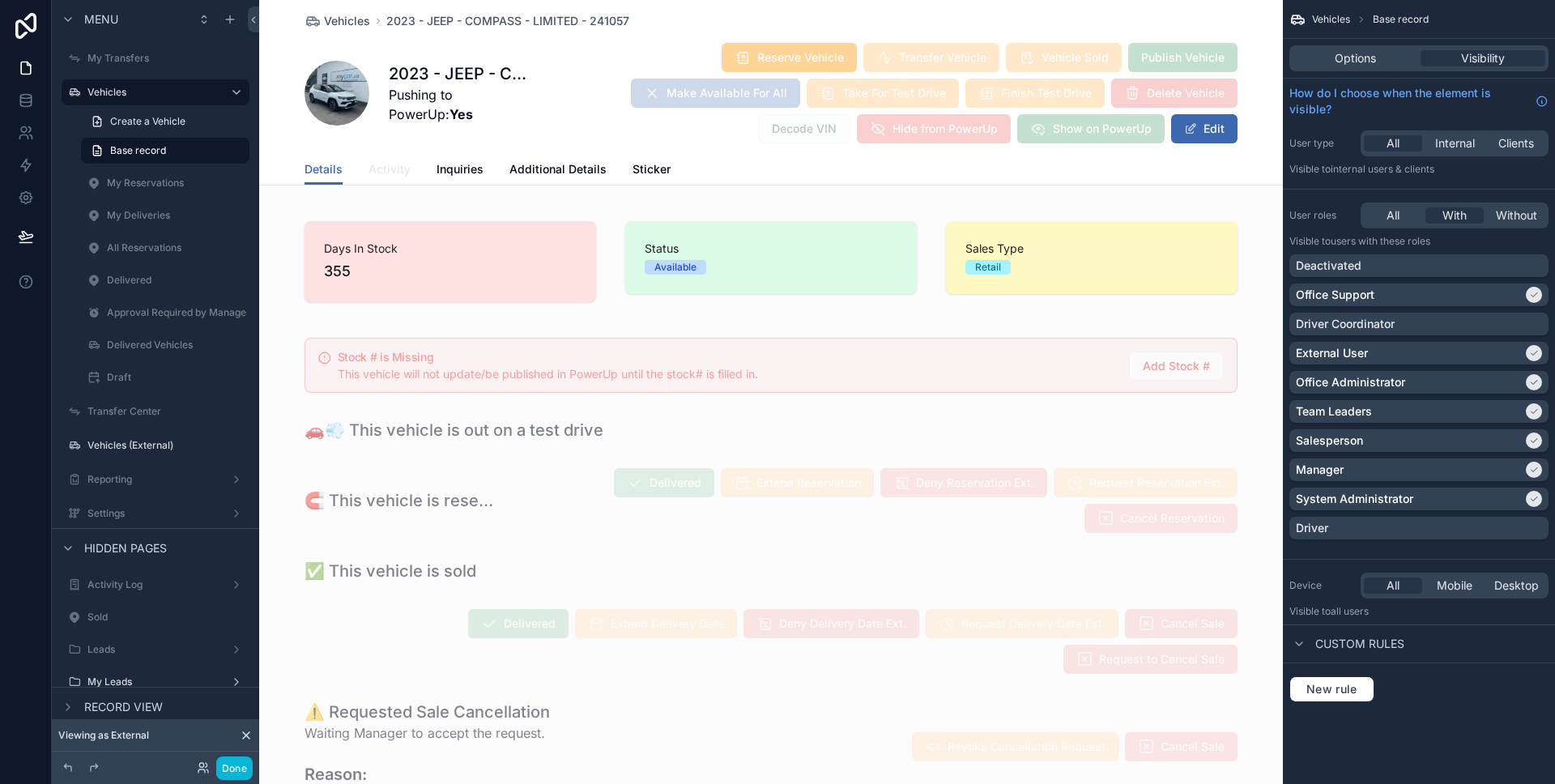
click at [384, 170] on span "Activity" at bounding box center [389, 170] width 42 height 16
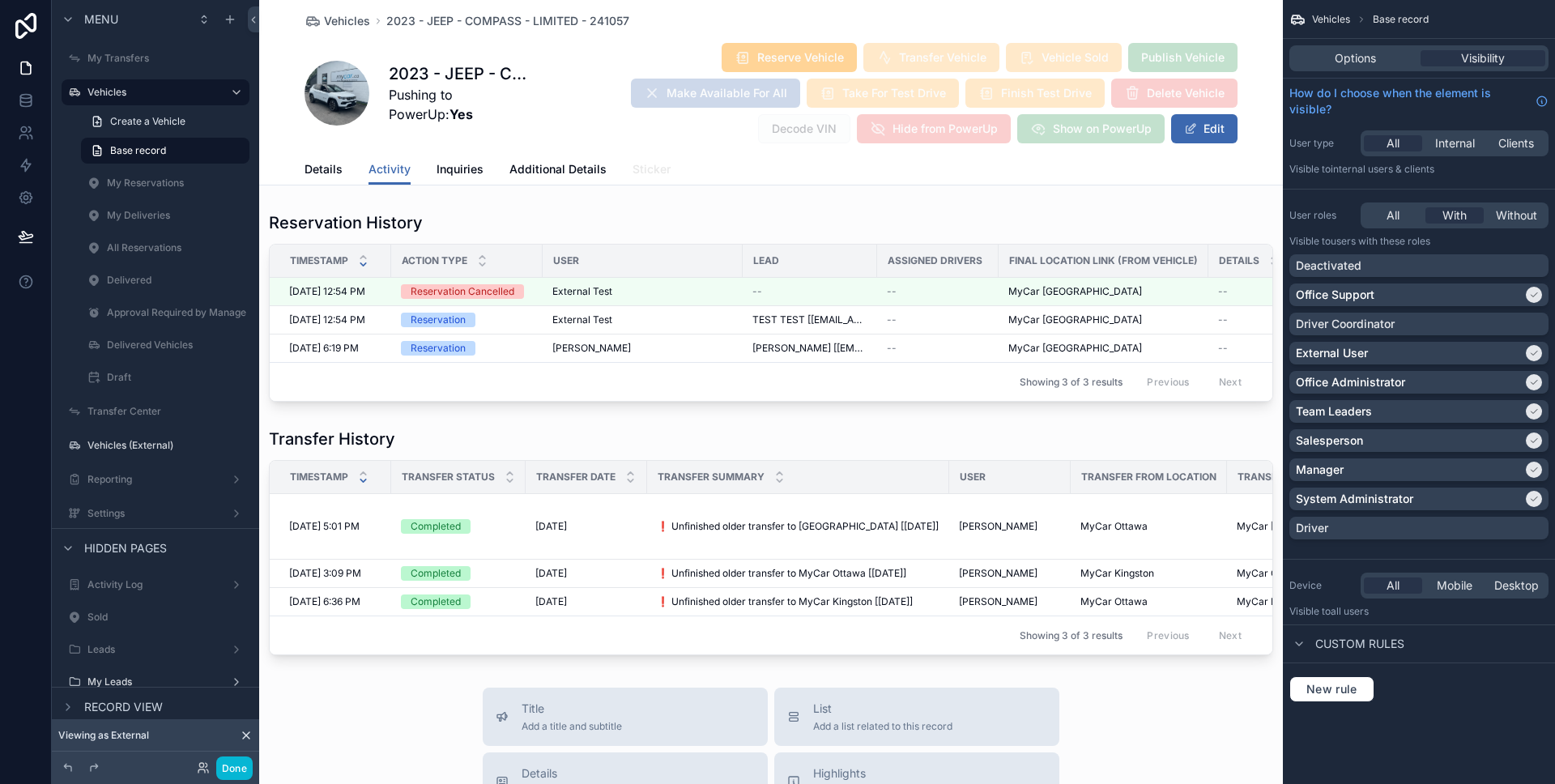
click at [634, 172] on span "Sticker" at bounding box center [652, 170] width 38 height 16
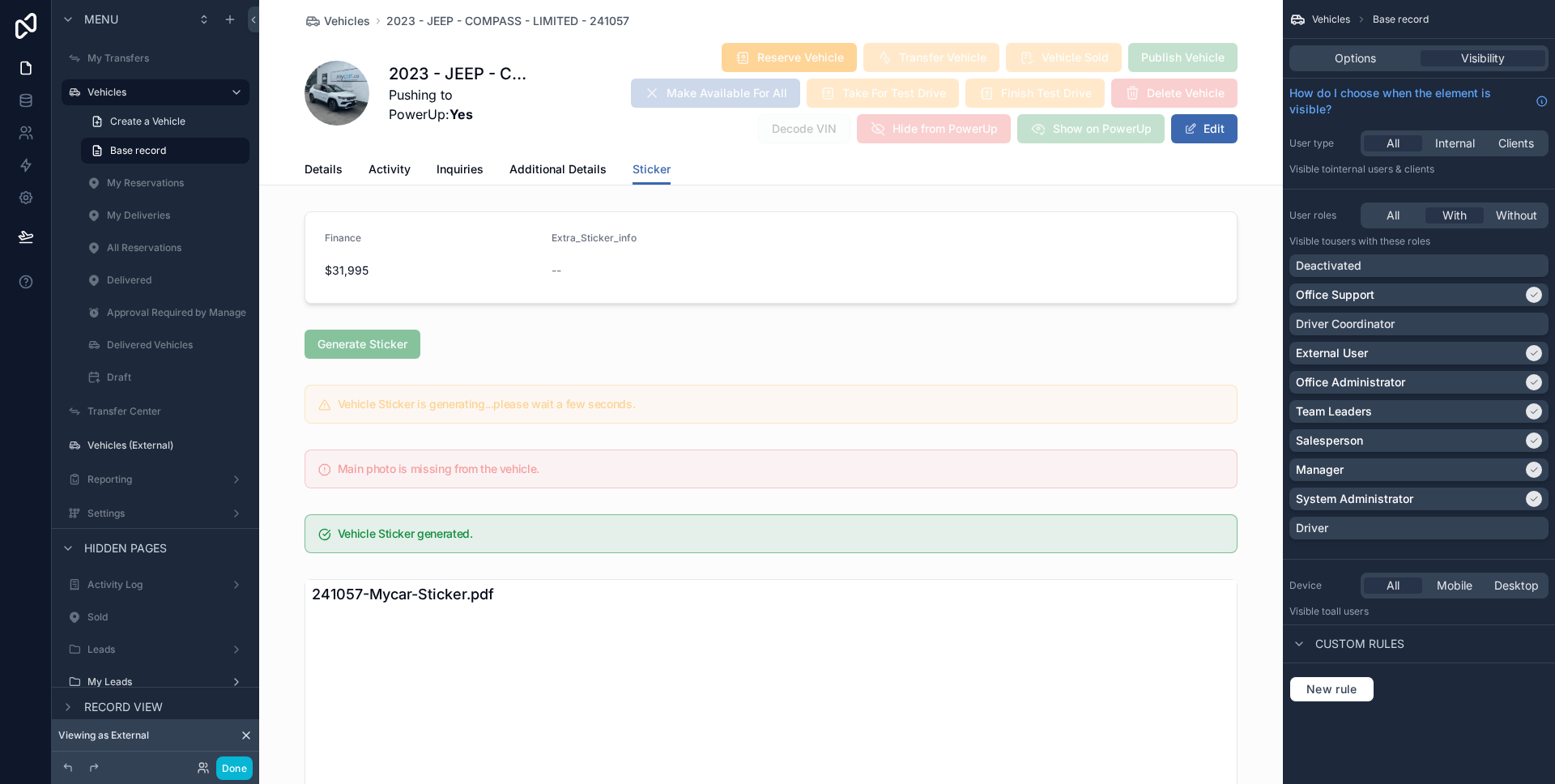
click at [1375, 67] on div "Options Visibility" at bounding box center [1418, 58] width 259 height 26
click at [1373, 65] on span "Options" at bounding box center [1356, 59] width 42 height 16
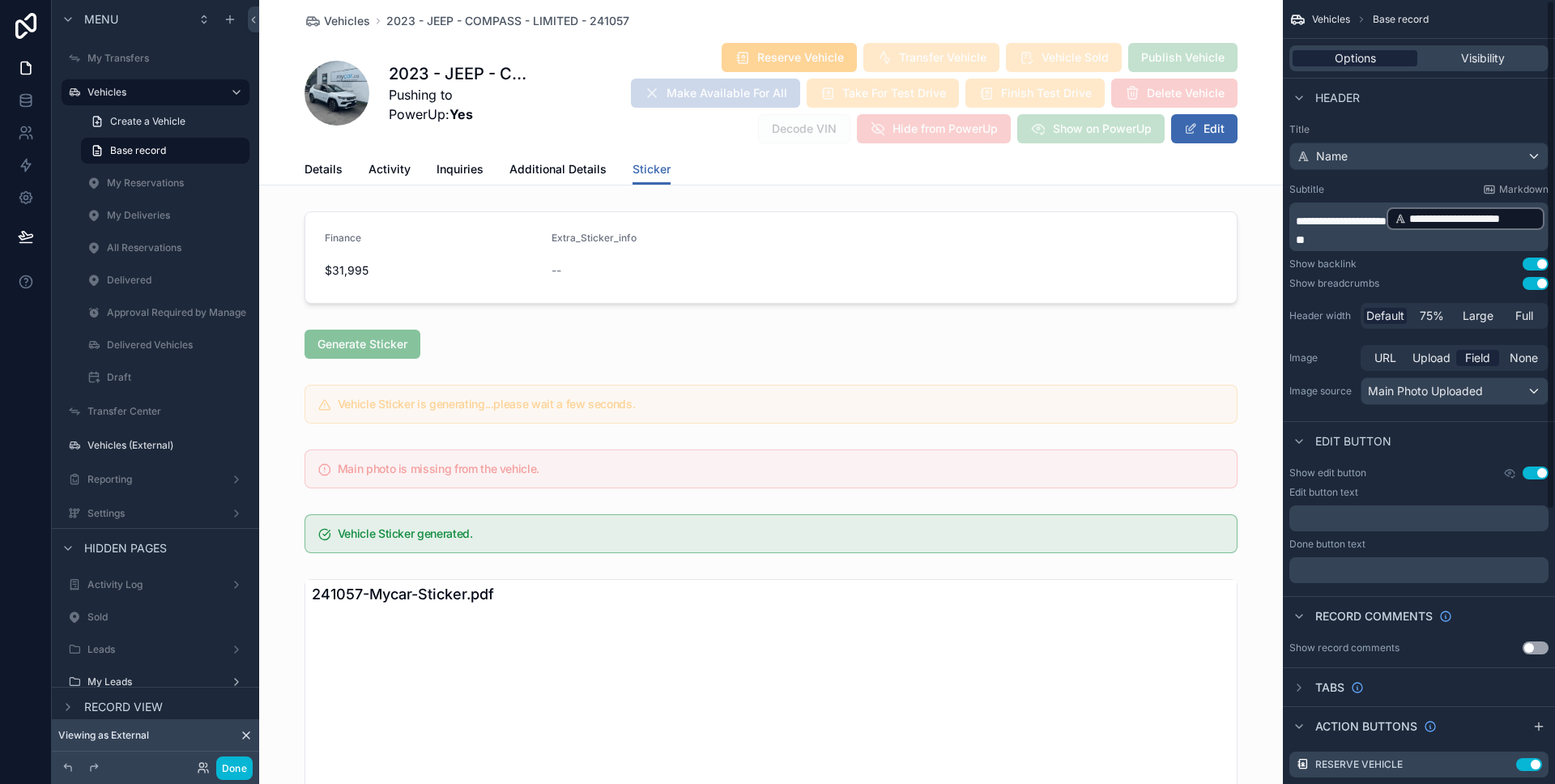
click at [1362, 63] on span "Options" at bounding box center [1356, 59] width 42 height 16
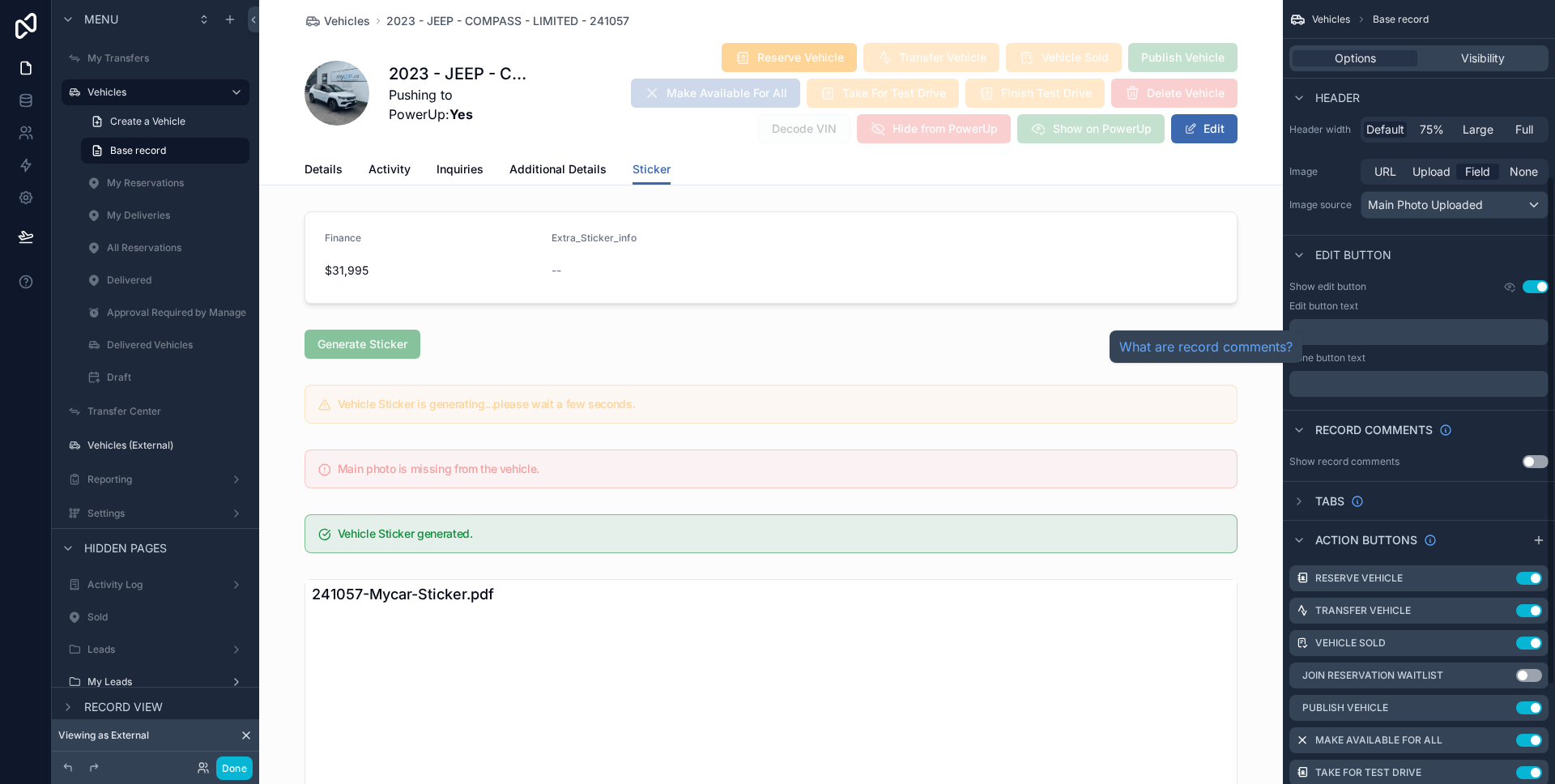
scroll to position [270, 0]
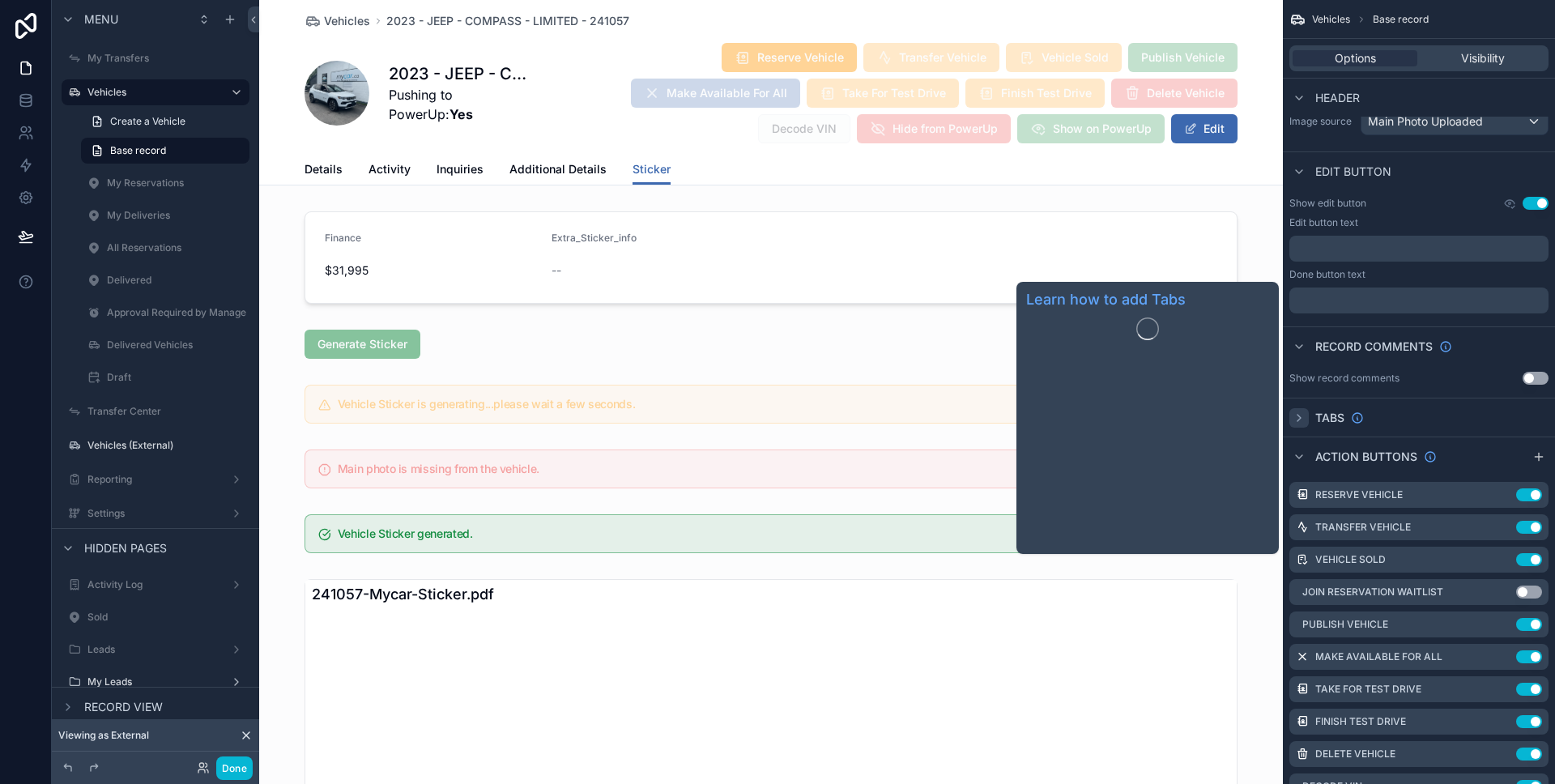
click at [1301, 417] on icon "scrollable content" at bounding box center [1299, 418] width 13 height 13
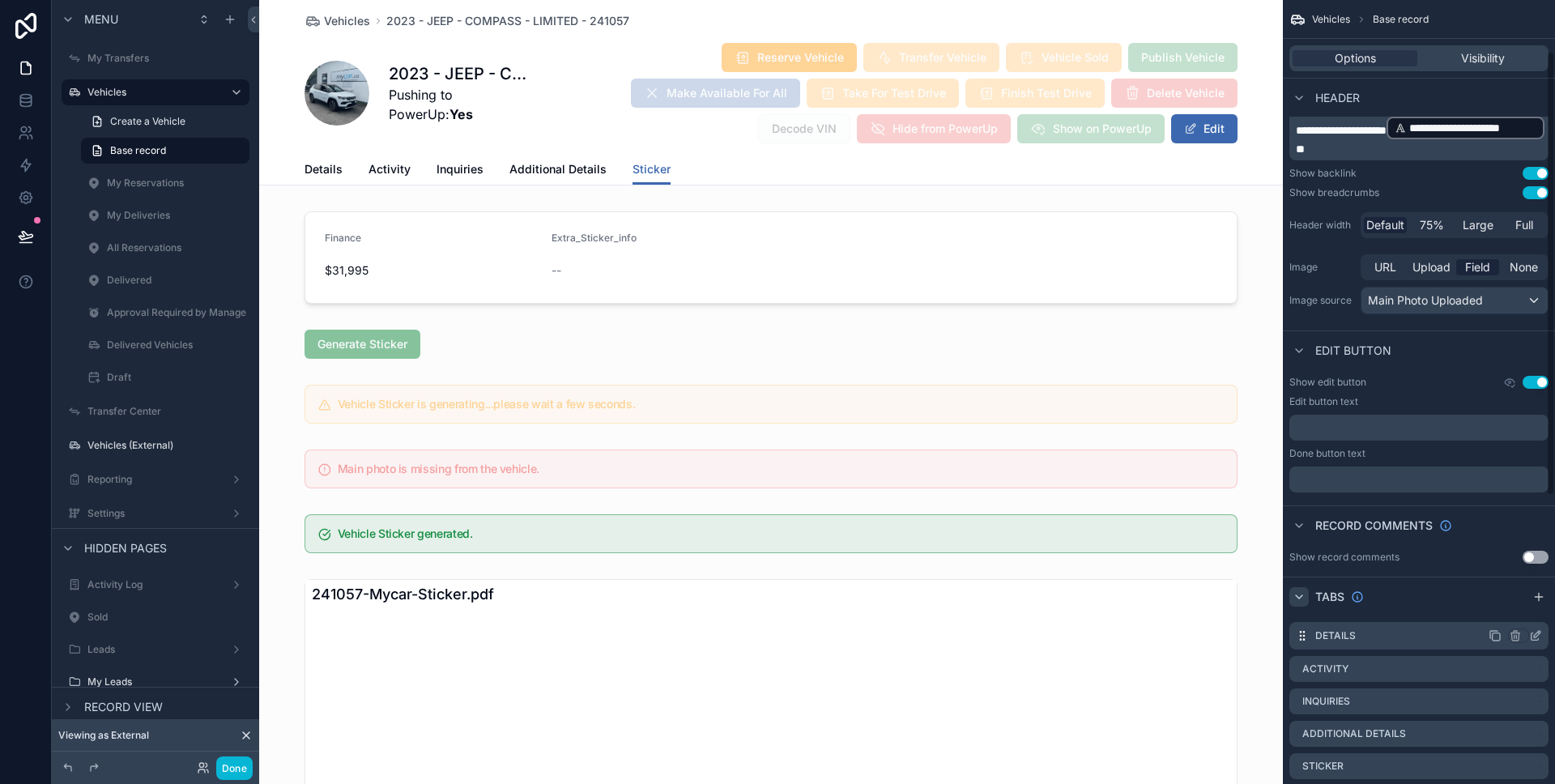
scroll to position [288, 0]
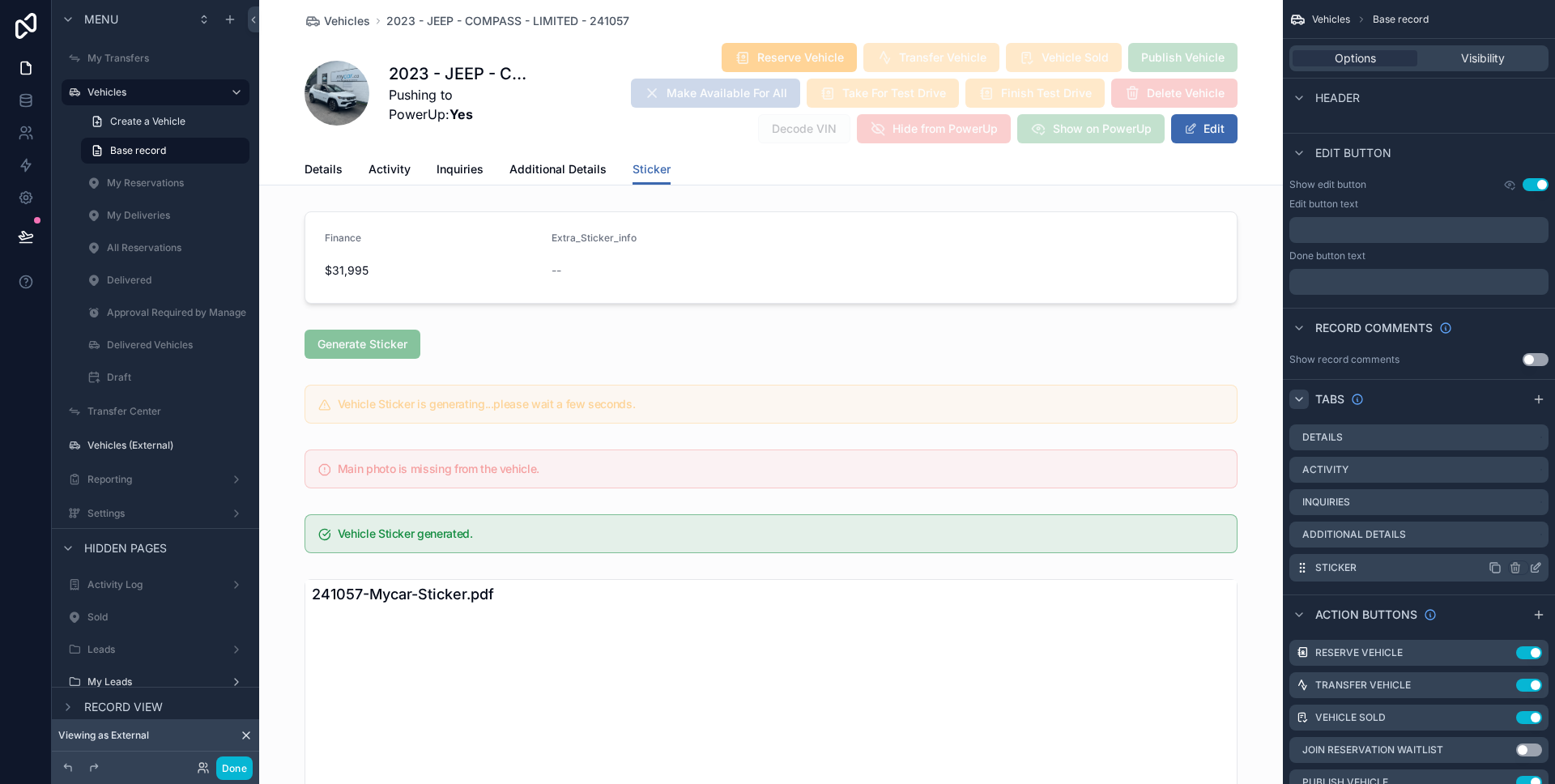
click at [1534, 565] on icon "scrollable content" at bounding box center [1535, 567] width 13 height 13
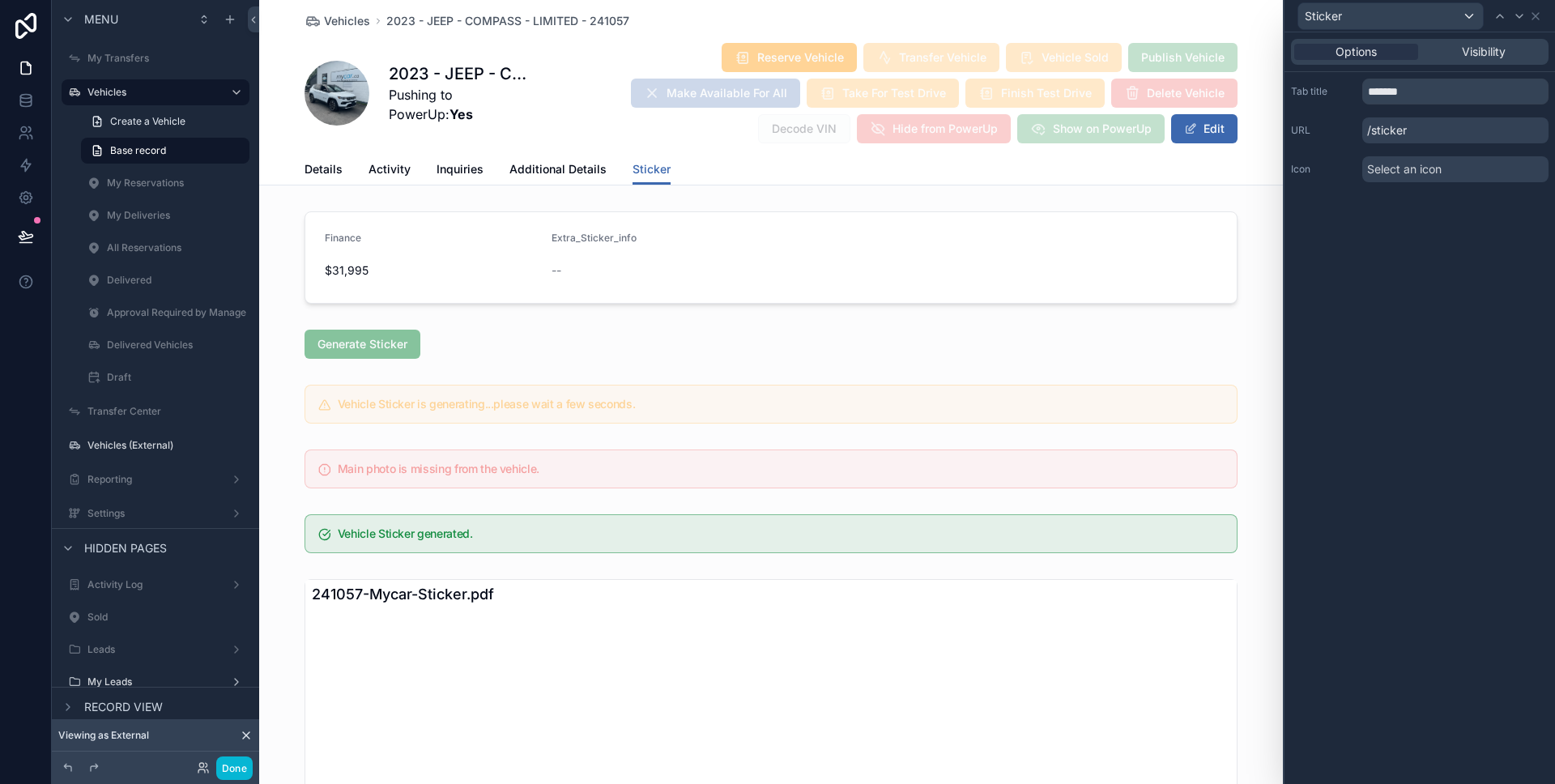
click at [1484, 66] on div "Options Visibility" at bounding box center [1420, 51] width 271 height 39
click at [1482, 61] on div "Options Visibility" at bounding box center [1419, 51] width 257 height 26
click at [1479, 56] on span "Visibility" at bounding box center [1484, 51] width 43 height 16
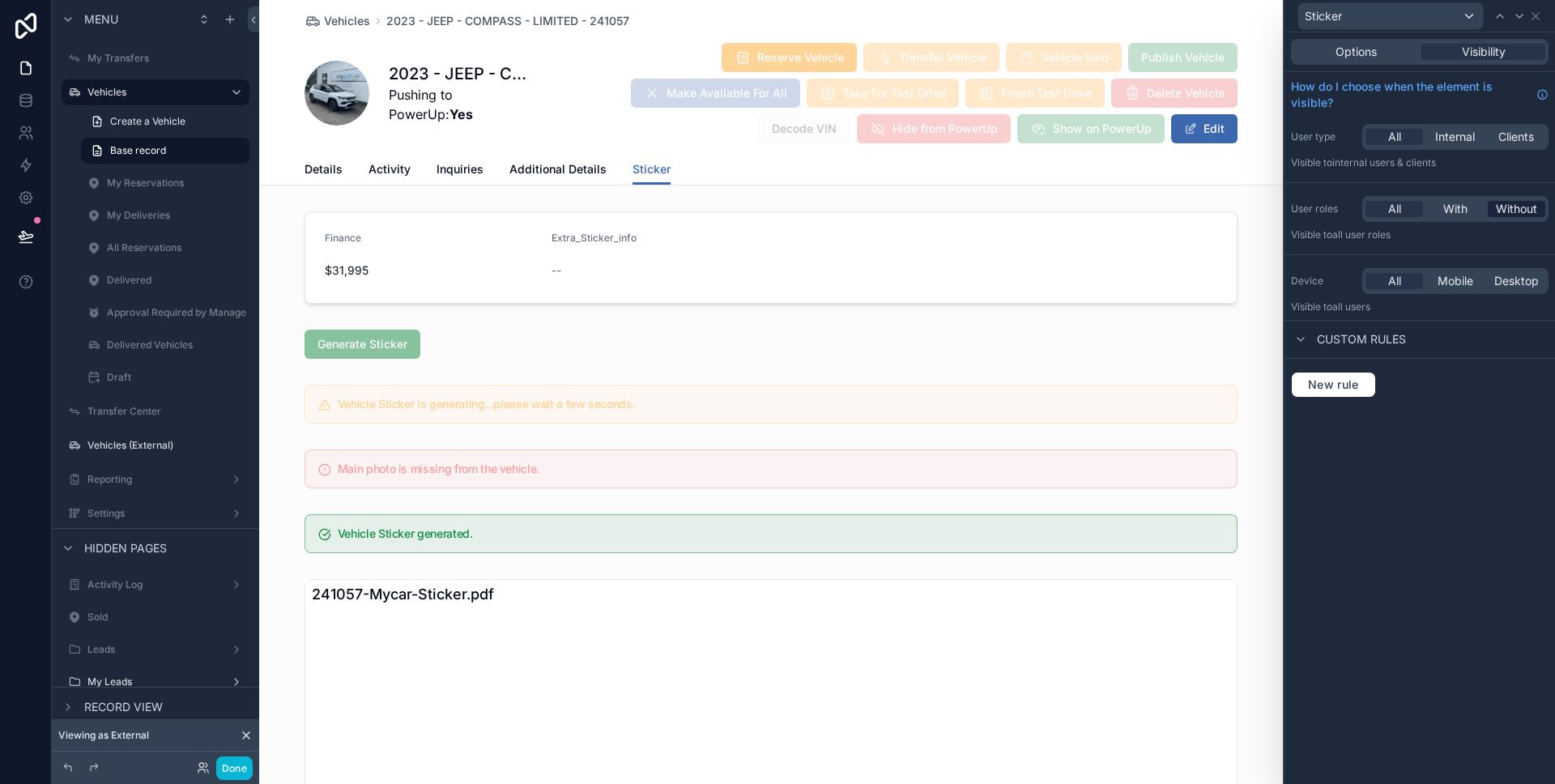
click at [1508, 201] on span "Without" at bounding box center [1516, 209] width 42 height 16
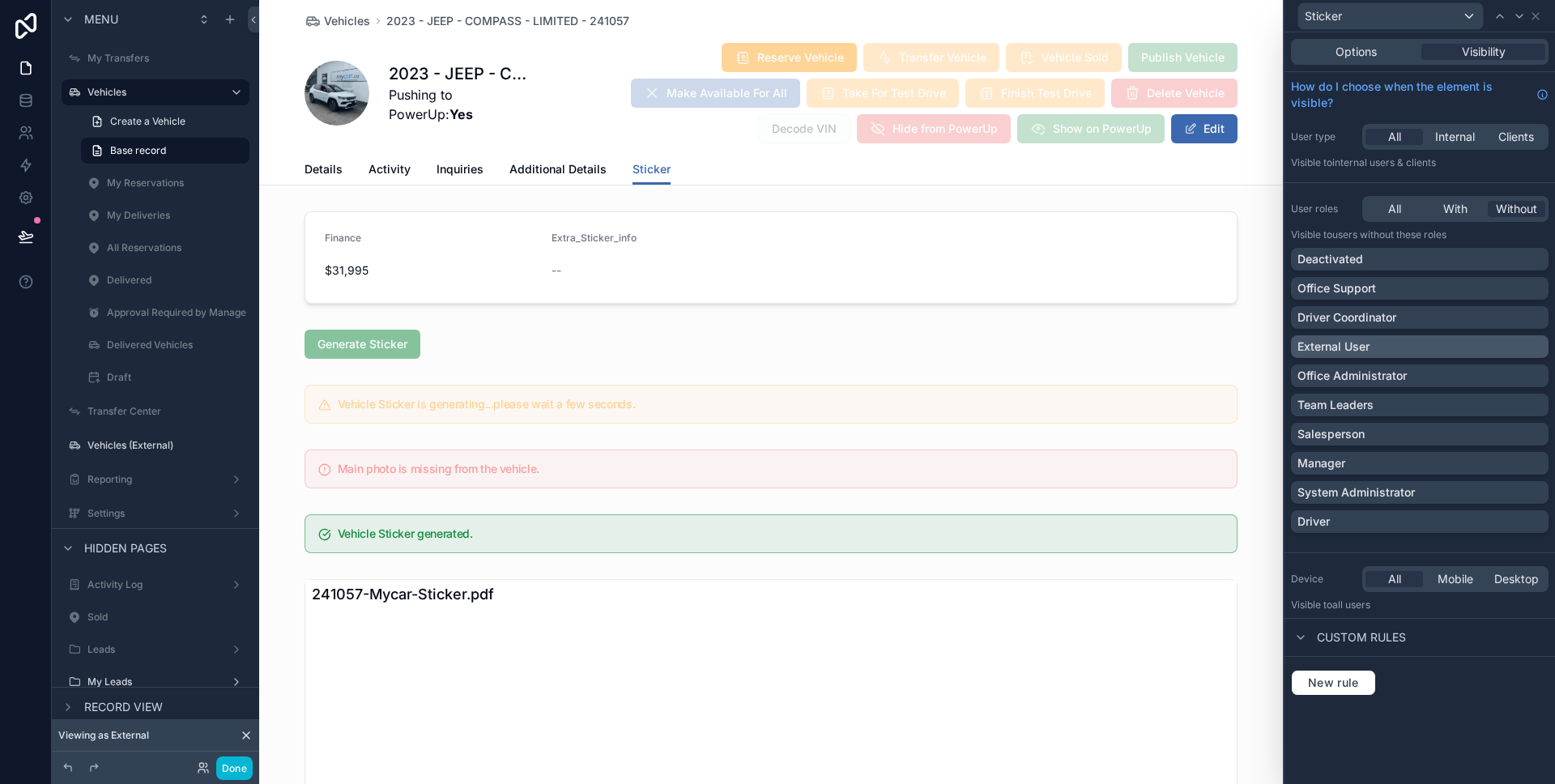
click at [1412, 342] on div "External User" at bounding box center [1419, 346] width 245 height 16
click at [247, 766] on button "Done" at bounding box center [235, 768] width 36 height 23
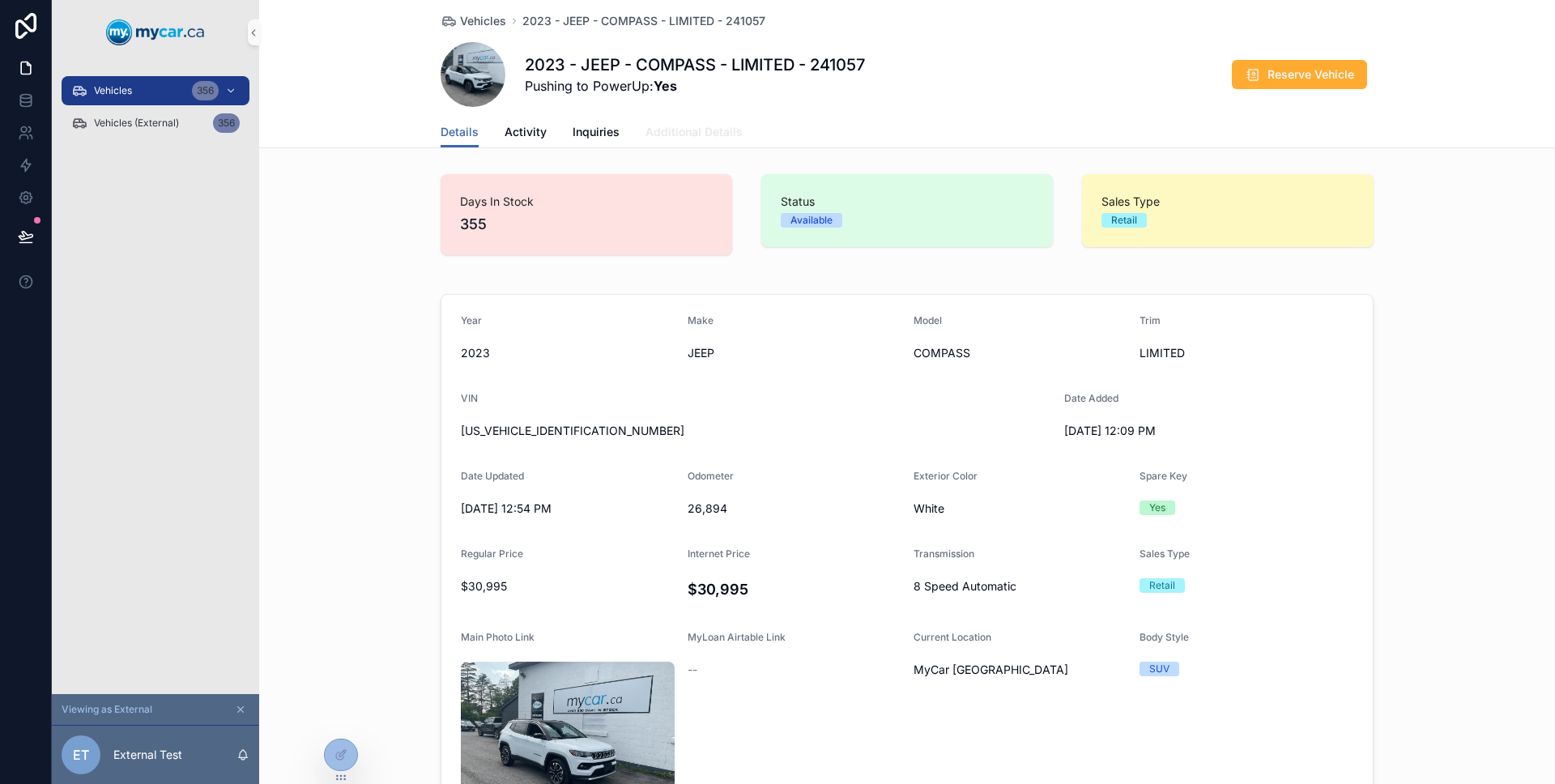
click at [683, 117] on link "Additional Details" at bounding box center [694, 134] width 97 height 32
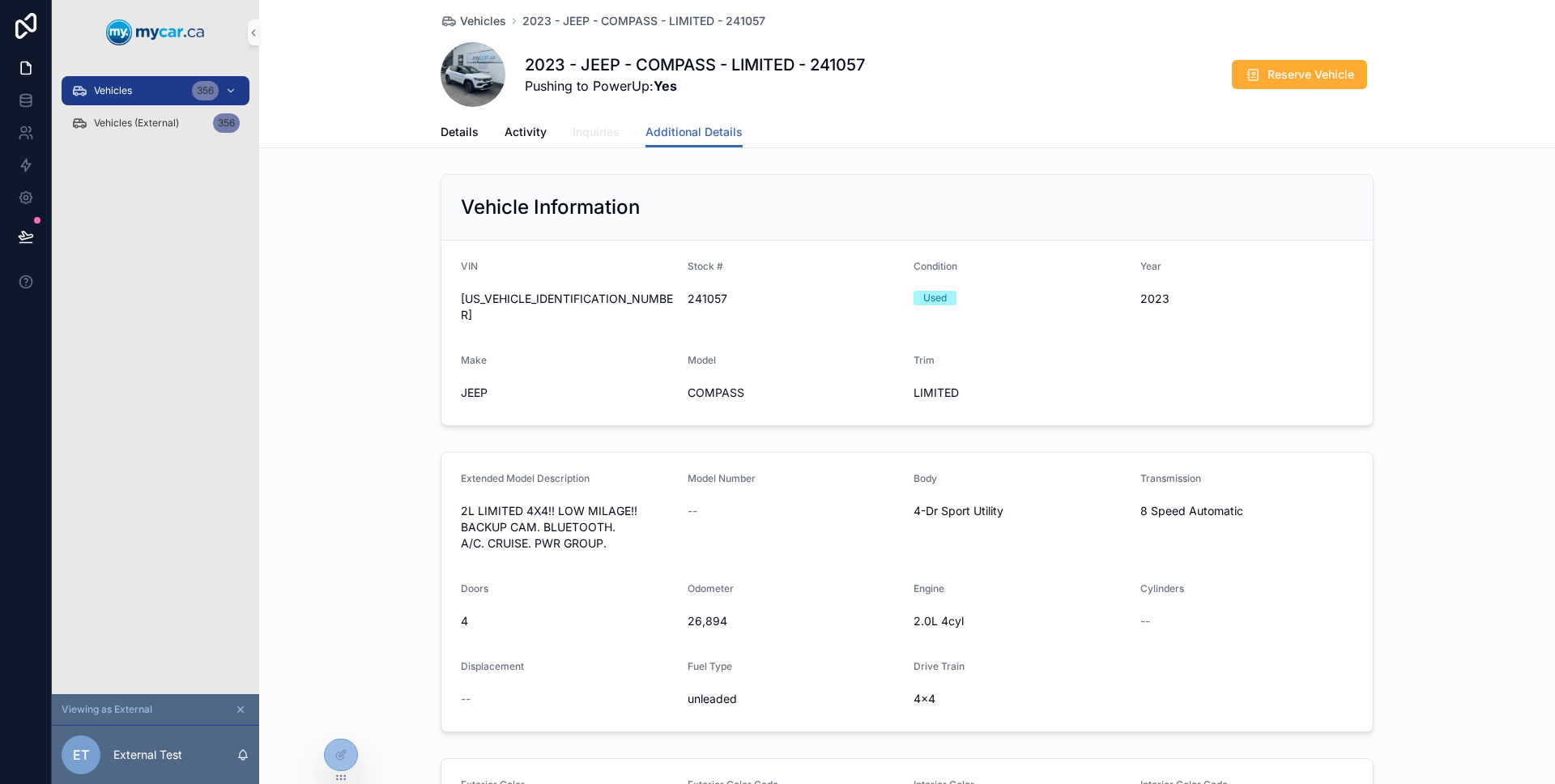
click at [598, 135] on span "Inquiries" at bounding box center [596, 132] width 47 height 16
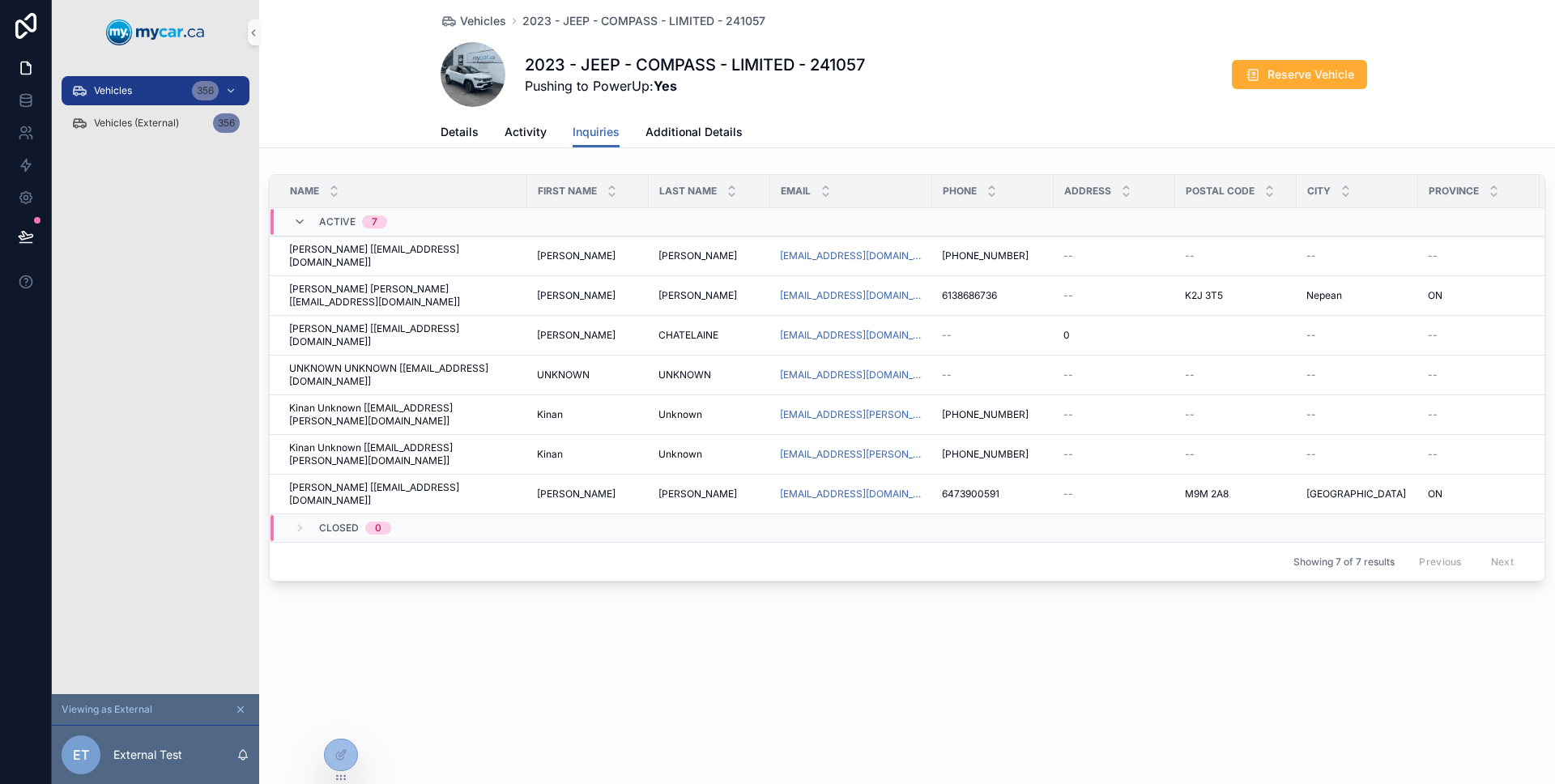
click at [546, 138] on div "Details Activity Inquiries Additional Details" at bounding box center [907, 132] width 933 height 31
click at [535, 138] on span "Activity" at bounding box center [525, 132] width 42 height 16
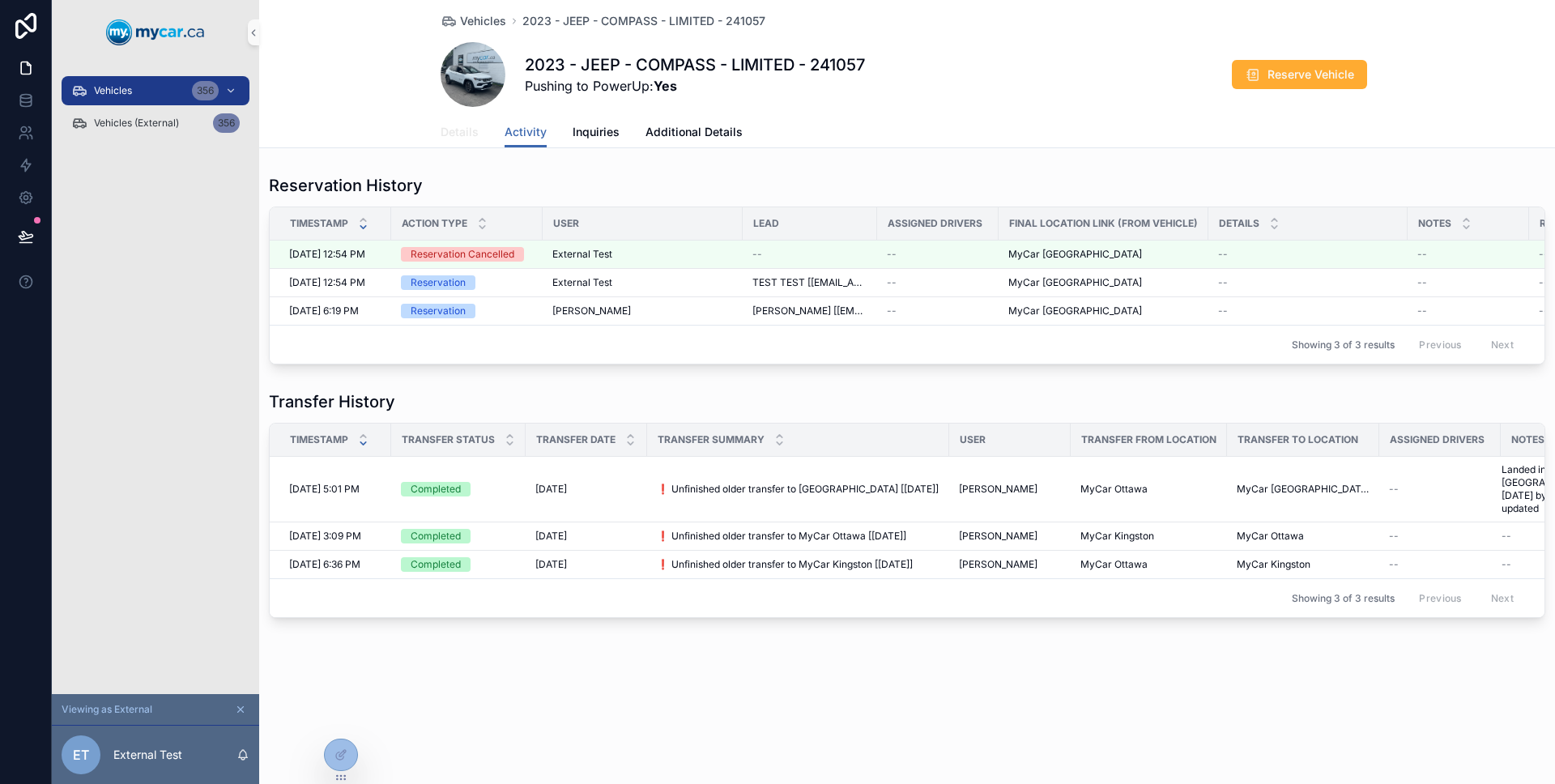
click at [471, 140] on link "Details" at bounding box center [459, 134] width 38 height 32
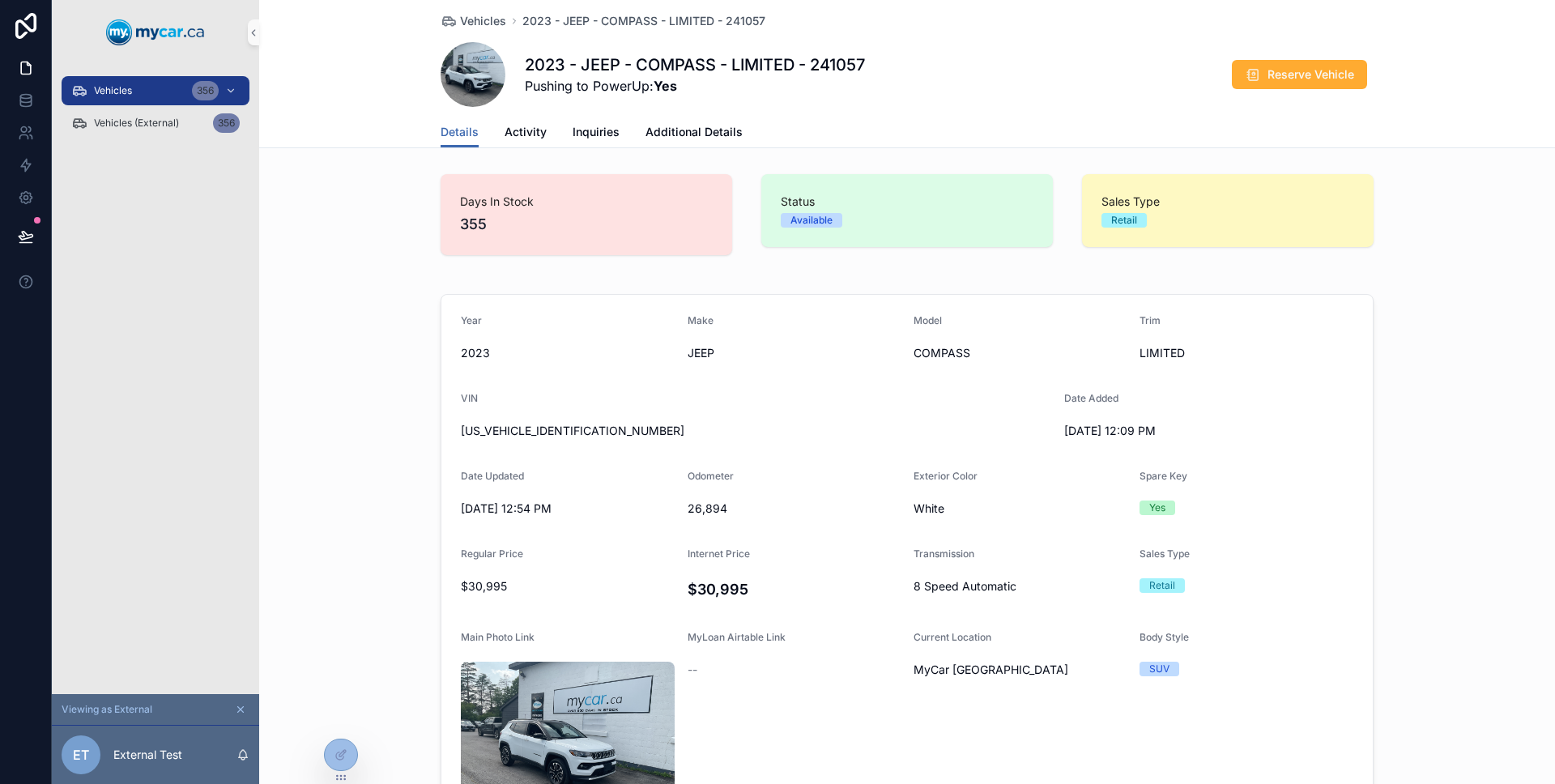
click at [398, 453] on div "Year [DATE] Make JEEP Model COMPASS Trim LIMITED VIN [US_VEHICLE_IDENTIFICATION…" at bounding box center [907, 609] width 1296 height 643
click at [689, 133] on span "Additional Details" at bounding box center [694, 132] width 97 height 16
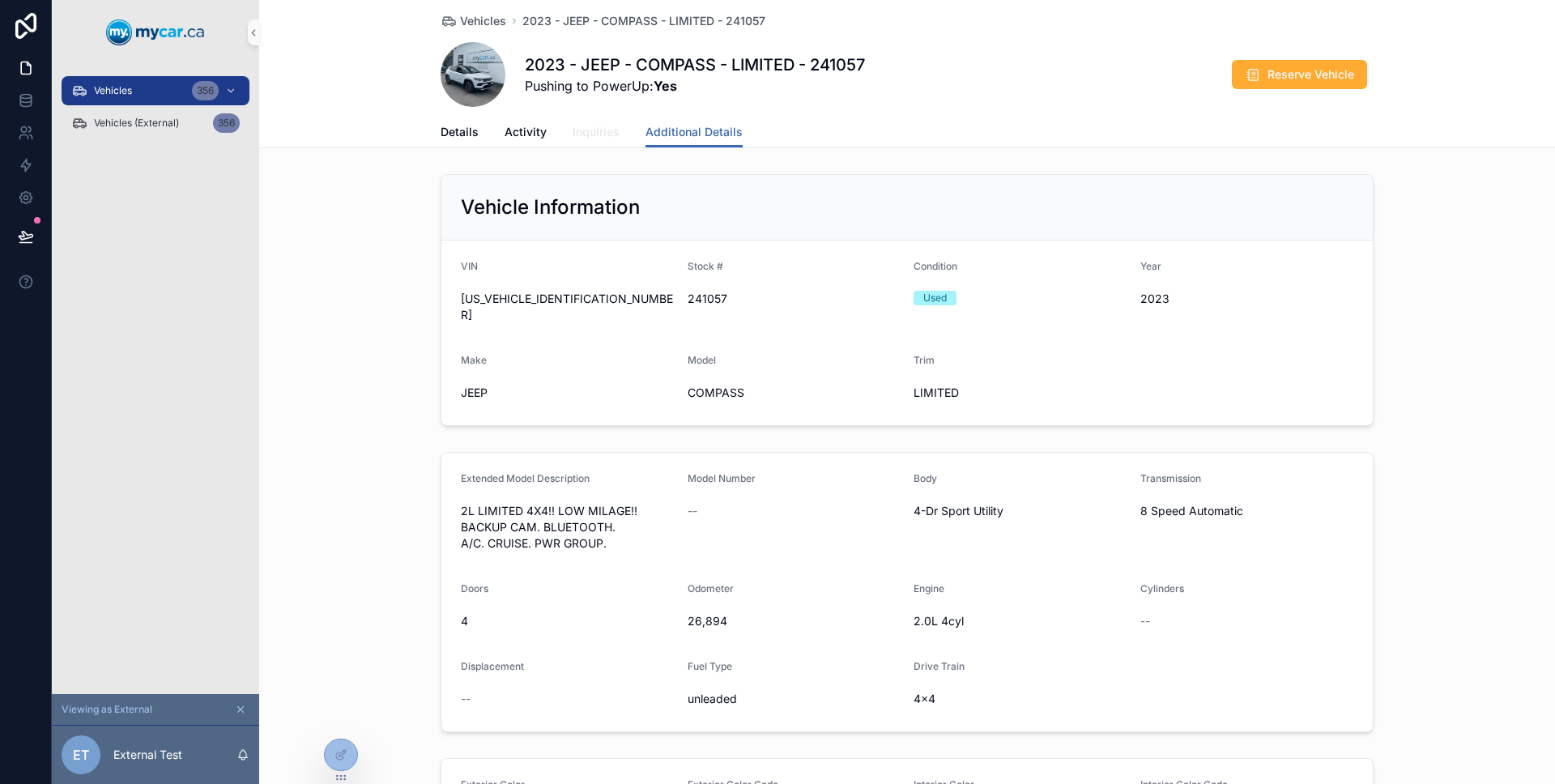
click at [602, 136] on span "Inquiries" at bounding box center [596, 132] width 47 height 16
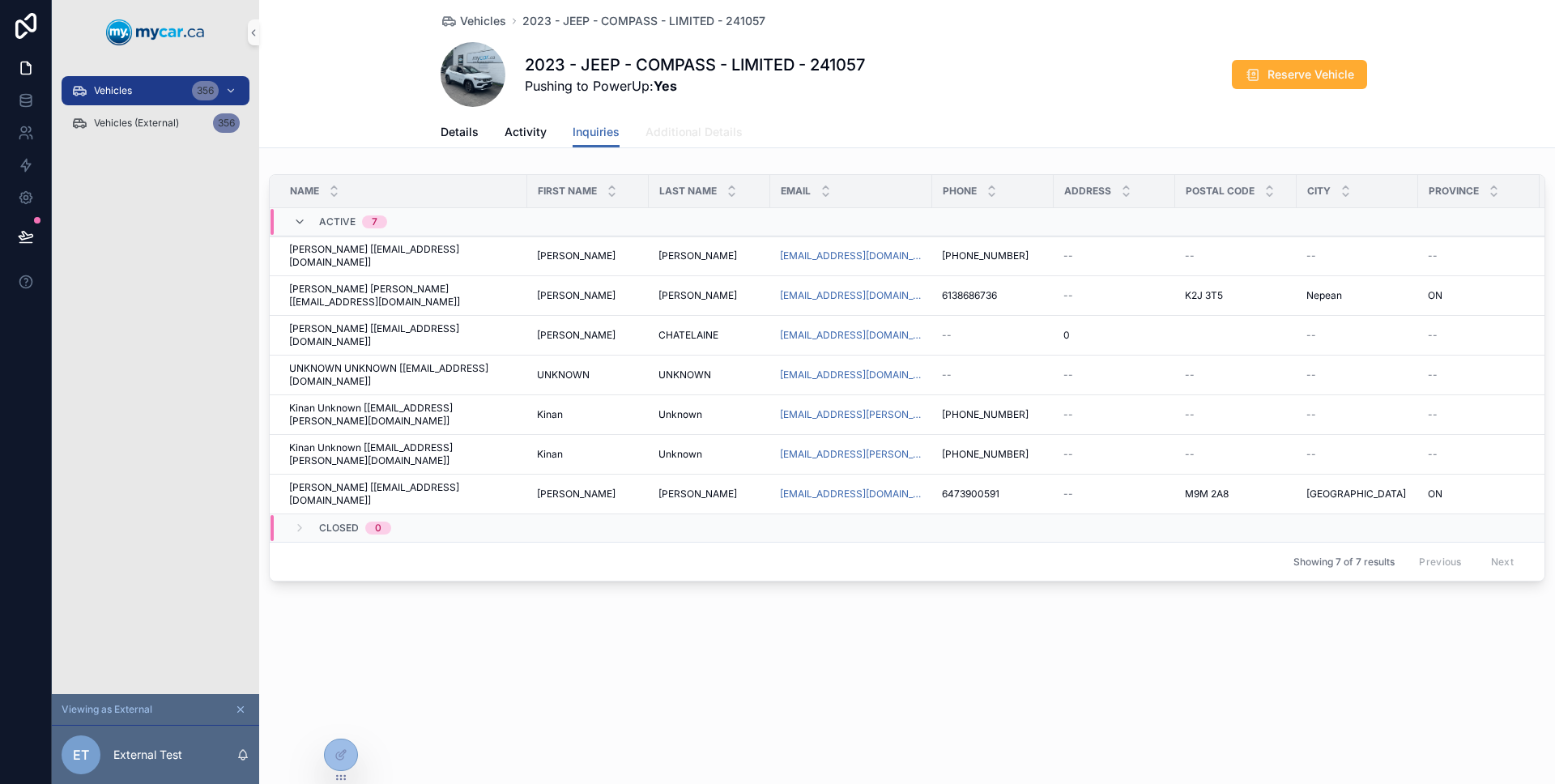
click at [690, 138] on span "Additional Details" at bounding box center [694, 132] width 97 height 16
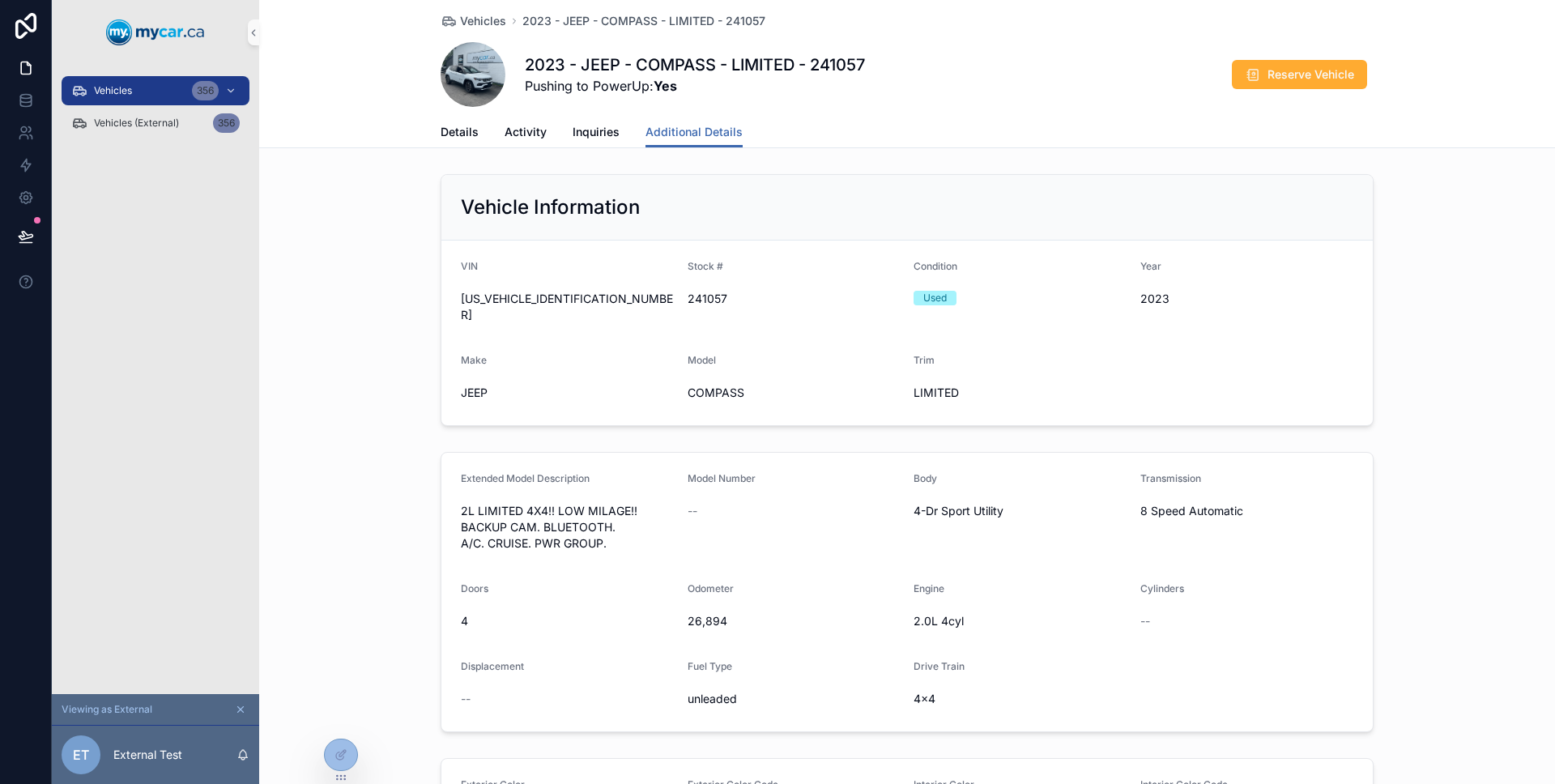
click at [619, 133] on div "Details Activity Inquiries Additional Details" at bounding box center [907, 132] width 933 height 31
click at [611, 132] on div "Details Activity Inquiries Additional Details" at bounding box center [907, 132] width 933 height 31
click at [608, 132] on span "Inquiries" at bounding box center [596, 132] width 47 height 16
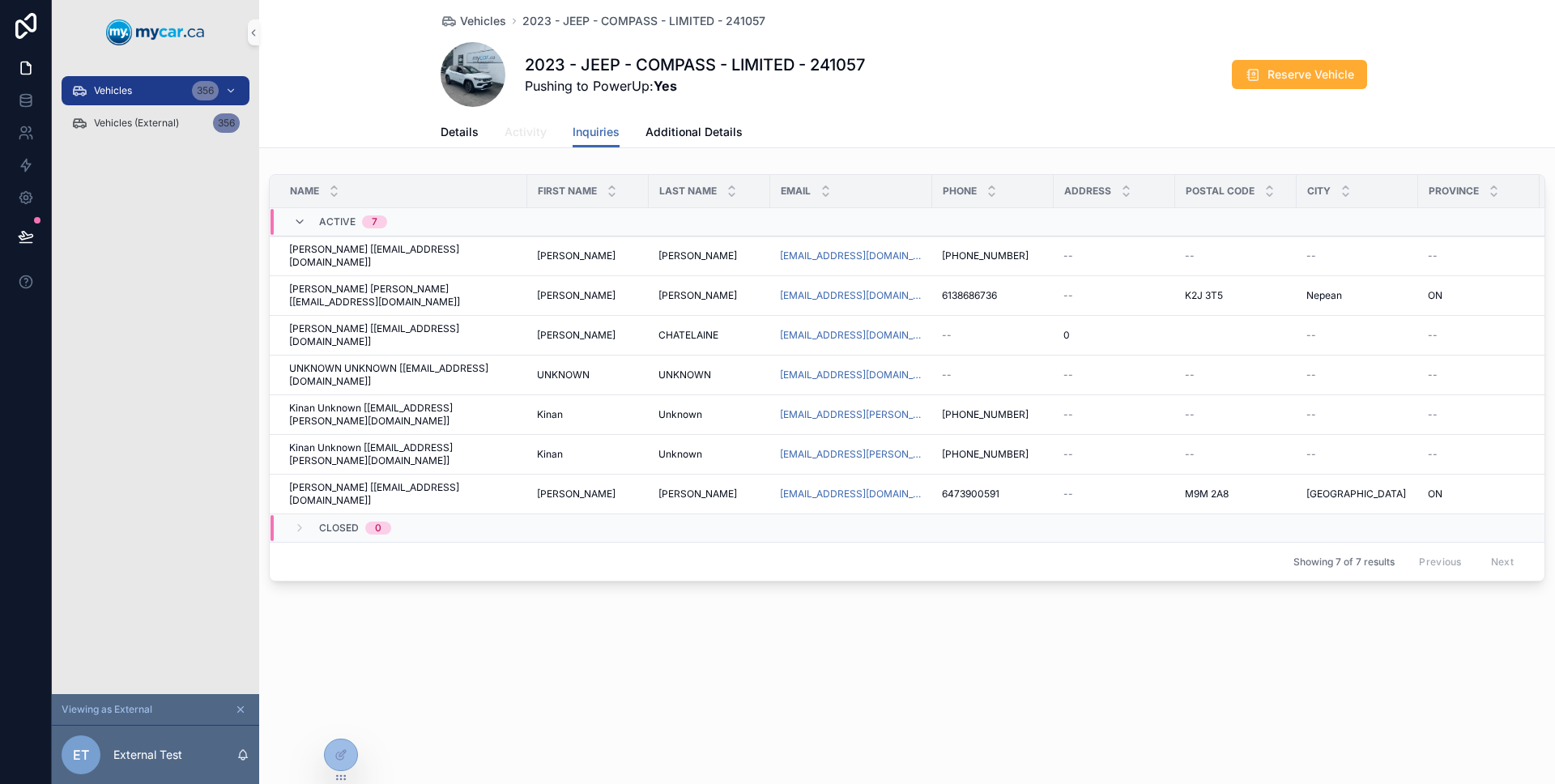
click at [529, 141] on link "Activity" at bounding box center [525, 134] width 42 height 32
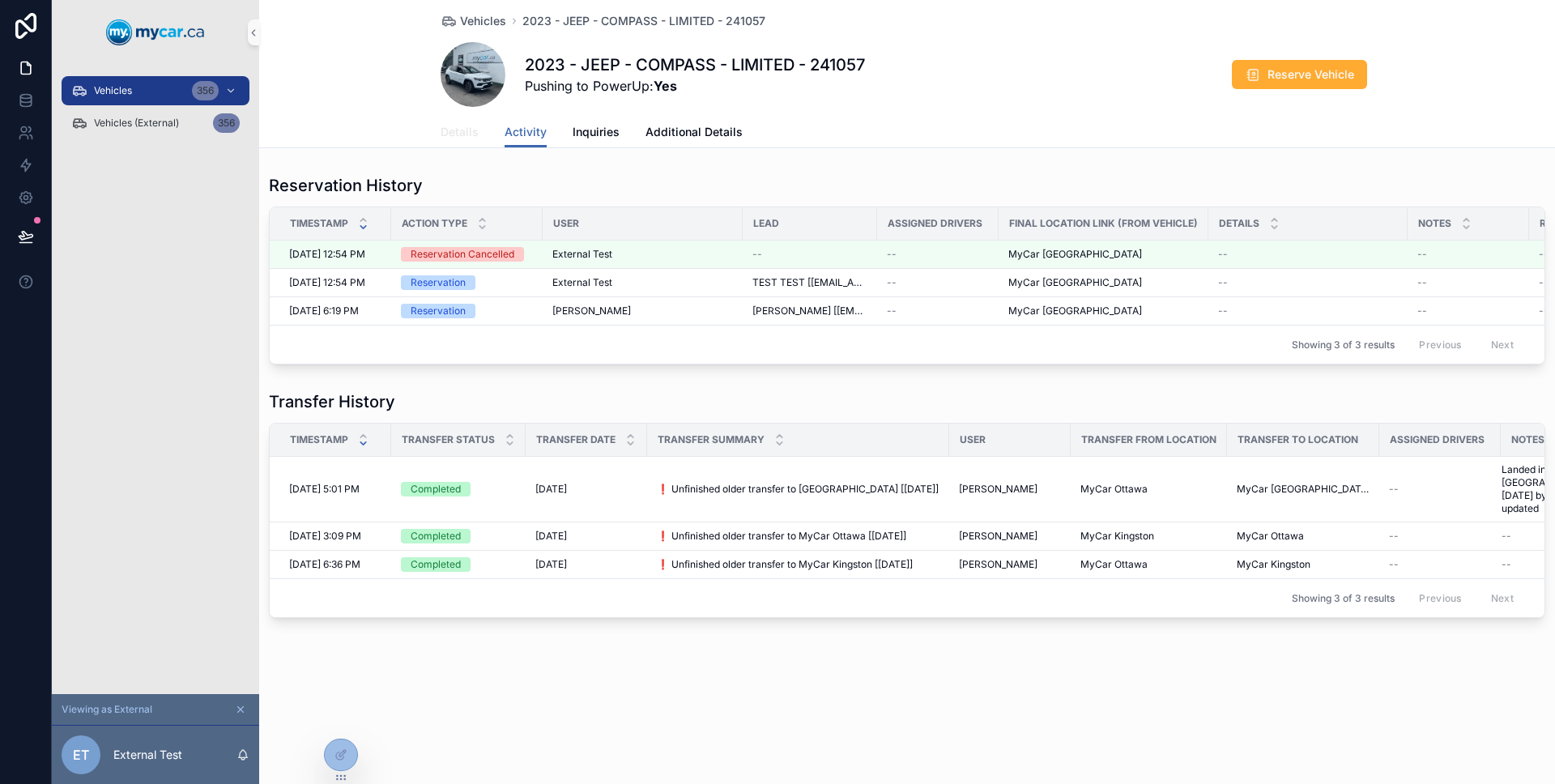
click at [465, 143] on link "Details" at bounding box center [459, 134] width 38 height 32
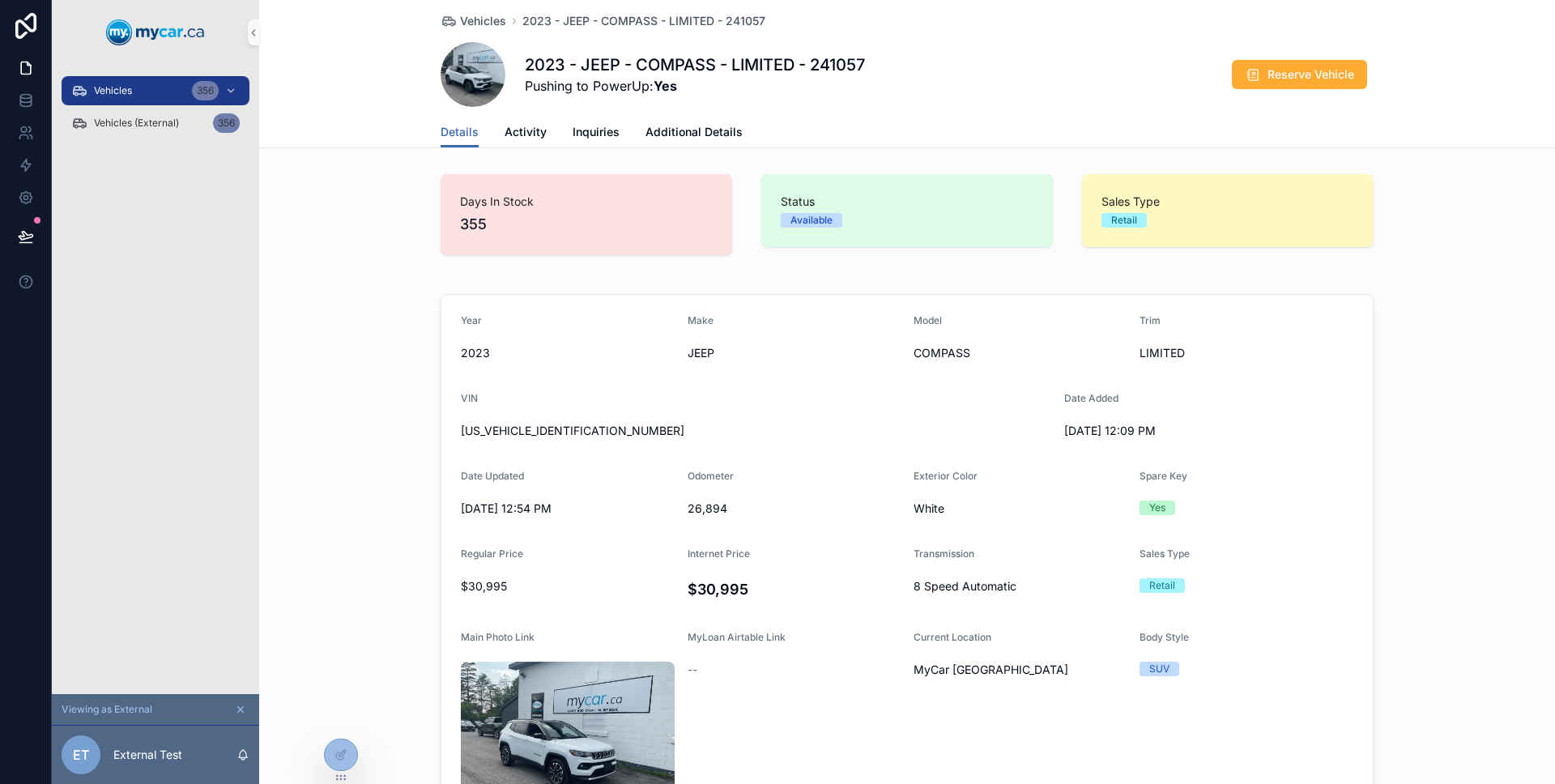
click at [148, 277] on div "Vehicles 356 Vehicles (External) 356" at bounding box center [155, 379] width 208 height 629
click at [1309, 84] on button "Reserve Vehicle" at bounding box center [1300, 74] width 135 height 29
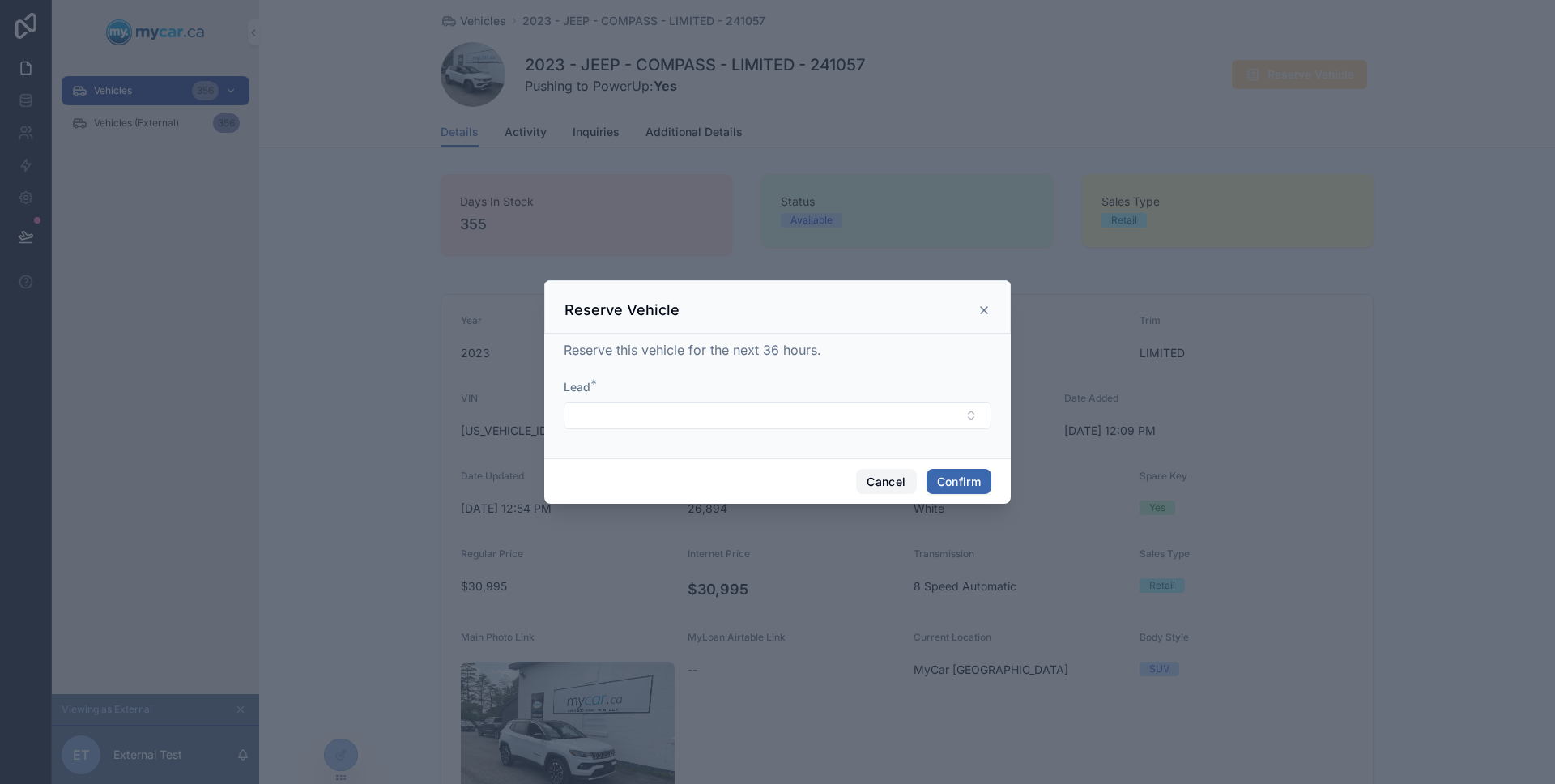
click at [882, 481] on button "Cancel" at bounding box center [885, 482] width 60 height 26
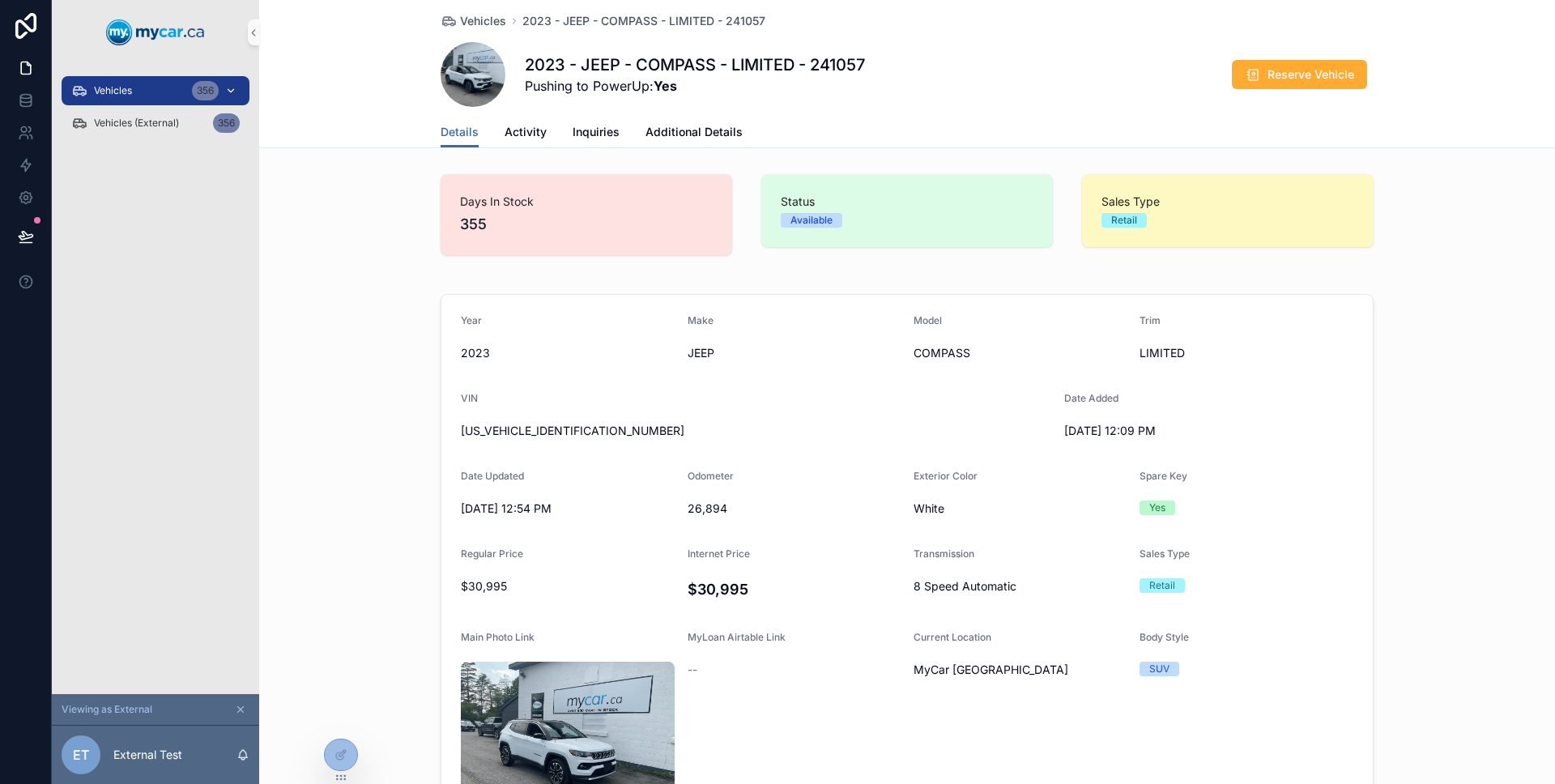
click at [141, 82] on div "Vehicles 356" at bounding box center [155, 90] width 169 height 26
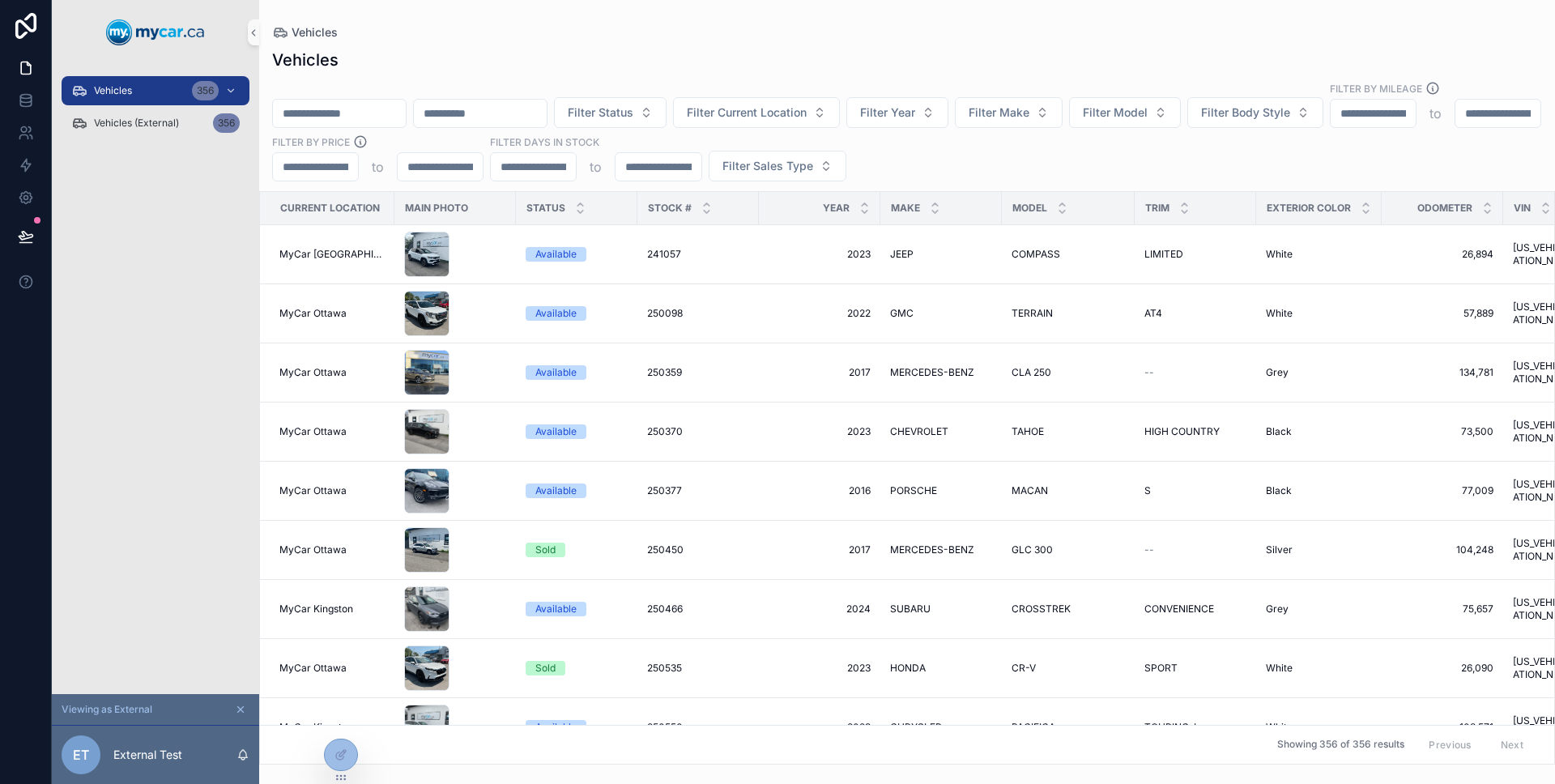
click at [335, 103] on input "scrollable content" at bounding box center [338, 113] width 133 height 23
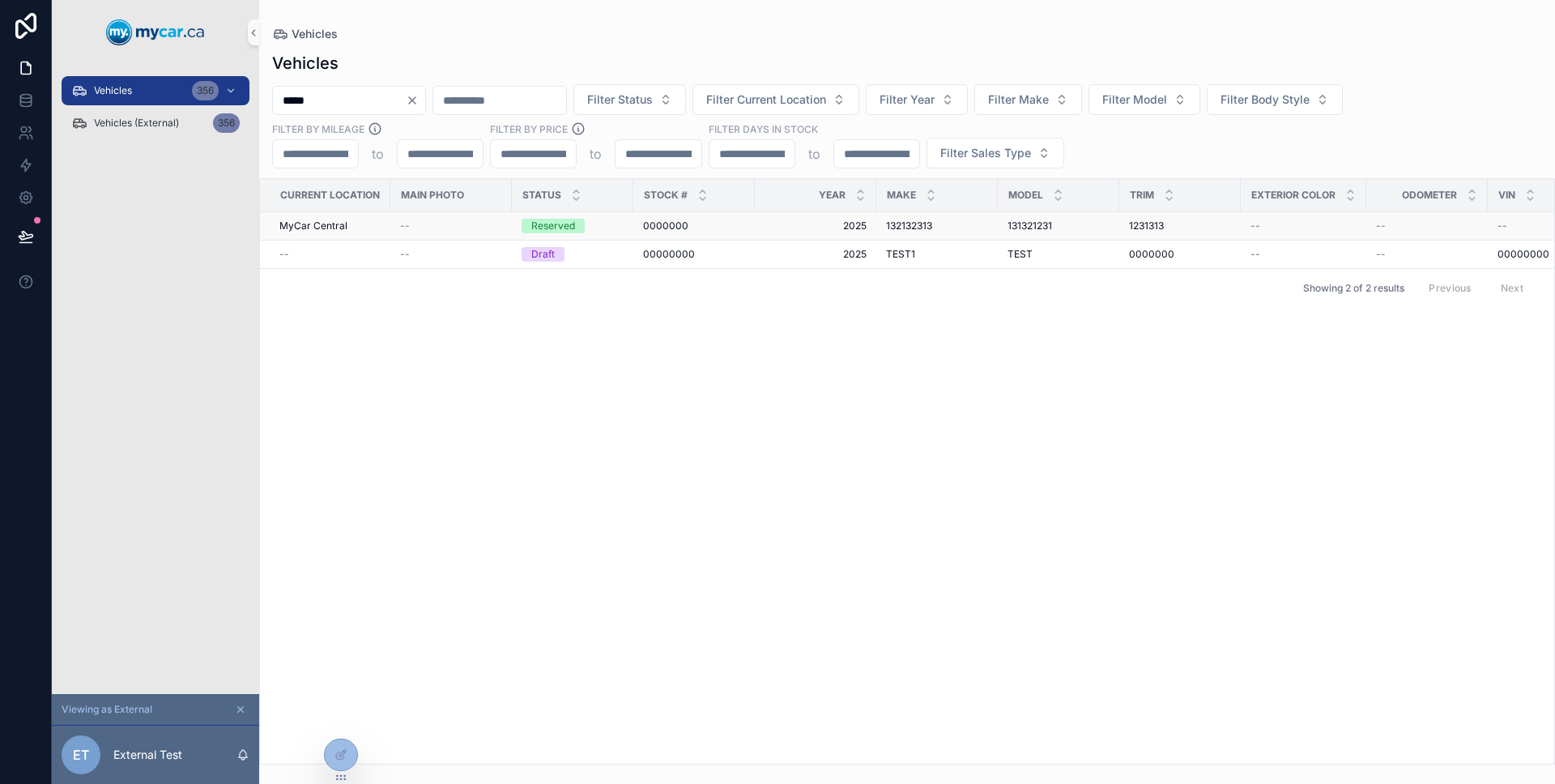
type input "*****"
click at [634, 227] on td "0000000 0000000" at bounding box center [694, 226] width 122 height 28
click at [634, 226] on td "0000000 0000000" at bounding box center [694, 226] width 122 height 28
click at [620, 227] on div "Reserved" at bounding box center [572, 226] width 102 height 14
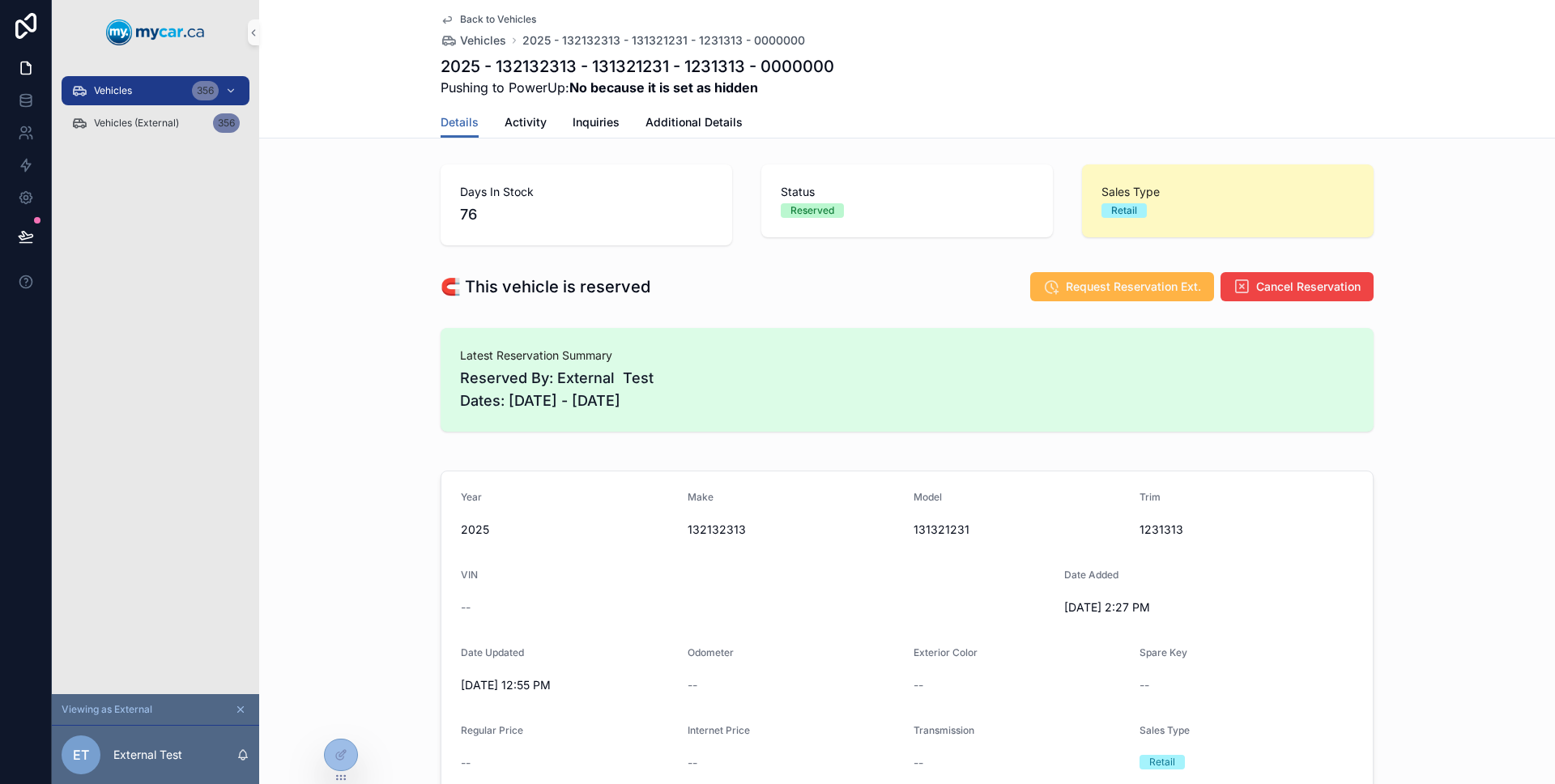
click at [1055, 287] on button "Request Reservation Ext." at bounding box center [1122, 286] width 184 height 29
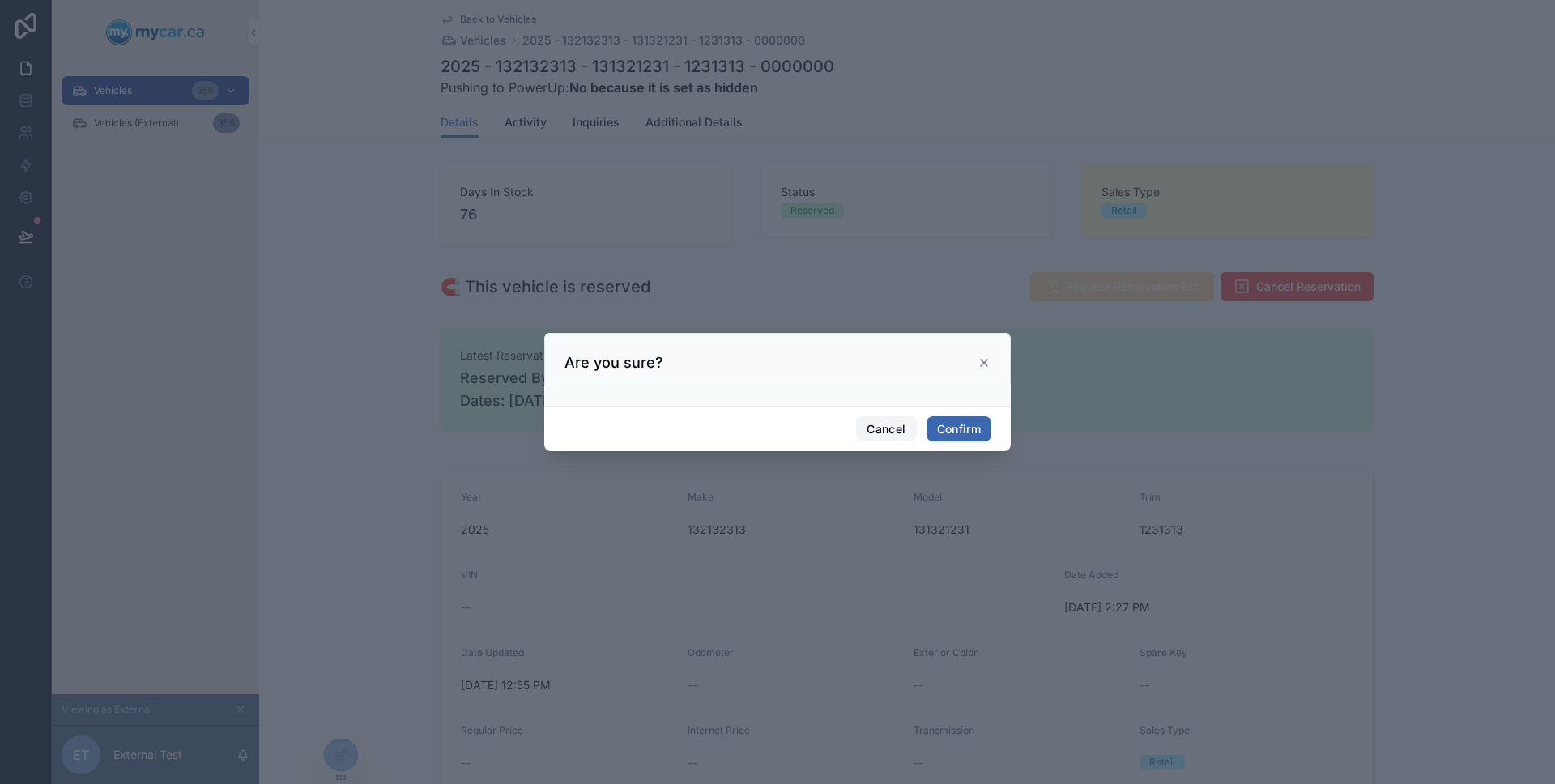
click at [893, 430] on button "Cancel" at bounding box center [885, 429] width 60 height 26
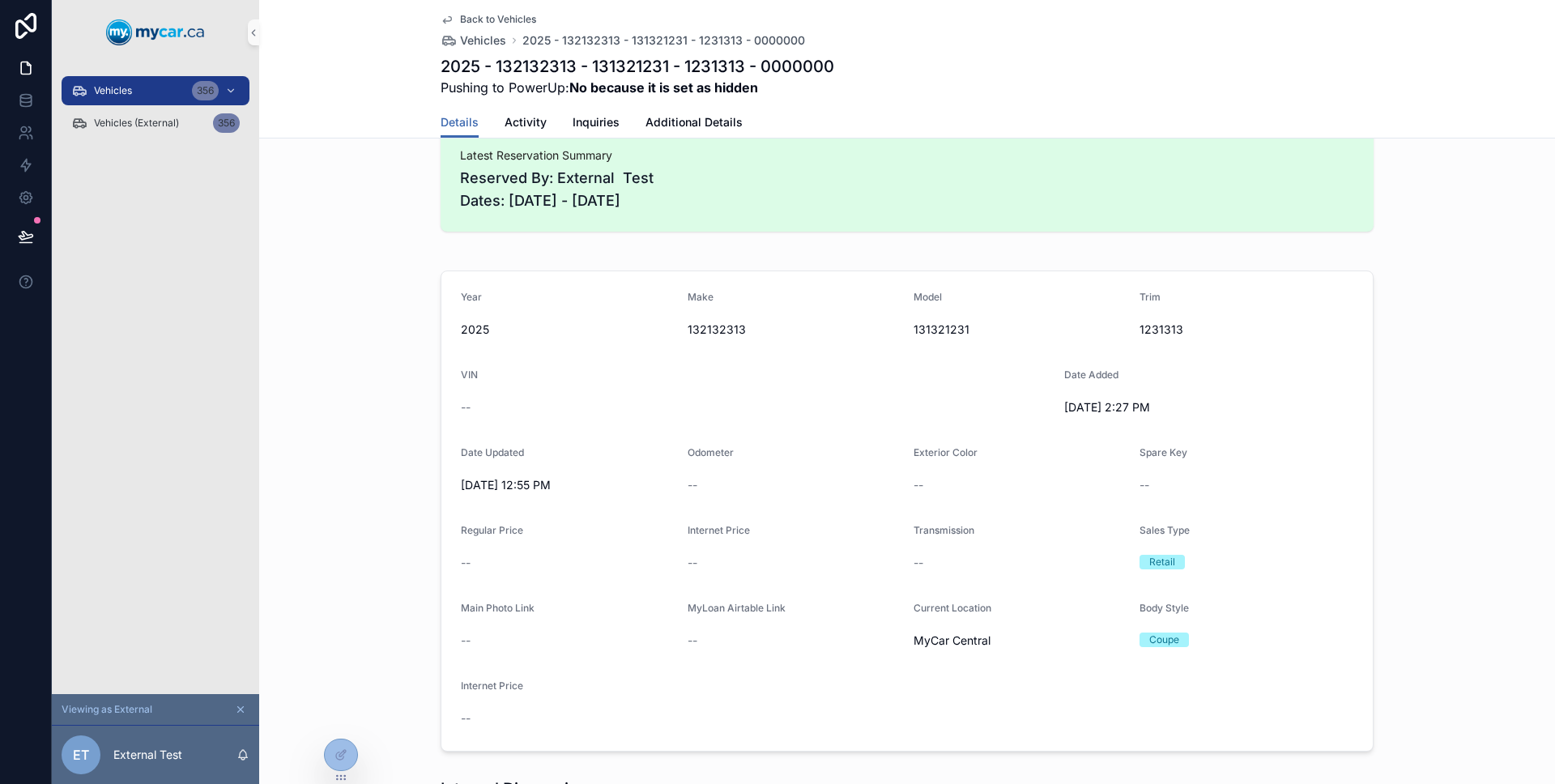
scroll to position [159, 0]
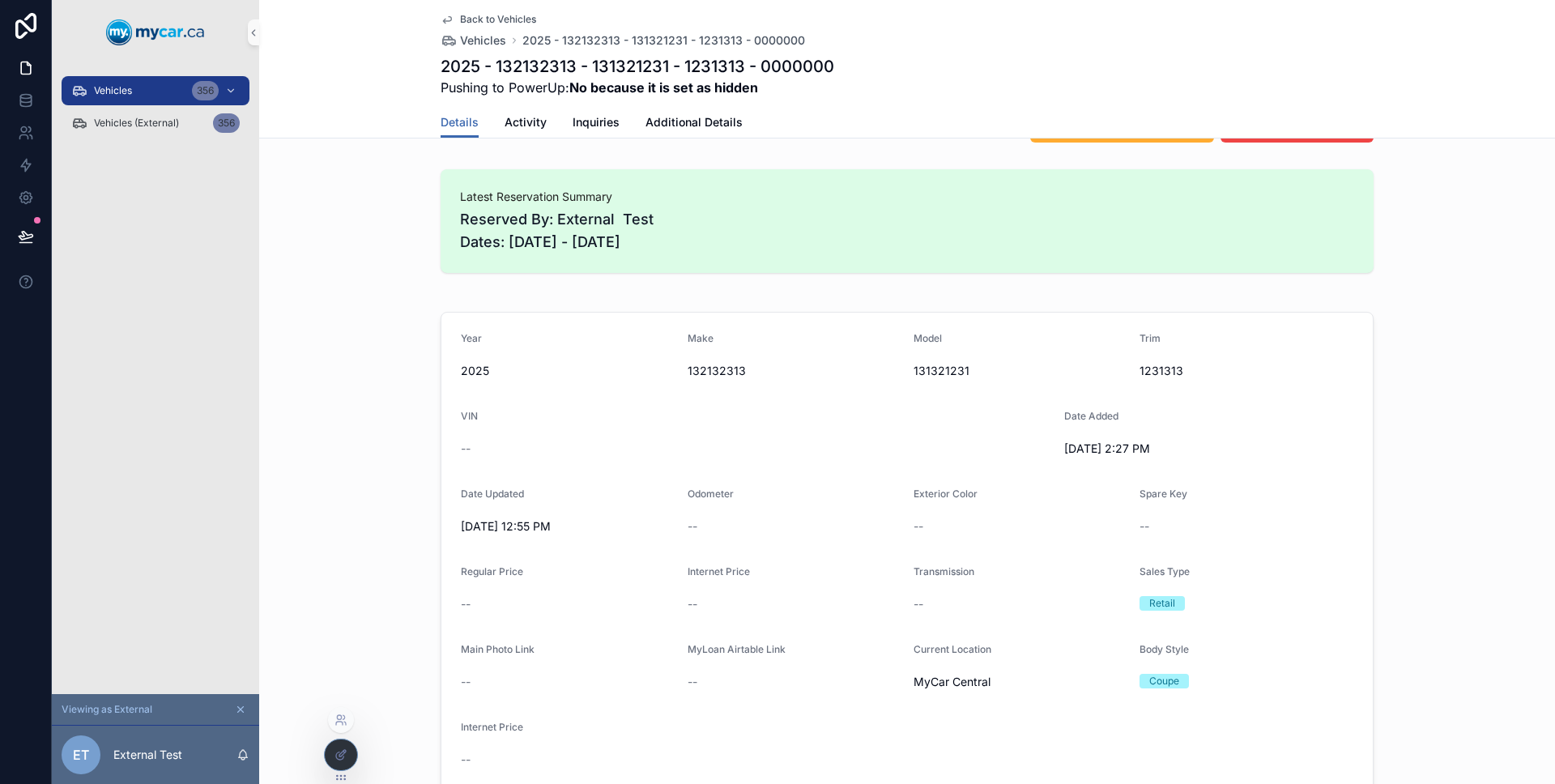
click at [338, 745] on div at bounding box center [341, 754] width 32 height 31
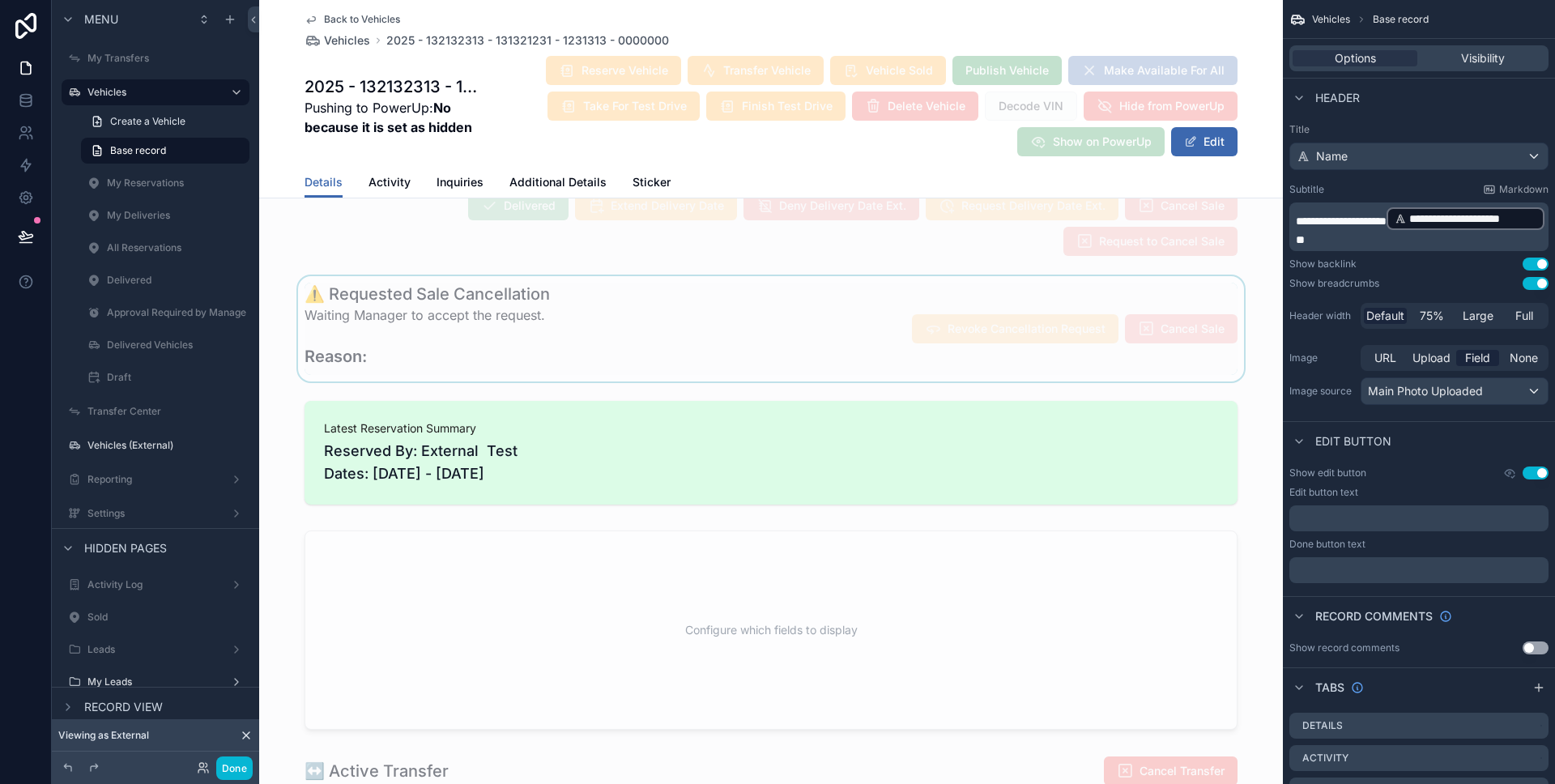
scroll to position [114, 0]
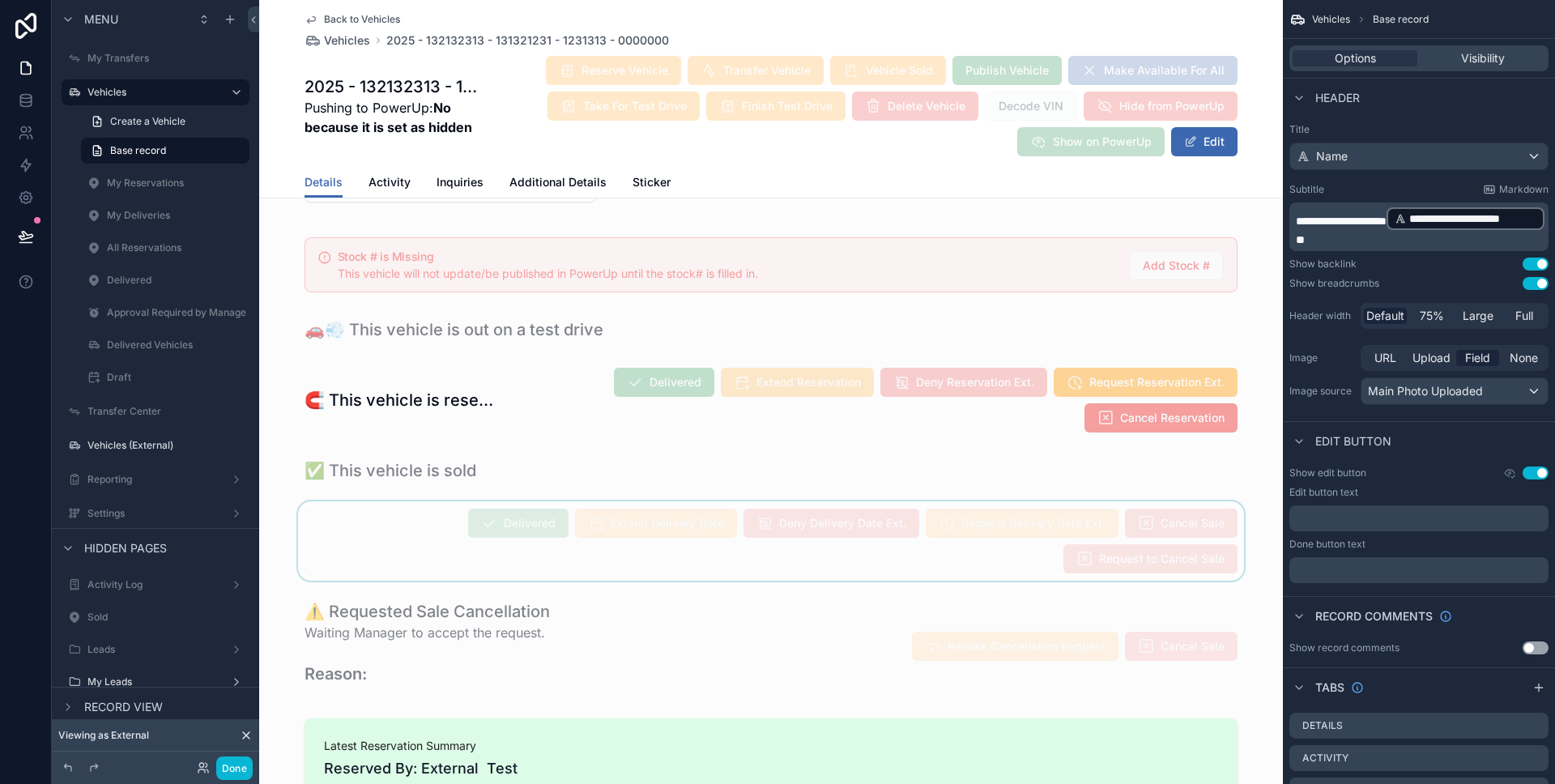
click at [434, 512] on div "scrollable content" at bounding box center [771, 540] width 1023 height 79
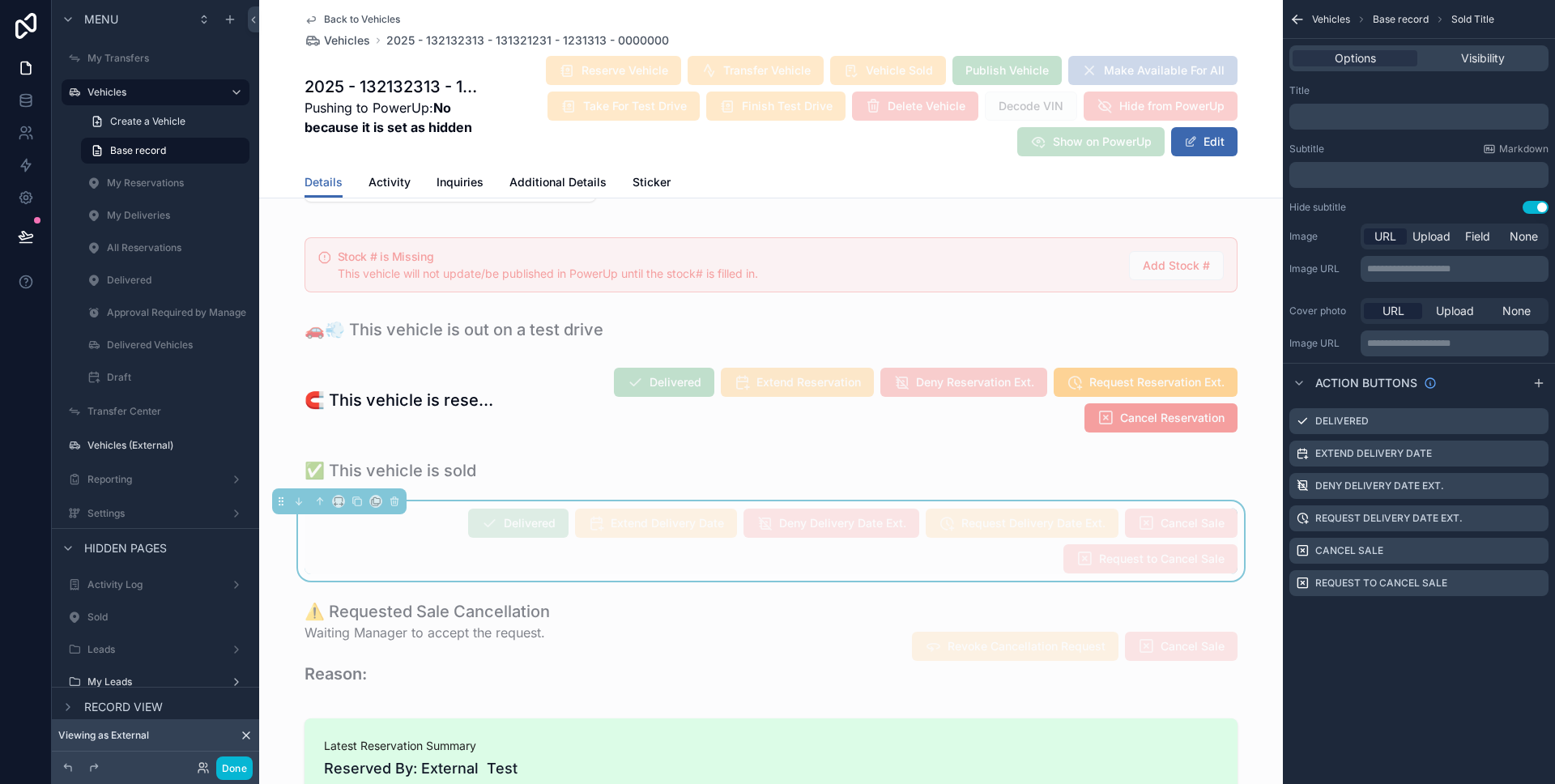
click at [1486, 67] on div "Options Visibility" at bounding box center [1418, 58] width 259 height 26
click at [1486, 61] on span "Visibility" at bounding box center [1483, 59] width 43 height 16
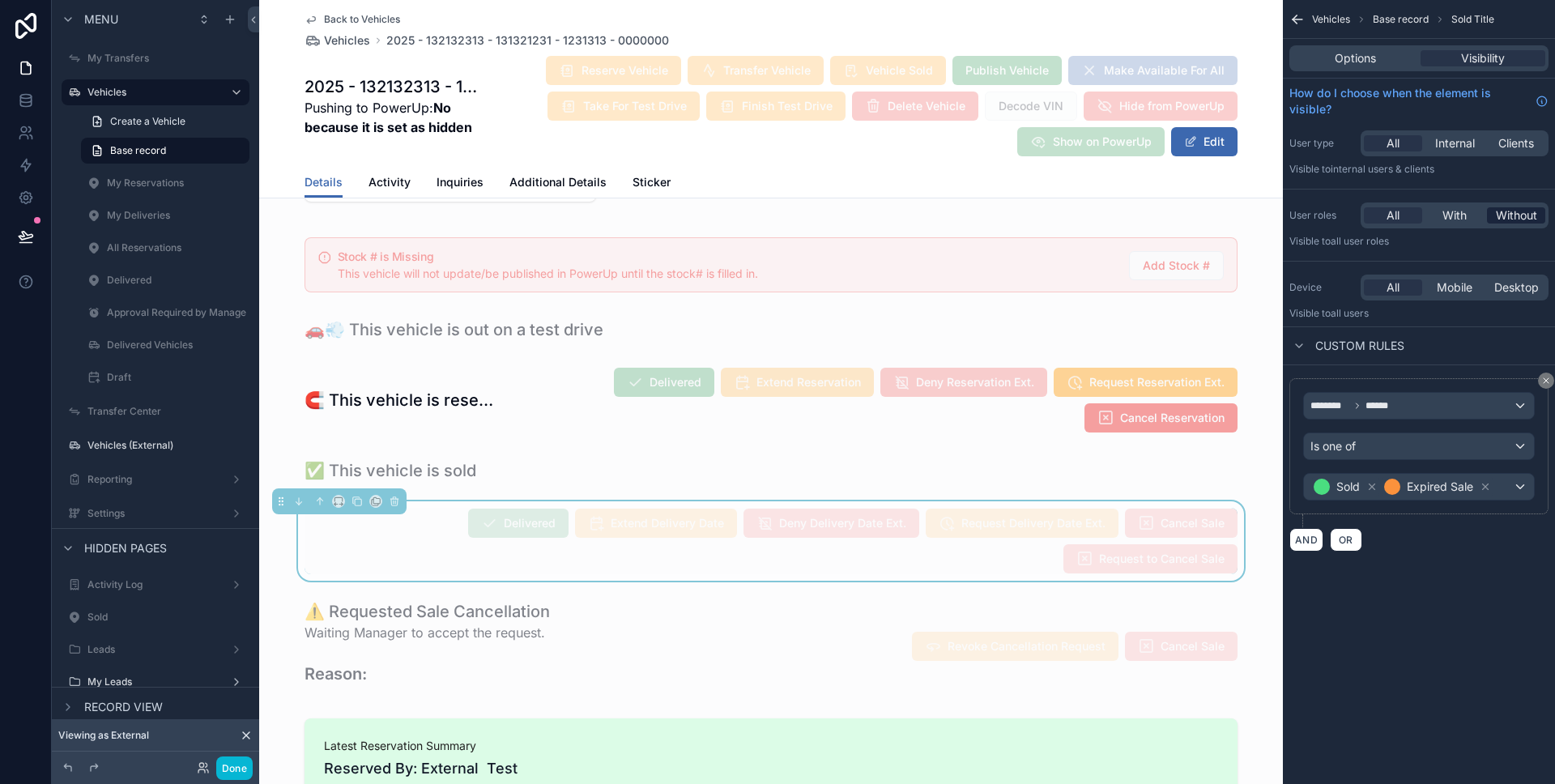
click at [1522, 211] on span "Without" at bounding box center [1516, 216] width 42 height 16
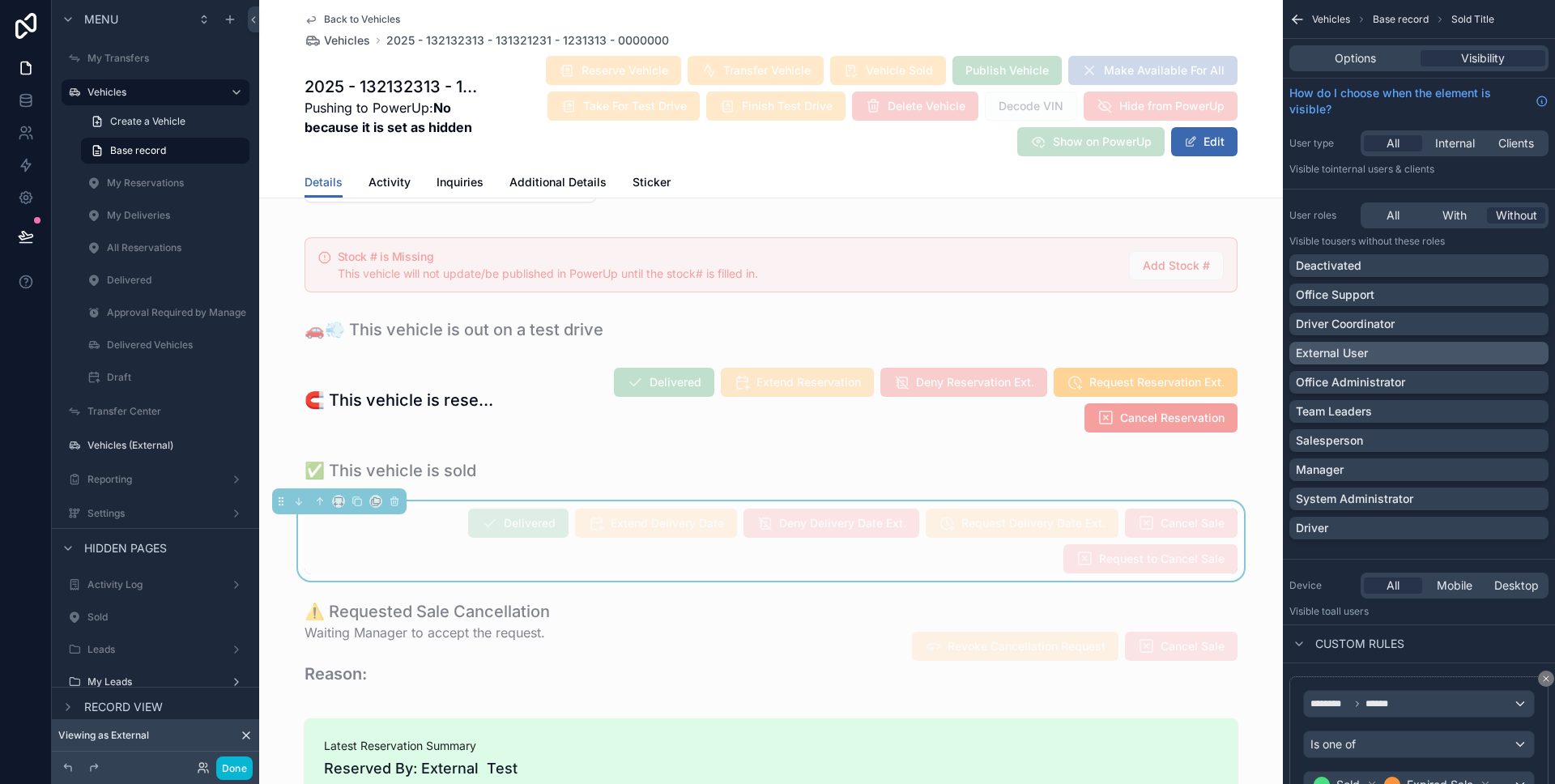
click at [1441, 342] on div "External User" at bounding box center [1418, 353] width 259 height 23
click at [532, 414] on div "scrollable content" at bounding box center [771, 400] width 1023 height 79
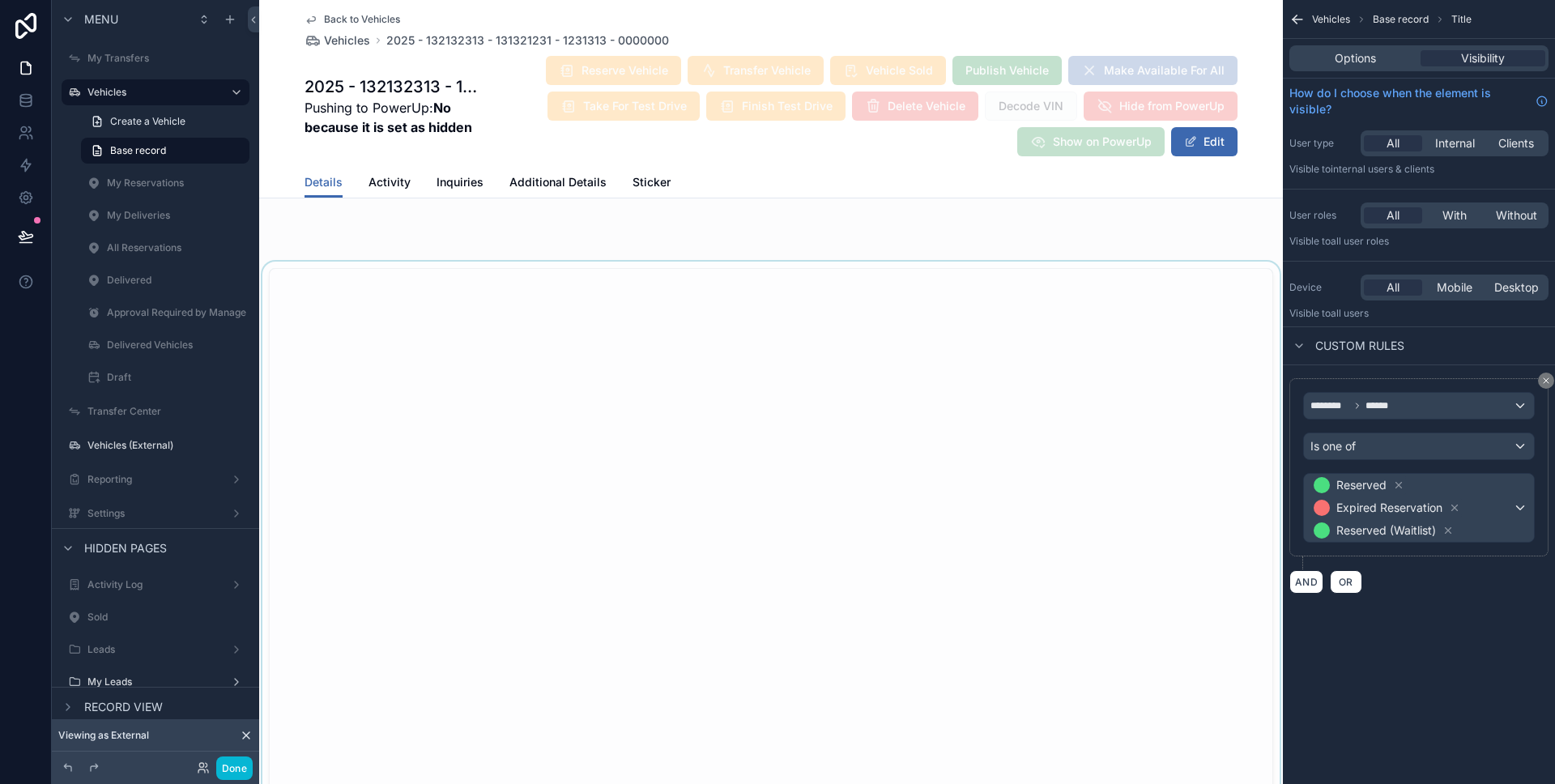
scroll to position [2487, 0]
click at [239, 770] on button "Done" at bounding box center [235, 768] width 36 height 23
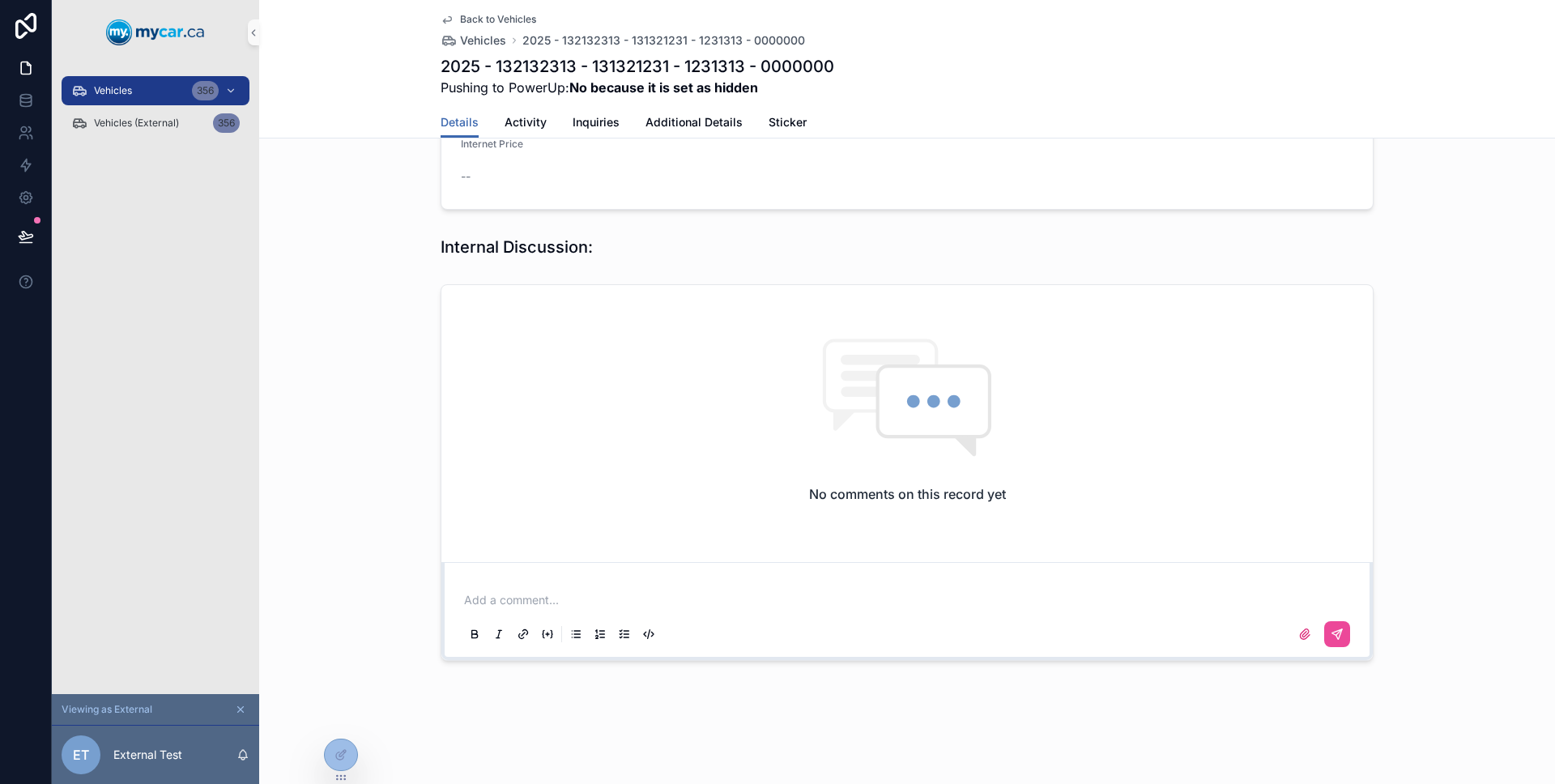
scroll to position [742, 0]
click at [28, 233] on icon at bounding box center [26, 236] width 16 height 16
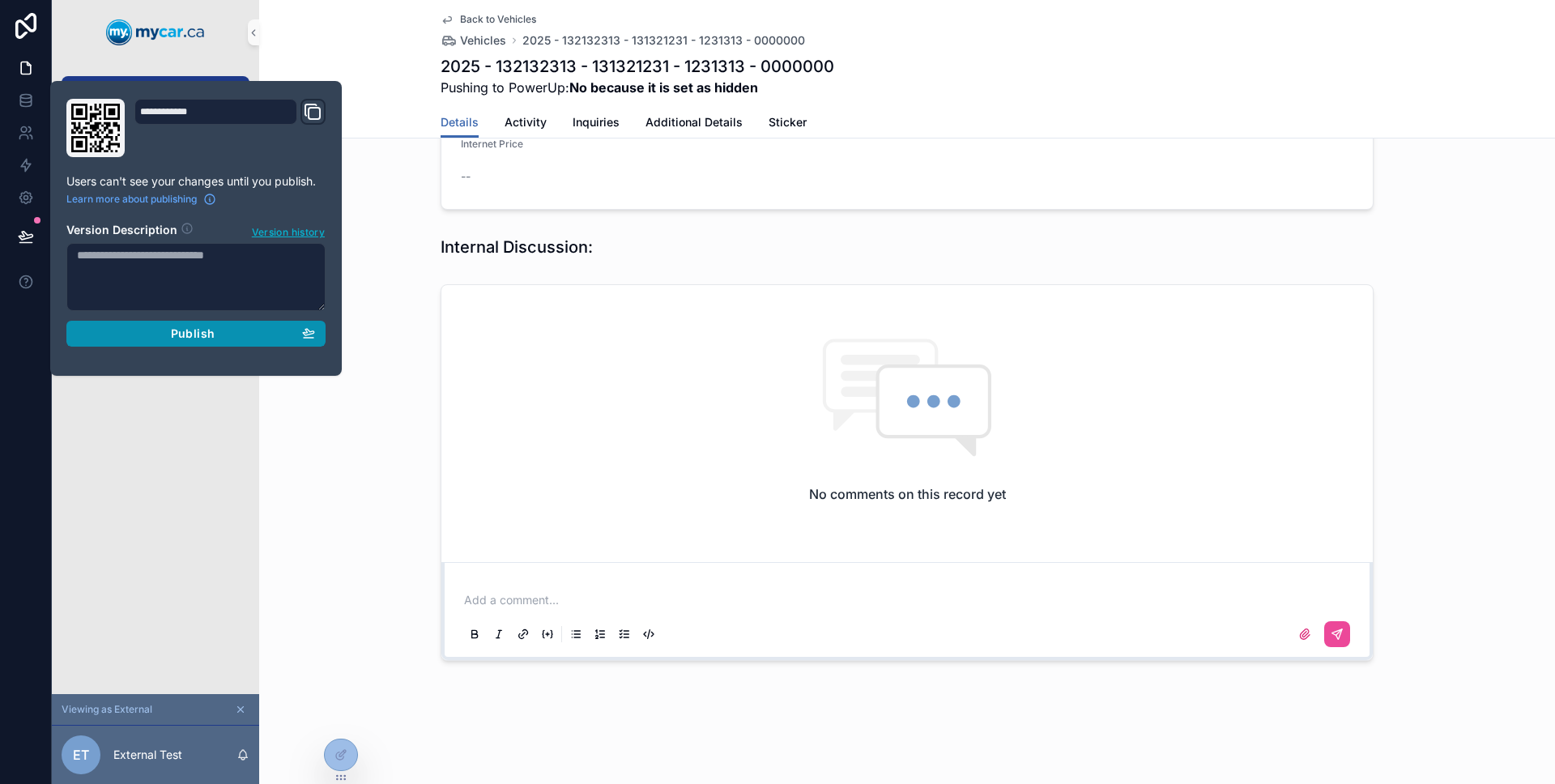
click at [146, 323] on button "Publish" at bounding box center [196, 333] width 259 height 26
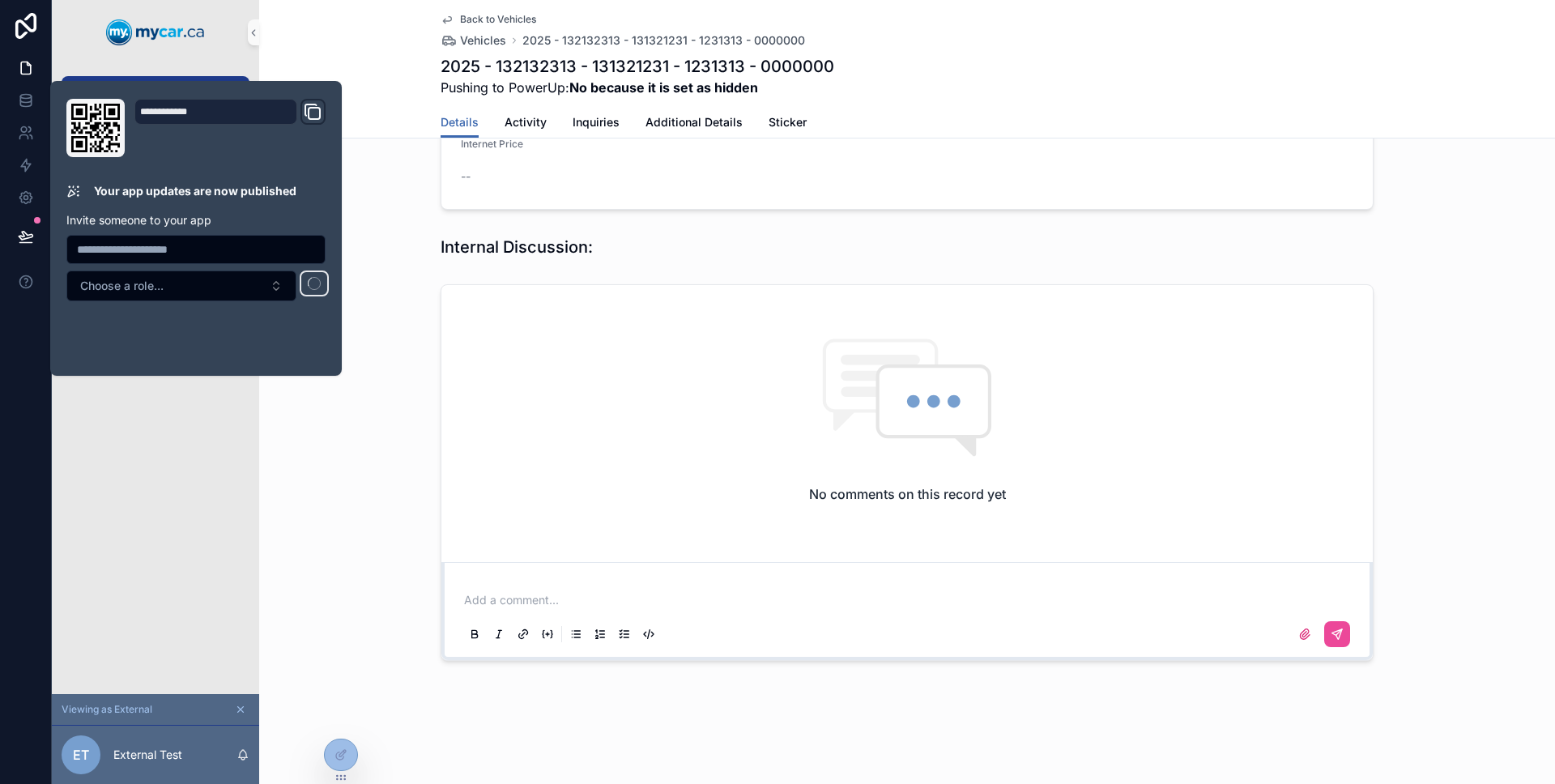
click at [152, 400] on div "Vehicles 356 Vehicles (External) 356" at bounding box center [155, 379] width 208 height 629
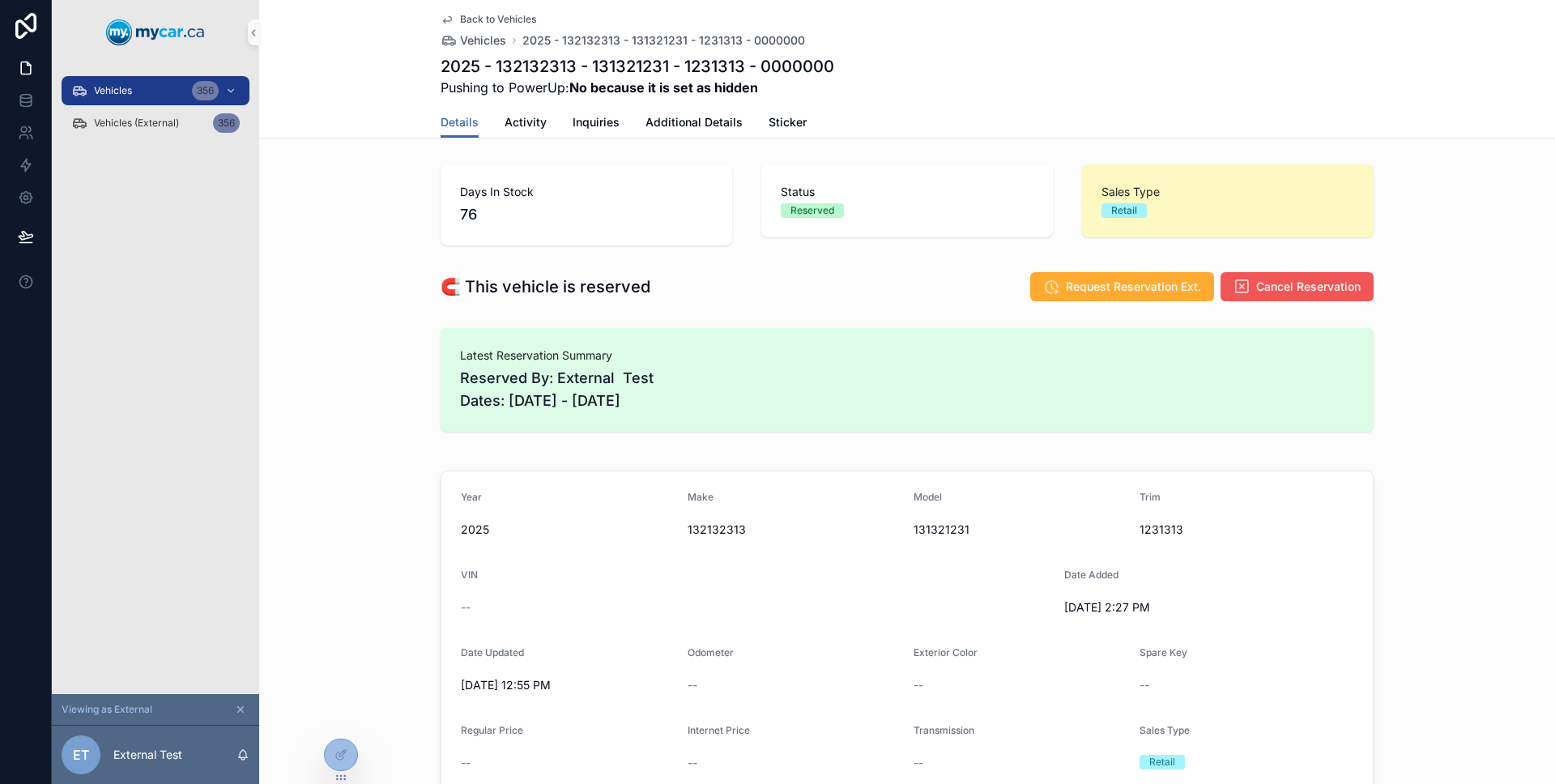
click at [1267, 297] on button "Cancel Reservation" at bounding box center [1297, 286] width 153 height 29
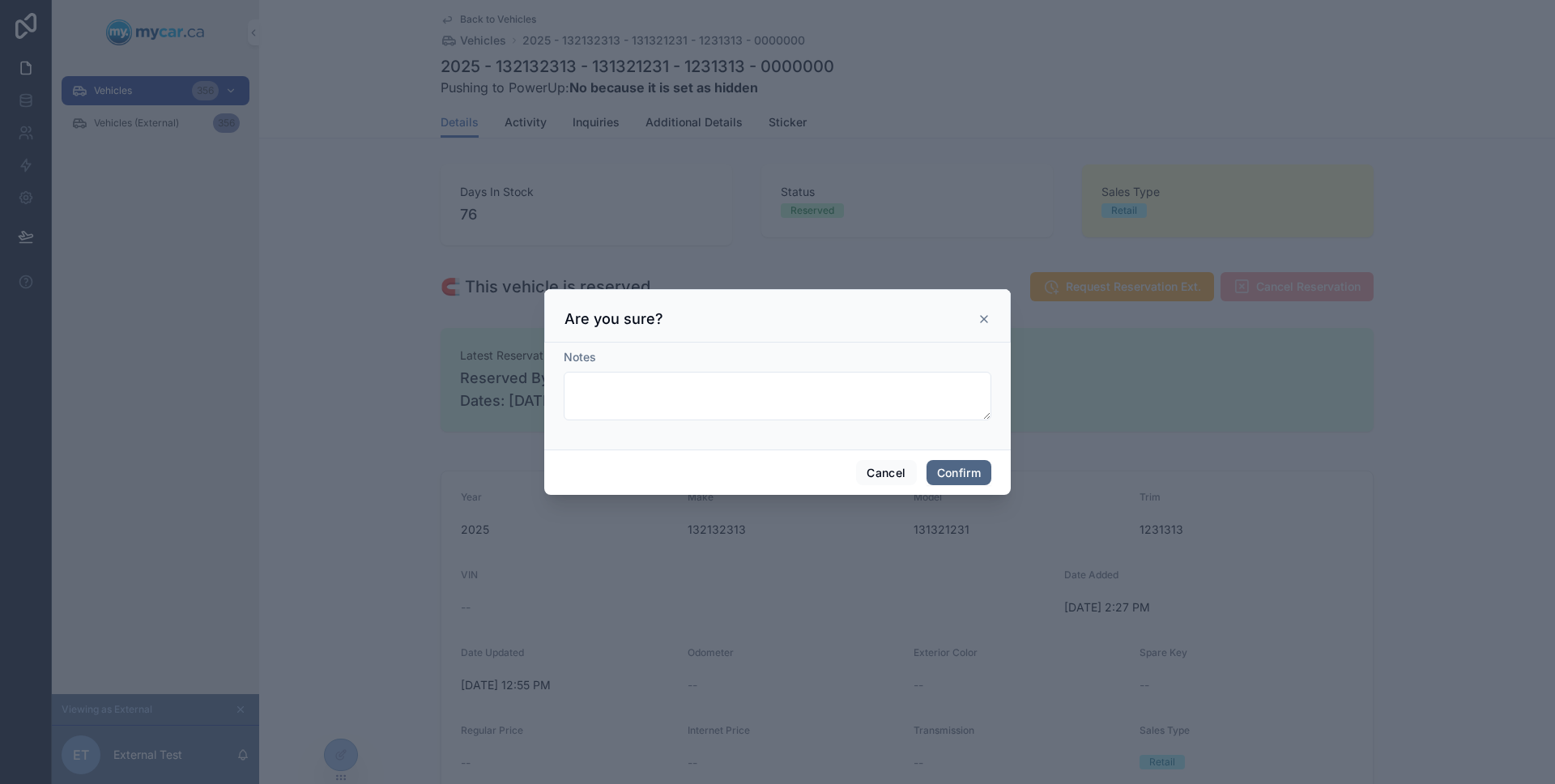
click at [955, 463] on button "Confirm" at bounding box center [958, 473] width 65 height 26
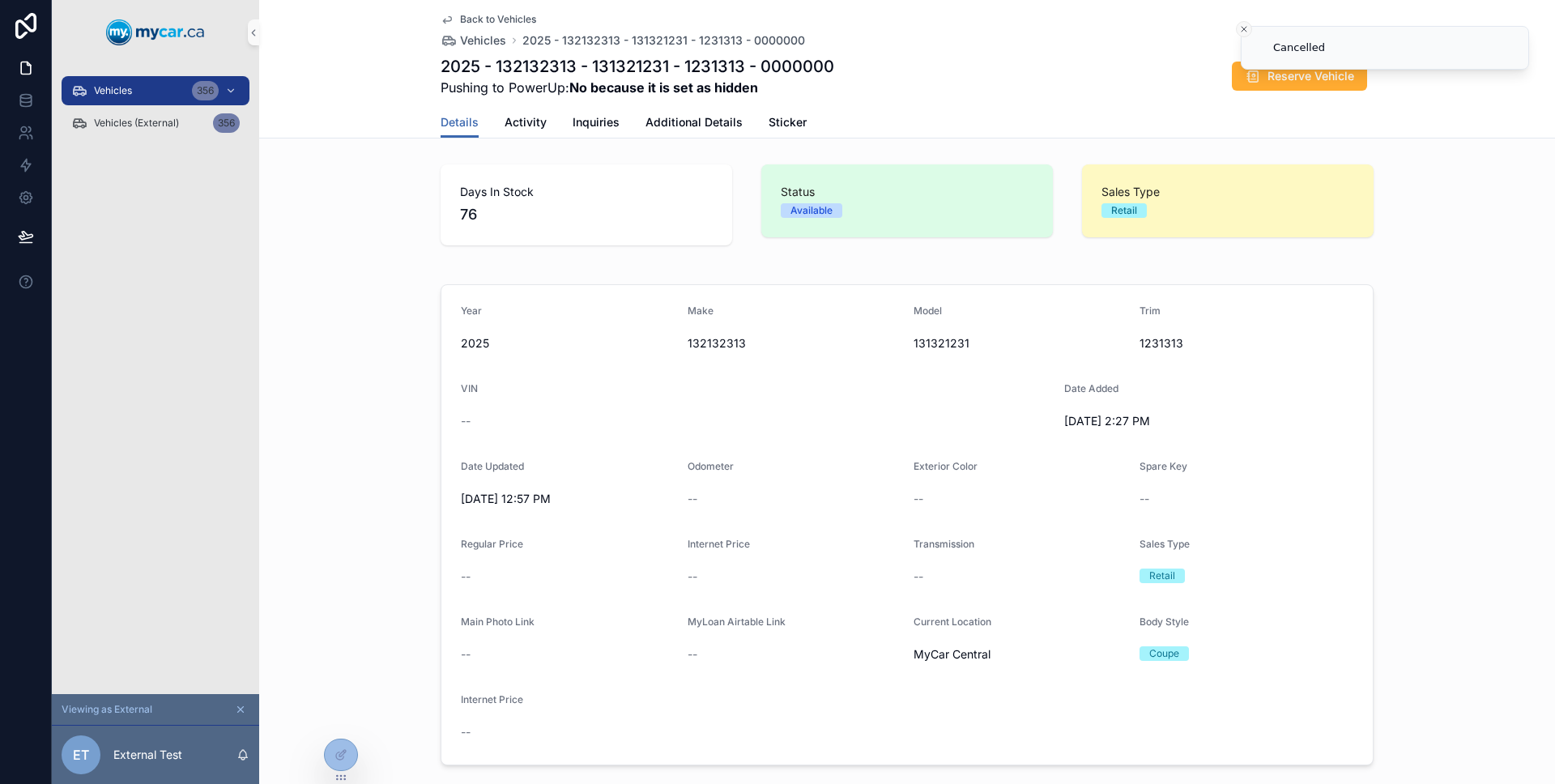
click at [1242, 23] on button "Close toast" at bounding box center [1244, 29] width 16 height 16
click at [338, 741] on div at bounding box center [341, 754] width 32 height 31
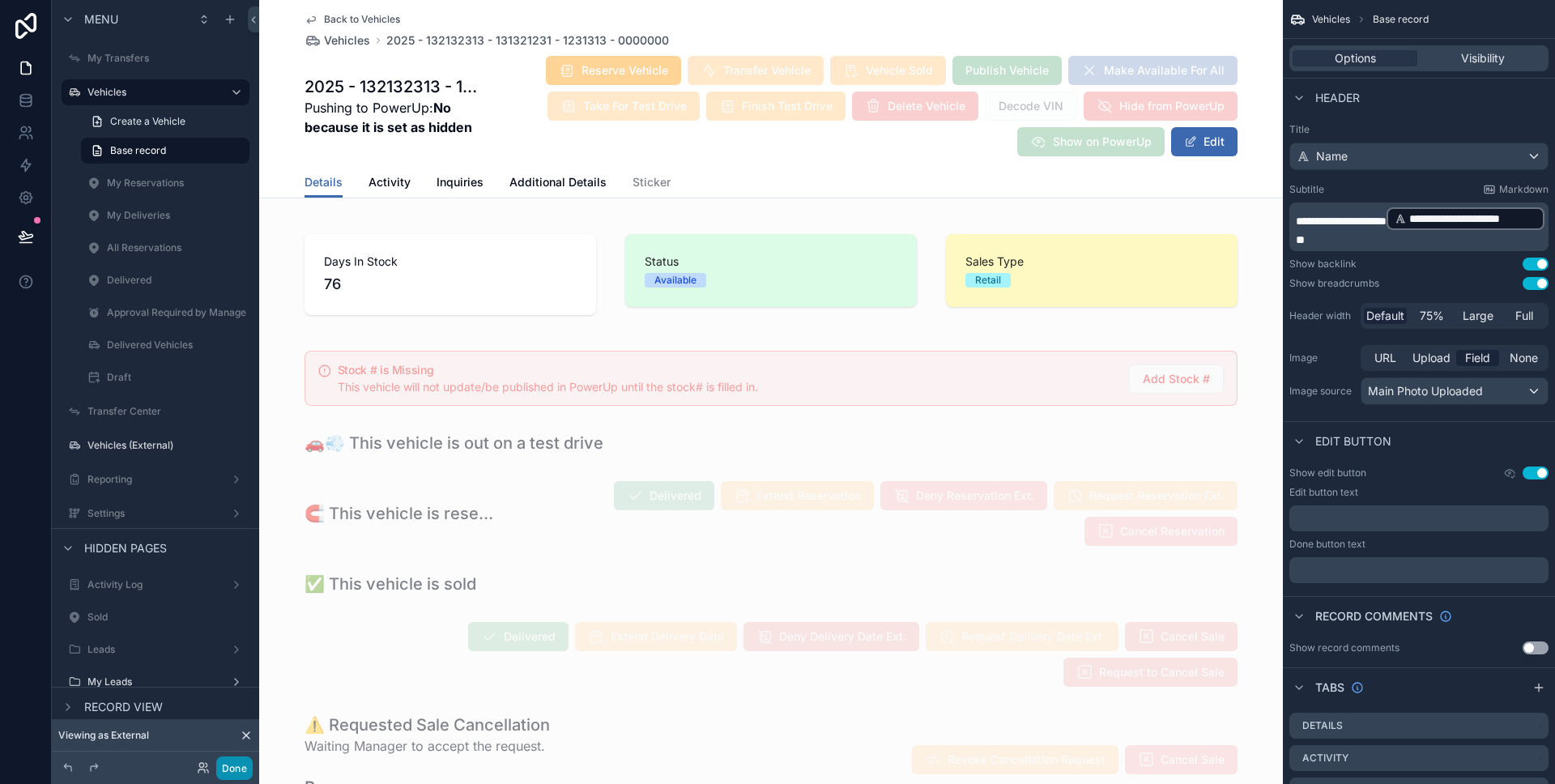
click at [244, 767] on button "Done" at bounding box center [235, 768] width 36 height 23
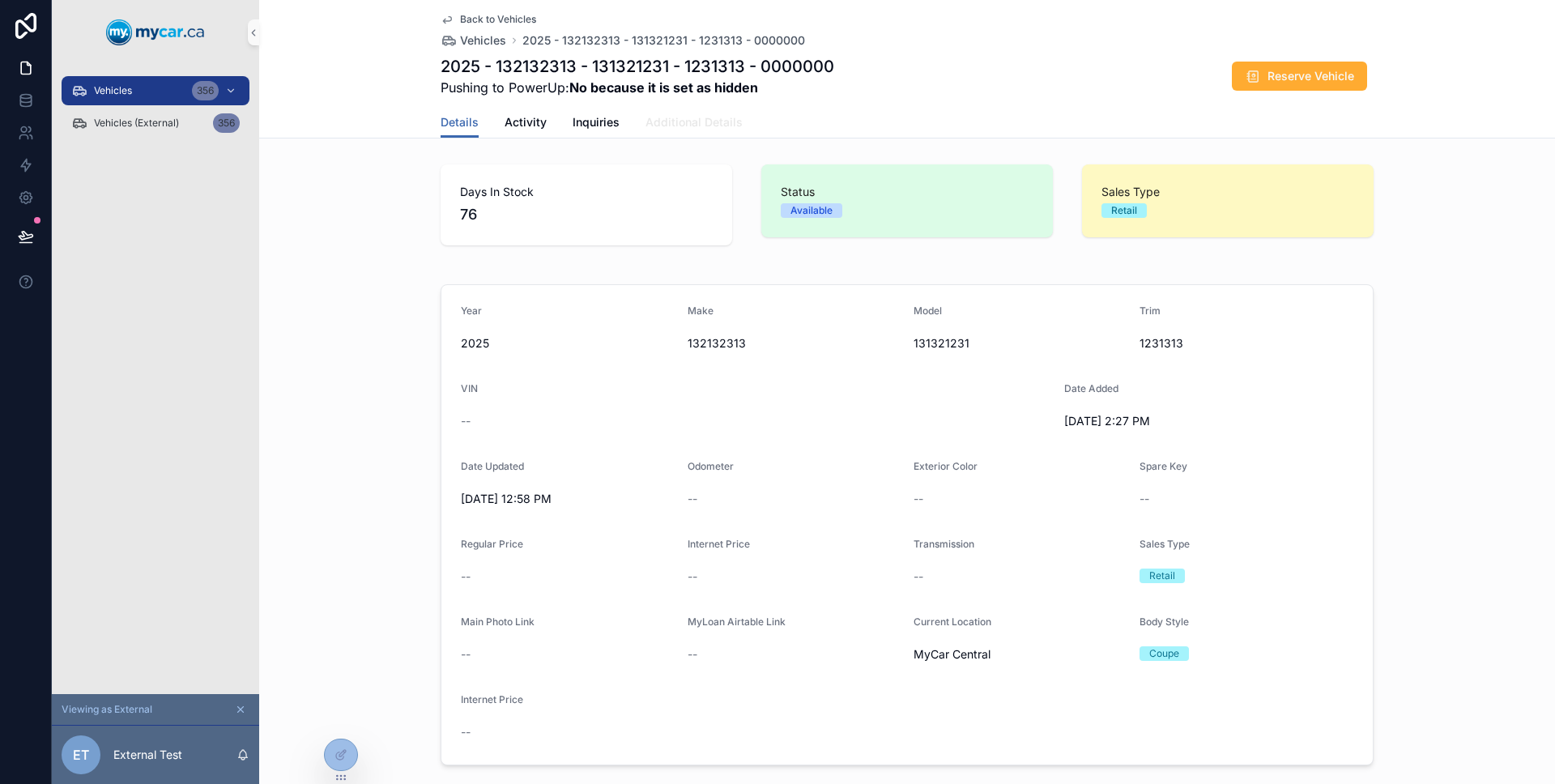
click at [694, 122] on span "Additional Details" at bounding box center [694, 123] width 97 height 16
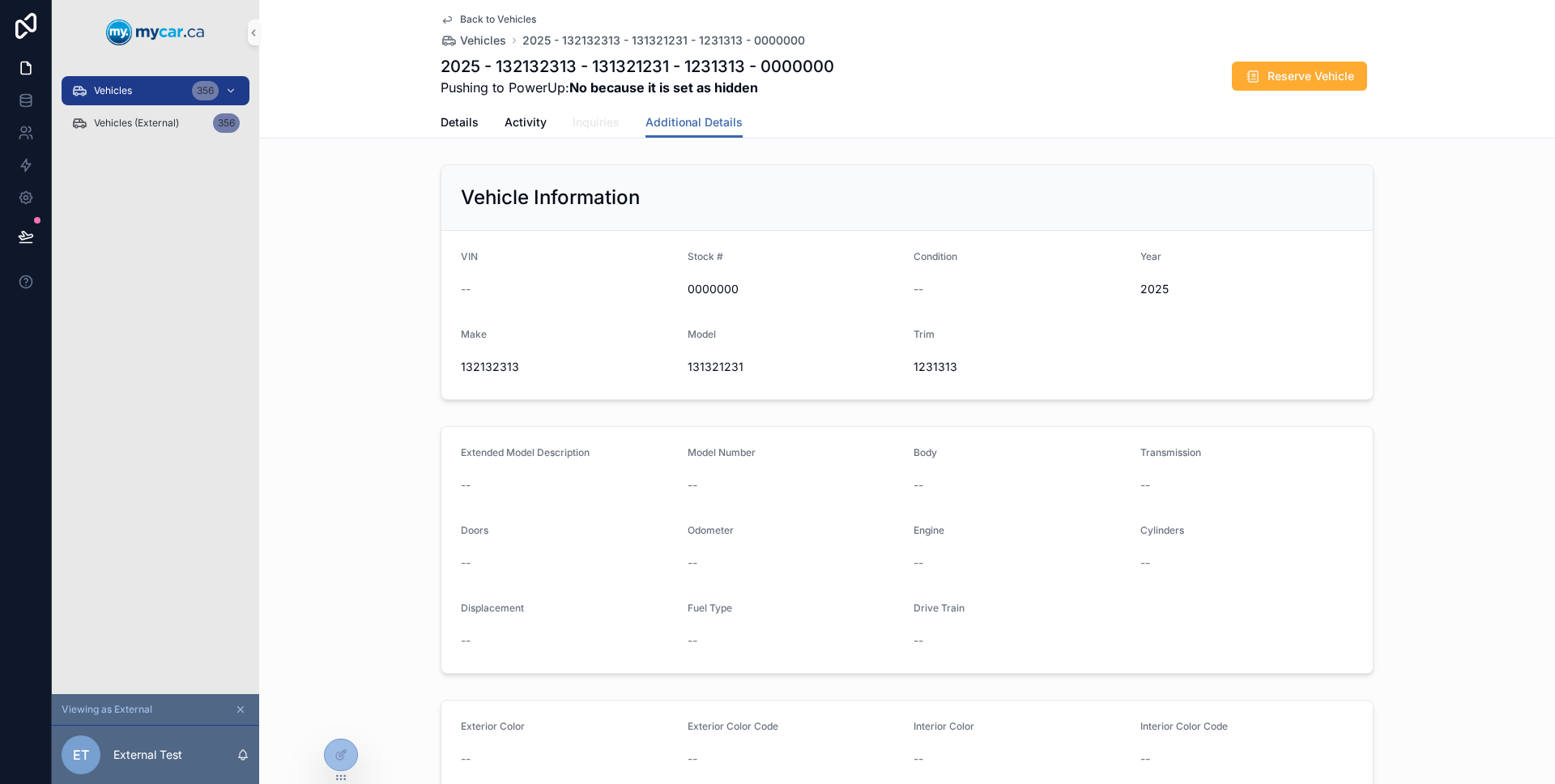
click at [595, 125] on span "Inquiries" at bounding box center [596, 123] width 47 height 16
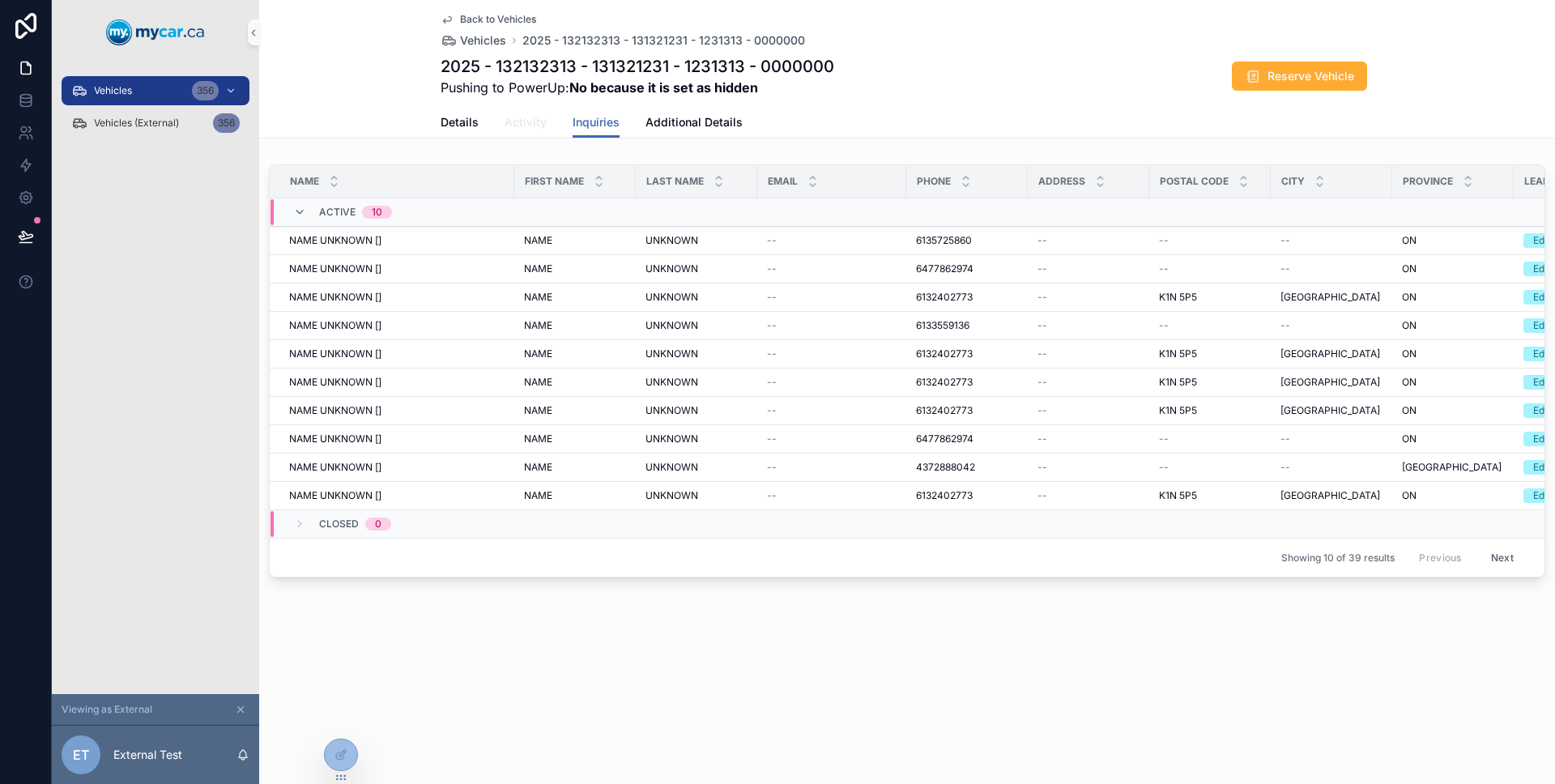
click at [536, 125] on span "Activity" at bounding box center [525, 123] width 42 height 16
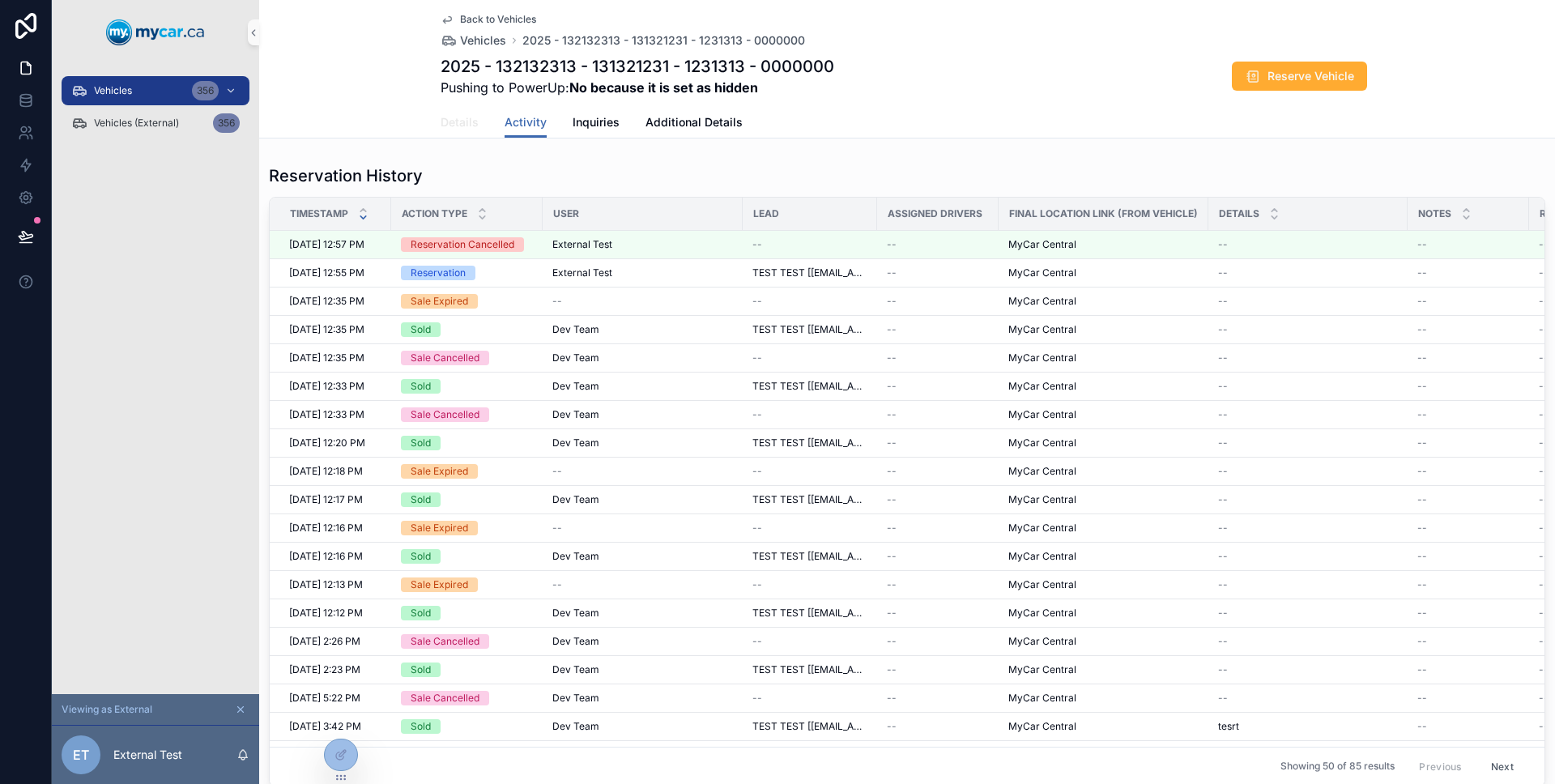
click at [468, 125] on span "Details" at bounding box center [459, 123] width 38 height 16
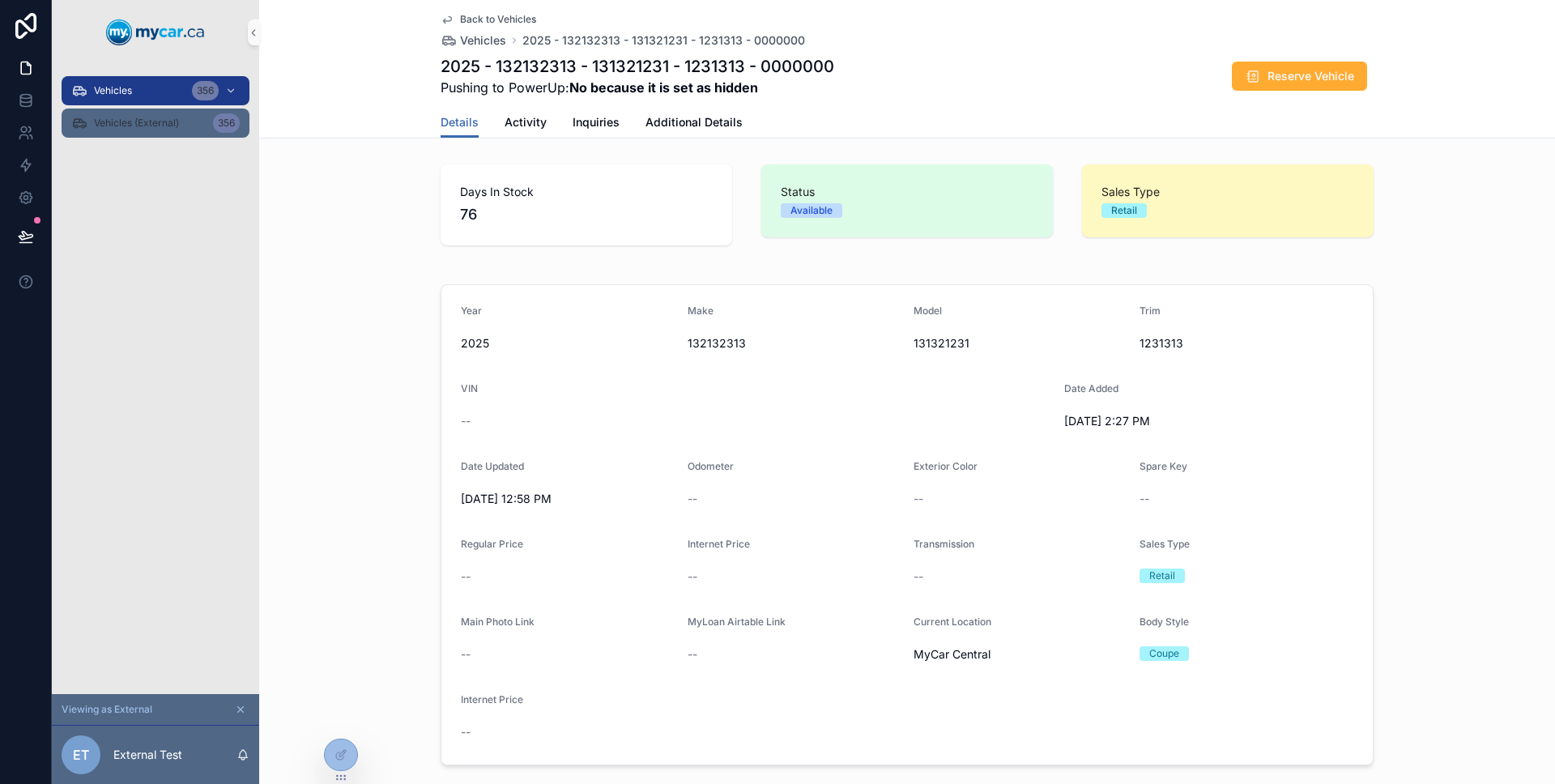
click at [161, 114] on div "Vehicles (External) 356" at bounding box center [155, 123] width 169 height 26
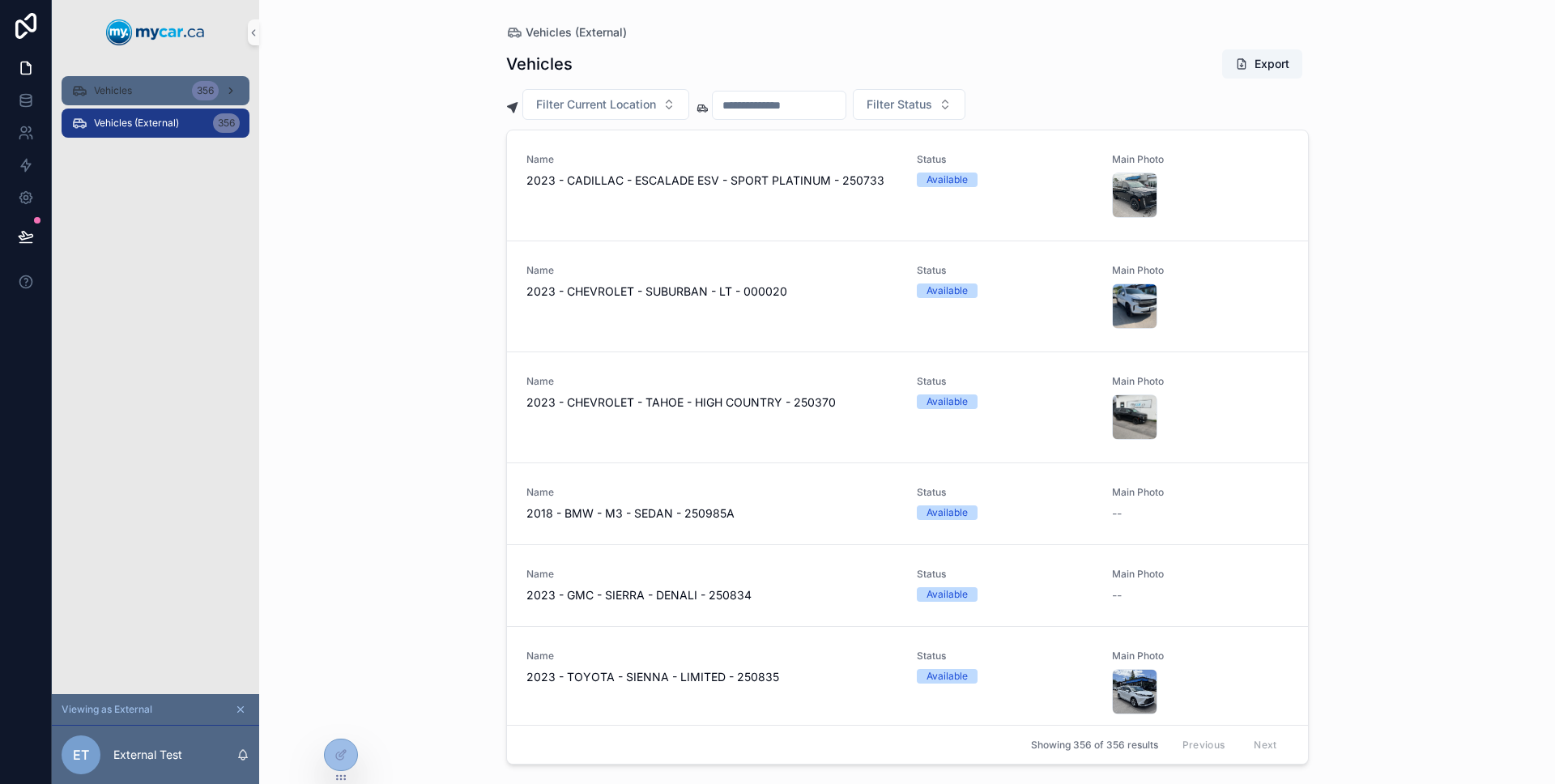
click at [160, 84] on div "Vehicles 356" at bounding box center [155, 90] width 169 height 26
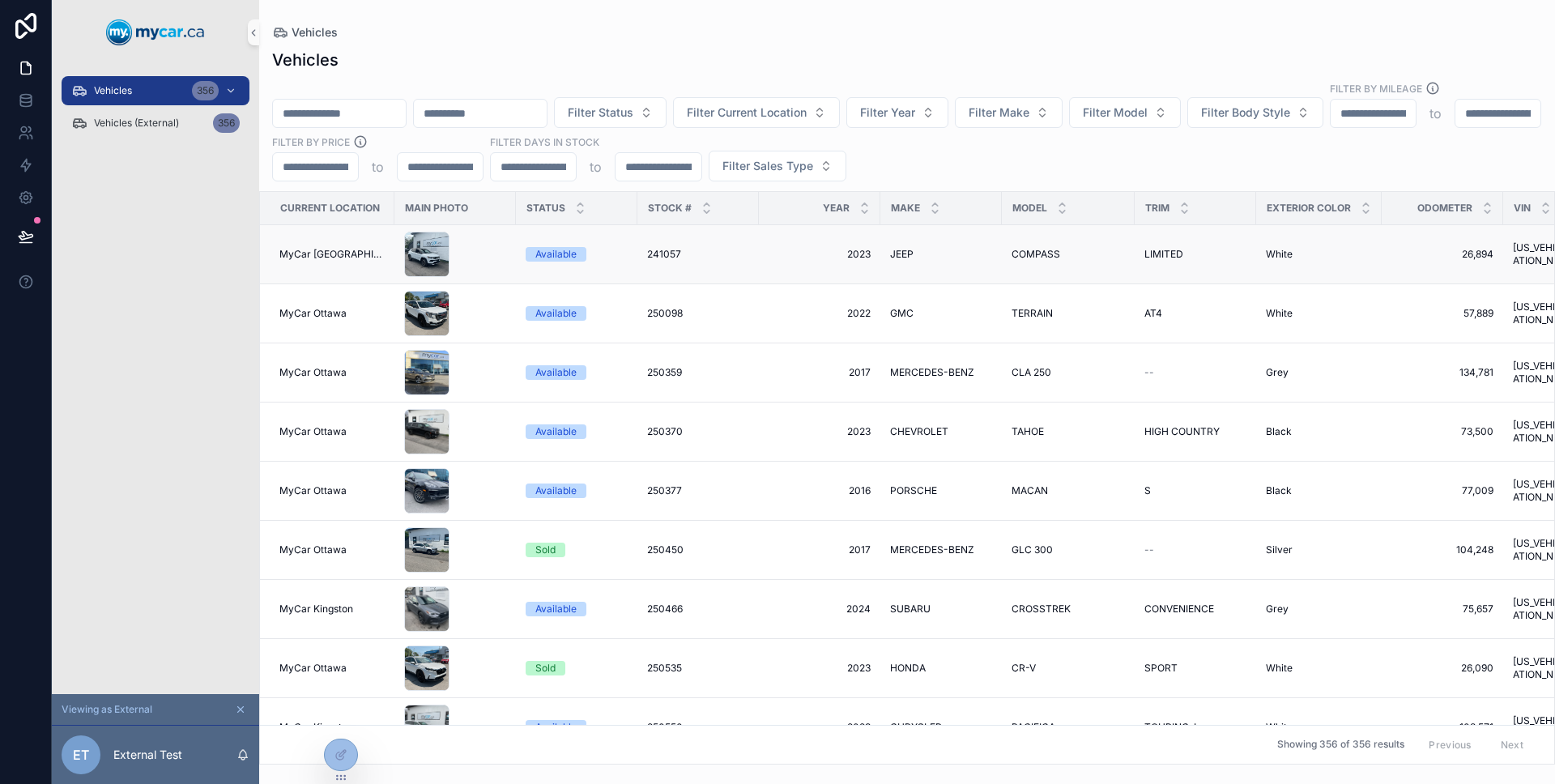
click at [500, 232] on div "scrollable content" at bounding box center [455, 254] width 102 height 45
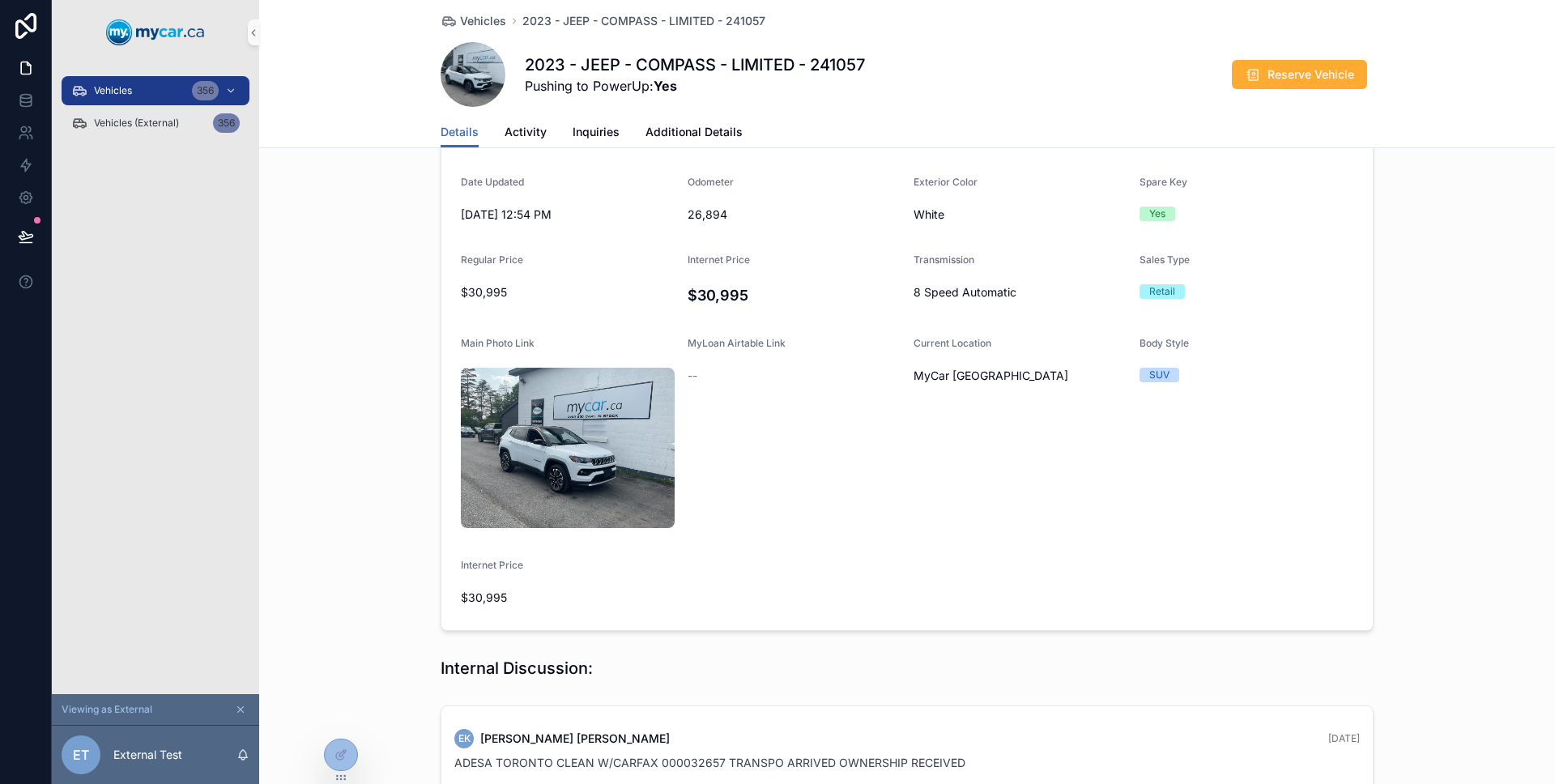
scroll to position [484, 0]
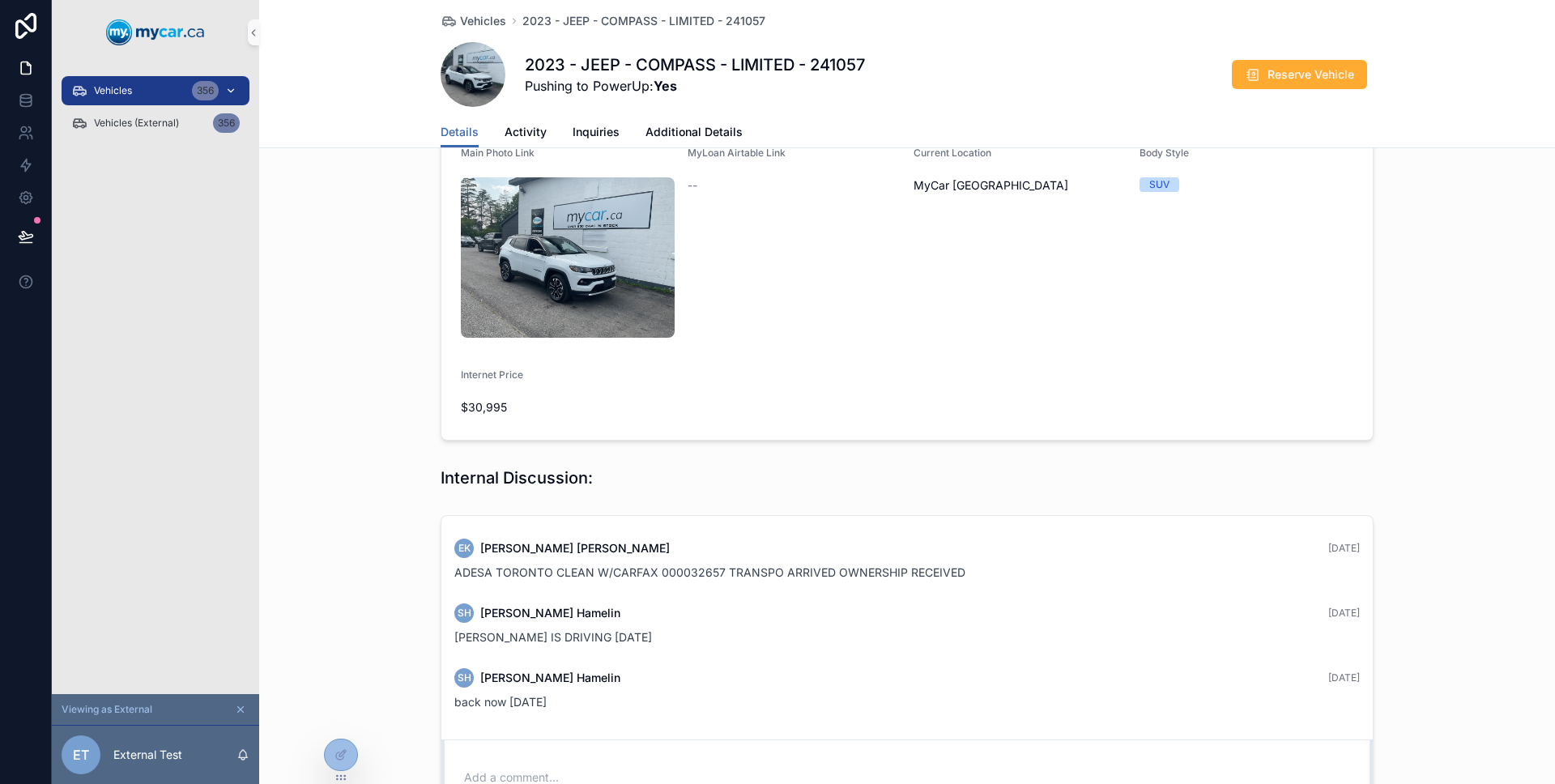
click at [139, 96] on div "Vehicles 356" at bounding box center [155, 90] width 169 height 26
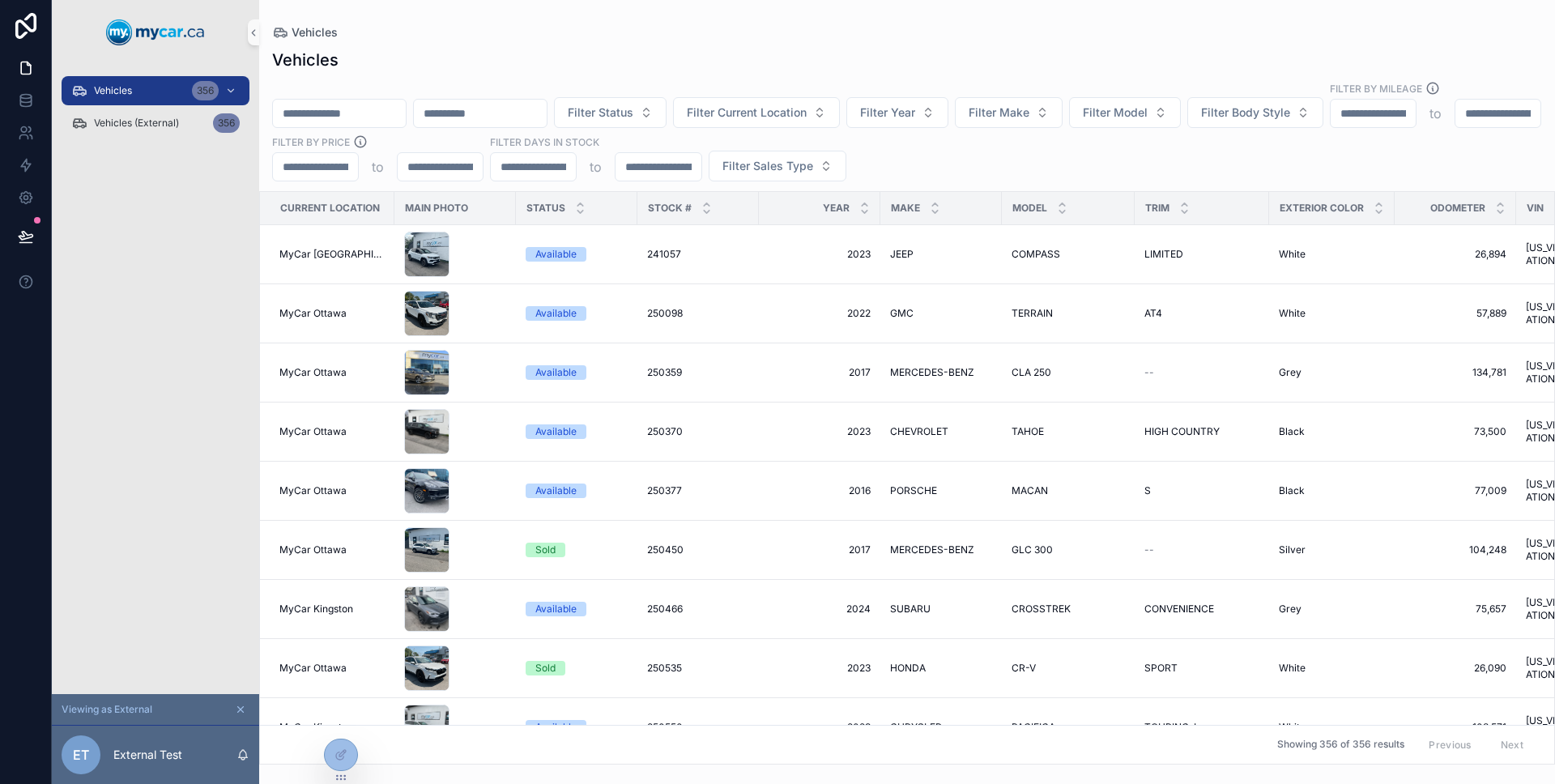
scroll to position [400, 0]
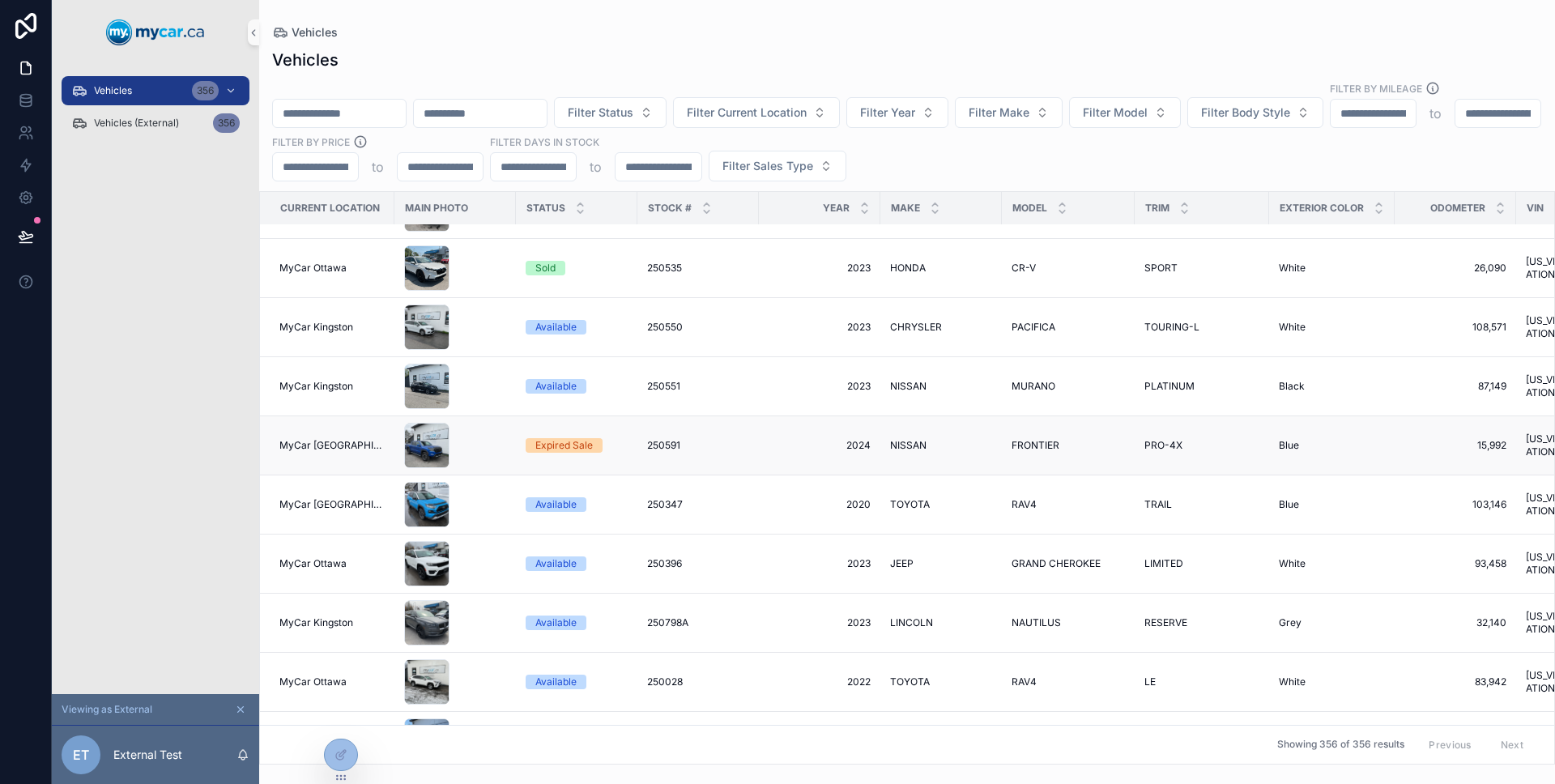
click at [493, 427] on div "scrollable content" at bounding box center [455, 445] width 102 height 45
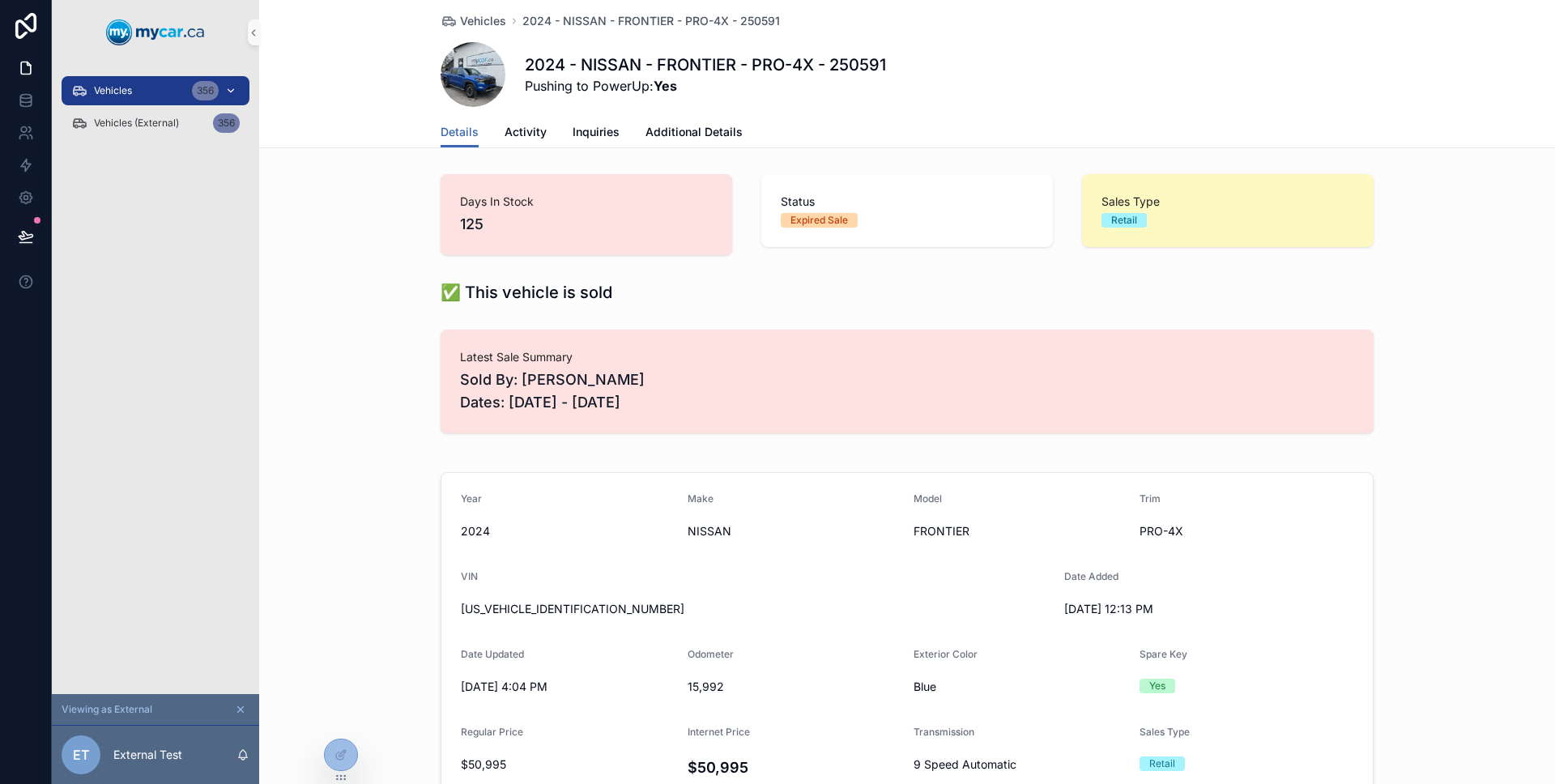
click at [134, 101] on div "Vehicles 356" at bounding box center [155, 90] width 169 height 26
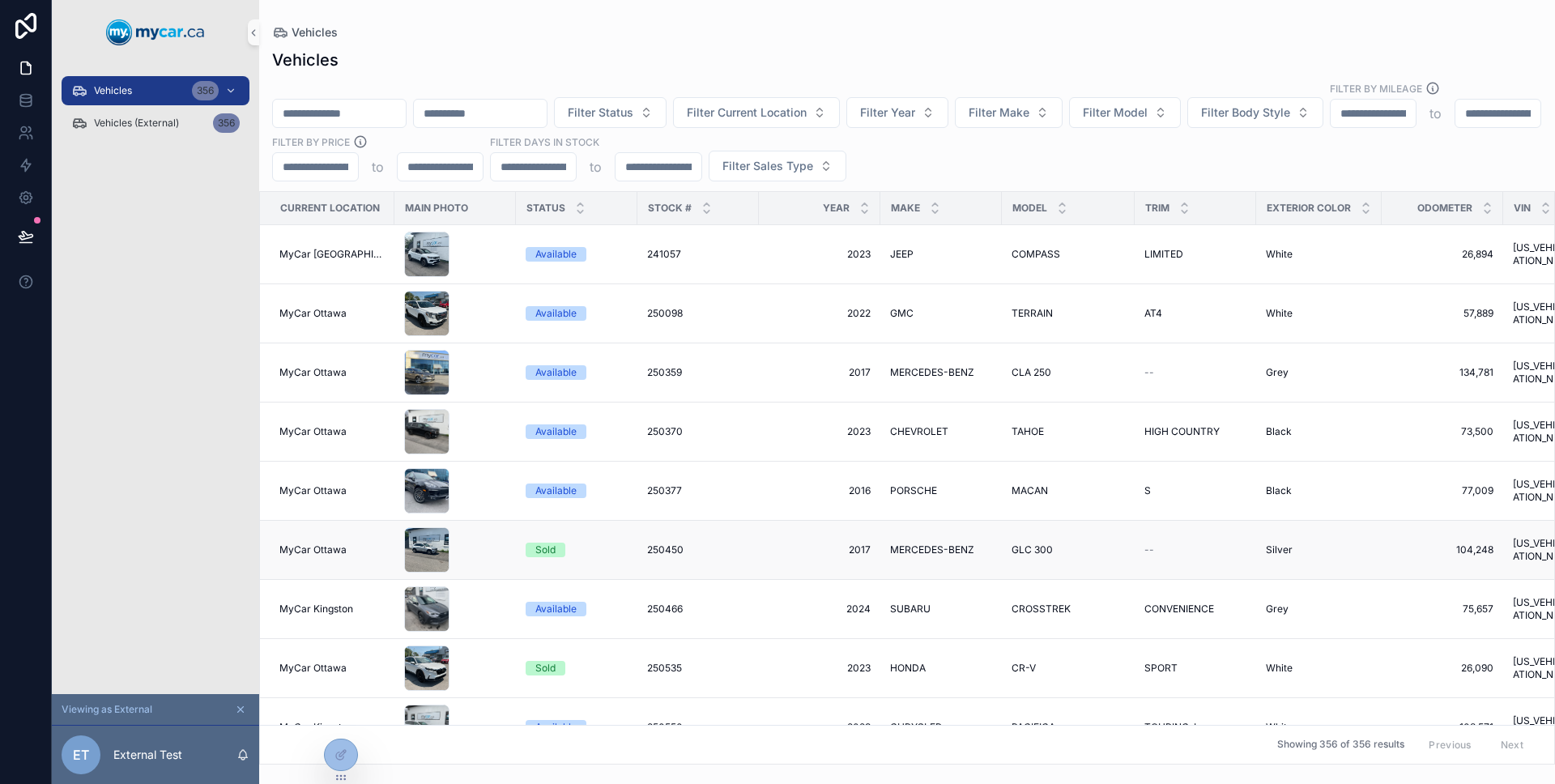
click at [510, 522] on td "scrollable content" at bounding box center [455, 550] width 122 height 60
click at [508, 529] on td "scrollable content" at bounding box center [455, 550] width 122 height 60
click at [502, 532] on td "scrollable content" at bounding box center [455, 550] width 122 height 60
click at [500, 532] on div "scrollable content" at bounding box center [455, 549] width 102 height 45
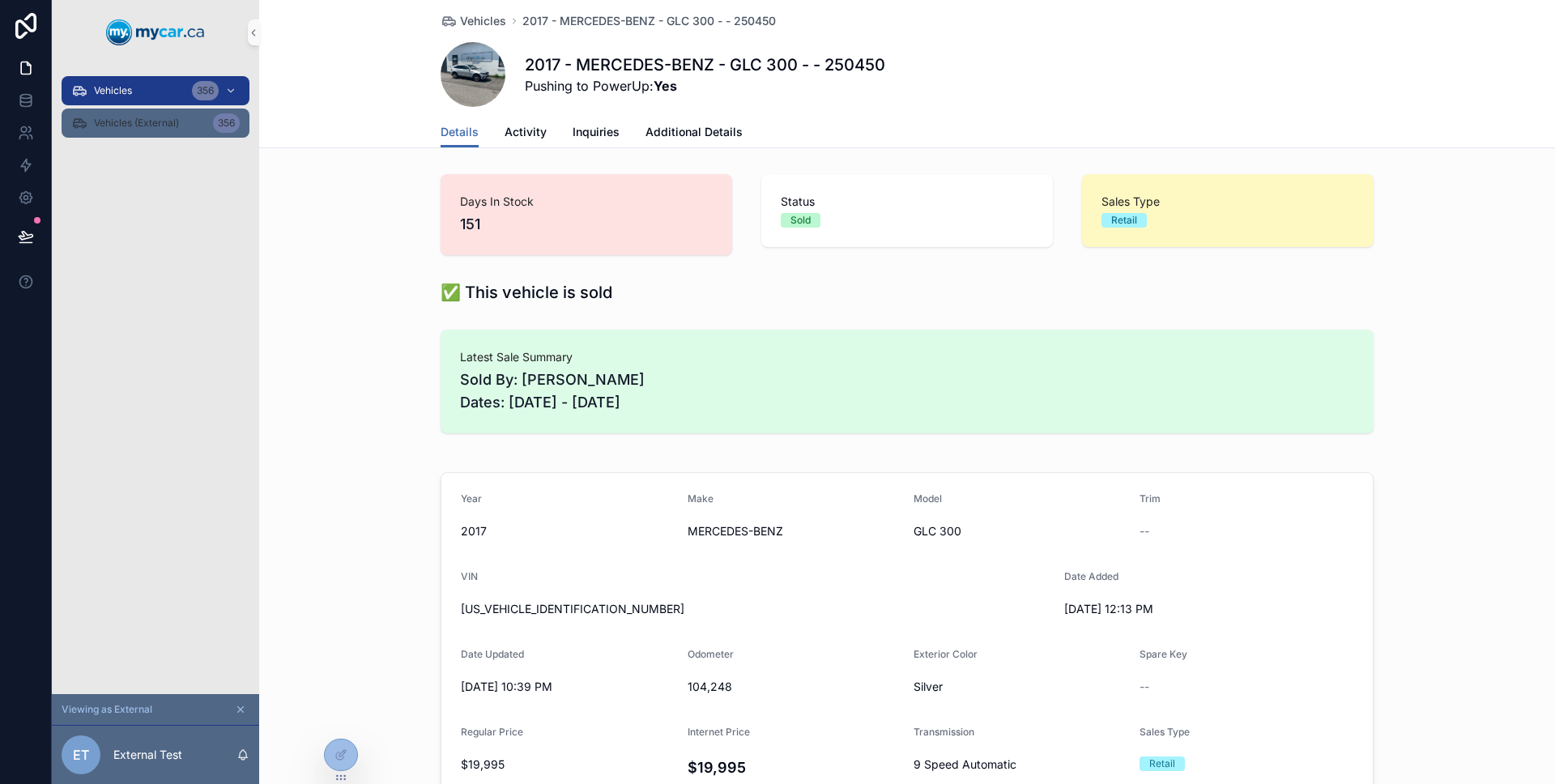
drag, startPoint x: 109, startPoint y: 88, endPoint x: 135, endPoint y: 119, distance: 40.5
click at [109, 88] on span "Vehicles" at bounding box center [113, 90] width 38 height 13
